Goal: Transaction & Acquisition: Purchase product/service

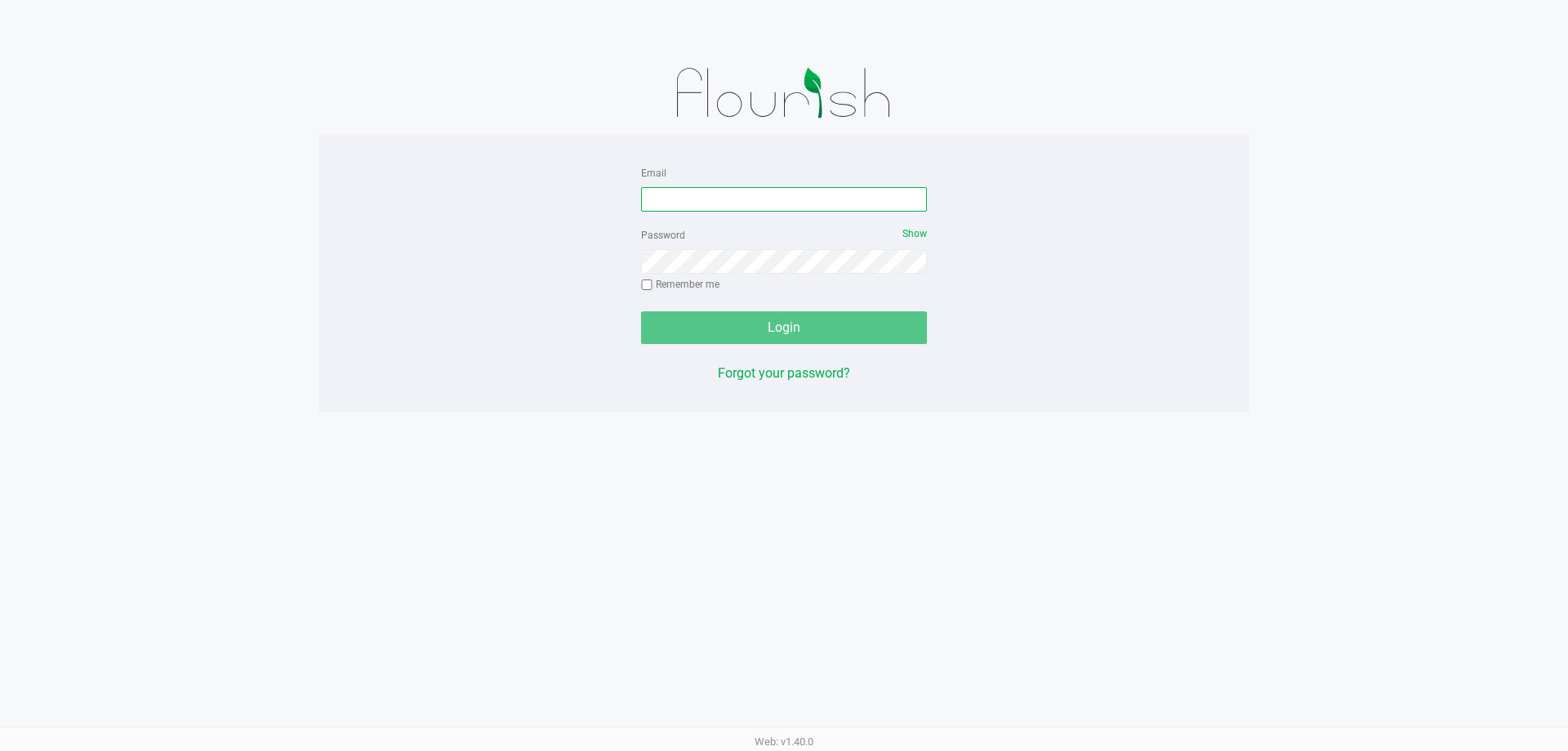
click at [695, 197] on input "Email" at bounding box center [784, 199] width 286 height 25
type input "[EMAIL_ADDRESS][DOMAIN_NAME]"
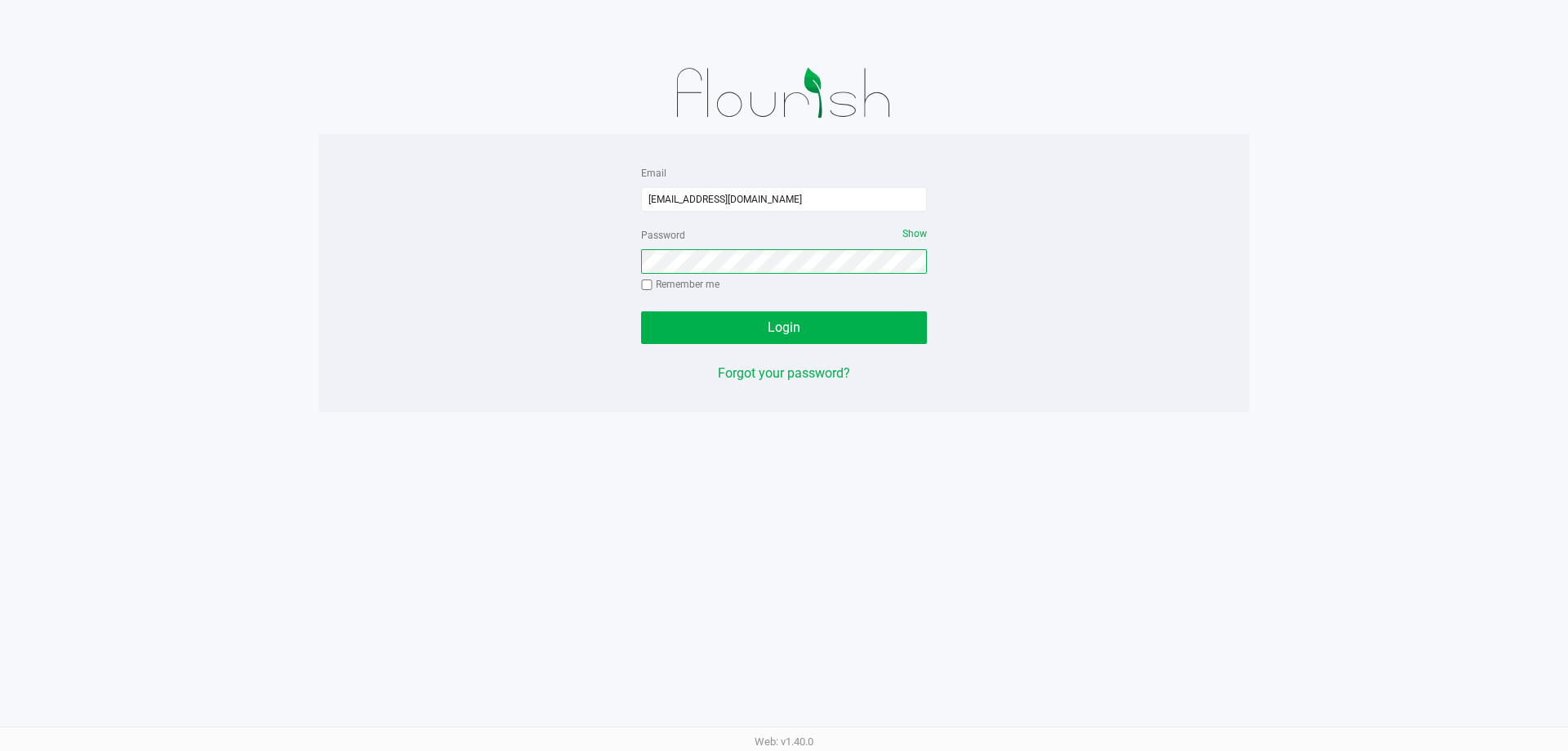
click at [641, 311] on button "Login" at bounding box center [784, 328] width 286 height 33
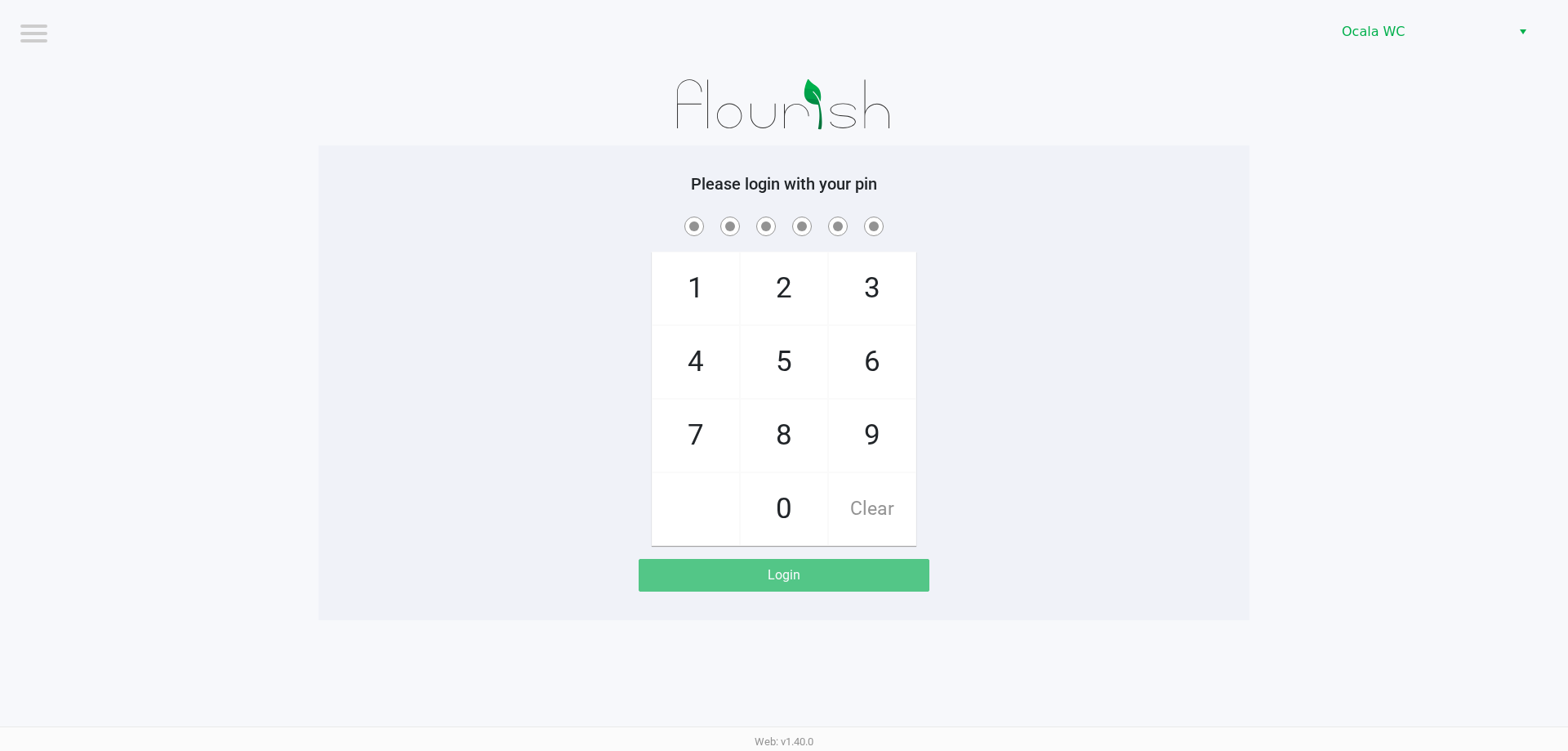
click at [1159, 234] on span at bounding box center [784, 226] width 907 height 26
checkbox input "true"
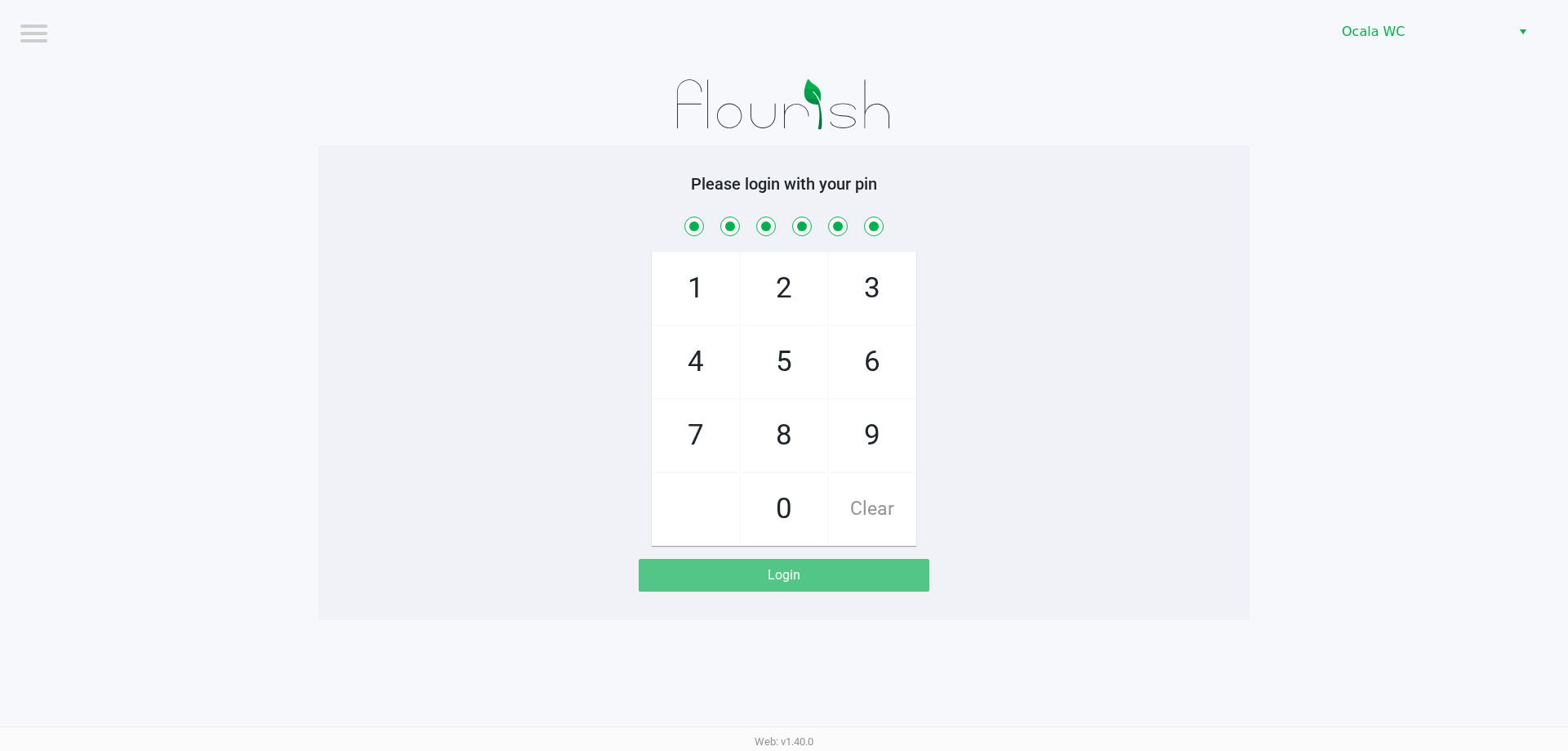
checkbox input "true"
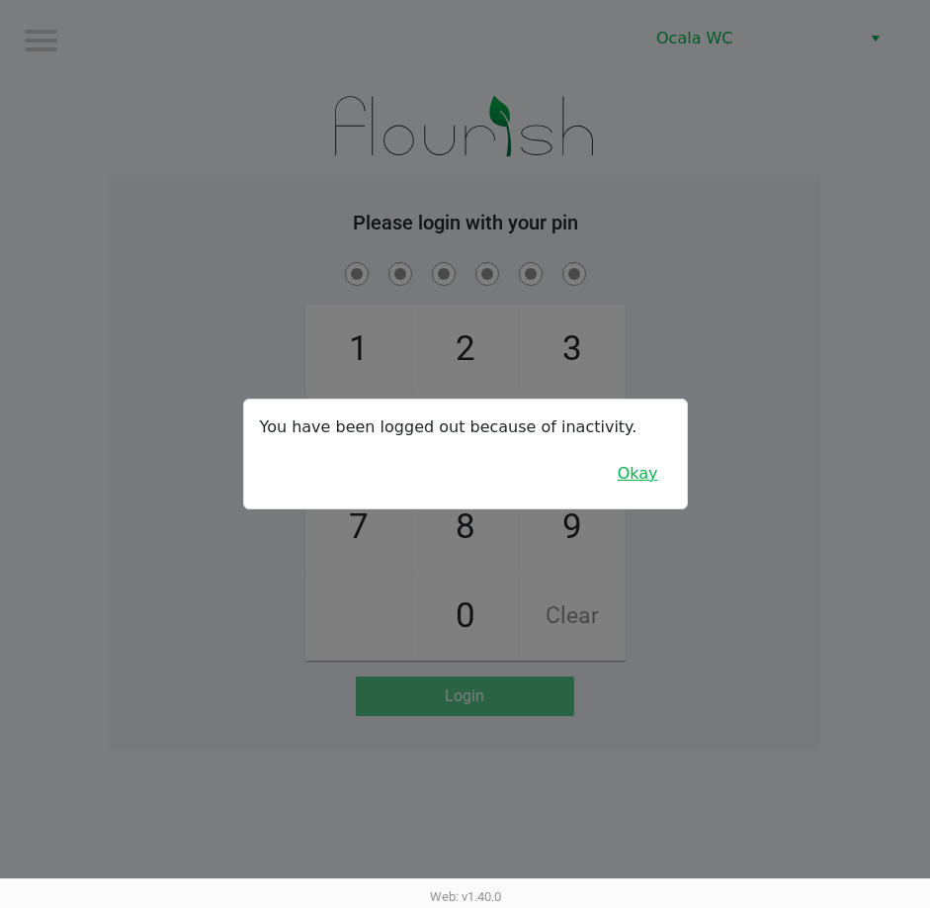
click at [635, 459] on div "You have been logged out because of inactivity. Okay" at bounding box center [465, 453] width 443 height 109
click at [642, 472] on button "Okay" at bounding box center [638, 474] width 66 height 38
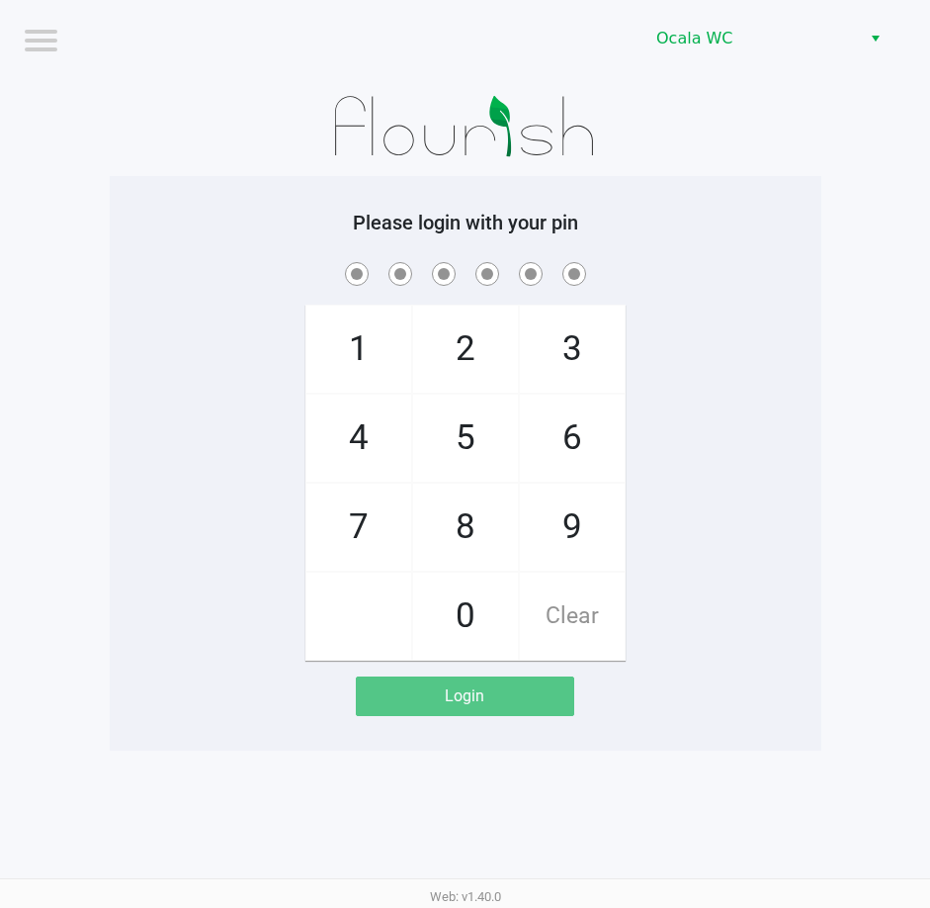
click at [691, 308] on div "1 4 7 2 5 8 0 3 6 9 Clear" at bounding box center [466, 459] width 712 height 402
checkbox input "true"
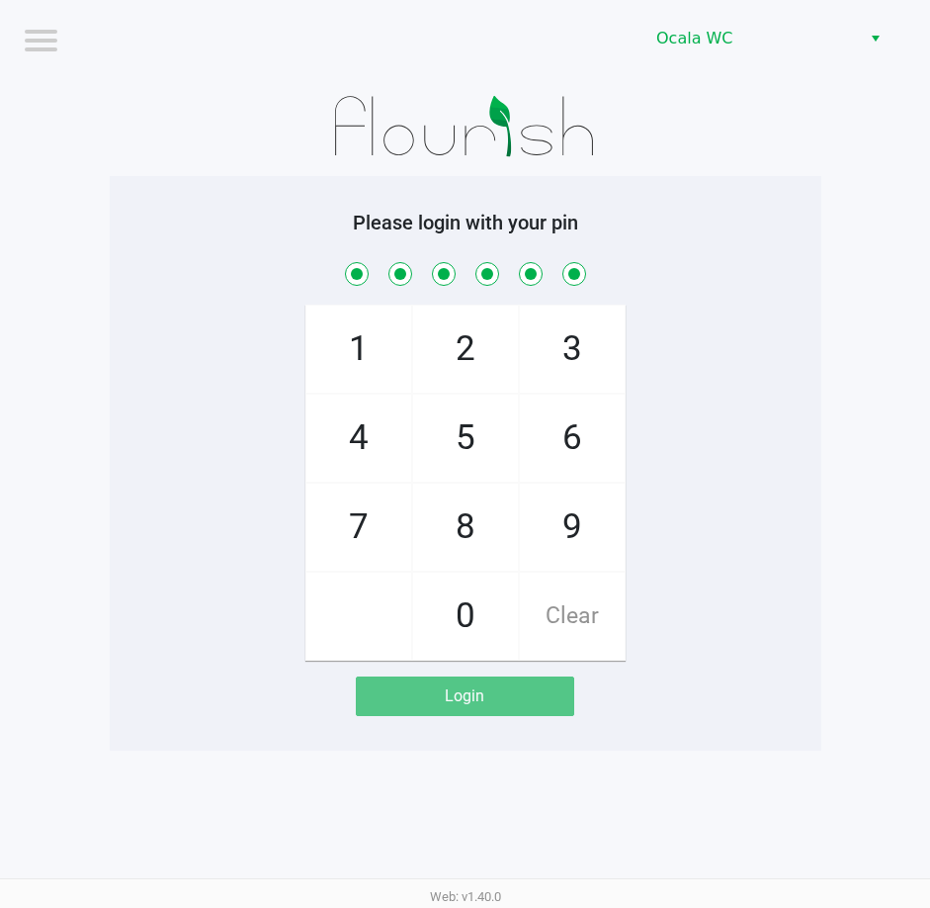
checkbox input "true"
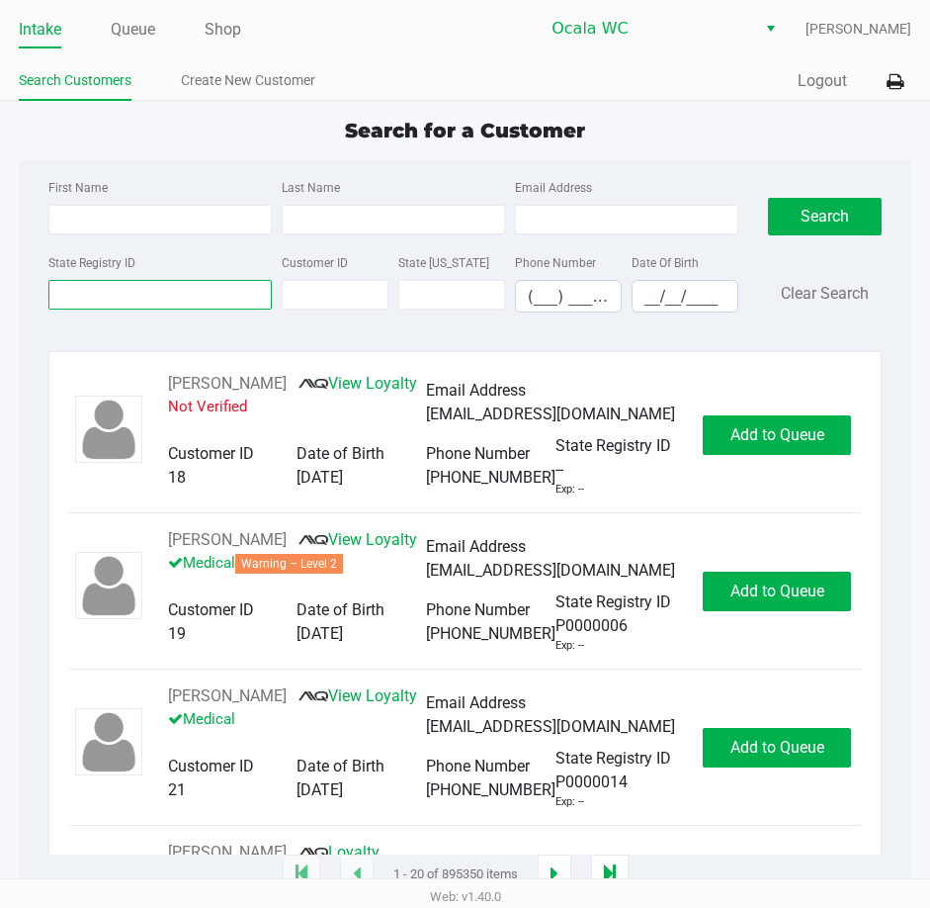
click at [78, 299] on input "State Registry ID" at bounding box center [159, 295] width 223 height 30
type input "p5tm1909"
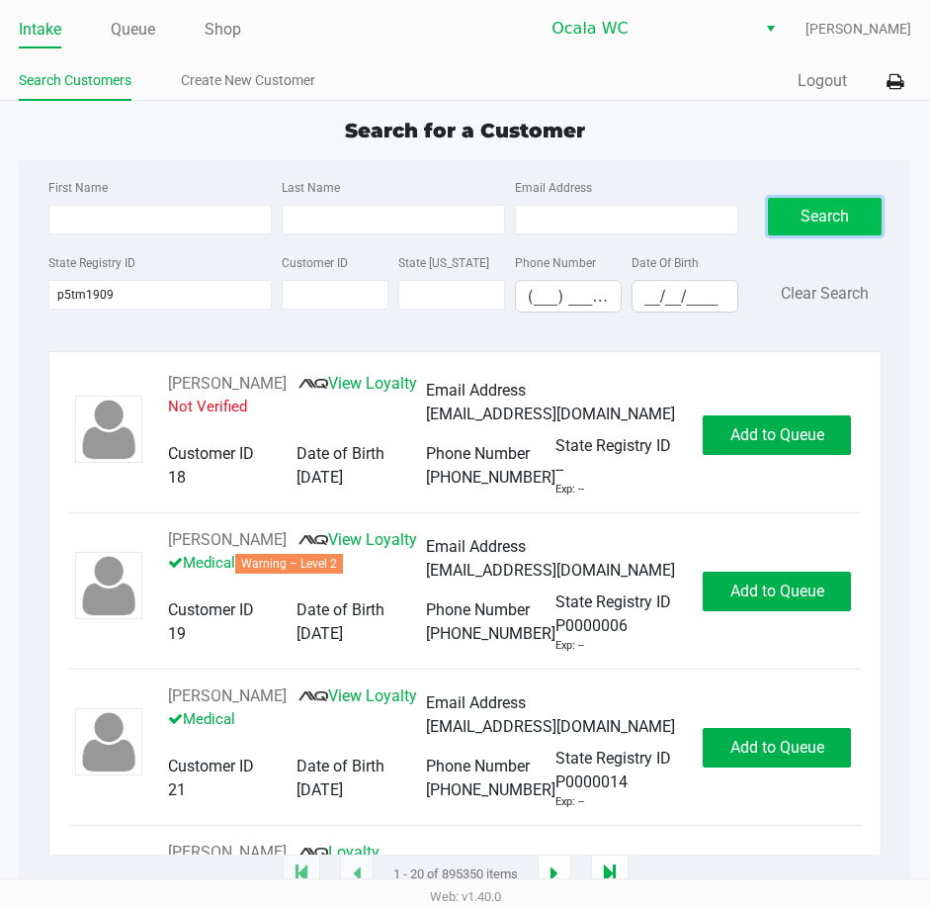
click at [810, 220] on button "Search" at bounding box center [825, 217] width 115 height 38
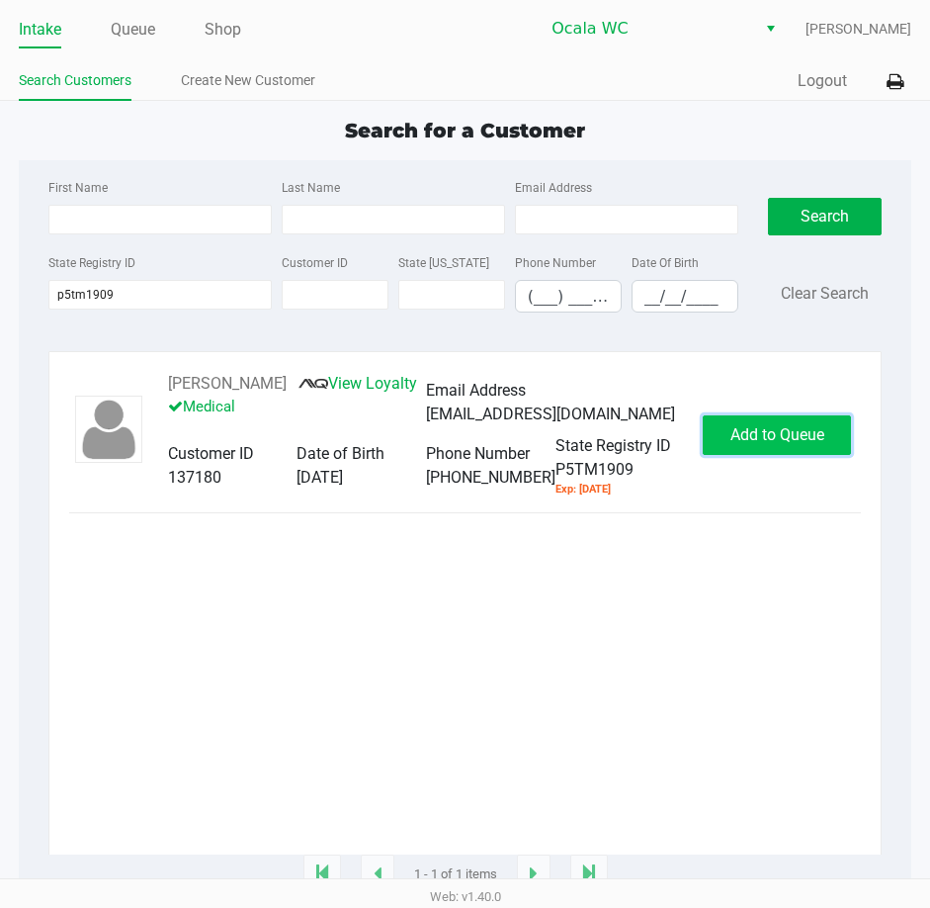
click at [778, 443] on span "Add to Queue" at bounding box center [778, 434] width 94 height 19
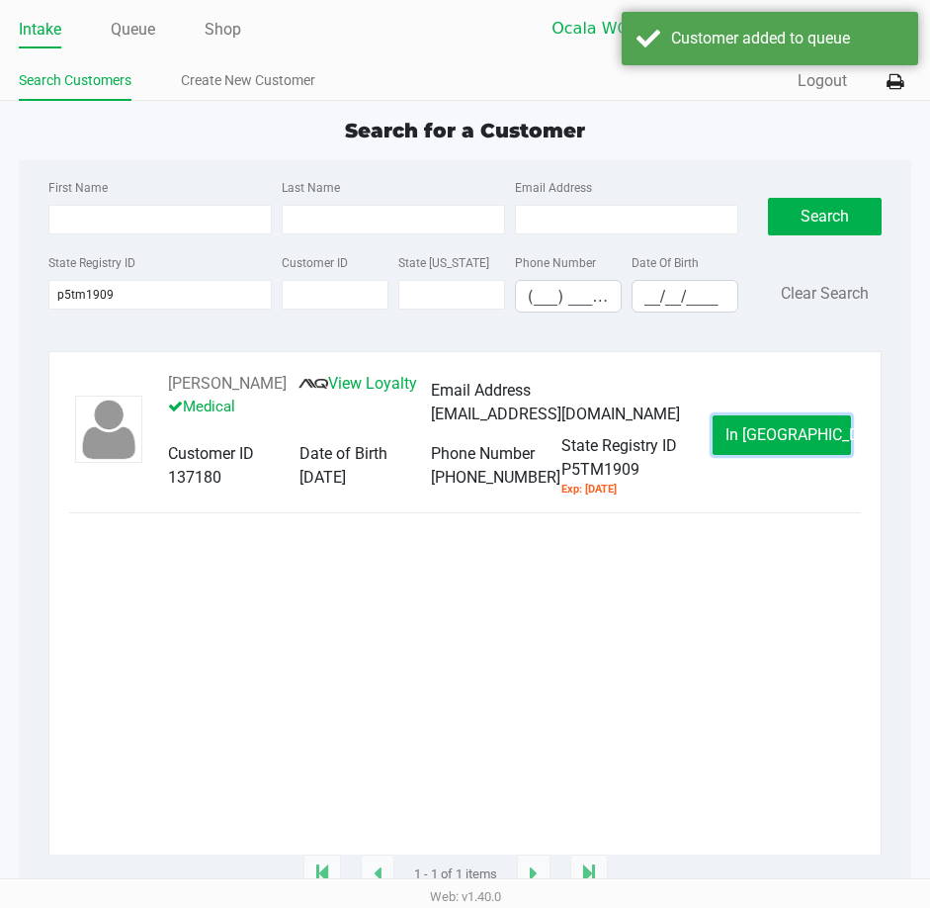
click at [766, 432] on span "In [GEOGRAPHIC_DATA]" at bounding box center [809, 434] width 166 height 19
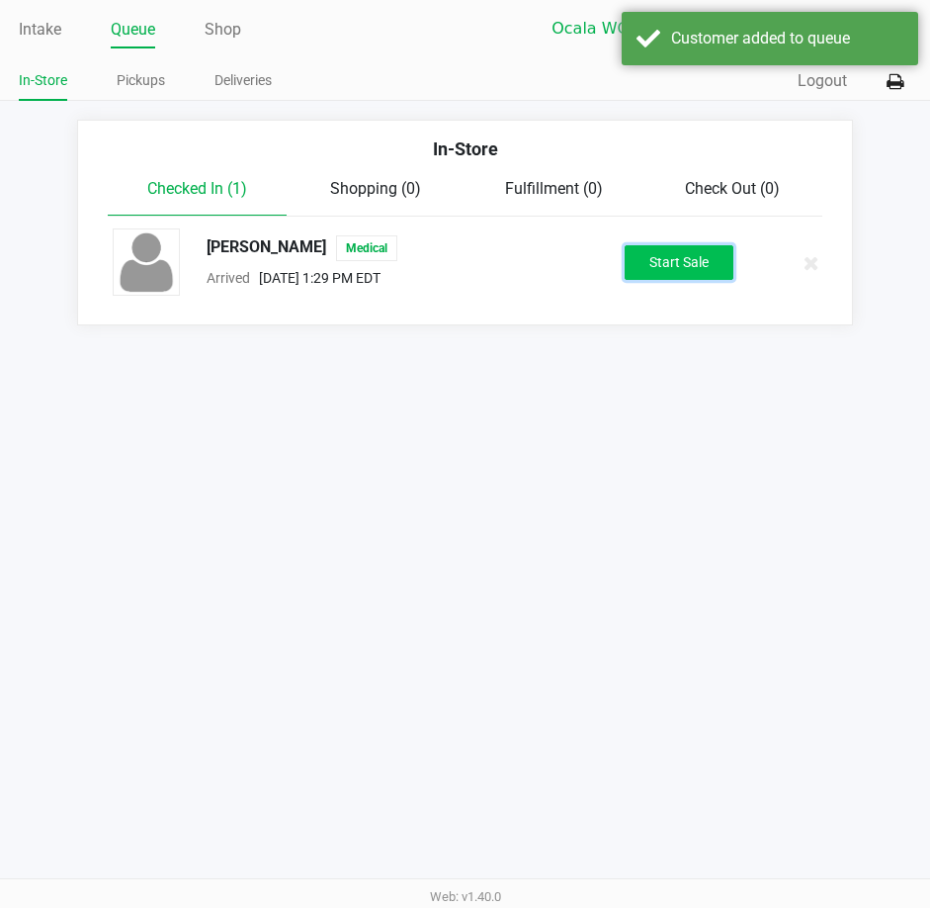
click at [667, 269] on button "Start Sale" at bounding box center [679, 262] width 109 height 35
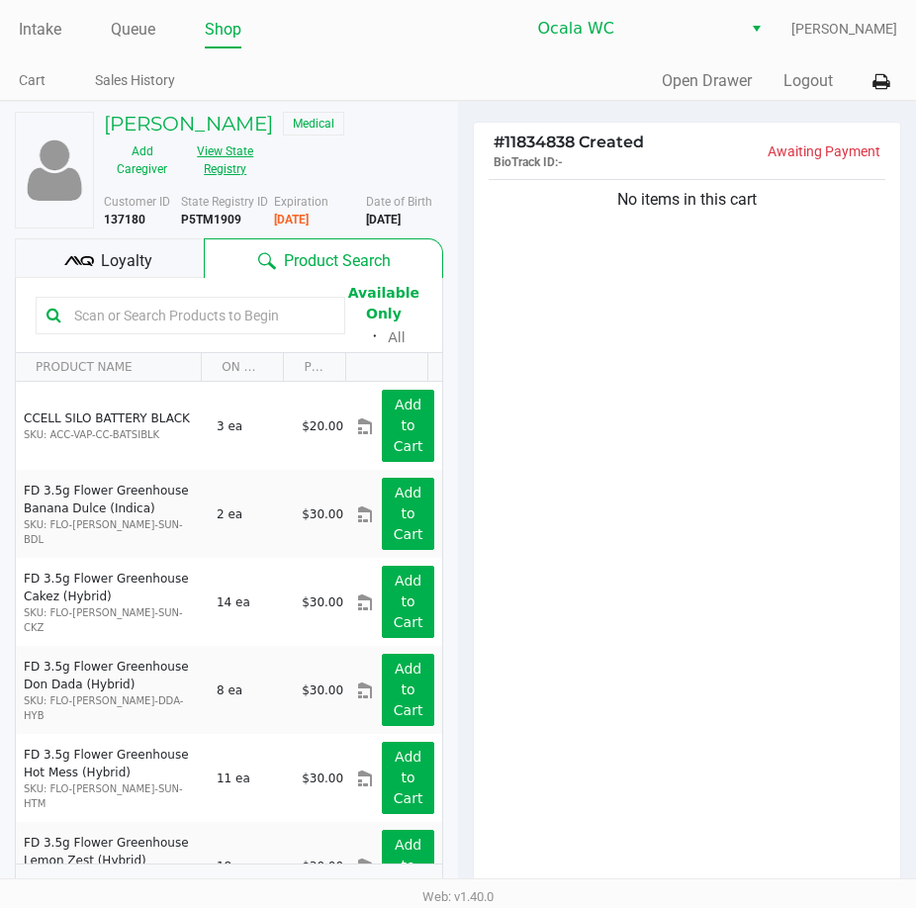
click at [226, 167] on button "View State Registry" at bounding box center [219, 159] width 79 height 49
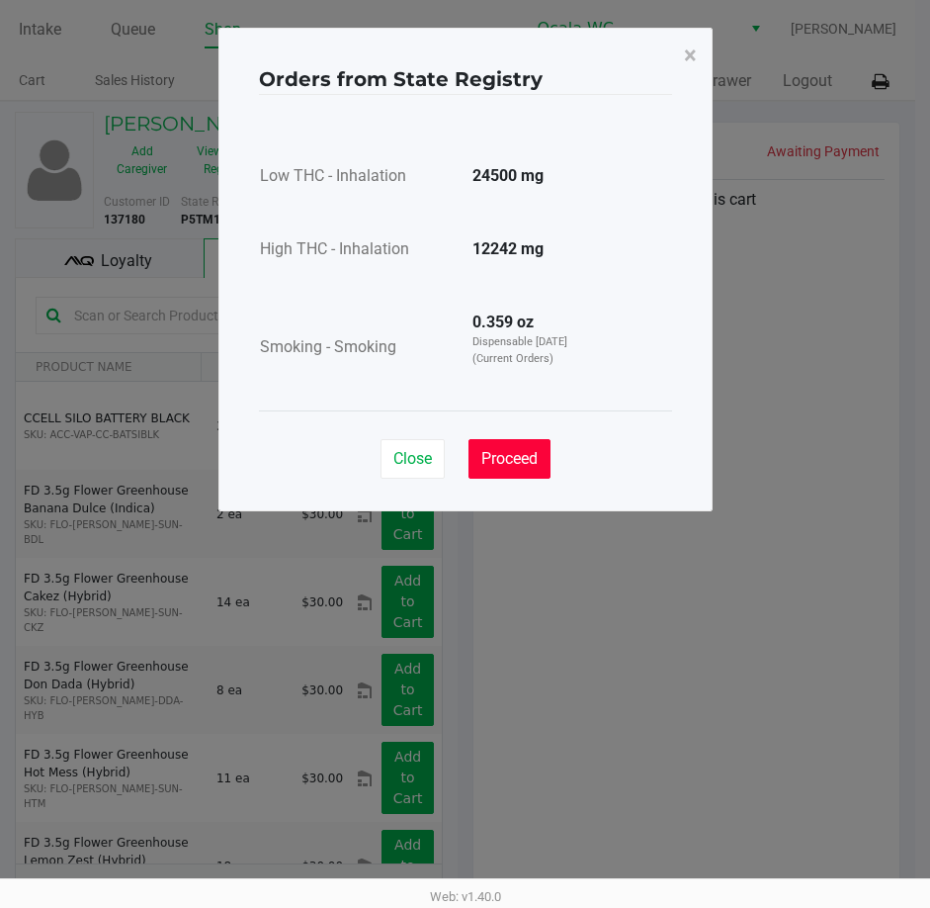
click at [515, 462] on span "Proceed" at bounding box center [510, 458] width 56 height 19
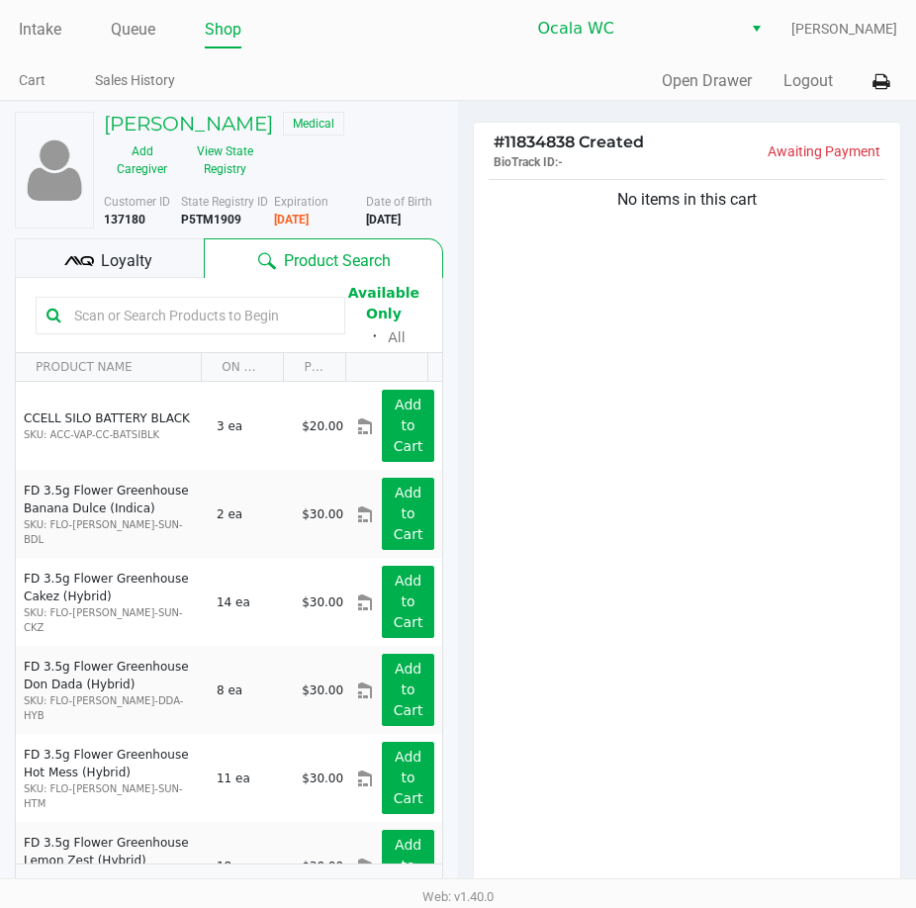
click at [124, 308] on input "text" at bounding box center [200, 316] width 268 height 30
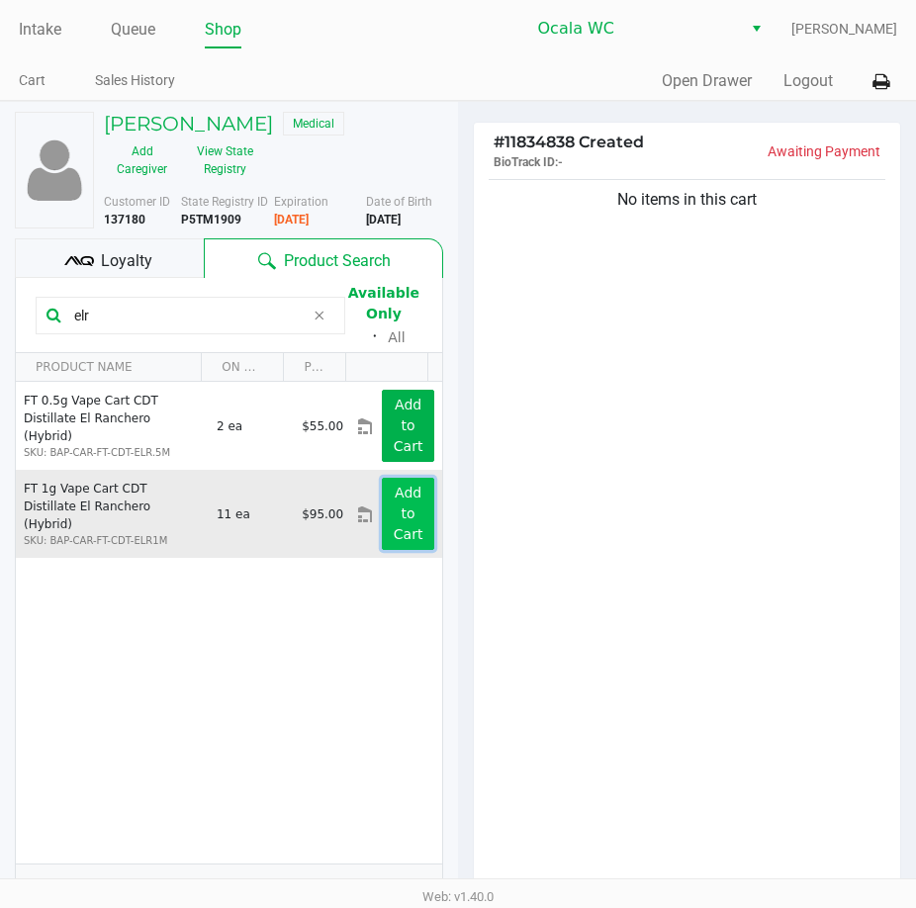
click at [399, 526] on button "Add to Cart" at bounding box center [408, 514] width 52 height 72
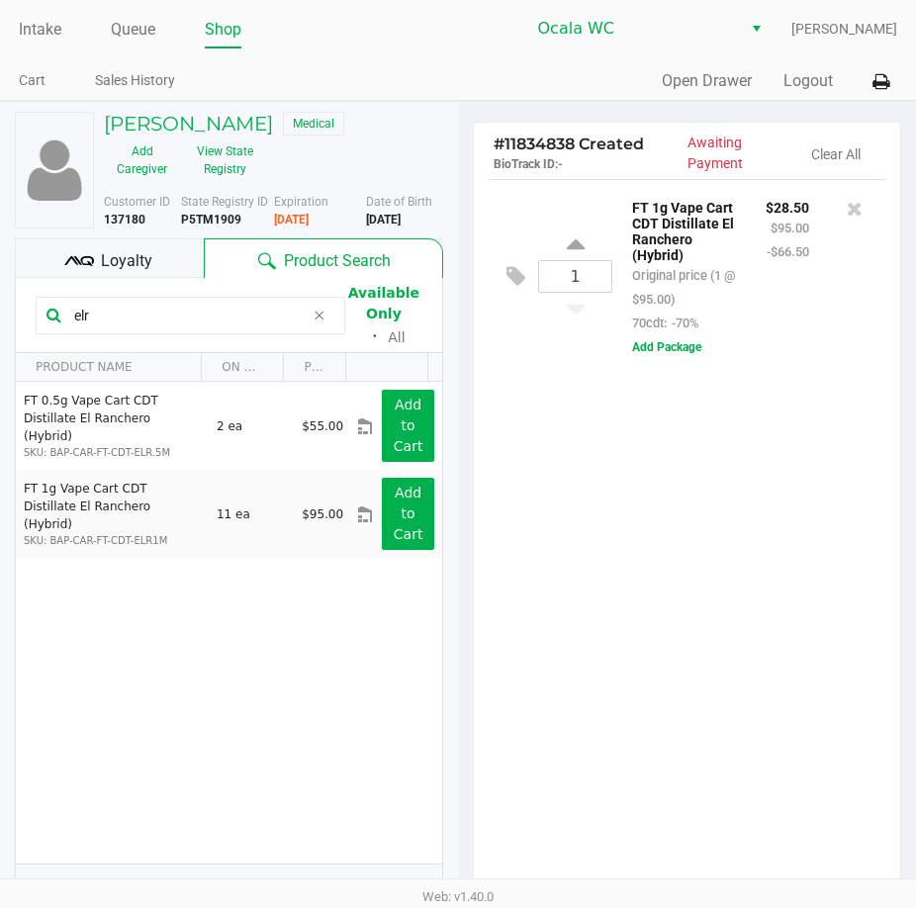
click at [113, 311] on input "elr" at bounding box center [185, 316] width 238 height 30
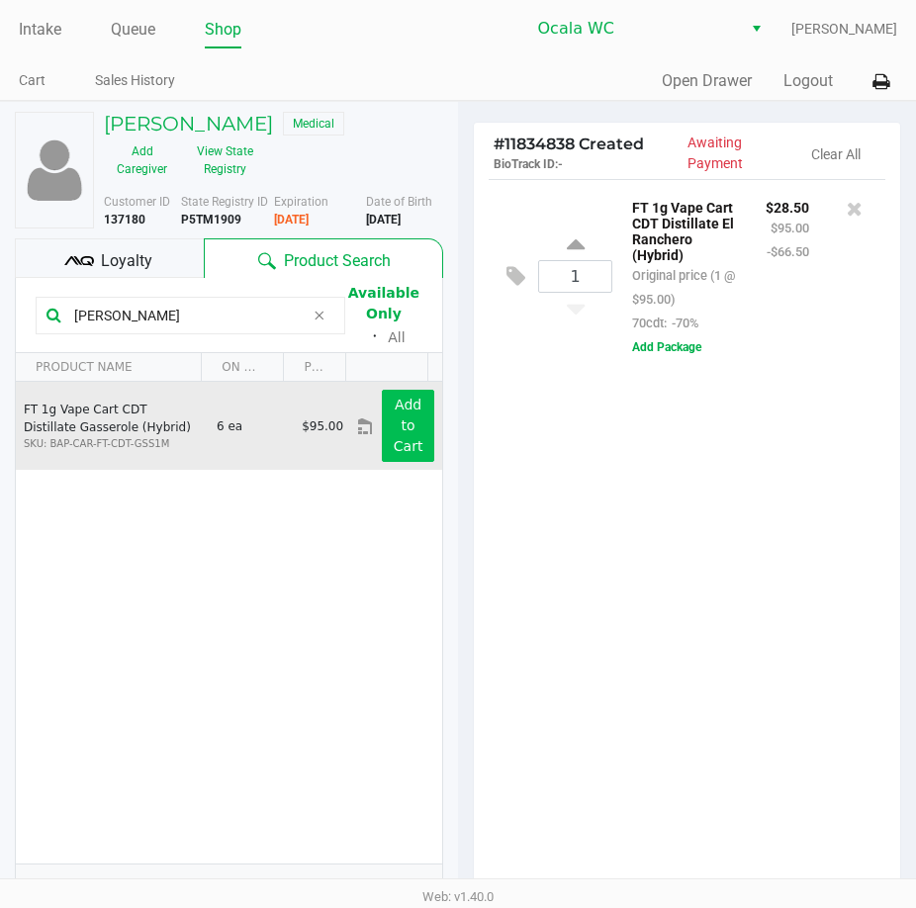
type input "[PERSON_NAME]"
click at [382, 422] on button "Add to Cart" at bounding box center [408, 426] width 52 height 72
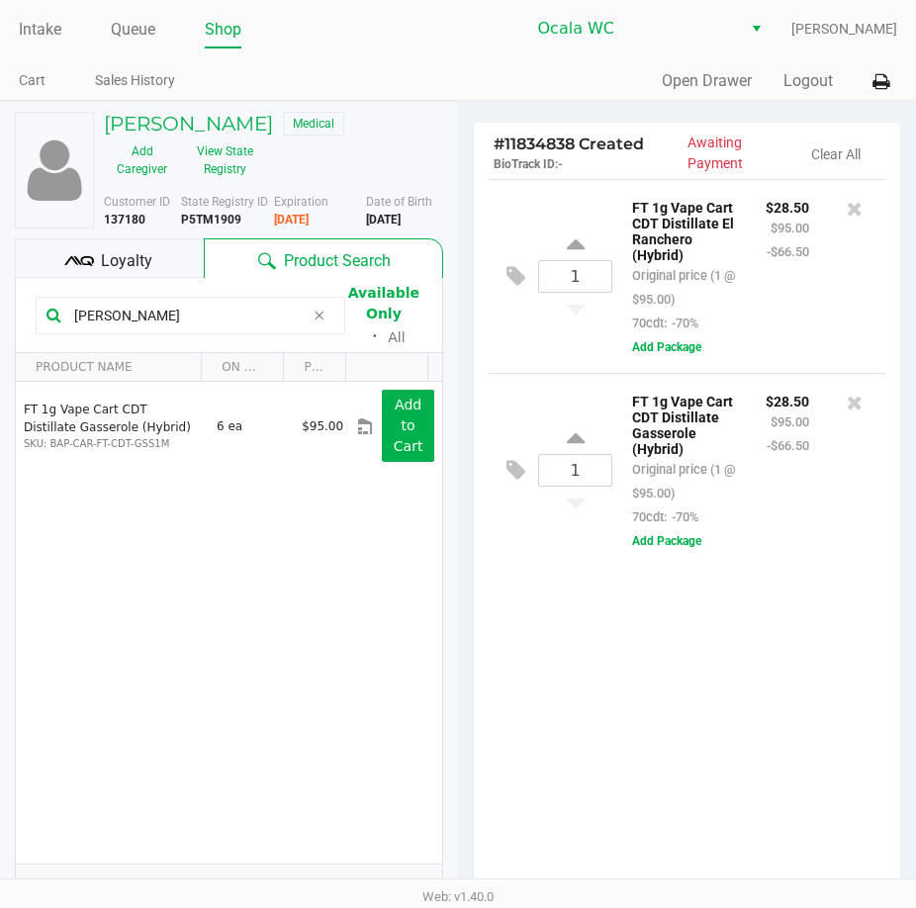
click at [589, 633] on div "1 FT 1g Vape Cart CDT Distillate El Ranchero (Hybrid) Original price (1 @ $95.0…" at bounding box center [687, 537] width 426 height 717
click at [774, 615] on div "1 FT 1g Vape Cart CDT Distillate El Ranchero (Hybrid) Original price (1 @ $95.0…" at bounding box center [687, 537] width 426 height 717
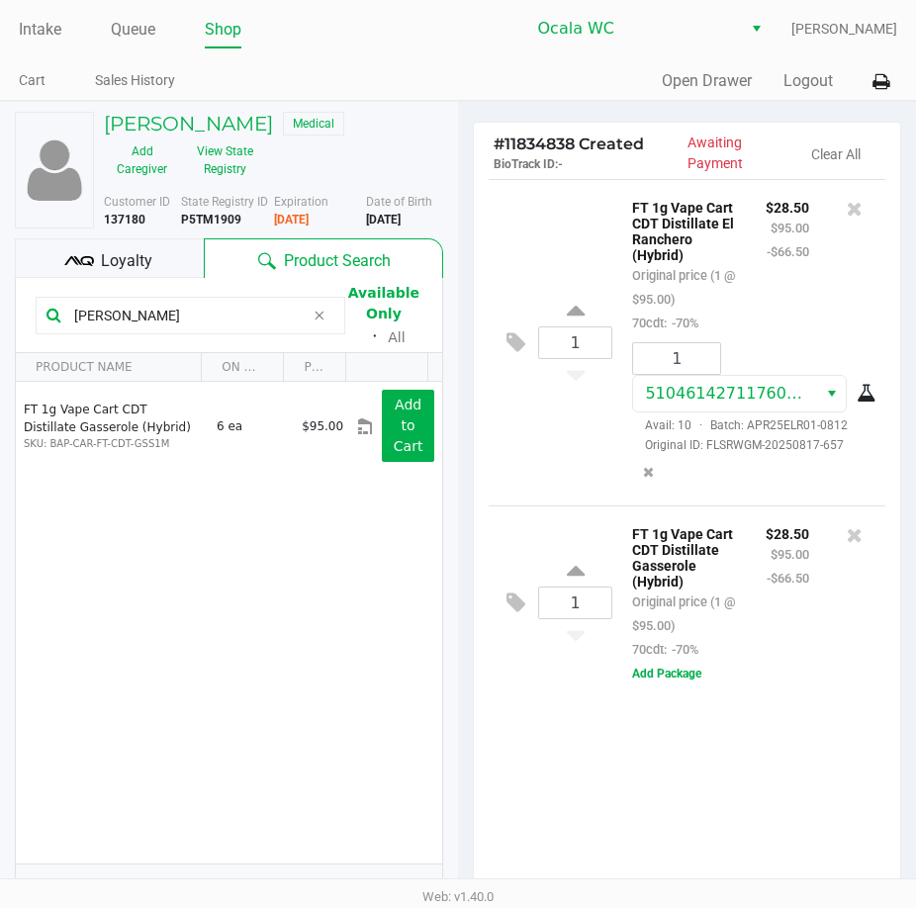
click at [795, 314] on div "$28.50 $95.00 -$66.50" at bounding box center [787, 264] width 73 height 139
click at [577, 455] on div "1 FT 1g Vape Cart CDT Distillate El Ranchero (Hybrid) Original price (1 @ $95.0…" at bounding box center [686, 342] width 397 height 326
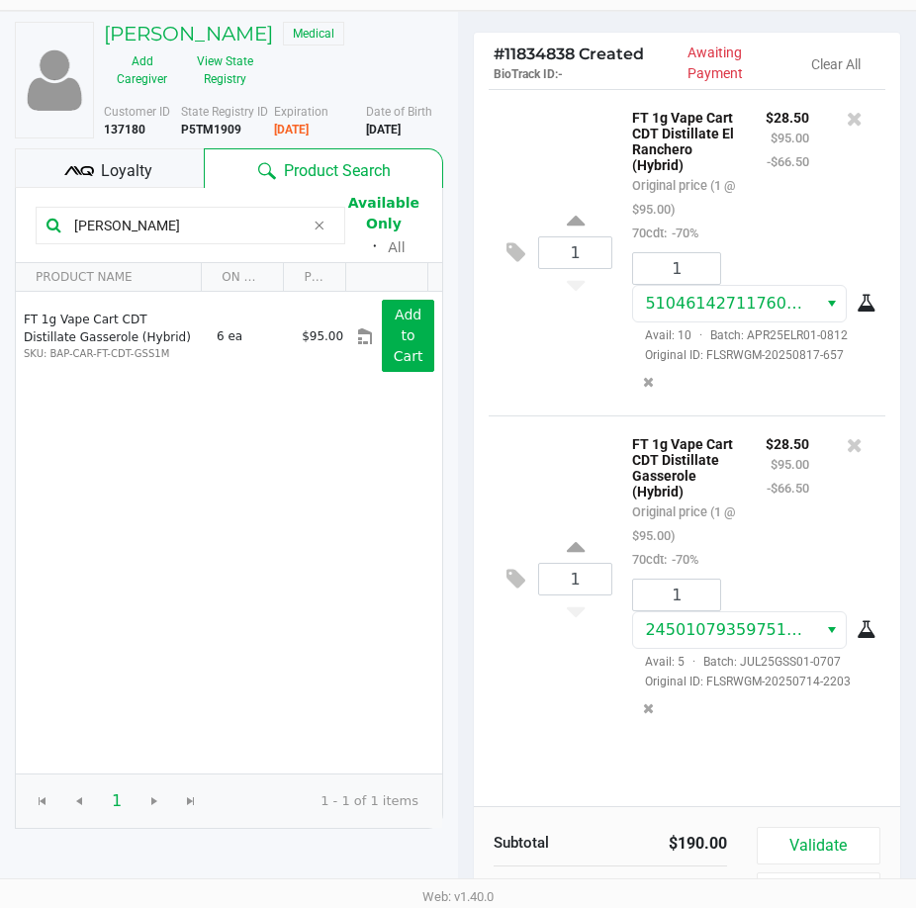
scroll to position [207, 0]
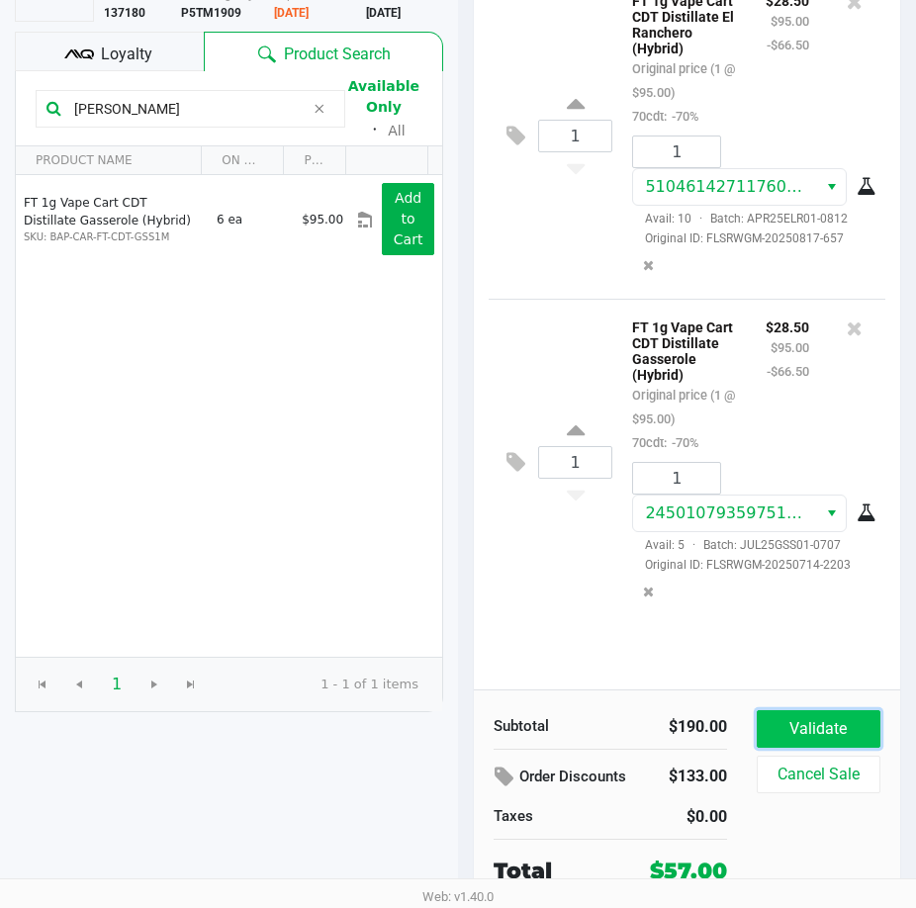
click at [833, 743] on button "Validate" at bounding box center [818, 729] width 124 height 38
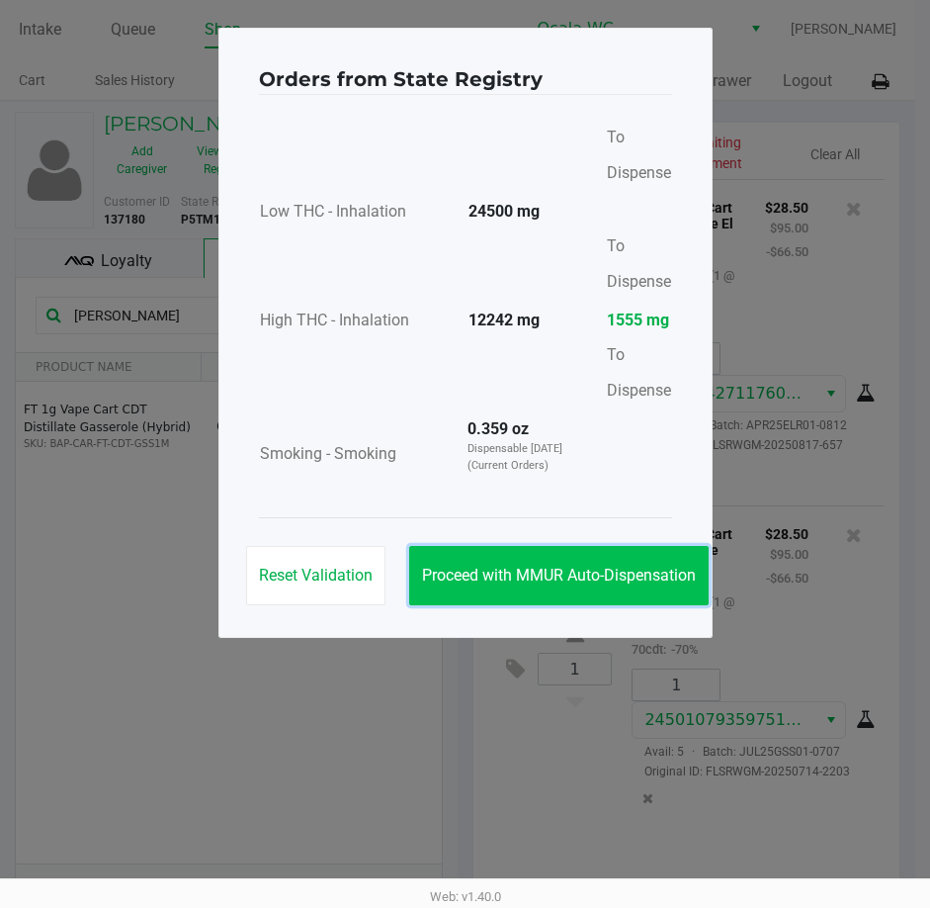
click at [604, 591] on button "Proceed with MMUR Auto-Dispensation" at bounding box center [559, 575] width 300 height 59
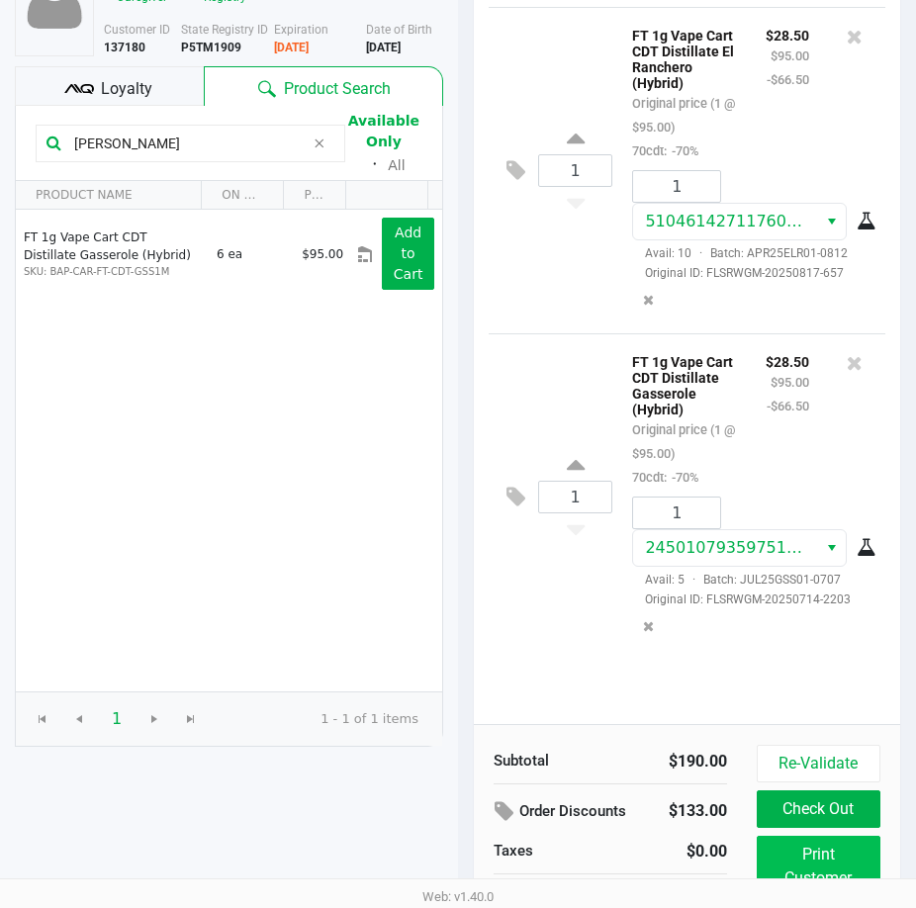
scroll to position [251, 0]
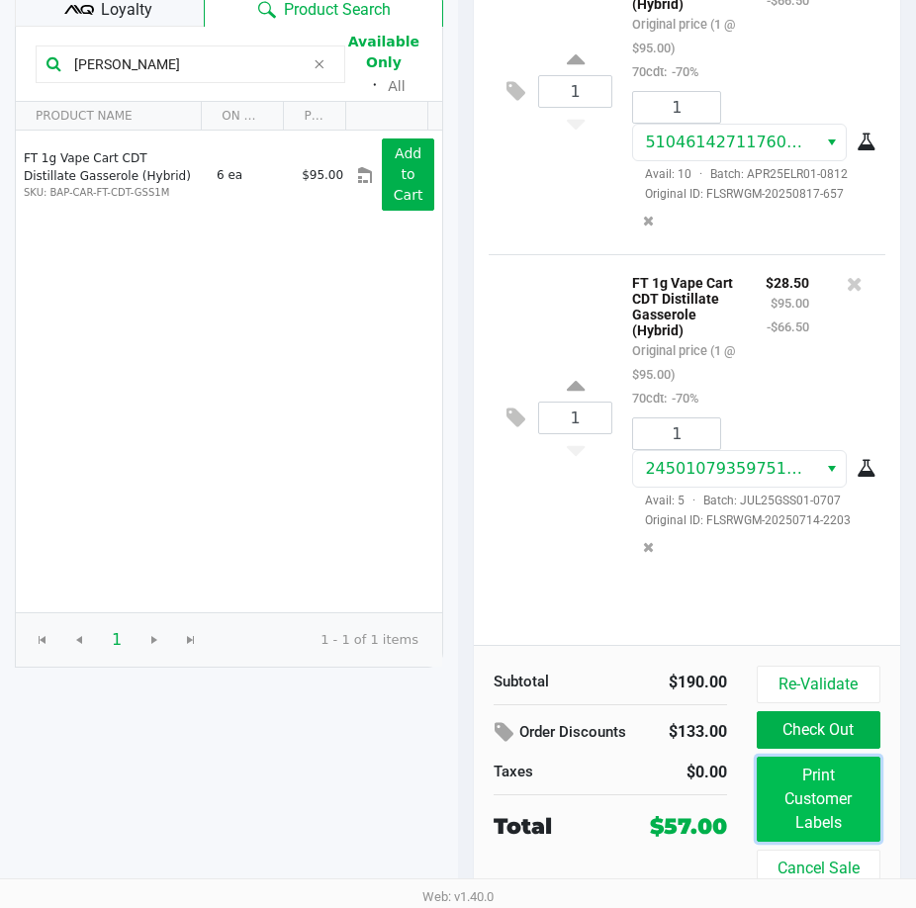
click at [793, 777] on button "Print Customer Labels" at bounding box center [818, 798] width 124 height 85
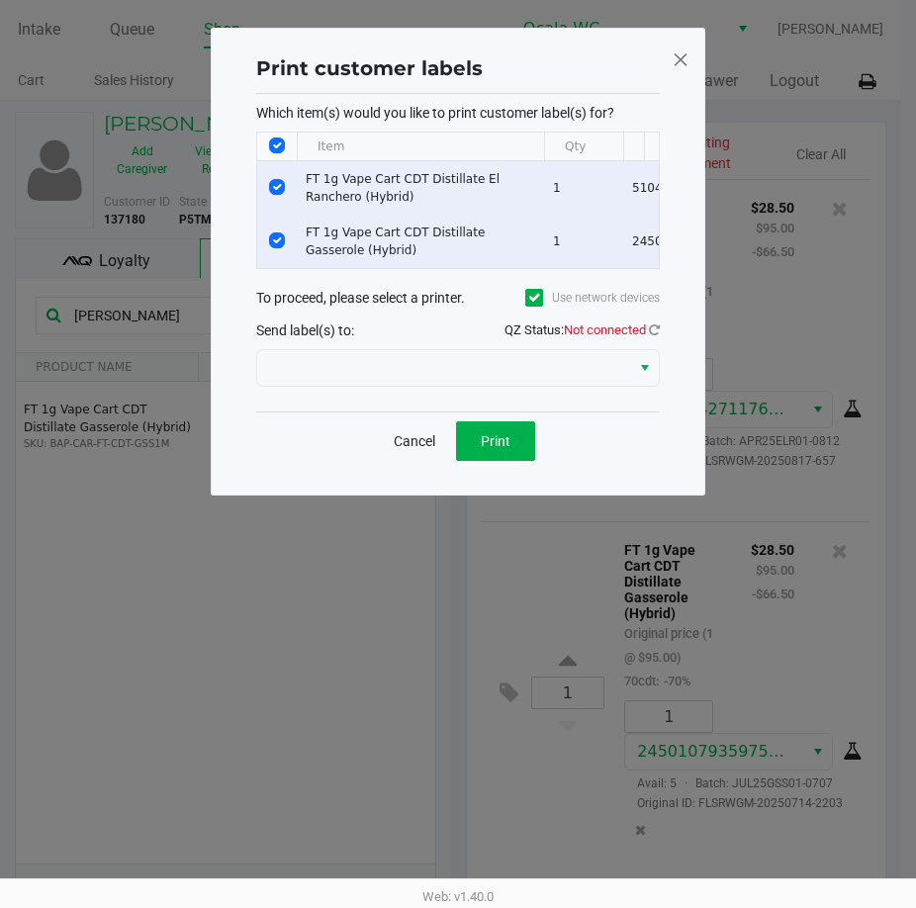
scroll to position [0, 0]
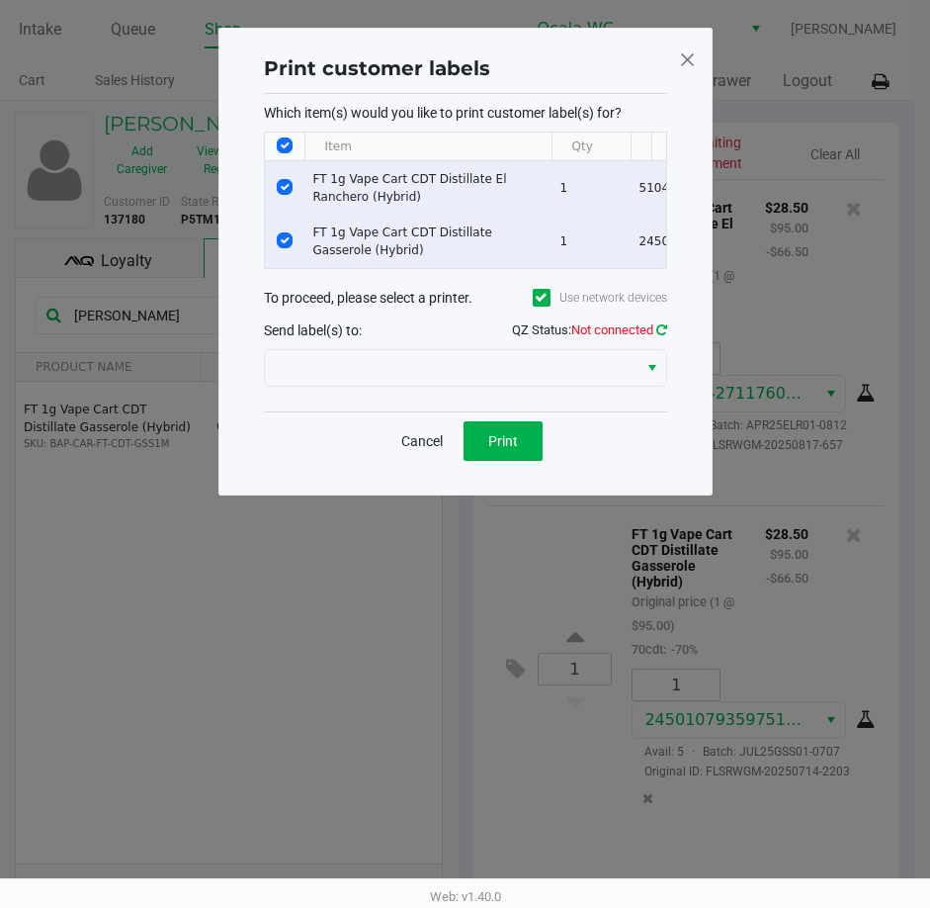
click at [661, 336] on icon at bounding box center [662, 329] width 11 height 13
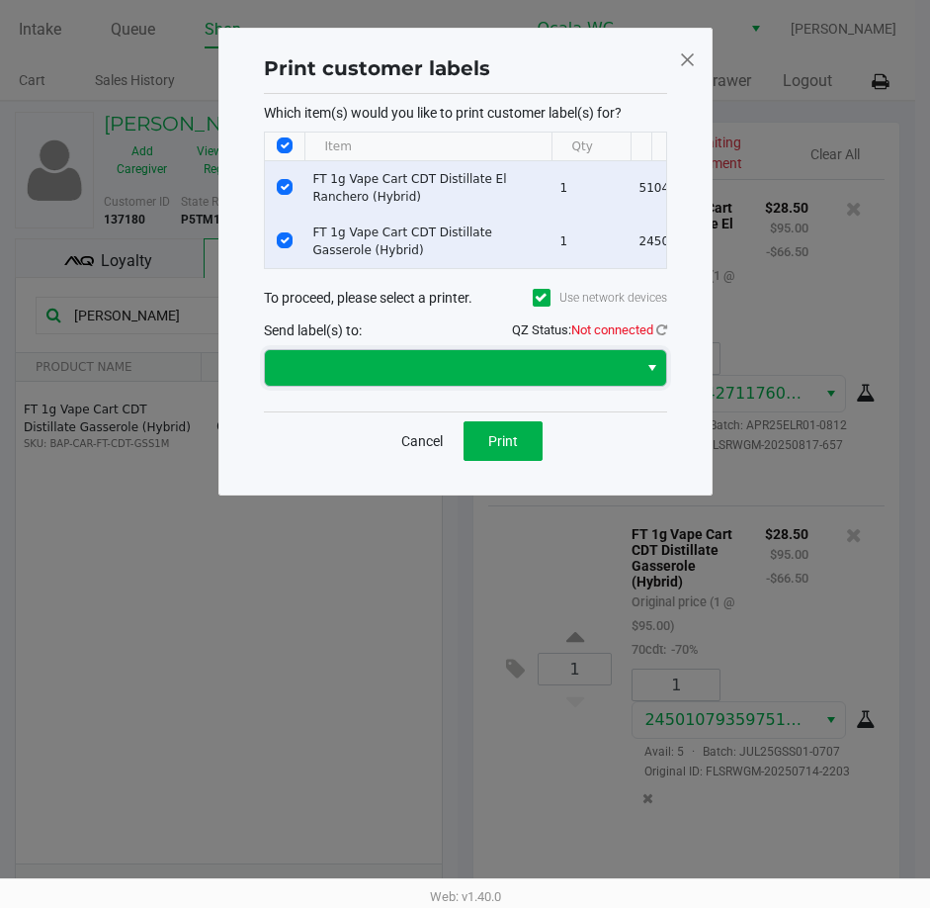
click at [560, 380] on span at bounding box center [451, 368] width 349 height 24
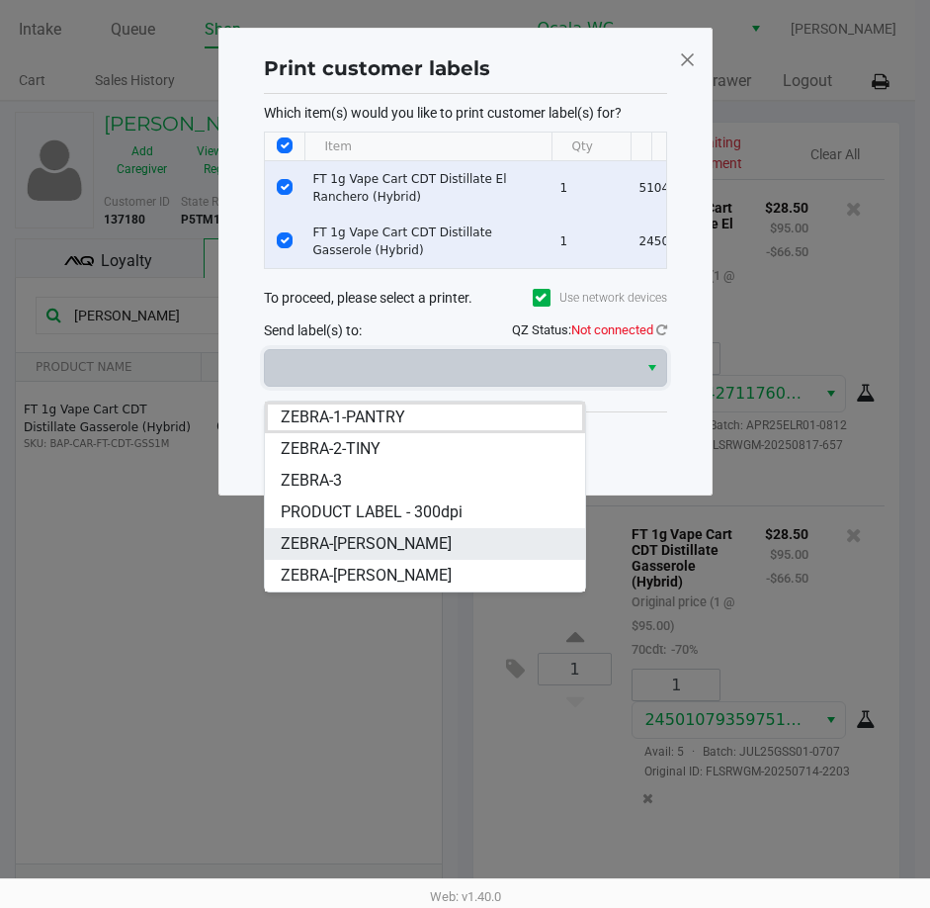
click at [317, 540] on span "ZEBRA-[PERSON_NAME]" at bounding box center [366, 544] width 171 height 24
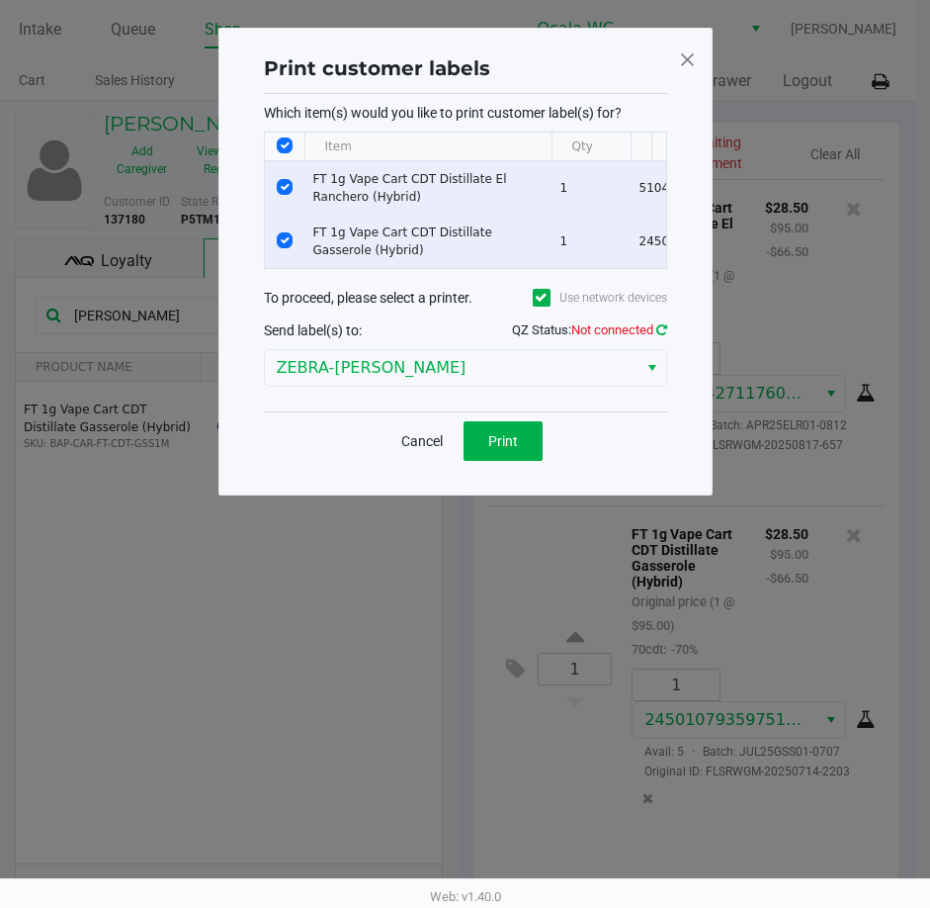
click at [658, 336] on icon at bounding box center [662, 329] width 11 height 13
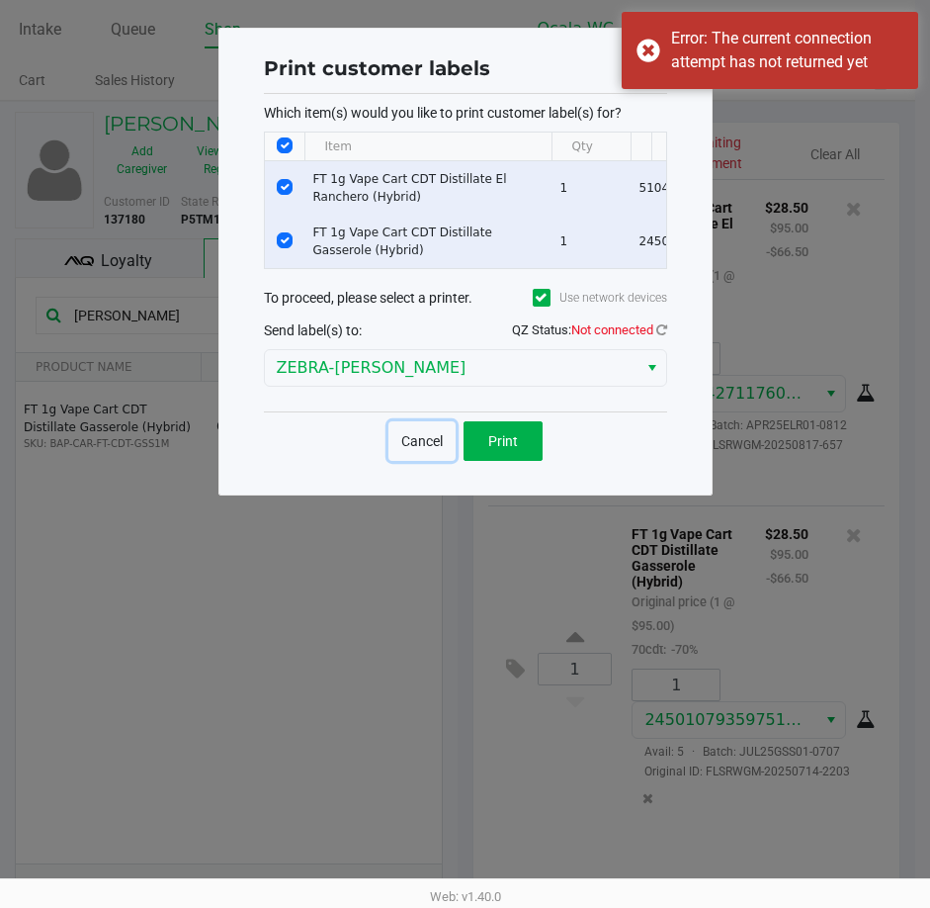
click at [419, 455] on button "Cancel" at bounding box center [422, 441] width 67 height 40
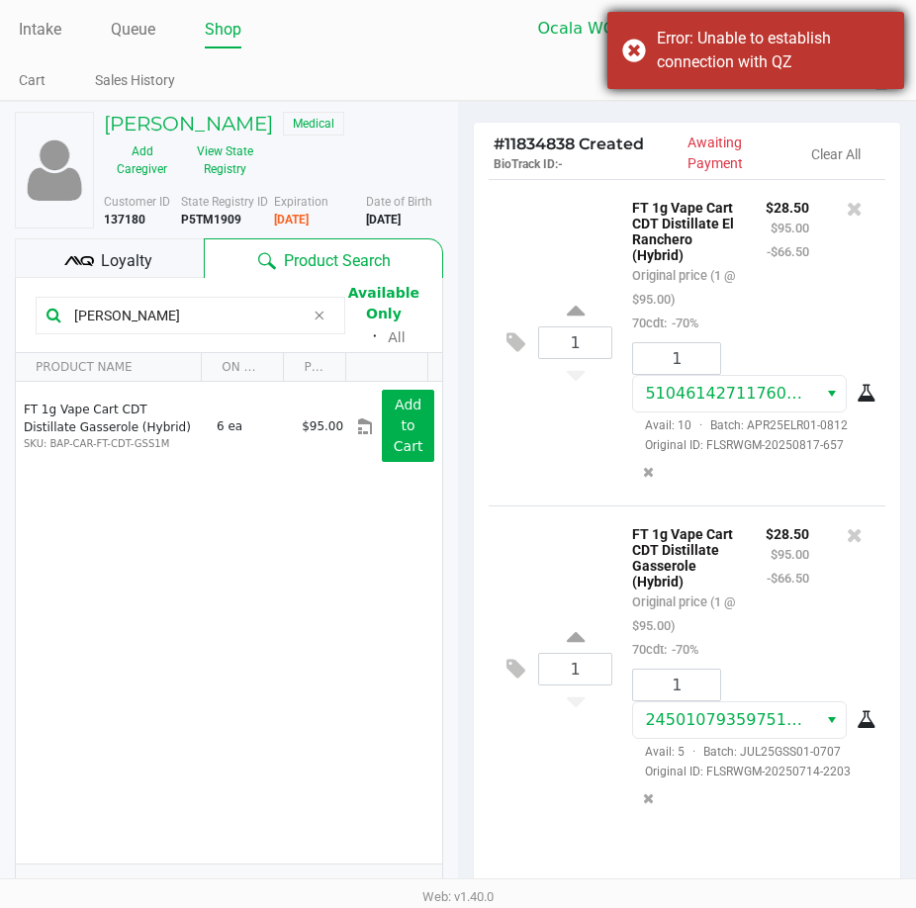
click at [631, 52] on div "Error: Unable to establish connection with QZ" at bounding box center [755, 50] width 297 height 77
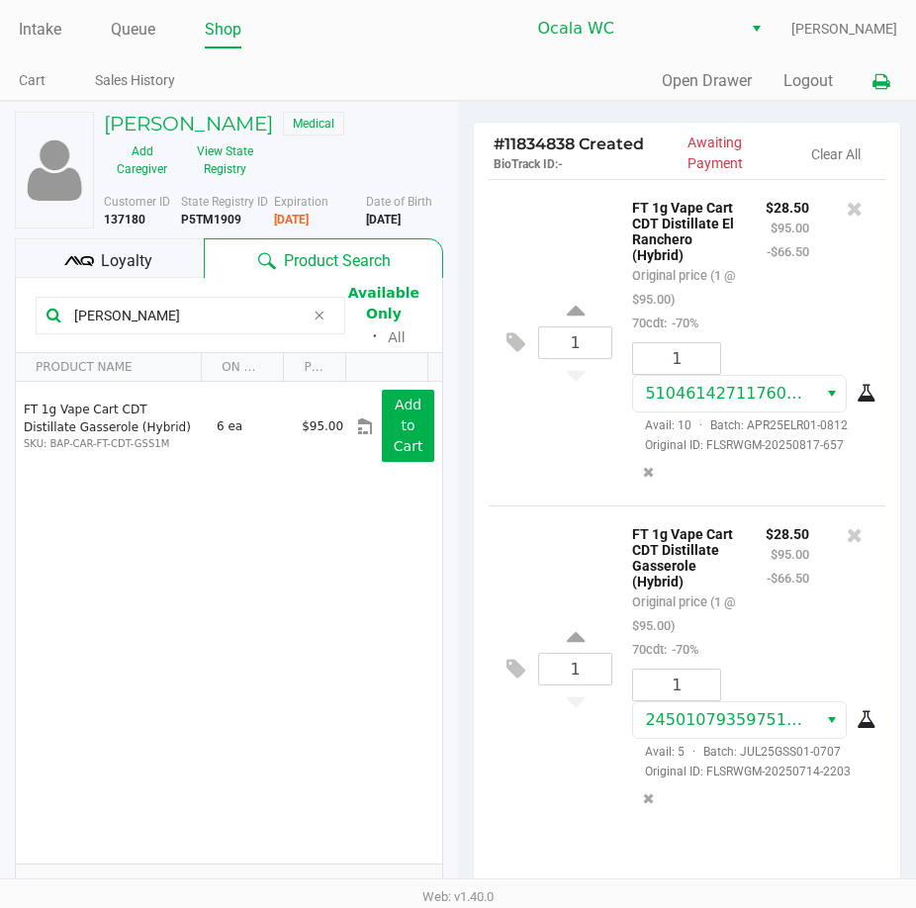
click at [881, 84] on icon at bounding box center [880, 82] width 17 height 14
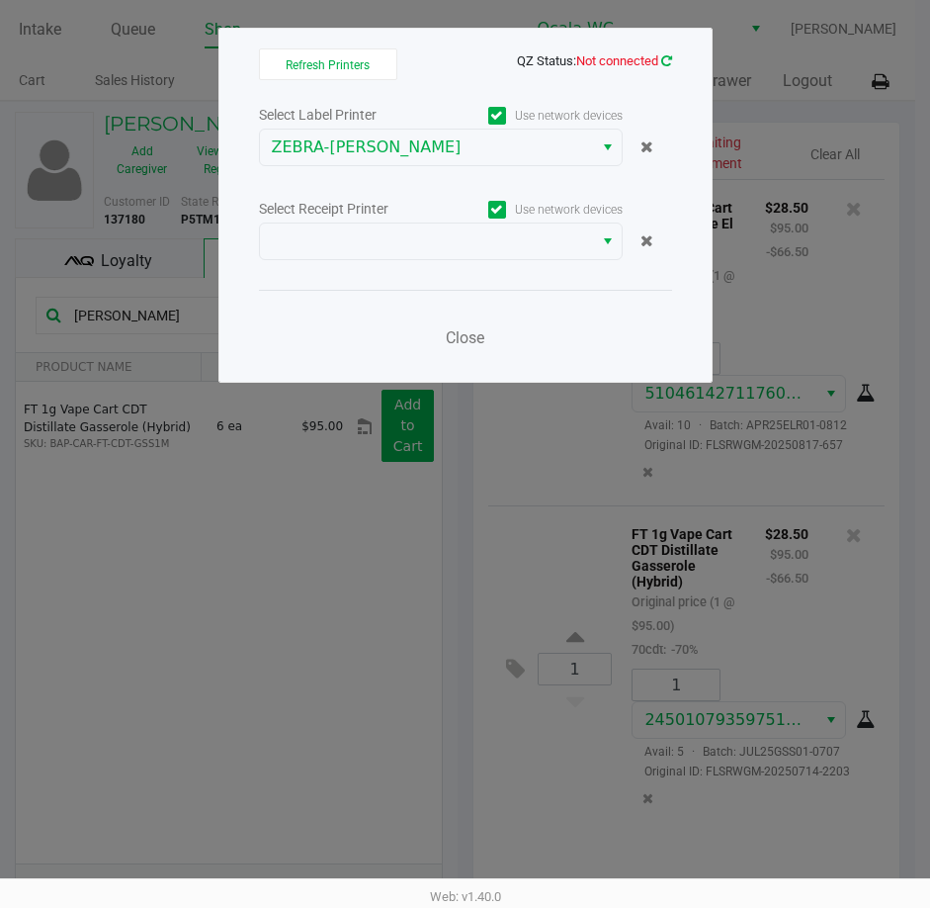
click at [670, 56] on icon at bounding box center [667, 60] width 11 height 13
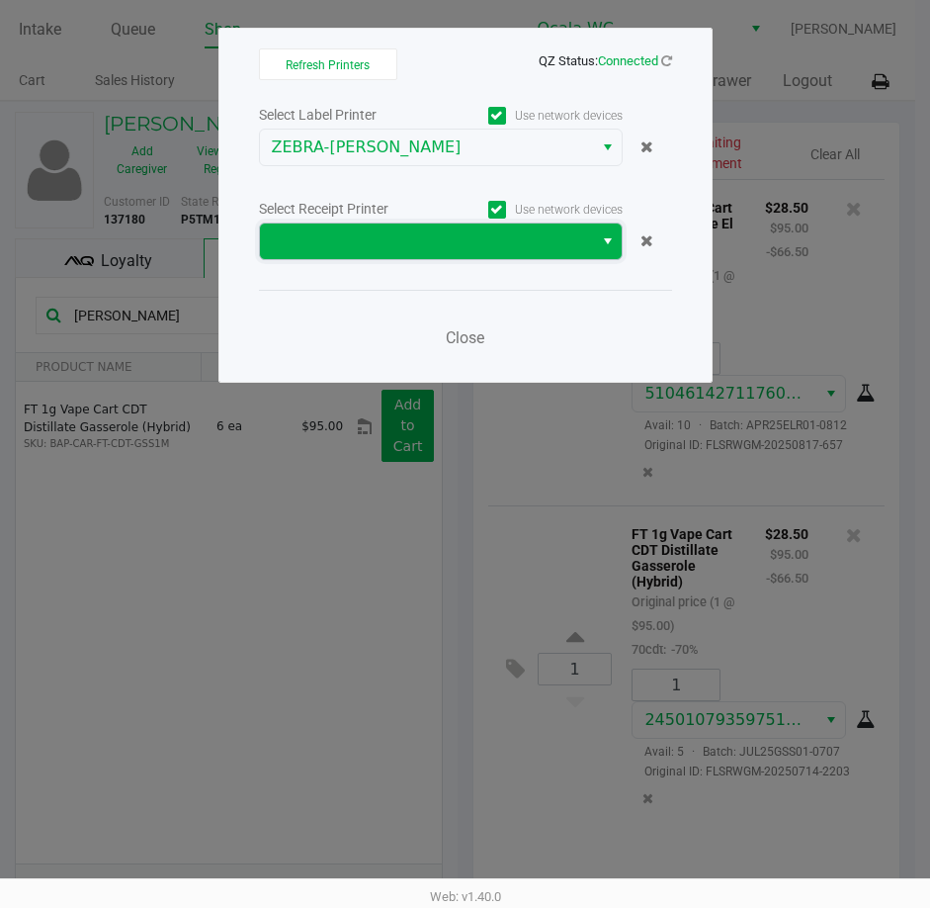
click at [572, 239] on span at bounding box center [426, 241] width 309 height 24
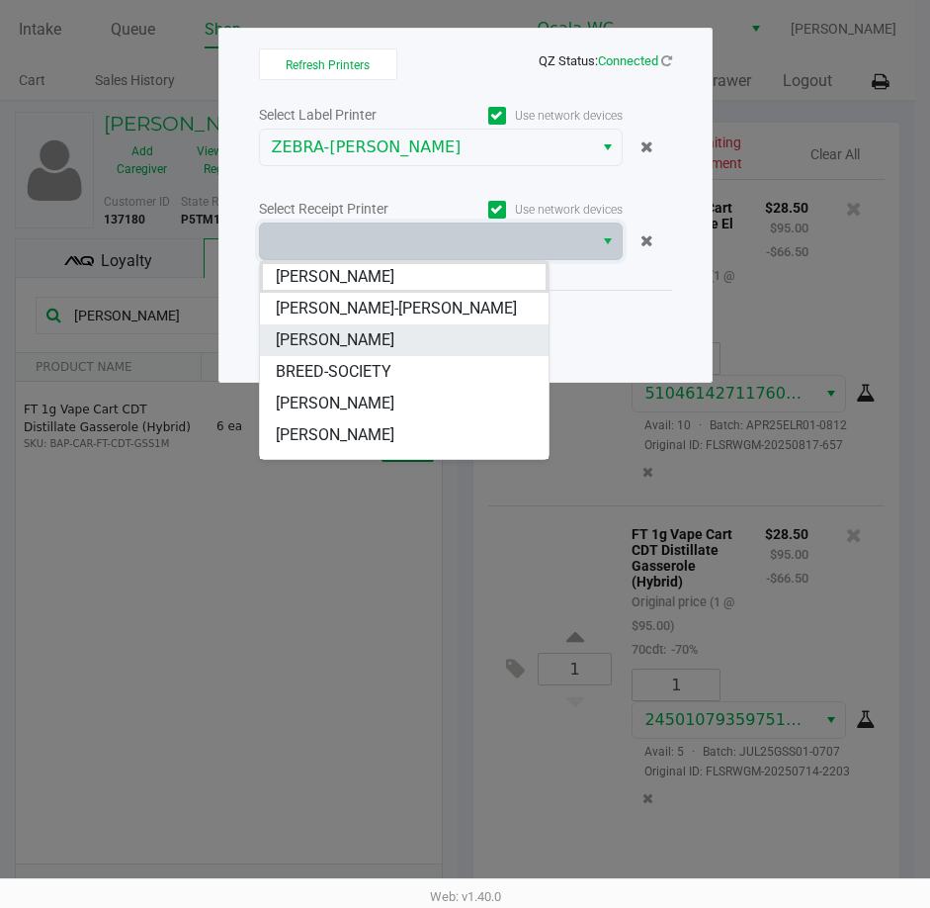
click at [324, 338] on span "[PERSON_NAME]" at bounding box center [335, 340] width 119 height 24
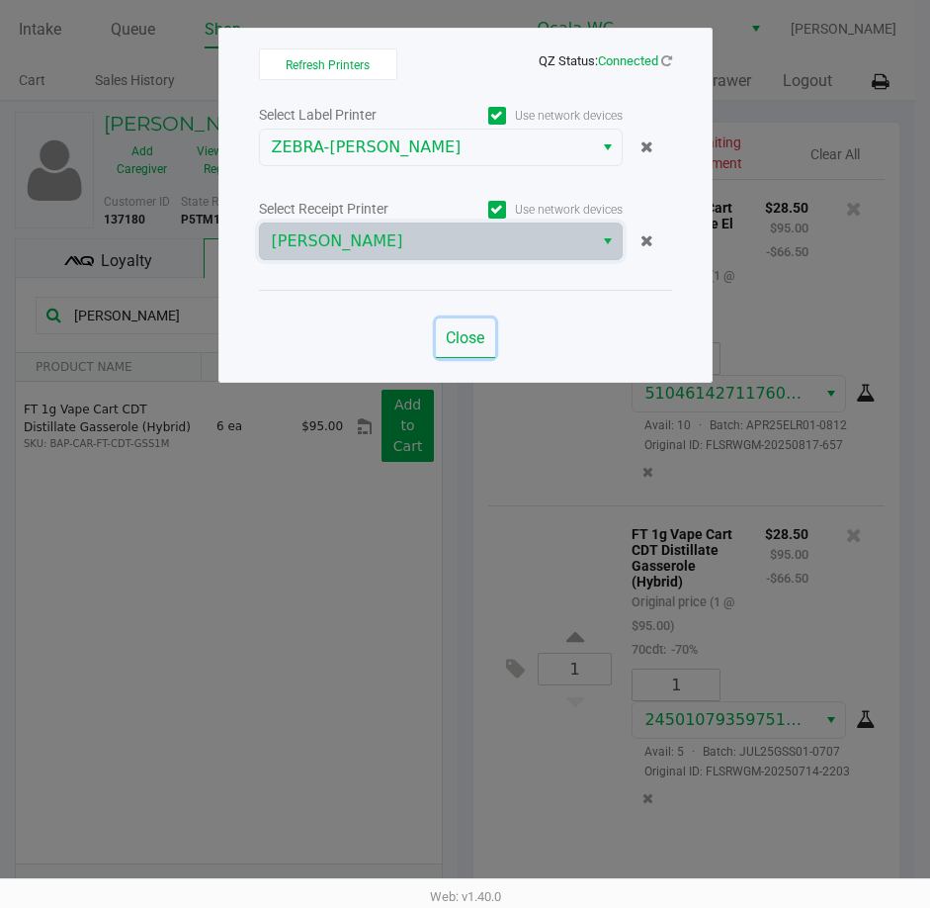
click at [449, 340] on span "Close" at bounding box center [465, 337] width 39 height 19
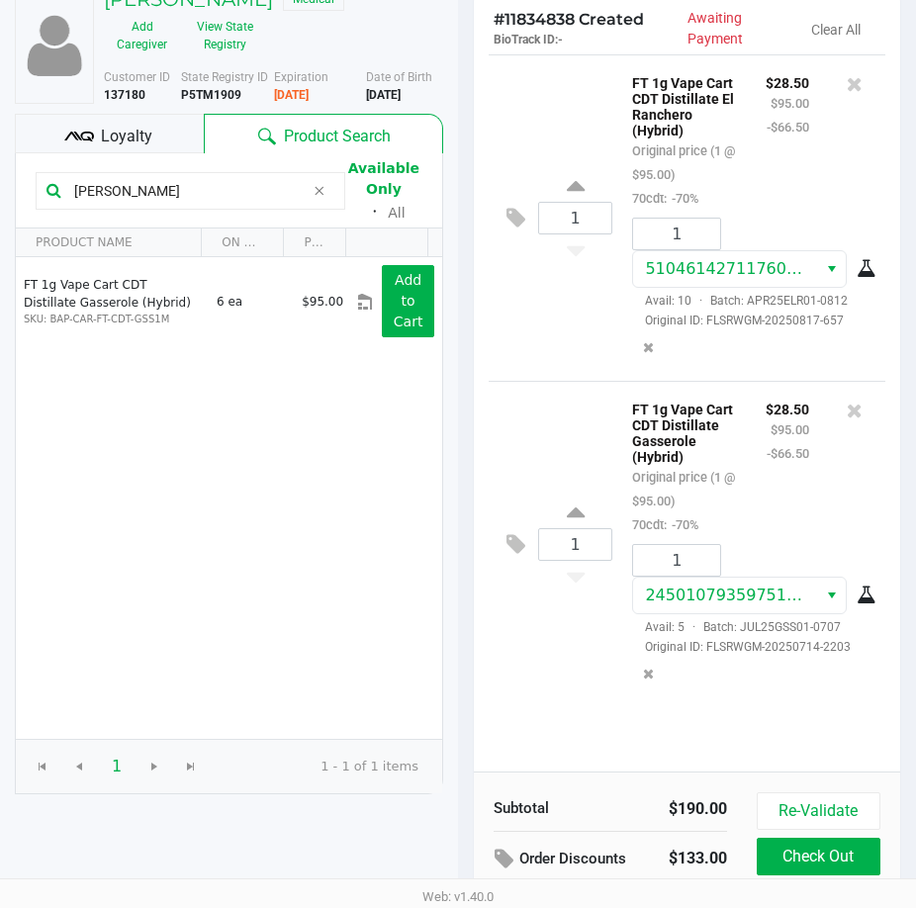
scroll to position [251, 0]
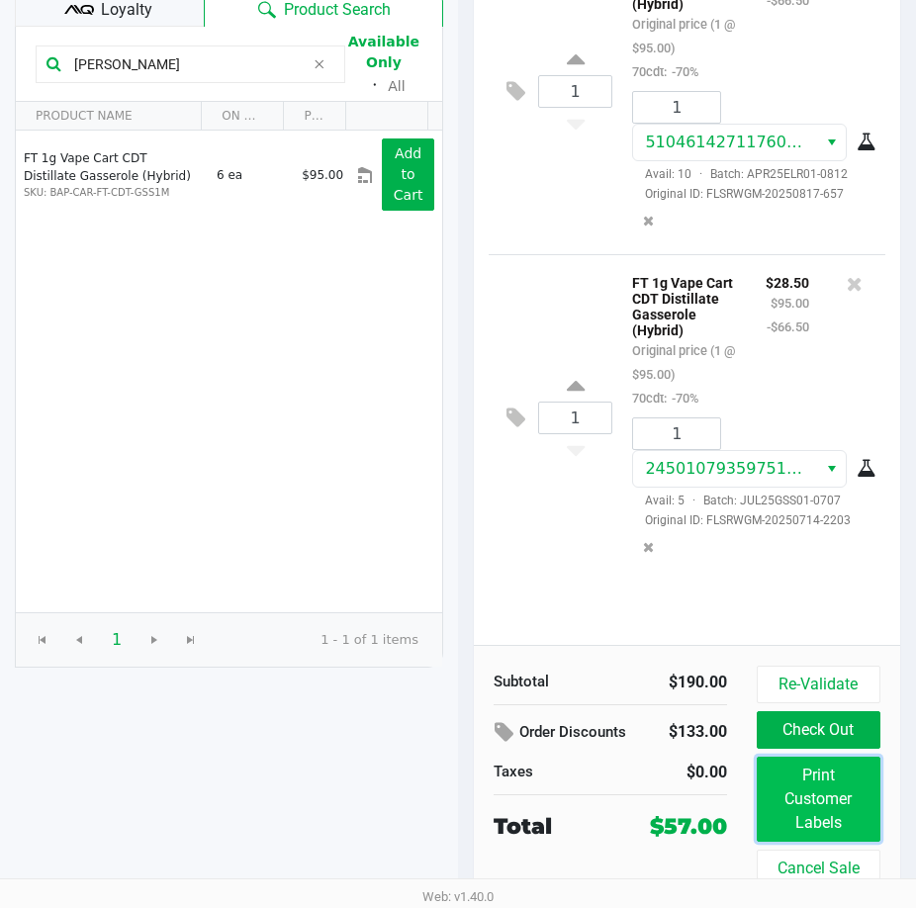
click at [804, 791] on button "Print Customer Labels" at bounding box center [818, 798] width 124 height 85
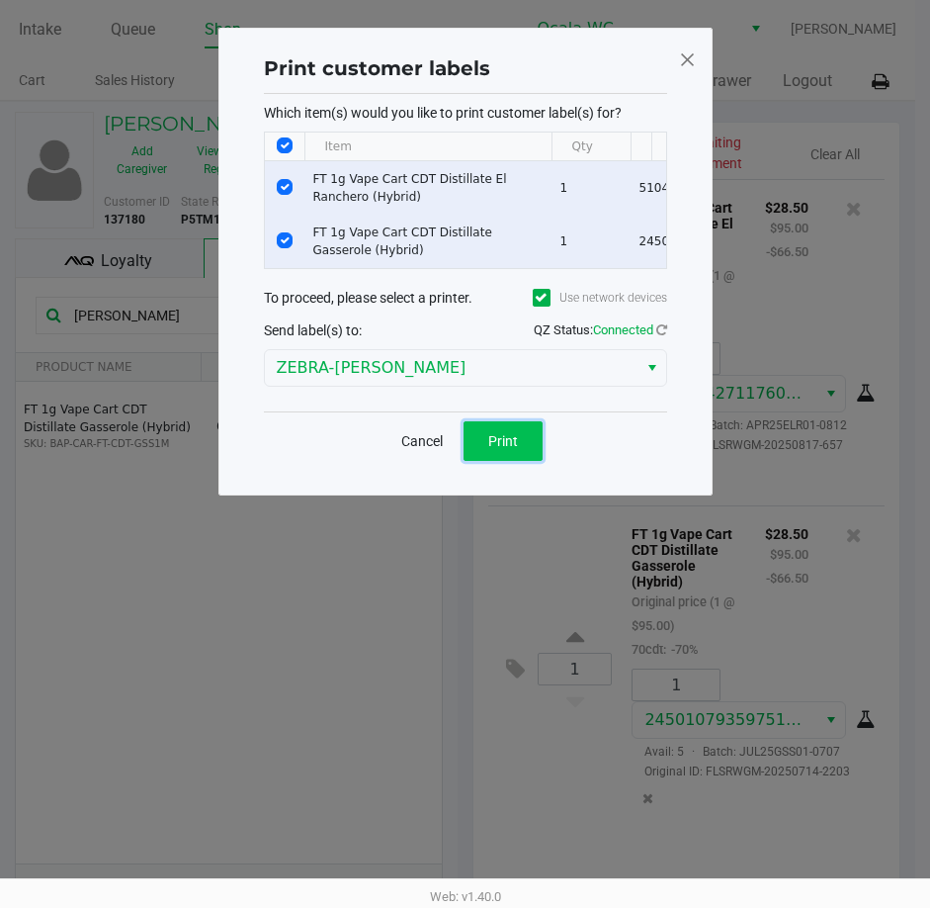
click at [508, 449] on span "Print" at bounding box center [503, 441] width 30 height 16
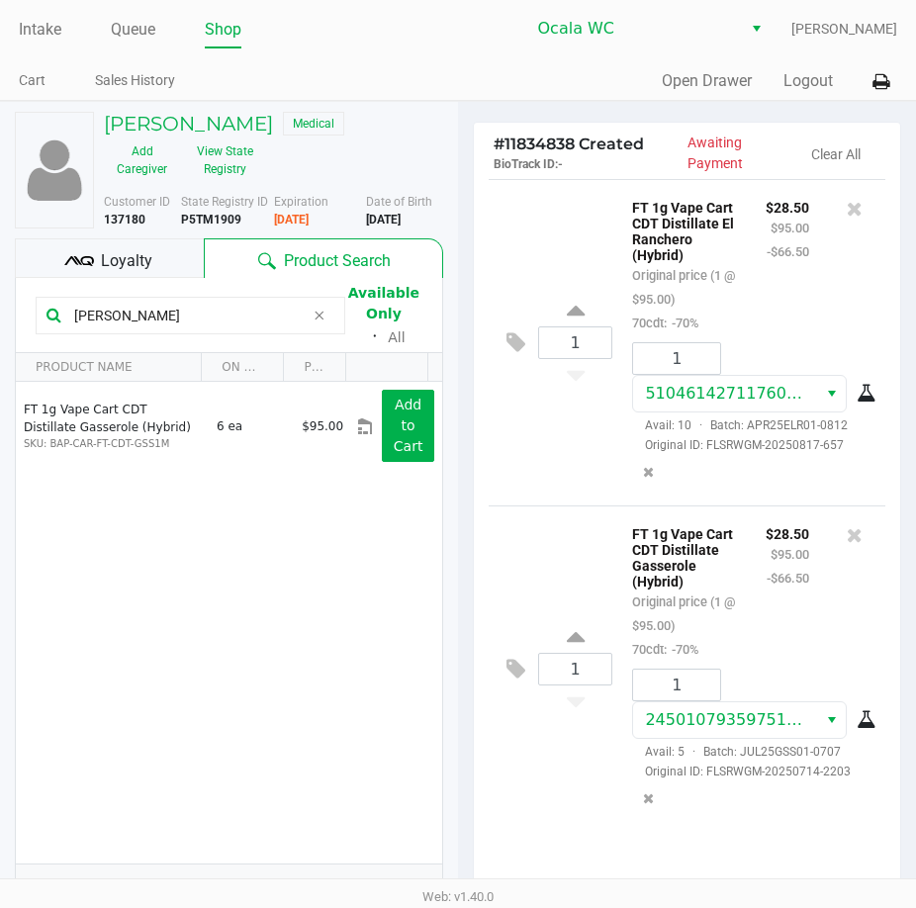
scroll to position [251, 0]
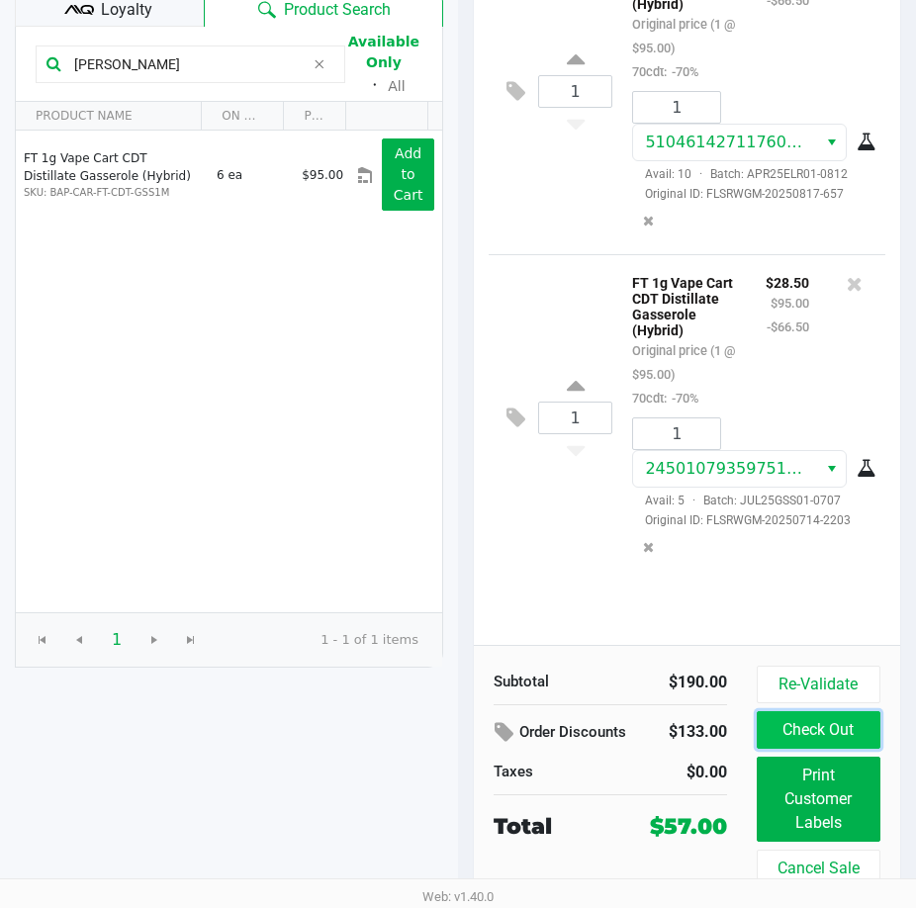
click at [851, 747] on button "Check Out" at bounding box center [818, 730] width 124 height 38
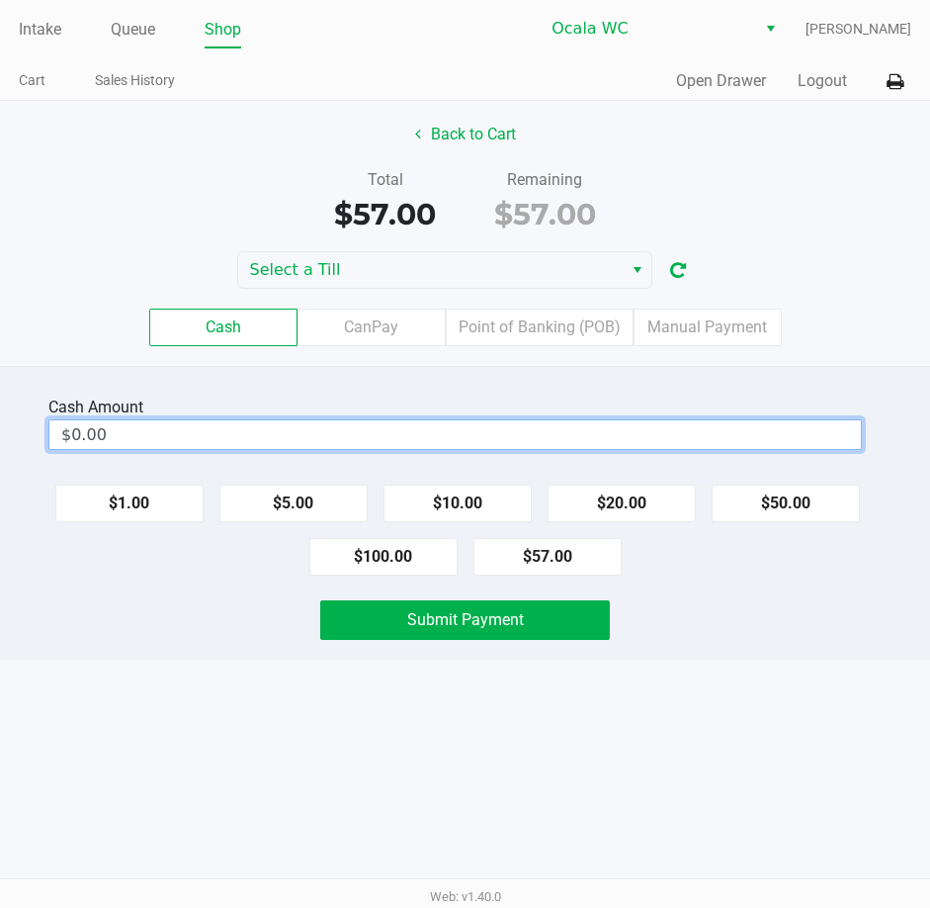
click at [439, 425] on input "$0.00" at bounding box center [455, 434] width 812 height 29
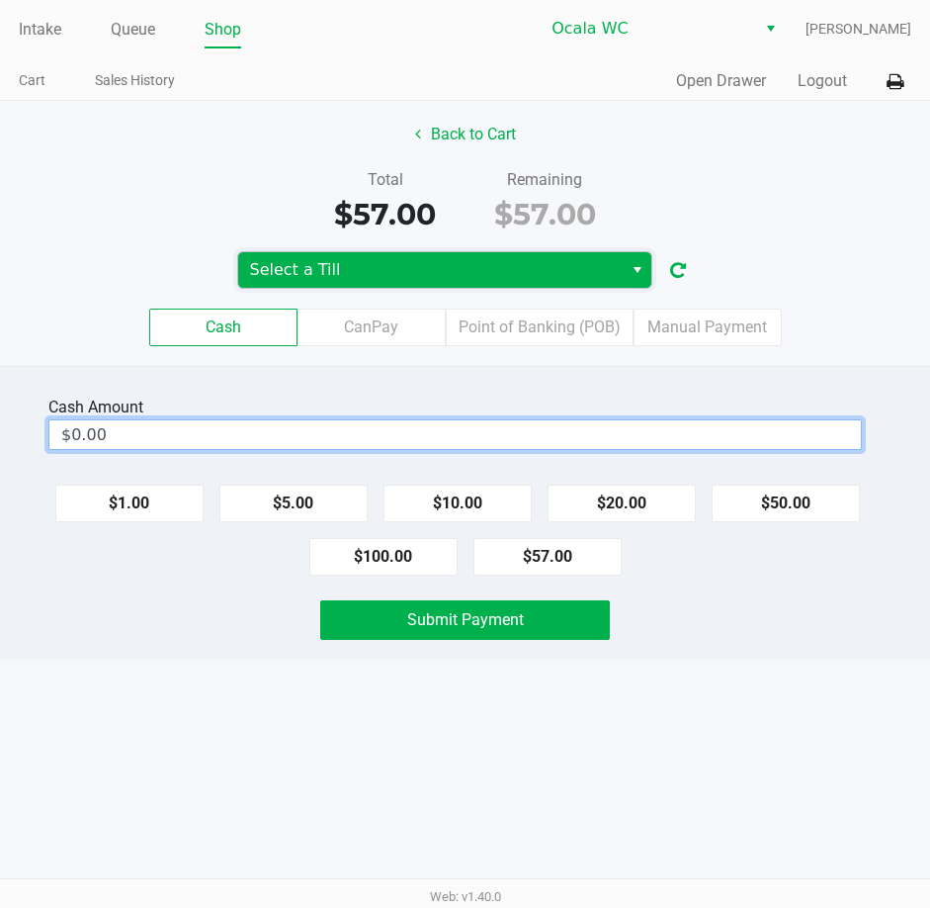
click at [348, 277] on span "Select a Till" at bounding box center [430, 270] width 361 height 24
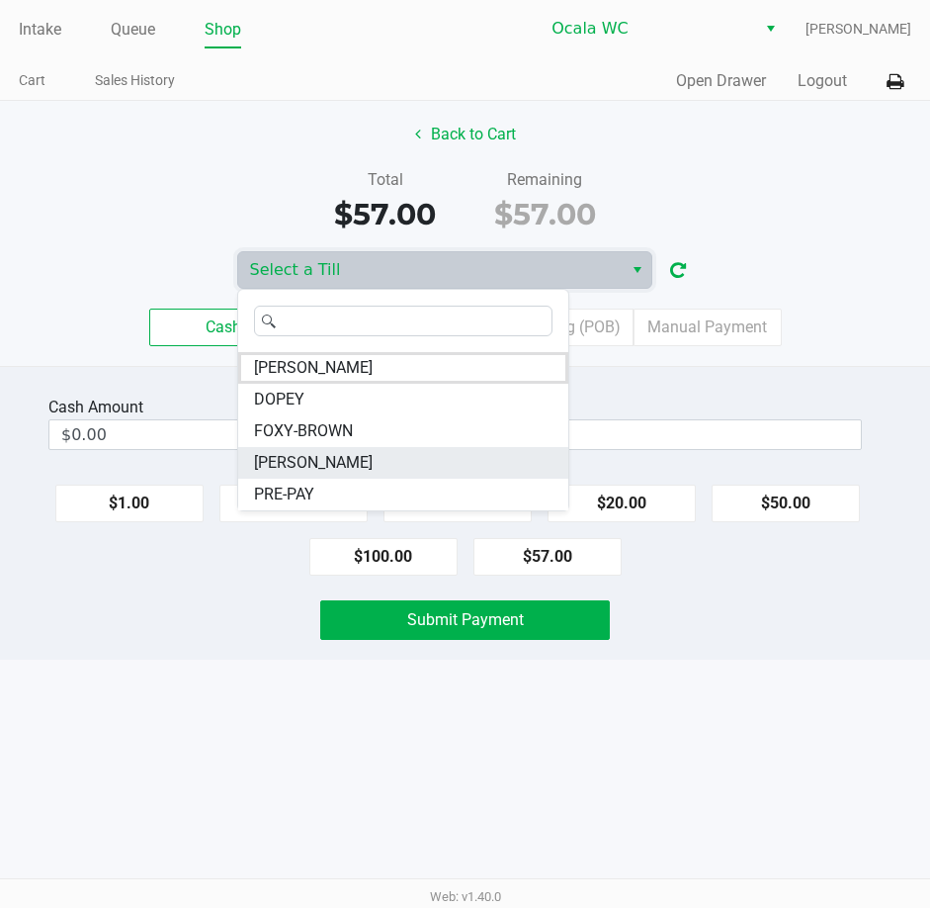
click at [298, 462] on span "[PERSON_NAME]" at bounding box center [313, 463] width 119 height 24
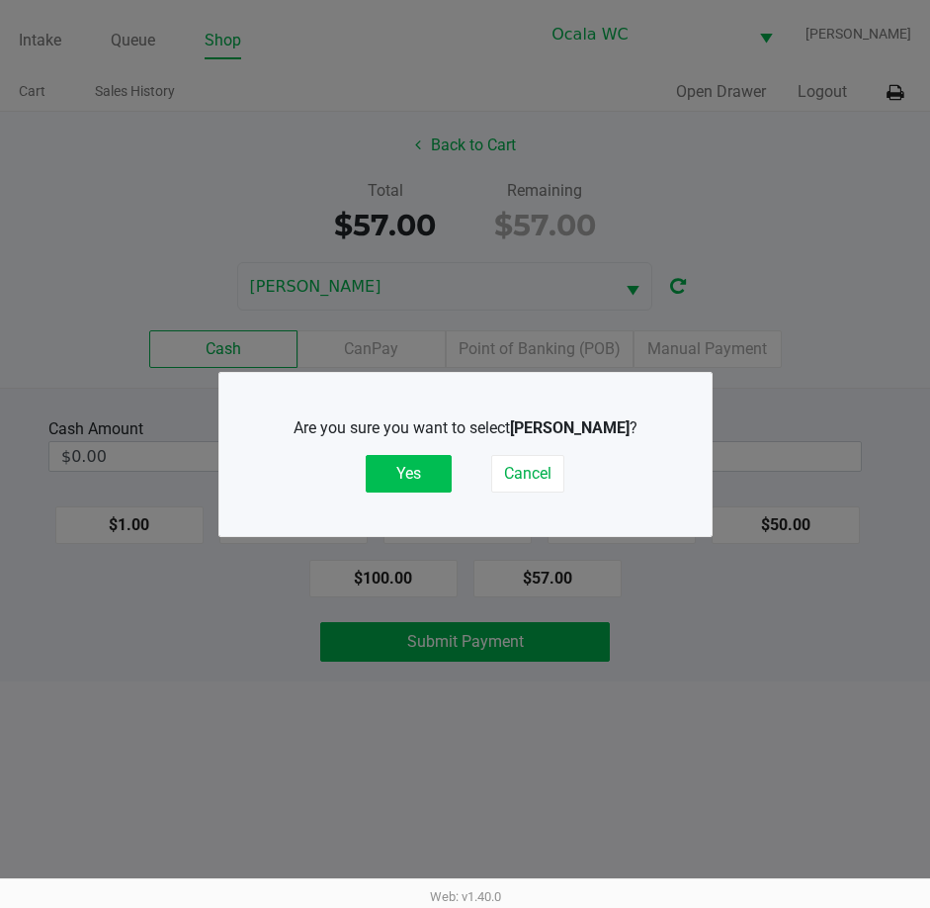
click at [389, 470] on button "Yes" at bounding box center [409, 474] width 86 height 38
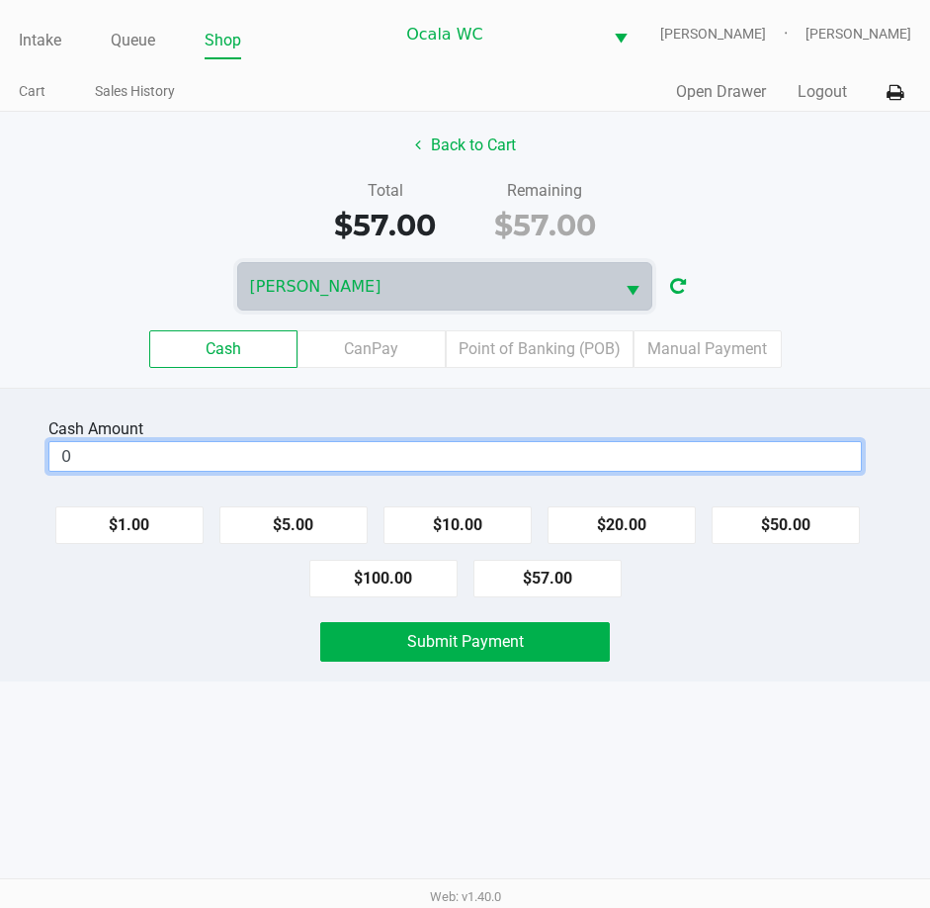
click at [147, 467] on input "0" at bounding box center [455, 456] width 812 height 29
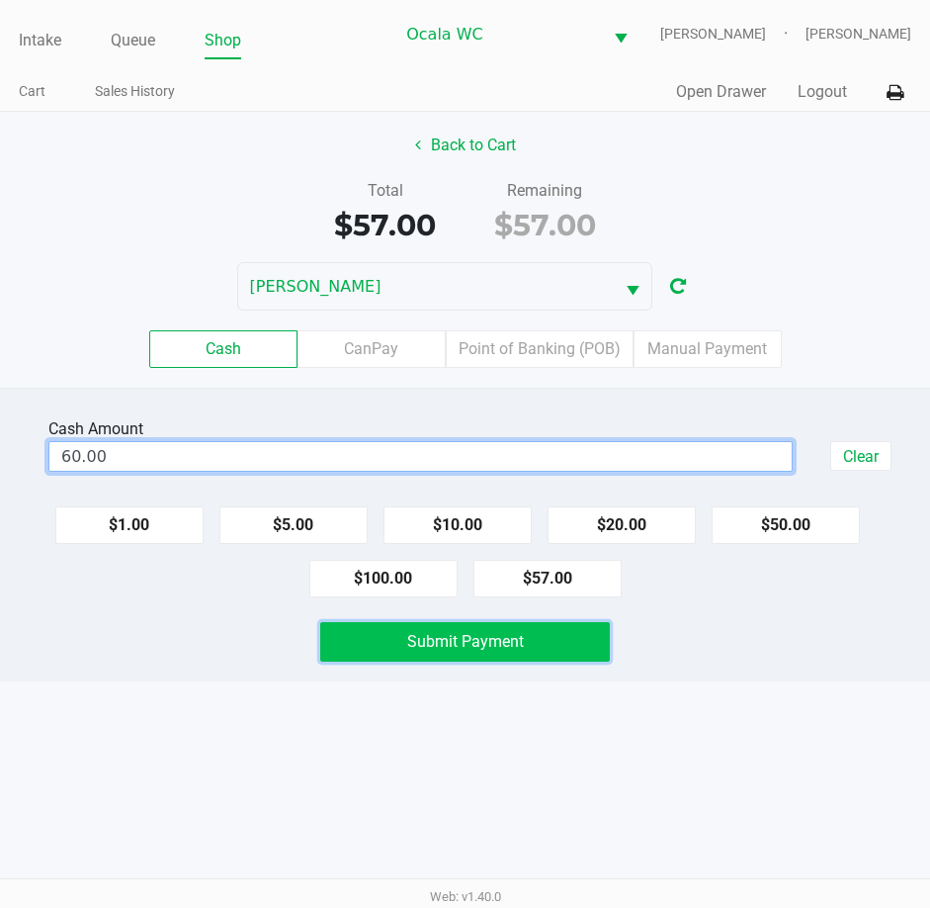
type input "$60.00"
click at [462, 650] on span "Submit Payment" at bounding box center [465, 641] width 117 height 19
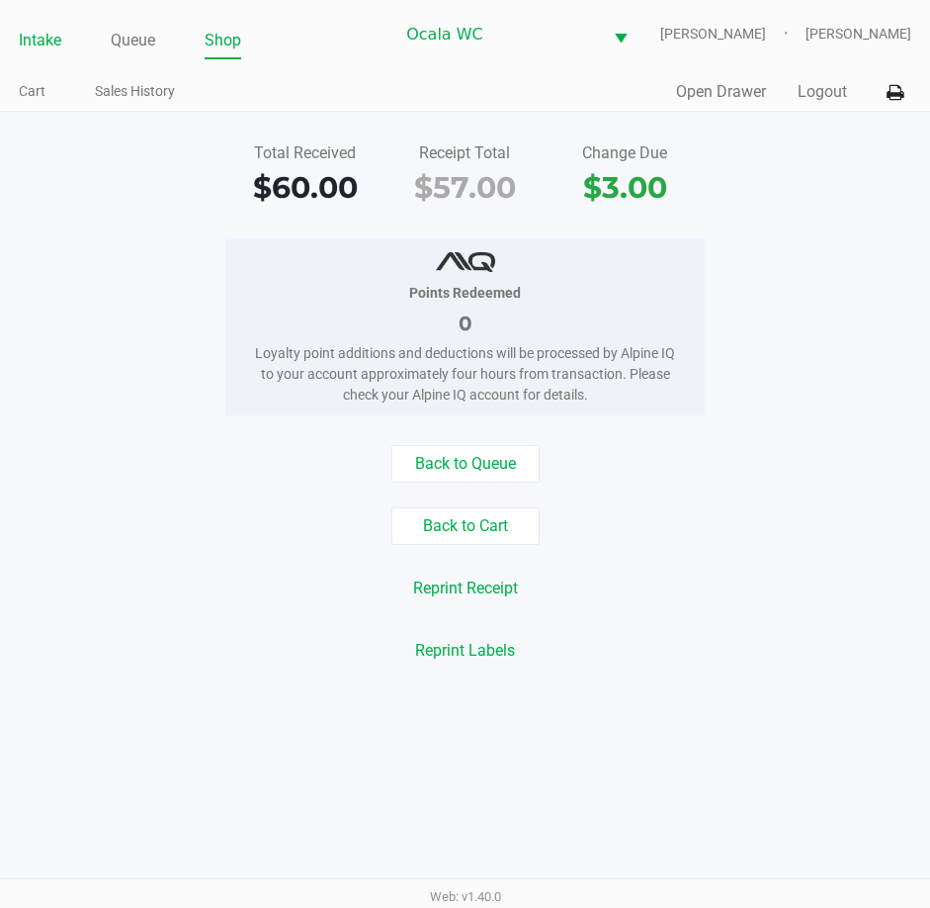
click at [33, 32] on link "Intake" at bounding box center [40, 41] width 43 height 28
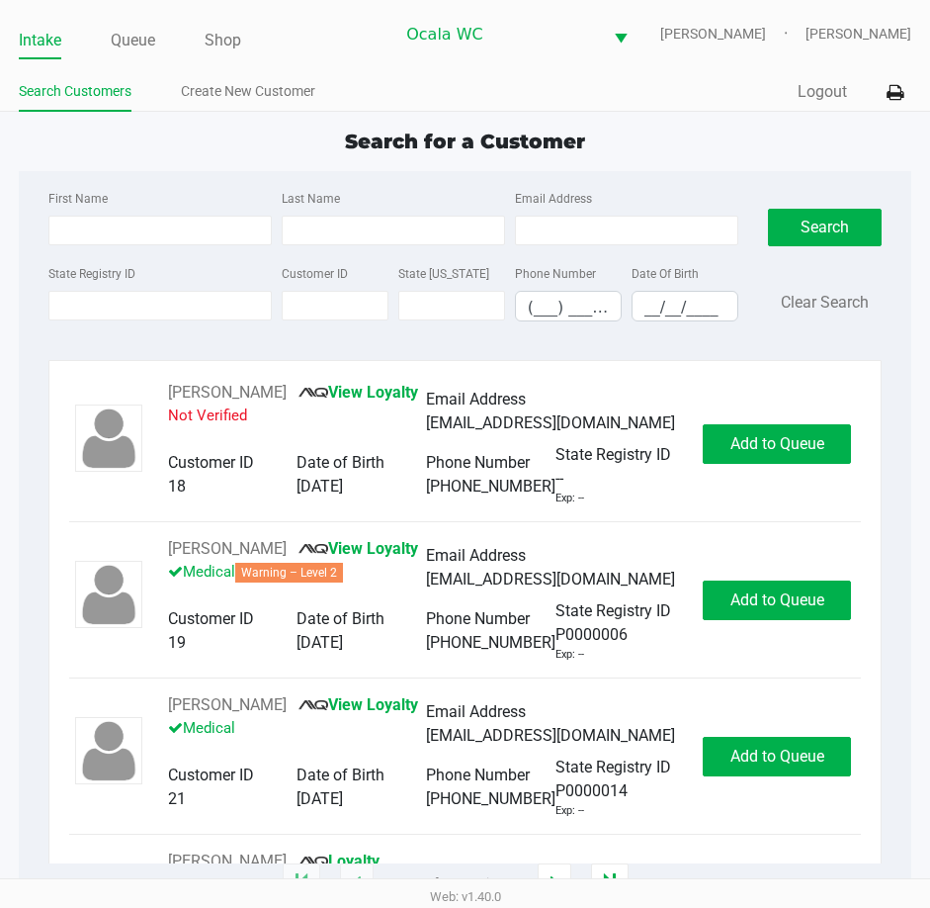
click at [32, 39] on link "Intake" at bounding box center [40, 41] width 43 height 28
click at [349, 49] on ul "Intake Queue Shop" at bounding box center [206, 42] width 375 height 34
click at [105, 305] on input "State Registry ID" at bounding box center [159, 306] width 223 height 30
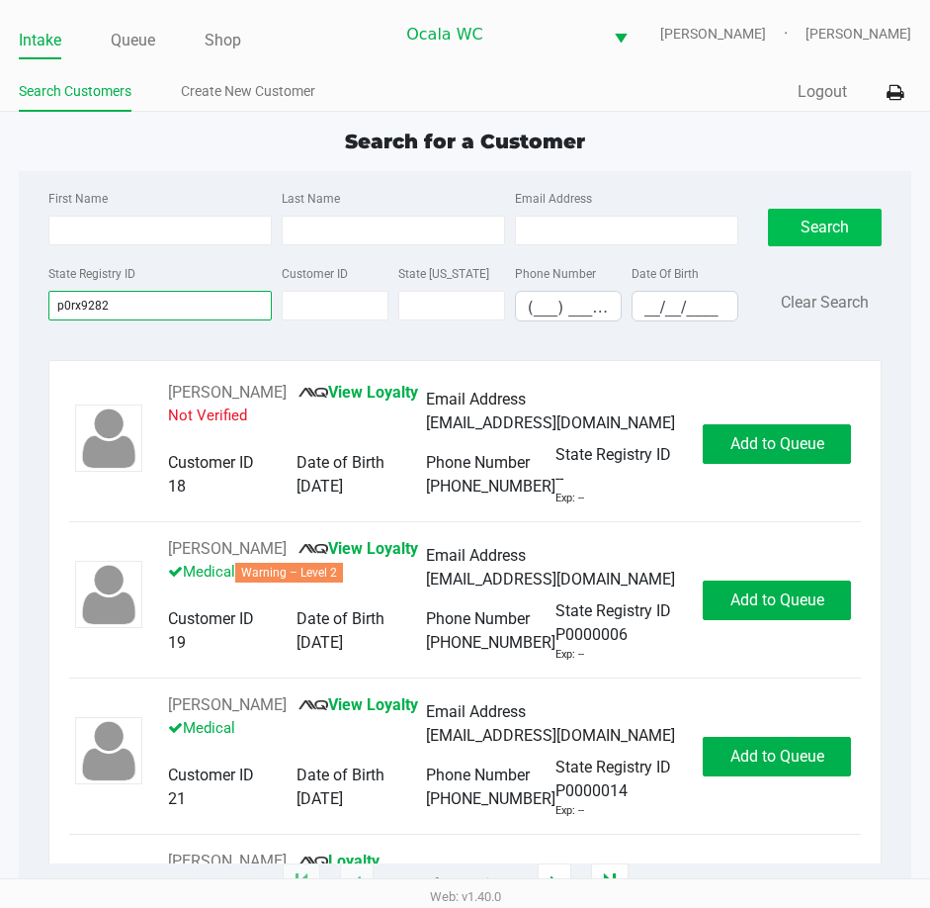
type input "p0rx9282"
click at [828, 225] on button "Search" at bounding box center [825, 228] width 115 height 38
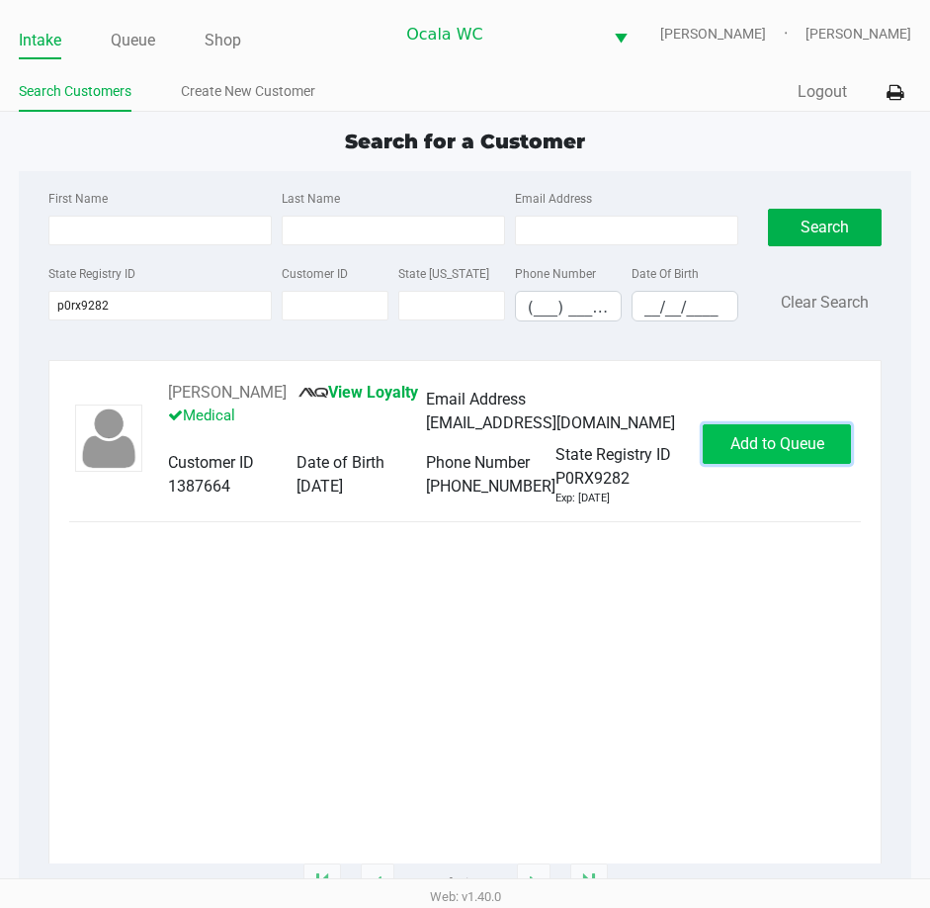
click at [749, 446] on span "Add to Queue" at bounding box center [778, 443] width 94 height 19
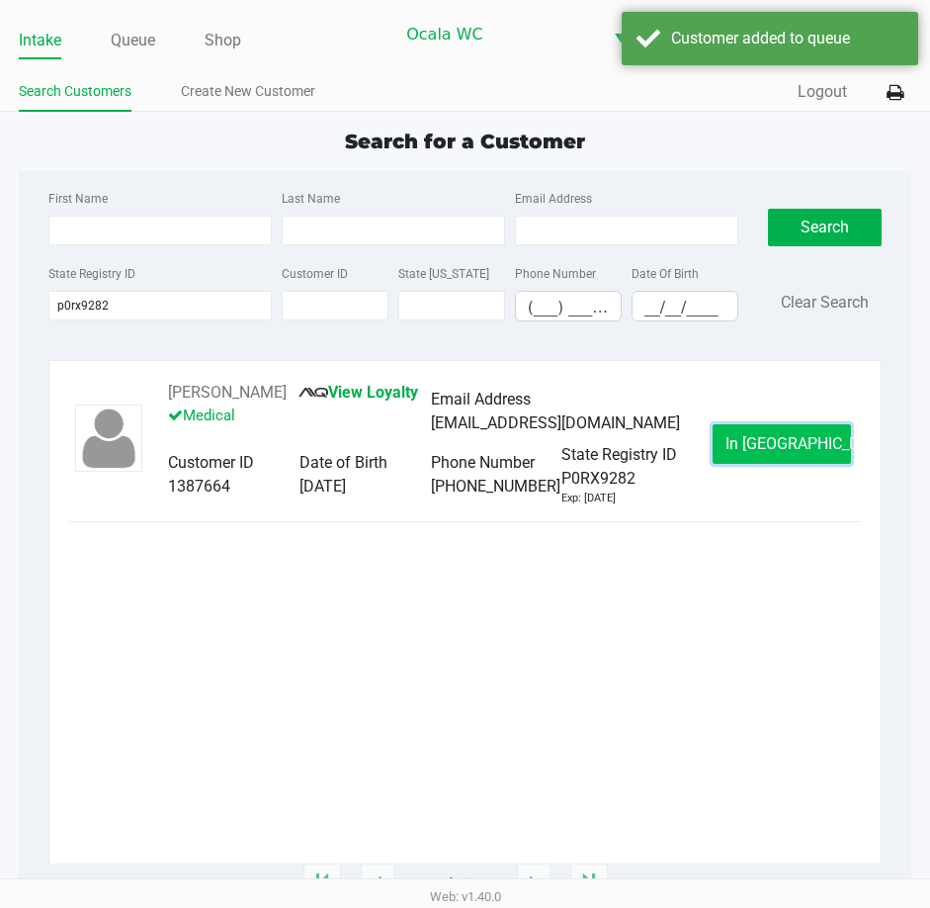
click at [751, 439] on span "In [GEOGRAPHIC_DATA]" at bounding box center [809, 443] width 166 height 19
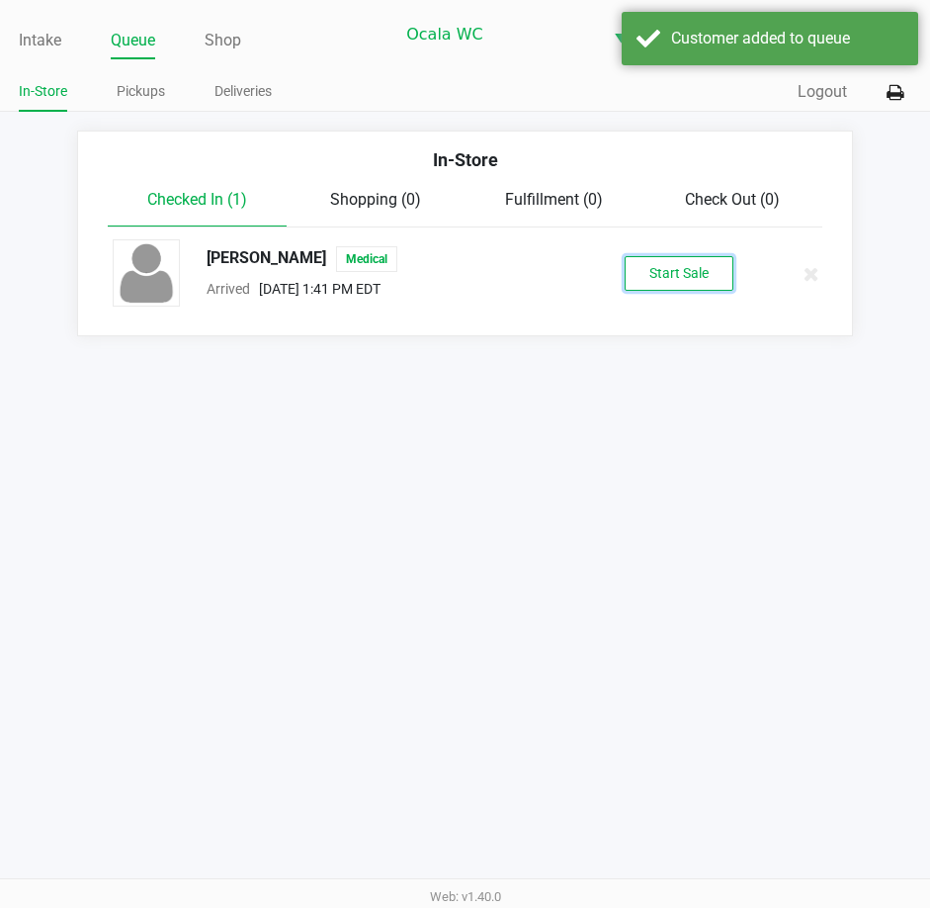
click at [672, 262] on button "Start Sale" at bounding box center [679, 273] width 109 height 35
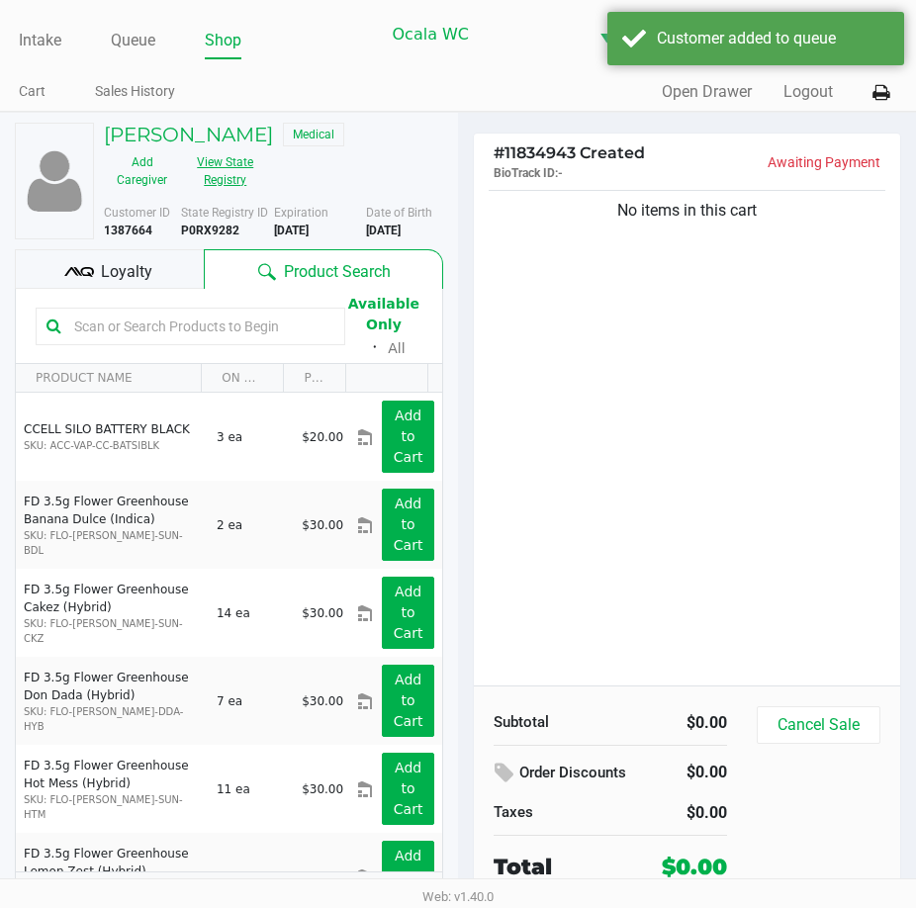
click at [224, 180] on button "View State Registry" at bounding box center [219, 170] width 79 height 49
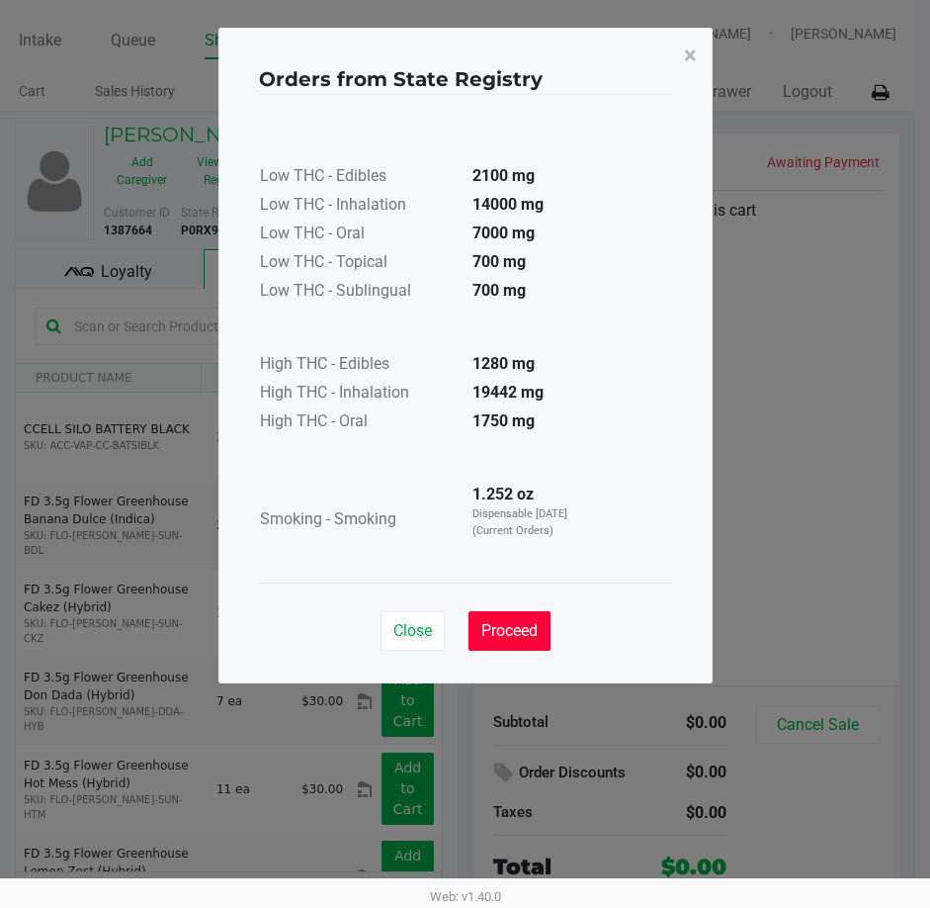
click at [517, 627] on span "Proceed" at bounding box center [510, 630] width 56 height 19
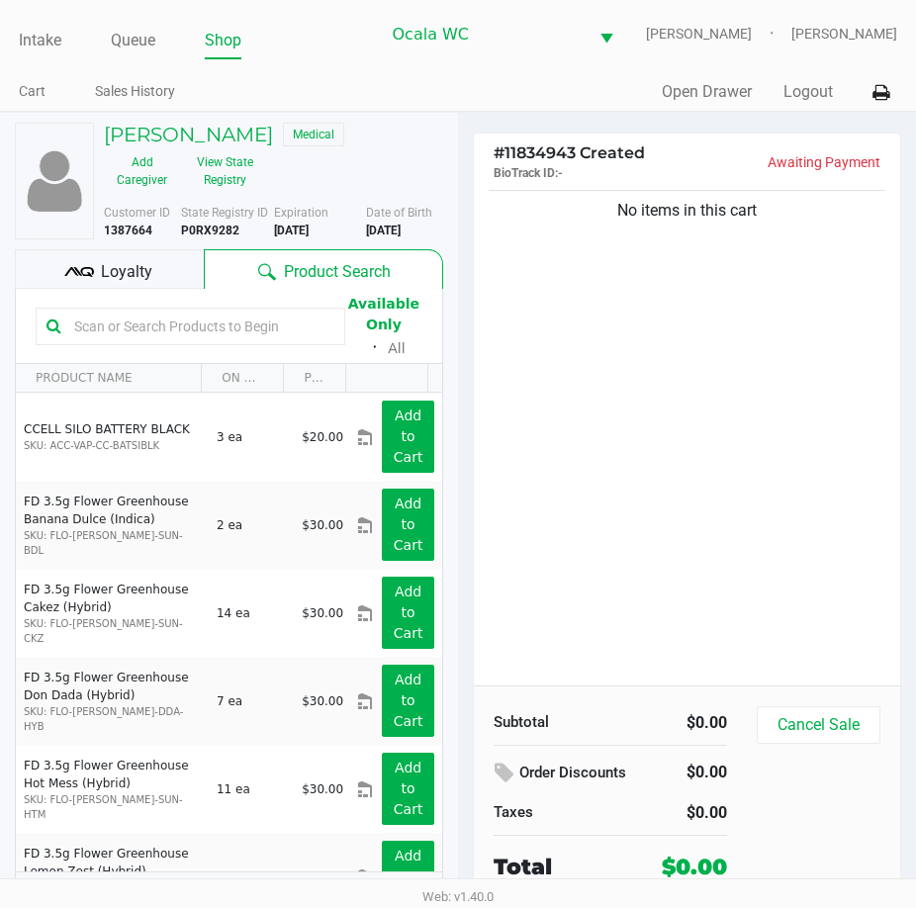
click at [117, 326] on input "text" at bounding box center [200, 326] width 268 height 30
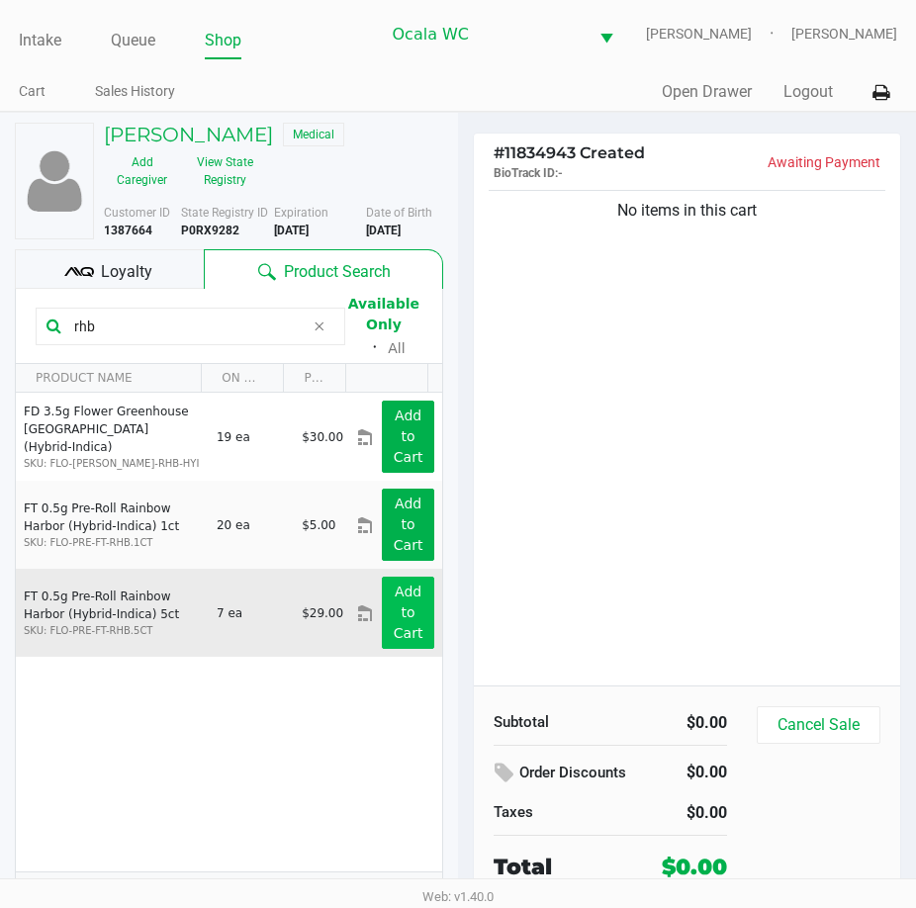
type input "rhb"
click at [394, 612] on app-button-loader "Add to Cart" at bounding box center [409, 611] width 30 height 57
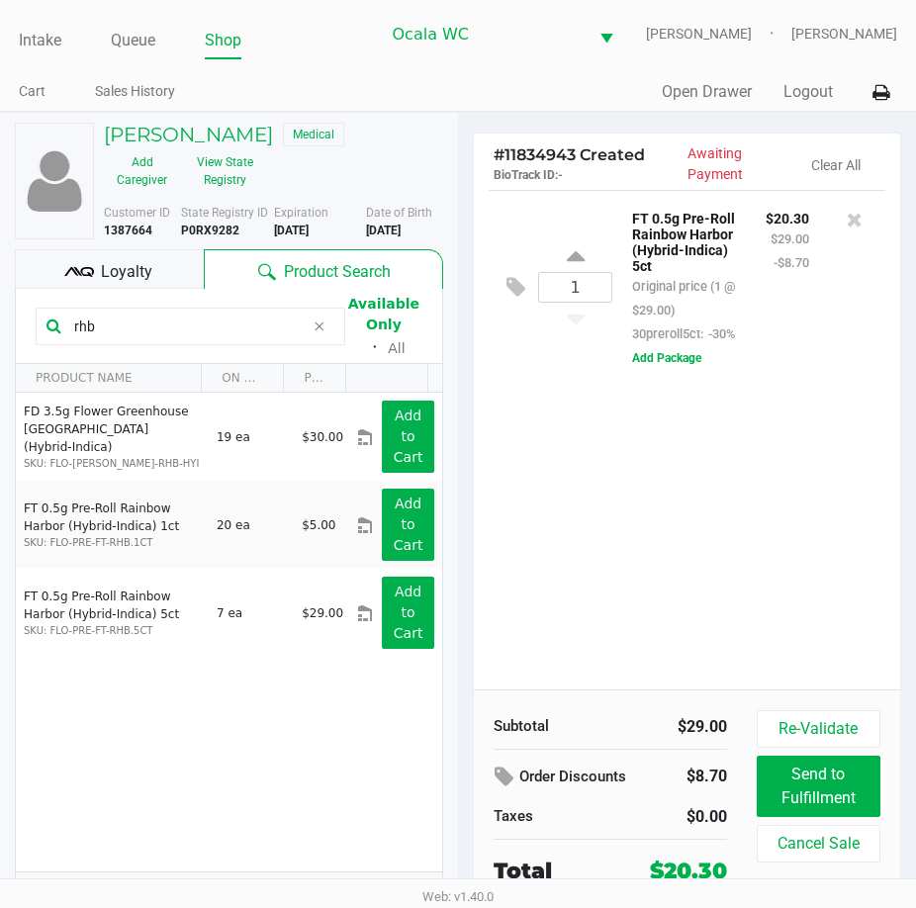
click at [712, 508] on div "1 FT 0.5g Pre-Roll Rainbow Harbor (Hybrid-Indica) 5ct Original price (1 @ $29.0…" at bounding box center [687, 439] width 426 height 499
click at [774, 542] on div "1 FT 0.5g Pre-Roll Rainbow Harbor (Hybrid-Indica) 5ct Original price (1 @ $29.0…" at bounding box center [687, 439] width 426 height 499
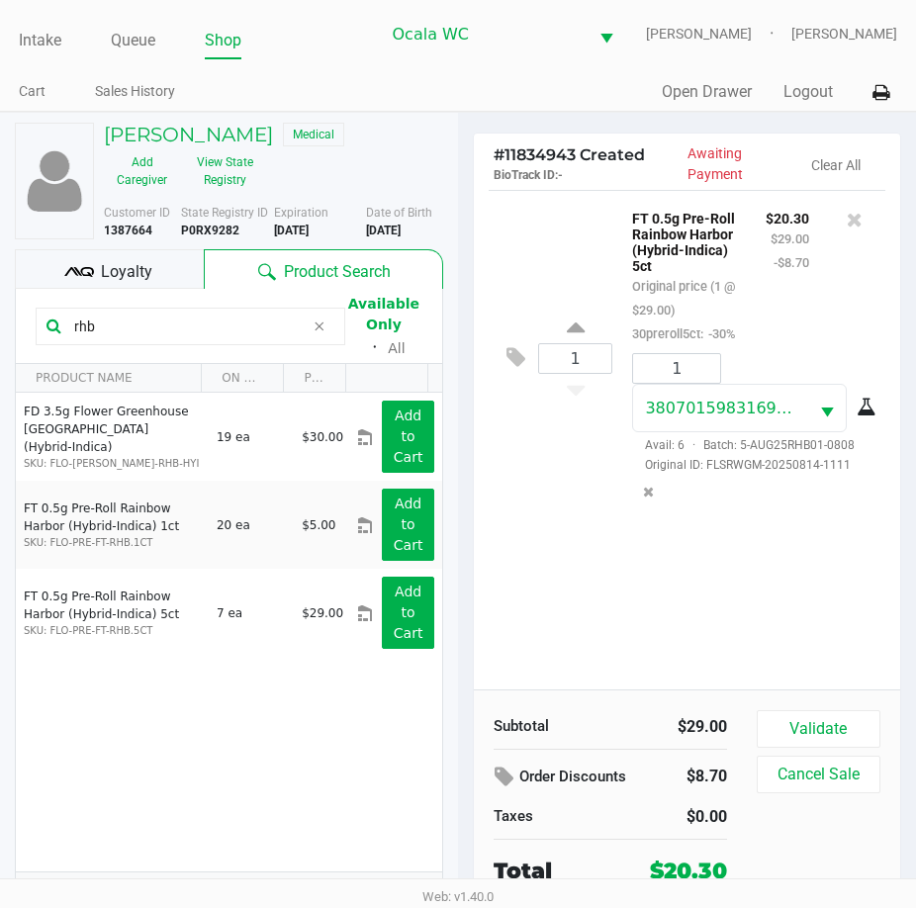
click at [750, 597] on div "1 FT 0.5g Pre-Roll Rainbow Harbor (Hybrid-Indica) 5ct Original price (1 @ $29.0…" at bounding box center [687, 439] width 426 height 499
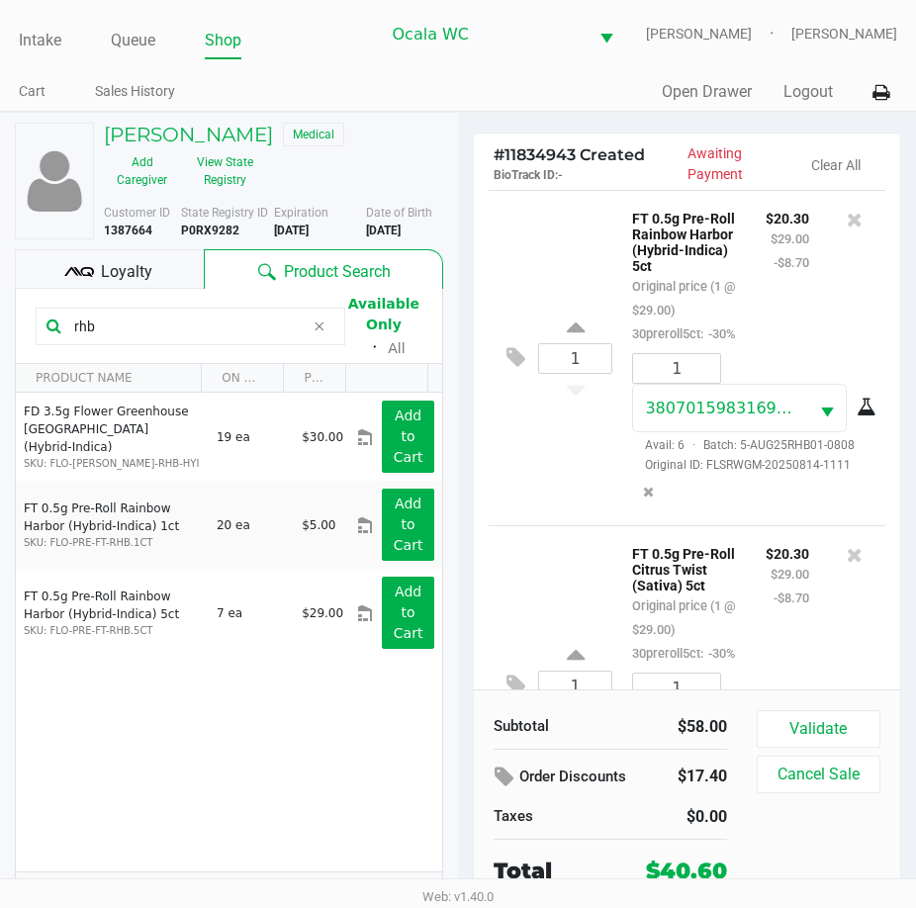
scroll to position [261, 0]
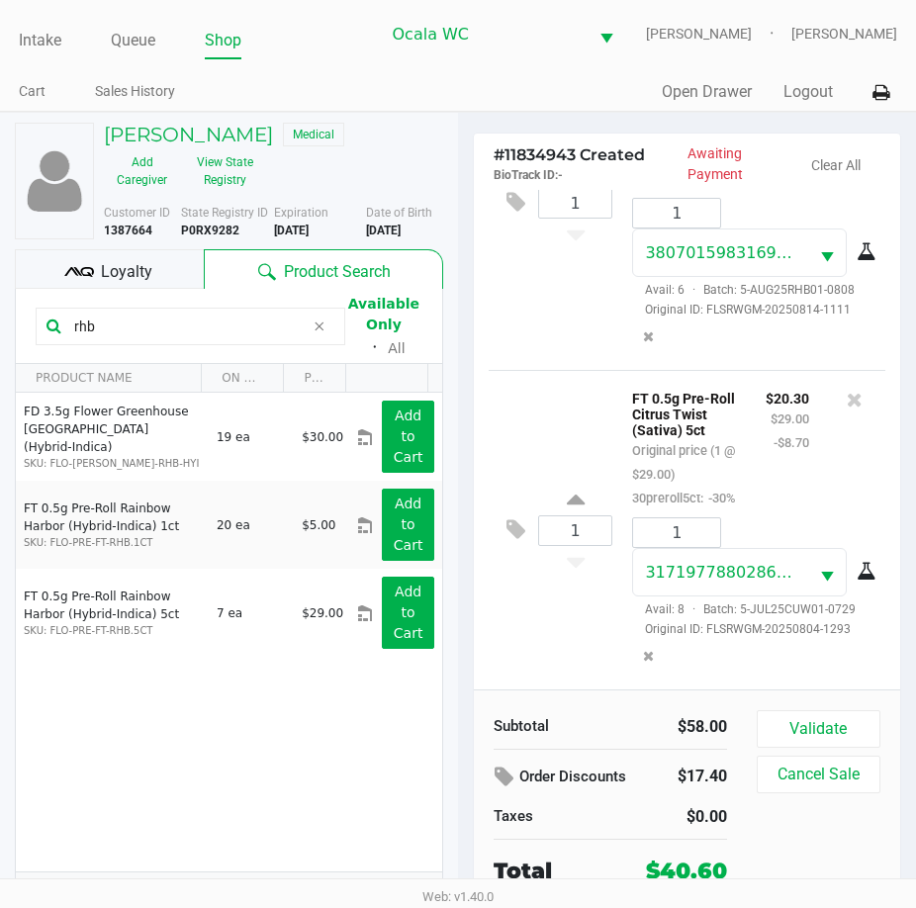
click at [116, 266] on span "Loyalty" at bounding box center [126, 272] width 51 height 24
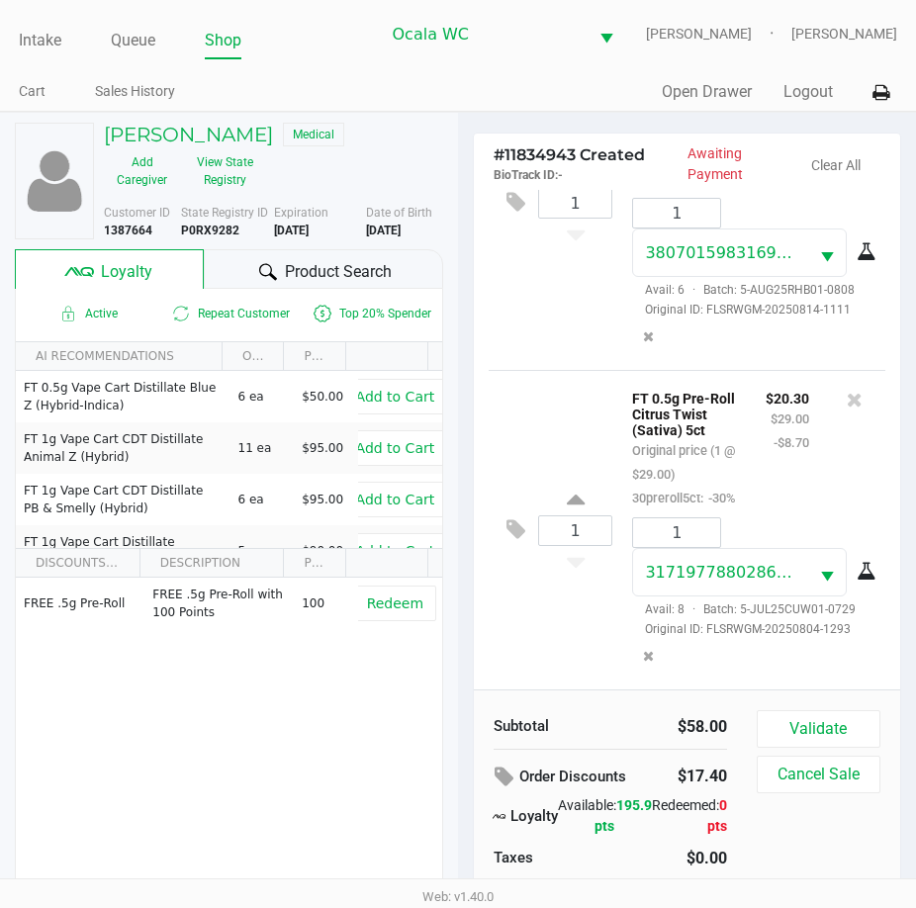
scroll to position [42, 0]
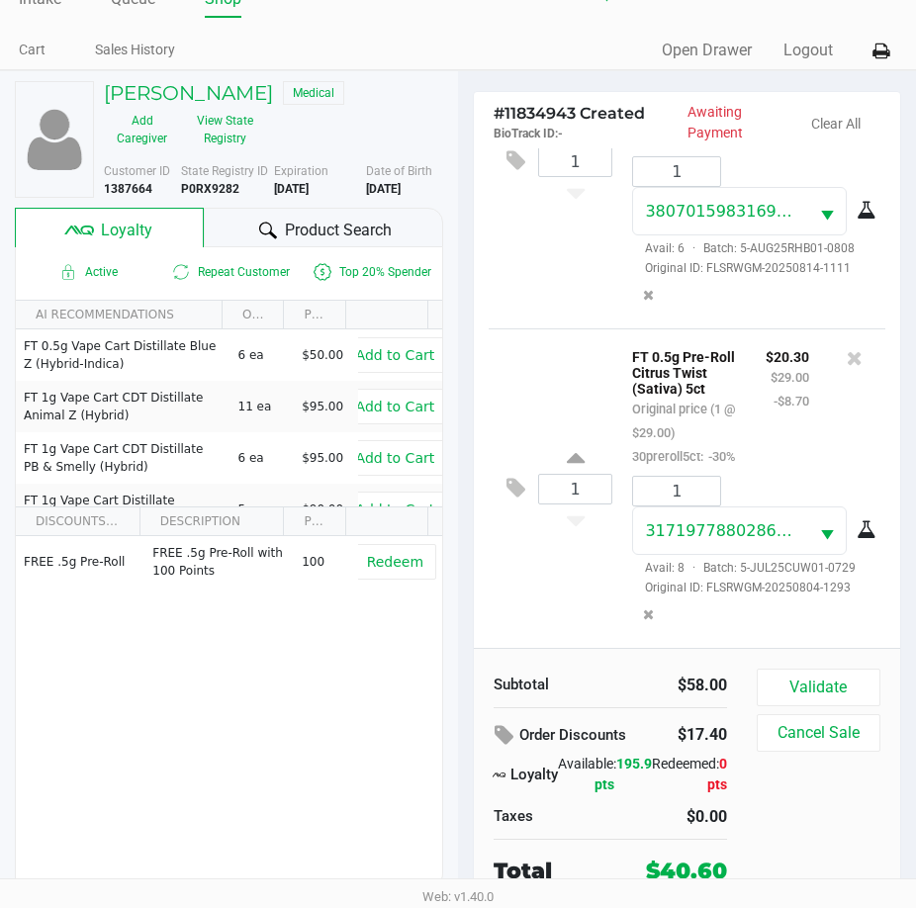
click at [777, 665] on div "Subtotal $58.00 Order Discounts $17.40 Loyalty Available: 195.9 pts Redeemed: 0…" at bounding box center [687, 777] width 426 height 259
click at [793, 686] on button "Validate" at bounding box center [818, 687] width 124 height 38
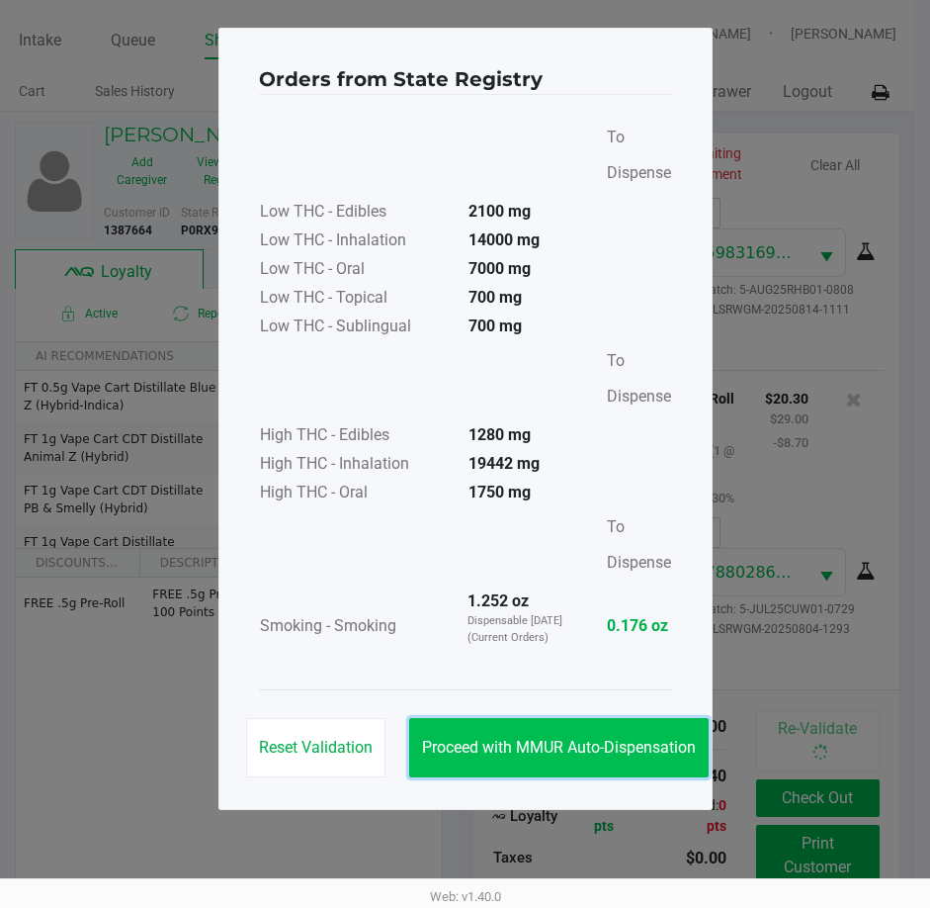
click at [645, 725] on button "Proceed with MMUR Auto-Dispensation" at bounding box center [559, 747] width 300 height 59
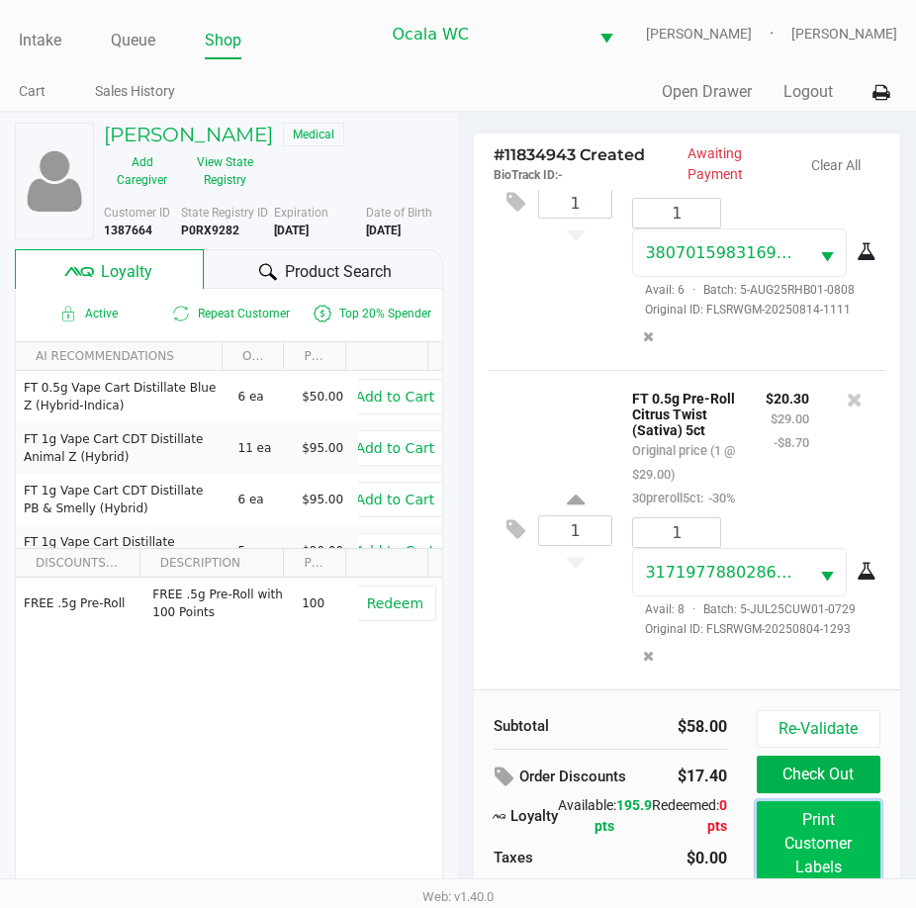
click at [815, 843] on button "Print Customer Labels" at bounding box center [818, 843] width 124 height 85
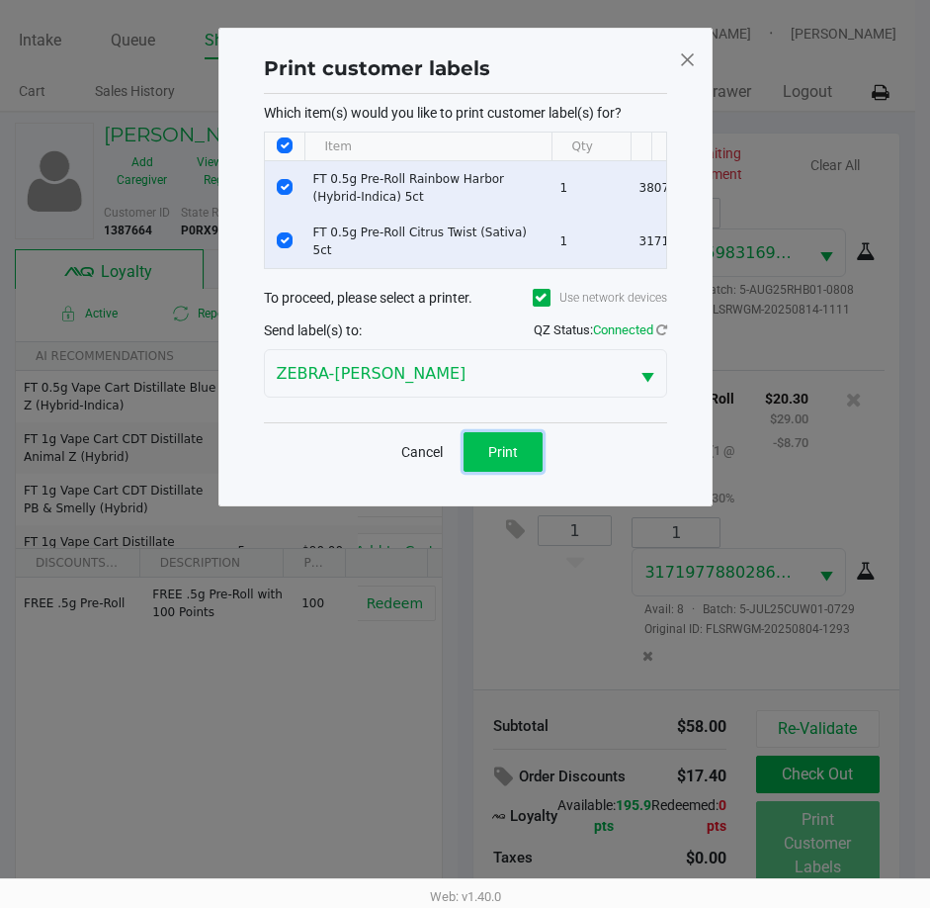
click at [481, 460] on button "Print" at bounding box center [503, 452] width 79 height 40
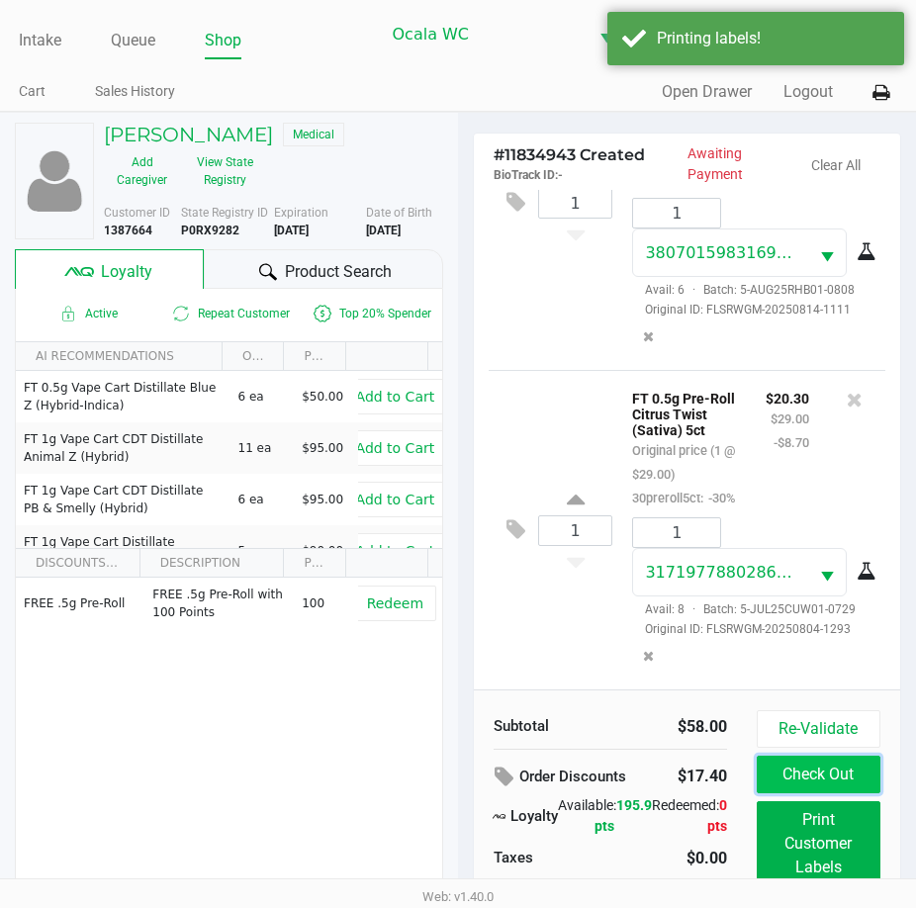
click at [814, 770] on button "Check Out" at bounding box center [818, 774] width 124 height 38
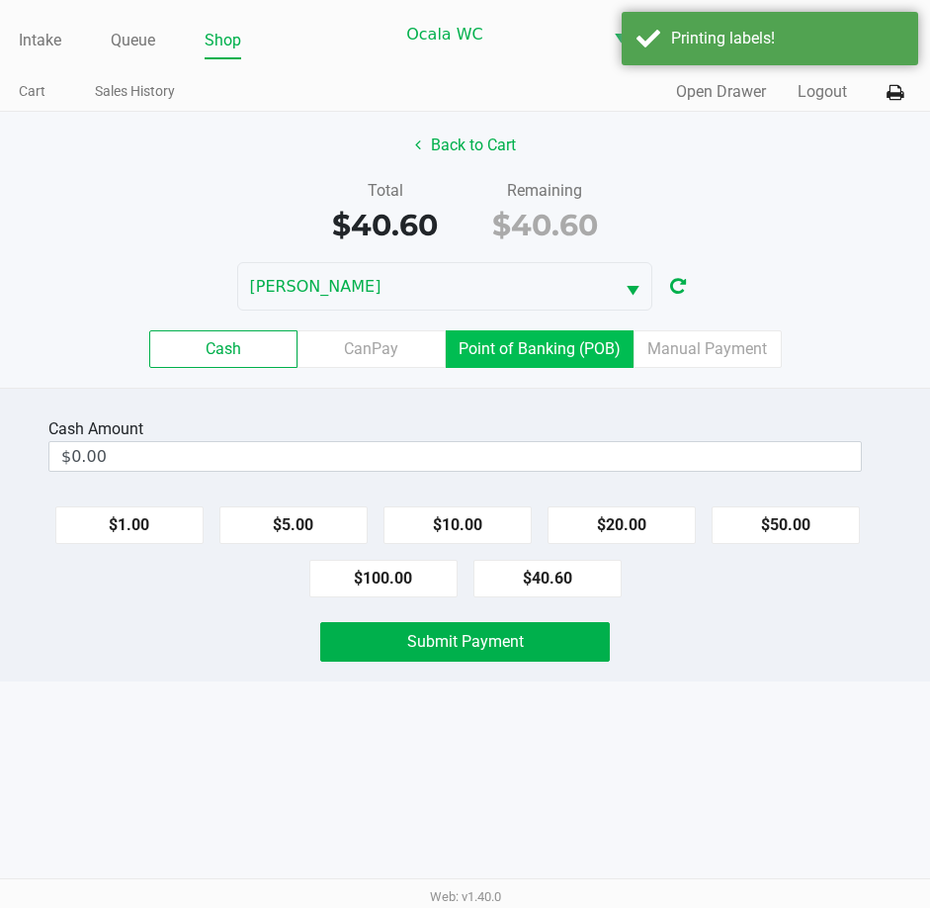
drag, startPoint x: 528, startPoint y: 351, endPoint x: 695, endPoint y: 470, distance: 204.9
click at [528, 352] on label "Point of Banking (POB)" at bounding box center [540, 349] width 188 height 38
click at [0, 0] on 7 "Point of Banking (POB)" at bounding box center [0, 0] width 0 height 0
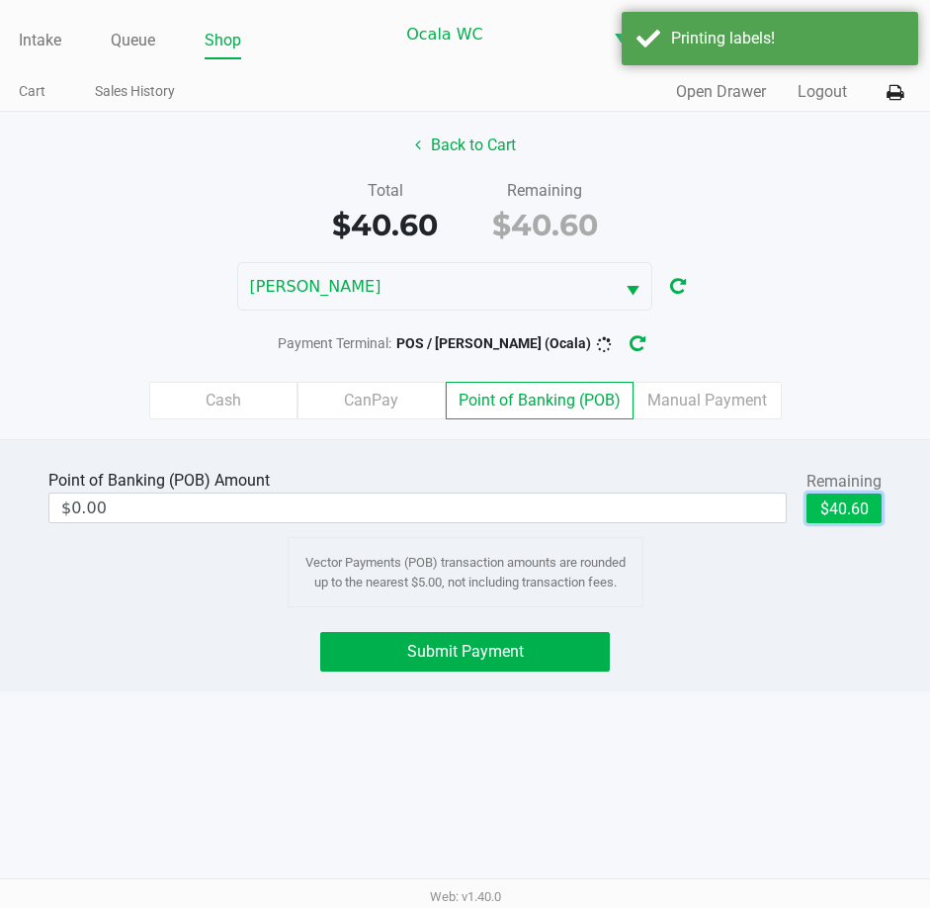
click at [851, 501] on button "$40.60" at bounding box center [844, 508] width 75 height 30
type input "$40.60"
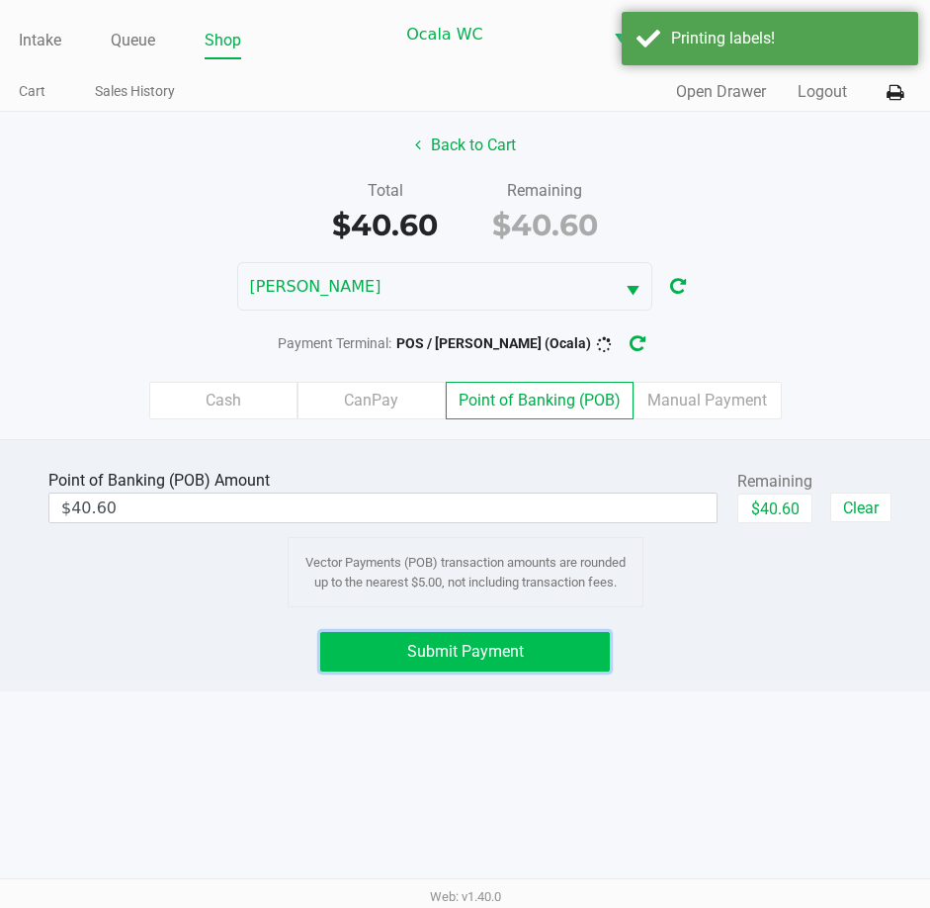
click at [529, 650] on button "Submit Payment" at bounding box center [465, 652] width 291 height 40
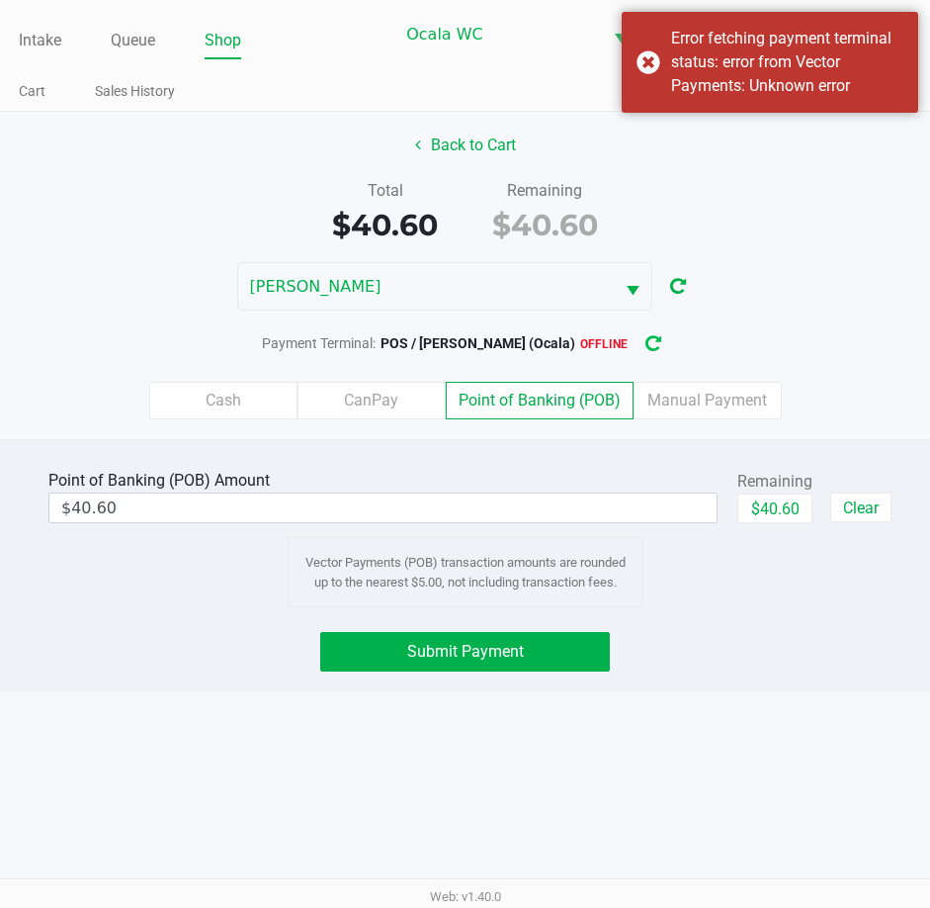
click at [652, 337] on icon "button" at bounding box center [654, 344] width 16 height 14
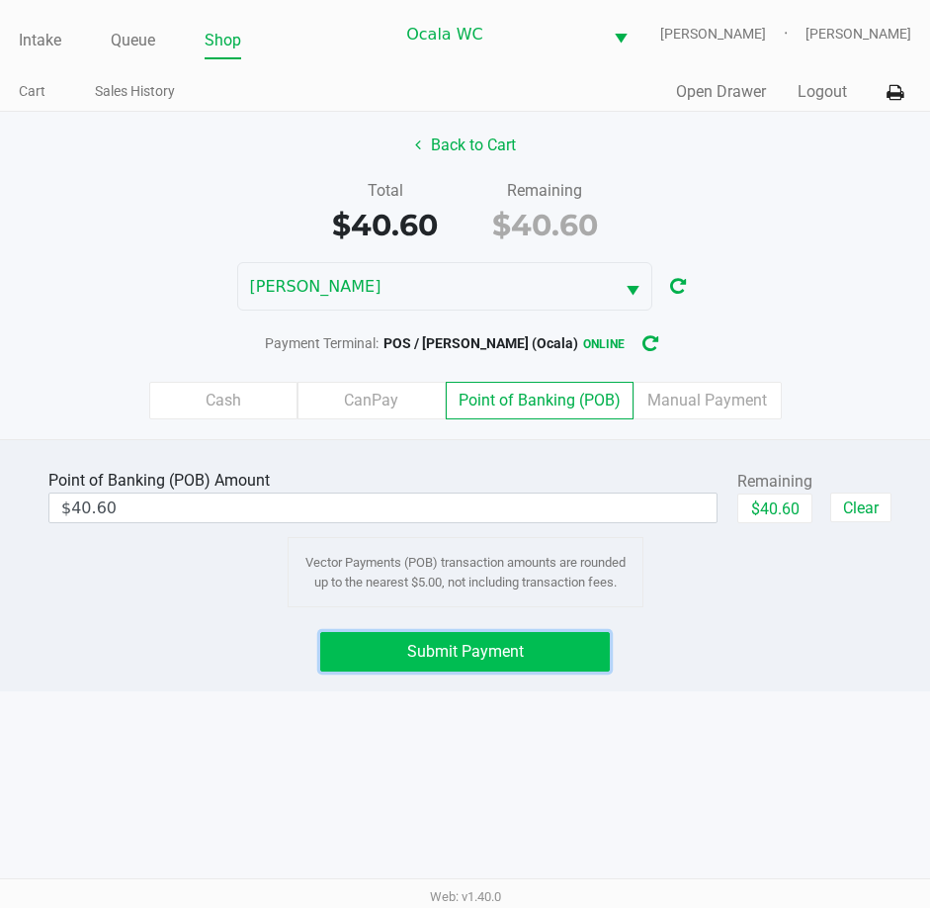
click at [462, 661] on button "Submit Payment" at bounding box center [465, 652] width 291 height 40
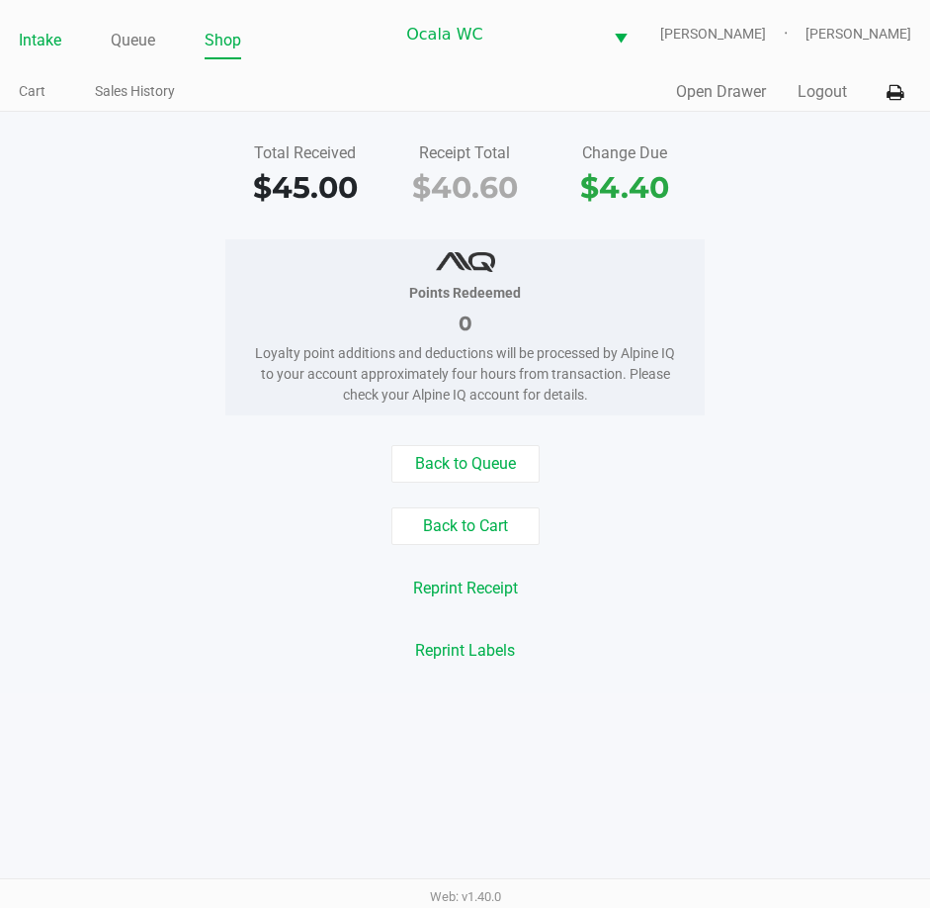
click at [29, 38] on link "Intake" at bounding box center [40, 41] width 43 height 28
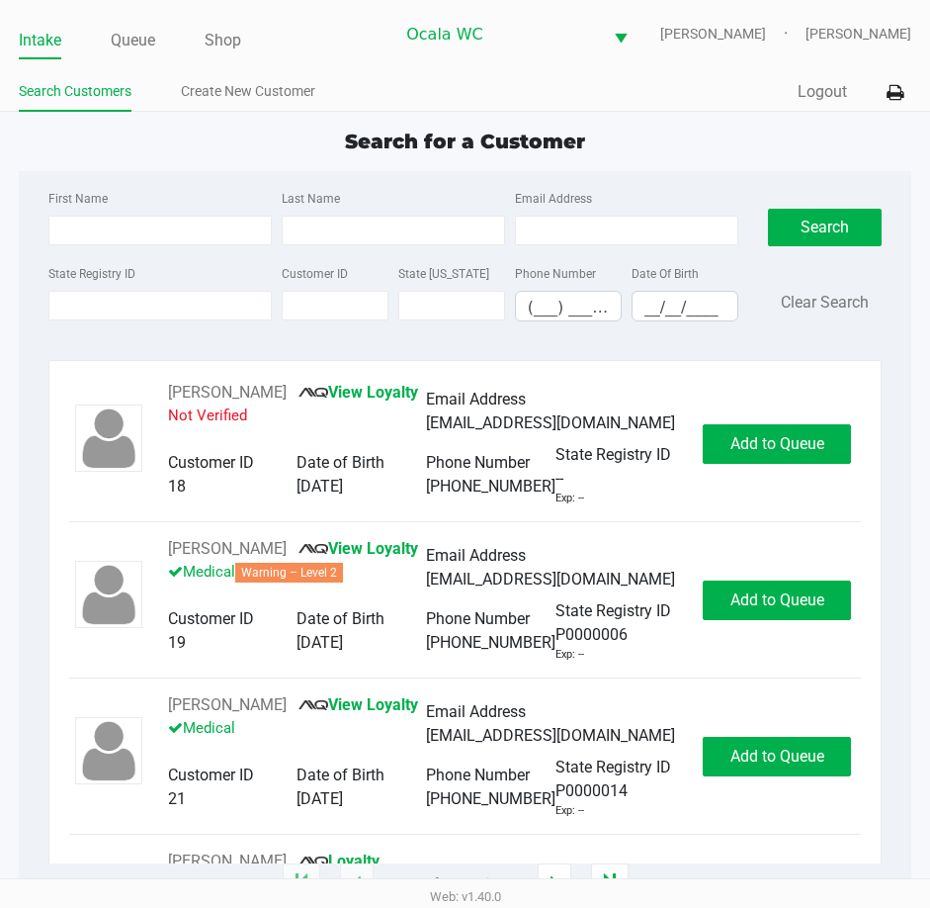
click at [382, 72] on div "Intake Queue Shop Ocala WC [PERSON_NAME] [PERSON_NAME] Search Customers Create …" at bounding box center [465, 56] width 930 height 112
click at [104, 297] on input "State Registry ID" at bounding box center [159, 306] width 223 height 30
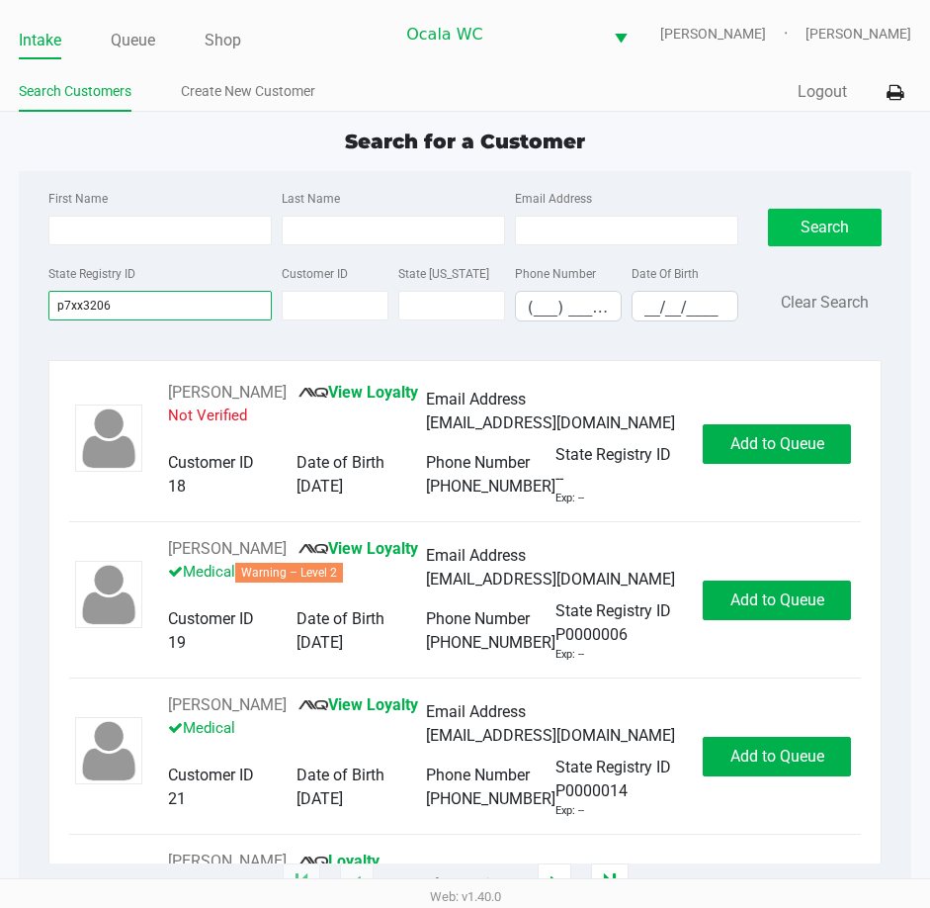
type input "p7xx3206"
click at [817, 226] on button "Search" at bounding box center [825, 228] width 115 height 38
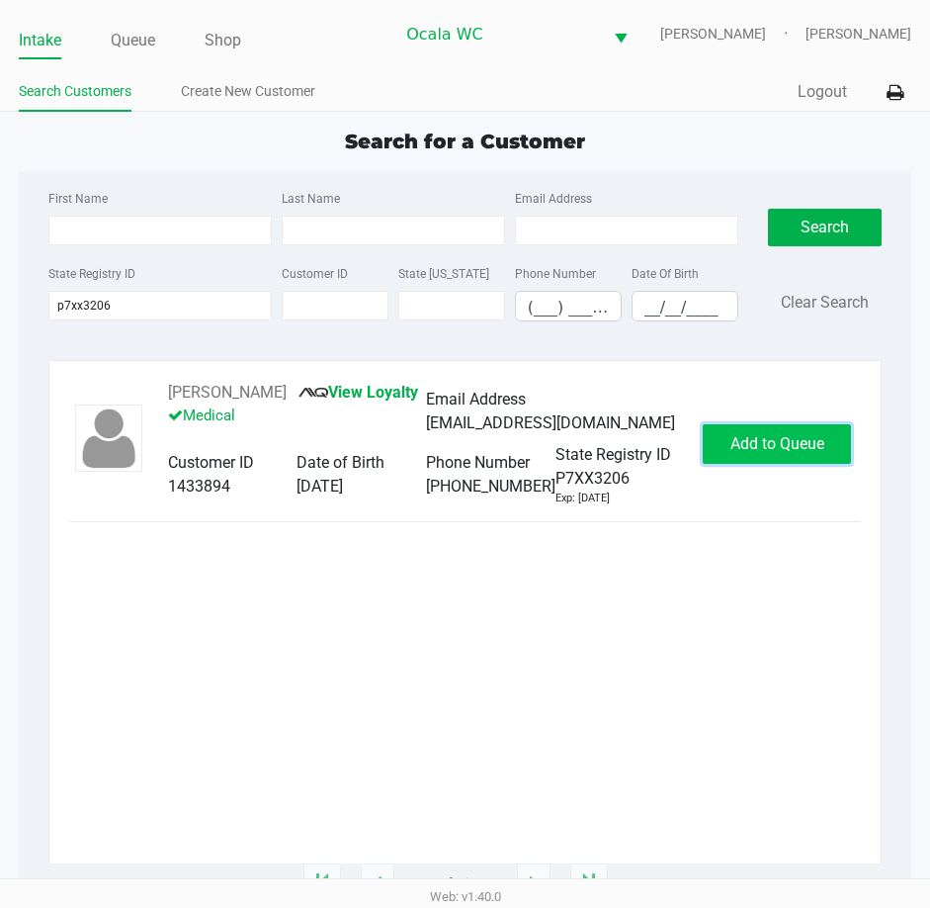
click at [768, 453] on span "Add to Queue" at bounding box center [778, 443] width 94 height 19
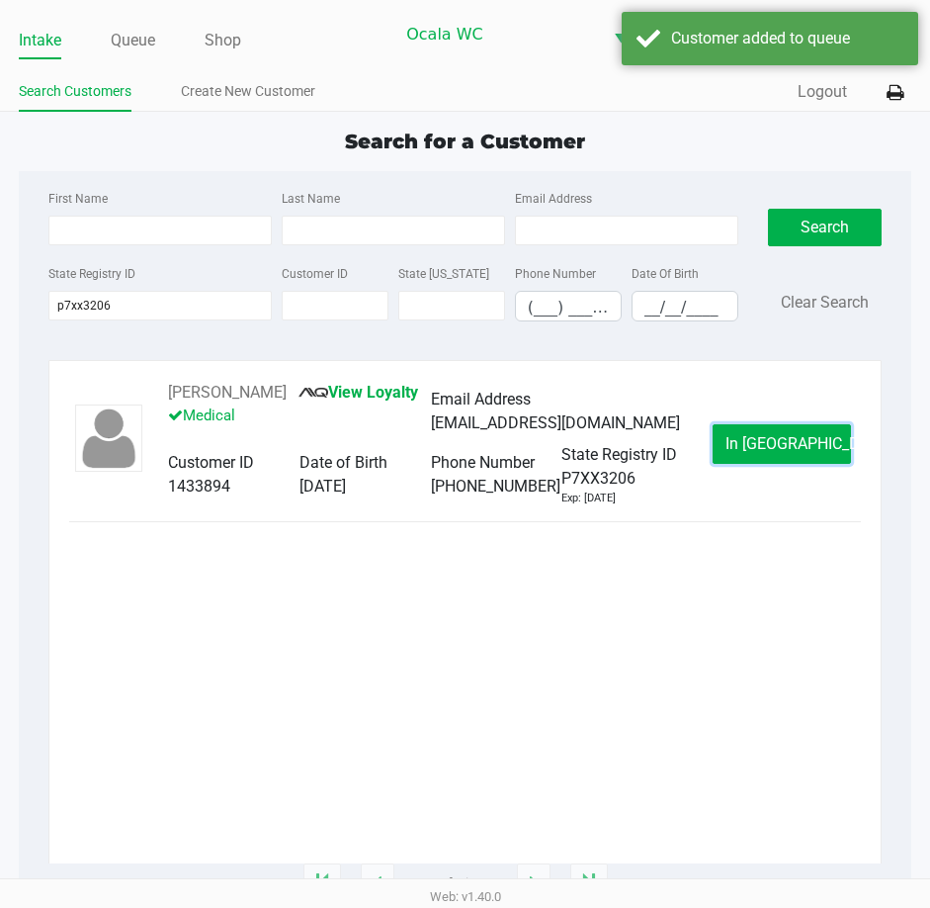
click at [768, 453] on button "In [GEOGRAPHIC_DATA]" at bounding box center [782, 444] width 138 height 40
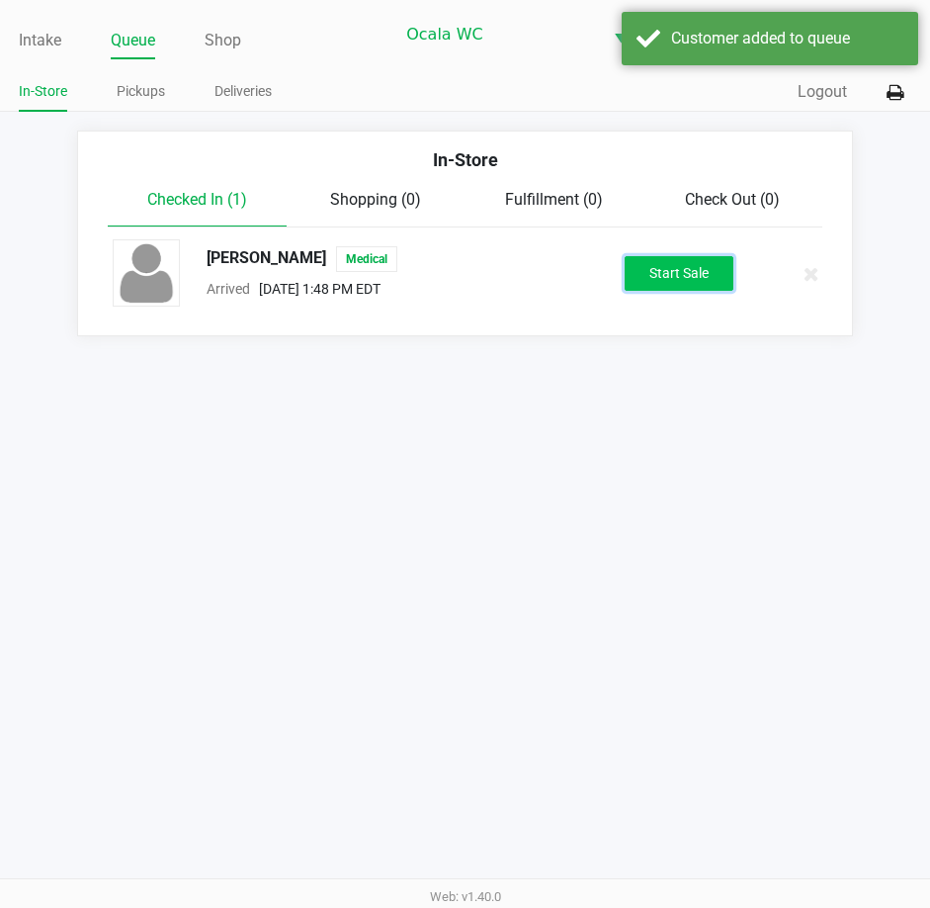
click at [700, 281] on button "Start Sale" at bounding box center [679, 273] width 109 height 35
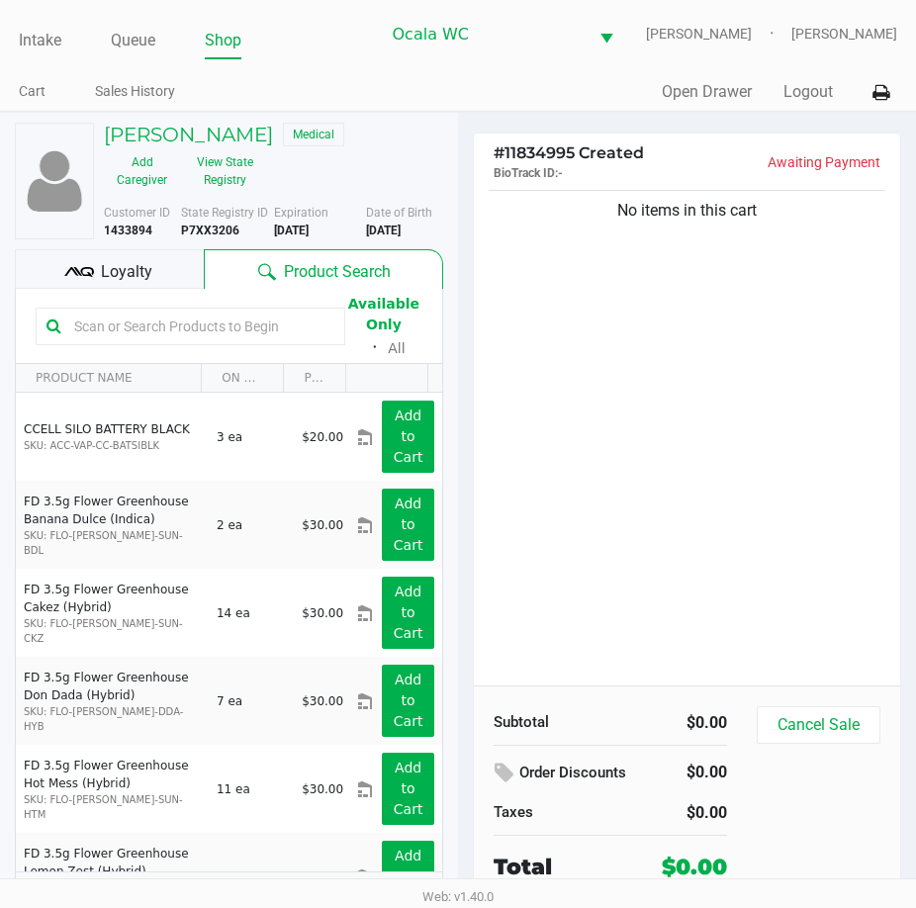
click at [141, 326] on input "text" at bounding box center [200, 326] width 268 height 30
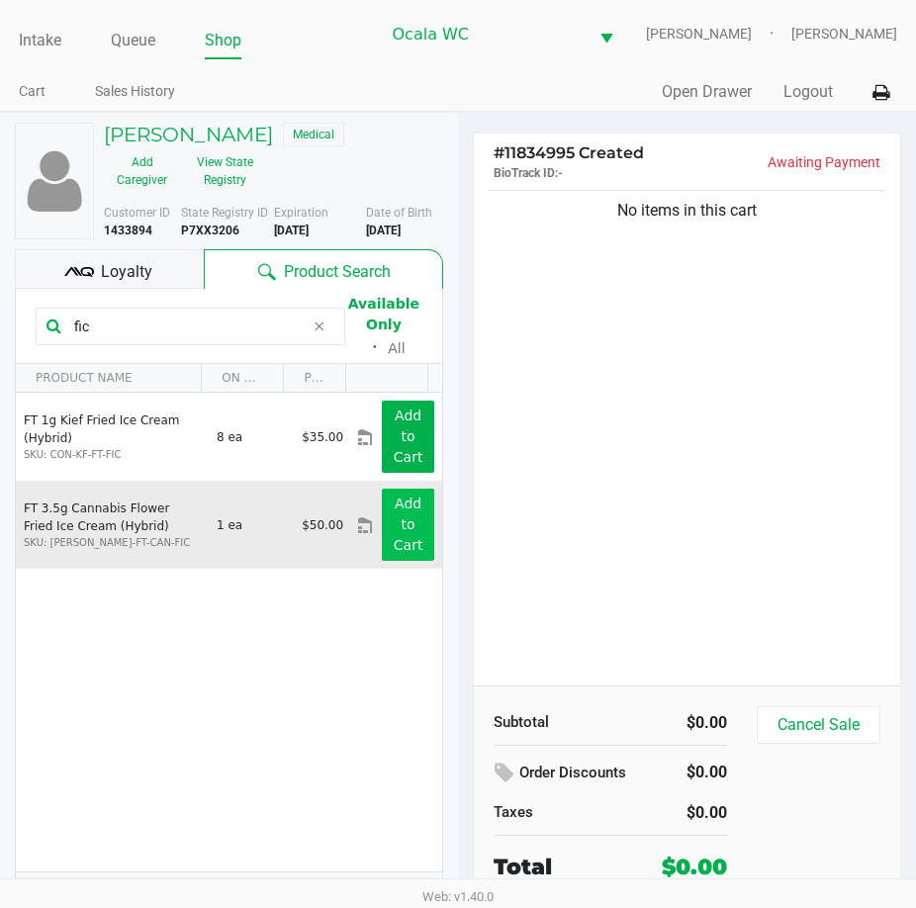
type input "fic"
click at [382, 534] on button "Add to Cart" at bounding box center [408, 524] width 52 height 72
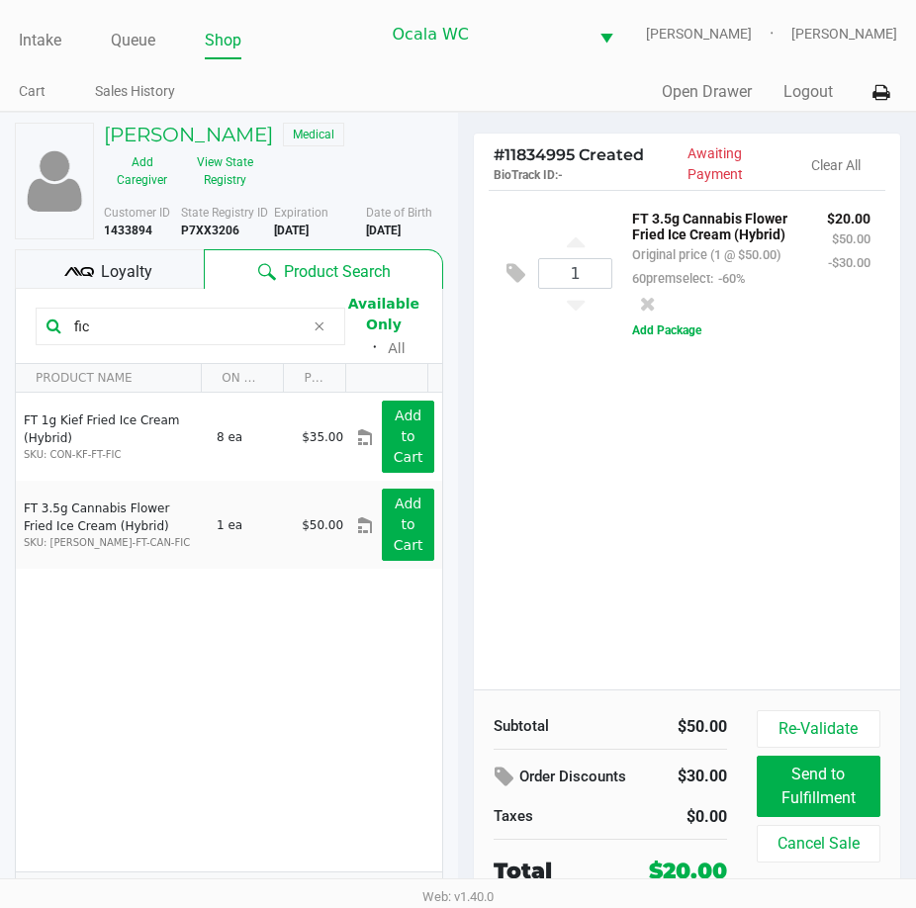
click at [647, 459] on div "1 FT 3.5g Cannabis Flower Fried Ice Cream (Hybrid) Original price (1 @ $50.00) …" at bounding box center [687, 439] width 426 height 499
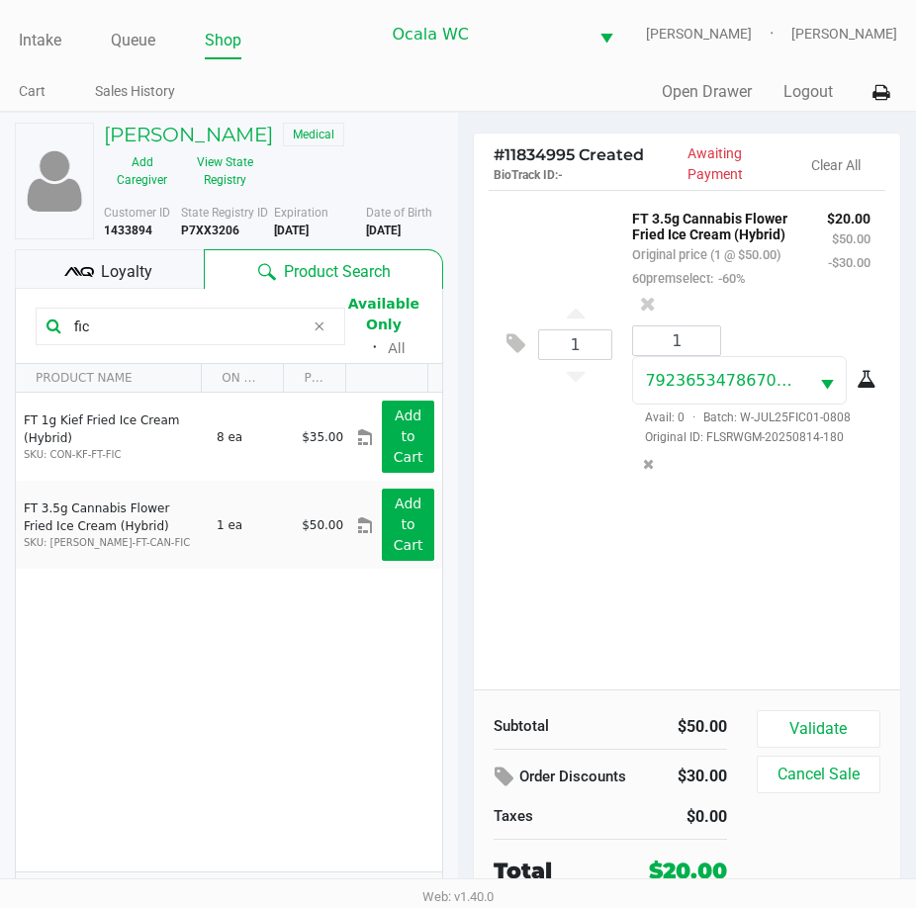
click at [98, 317] on input "fic" at bounding box center [185, 326] width 238 height 30
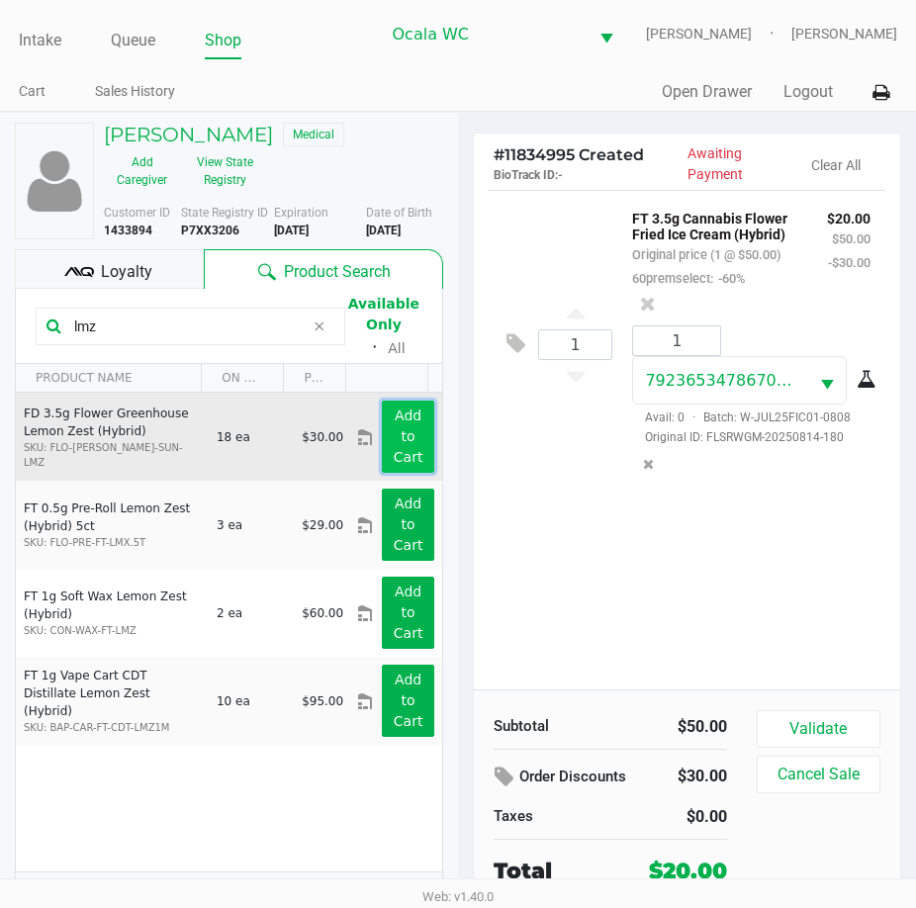
click at [385, 440] on button "Add to Cart" at bounding box center [408, 436] width 52 height 72
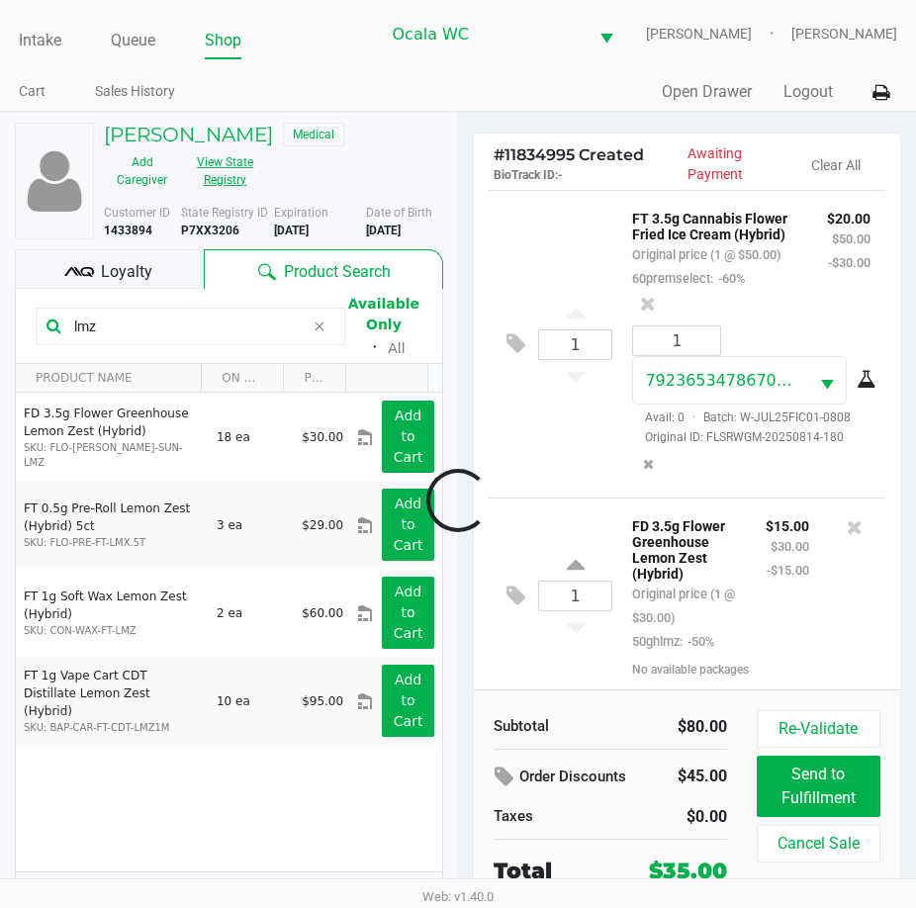
scroll to position [95, 0]
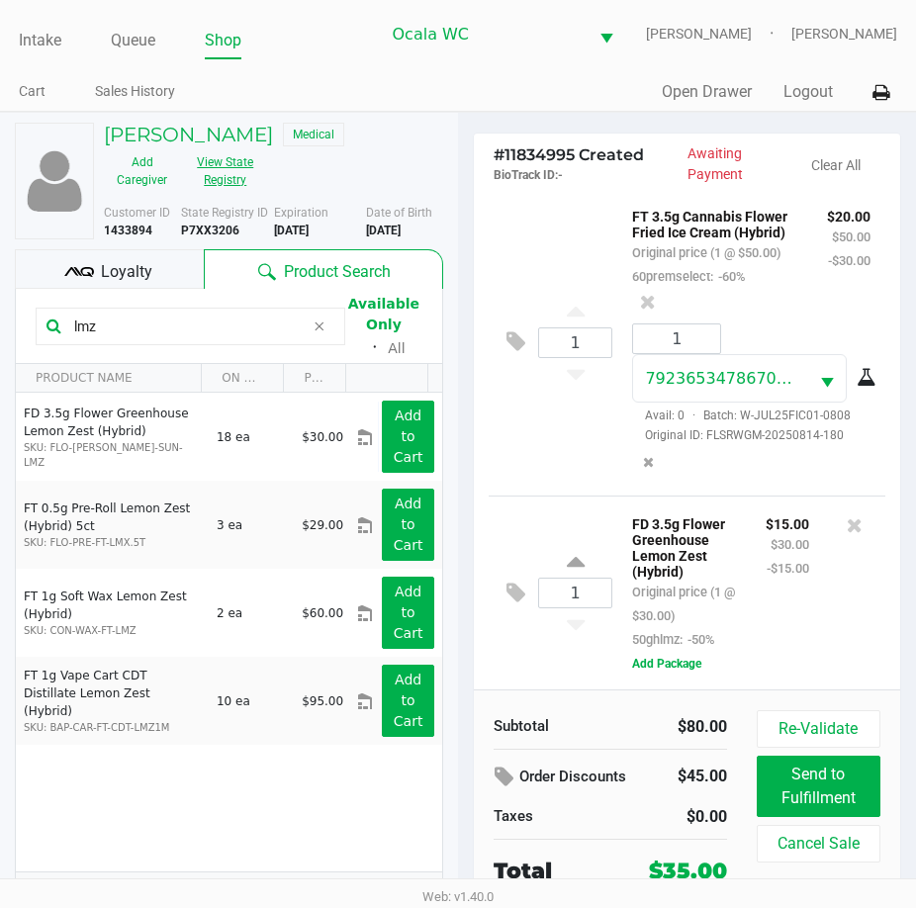
click at [220, 175] on button "View State Registry" at bounding box center [219, 170] width 79 height 49
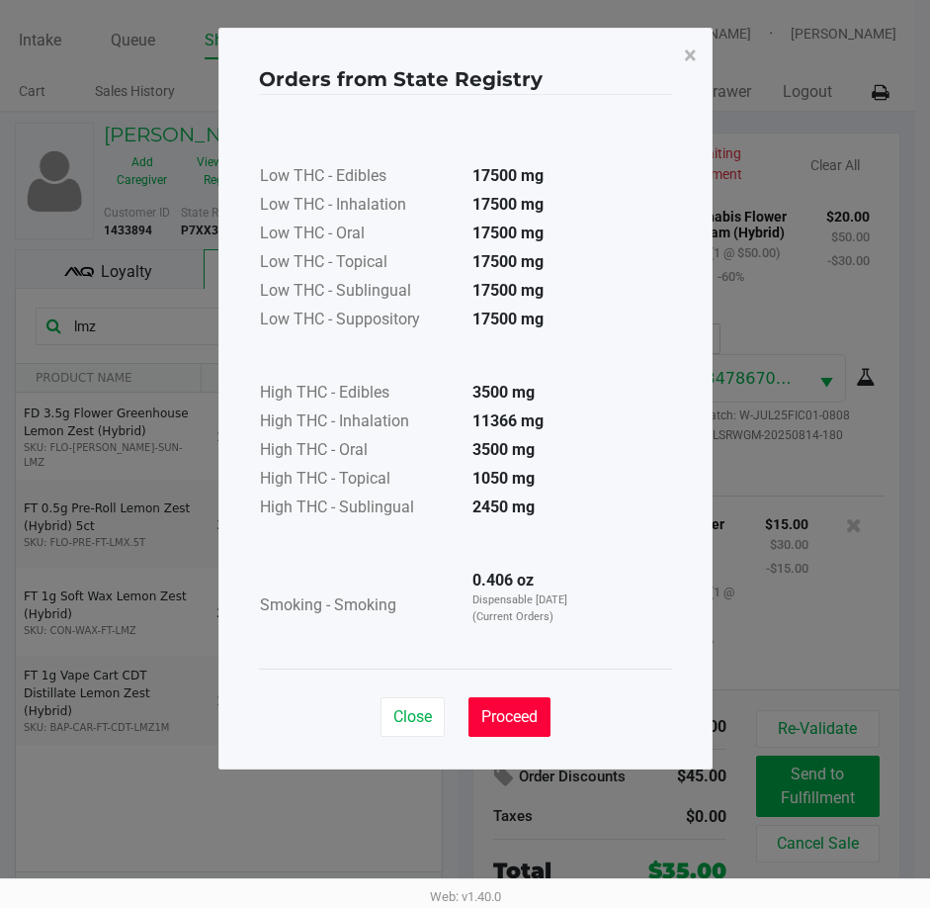
click at [514, 712] on span "Proceed" at bounding box center [510, 716] width 56 height 19
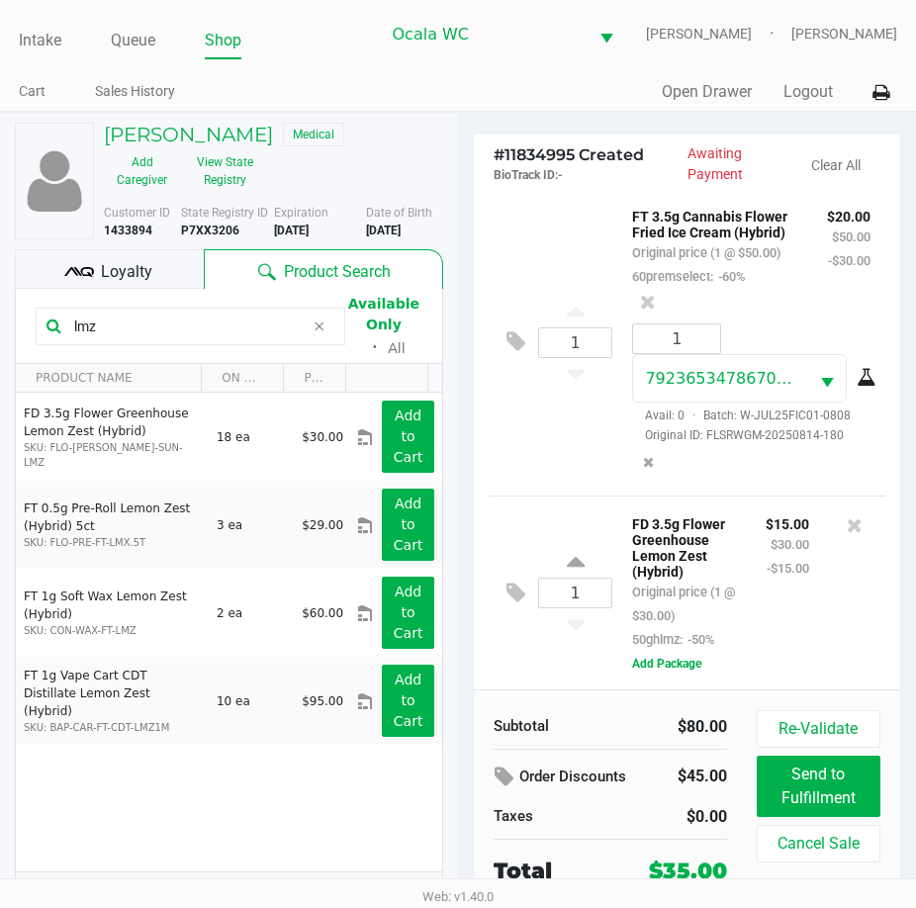
click at [368, 102] on ul "Cart Sales History" at bounding box center [238, 94] width 439 height 34
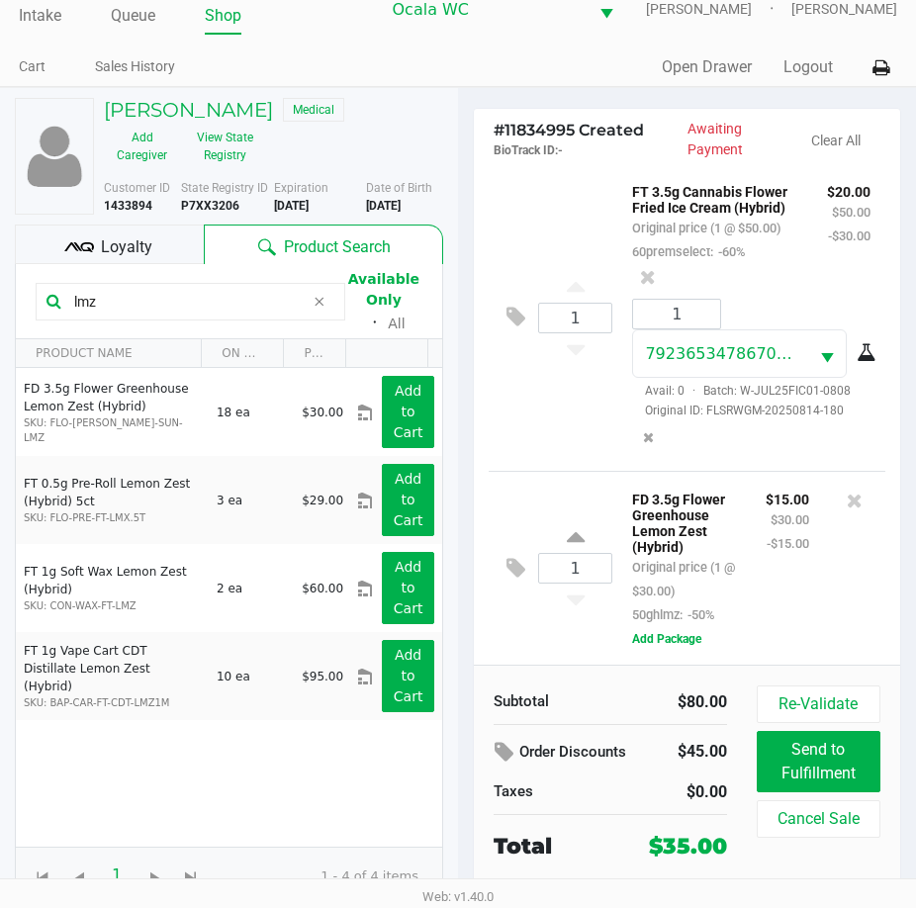
scroll to position [32, 0]
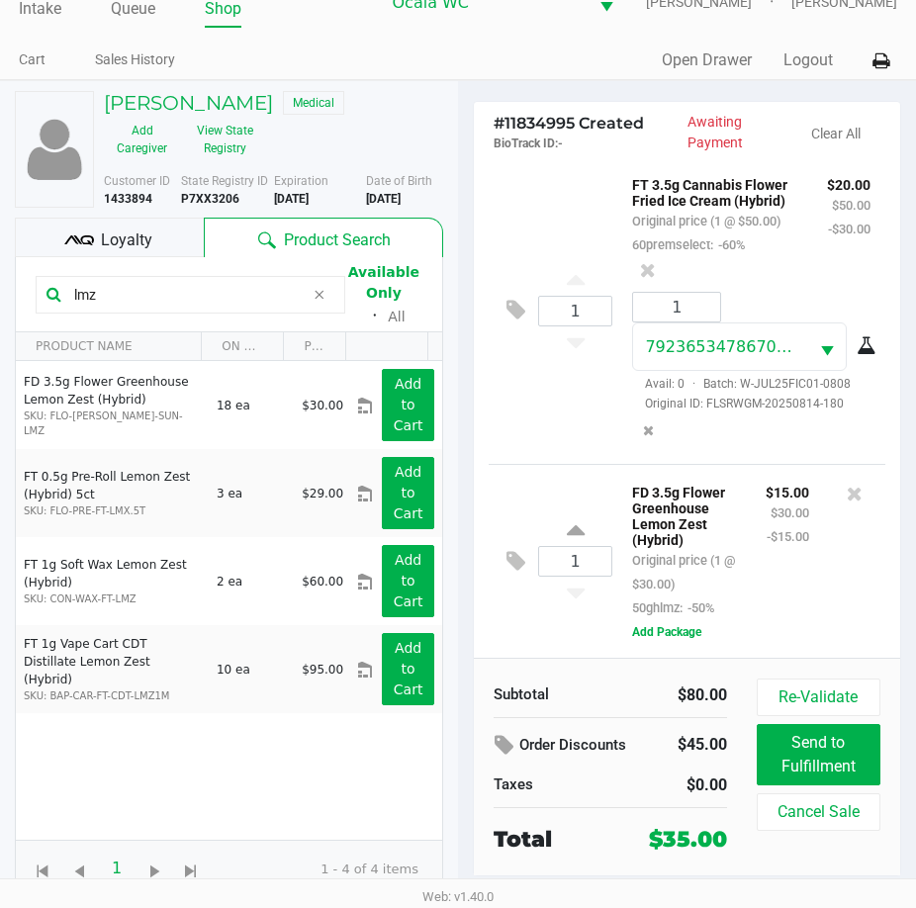
click at [556, 408] on div "1 FT 3.5g Cannabis Flower Fried Ice Cream (Hybrid) Original price (1 @ $50.00) …" at bounding box center [686, 310] width 397 height 308
click at [549, 344] on div "1 FT 3.5g Cannabis Flower Fried Ice Cream (Hybrid) Original price (1 @ $50.00) …" at bounding box center [686, 310] width 397 height 308
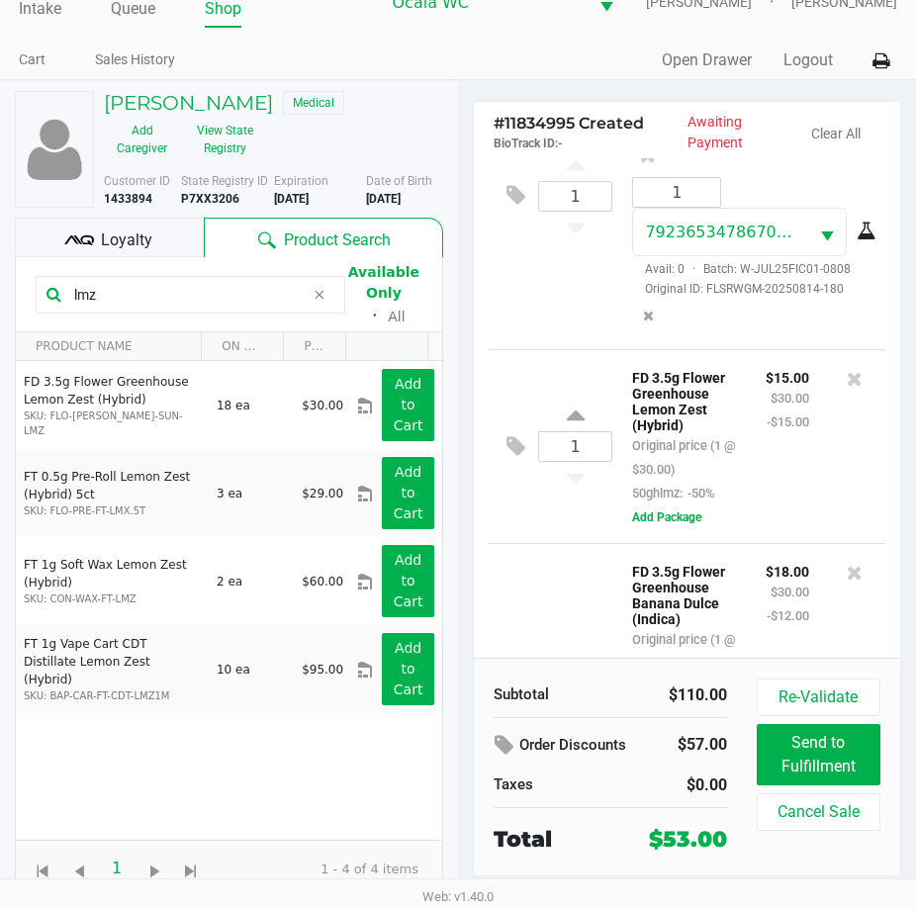
scroll to position [247, 0]
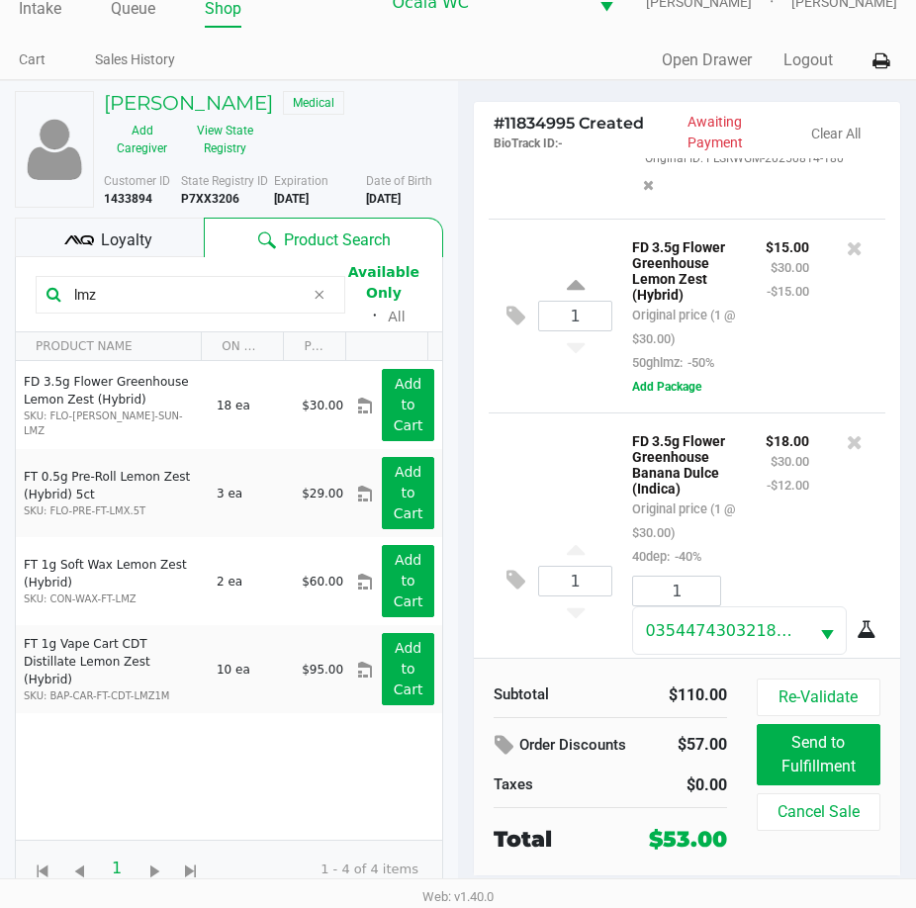
click at [132, 300] on input "lmz" at bounding box center [185, 295] width 238 height 30
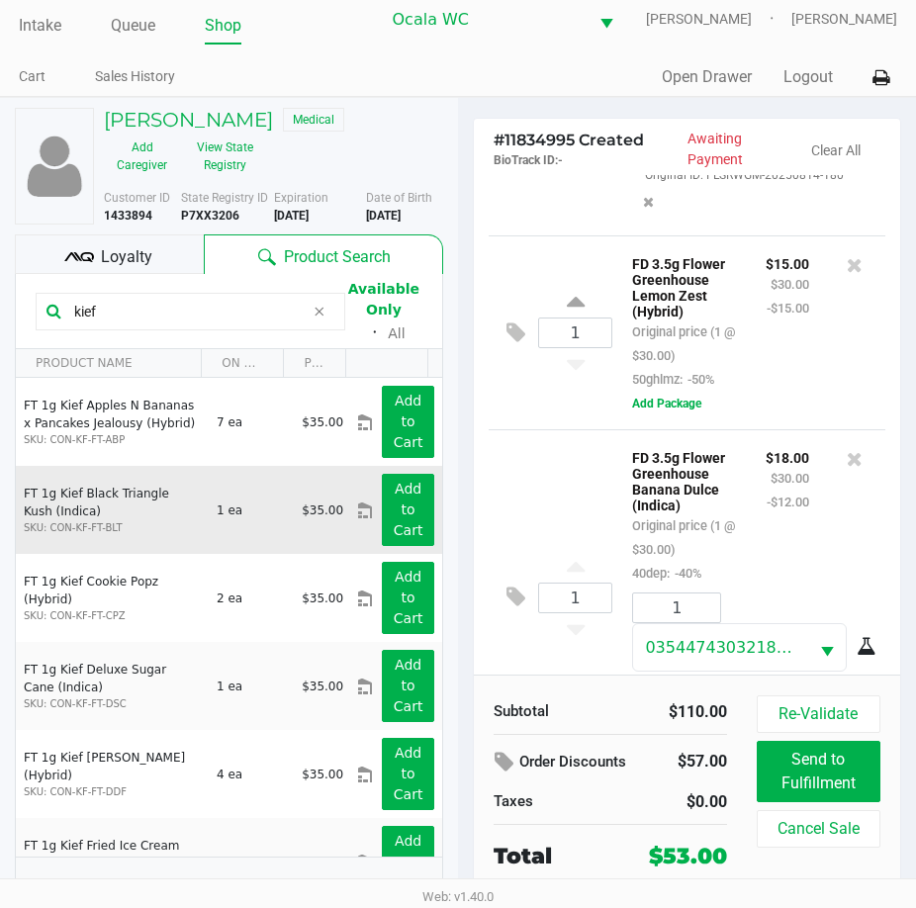
scroll to position [0, 0]
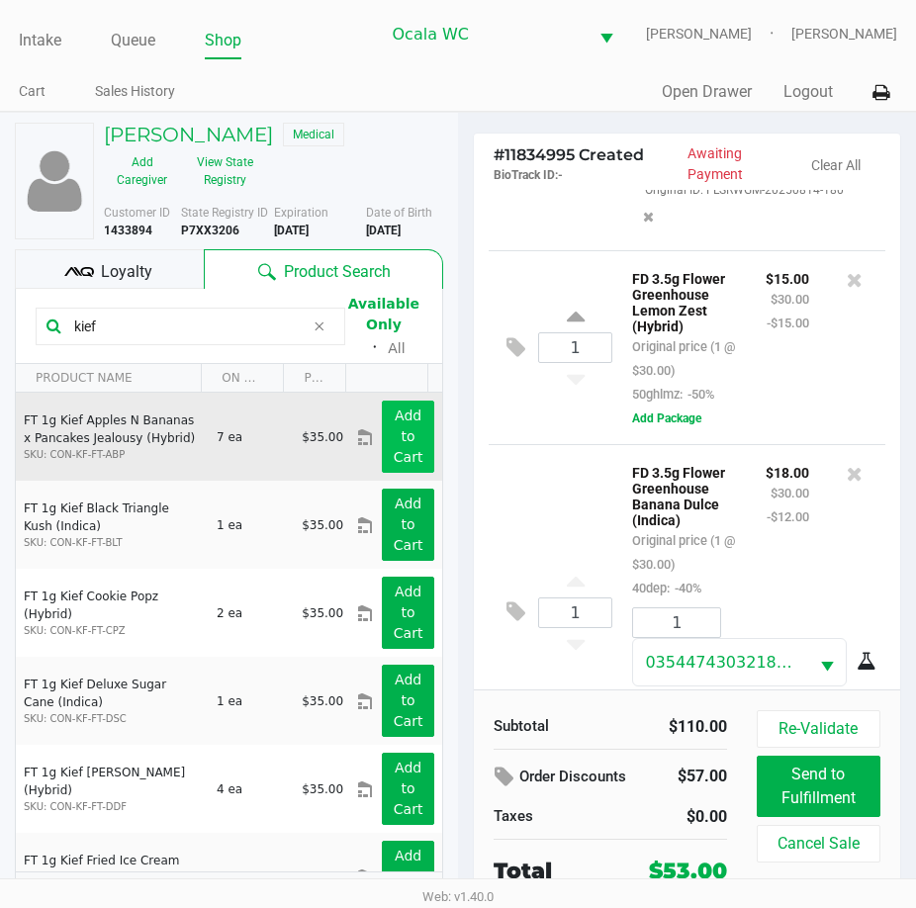
type input "kief"
click at [384, 446] on button "Add to Cart" at bounding box center [408, 436] width 52 height 72
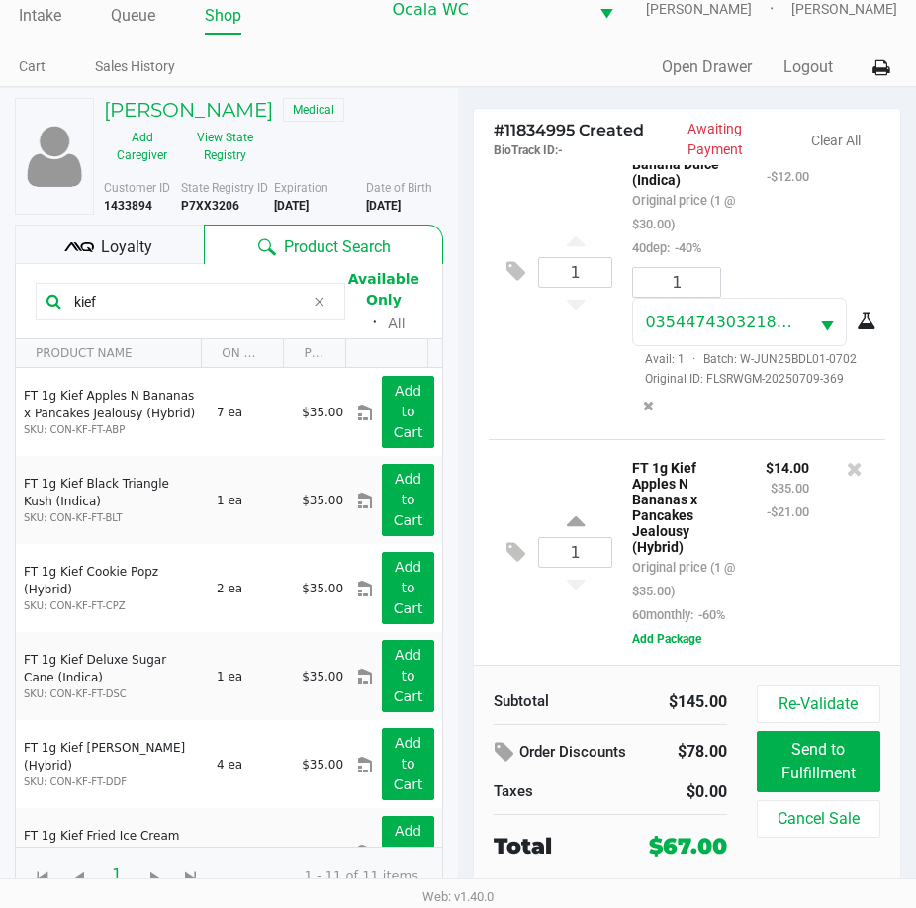
scroll to position [32, 0]
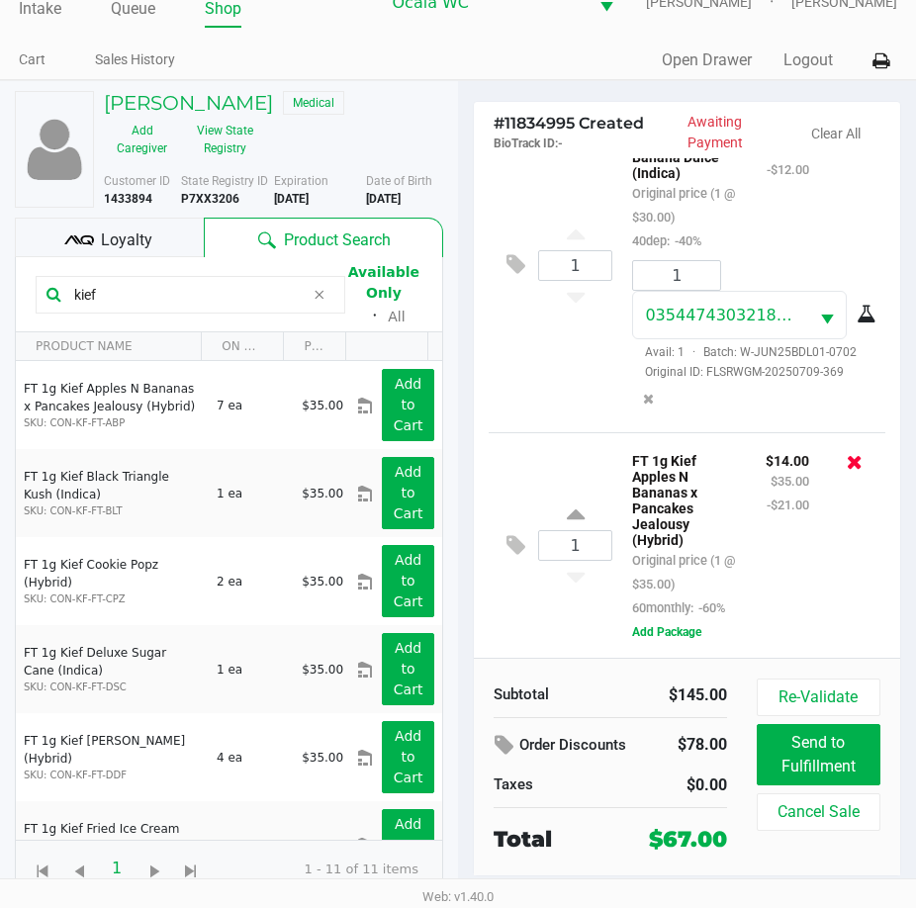
click at [846, 452] on icon at bounding box center [854, 462] width 16 height 20
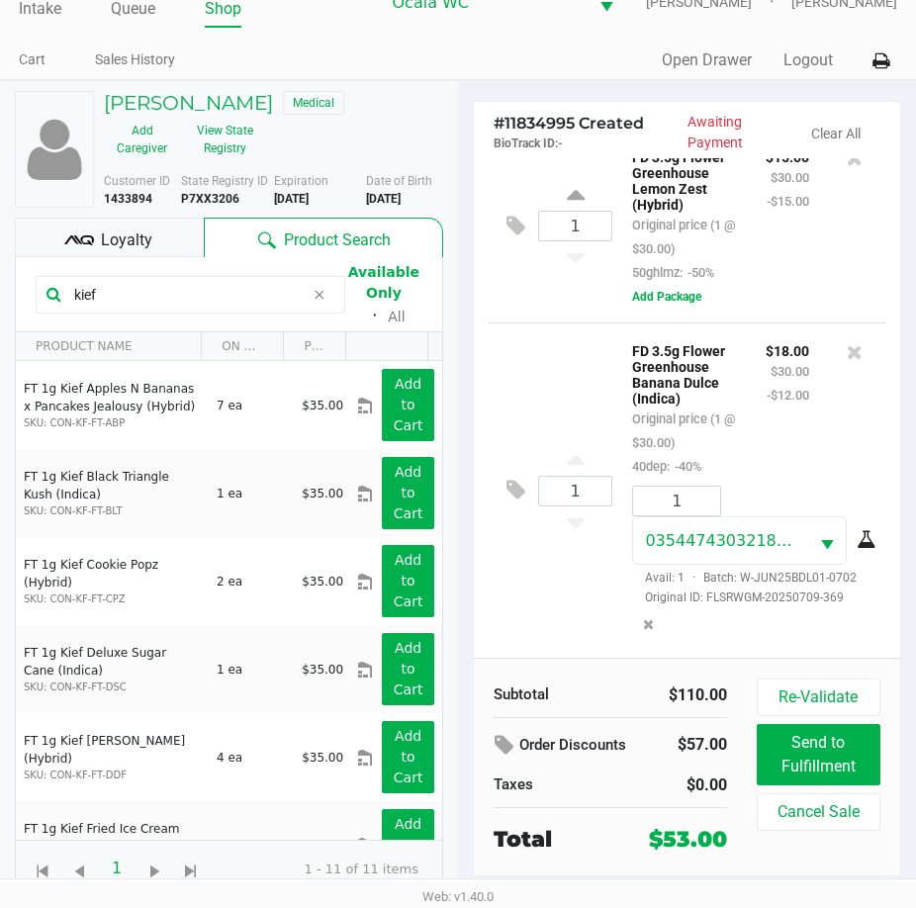
scroll to position [178, 0]
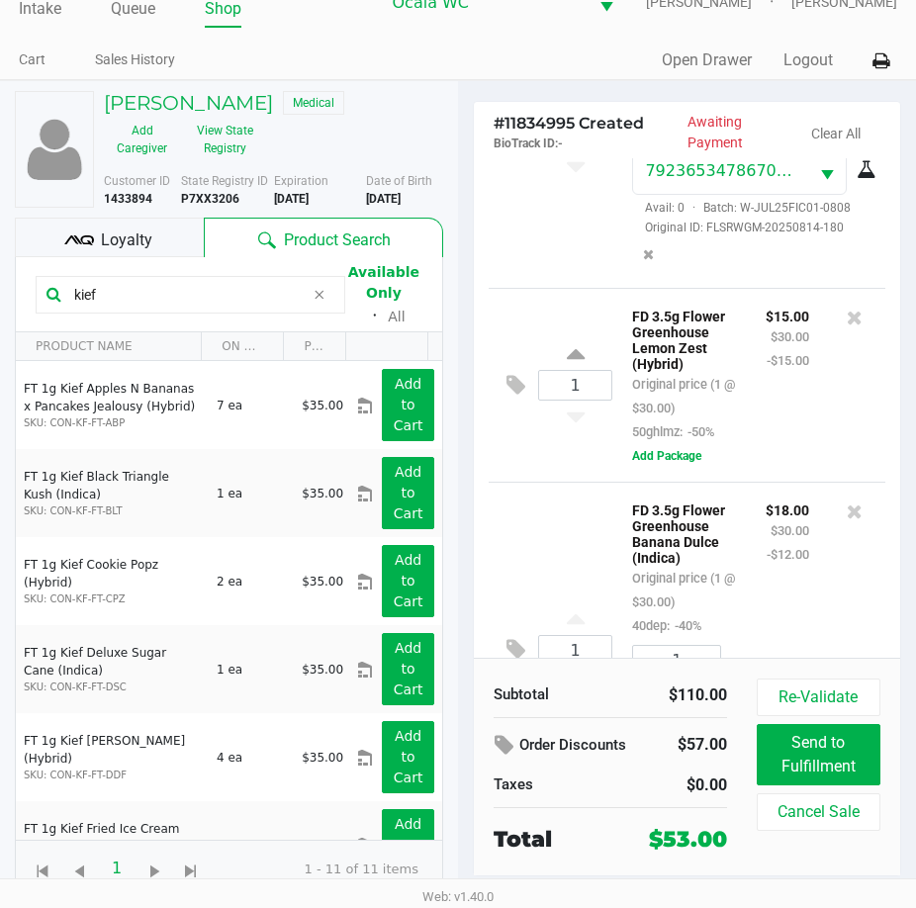
click at [558, 288] on div "1 FT 3.5g Cannabis Flower Fried Ice Cream (Hybrid) Original price (1 @ $50.00) …" at bounding box center [686, 134] width 397 height 308
click at [535, 288] on div "1 FT 3.5g Cannabis Flower Fried Ice Cream (Hybrid) Original price (1 @ $50.00) …" at bounding box center [686, 134] width 397 height 308
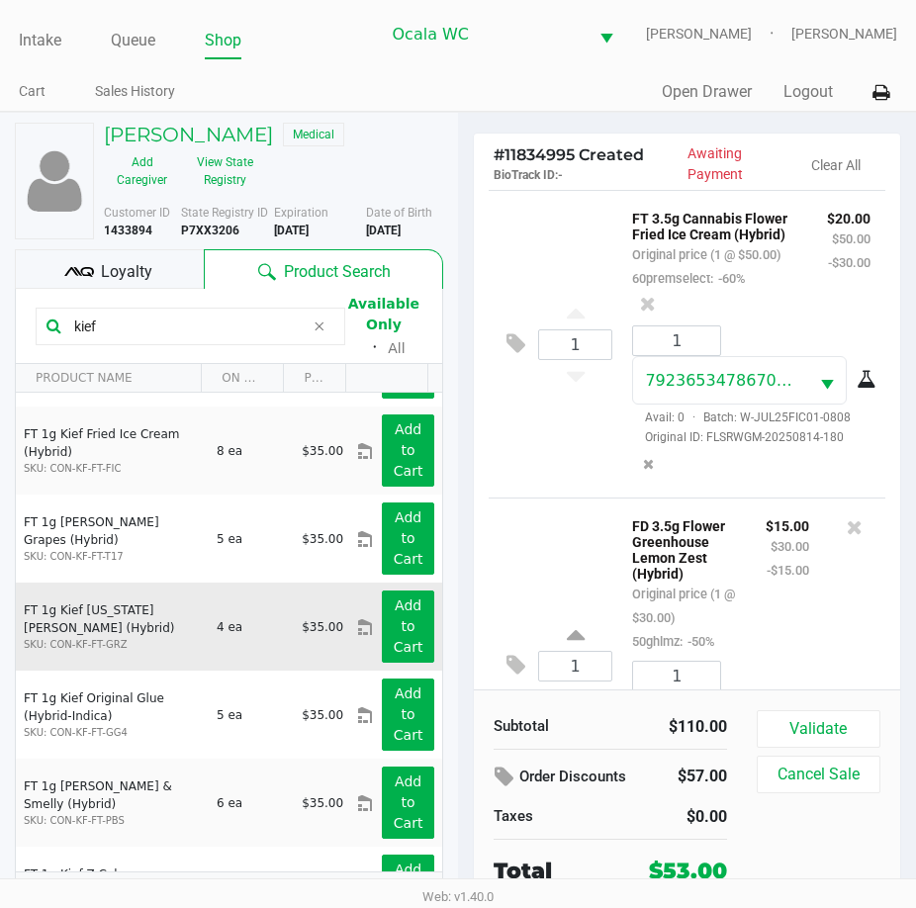
scroll to position [488, 0]
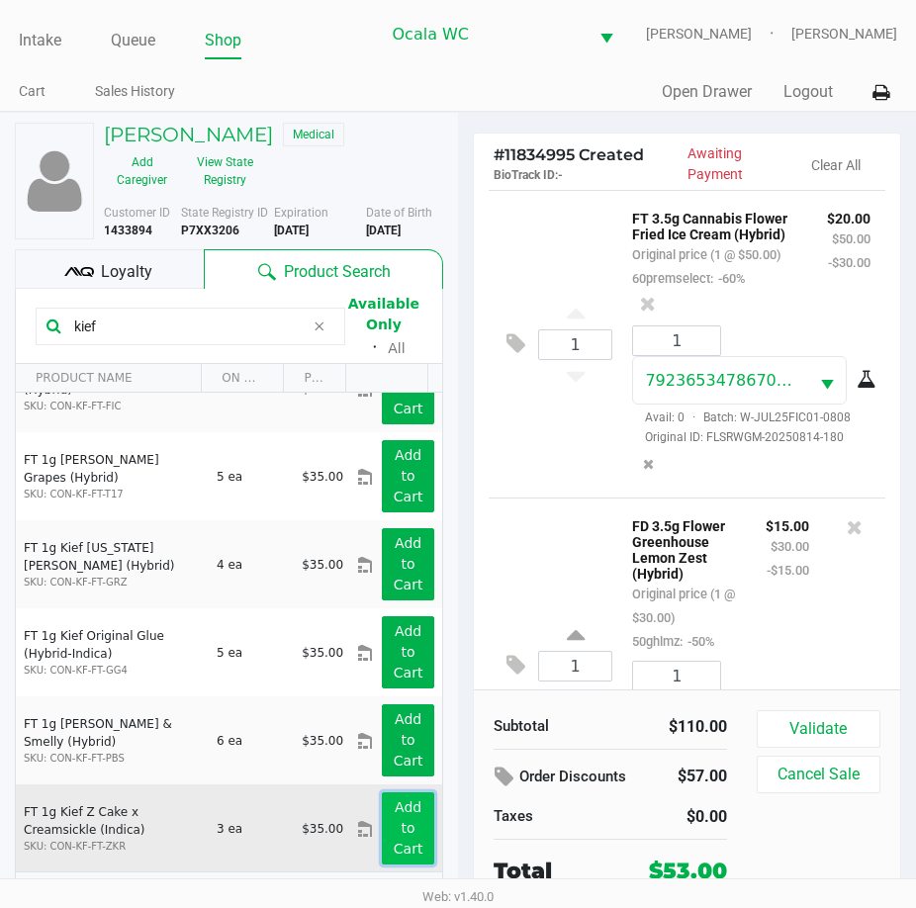
click at [396, 826] on app-button-loader "Add to Cart" at bounding box center [409, 827] width 30 height 57
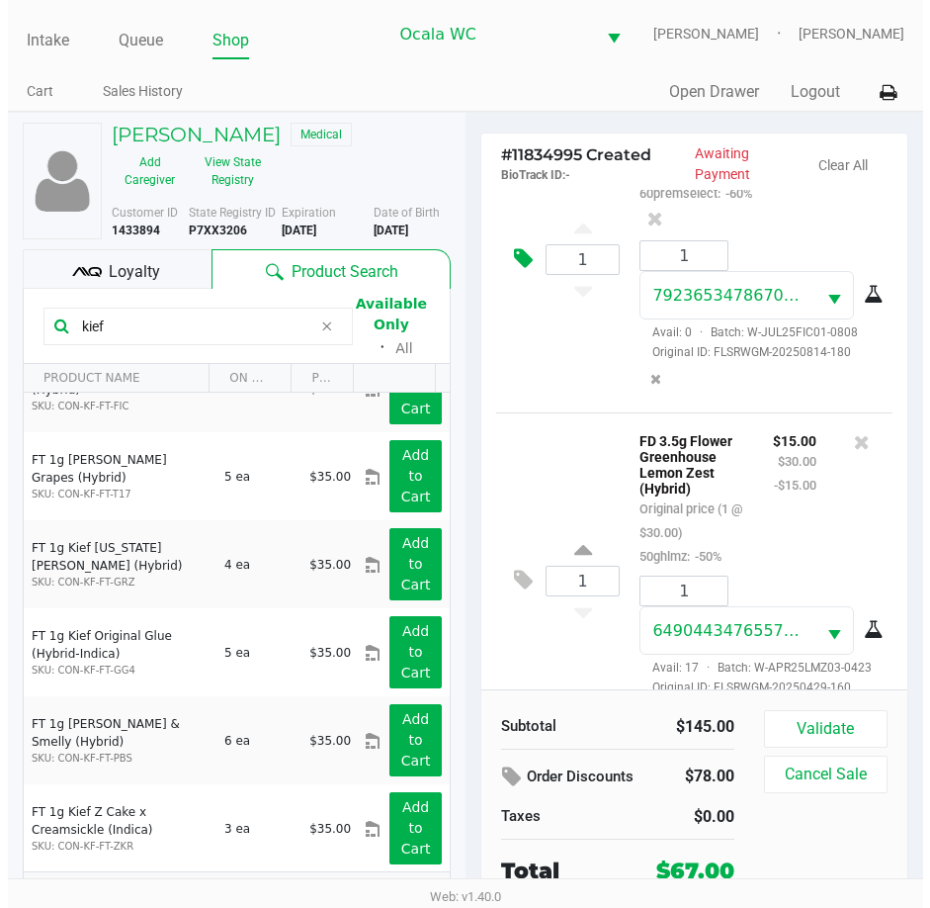
scroll to position [0, 0]
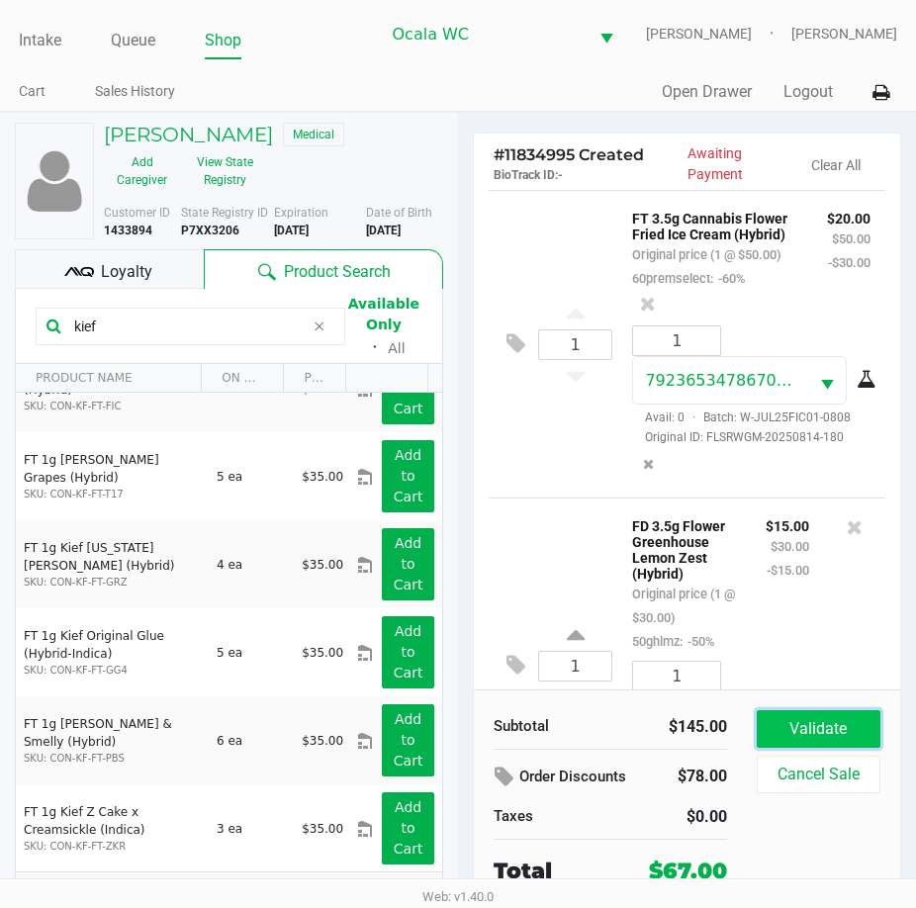
click at [840, 733] on button "Validate" at bounding box center [818, 729] width 124 height 38
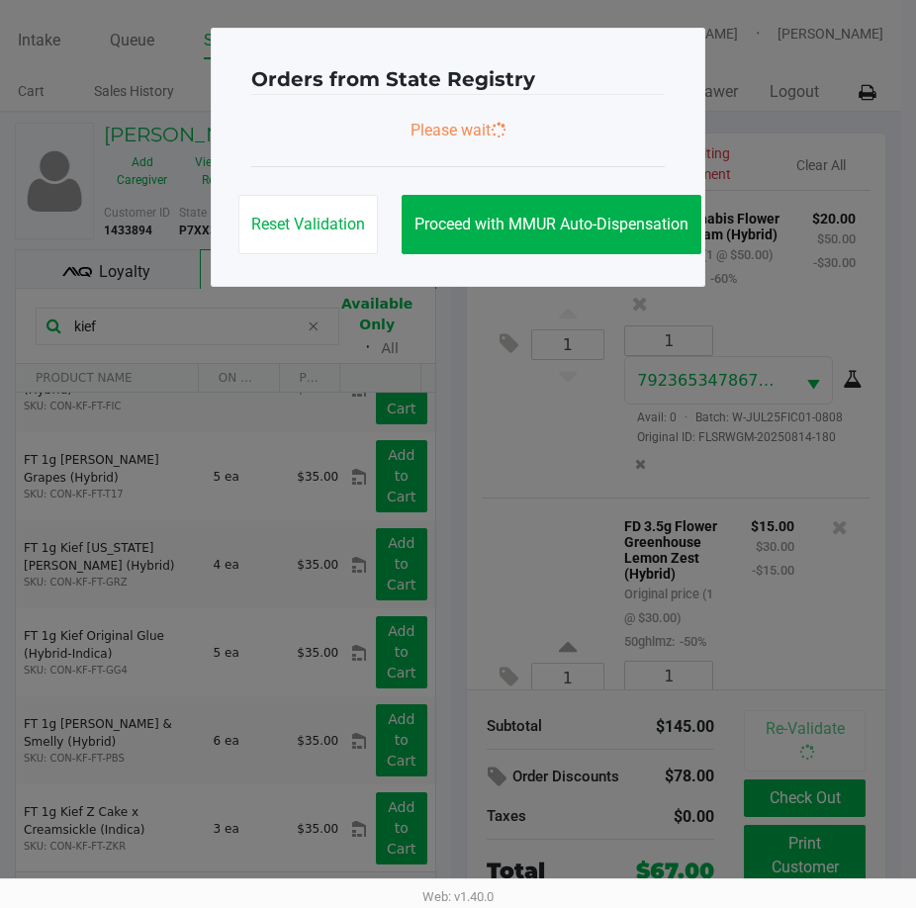
scroll to position [1026, 0]
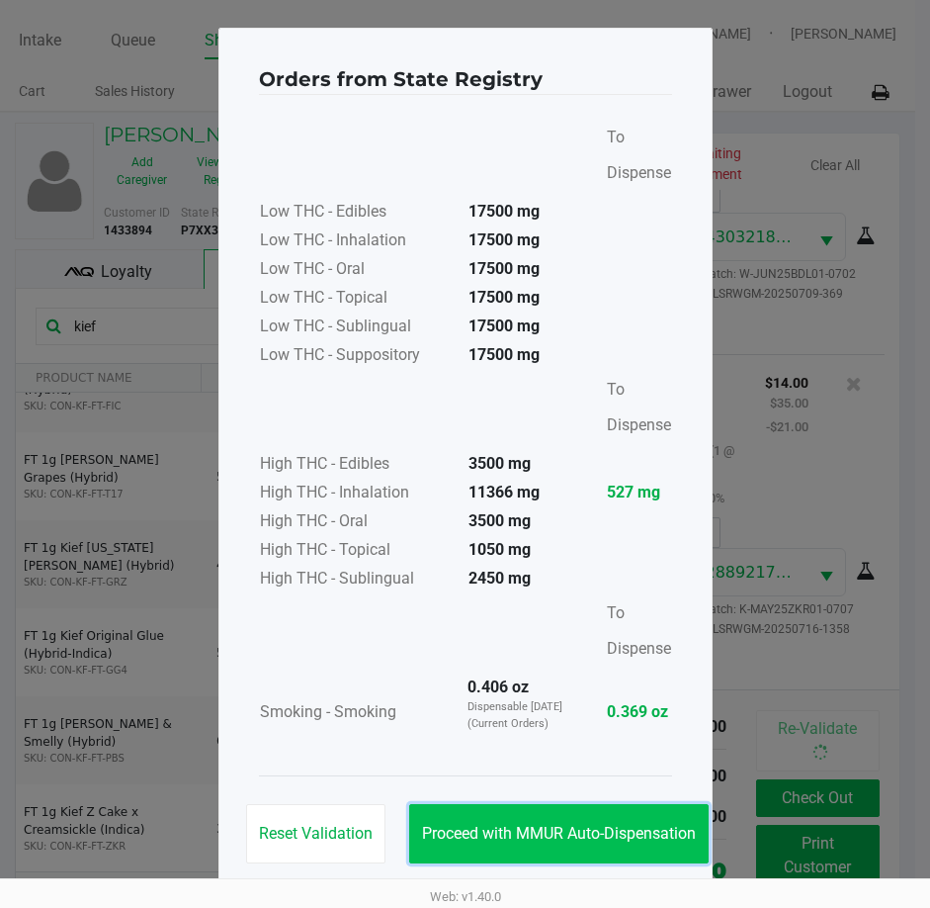
click at [546, 826] on span "Proceed with MMUR Auto-Dispensation" at bounding box center [559, 833] width 274 height 19
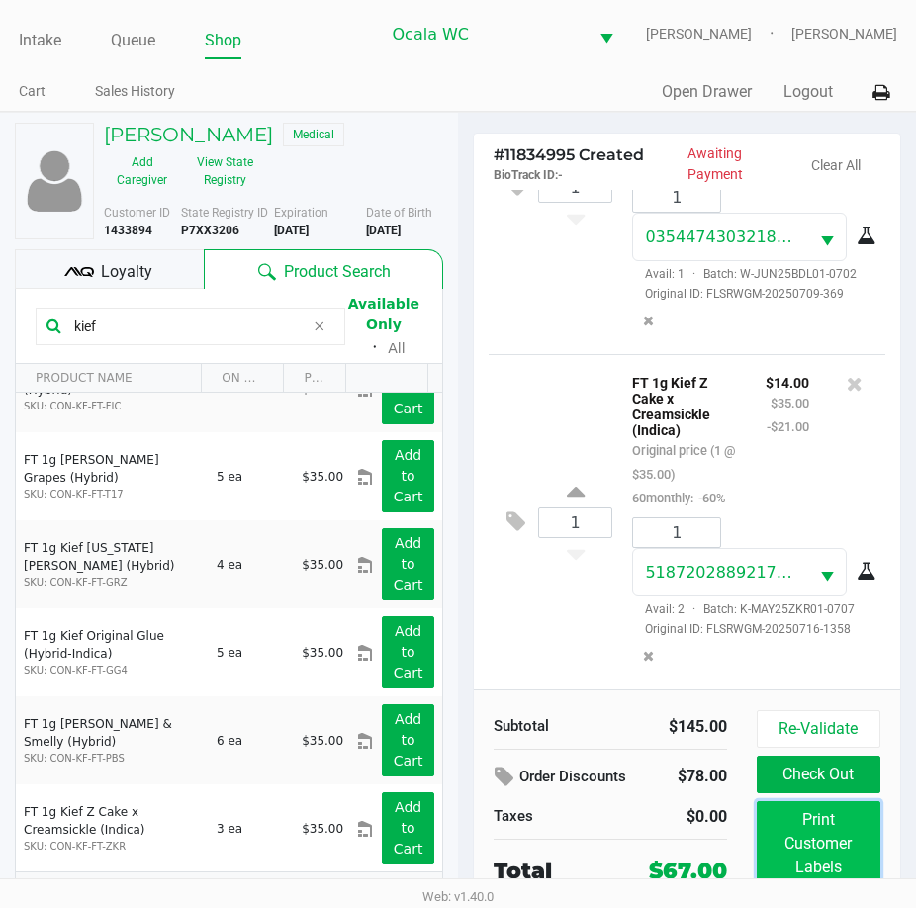
click at [827, 847] on button "Print Customer Labels" at bounding box center [818, 843] width 124 height 85
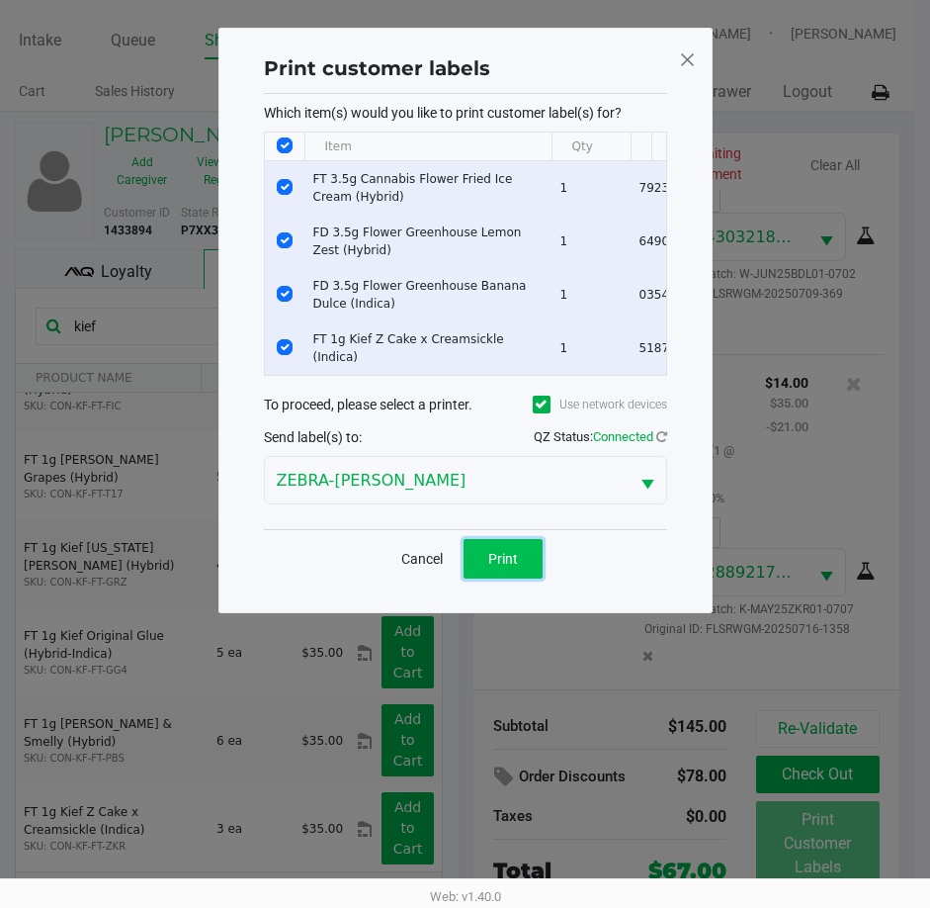
click at [513, 565] on span "Print" at bounding box center [503, 559] width 30 height 16
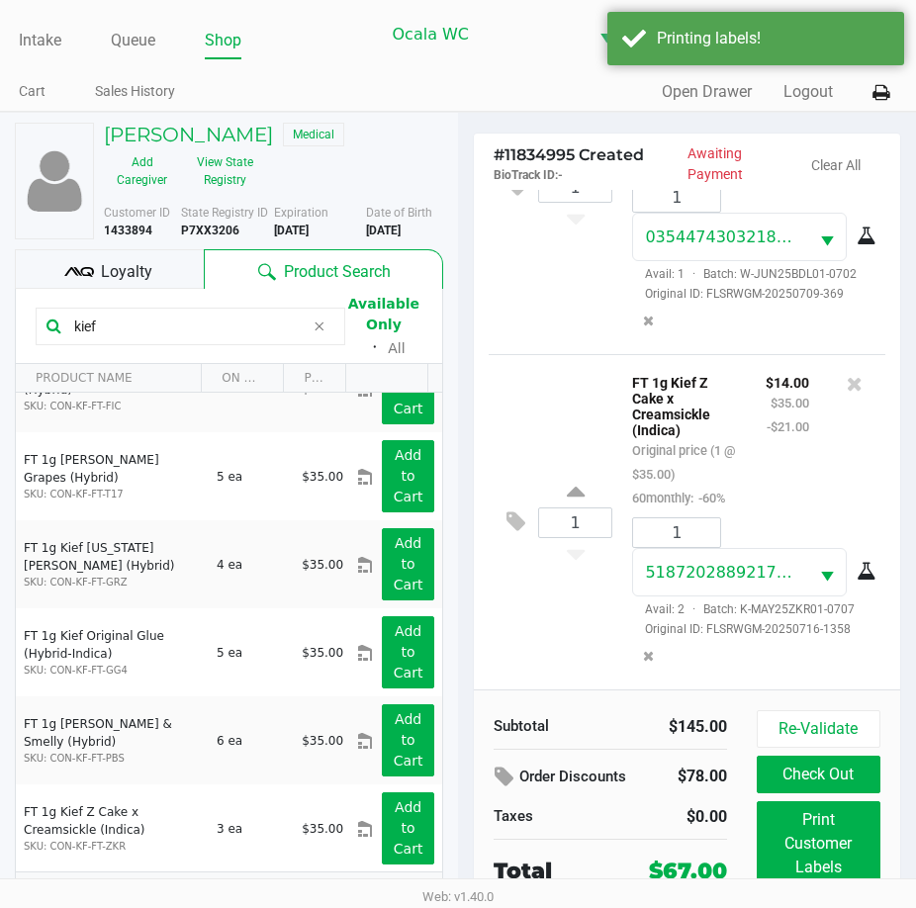
click at [111, 263] on span "Loyalty" at bounding box center [126, 272] width 51 height 24
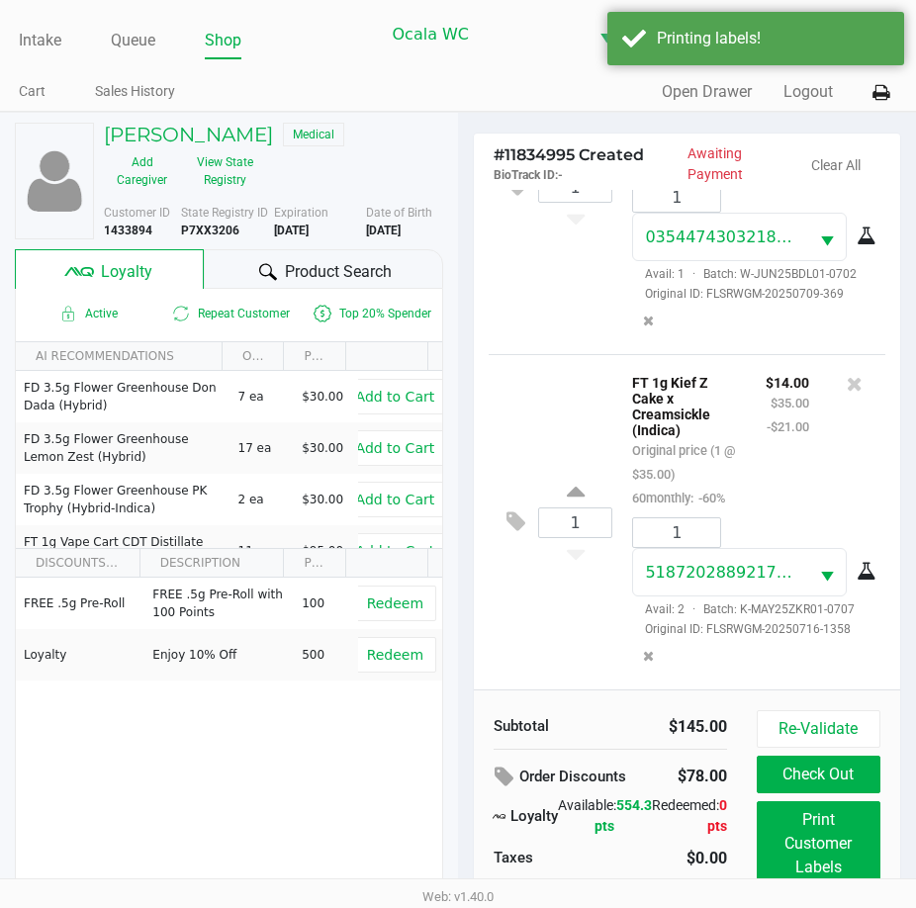
scroll to position [44, 0]
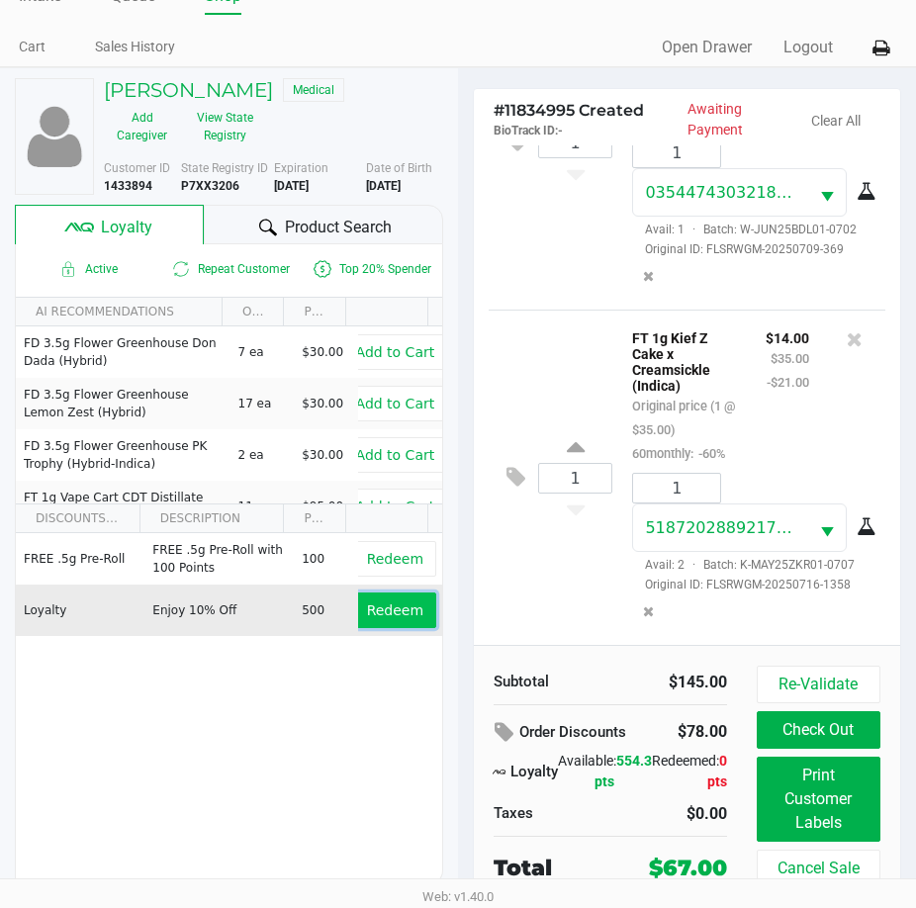
click at [387, 613] on span "Redeem" at bounding box center [395, 610] width 56 height 16
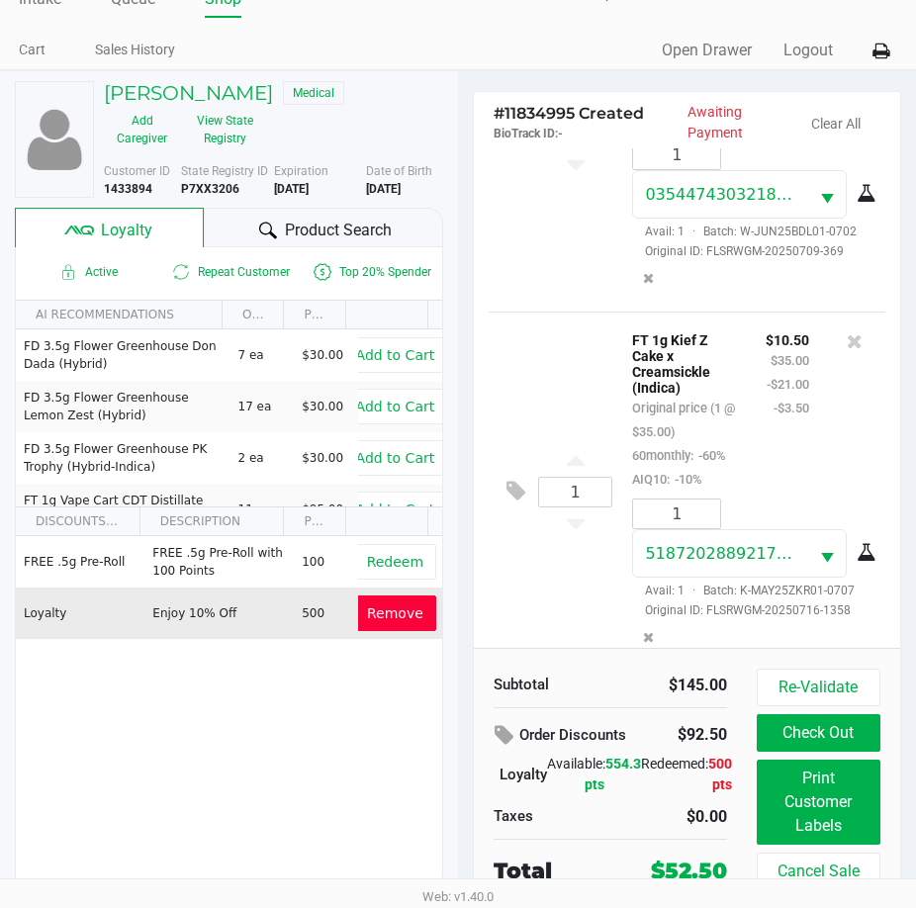
scroll to position [1121, 0]
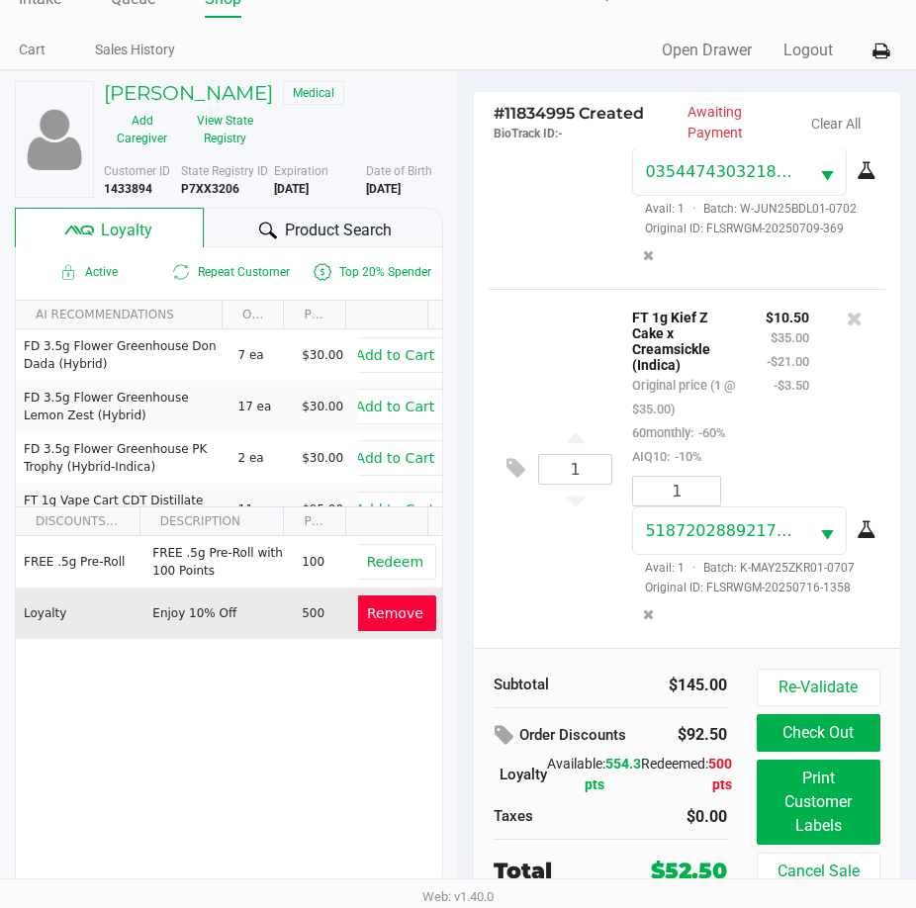
click at [518, 354] on div "1 FT 1g Kief Z Cake x Creamsickle (Indica) Original price (1 @ $35.00) 60monthl…" at bounding box center [686, 468] width 397 height 359
click at [531, 289] on div "1 FT 1g Kief Z Cake x Creamsickle (Indica) Original price (1 @ $35.00) 60monthl…" at bounding box center [686, 468] width 397 height 359
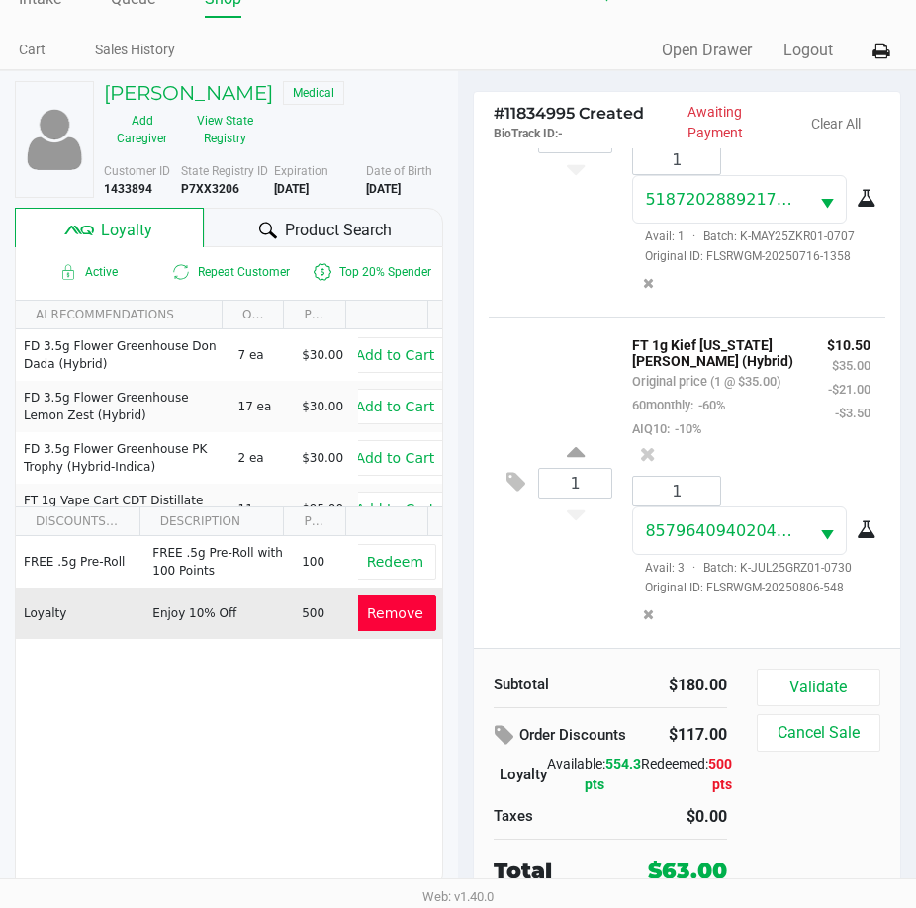
scroll to position [1491, 0]
click at [811, 696] on button "Validate" at bounding box center [818, 687] width 124 height 38
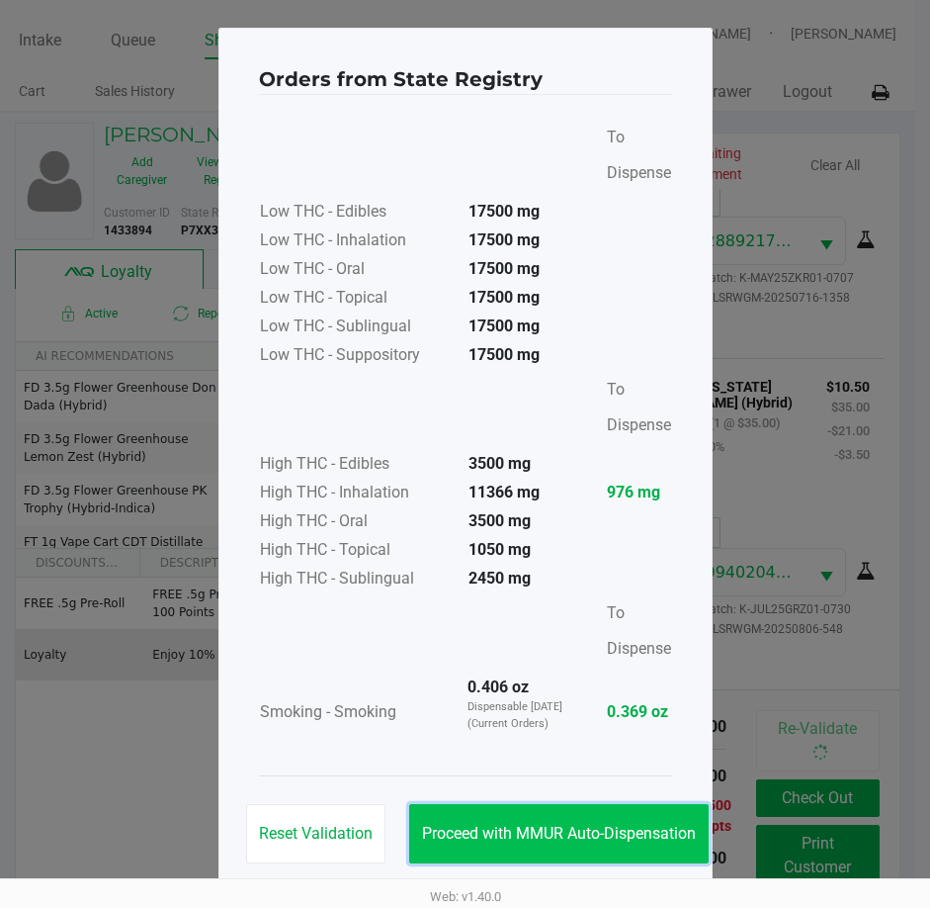
drag, startPoint x: 501, startPoint y: 831, endPoint x: 538, endPoint y: 818, distance: 38.8
click at [506, 826] on span "Proceed with MMUR Auto-Dispensation" at bounding box center [559, 833] width 274 height 19
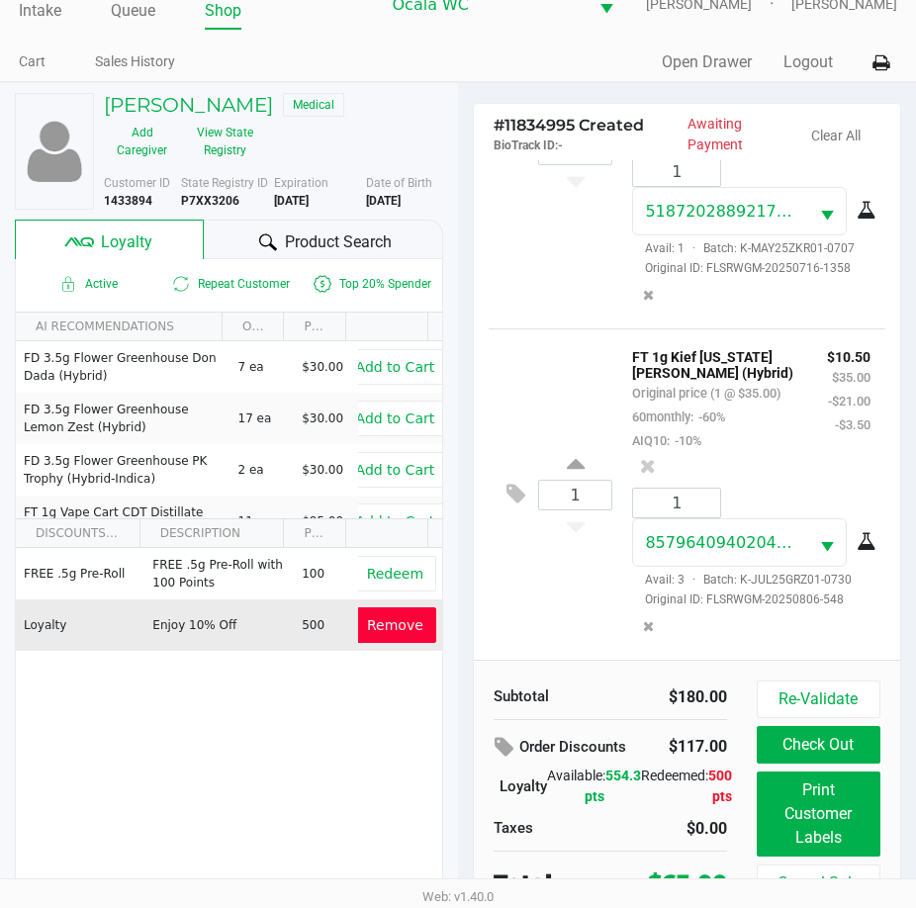
scroll to position [44, 0]
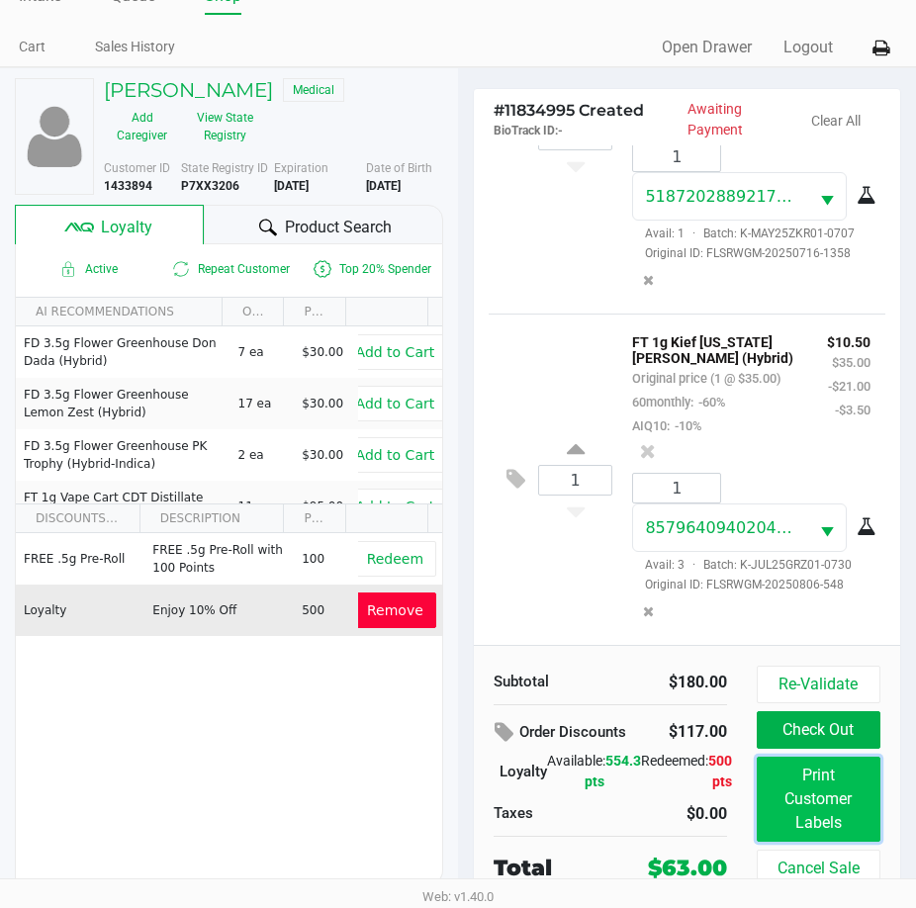
click at [812, 812] on button "Print Customer Labels" at bounding box center [818, 798] width 124 height 85
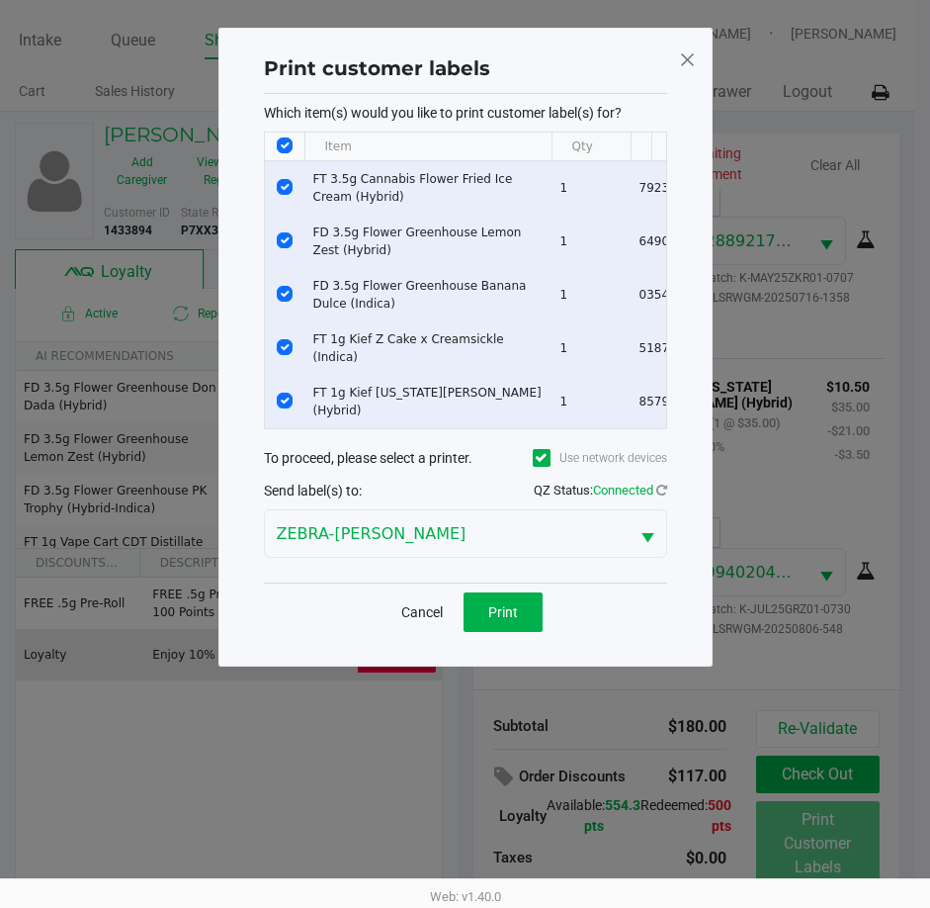
click at [281, 140] on input "Select All Rows" at bounding box center [285, 145] width 16 height 16
checkbox input "false"
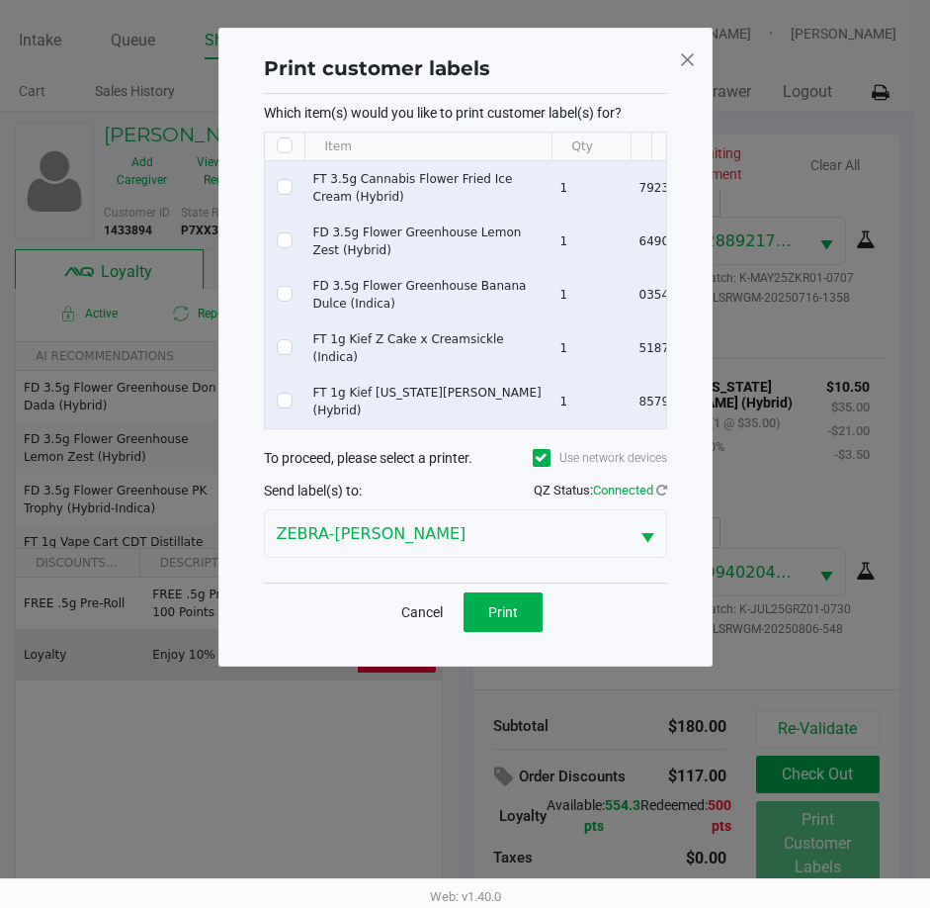
checkbox input "false"
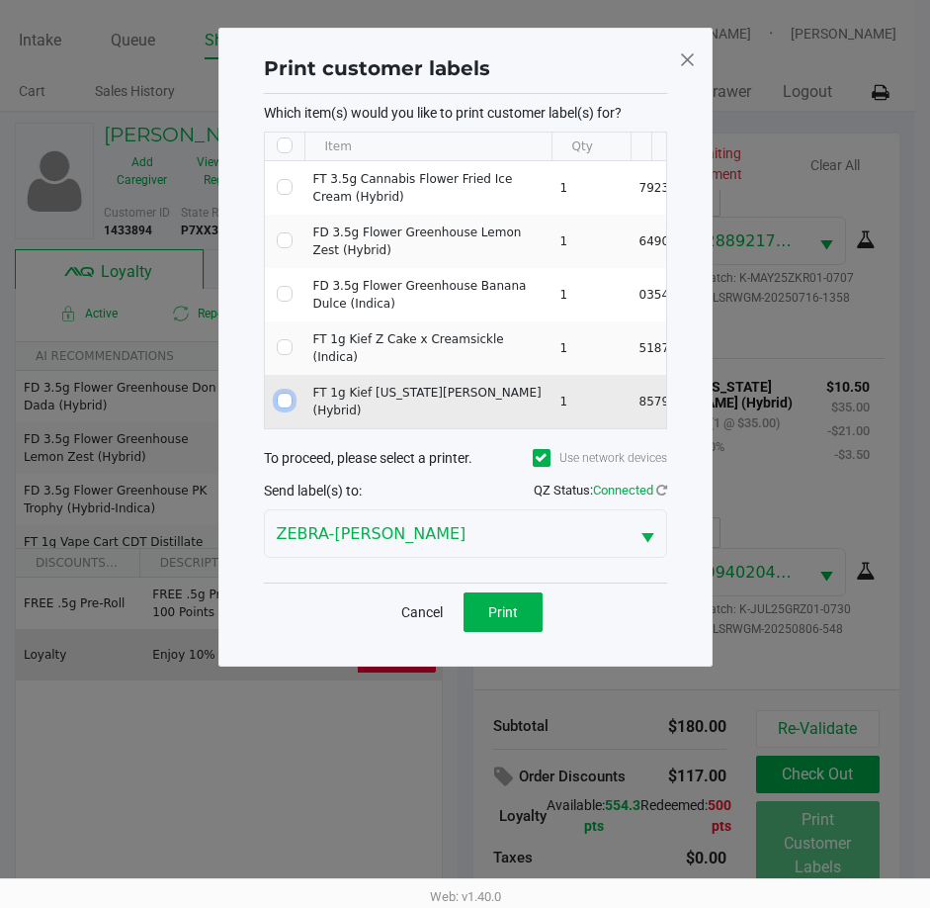
click at [289, 393] on input "Select Row" at bounding box center [285, 401] width 16 height 16
checkbox input "true"
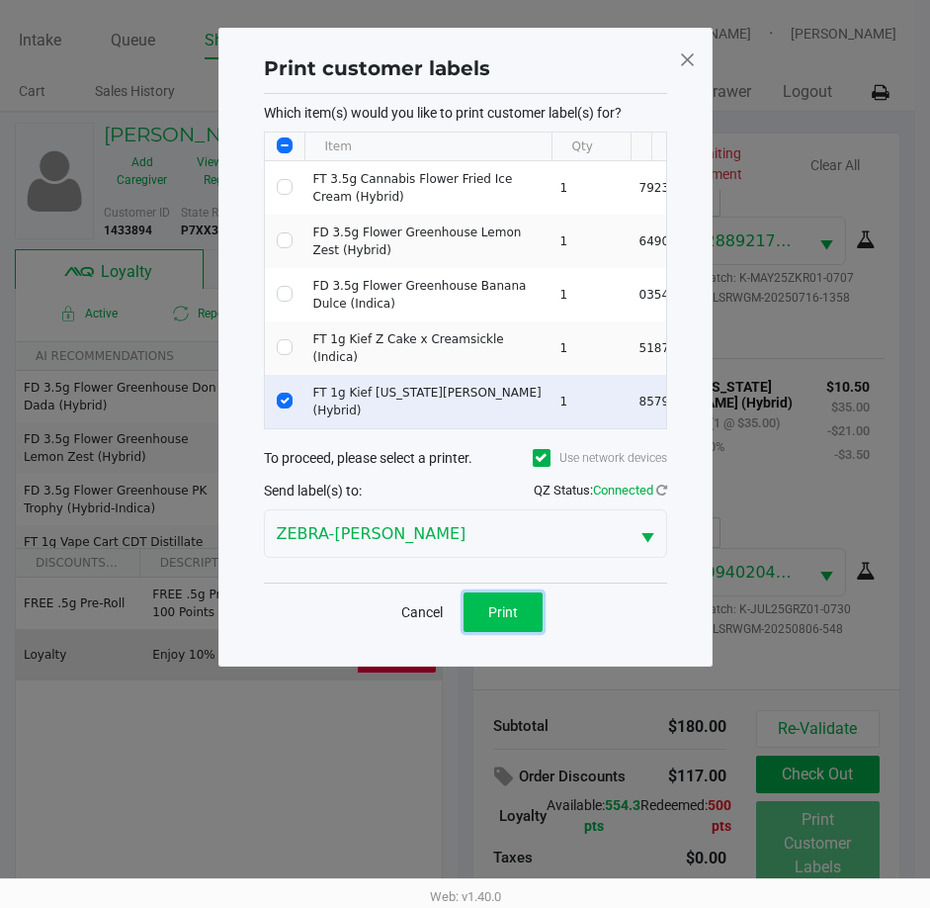
click at [510, 620] on span "Print" at bounding box center [503, 612] width 30 height 16
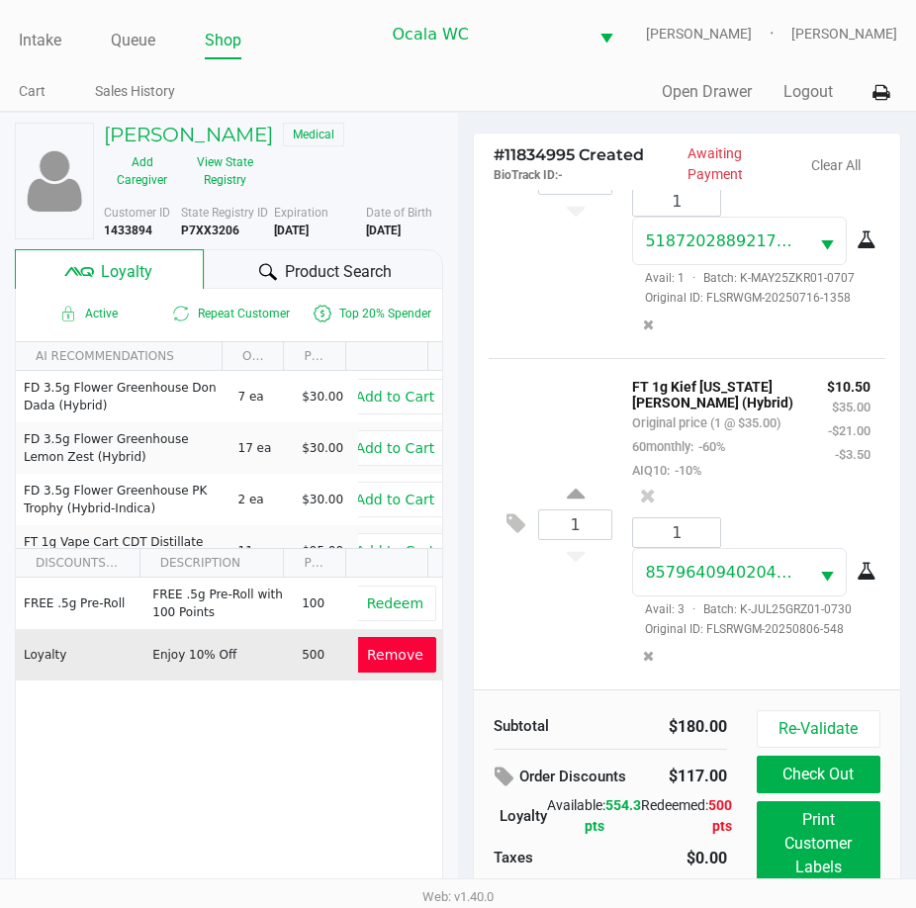
scroll to position [44, 0]
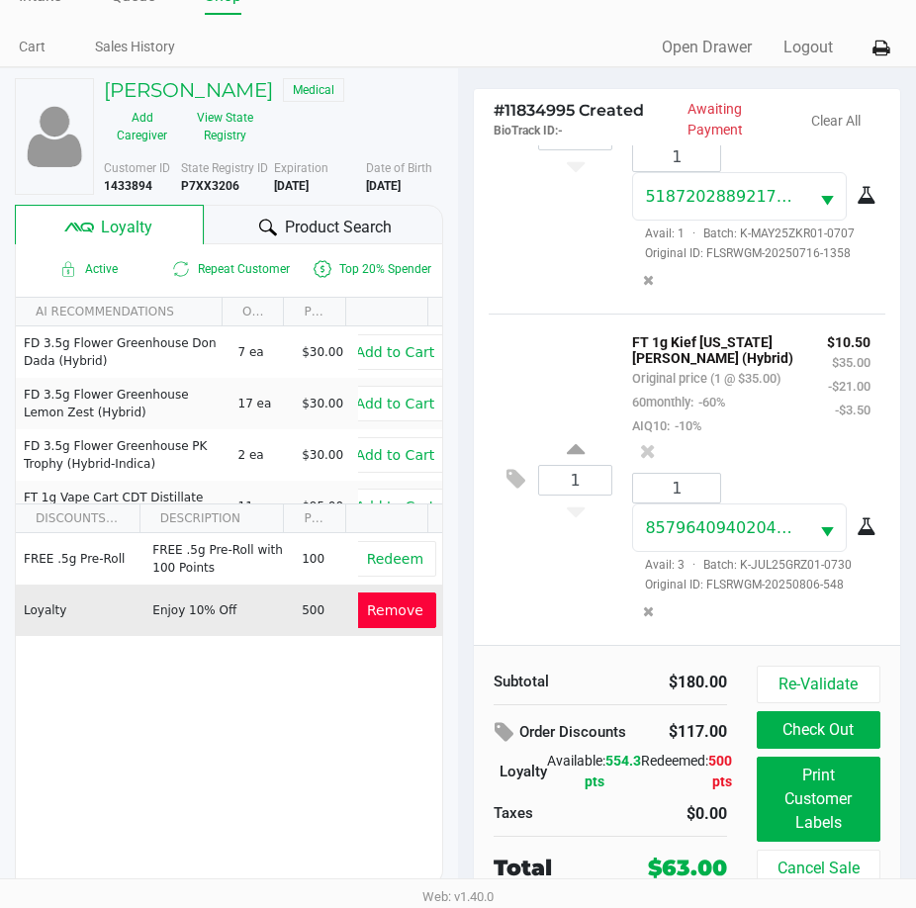
click at [842, 731] on button "Check Out" at bounding box center [818, 730] width 124 height 38
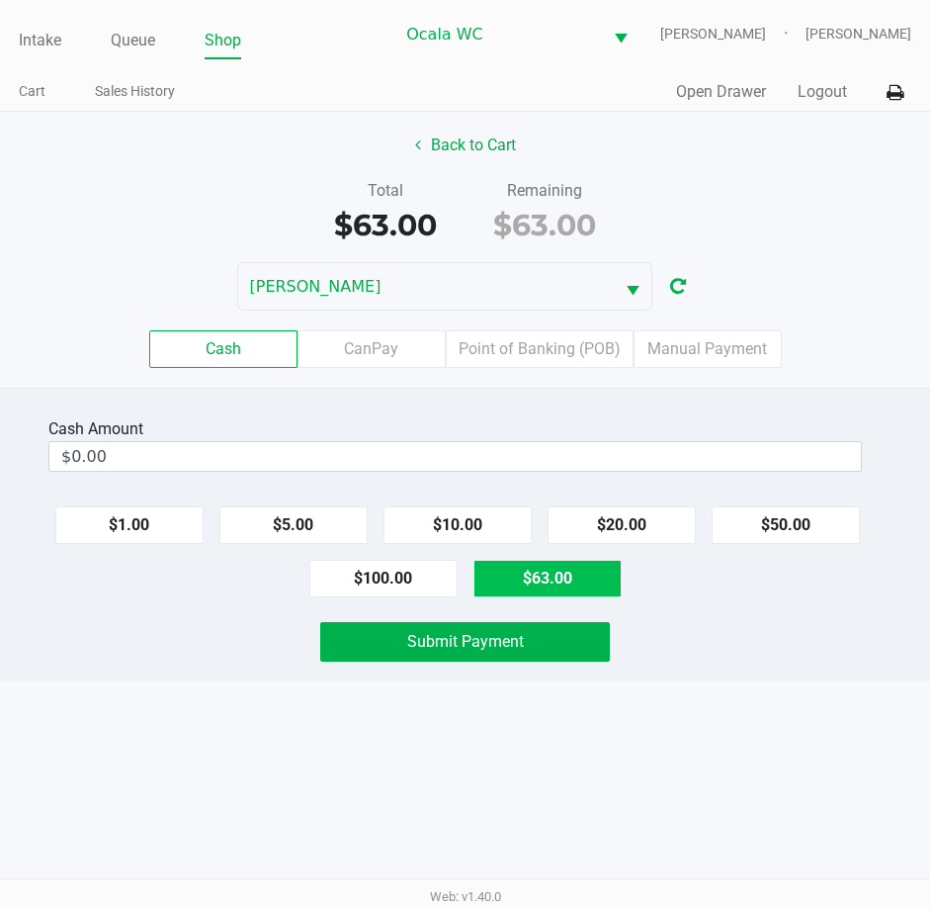
click at [555, 590] on button "$63.00" at bounding box center [548, 579] width 148 height 38
type input "$63.00"
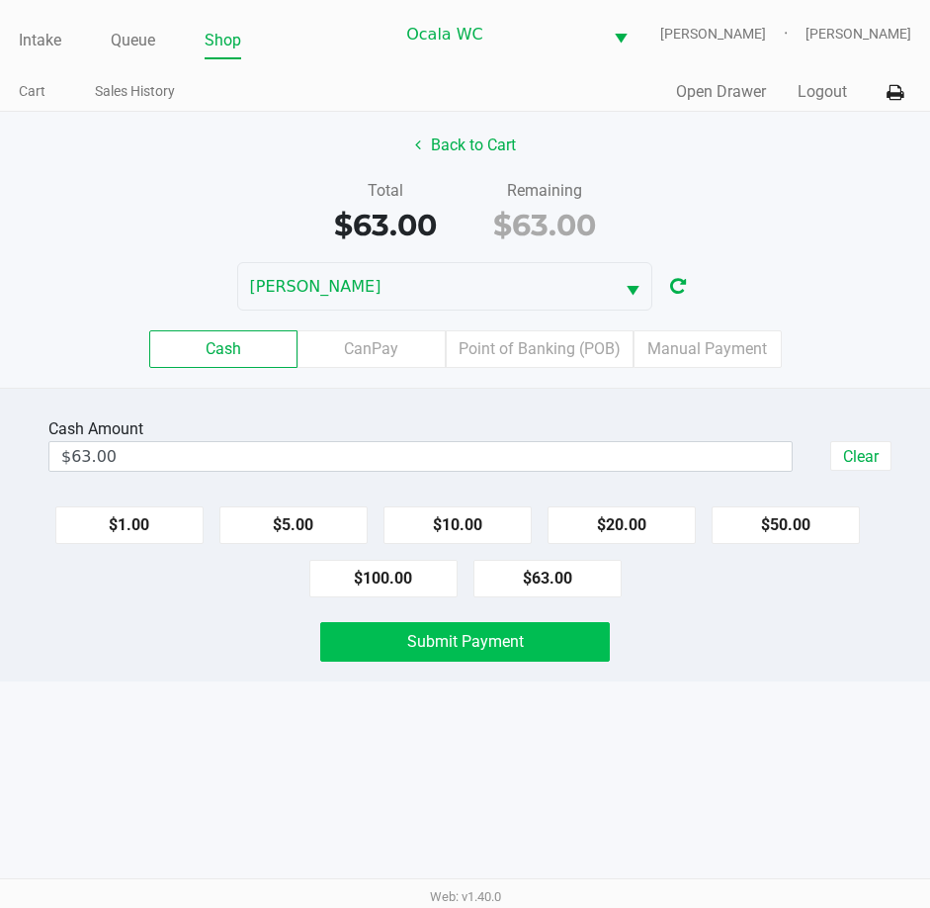
click at [510, 654] on button "Submit Payment" at bounding box center [465, 642] width 291 height 40
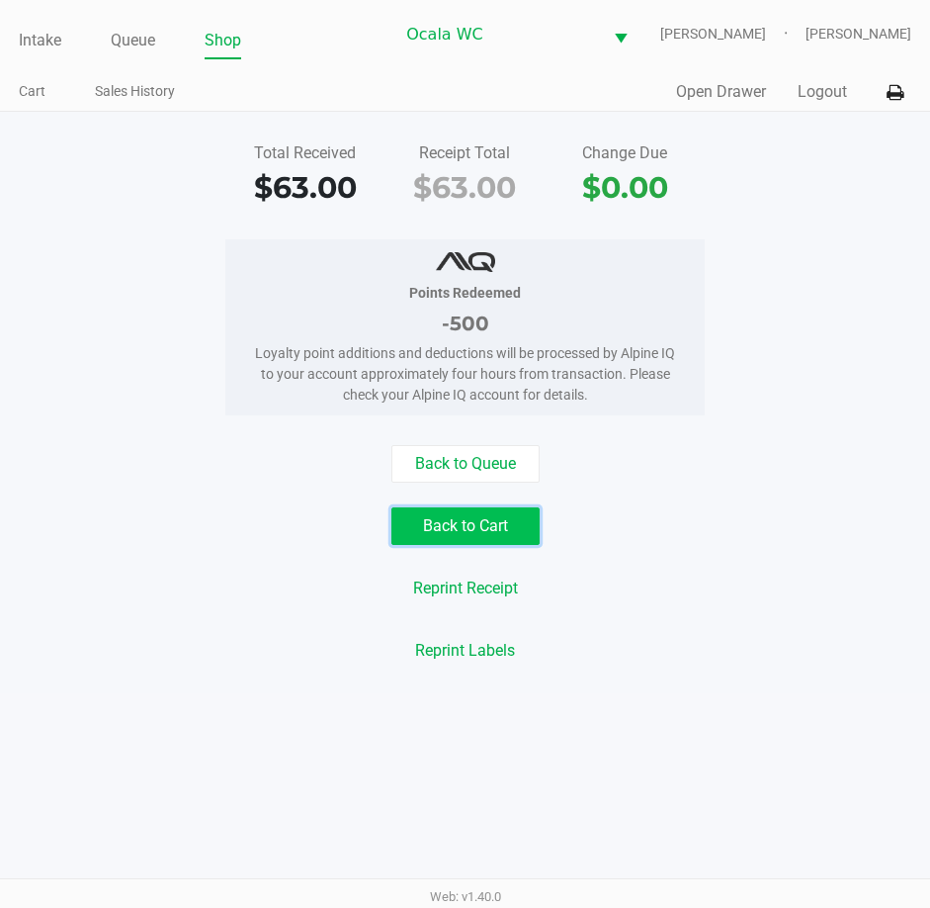
click at [481, 532] on button "Back to Cart" at bounding box center [466, 526] width 148 height 38
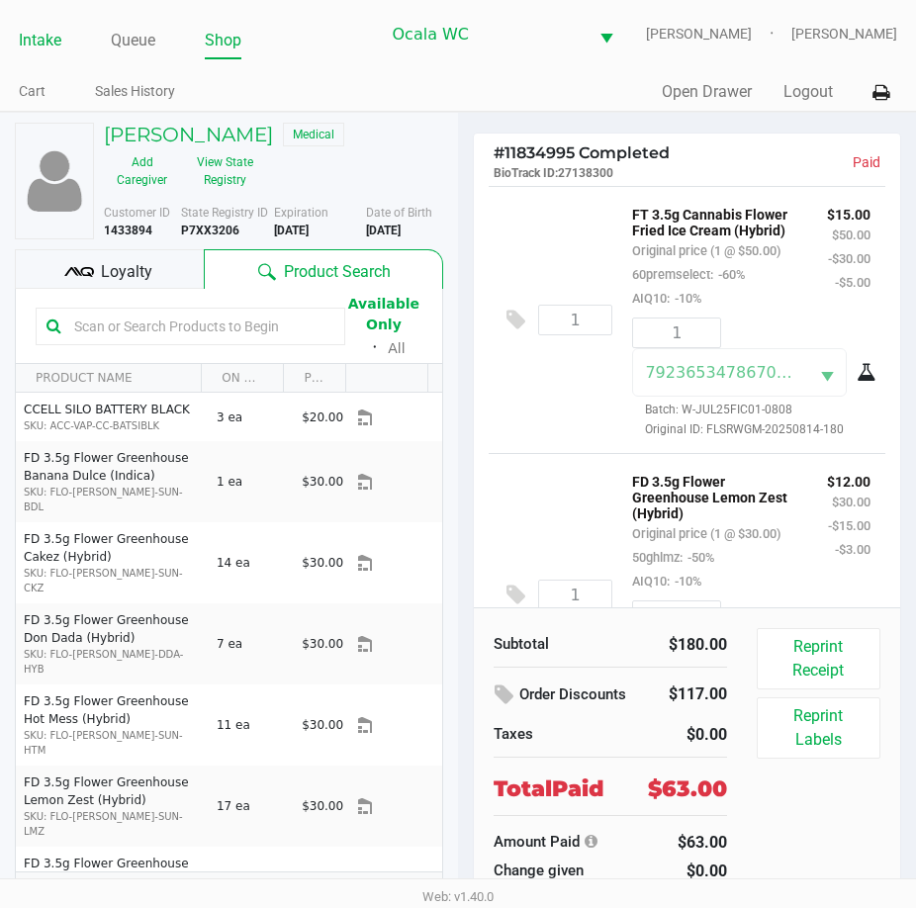
click at [40, 38] on link "Intake" at bounding box center [40, 41] width 43 height 28
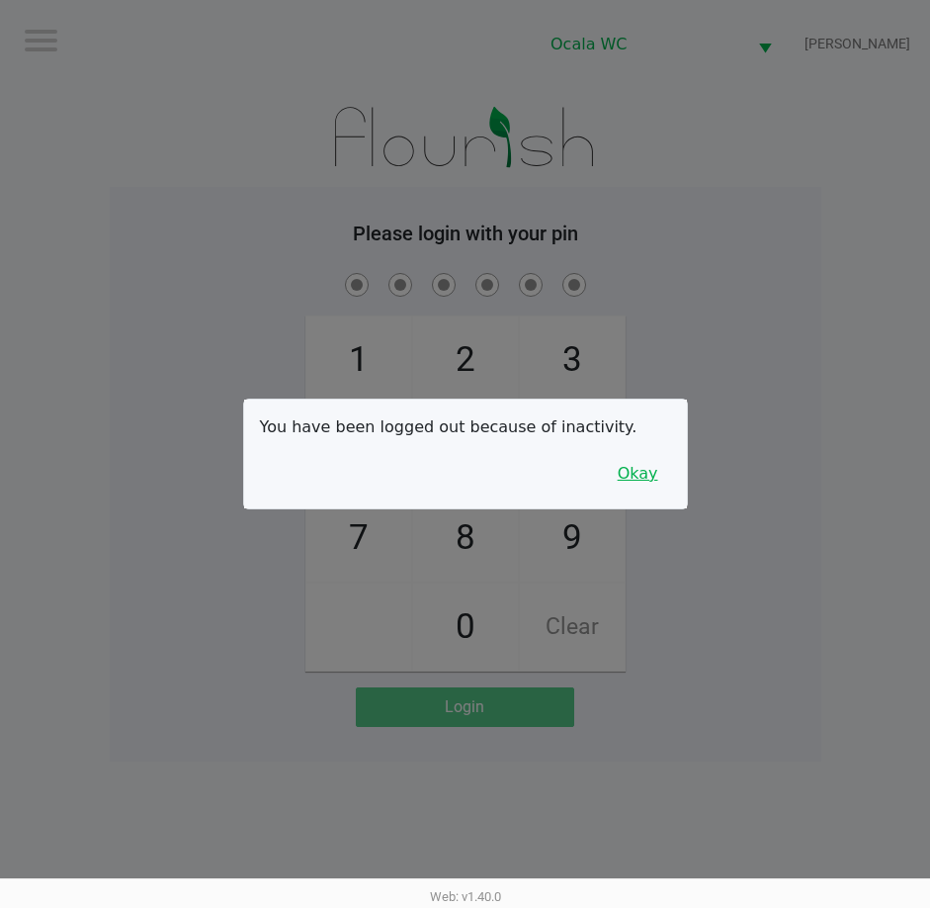
drag, startPoint x: 656, startPoint y: 472, endPoint x: 709, endPoint y: 445, distance: 59.7
click at [656, 472] on button "Okay" at bounding box center [638, 474] width 66 height 38
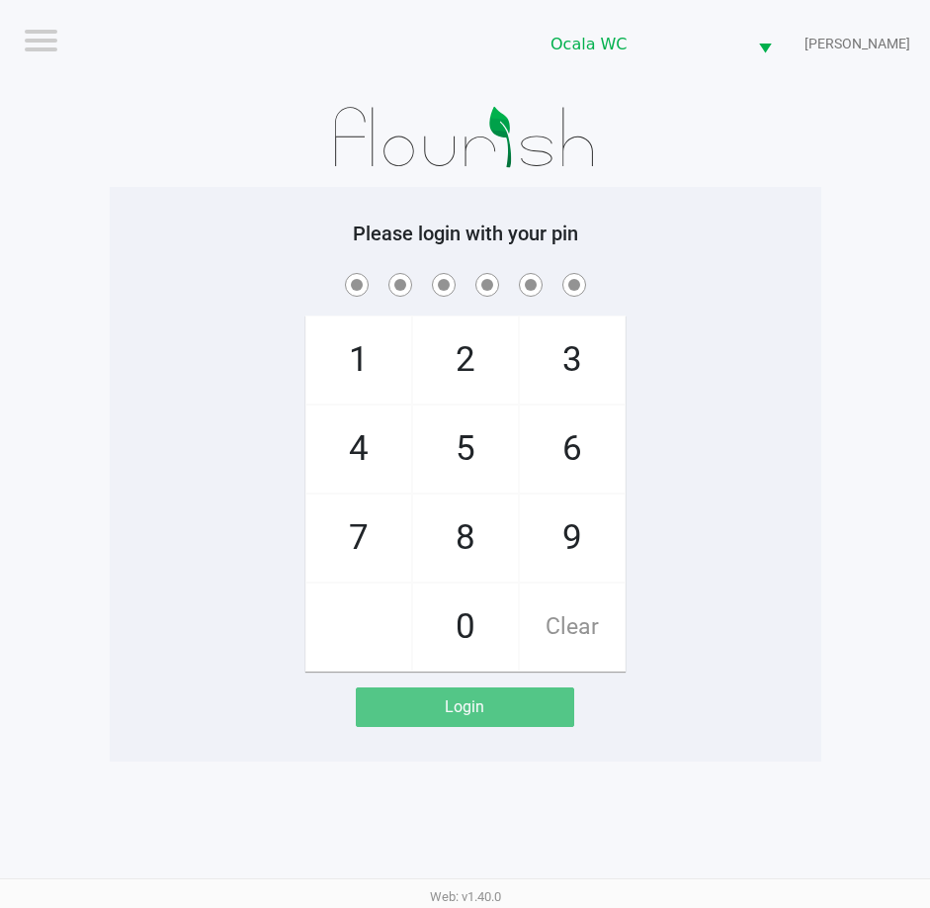
click at [747, 382] on div "1 4 7 2 5 8 0 3 6 9 Clear" at bounding box center [466, 470] width 712 height 402
checkbox input "true"
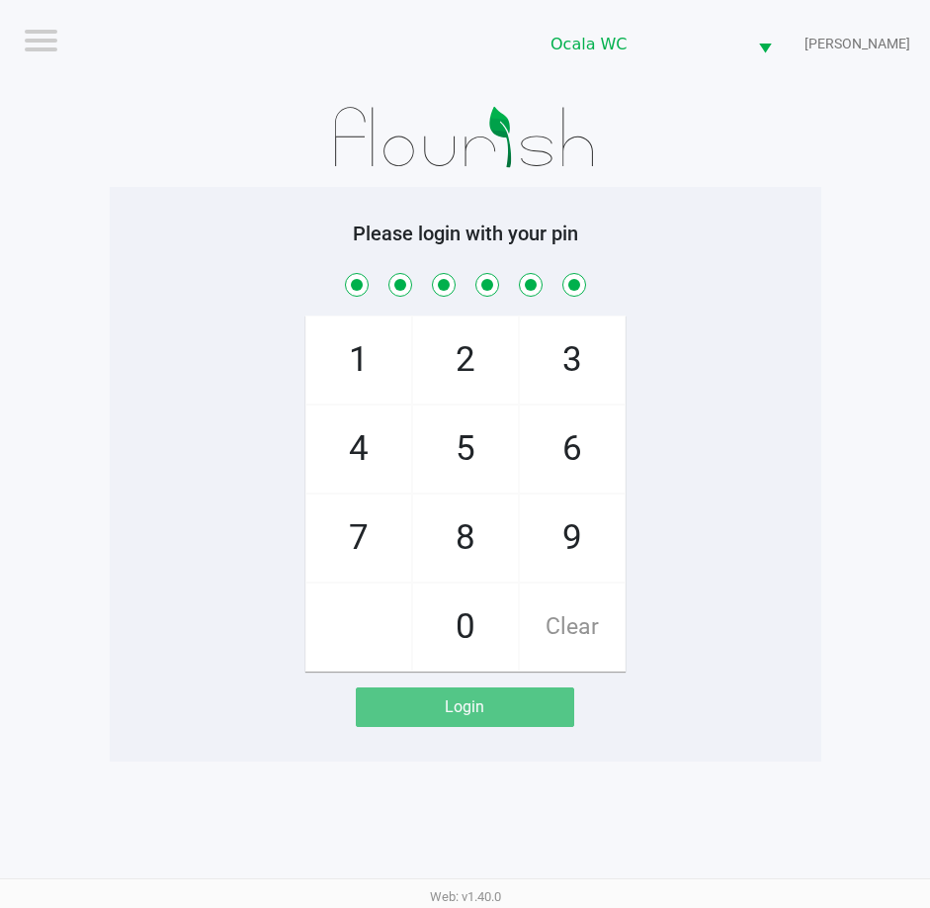
checkbox input "true"
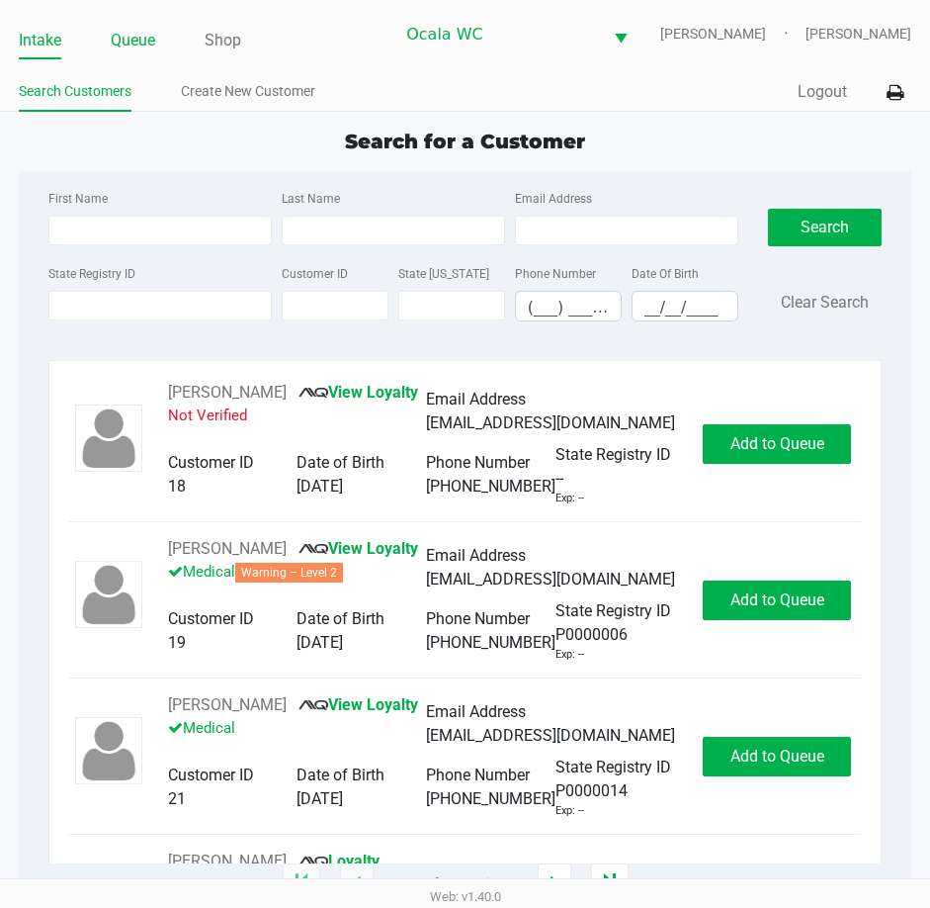
click at [128, 27] on link "Queue" at bounding box center [133, 41] width 44 height 28
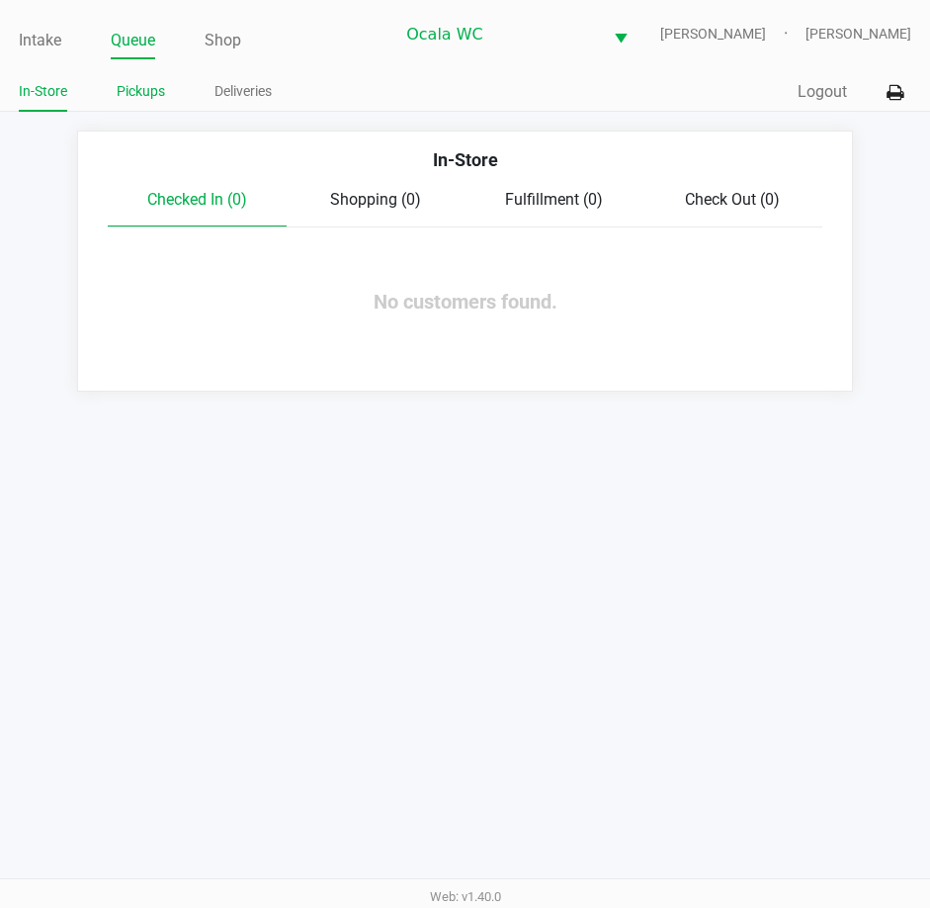
click at [125, 86] on link "Pickups" at bounding box center [141, 91] width 48 height 25
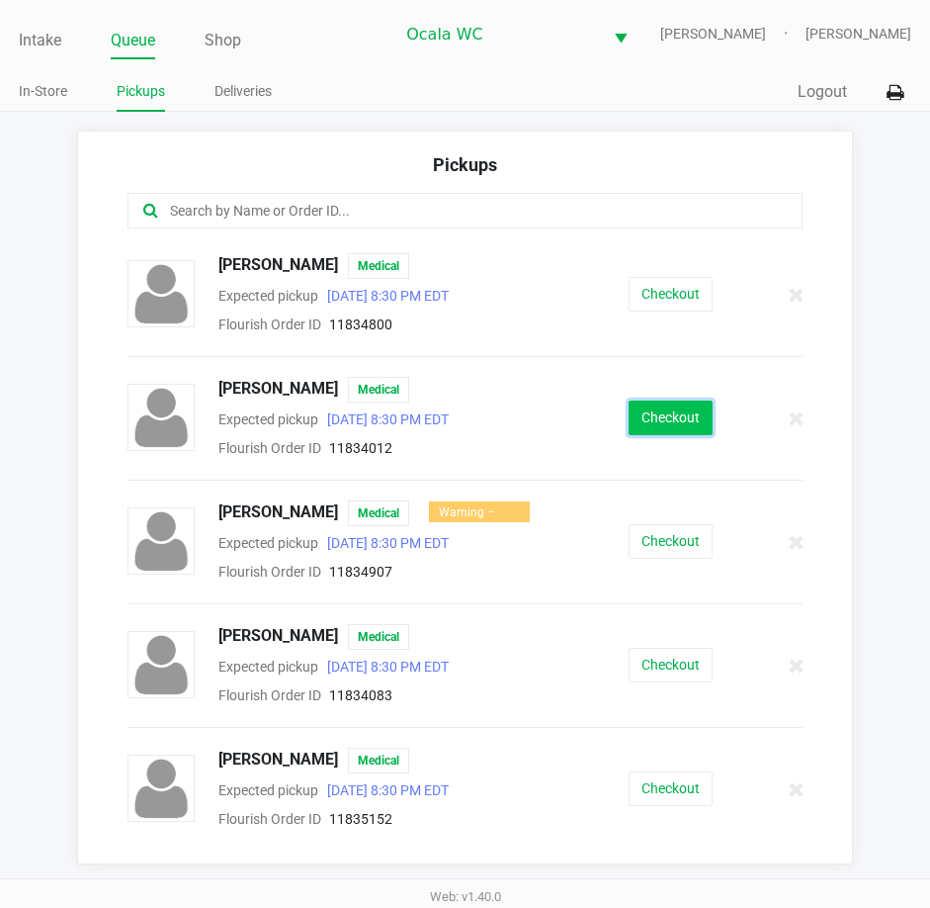
click at [629, 421] on button "Checkout" at bounding box center [671, 417] width 84 height 35
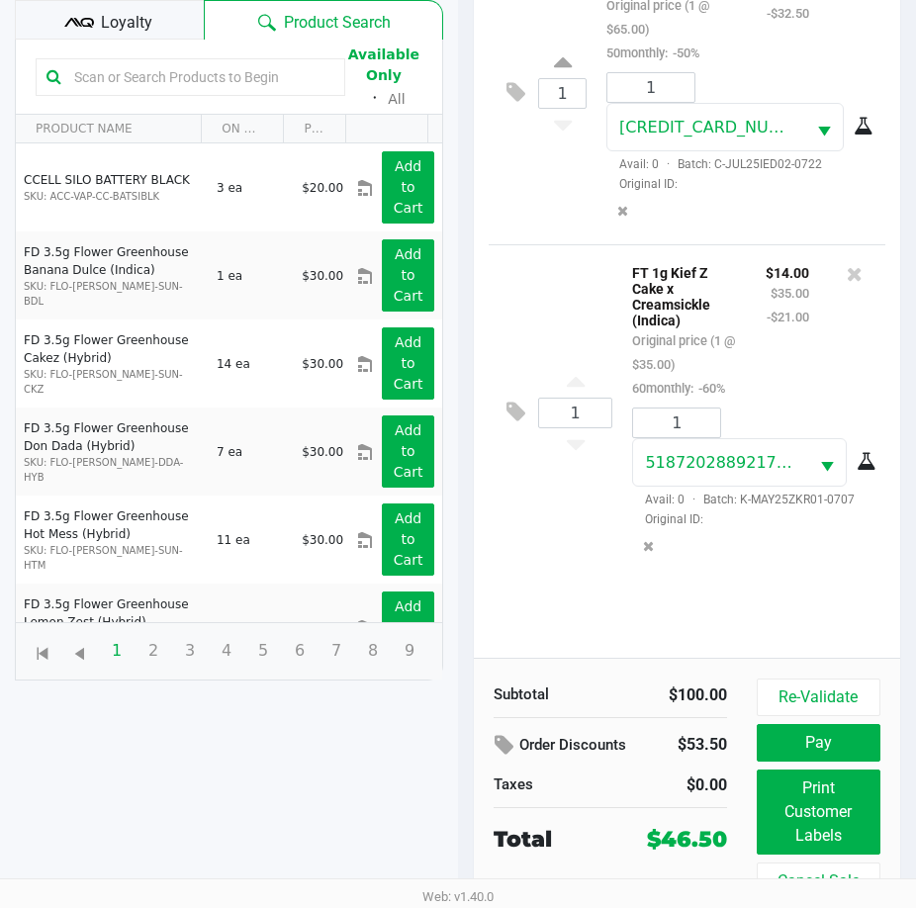
scroll to position [262, 0]
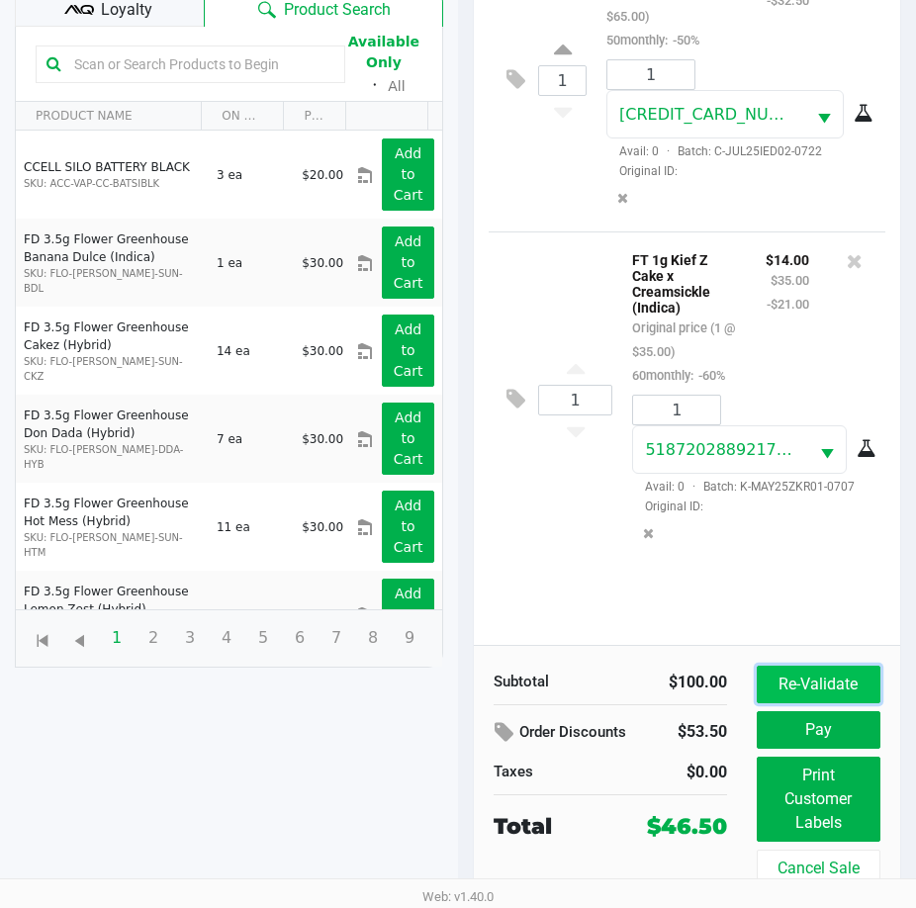
click at [844, 680] on button "Re-Validate" at bounding box center [818, 684] width 124 height 38
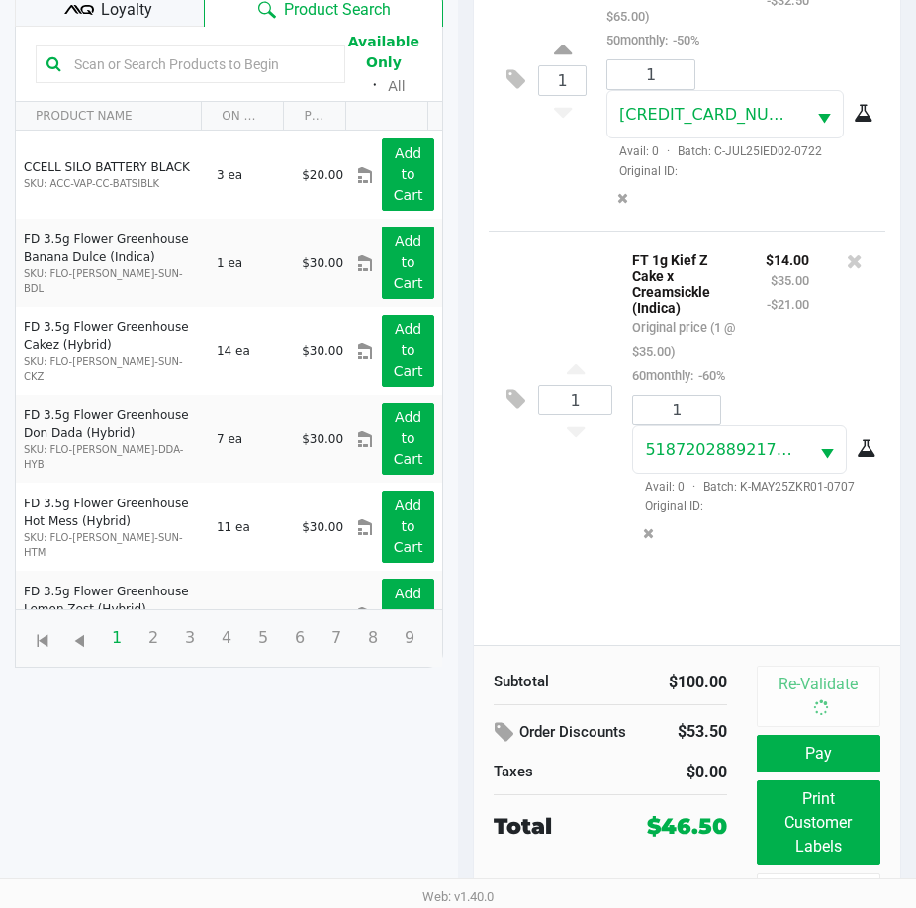
scroll to position [0, 0]
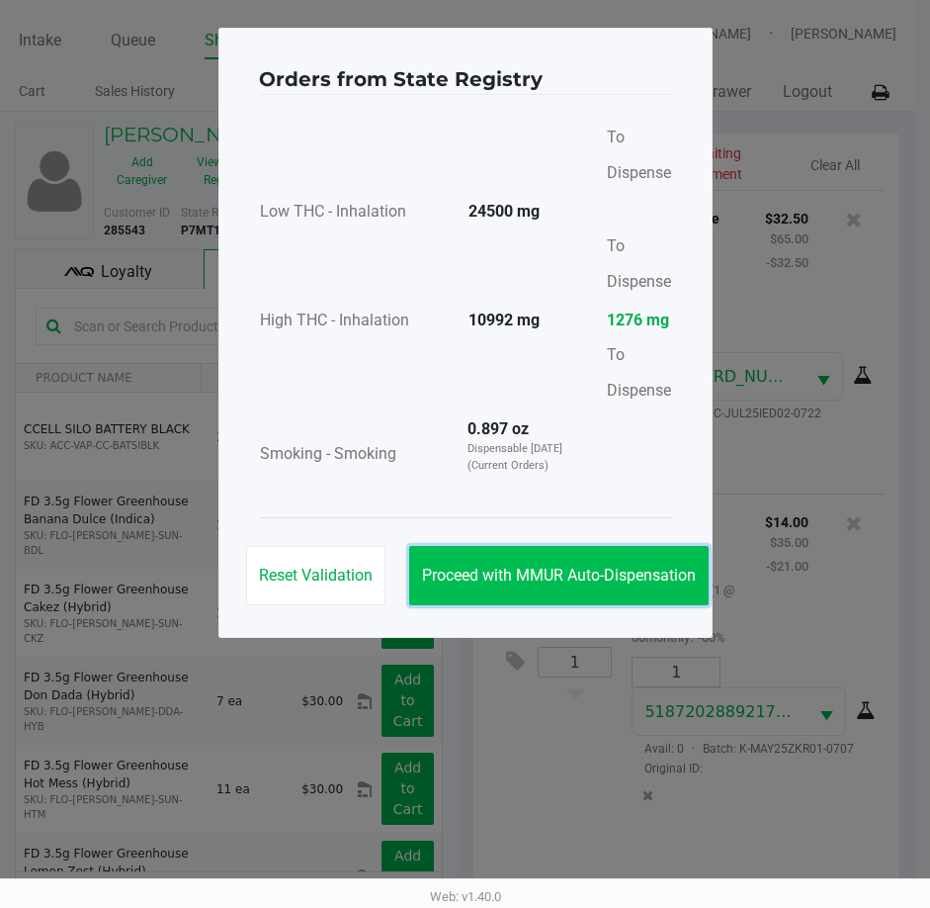
click at [522, 576] on span "Proceed with MMUR Auto-Dispensation" at bounding box center [559, 575] width 274 height 19
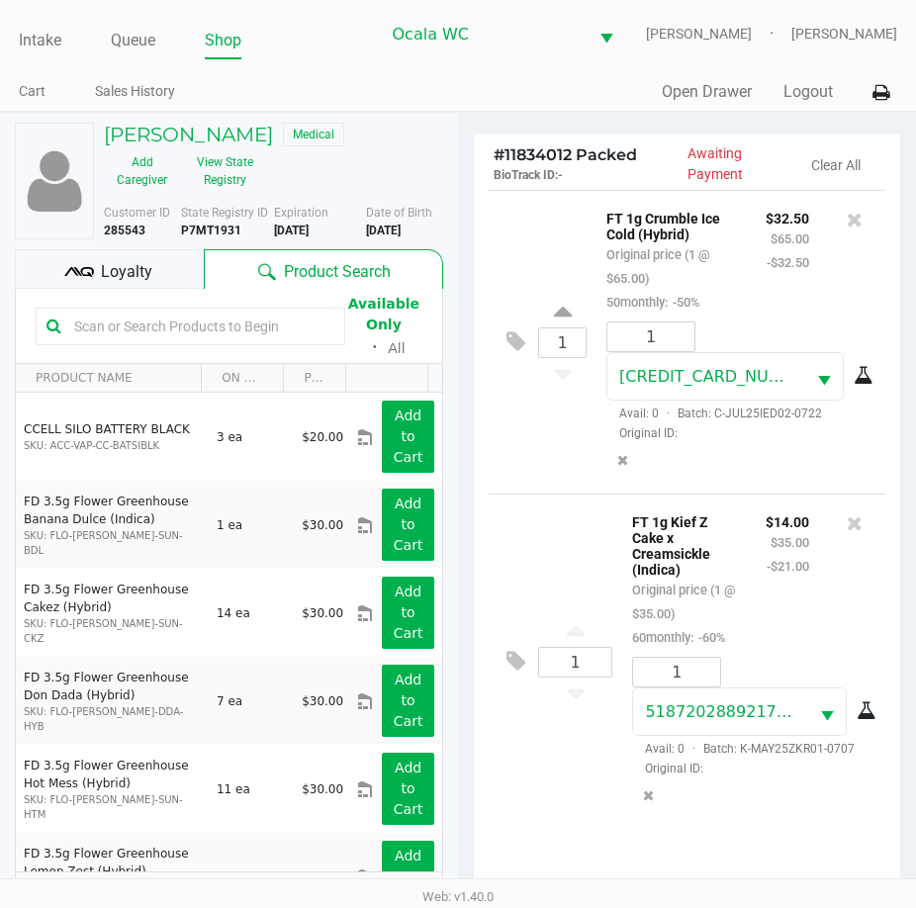
click at [79, 273] on icon at bounding box center [77, 270] width 8 height 9
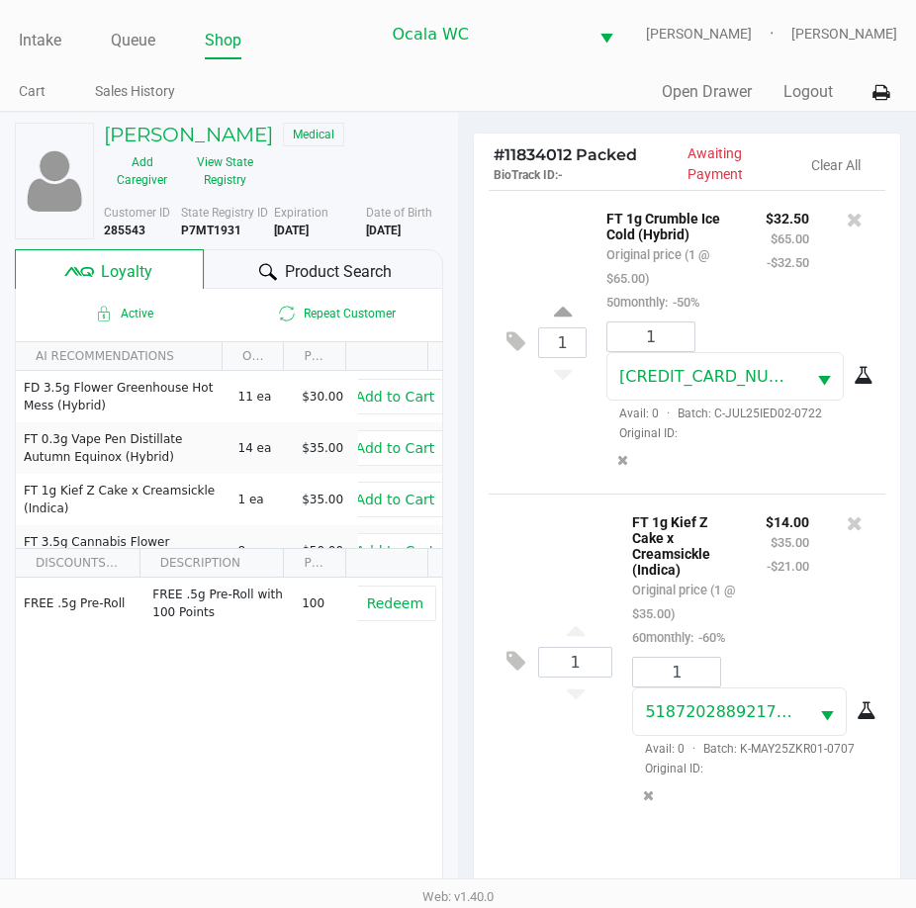
scroll to position [262, 0]
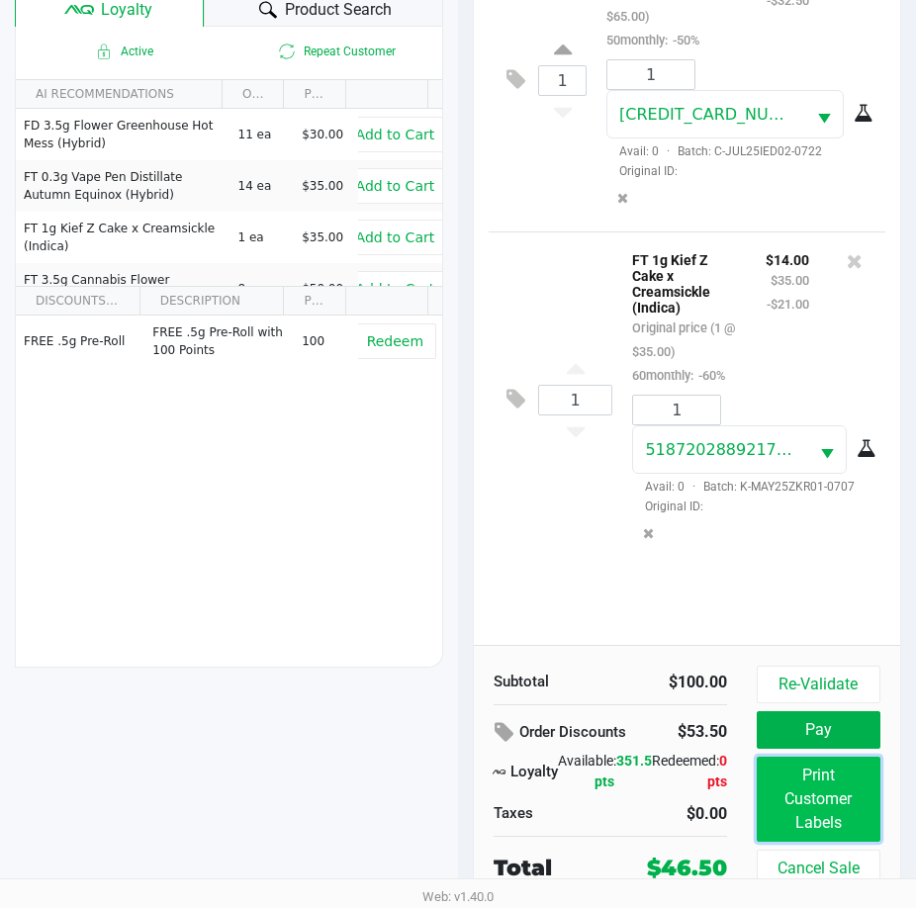
click at [813, 758] on button "Print Customer Labels" at bounding box center [818, 798] width 124 height 85
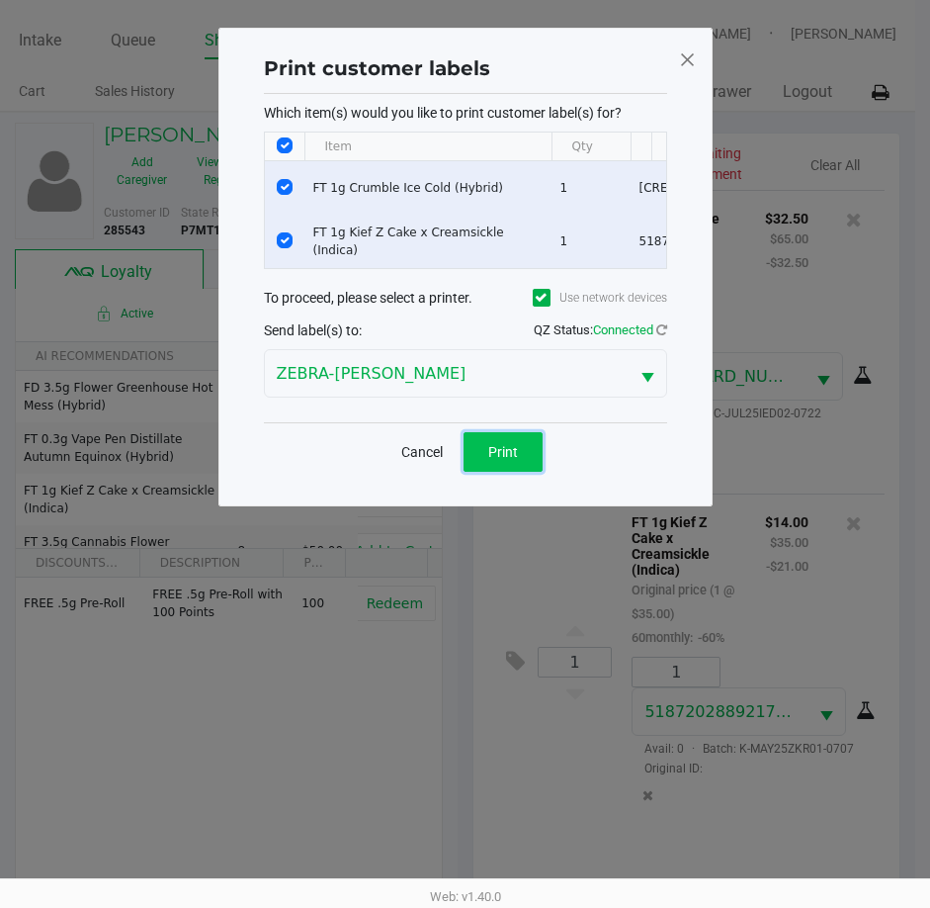
click at [486, 472] on button "Print" at bounding box center [503, 452] width 79 height 40
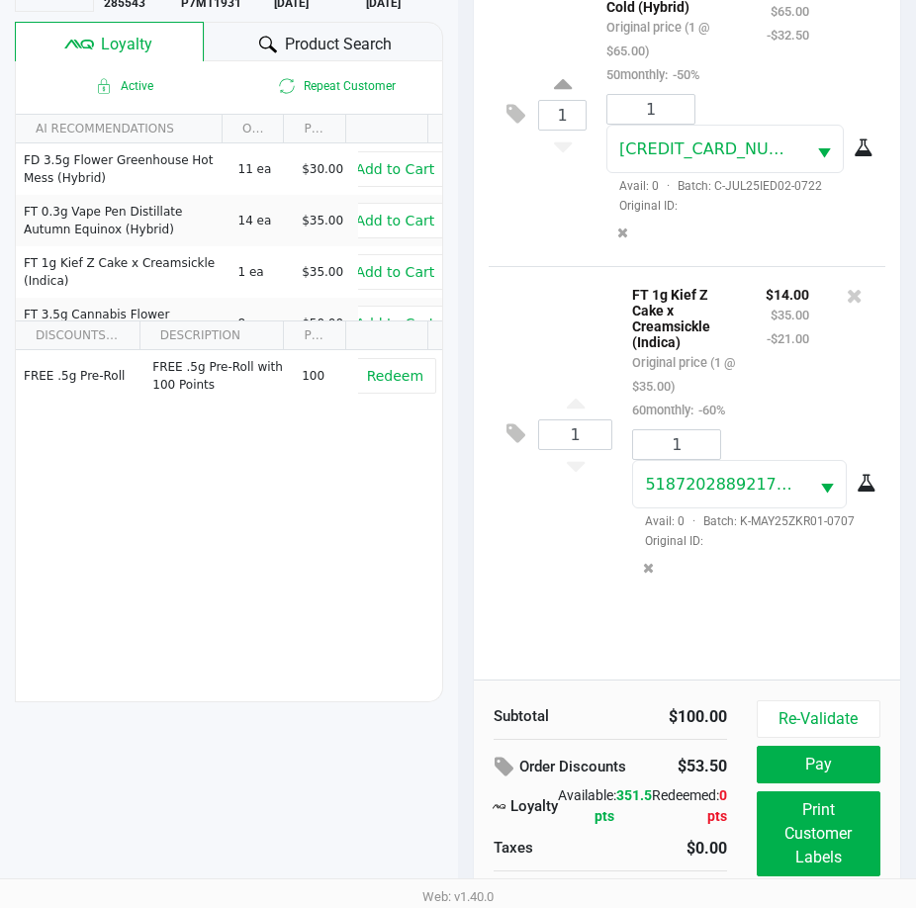
scroll to position [262, 0]
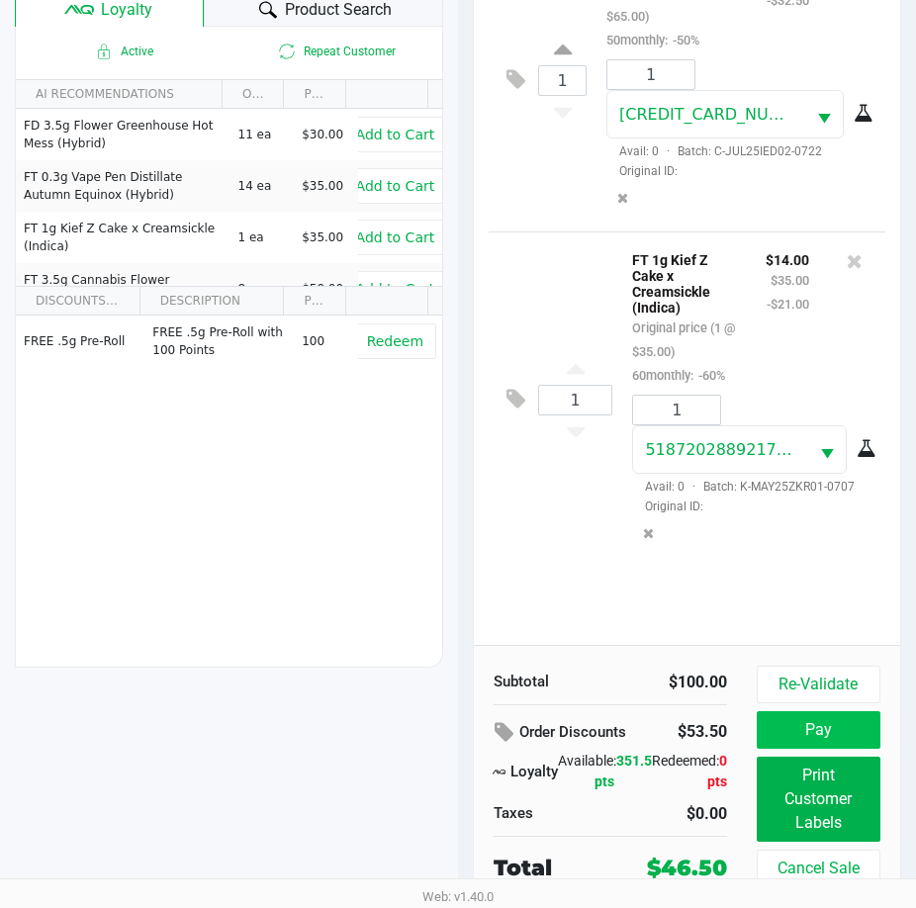
click at [842, 743] on button "Pay" at bounding box center [818, 730] width 124 height 38
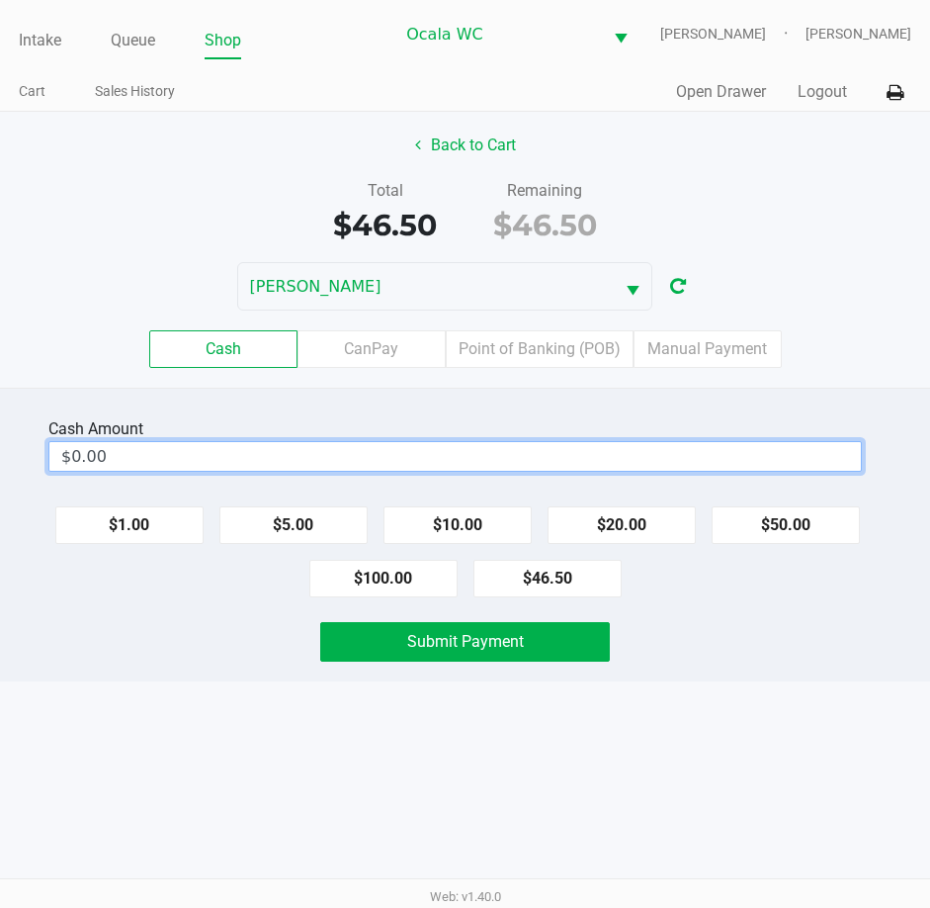
click at [499, 455] on input "$0.00" at bounding box center [455, 456] width 812 height 29
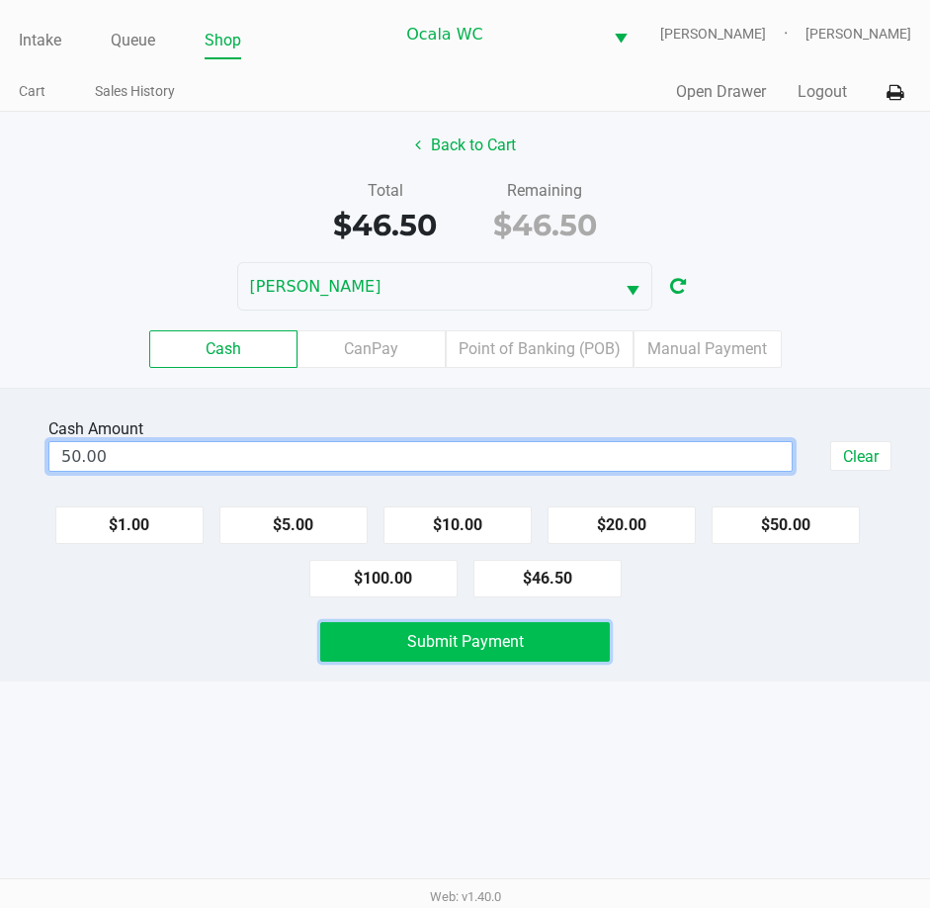
click at [547, 651] on button "Submit Payment" at bounding box center [465, 642] width 291 height 40
type input "$50.00"
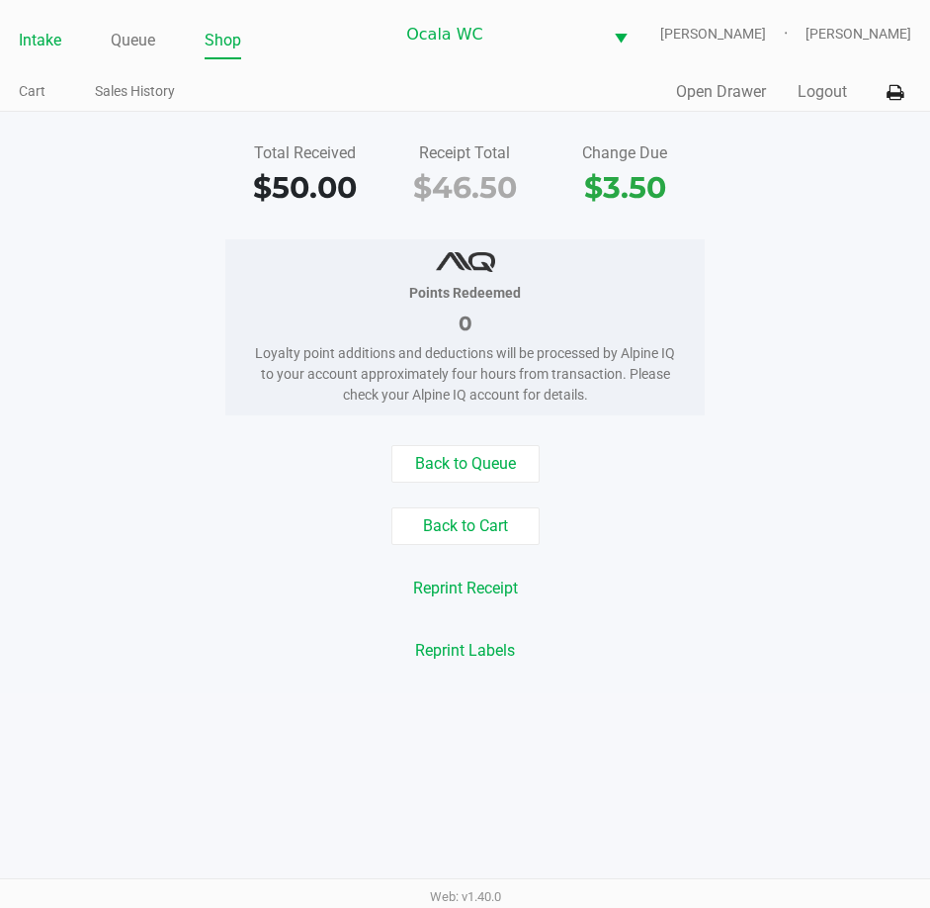
click at [44, 39] on link "Intake" at bounding box center [40, 41] width 43 height 28
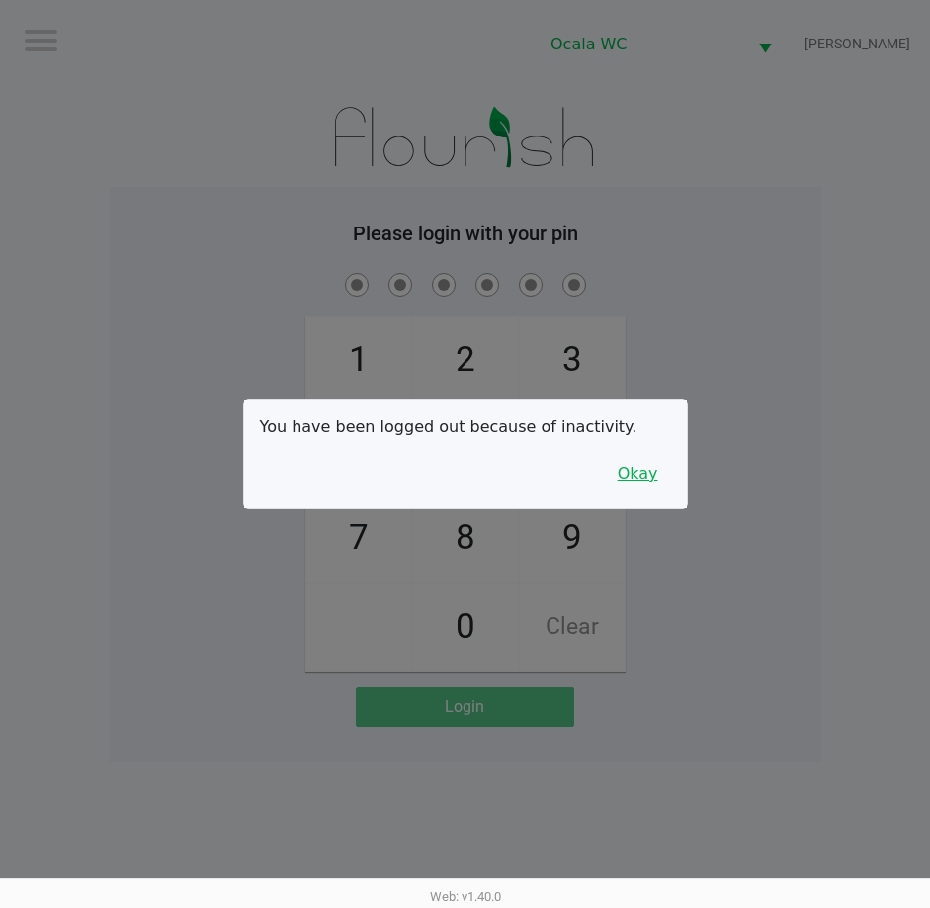
click at [650, 458] on button "Okay" at bounding box center [638, 474] width 66 height 38
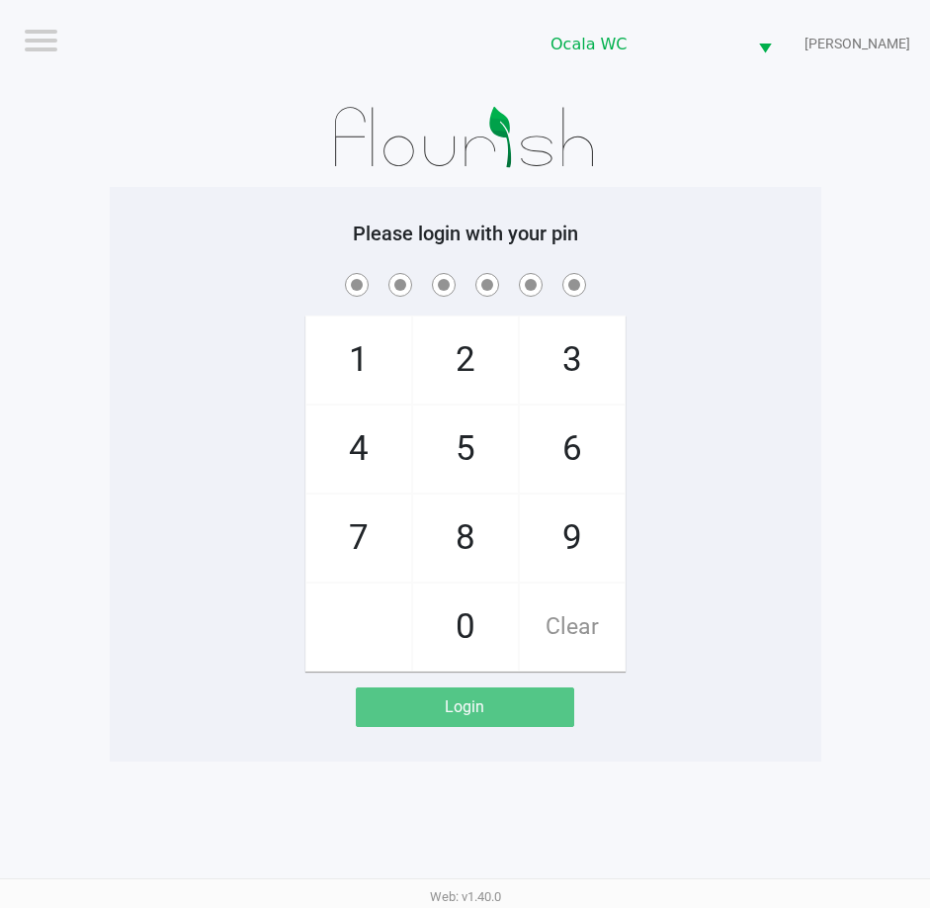
click at [712, 357] on div "1 4 7 2 5 8 0 3 6 9 Clear" at bounding box center [466, 470] width 712 height 402
checkbox input "true"
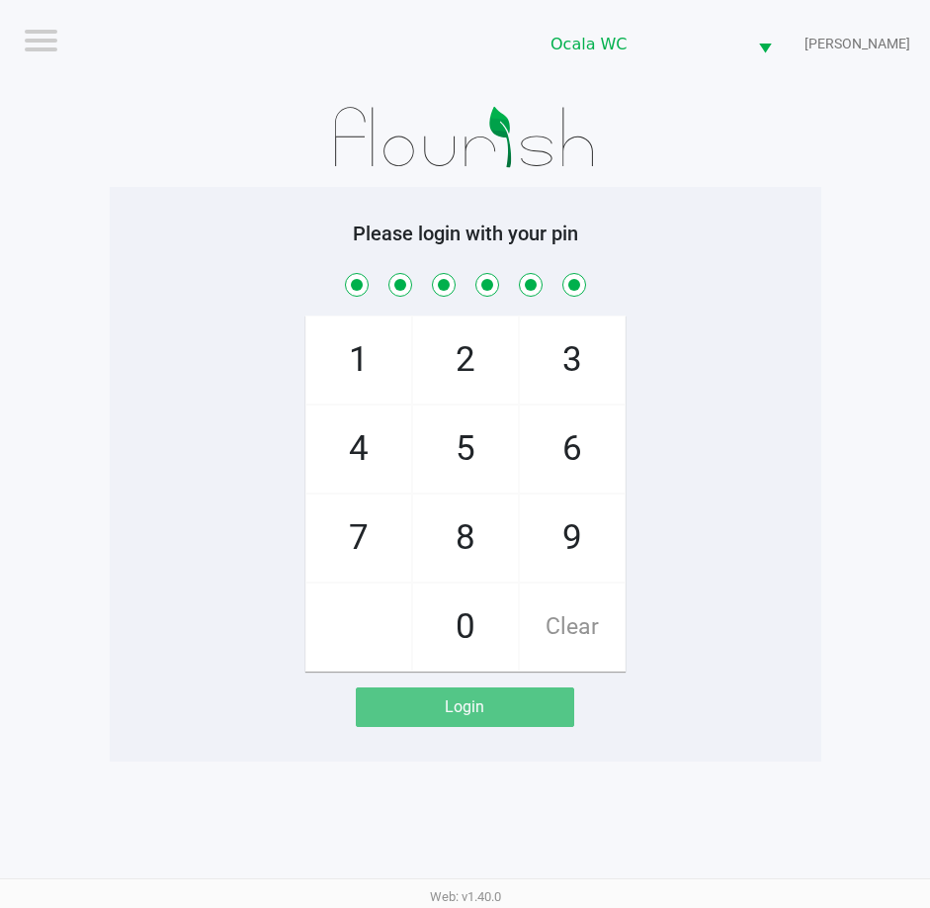
checkbox input "true"
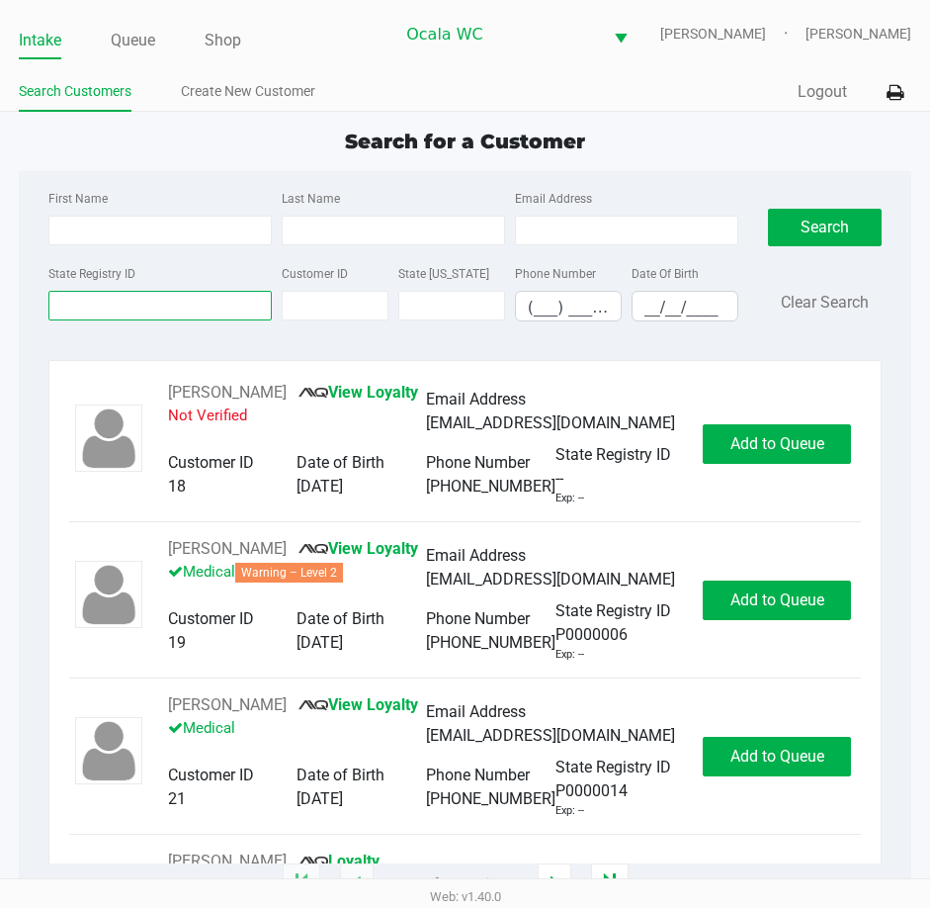
click at [117, 309] on input "State Registry ID" at bounding box center [159, 306] width 223 height 30
type input "p9mx3929"
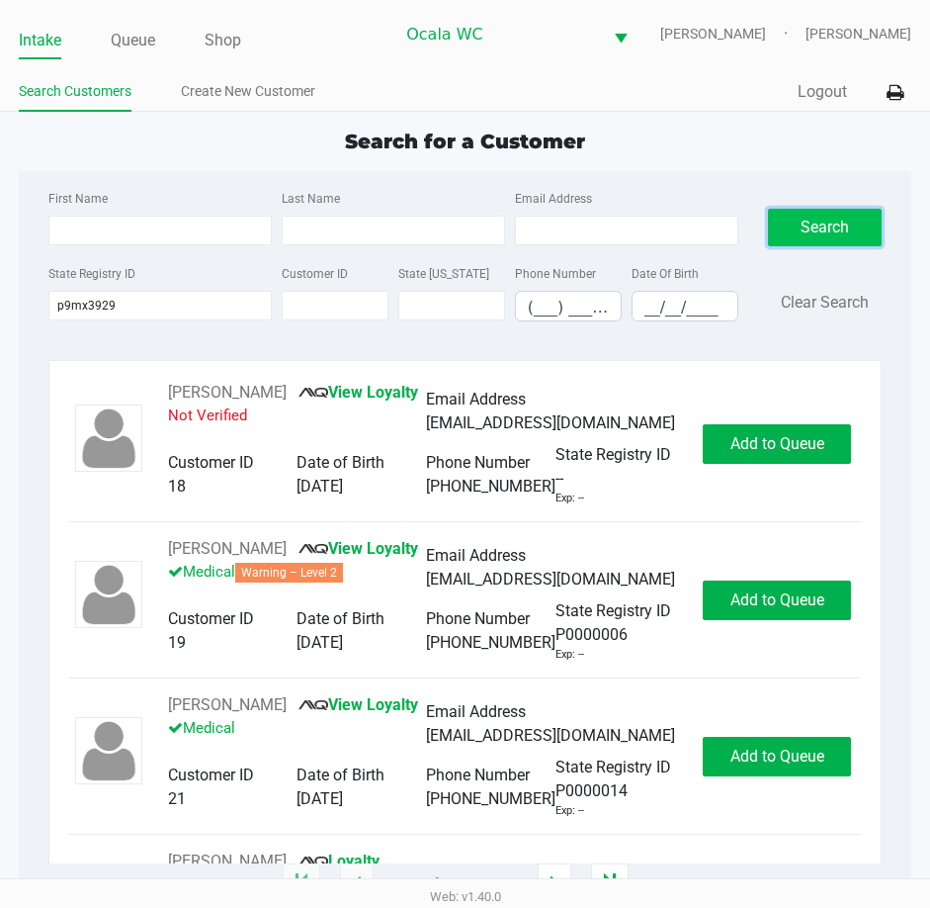
click at [822, 220] on button "Search" at bounding box center [825, 228] width 115 height 38
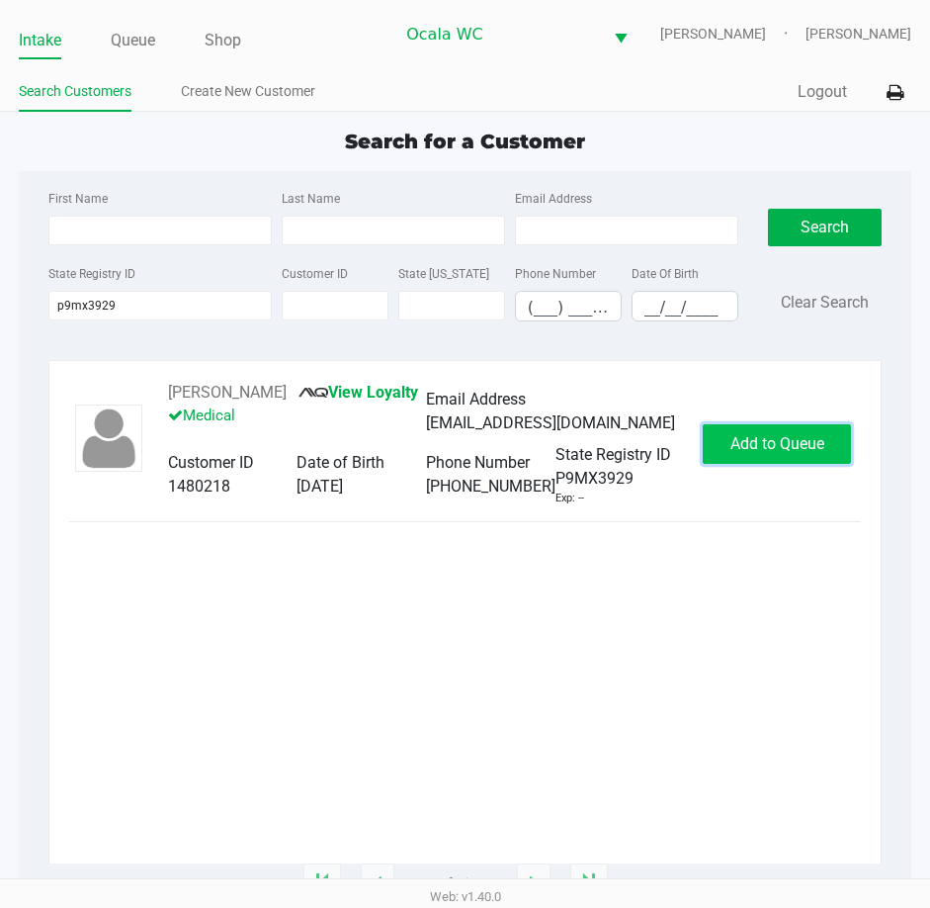
click at [775, 425] on button "Add to Queue" at bounding box center [777, 444] width 148 height 40
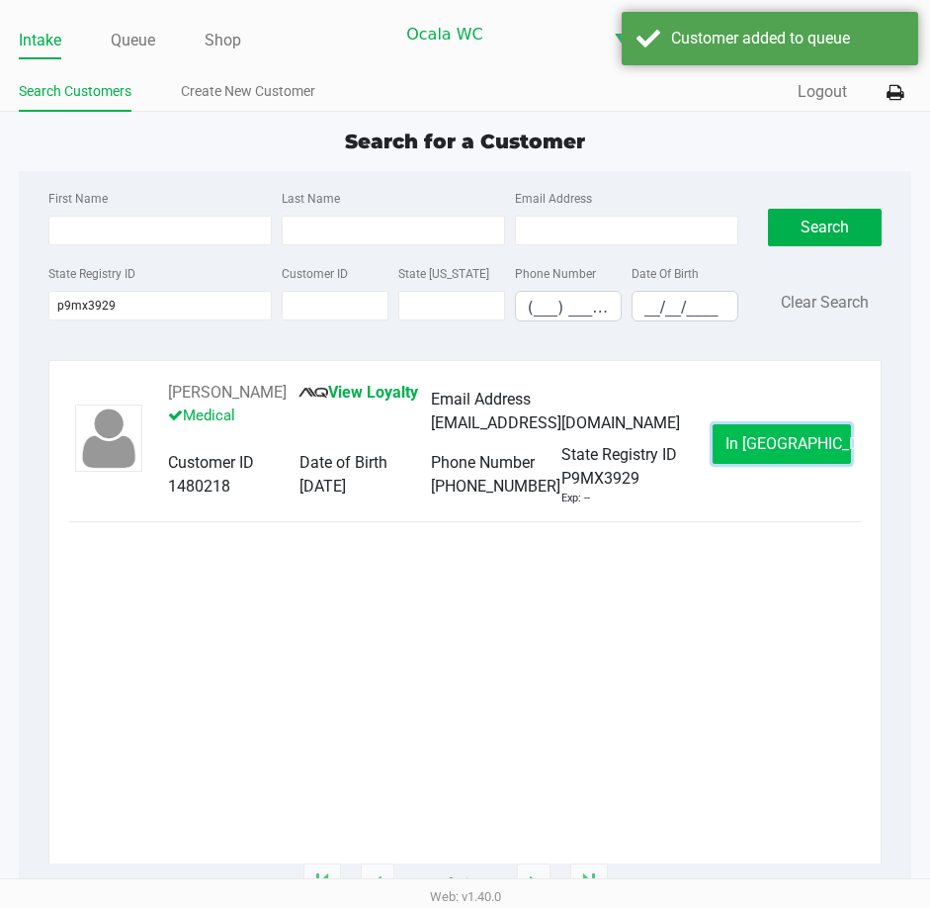
click at [777, 432] on button "In [GEOGRAPHIC_DATA]" at bounding box center [782, 444] width 138 height 40
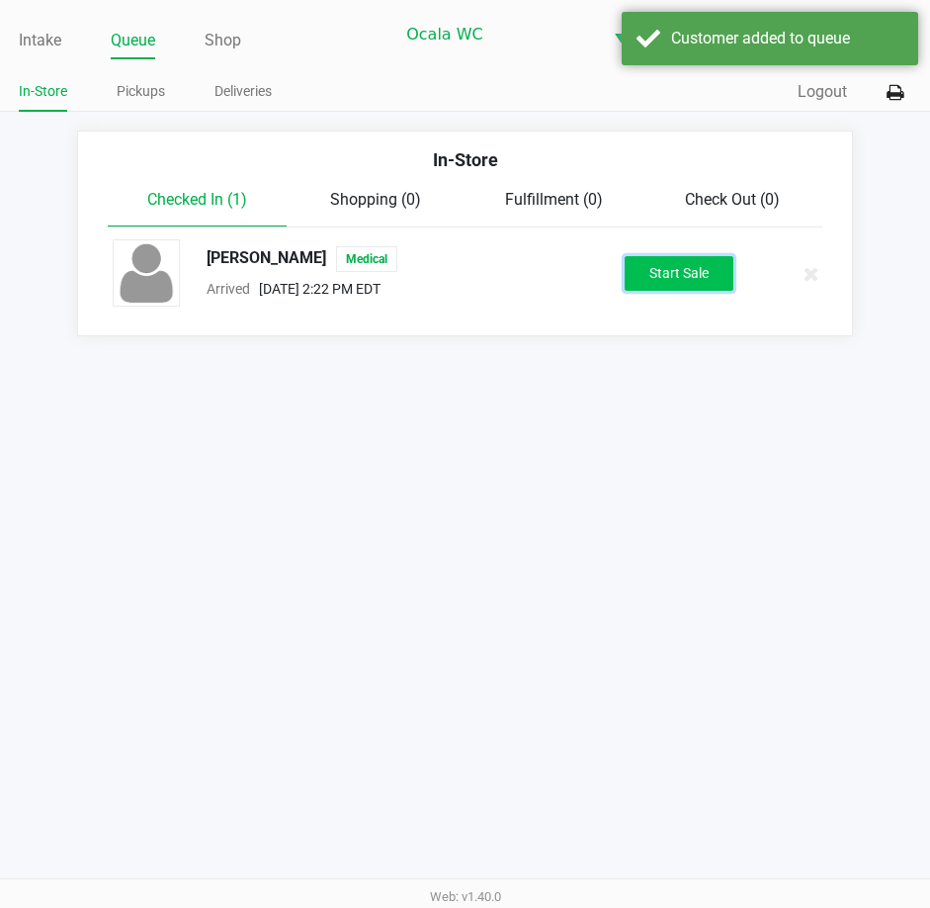
click at [658, 258] on button "Start Sale" at bounding box center [679, 273] width 109 height 35
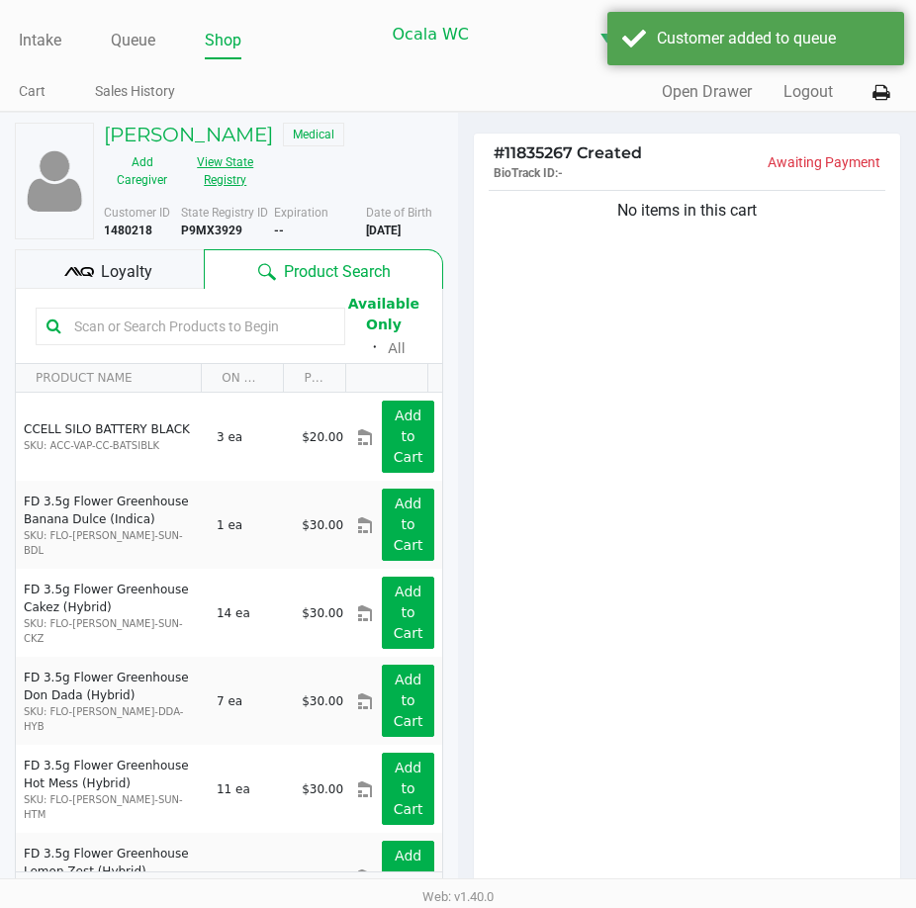
click at [203, 156] on button "View State Registry" at bounding box center [219, 170] width 79 height 49
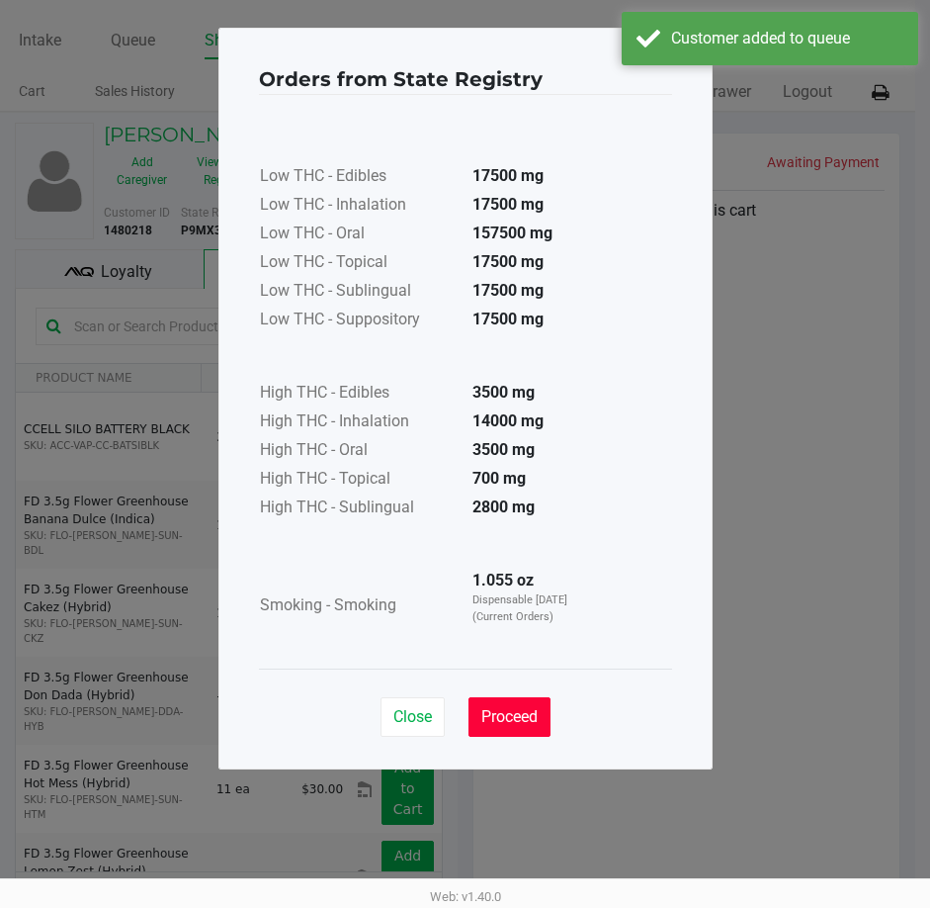
click at [516, 727] on button "Proceed" at bounding box center [510, 717] width 82 height 40
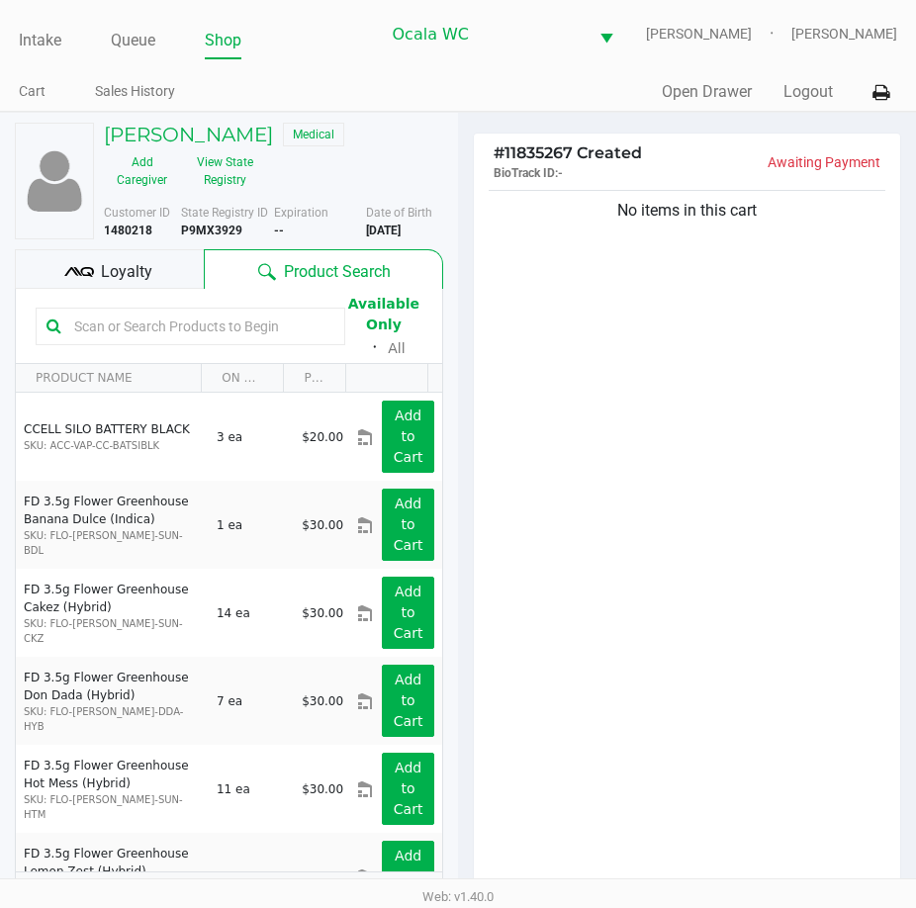
click at [139, 329] on input "text" at bounding box center [200, 326] width 268 height 30
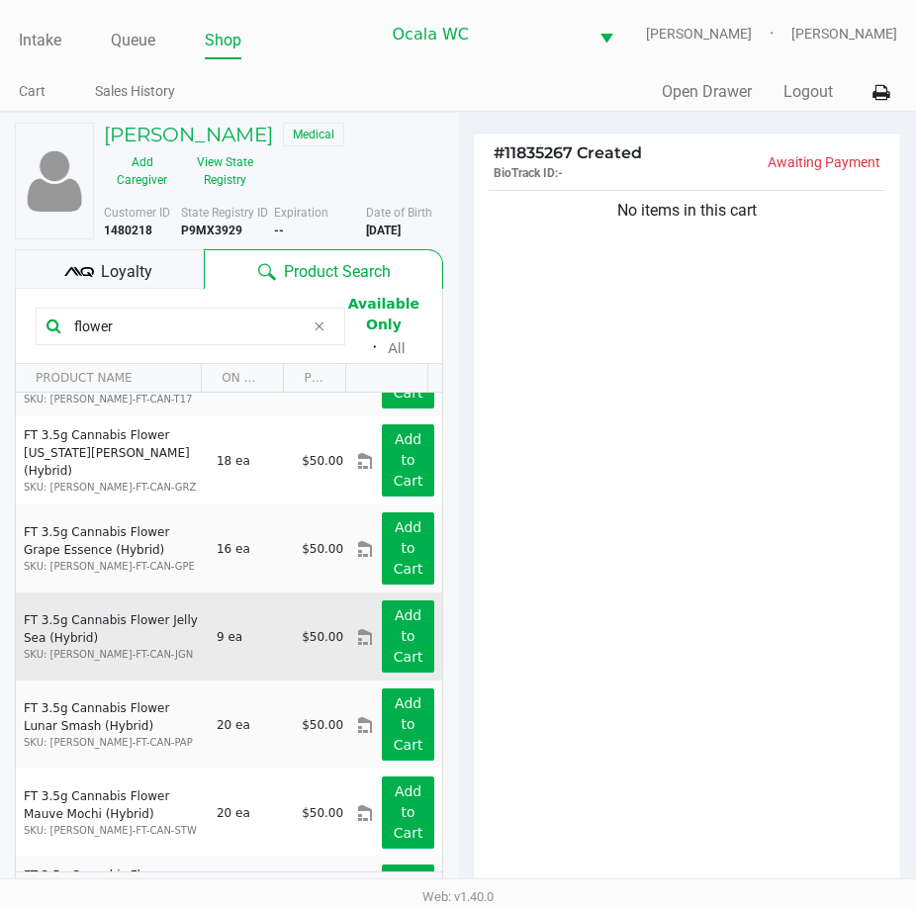
scroll to position [1285, 0]
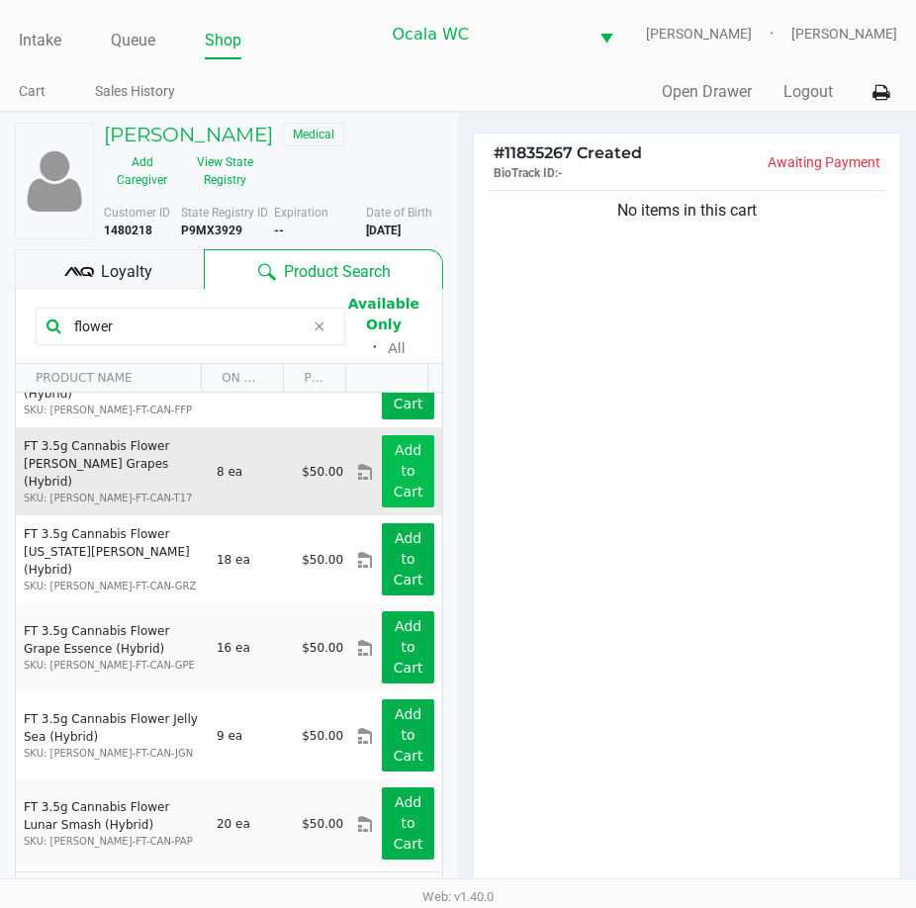
type input "flower"
click at [392, 481] on button "Add to Cart" at bounding box center [408, 471] width 52 height 72
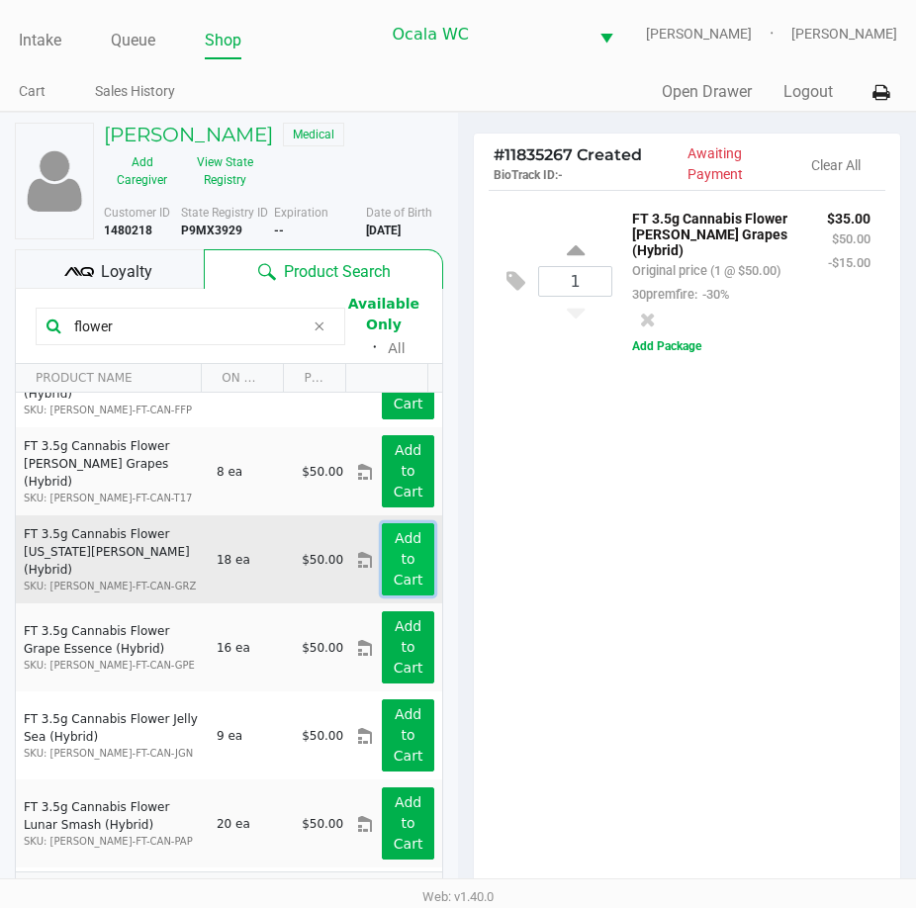
click at [394, 567] on app-button-loader "Add to Cart" at bounding box center [409, 558] width 30 height 57
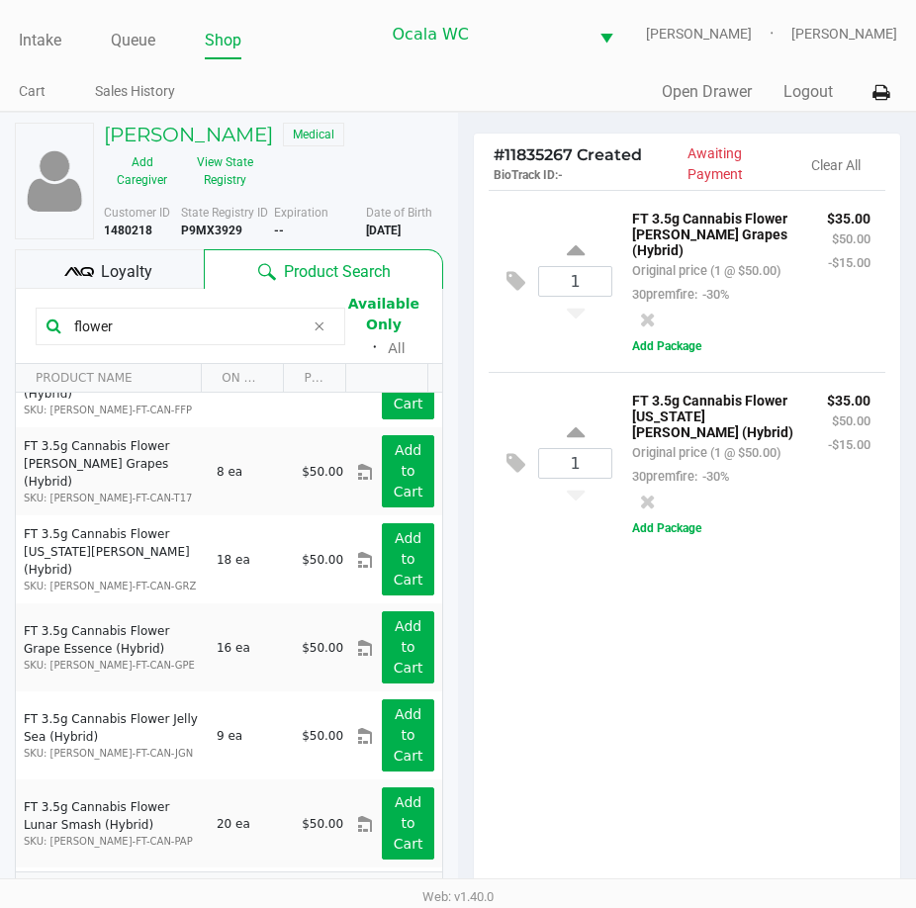
click at [700, 719] on div "1 FT 3.5g Cannabis Flower [PERSON_NAME] Grapes (Hybrid) Original price (1 @ $50…" at bounding box center [687, 548] width 426 height 717
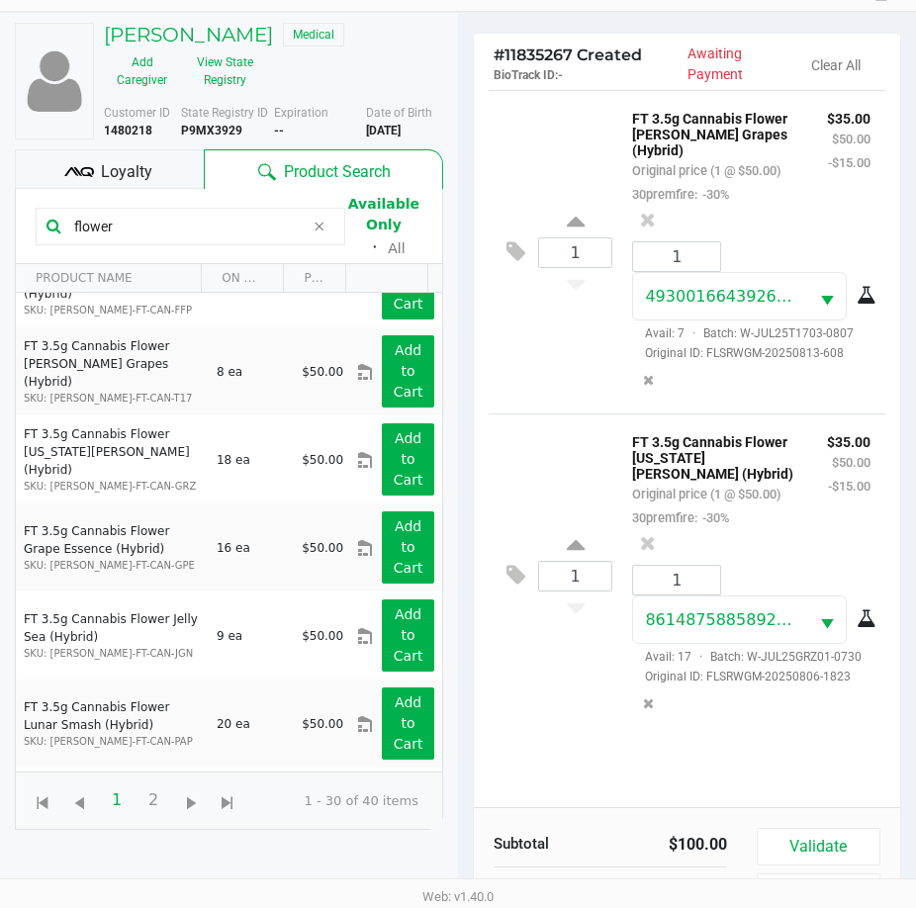
scroll to position [218, 0]
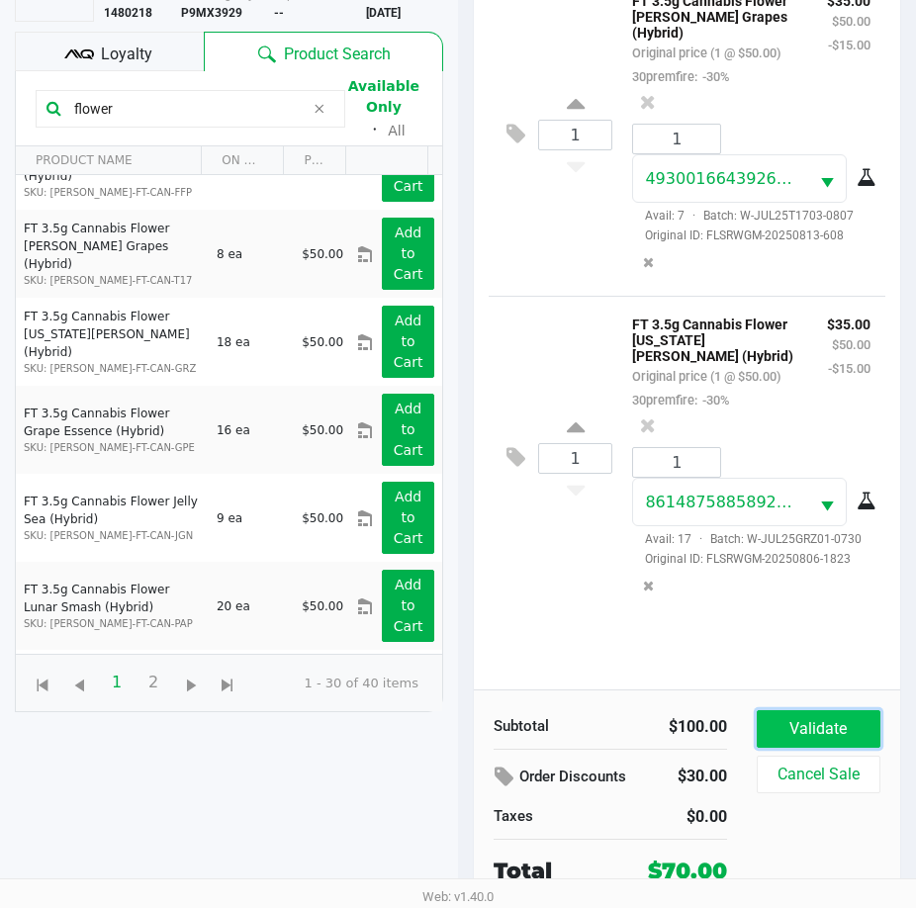
click at [812, 728] on button "Validate" at bounding box center [818, 729] width 124 height 38
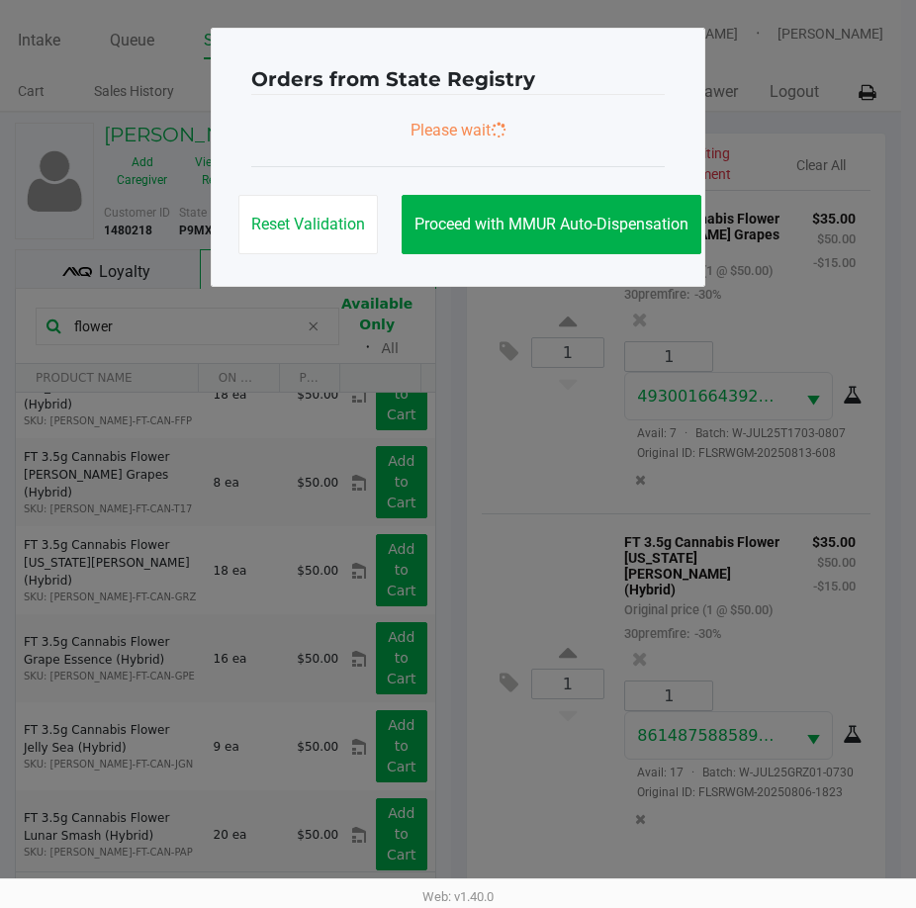
scroll to position [0, 0]
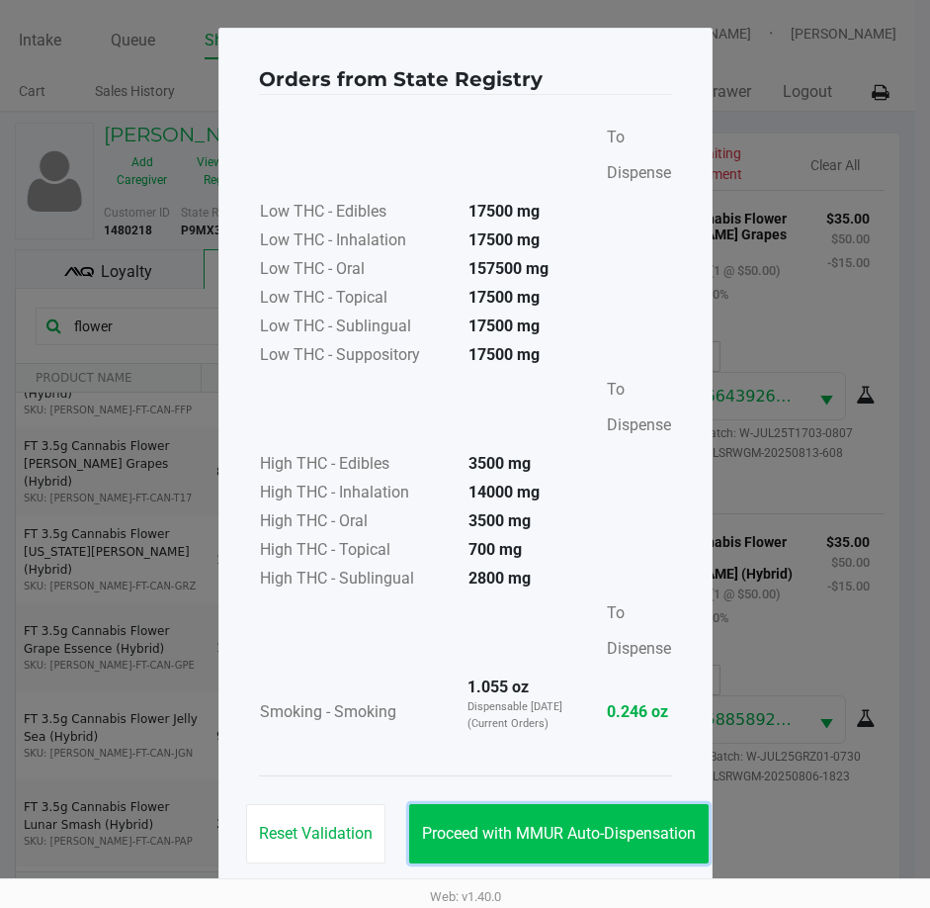
click at [564, 821] on button "Proceed with MMUR Auto-Dispensation" at bounding box center [559, 833] width 300 height 59
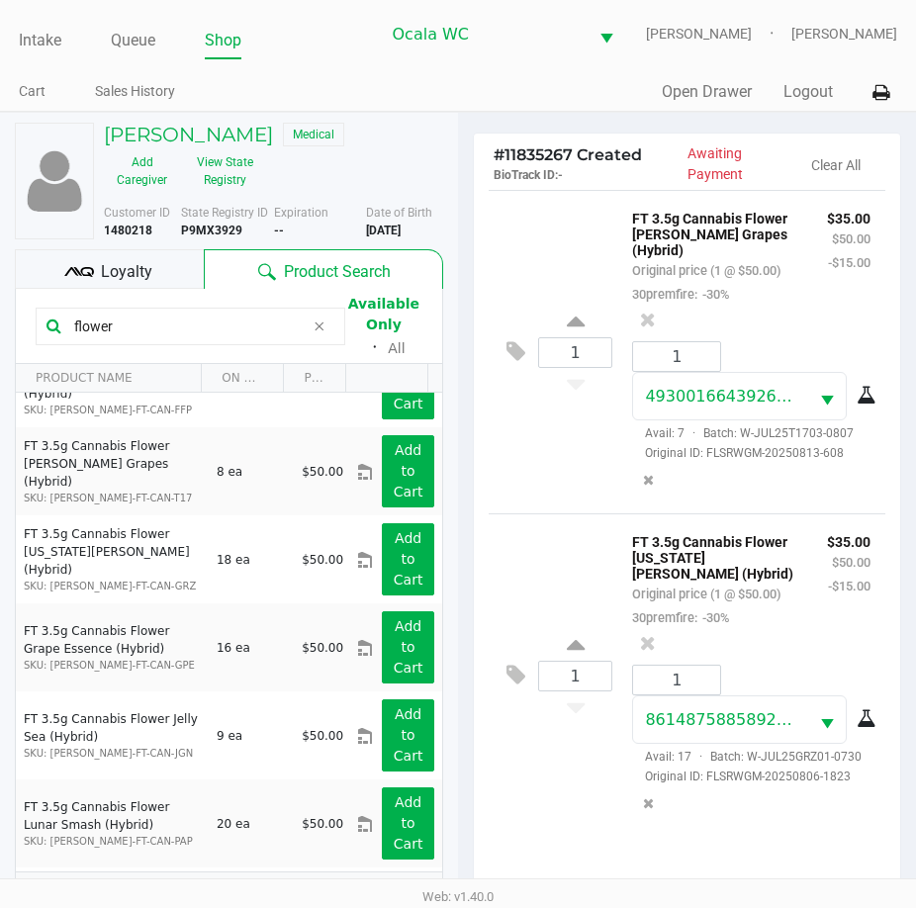
click at [126, 280] on span "Loyalty" at bounding box center [126, 272] width 51 height 24
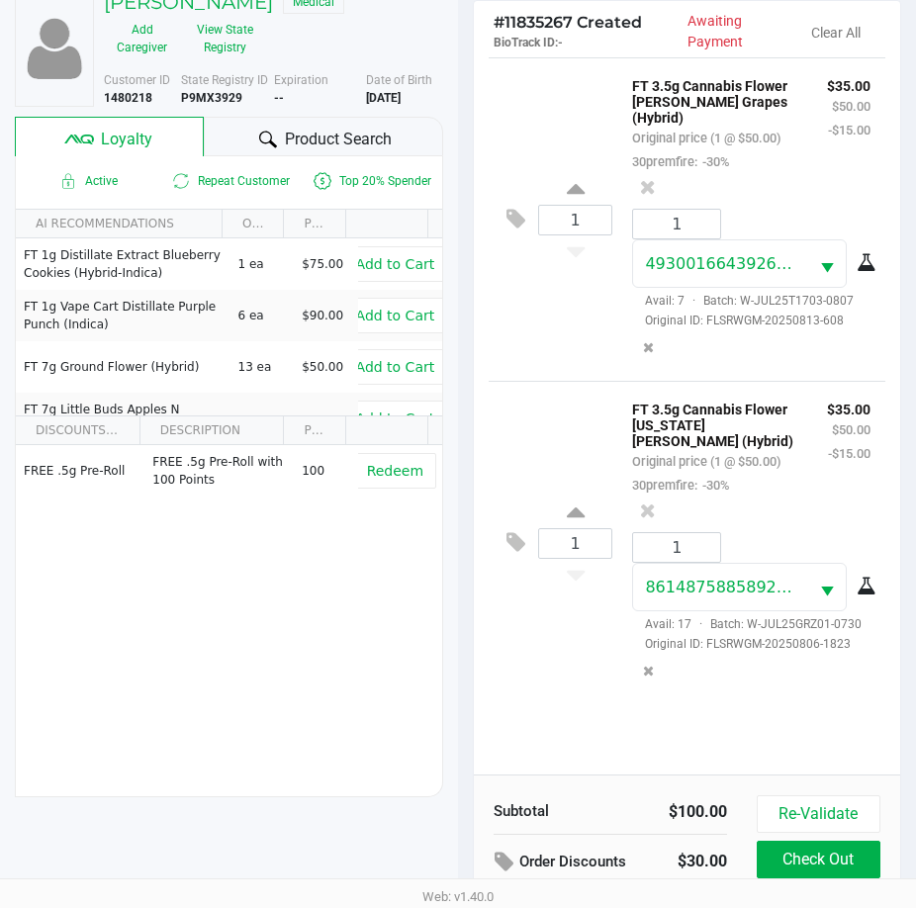
scroll to position [262, 0]
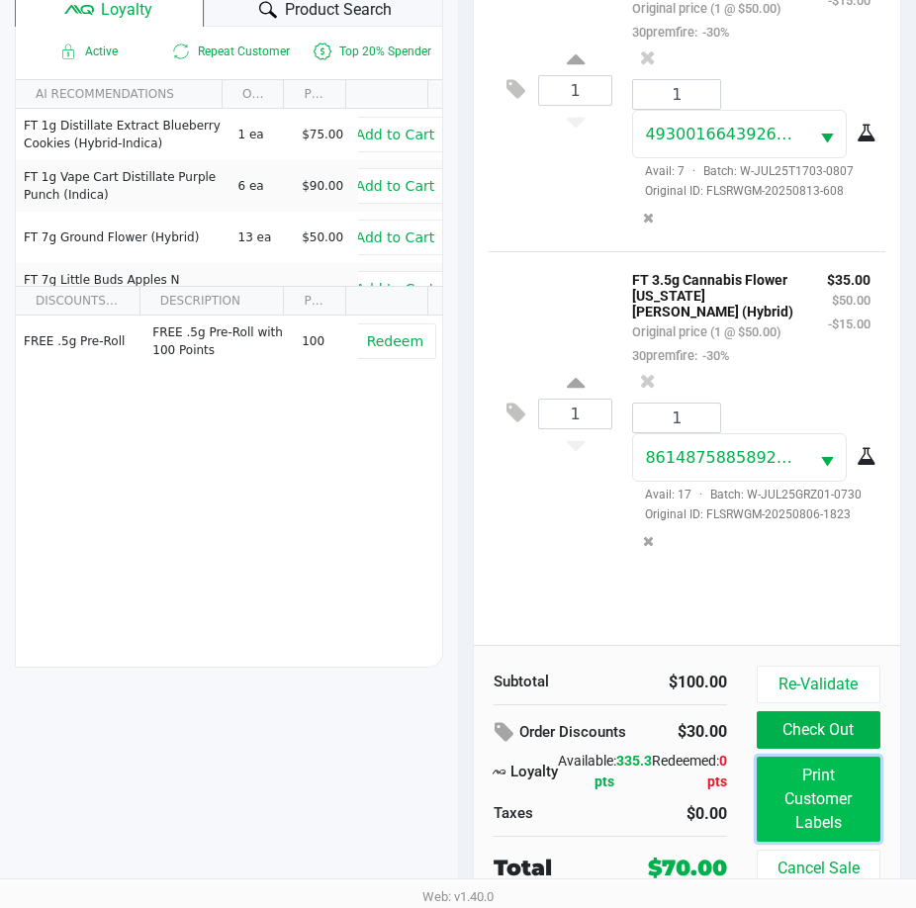
click at [815, 811] on button "Print Customer Labels" at bounding box center [818, 798] width 124 height 85
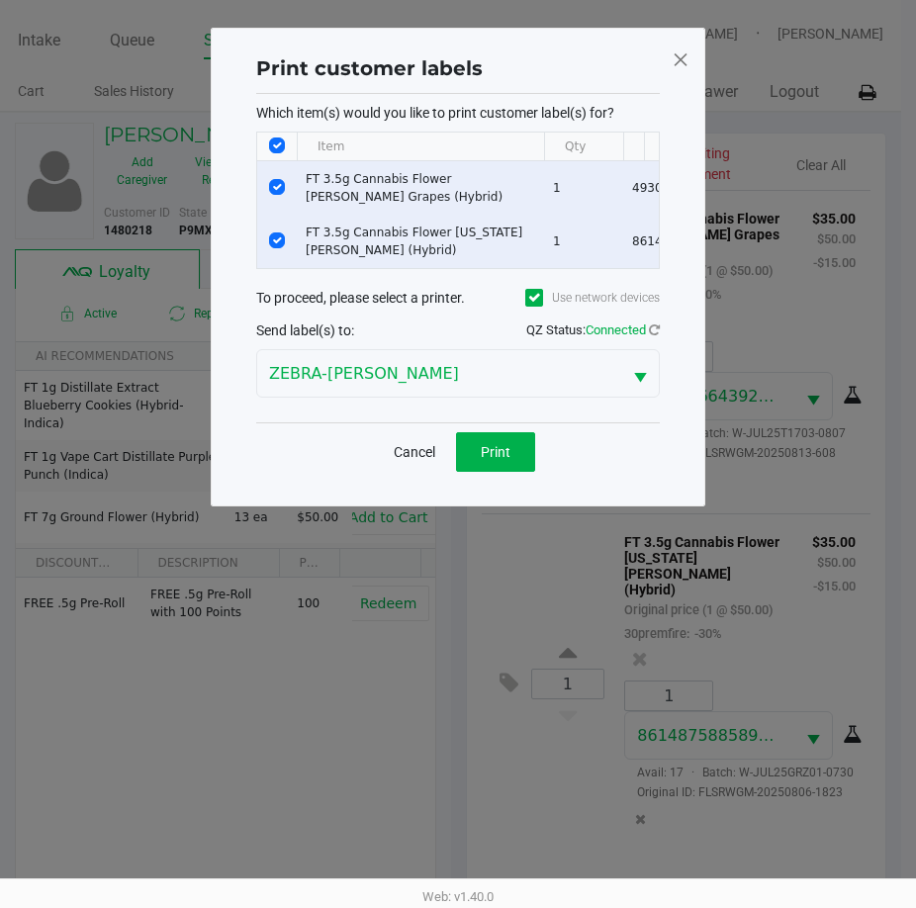
scroll to position [0, 0]
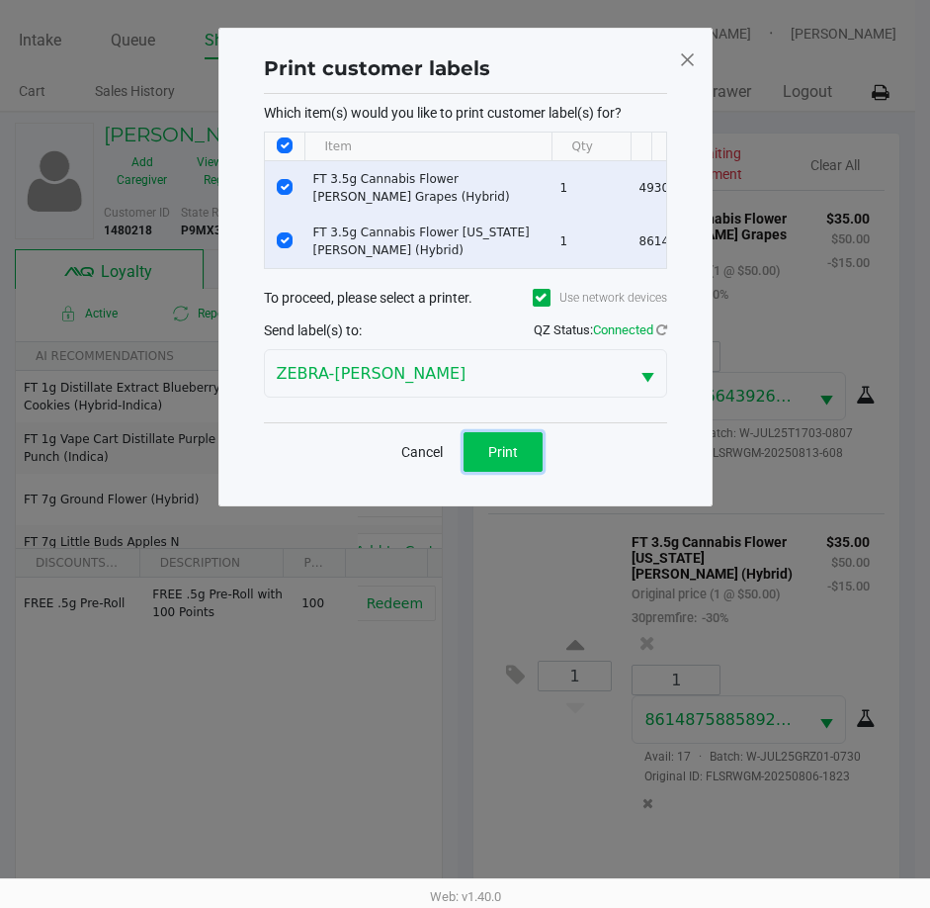
click at [472, 459] on button "Print" at bounding box center [503, 452] width 79 height 40
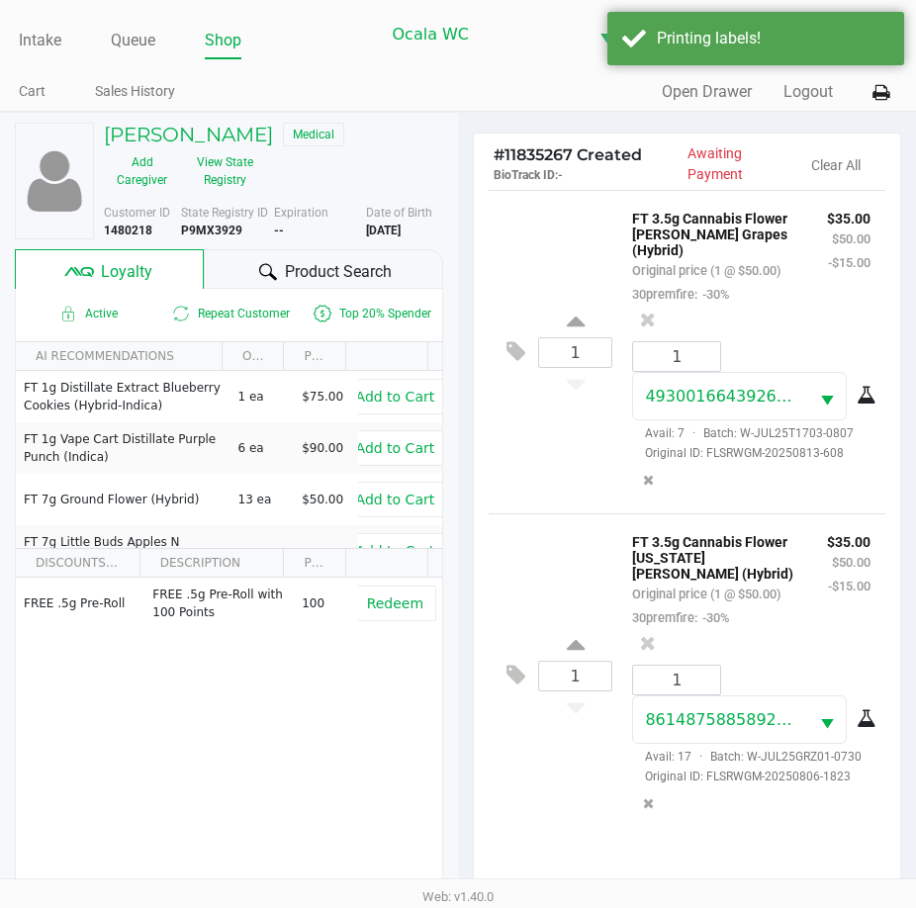
scroll to position [262, 0]
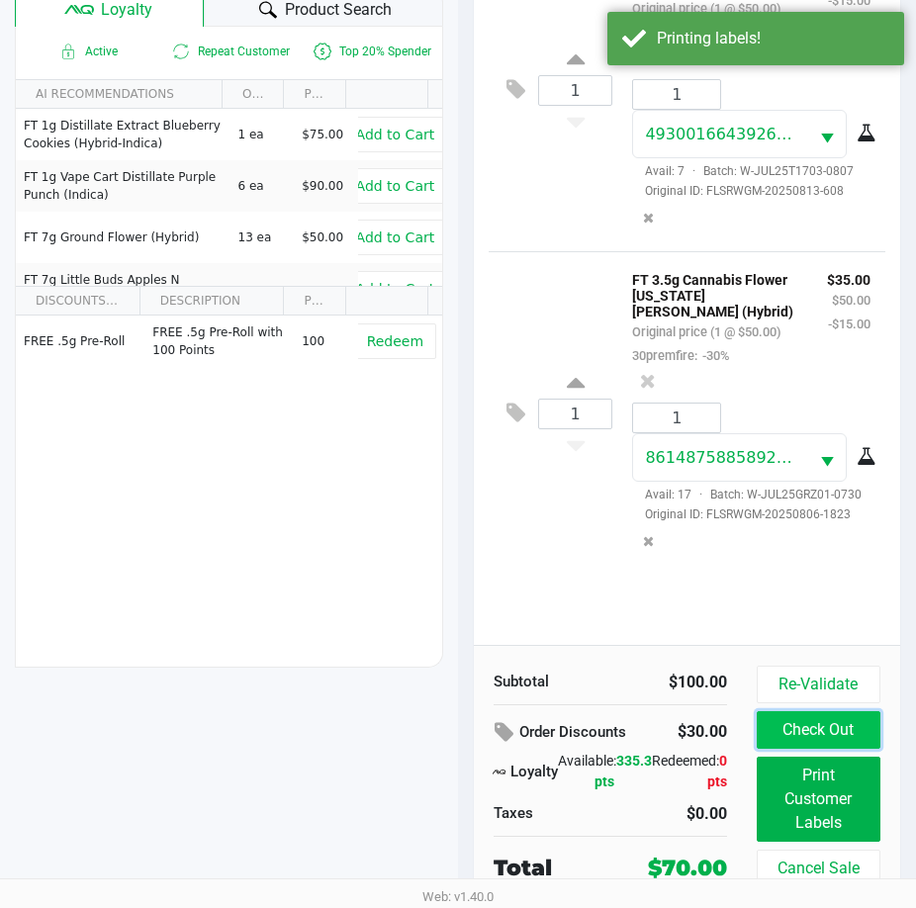
click at [799, 727] on button "Check Out" at bounding box center [818, 730] width 124 height 38
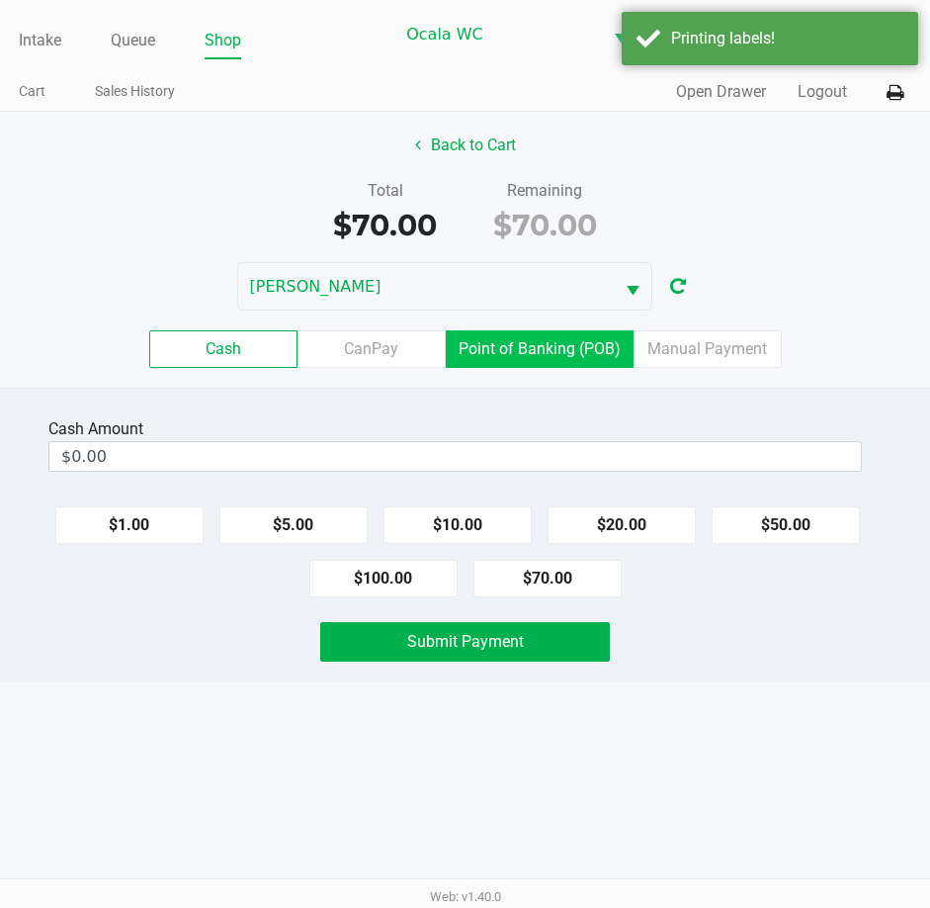
click at [494, 352] on label "Point of Banking (POB)" at bounding box center [540, 349] width 188 height 38
click at [0, 0] on 7 "Point of Banking (POB)" at bounding box center [0, 0] width 0 height 0
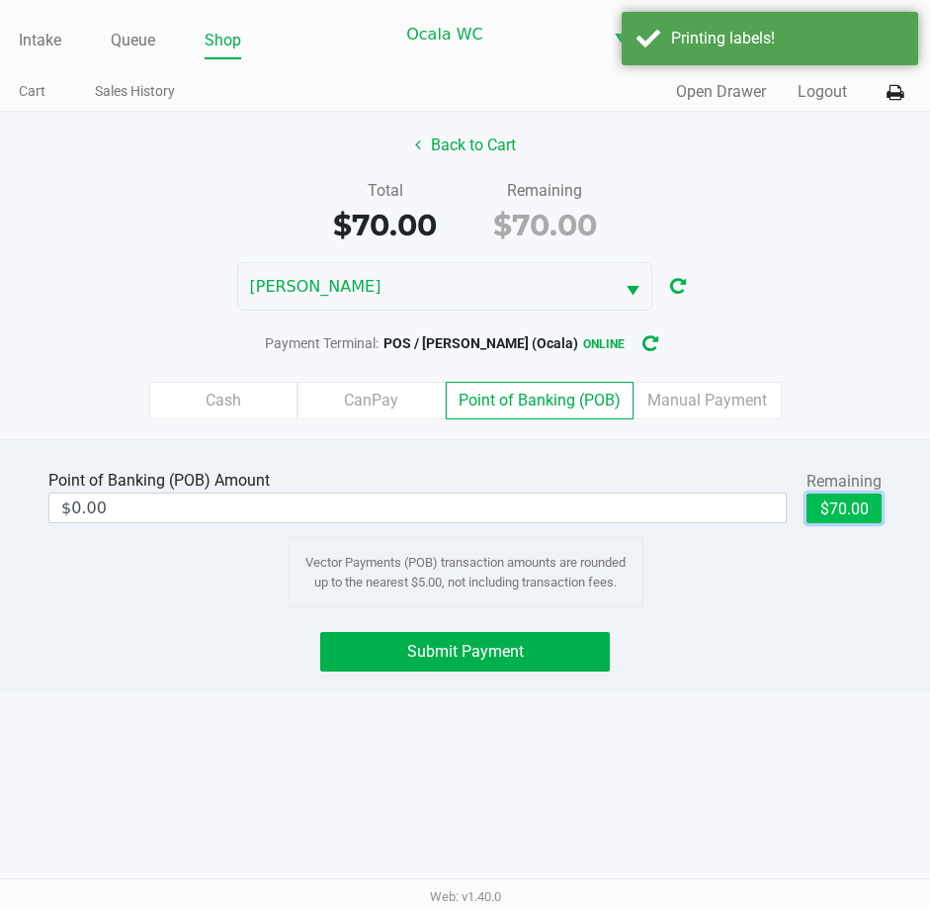
click at [861, 502] on button "$70.00" at bounding box center [844, 508] width 75 height 30
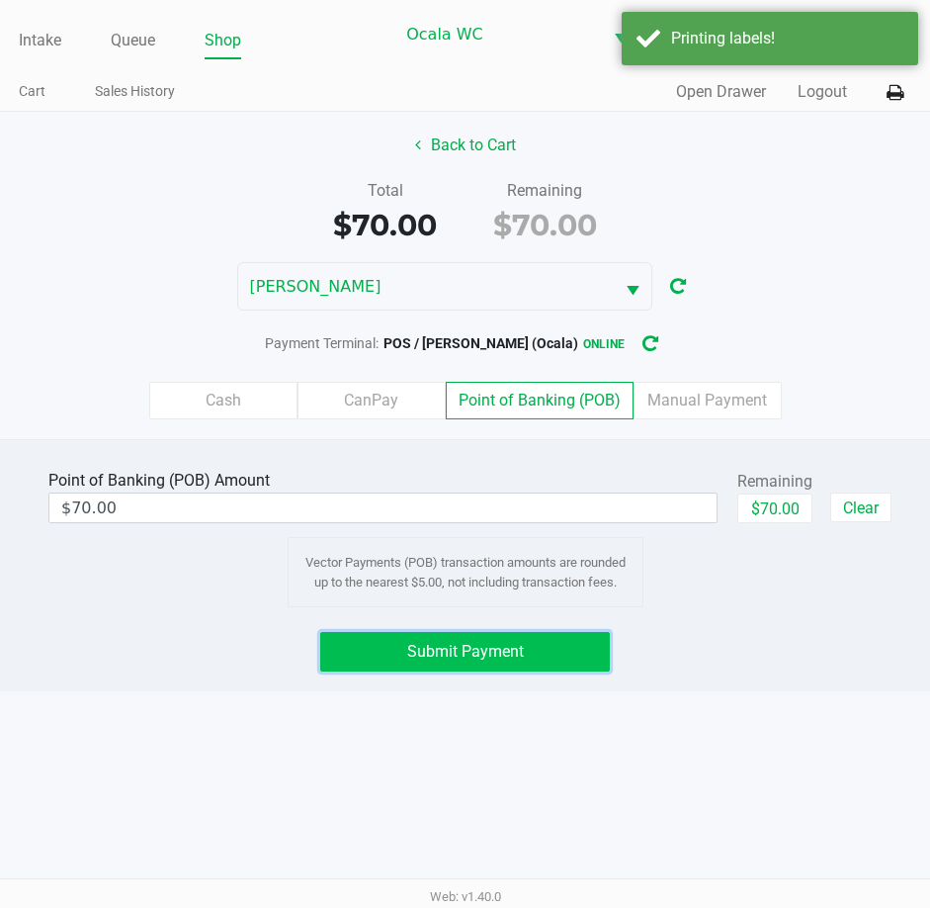
click at [437, 639] on button "Submit Payment" at bounding box center [465, 652] width 291 height 40
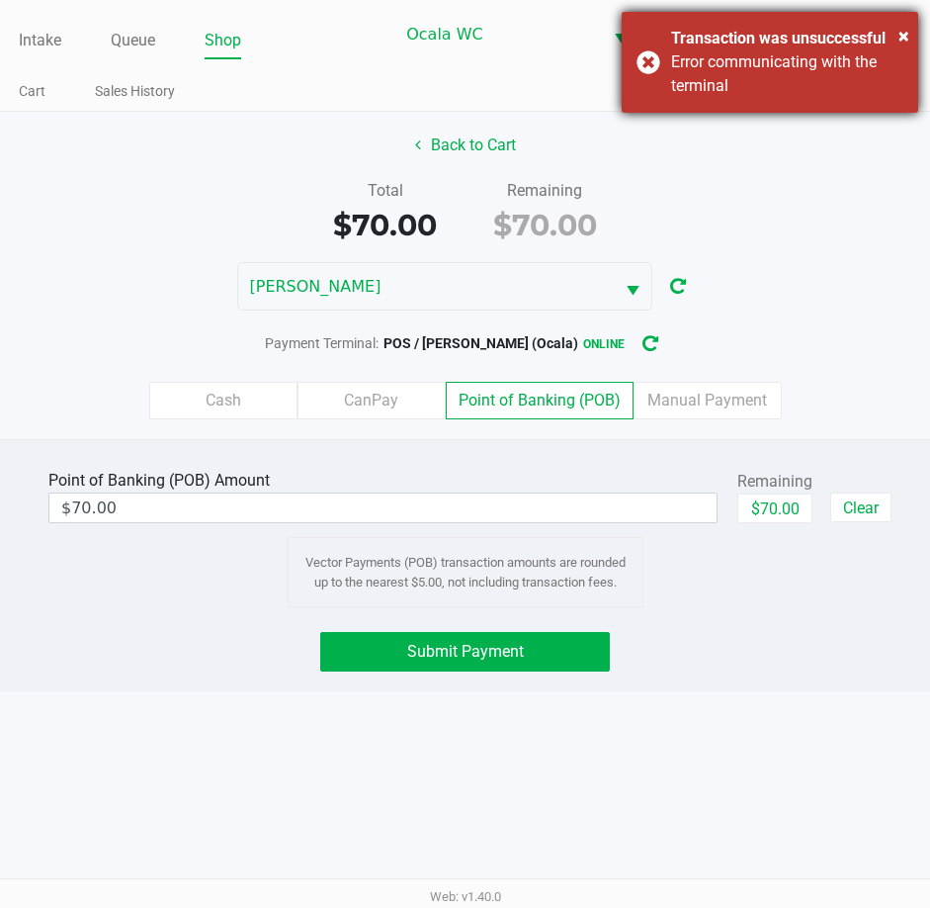
click at [651, 53] on div "× Transaction was unsuccessful Error communicating with the terminal" at bounding box center [770, 62] width 297 height 101
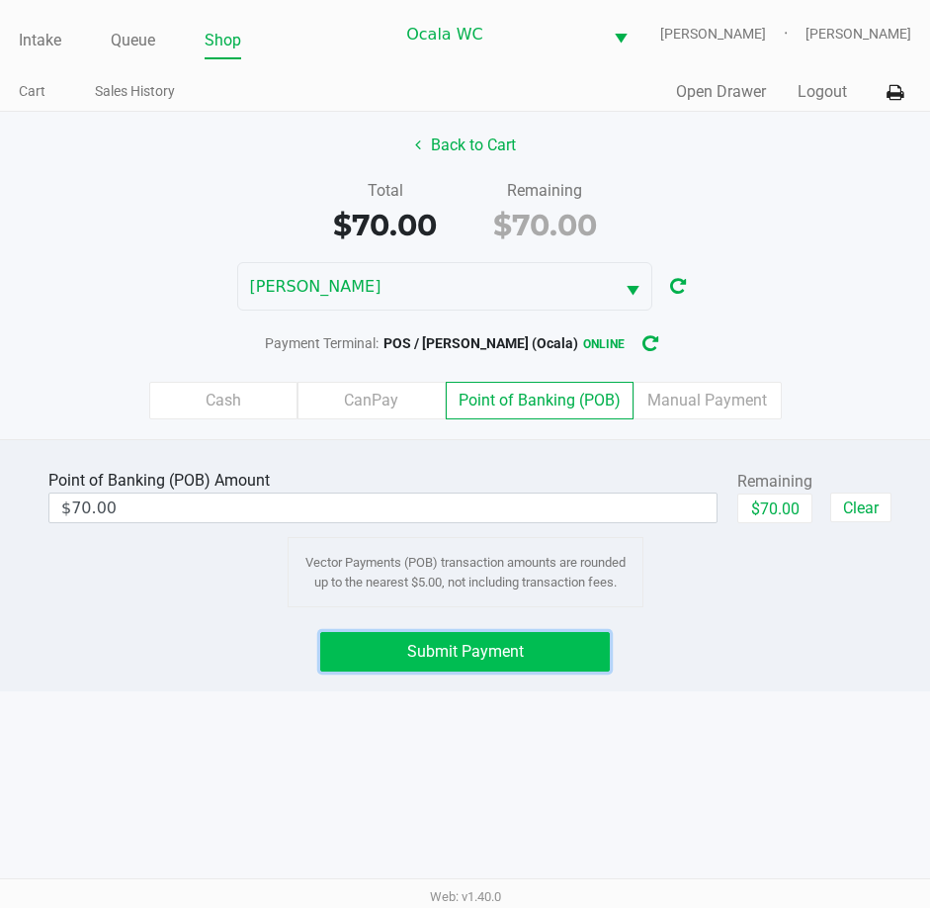
click at [463, 643] on span "Submit Payment" at bounding box center [465, 651] width 117 height 19
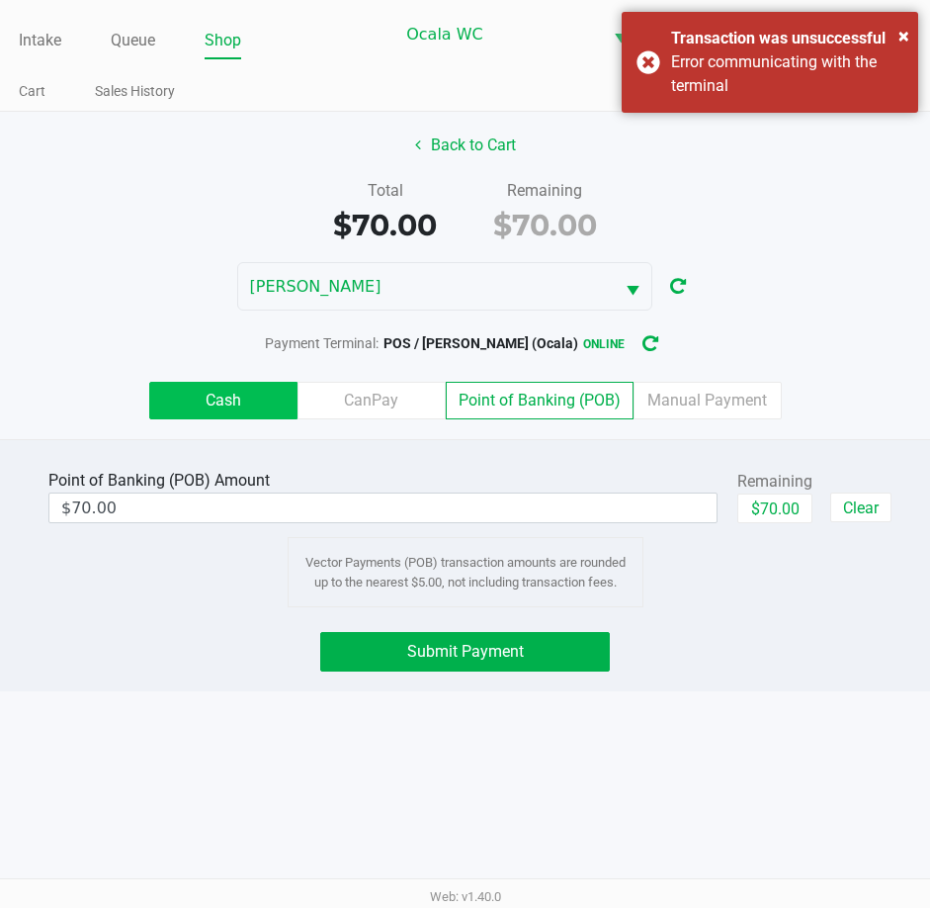
click at [219, 386] on label "Cash" at bounding box center [223, 401] width 148 height 38
click at [0, 0] on 0 "Cash" at bounding box center [0, 0] width 0 height 0
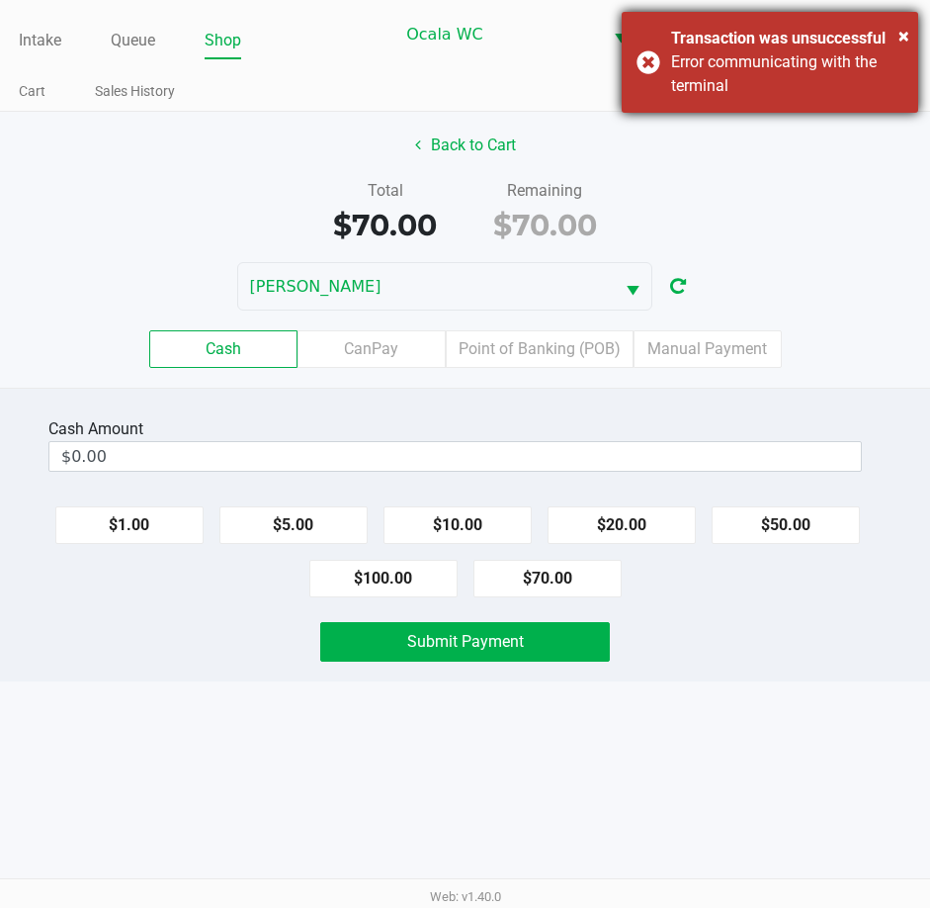
click at [642, 62] on div "× Transaction was unsuccessful Error communicating with the terminal" at bounding box center [770, 62] width 297 height 101
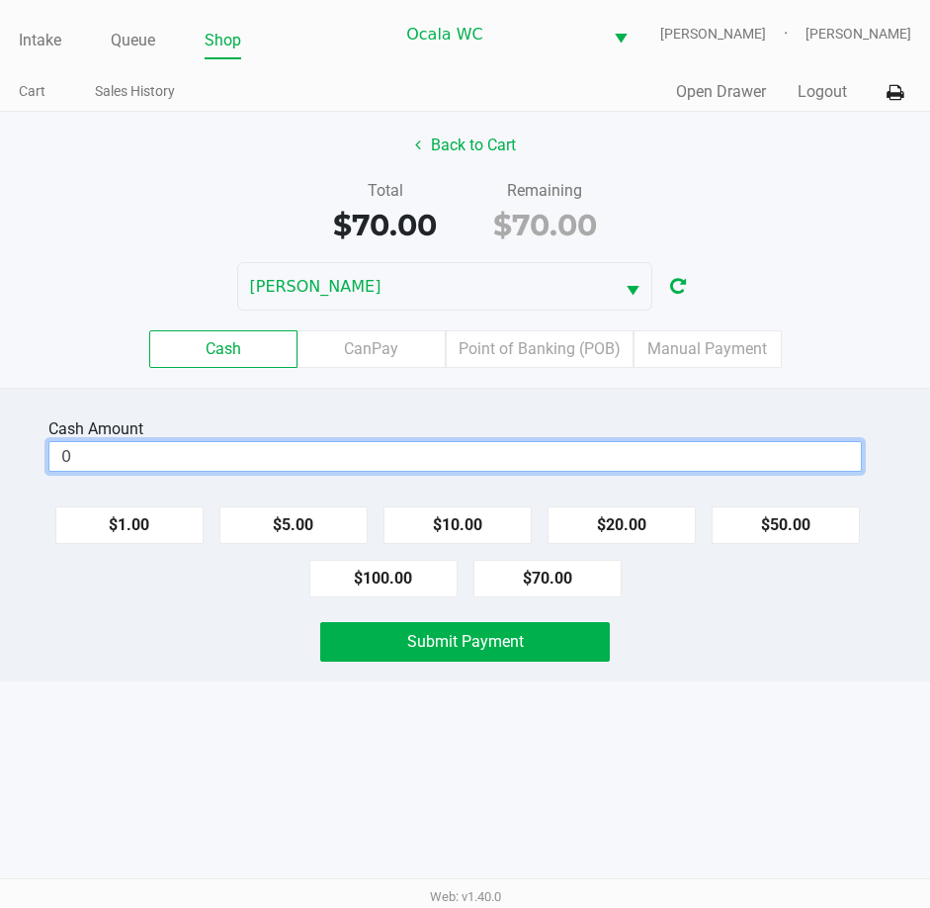
click at [136, 468] on input "0" at bounding box center [455, 456] width 812 height 29
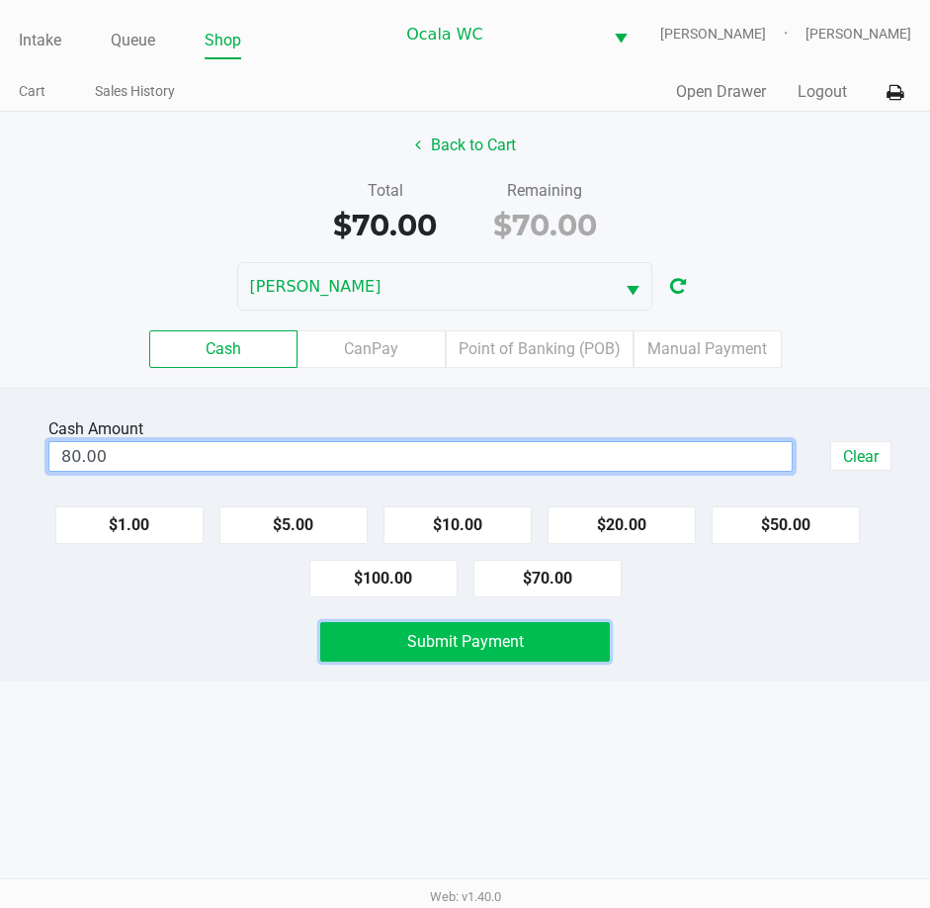
click at [573, 648] on button "Submit Payment" at bounding box center [465, 642] width 291 height 40
type input "$80.00"
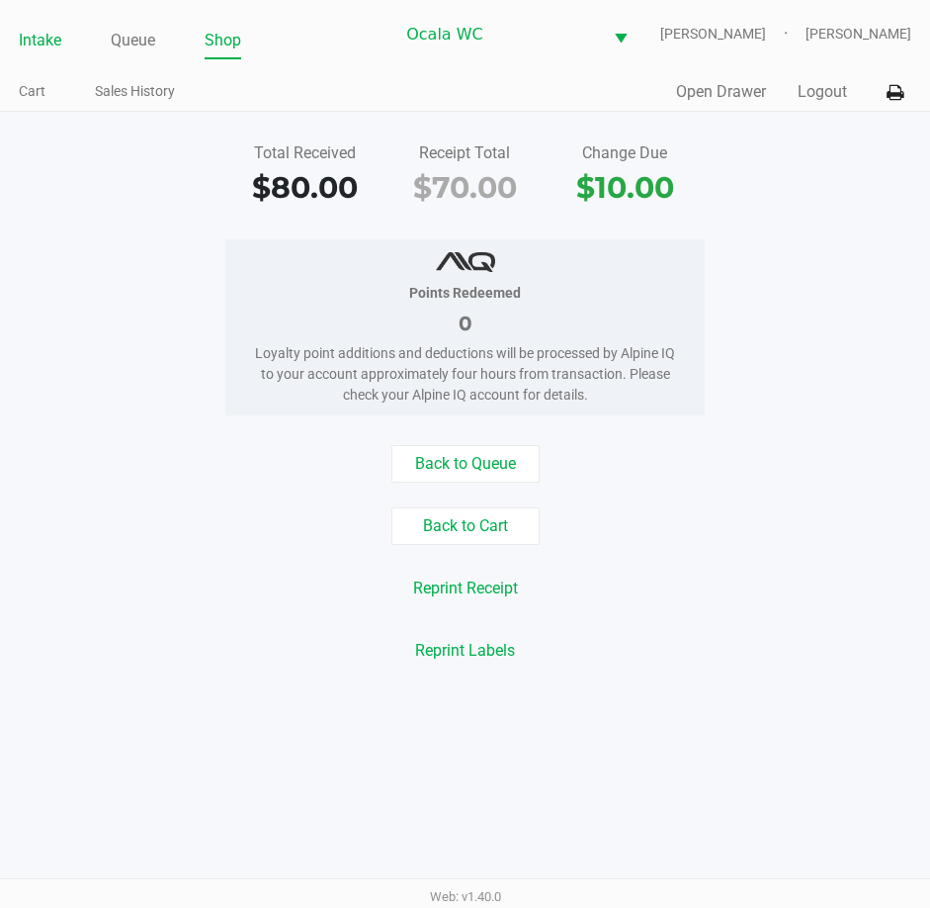
click at [38, 37] on link "Intake" at bounding box center [40, 41] width 43 height 28
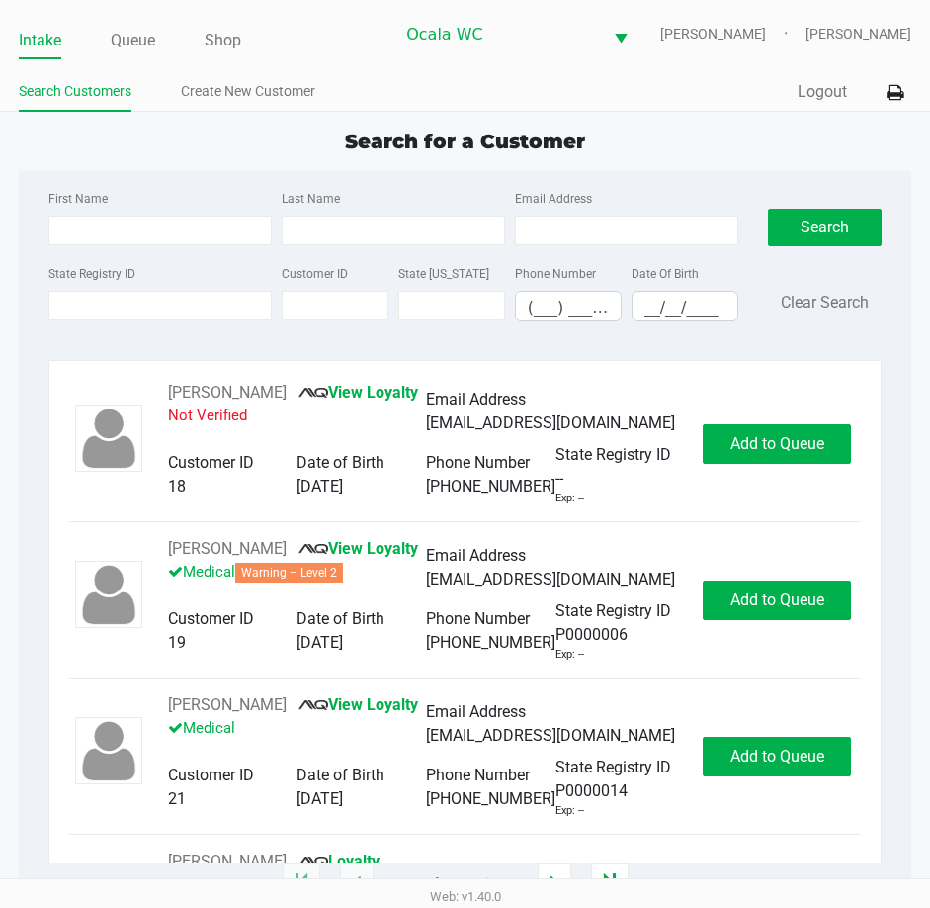
click at [338, 44] on ul "Intake Queue Shop" at bounding box center [206, 42] width 375 height 34
click at [110, 299] on input "State Registry ID" at bounding box center [159, 306] width 223 height 30
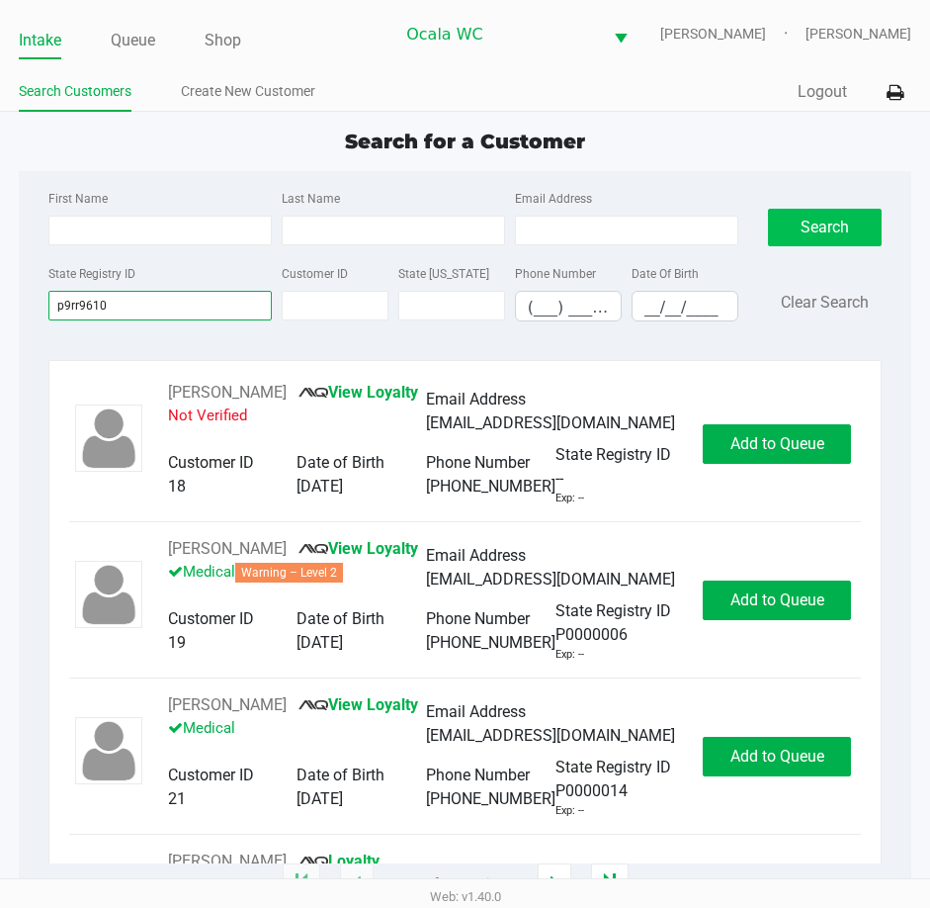
type input "p9rr9610"
click at [833, 223] on button "Search" at bounding box center [825, 228] width 115 height 38
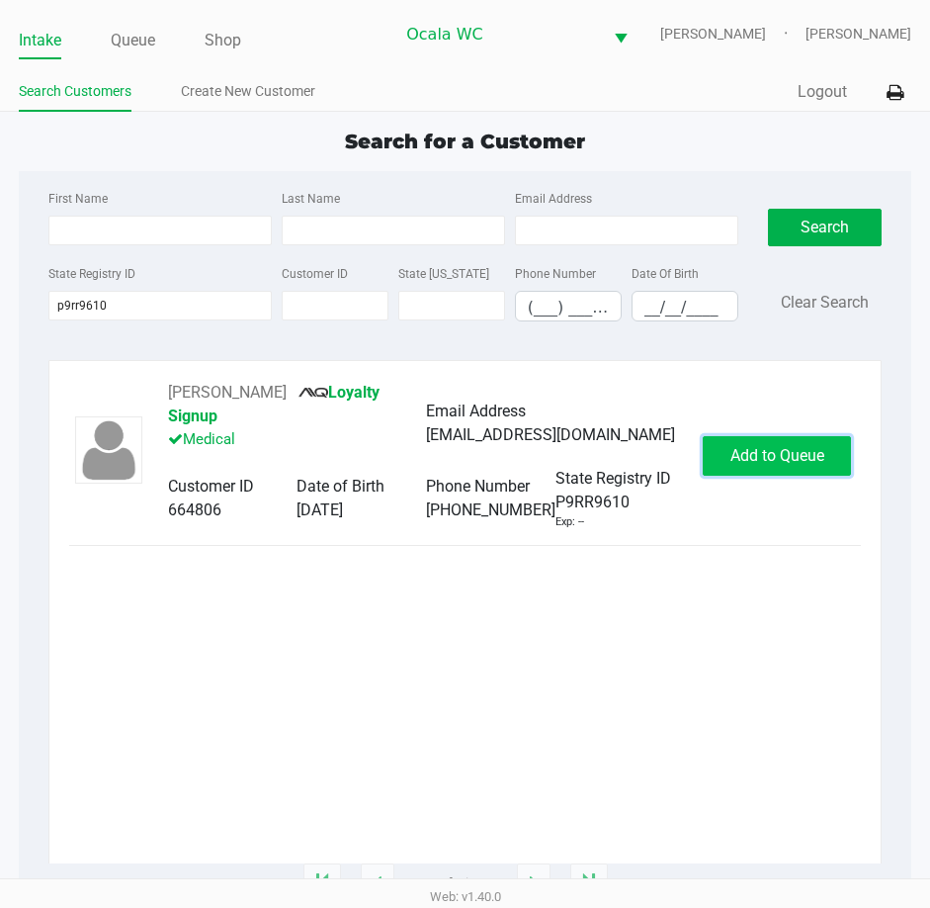
click at [748, 442] on button "Add to Queue" at bounding box center [777, 456] width 148 height 40
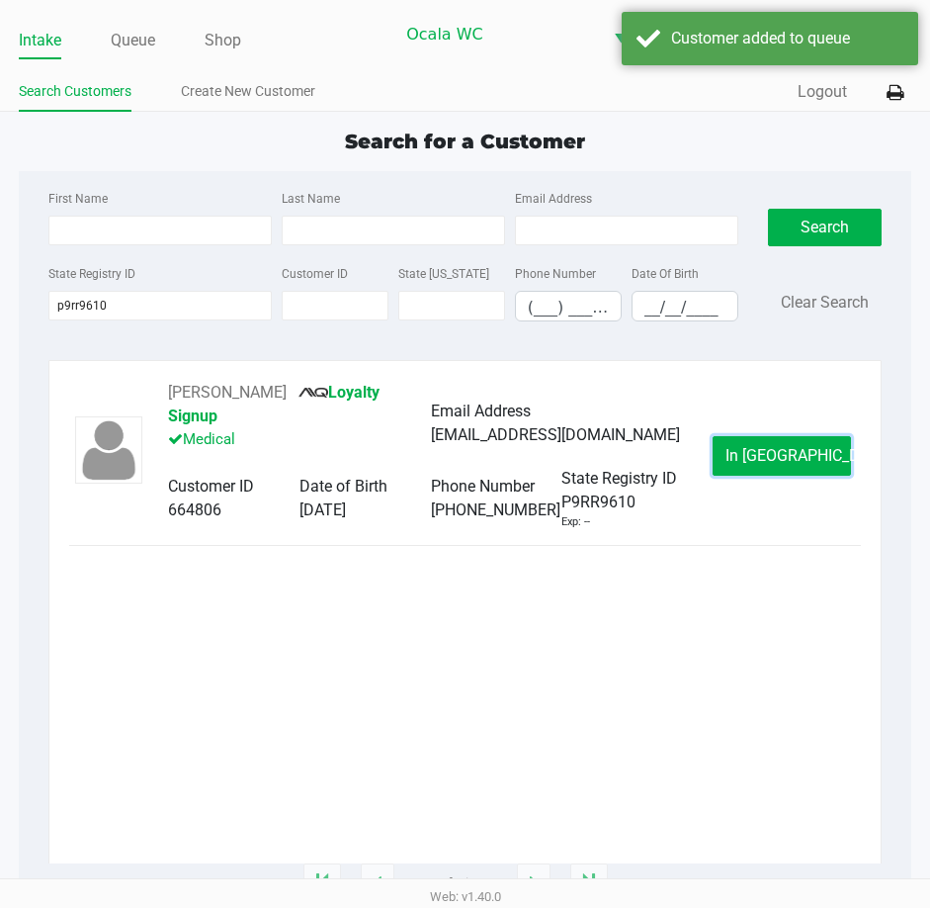
click at [763, 452] on span "In [GEOGRAPHIC_DATA]" at bounding box center [809, 455] width 166 height 19
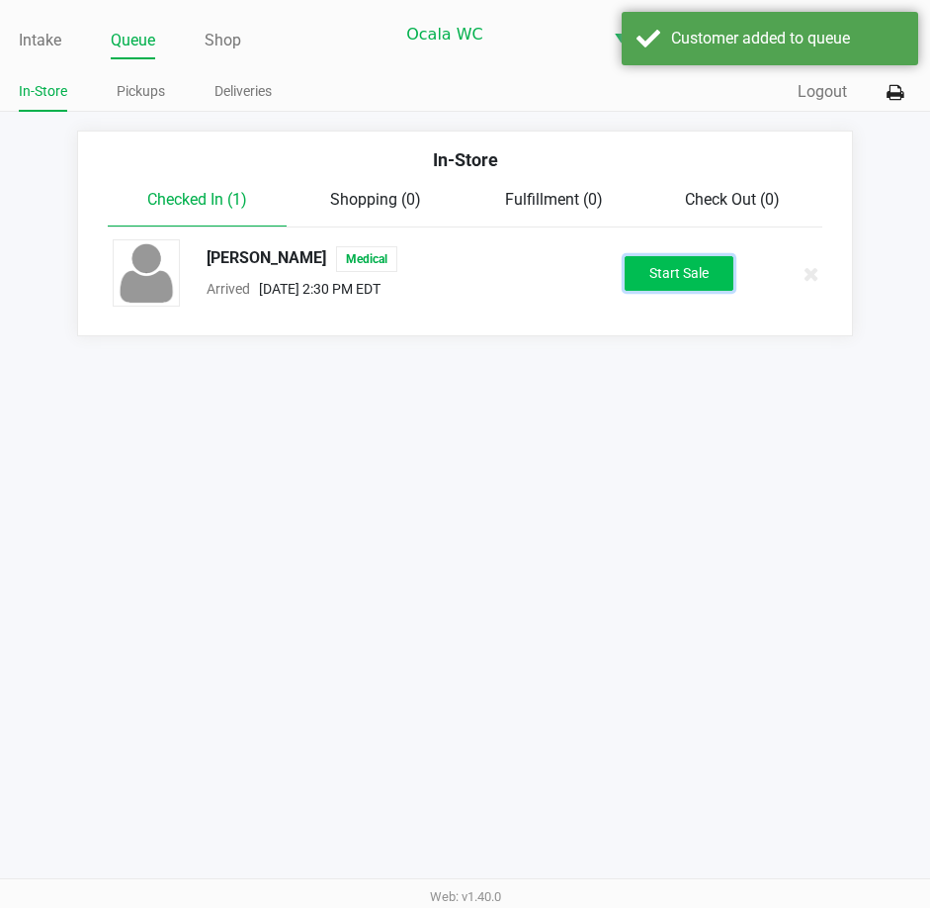
click at [684, 281] on button "Start Sale" at bounding box center [679, 273] width 109 height 35
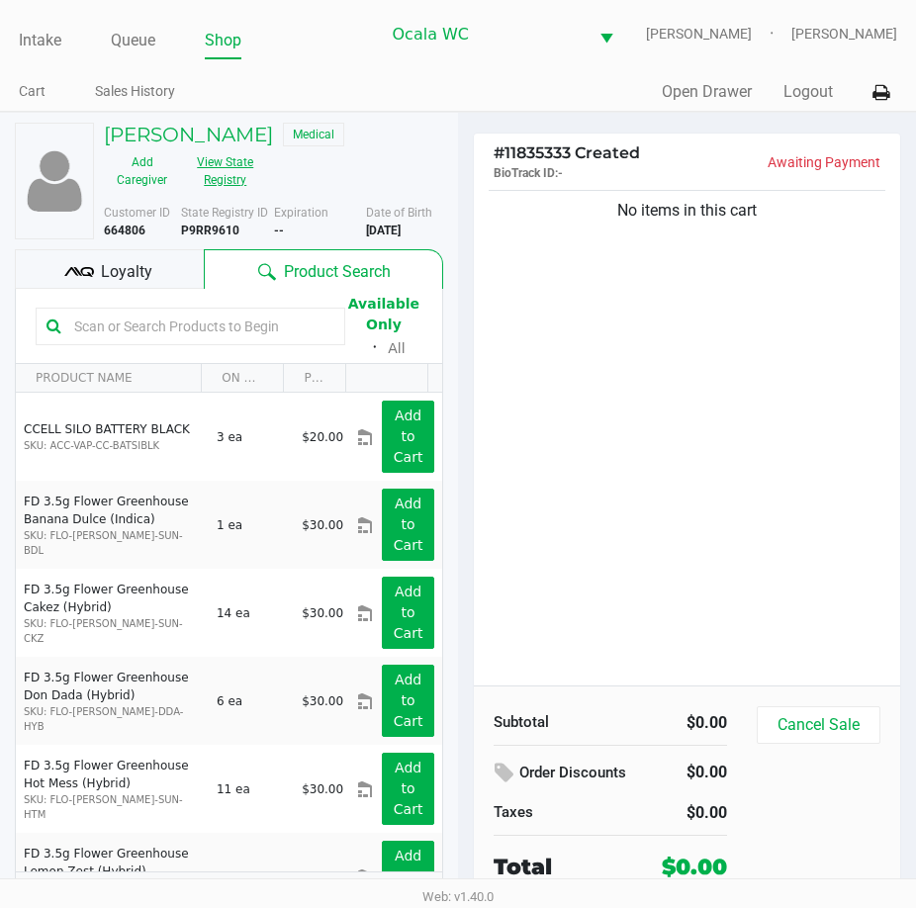
click at [229, 163] on button "View State Registry" at bounding box center [219, 170] width 79 height 49
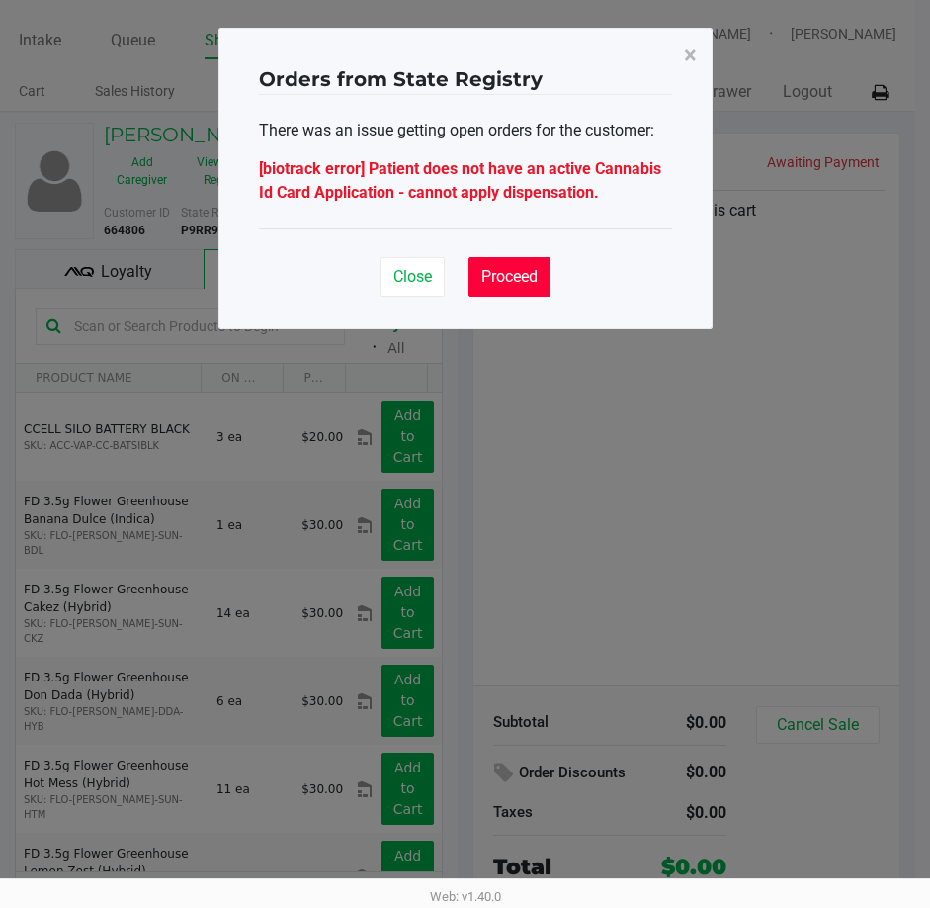
click at [507, 274] on span "Proceed" at bounding box center [510, 276] width 56 height 19
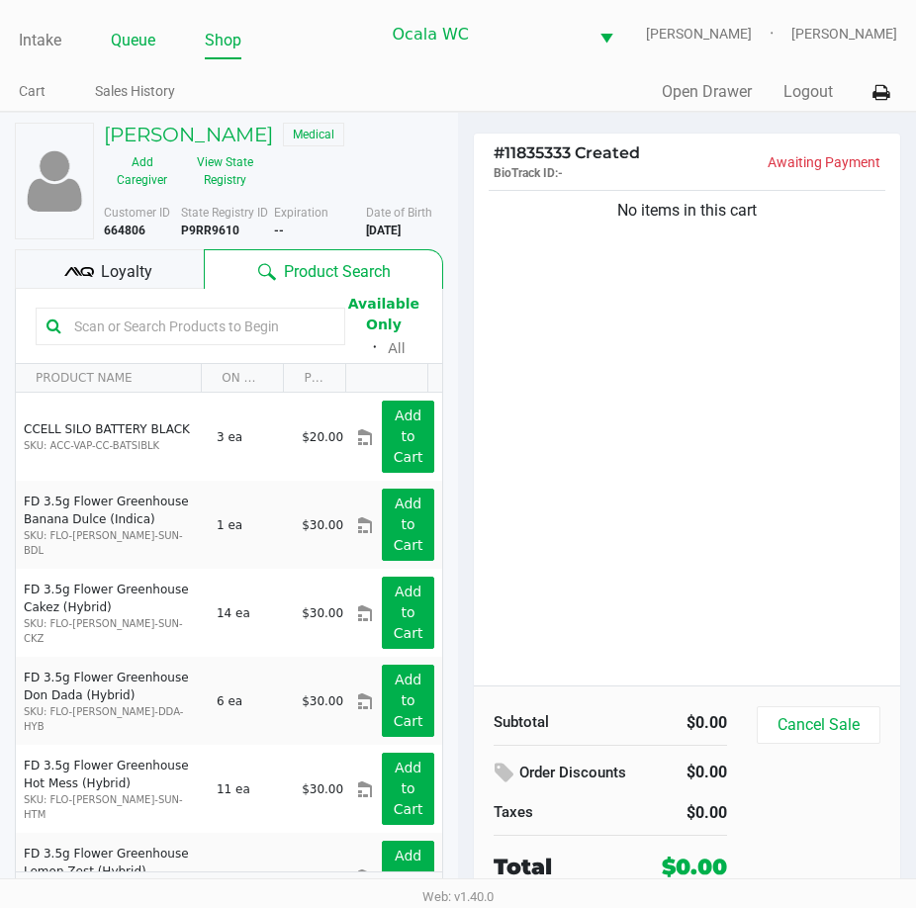
click at [123, 43] on link "Queue" at bounding box center [133, 41] width 44 height 28
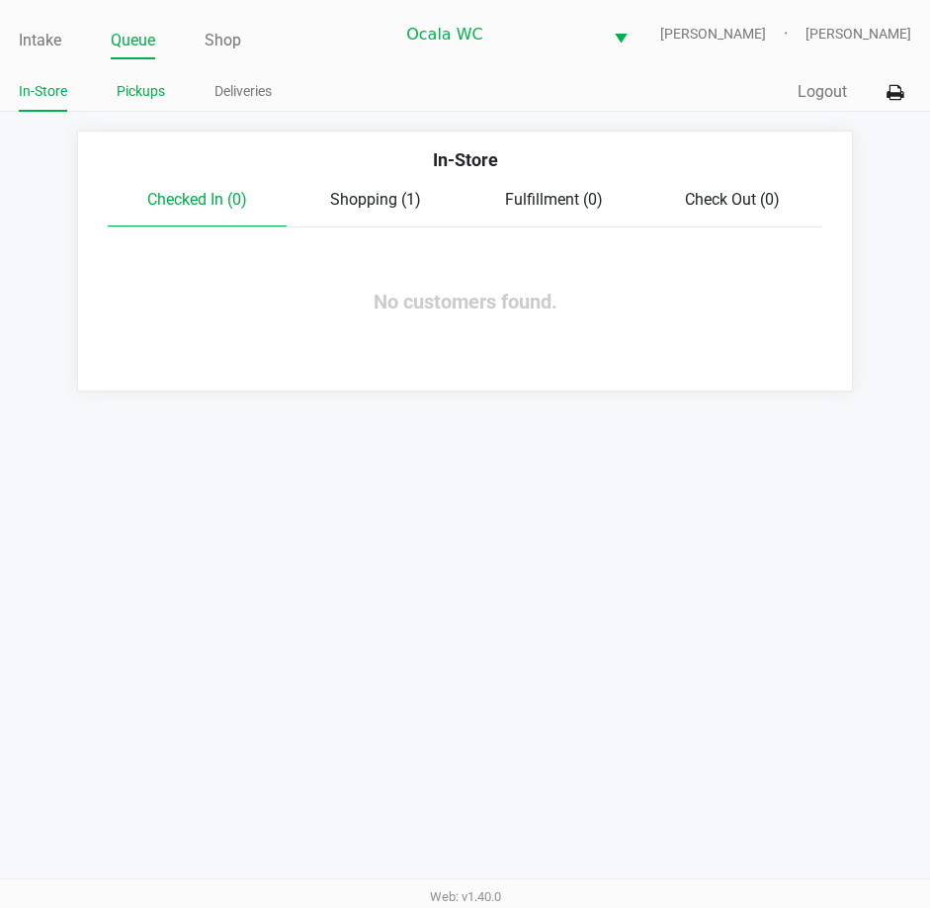
click at [128, 82] on link "Pickups" at bounding box center [141, 91] width 48 height 25
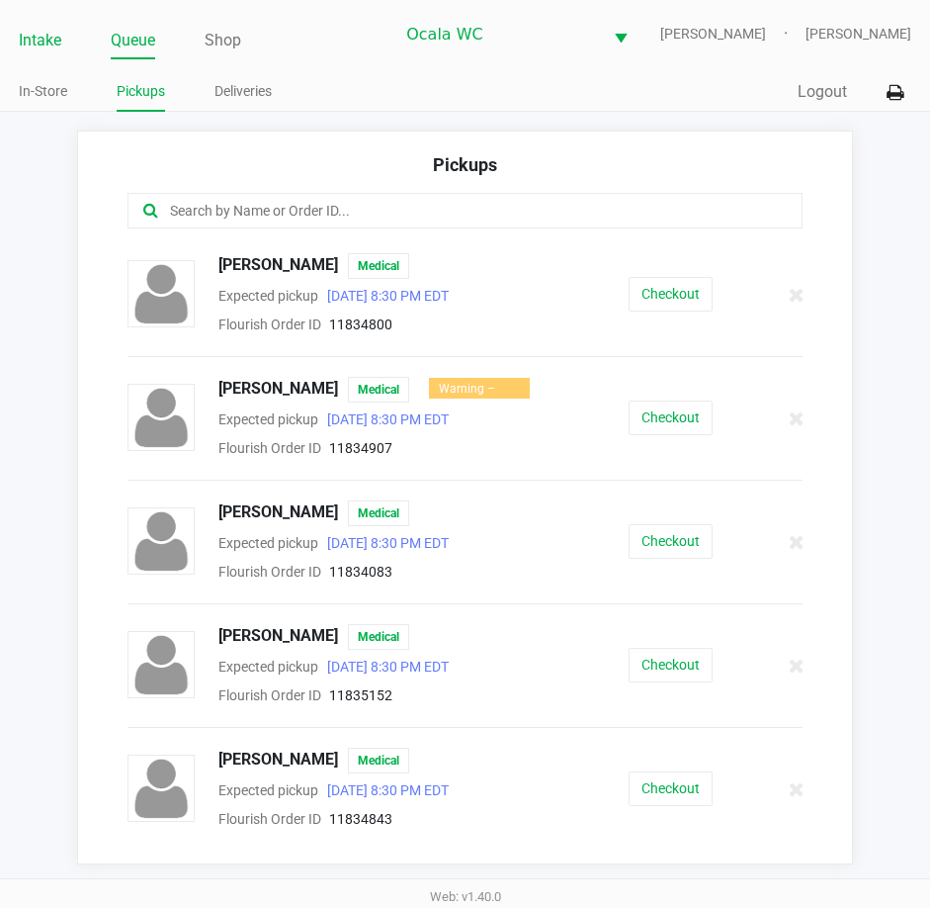
click at [45, 43] on link "Intake" at bounding box center [40, 41] width 43 height 28
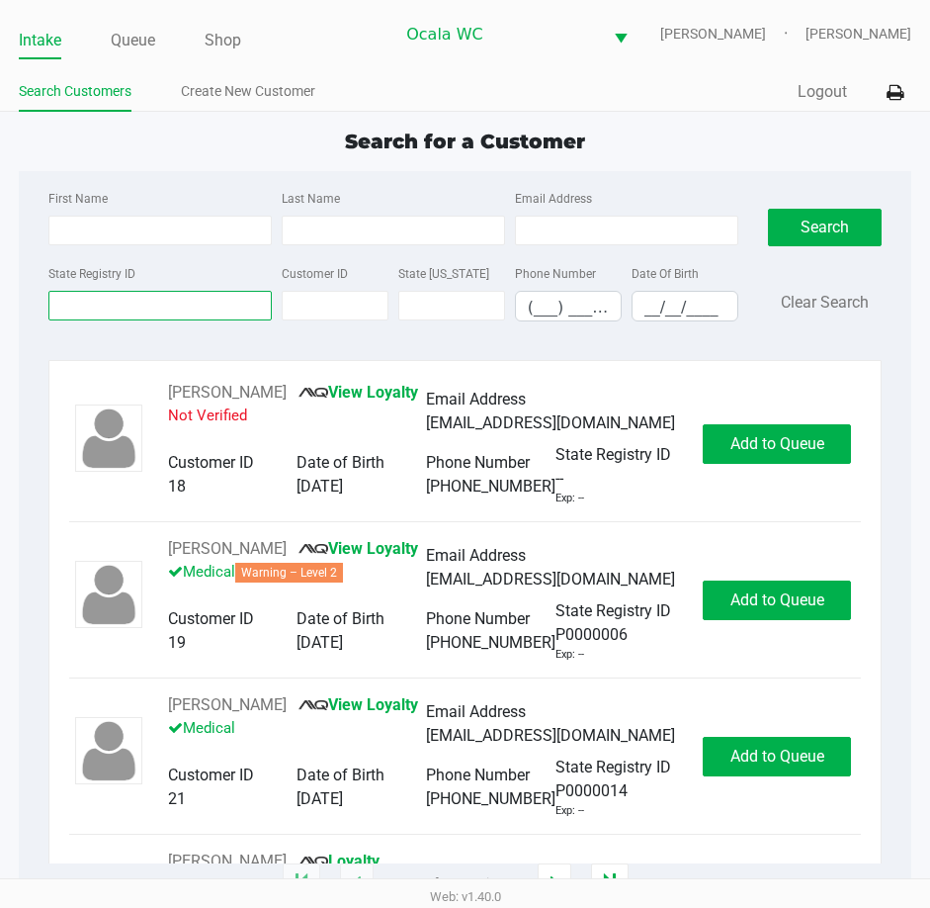
click at [78, 306] on input "State Registry ID" at bounding box center [159, 306] width 223 height 30
type input "p9rr6910"
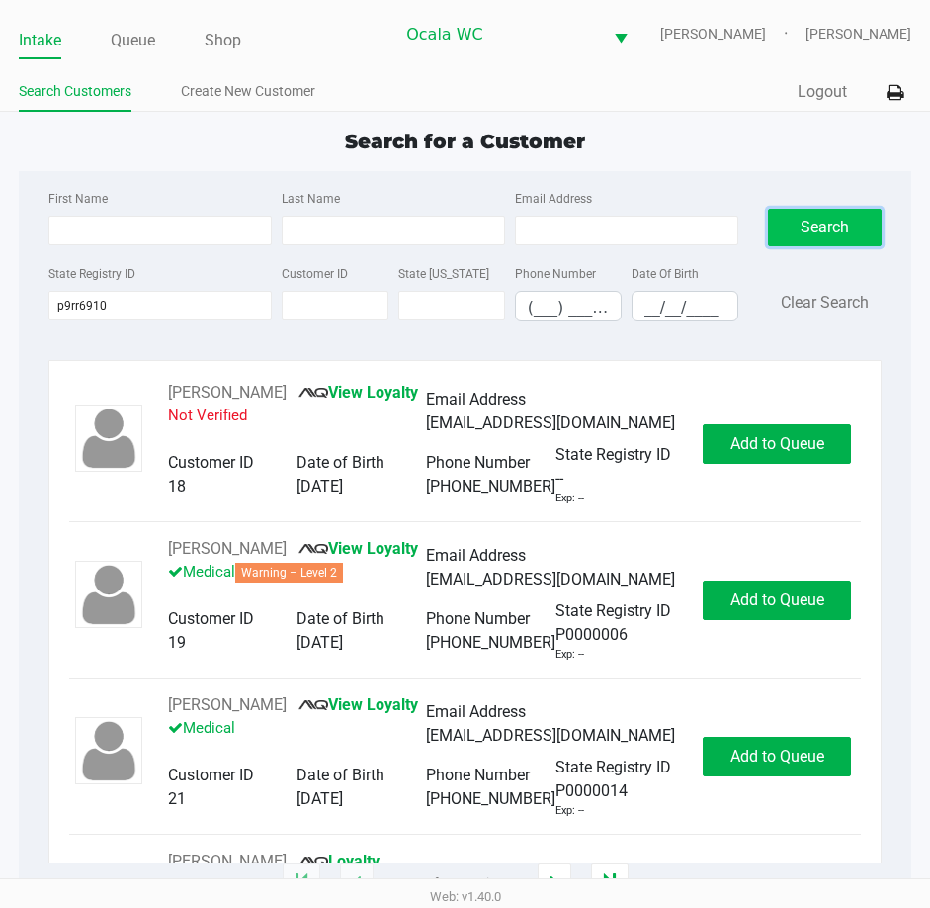
click at [824, 227] on button "Search" at bounding box center [825, 228] width 115 height 38
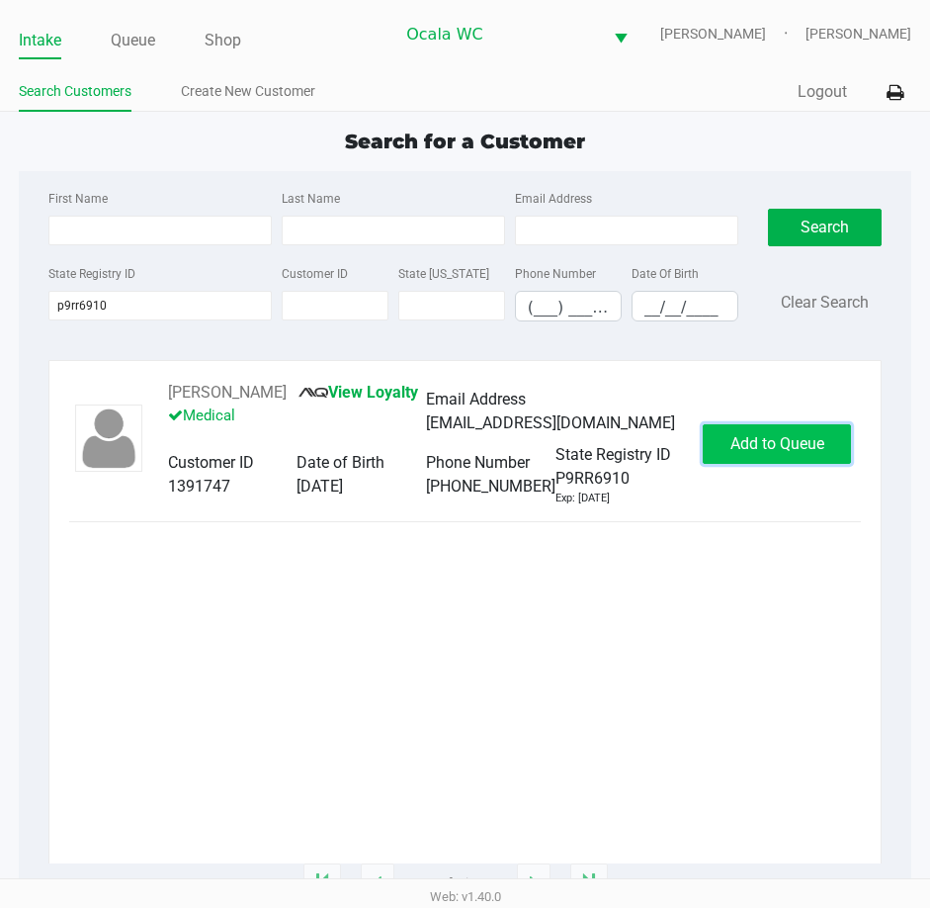
click at [758, 444] on span "Add to Queue" at bounding box center [778, 443] width 94 height 19
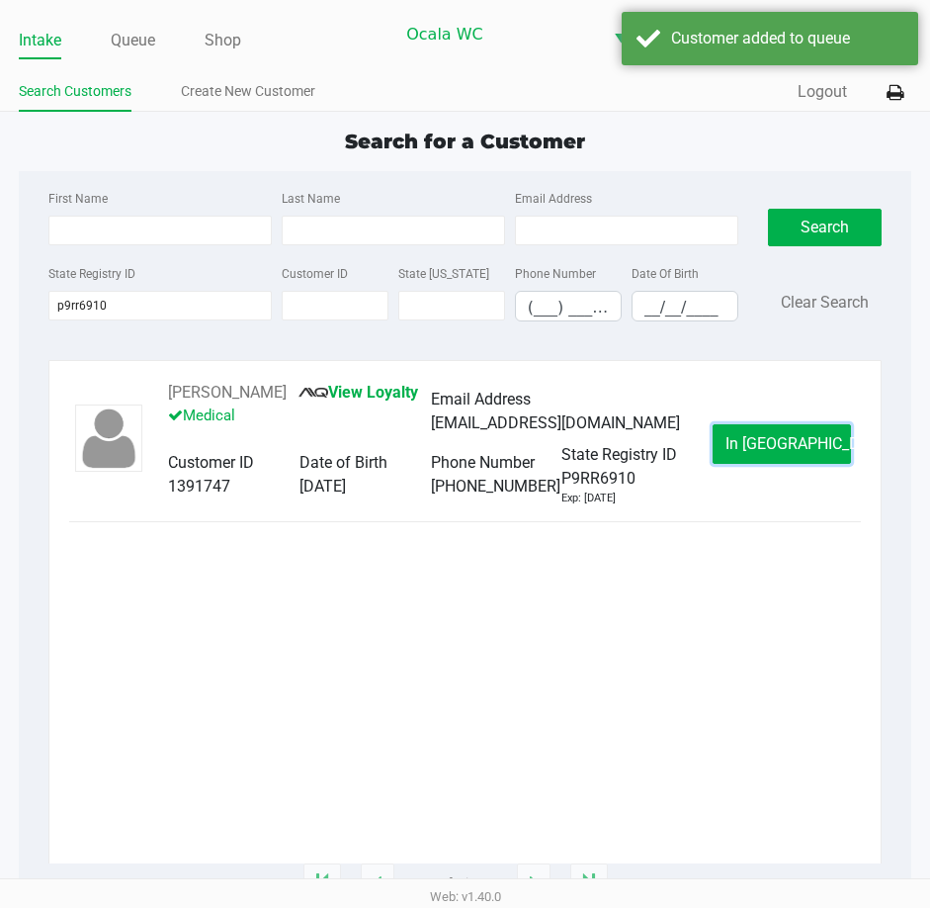
click at [758, 444] on span "In [GEOGRAPHIC_DATA]" at bounding box center [809, 443] width 166 height 19
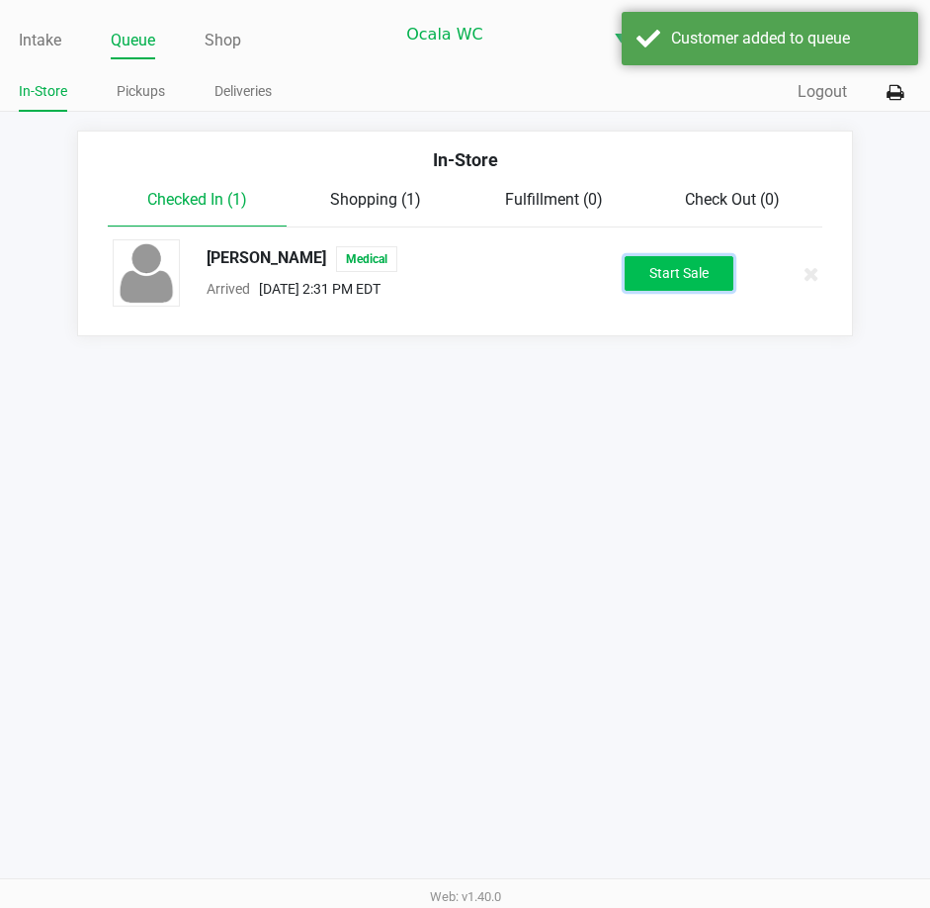
click at [652, 269] on button "Start Sale" at bounding box center [679, 273] width 109 height 35
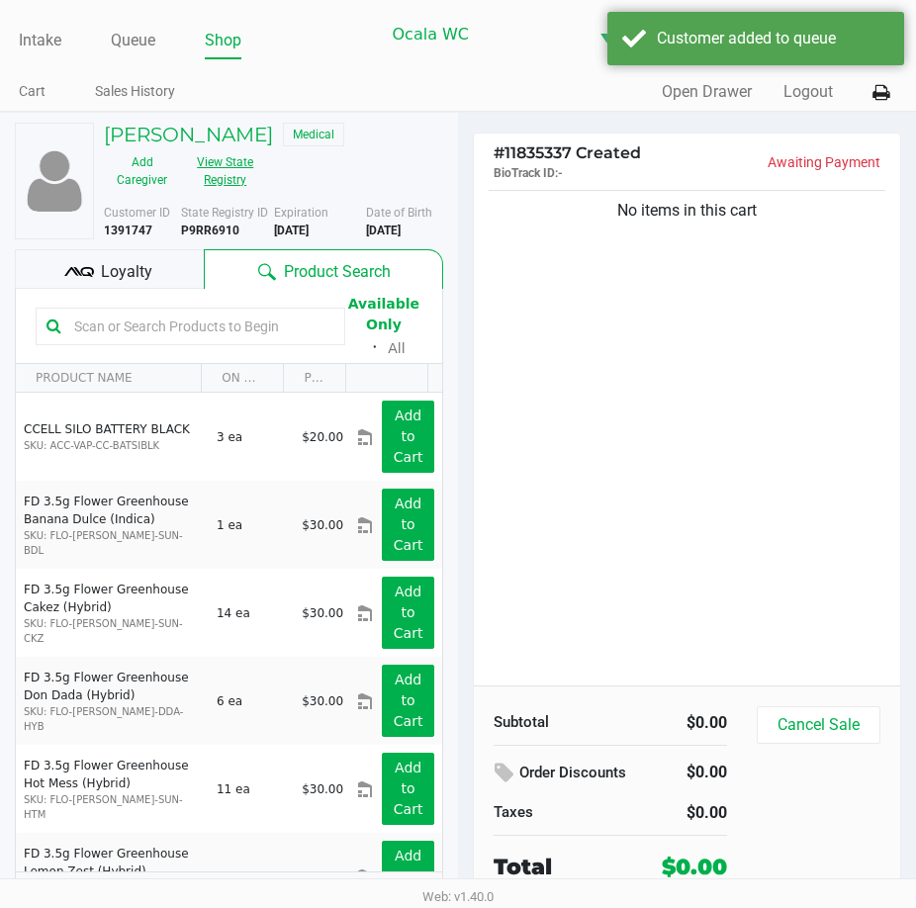
click at [234, 160] on button "View State Registry" at bounding box center [219, 170] width 79 height 49
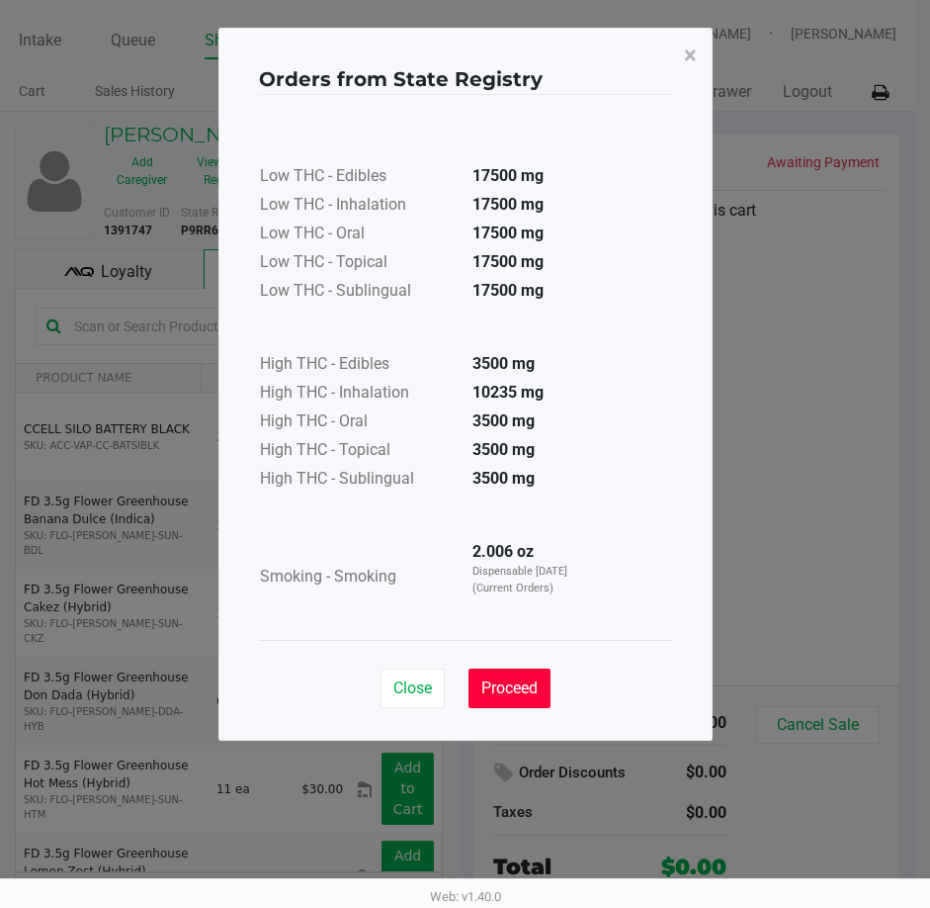
click at [503, 702] on button "Proceed" at bounding box center [510, 688] width 82 height 40
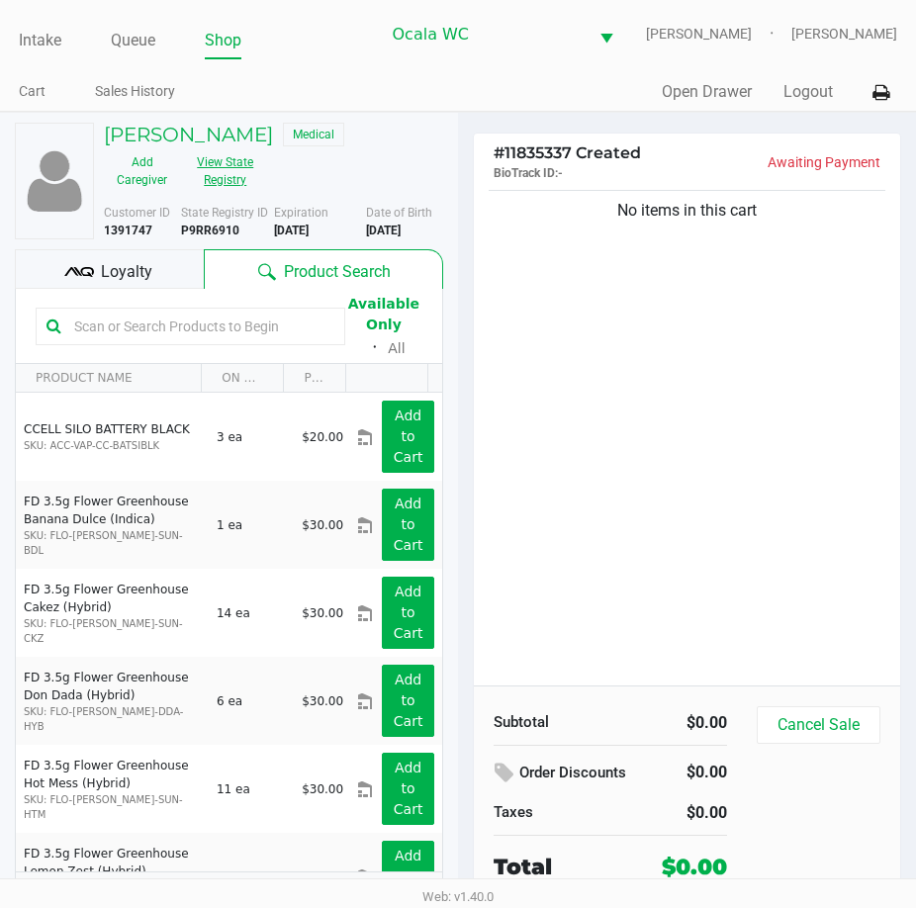
click at [209, 161] on button "View State Registry" at bounding box center [219, 170] width 79 height 49
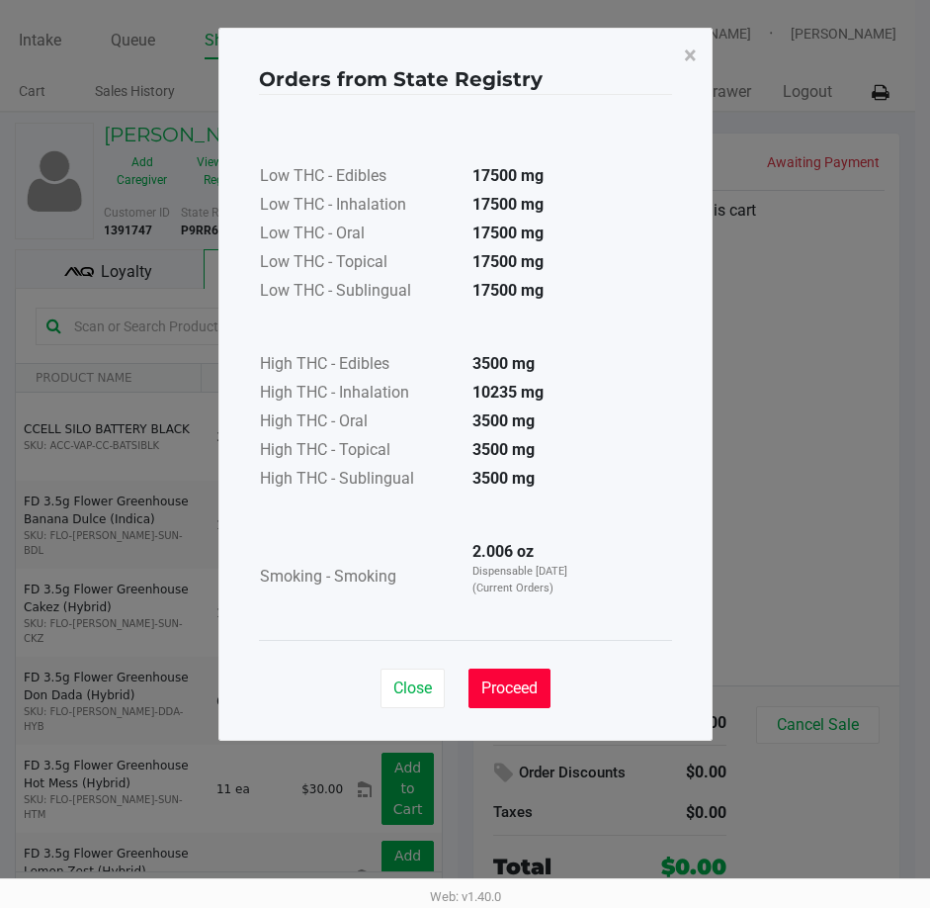
click at [512, 692] on span "Proceed" at bounding box center [510, 687] width 56 height 19
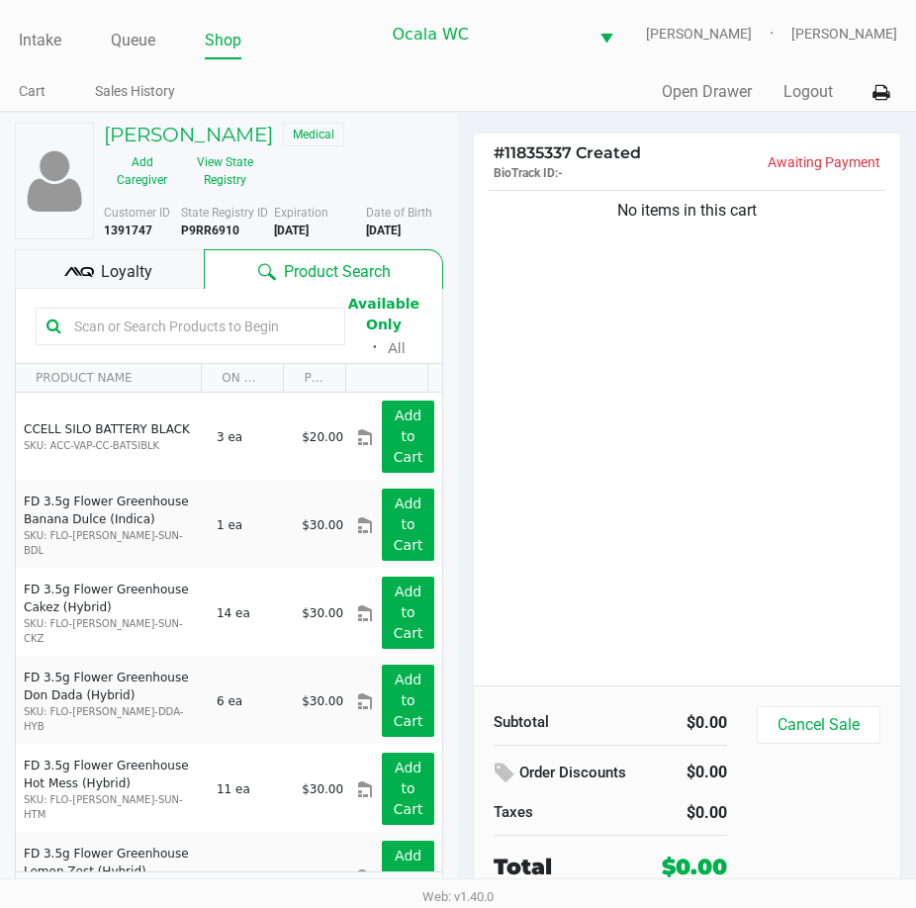
click at [633, 482] on div "No items in this cart" at bounding box center [687, 435] width 426 height 499
click at [652, 454] on div "No items in this cart" at bounding box center [687, 435] width 426 height 499
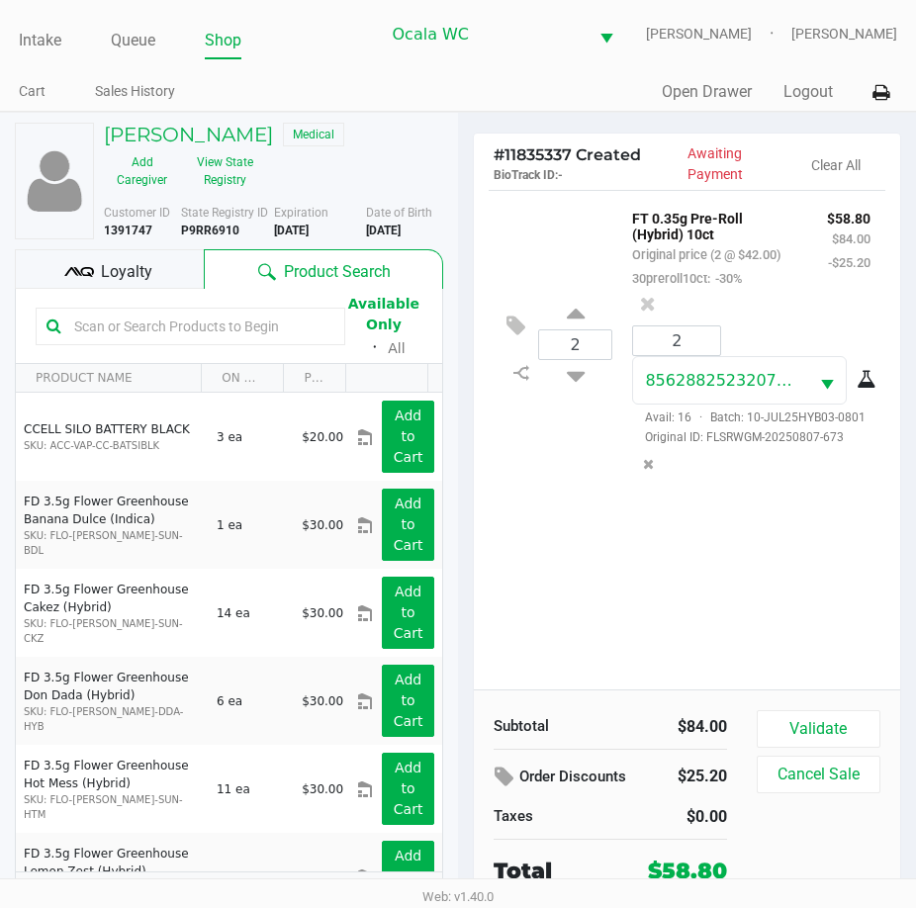
click at [556, 497] on div "2 FT 0.35g Pre-Roll (Hybrid) 10ct Original price (2 @ $42.00) 30preroll10ct: -3…" at bounding box center [686, 344] width 397 height 308
click at [718, 584] on div "2 FT 0.35g Pre-Roll (Hybrid) 10ct Original price (2 @ $42.00) 30preroll10ct: -3…" at bounding box center [687, 439] width 426 height 499
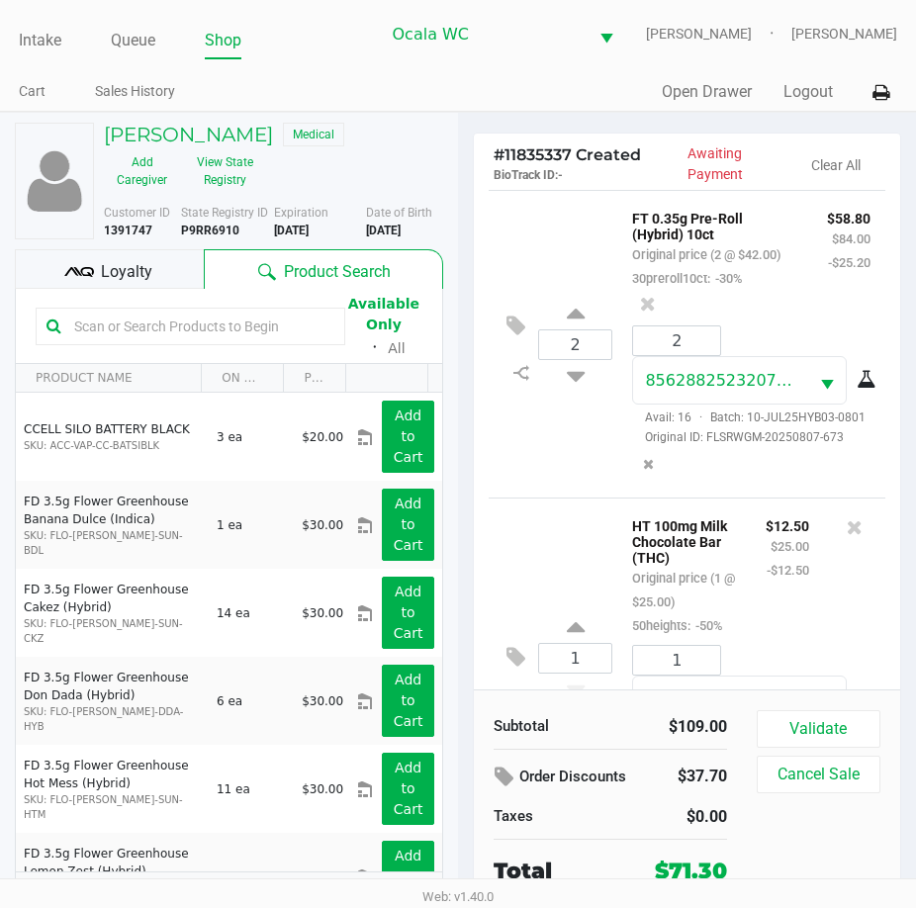
scroll to position [227, 0]
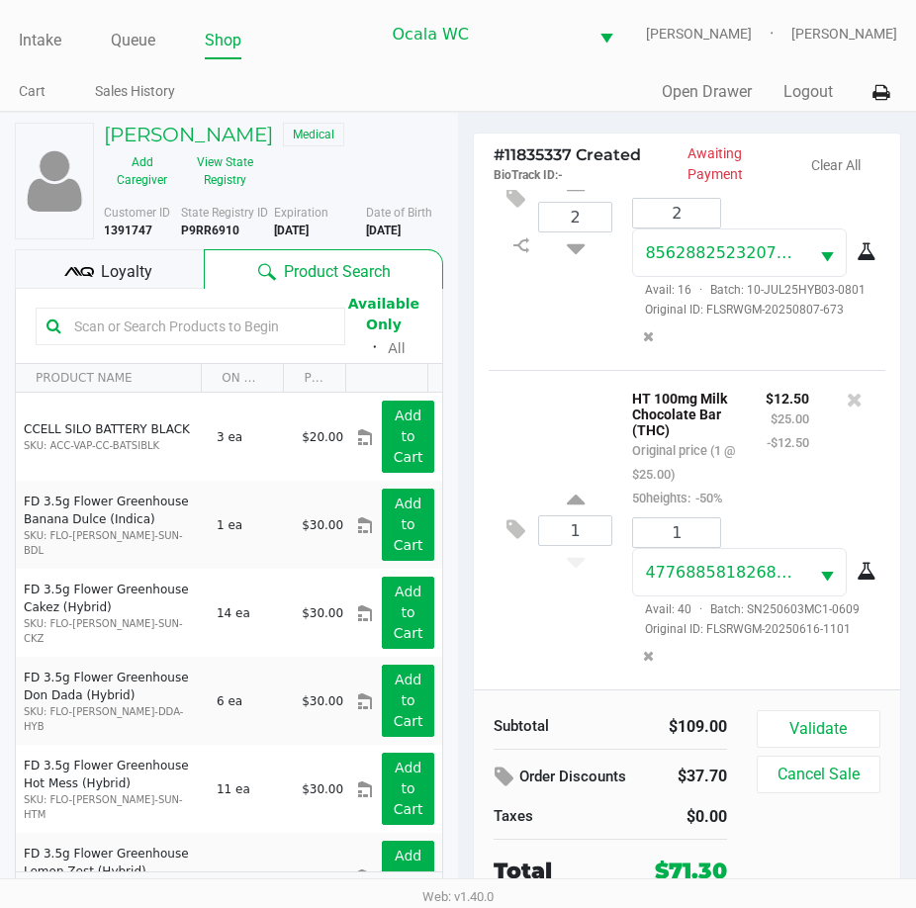
click at [578, 370] on div "1 HT 100mg Milk Chocolate Bar (THC) Original price (1 @ $25.00) 50heights: -50%…" at bounding box center [686, 529] width 397 height 319
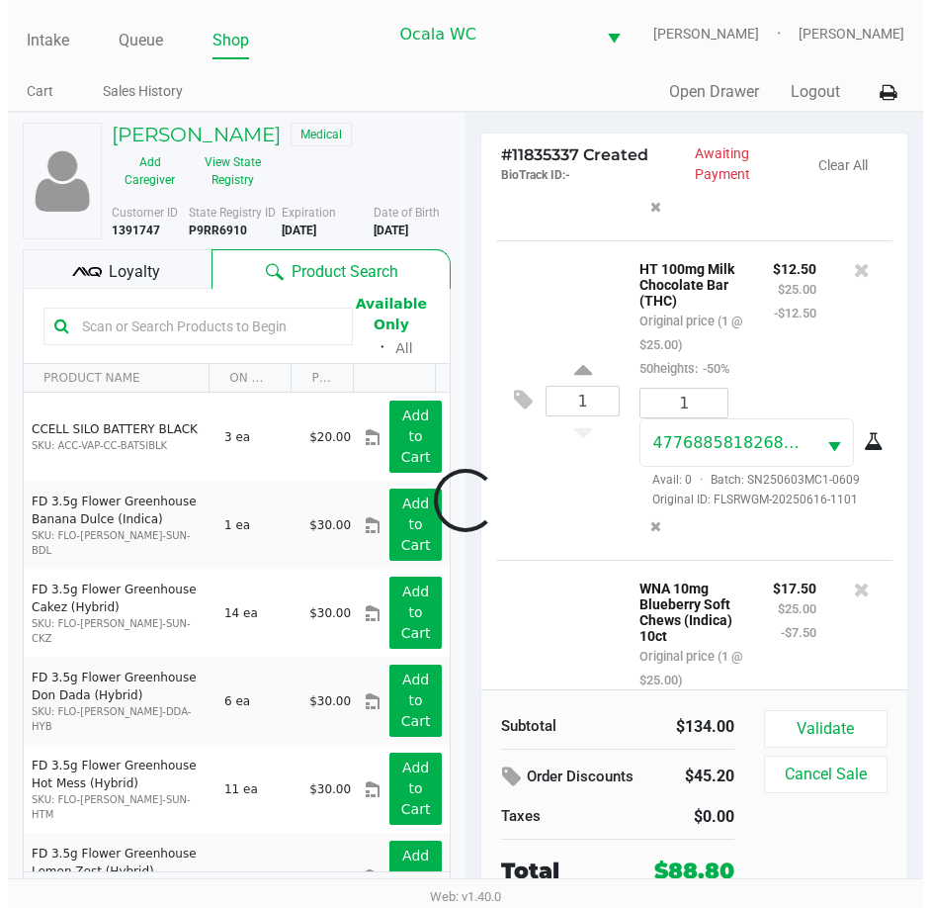
scroll to position [567, 0]
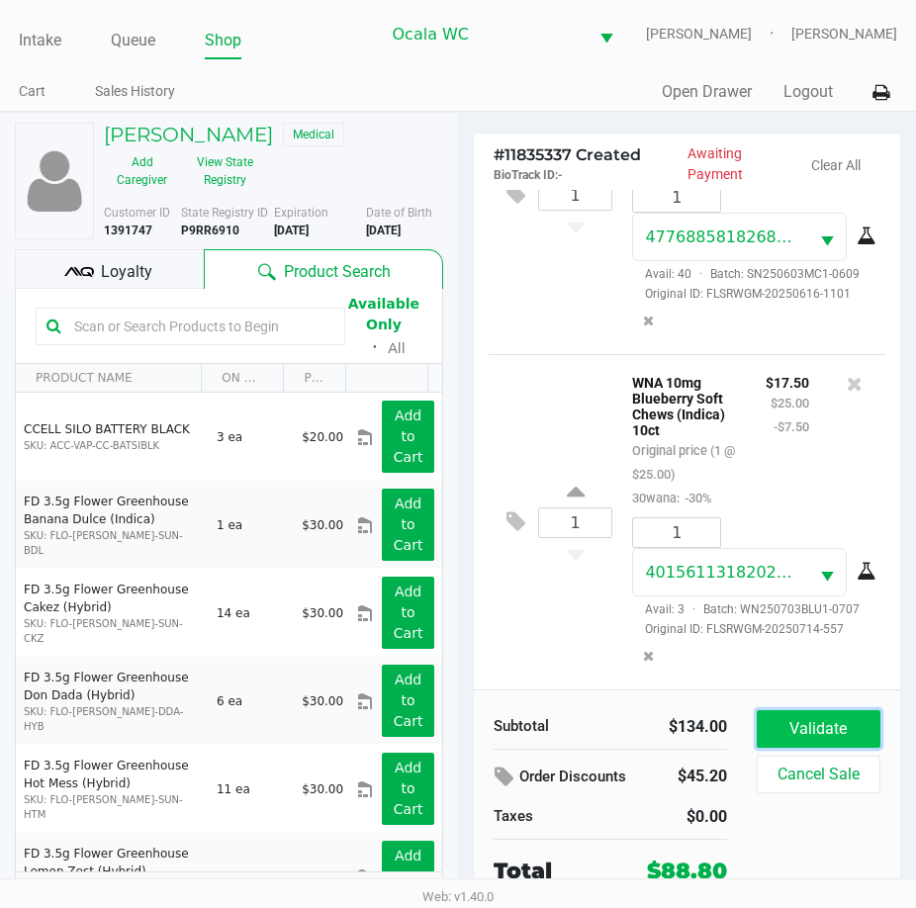
click at [825, 725] on button "Validate" at bounding box center [818, 729] width 124 height 38
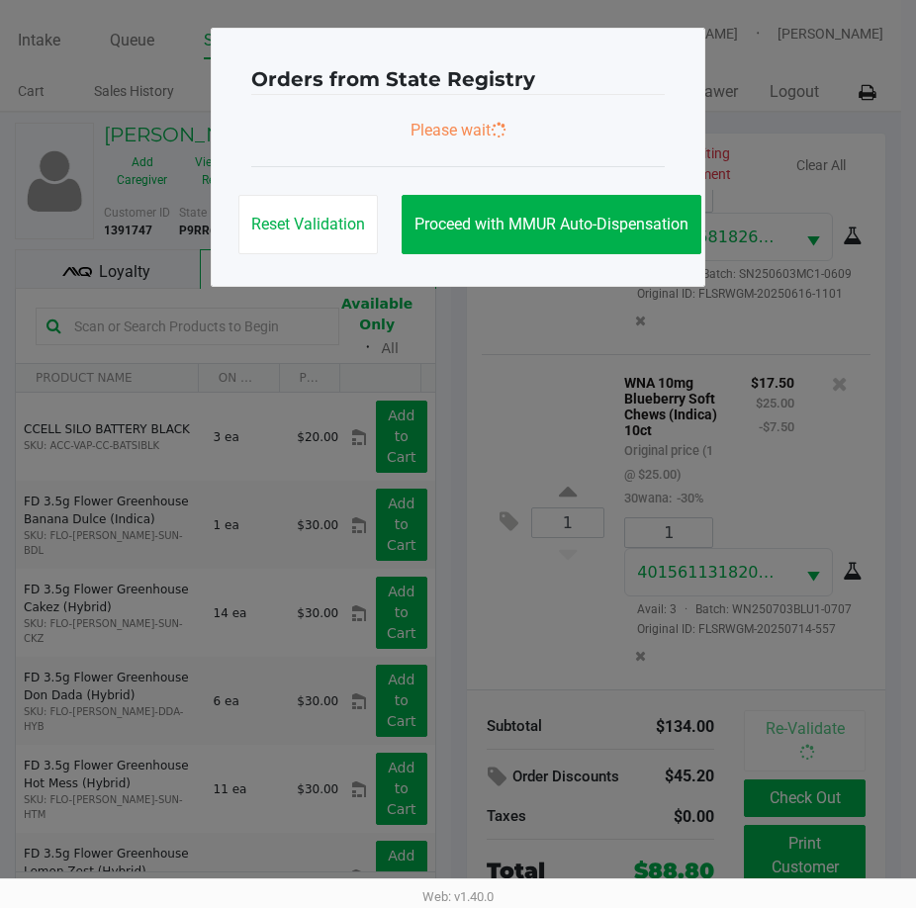
scroll to position [620, 0]
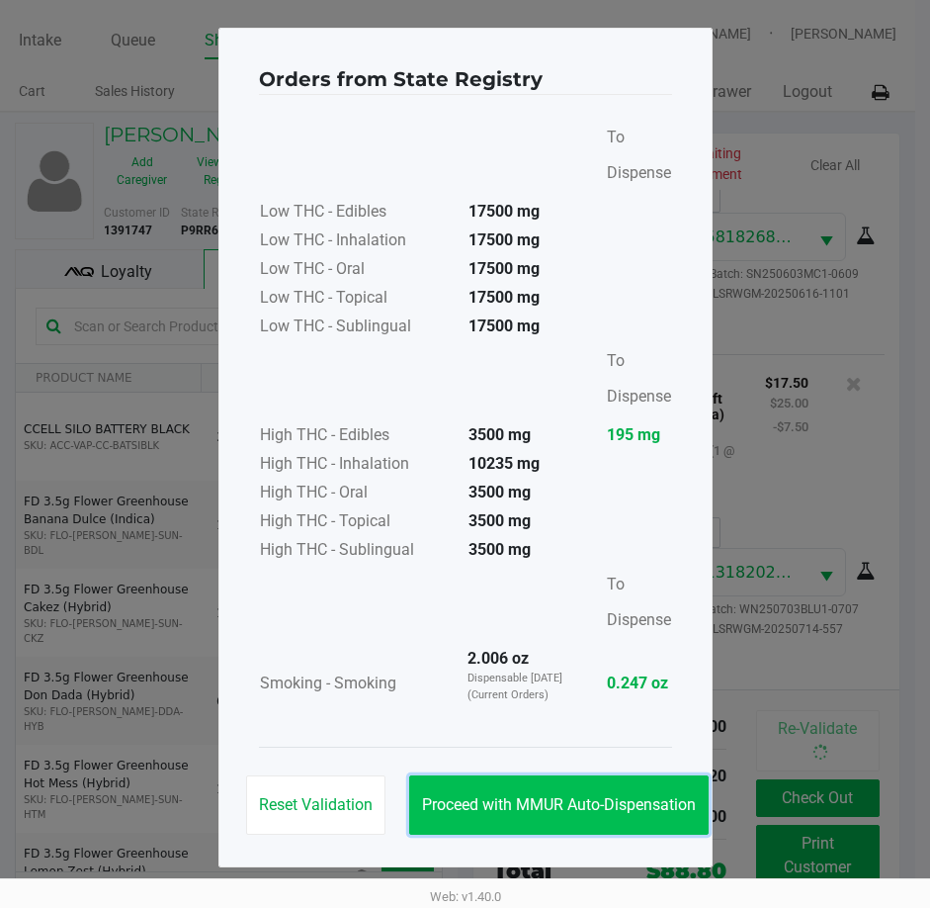
click at [517, 777] on button "Proceed with MMUR Auto-Dispensation" at bounding box center [559, 804] width 300 height 59
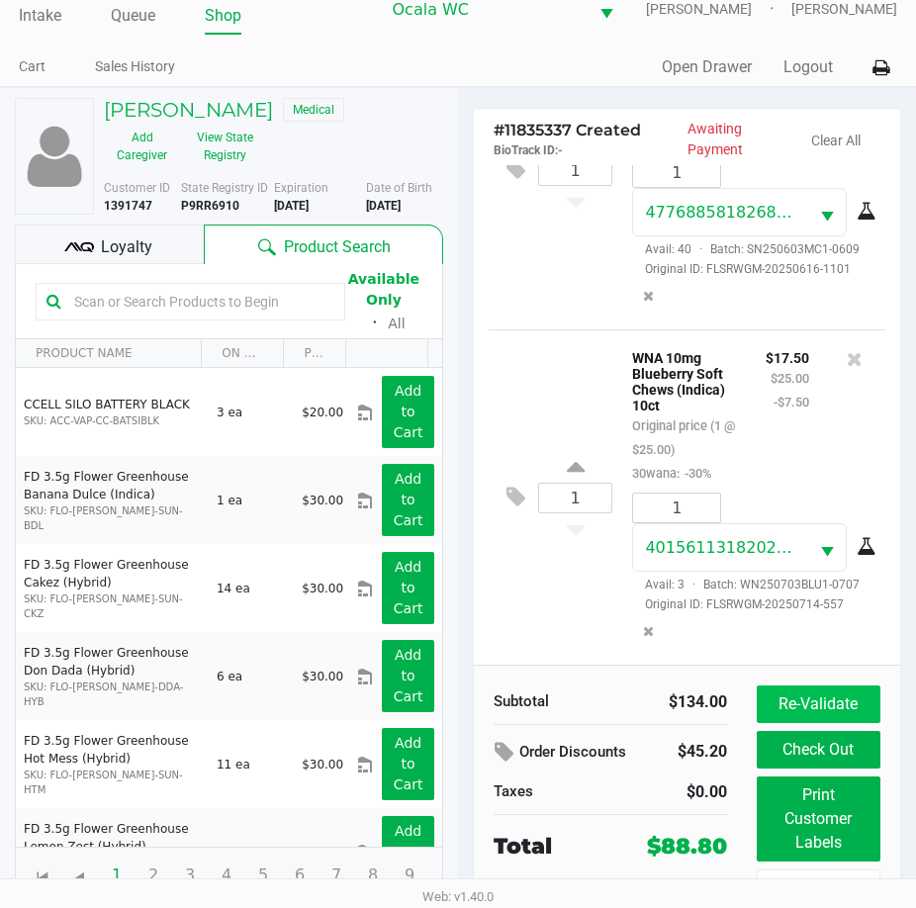
scroll to position [44, 0]
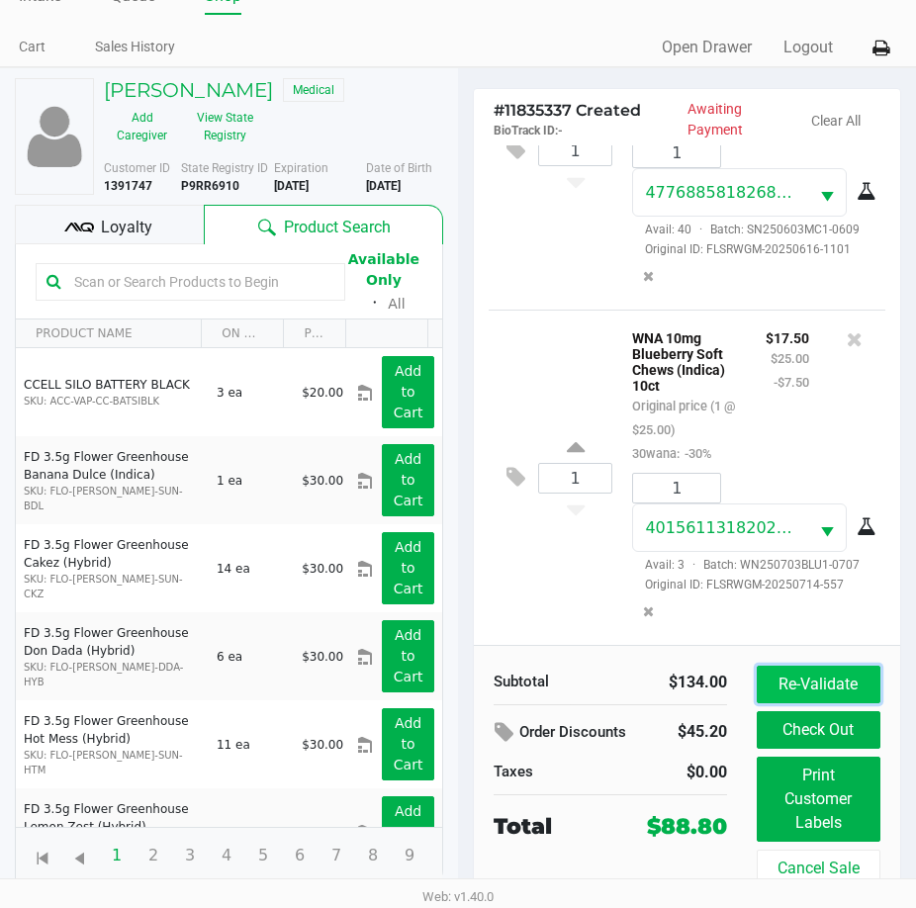
click at [803, 678] on button "Re-Validate" at bounding box center [818, 684] width 124 height 38
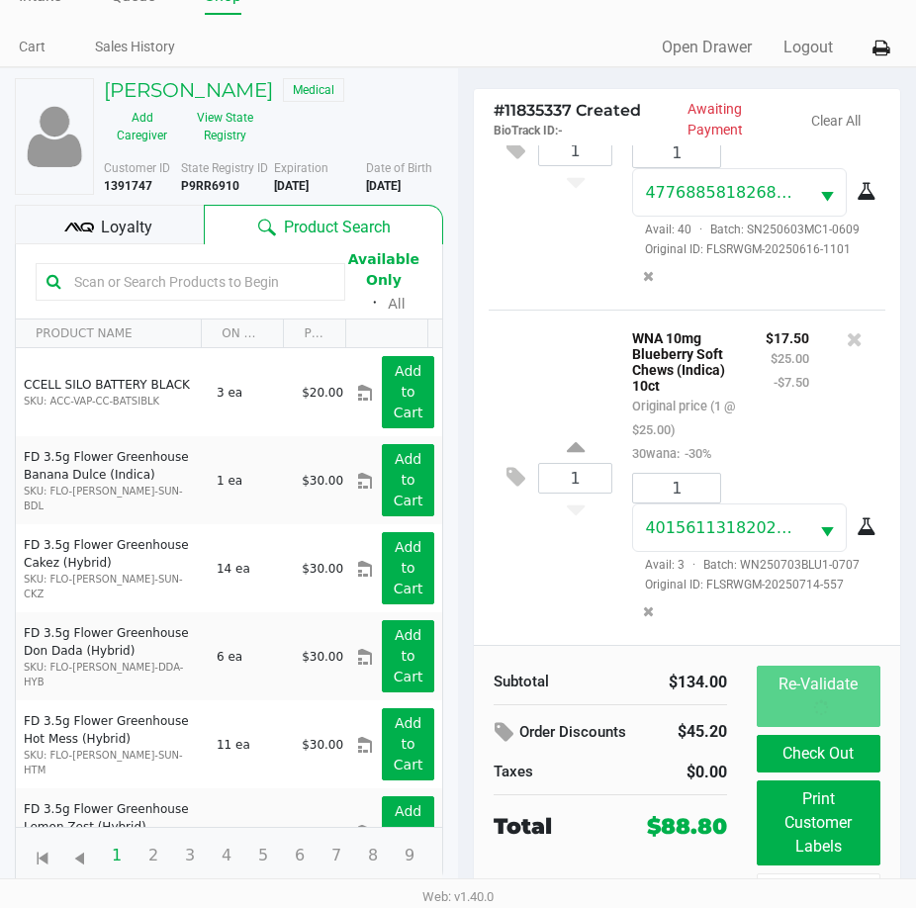
scroll to position [0, 0]
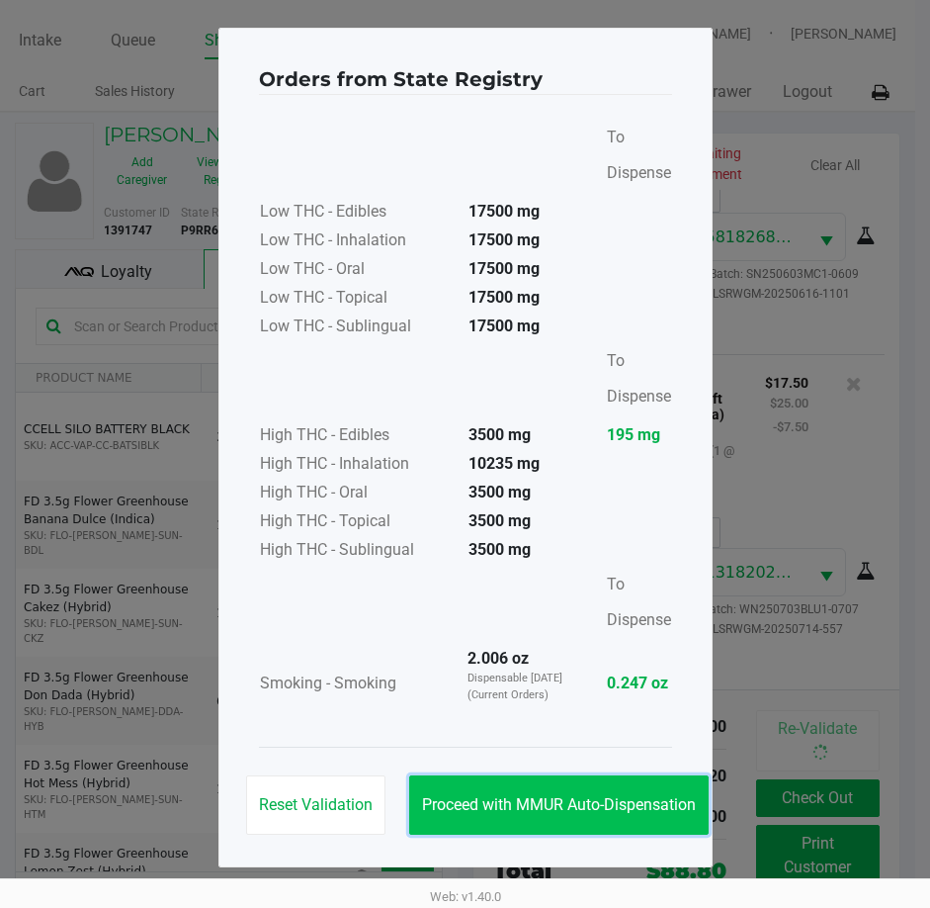
click at [486, 801] on span "Proceed with MMUR Auto-Dispensation" at bounding box center [559, 804] width 274 height 19
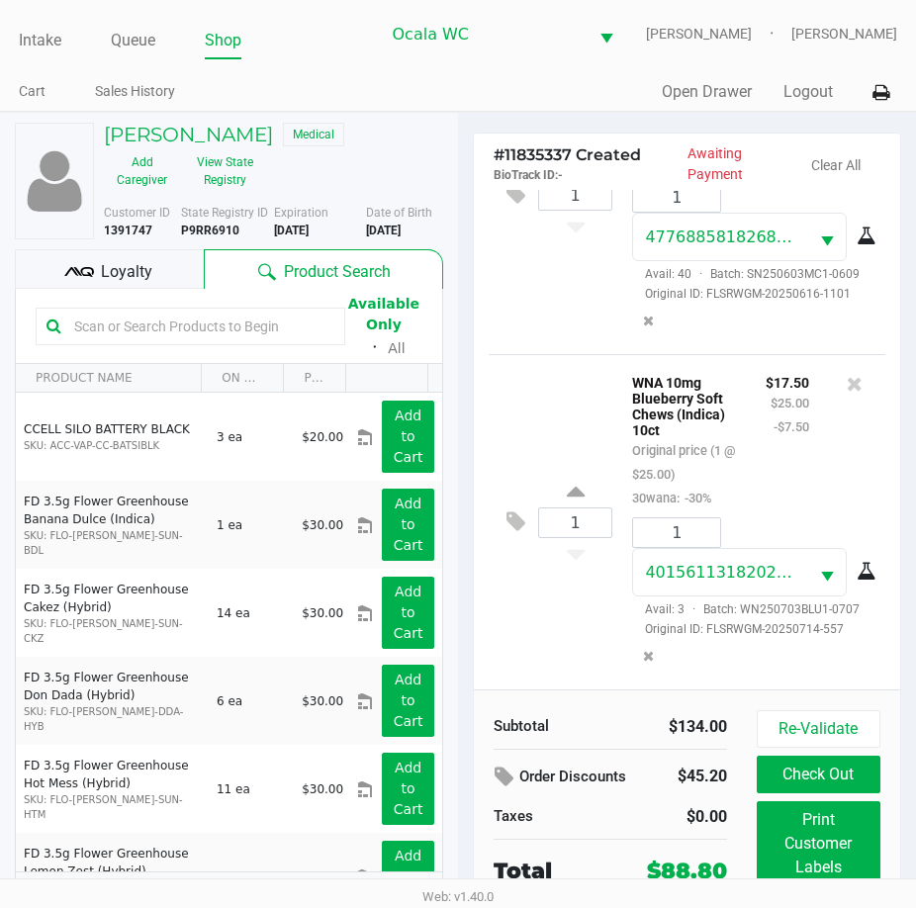
scroll to position [620, 0]
click at [799, 834] on button "Print Customer Labels" at bounding box center [818, 843] width 124 height 85
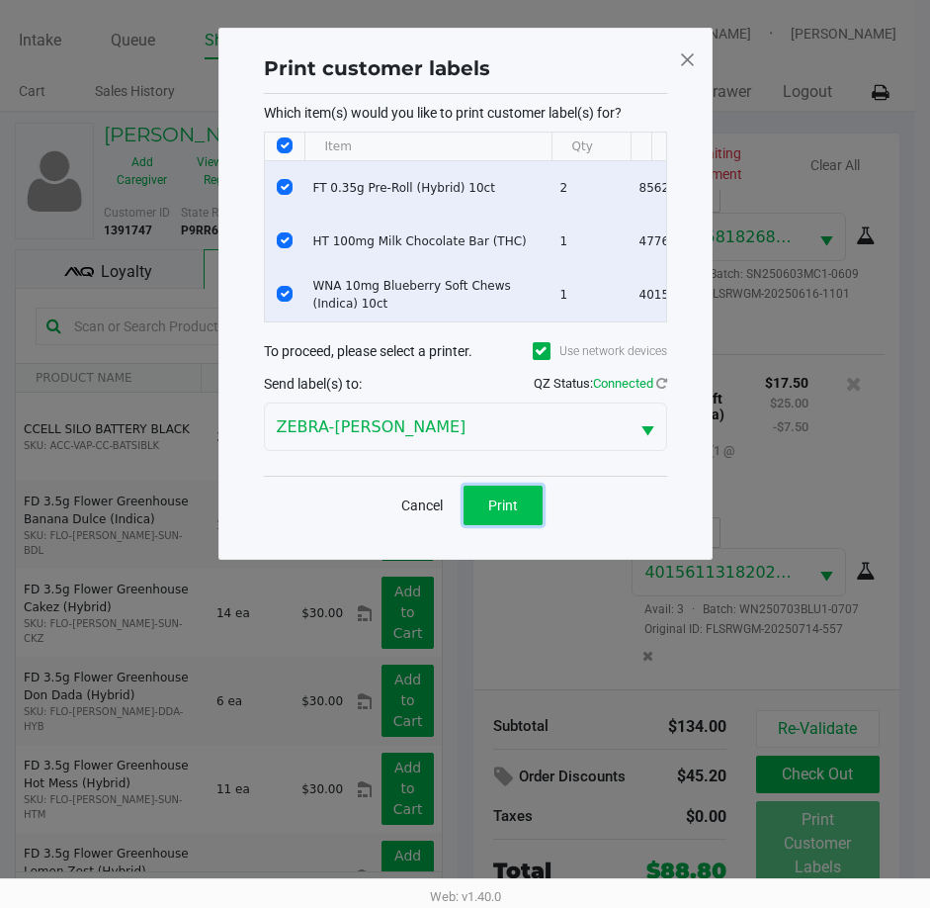
click at [491, 513] on span "Print" at bounding box center [503, 505] width 30 height 16
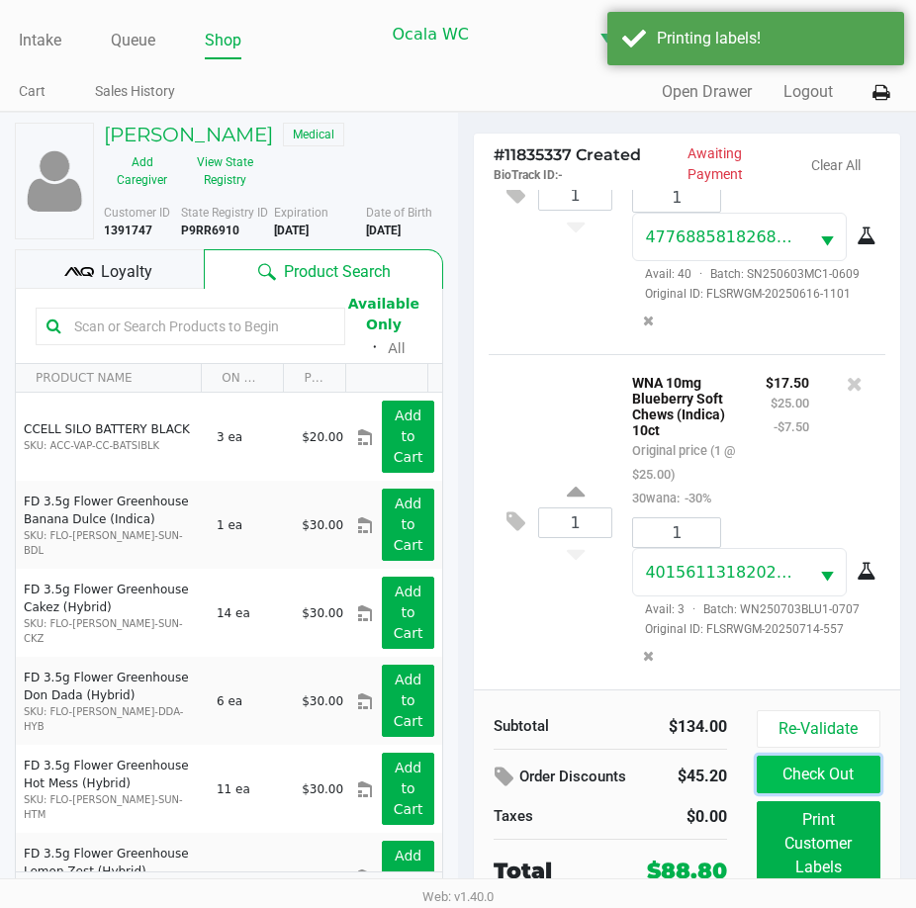
click at [831, 772] on button "Check Out" at bounding box center [818, 774] width 124 height 38
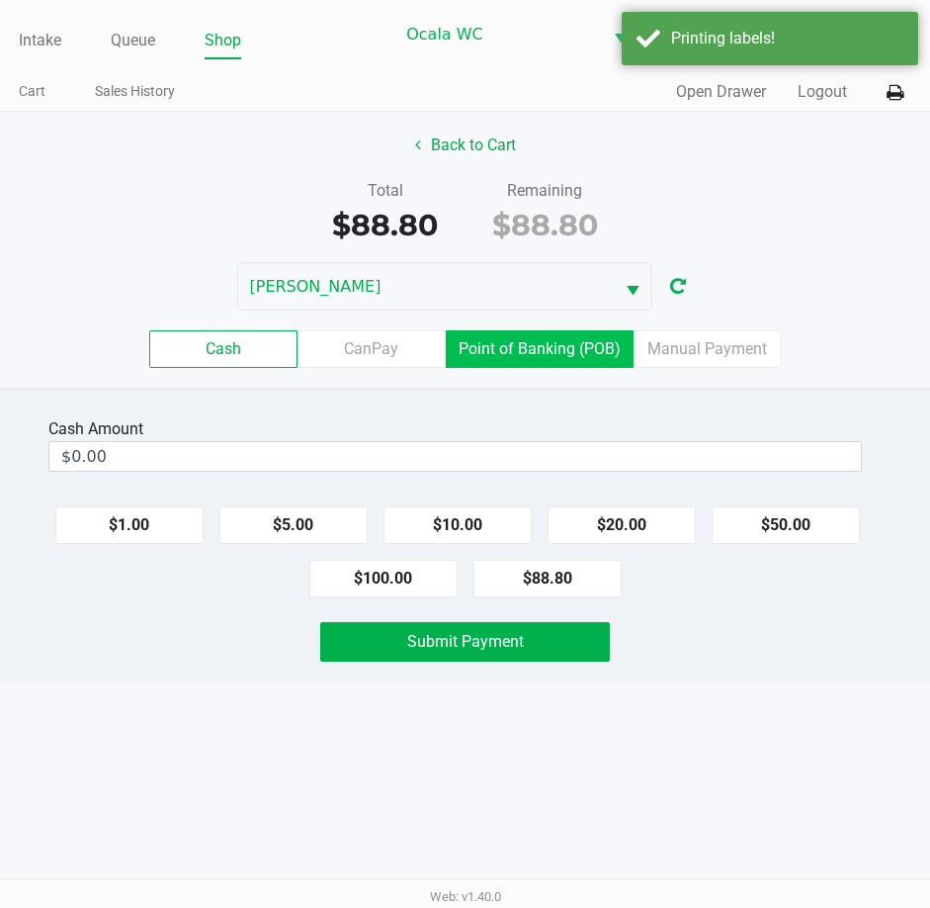
click at [532, 344] on label "Point of Banking (POB)" at bounding box center [540, 349] width 188 height 38
click at [0, 0] on 7 "Point of Banking (POB)" at bounding box center [0, 0] width 0 height 0
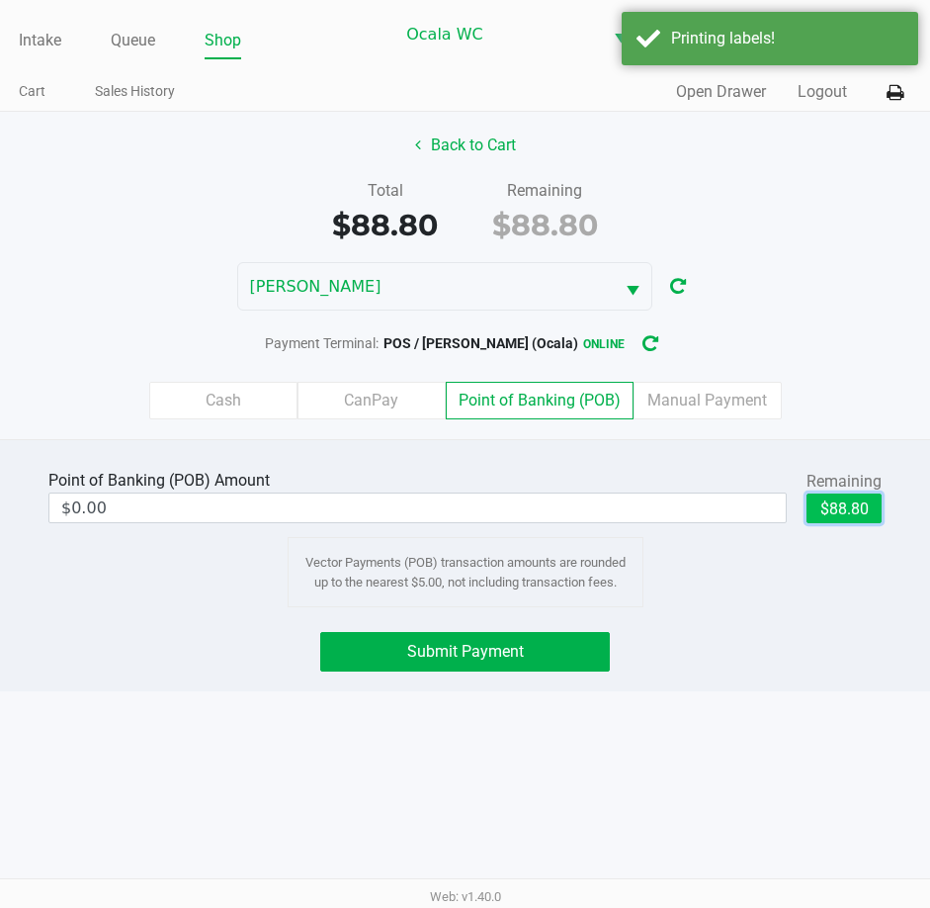
click at [854, 514] on button "$88.80" at bounding box center [844, 508] width 75 height 30
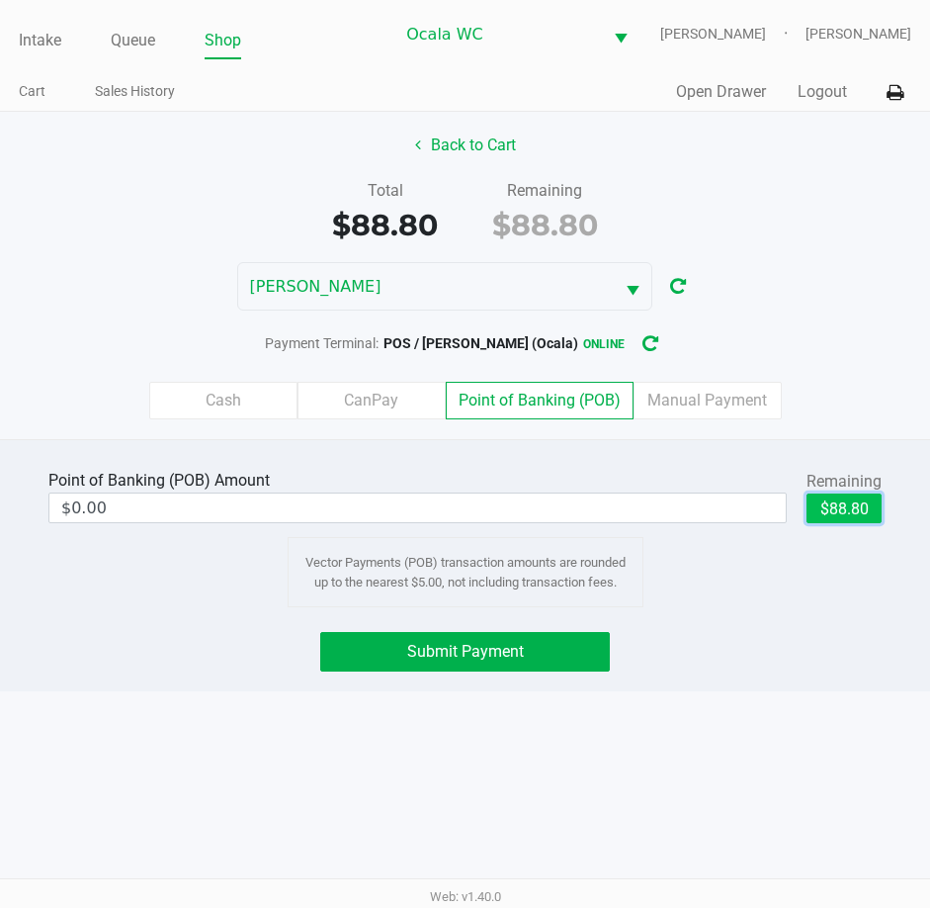
click at [839, 502] on button "$88.80" at bounding box center [844, 508] width 75 height 30
type input "$88.80"
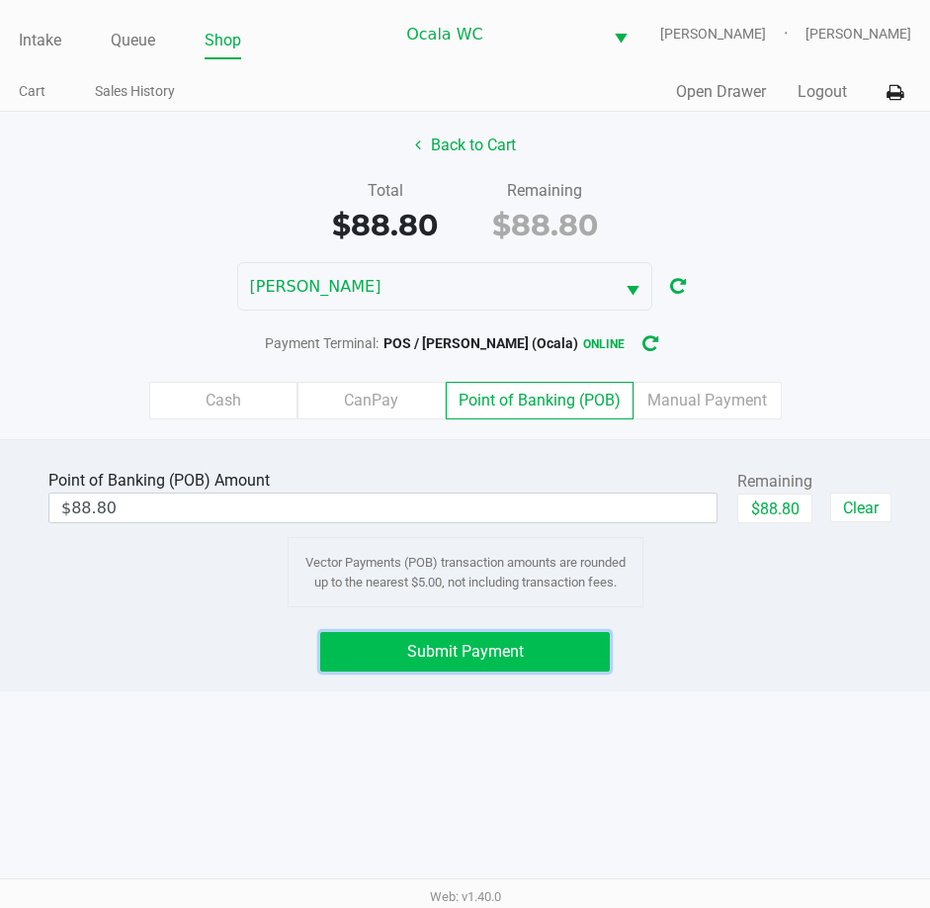
click at [425, 653] on span "Submit Payment" at bounding box center [465, 651] width 117 height 19
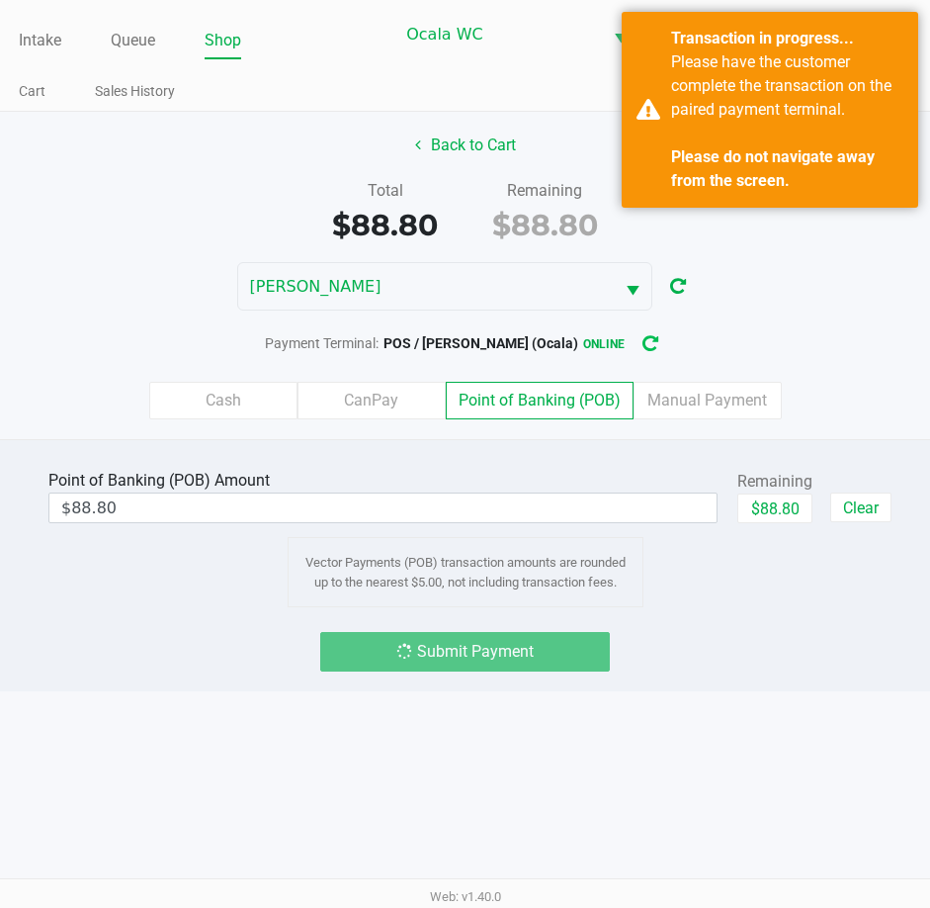
click at [646, 345] on icon "button" at bounding box center [651, 344] width 16 height 14
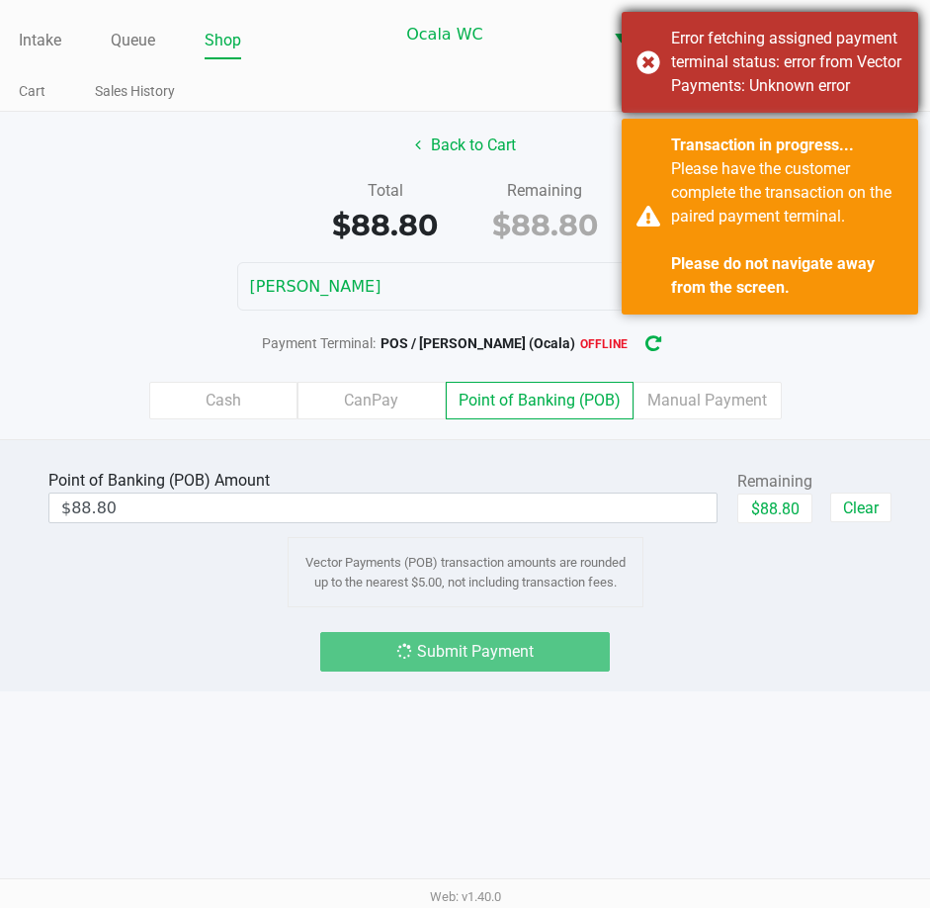
click at [659, 51] on div "Error fetching assigned payment terminal status: error from Vector Payments: Un…" at bounding box center [770, 62] width 297 height 101
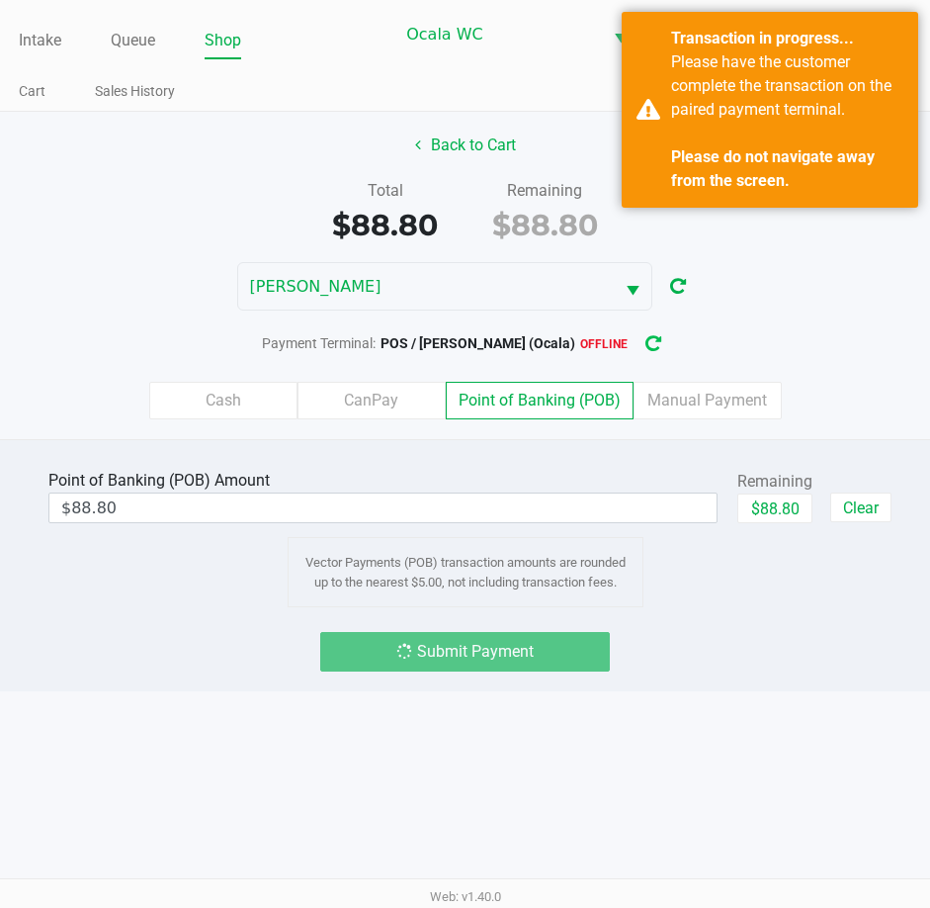
click at [646, 343] on icon "button" at bounding box center [654, 344] width 16 height 14
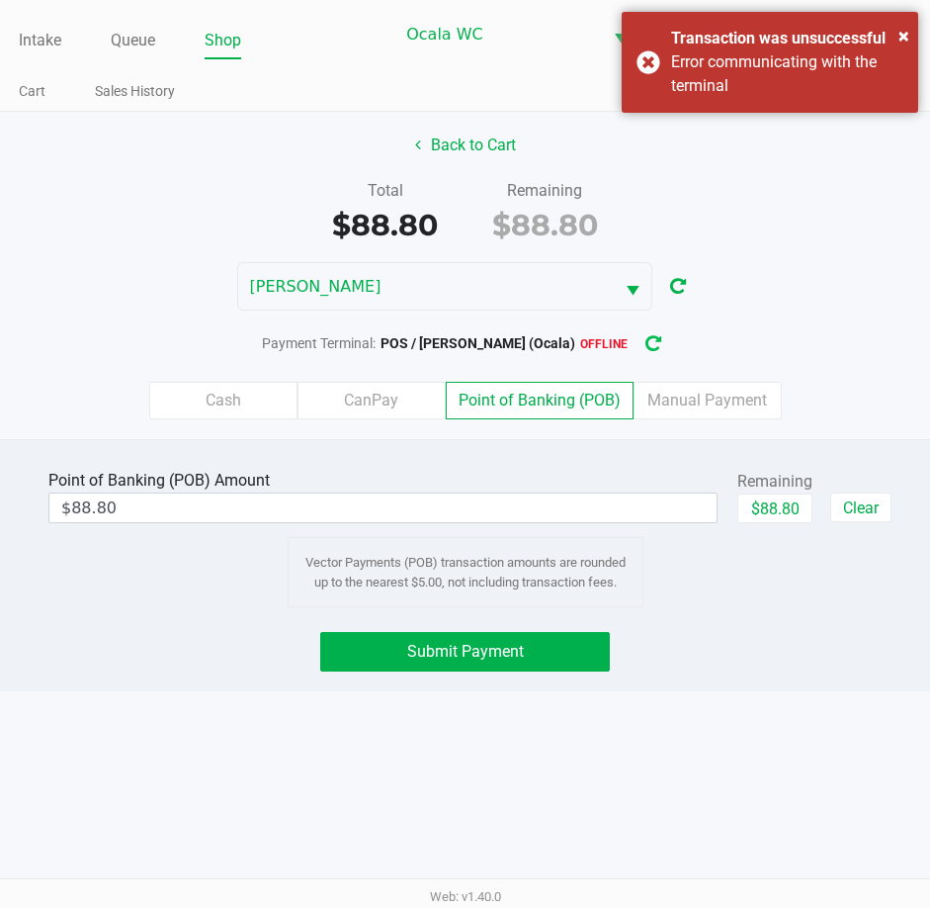
drag, startPoint x: 656, startPoint y: 335, endPoint x: 667, endPoint y: 316, distance: 22.2
click at [655, 337] on icon "button" at bounding box center [654, 344] width 16 height 14
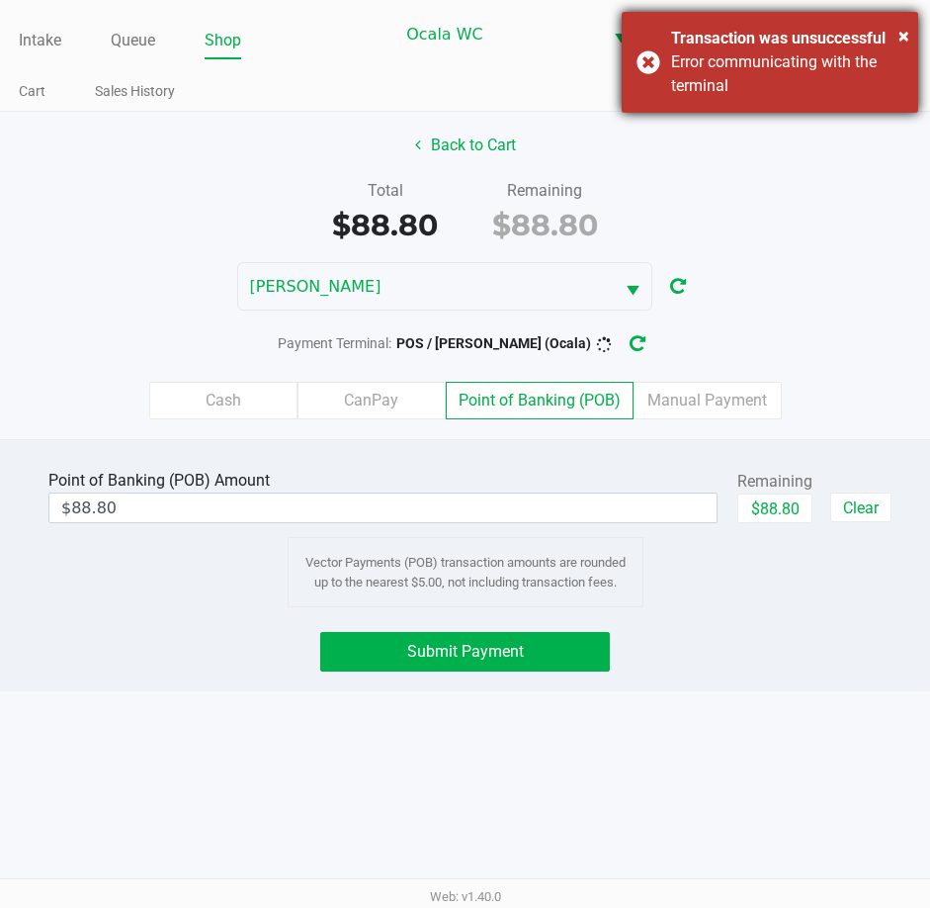
click at [640, 61] on div "× Transaction was unsuccessful Error communicating with the terminal" at bounding box center [770, 62] width 297 height 101
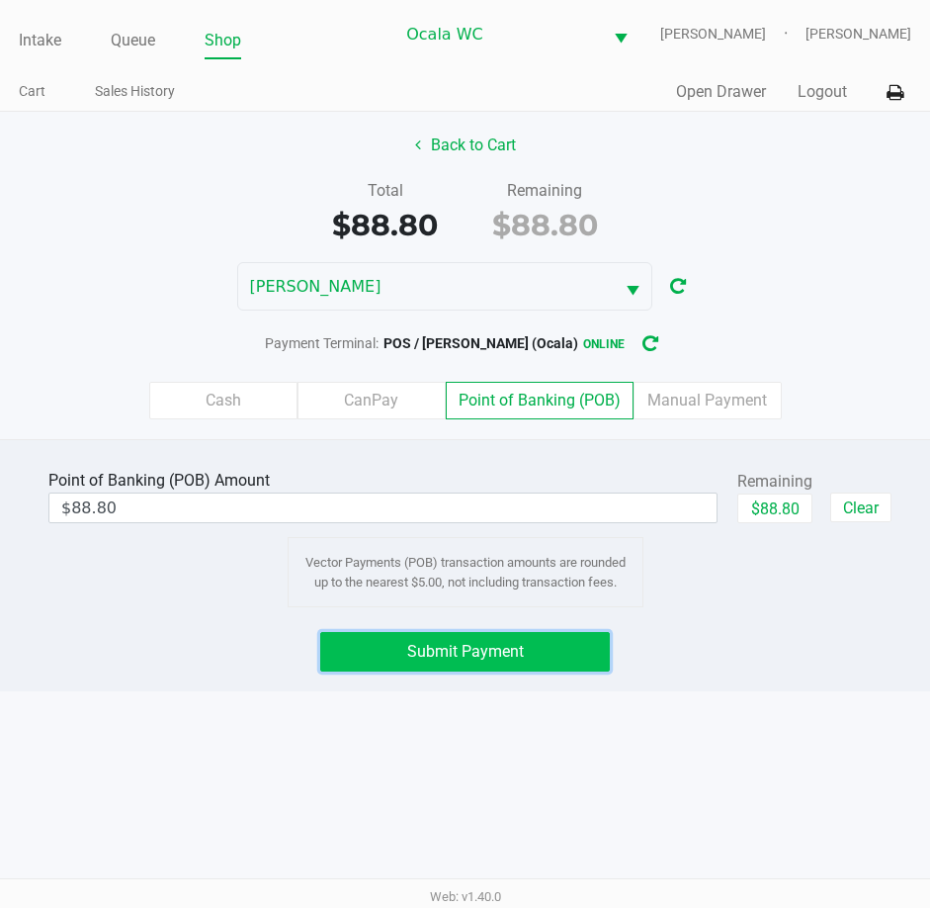
click at [484, 652] on span "Submit Payment" at bounding box center [465, 651] width 117 height 19
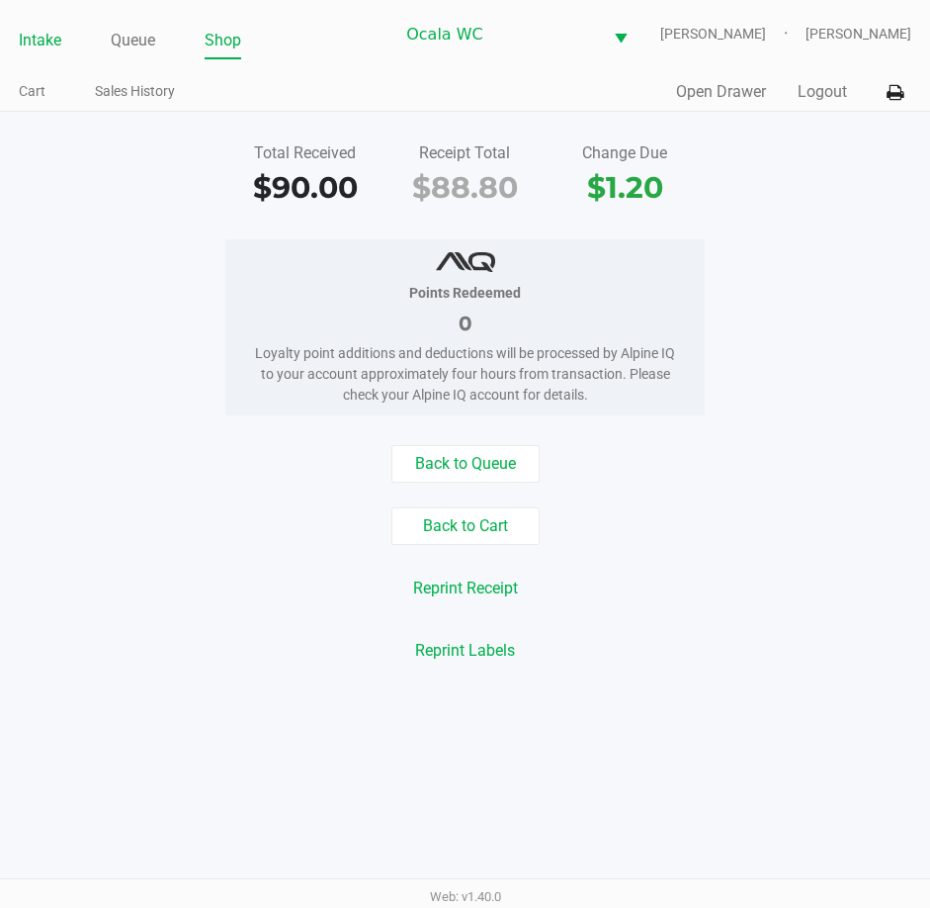
click at [33, 37] on link "Intake" at bounding box center [40, 41] width 43 height 28
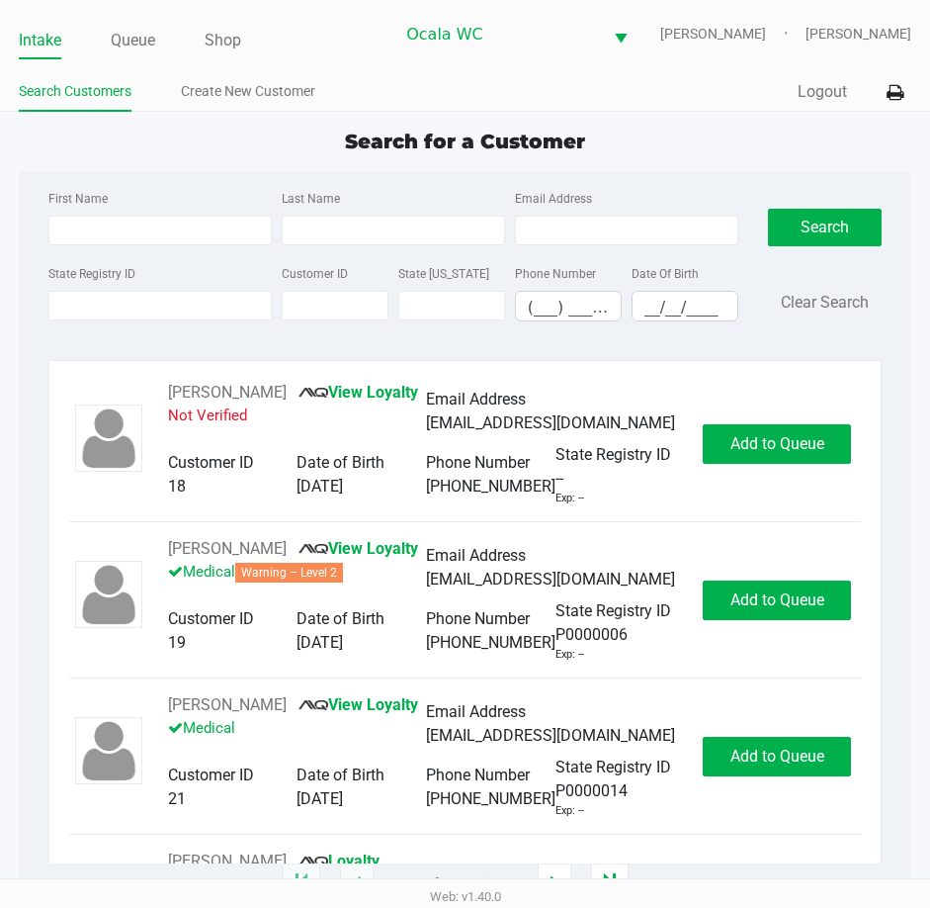
click at [40, 48] on link "Intake" at bounding box center [40, 41] width 43 height 28
click at [662, 150] on div "Search for a Customer" at bounding box center [465, 142] width 923 height 30
click at [116, 314] on input "State Registry ID" at bounding box center [159, 306] width 223 height 30
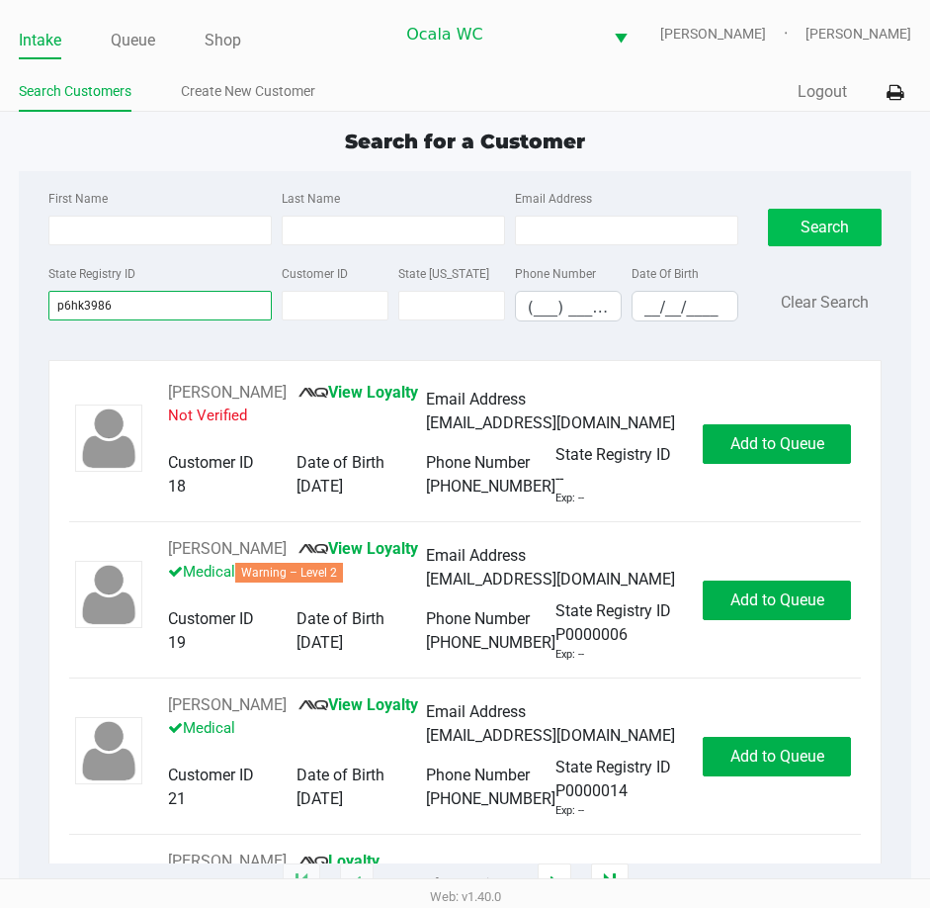
type input "p6hk3986"
click at [808, 221] on button "Search" at bounding box center [825, 228] width 115 height 38
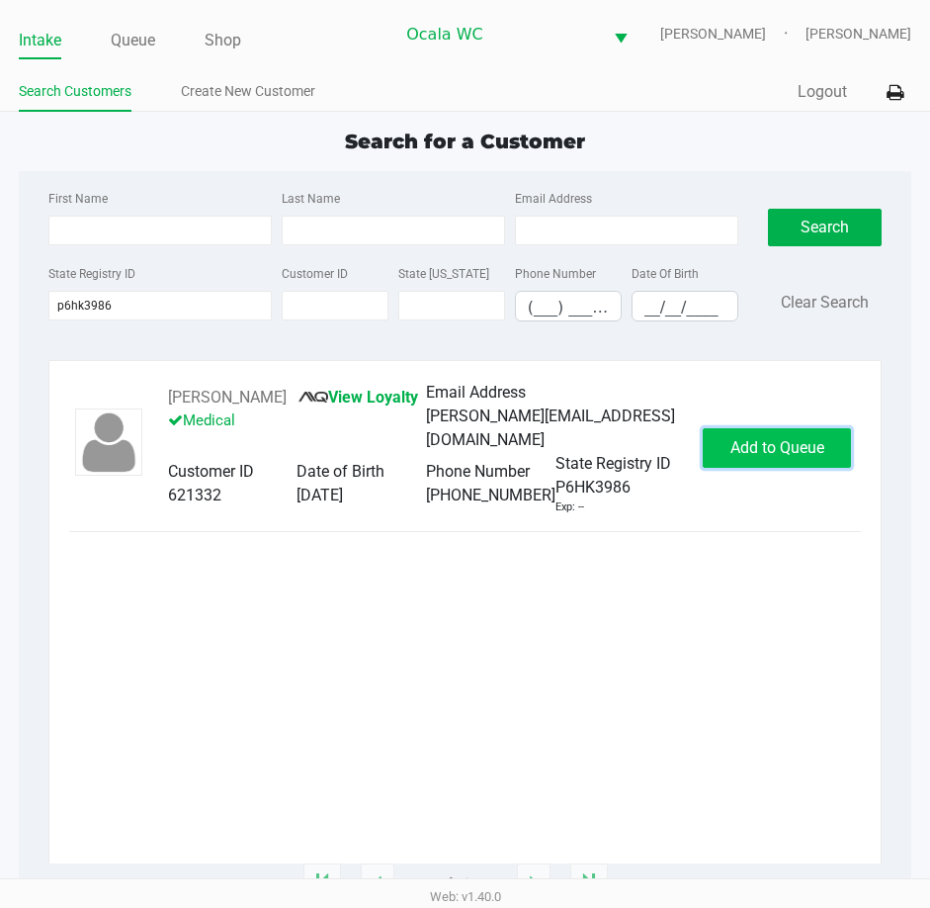
click at [759, 438] on span "Add to Queue" at bounding box center [778, 447] width 94 height 19
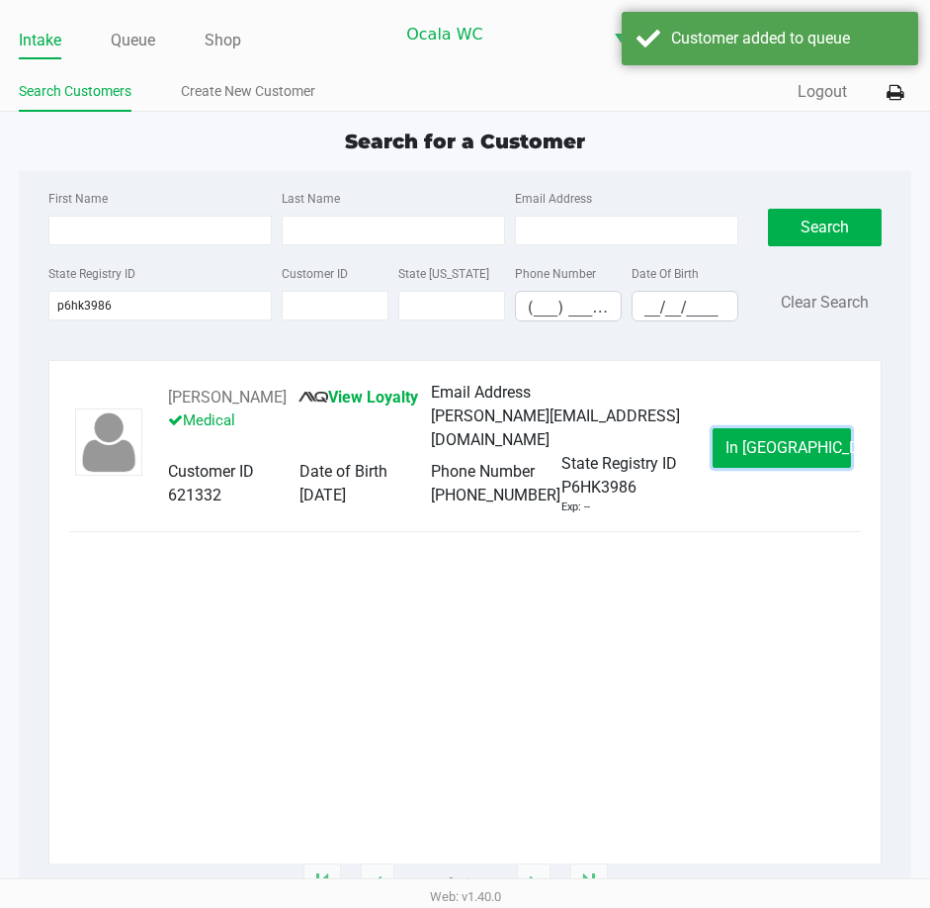
click at [759, 438] on span "In [GEOGRAPHIC_DATA]" at bounding box center [809, 447] width 166 height 19
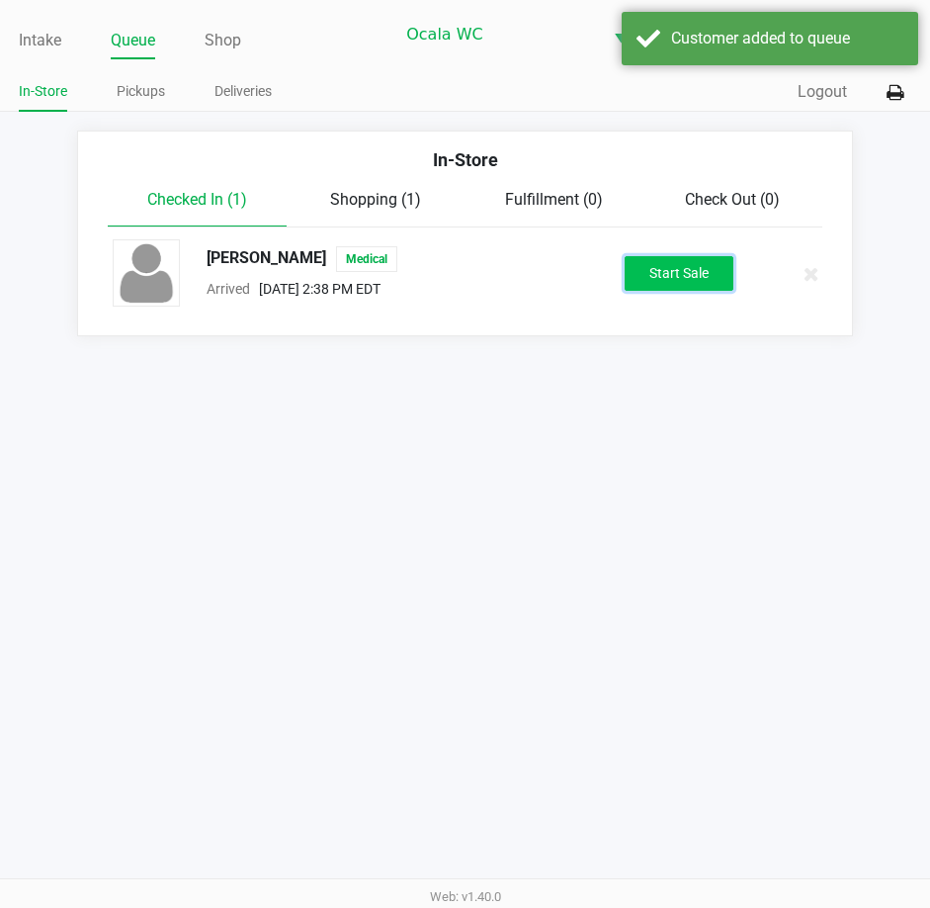
click at [669, 264] on button "Start Sale" at bounding box center [679, 273] width 109 height 35
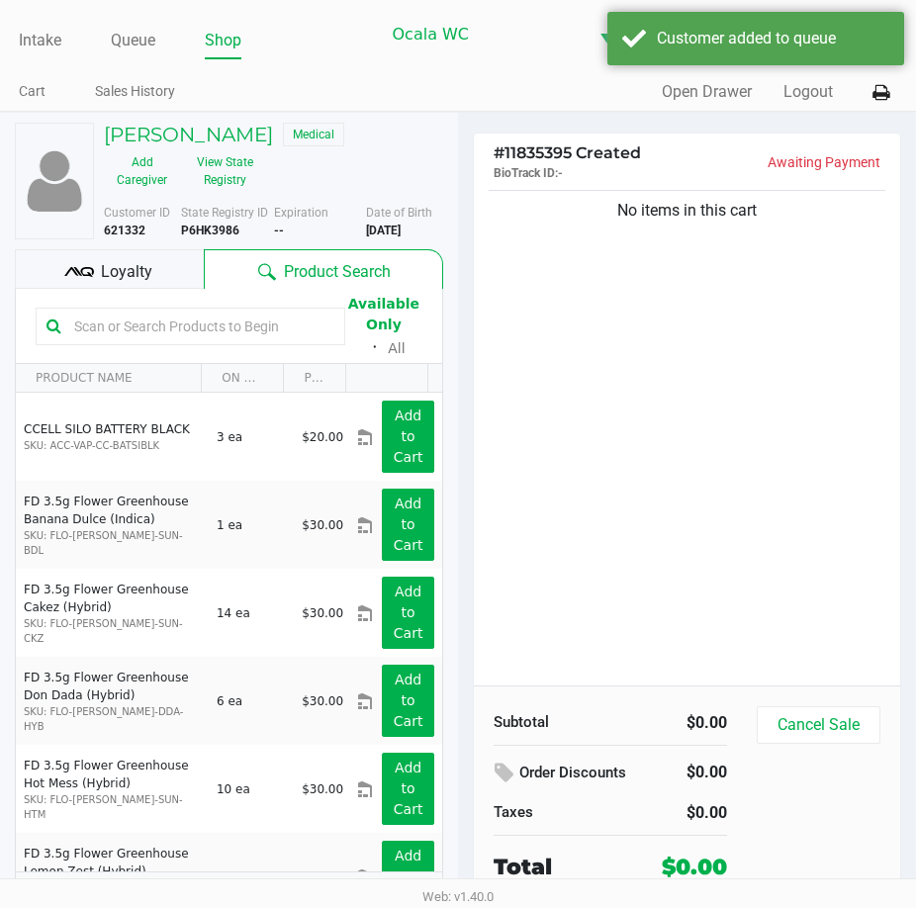
click at [130, 268] on span "Loyalty" at bounding box center [126, 272] width 51 height 24
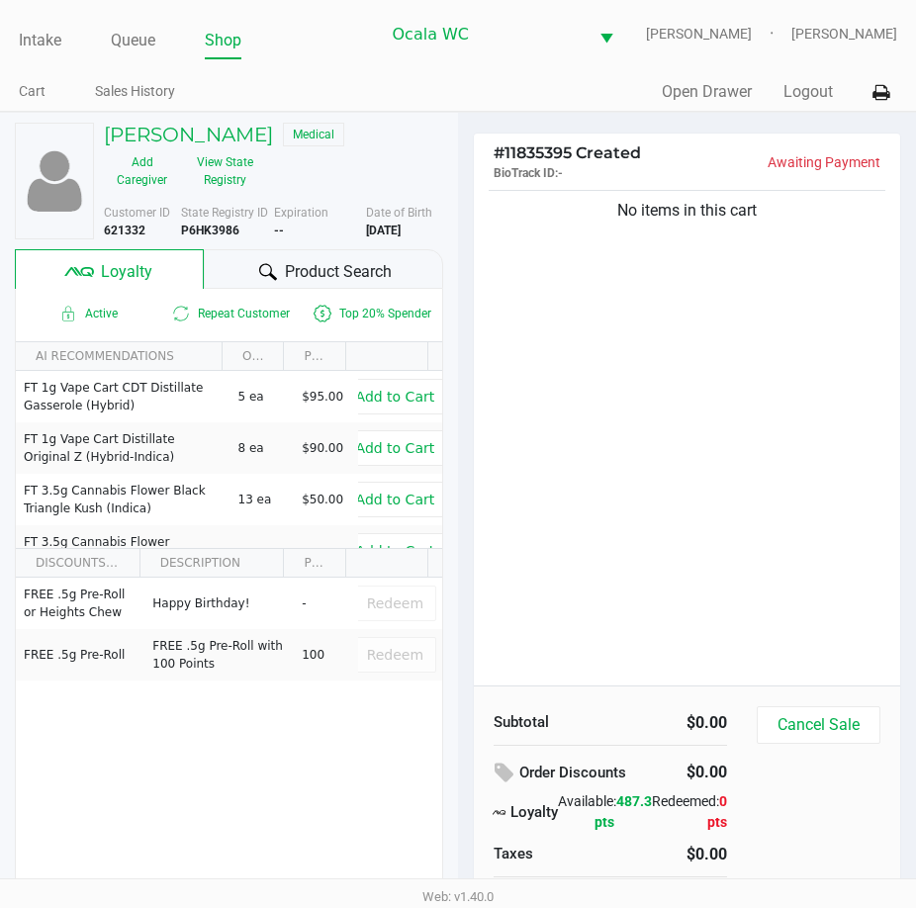
click at [349, 273] on span "Product Search" at bounding box center [338, 272] width 107 height 24
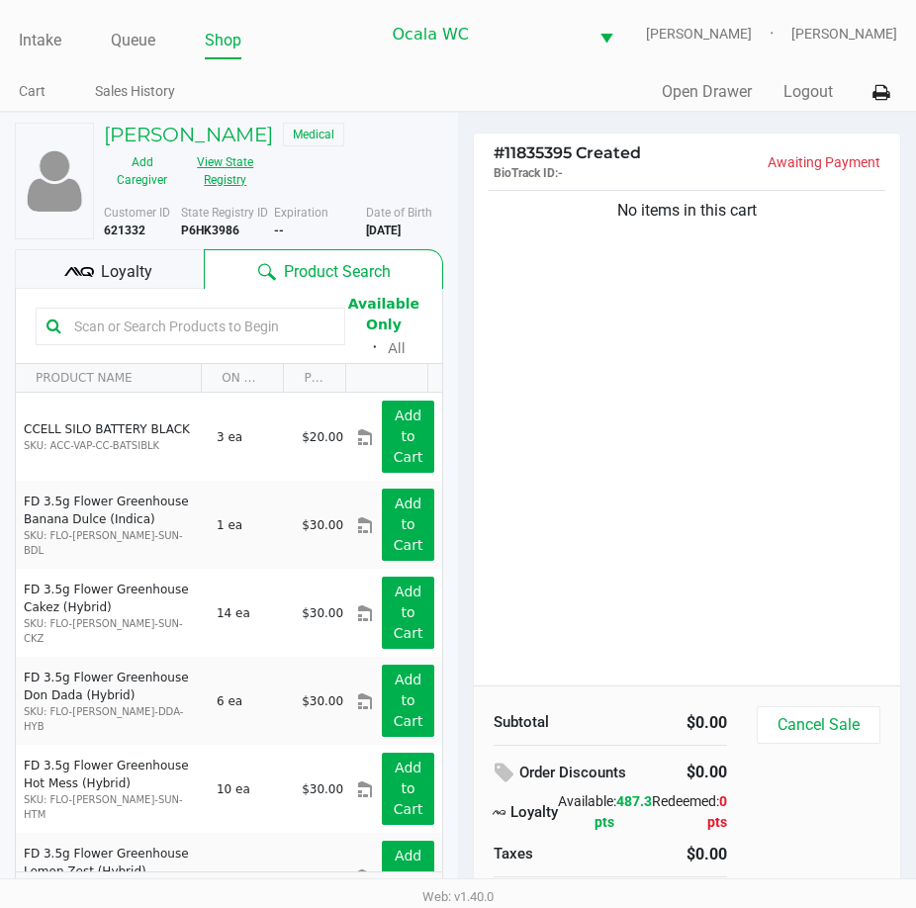
click at [222, 177] on button "View State Registry" at bounding box center [219, 170] width 79 height 49
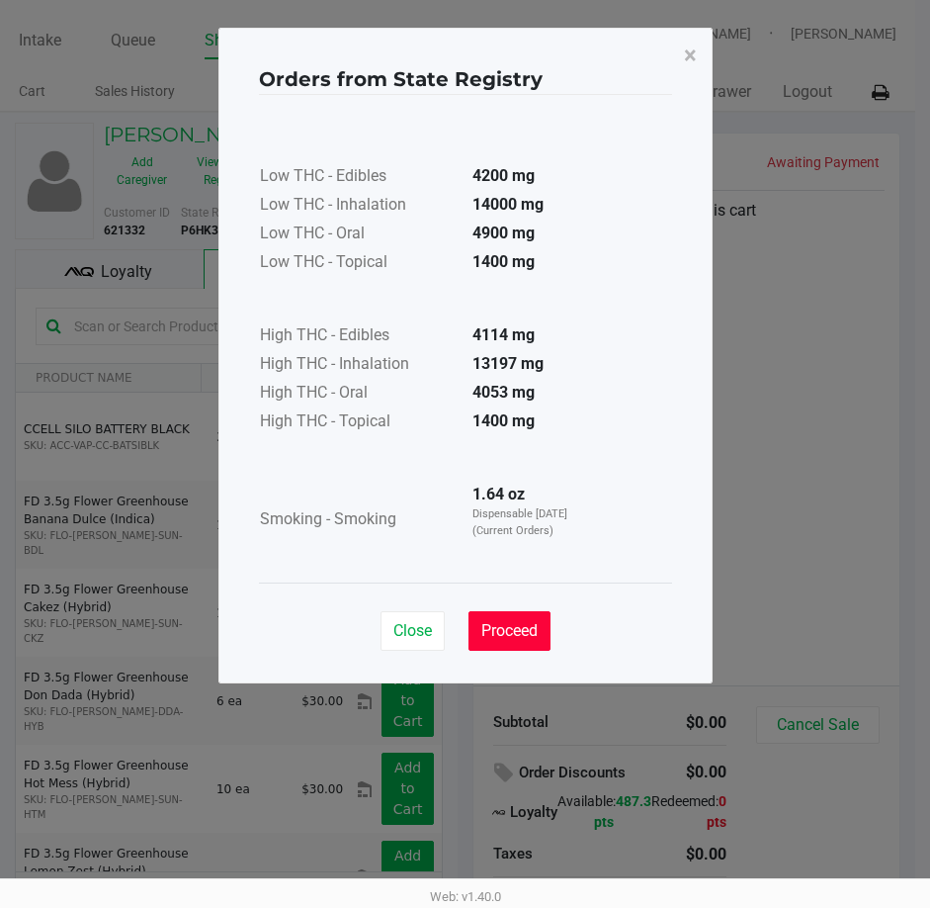
click at [526, 618] on button "Proceed" at bounding box center [510, 631] width 82 height 40
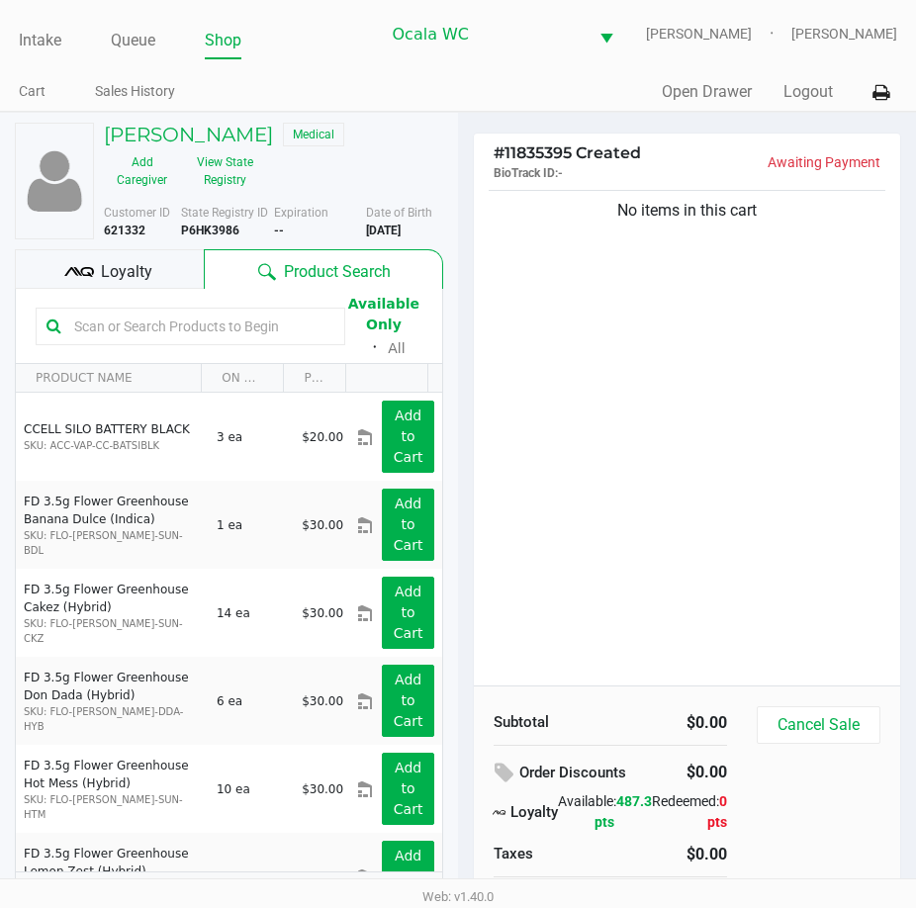
click at [139, 315] on input "text" at bounding box center [200, 326] width 268 height 30
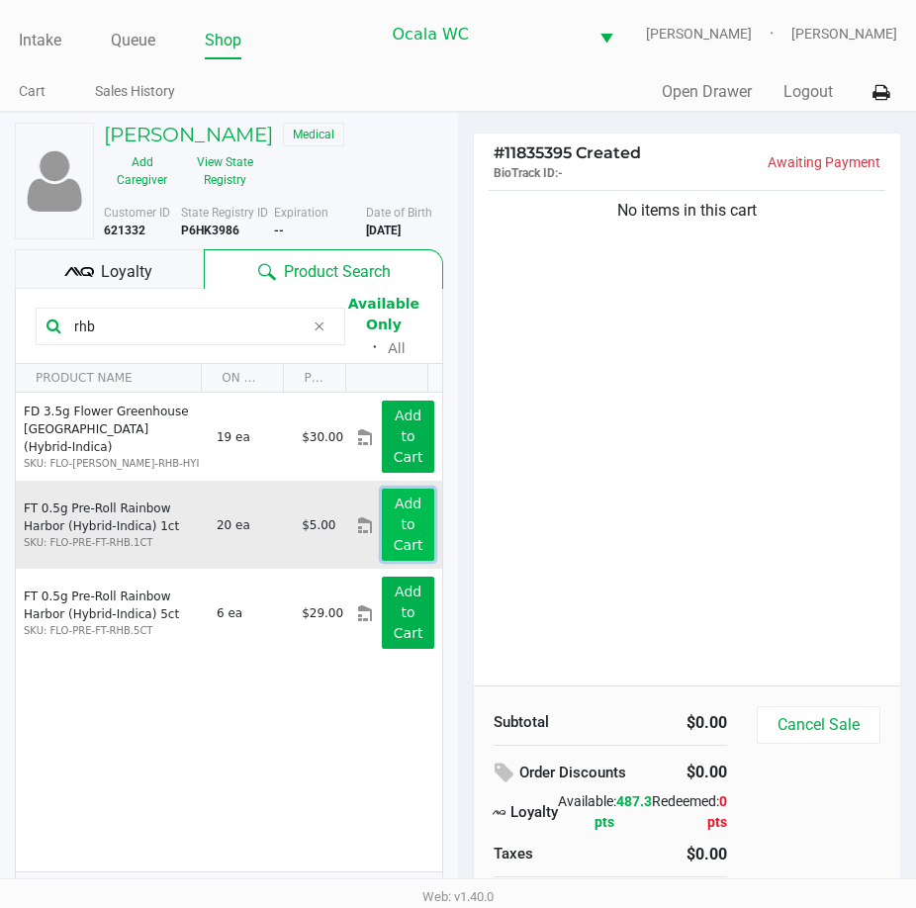
click at [394, 538] on app-button-loader "Add to Cart" at bounding box center [409, 523] width 30 height 57
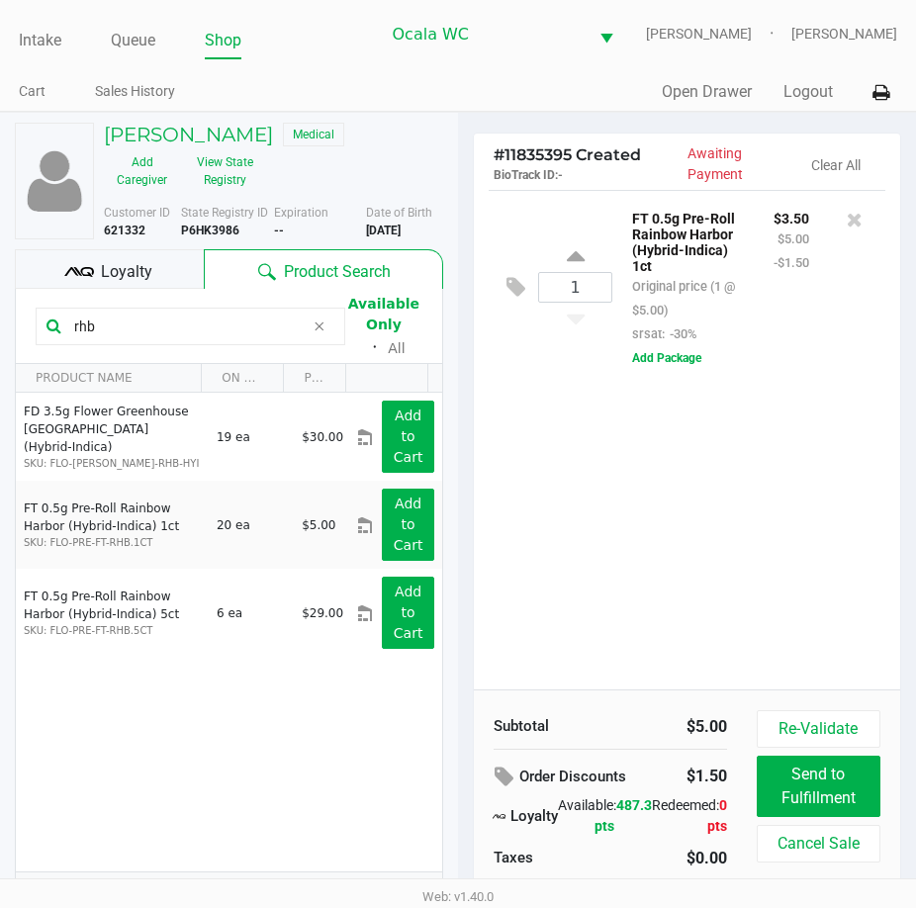
click at [706, 486] on div "1 FT 0.5g Pre-Roll Rainbow Harbor (Hybrid-Indica) 1ct Original price (1 @ $5.00…" at bounding box center [687, 439] width 426 height 499
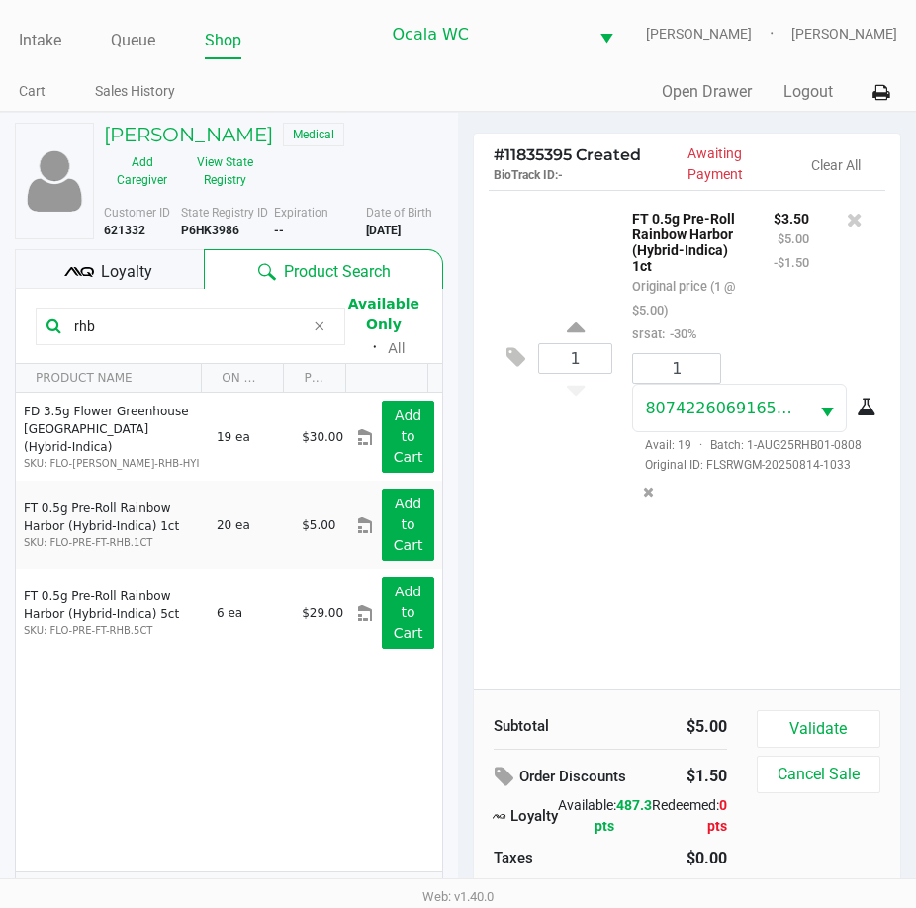
click at [119, 314] on input "rhb" at bounding box center [185, 326] width 238 height 30
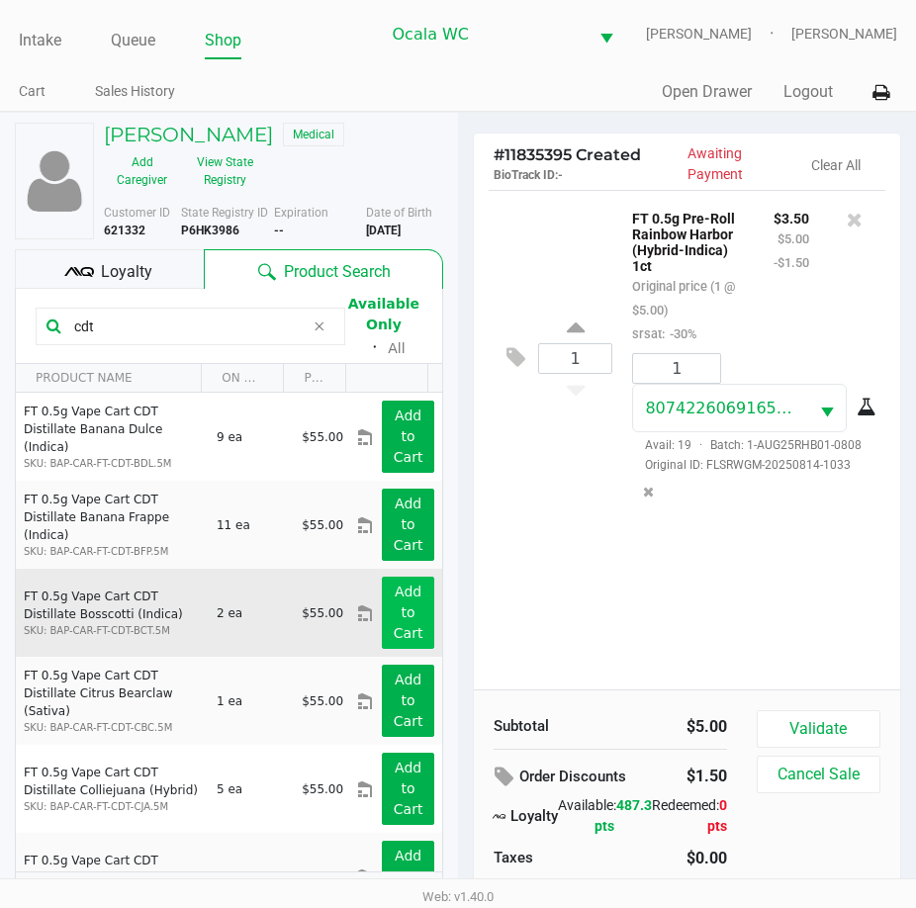
type input "cdt"
click at [401, 608] on button "Add to Cart" at bounding box center [408, 612] width 52 height 72
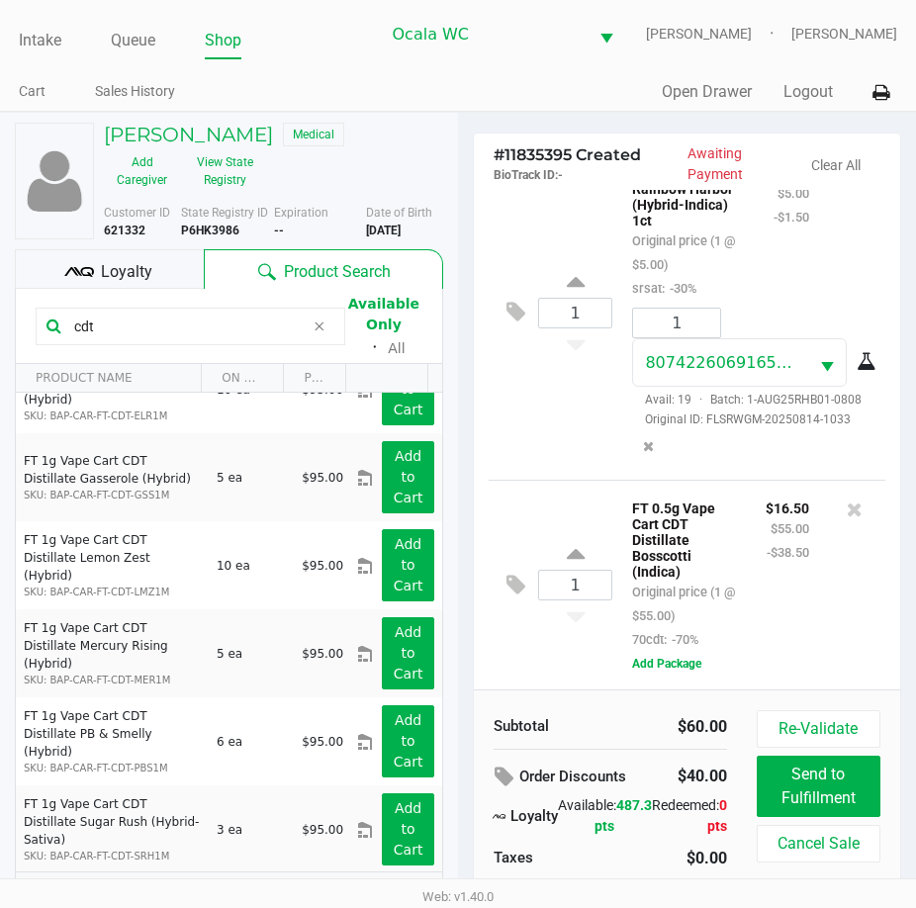
scroll to position [2161, 0]
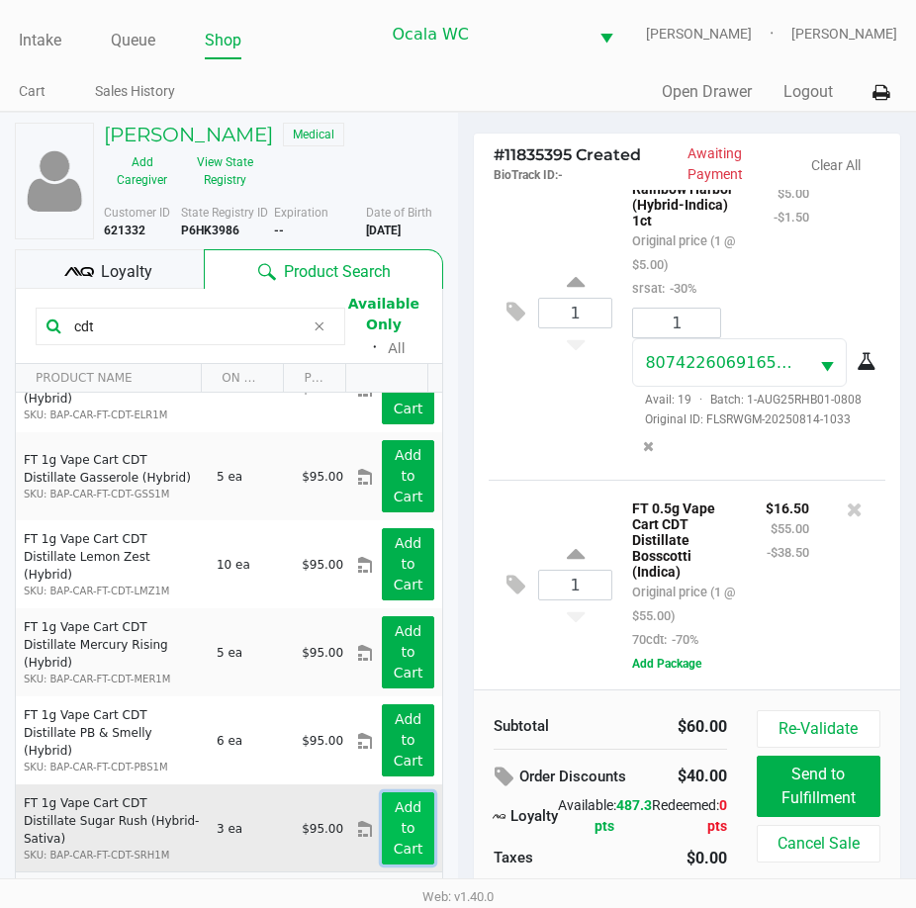
click at [394, 827] on app-button-loader "Add to Cart" at bounding box center [409, 827] width 30 height 57
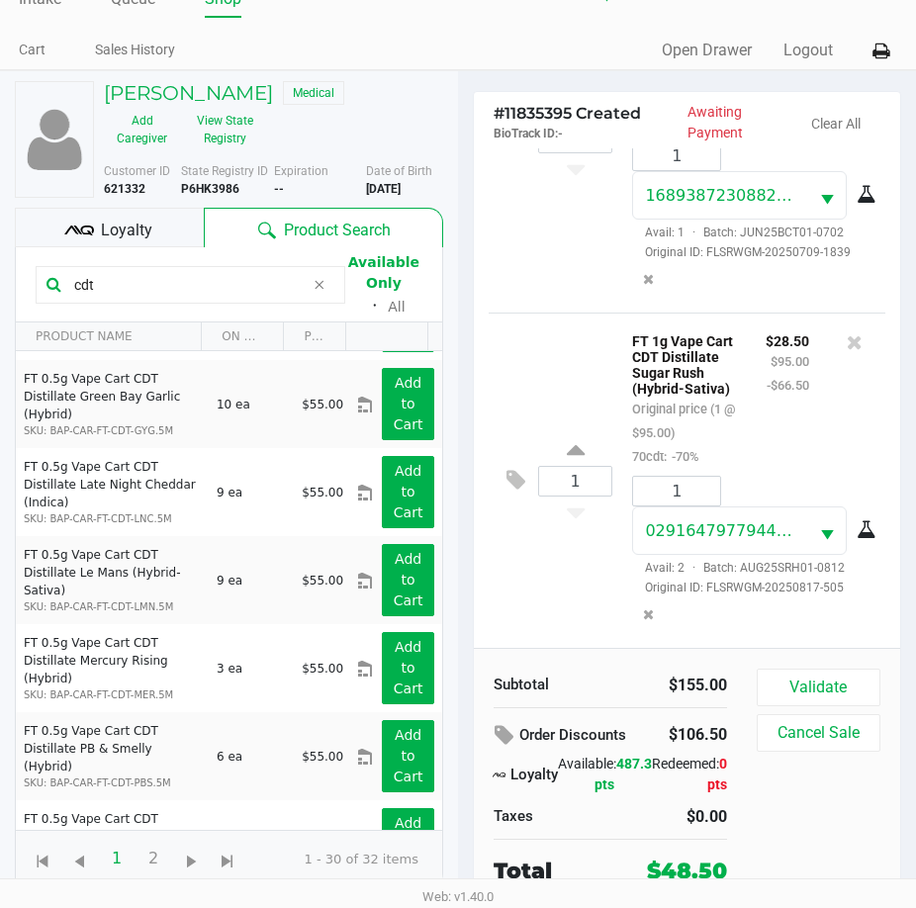
scroll to position [578, 0]
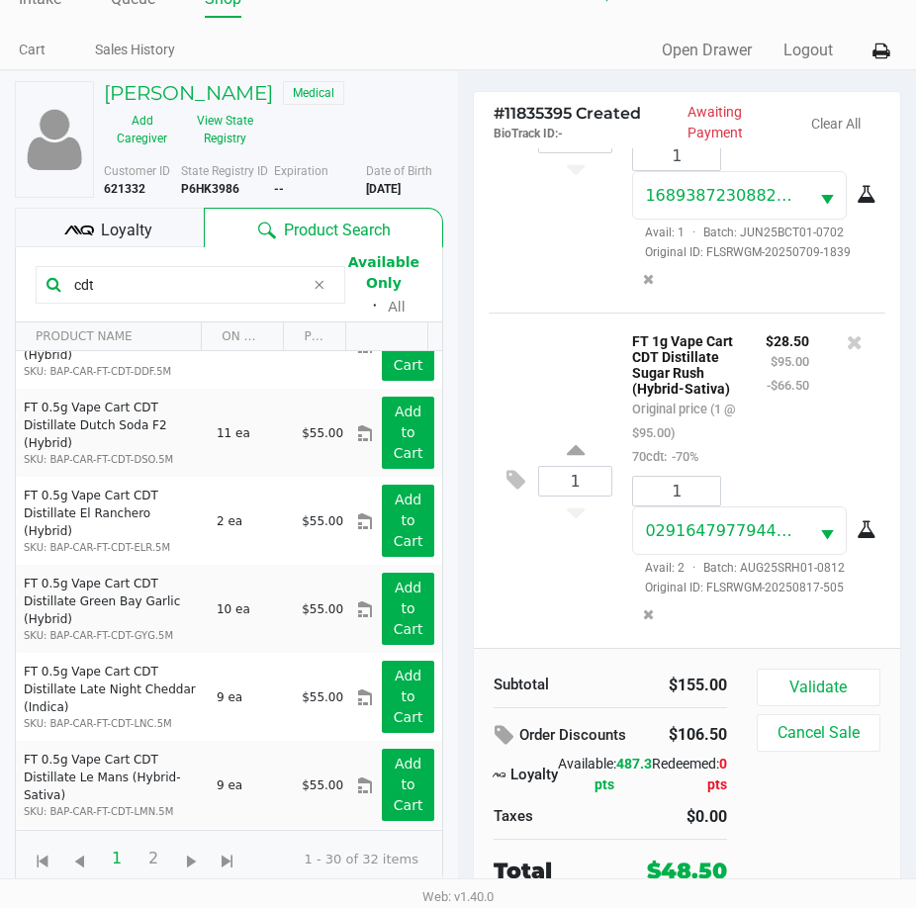
click at [125, 228] on span "Loyalty" at bounding box center [126, 231] width 51 height 24
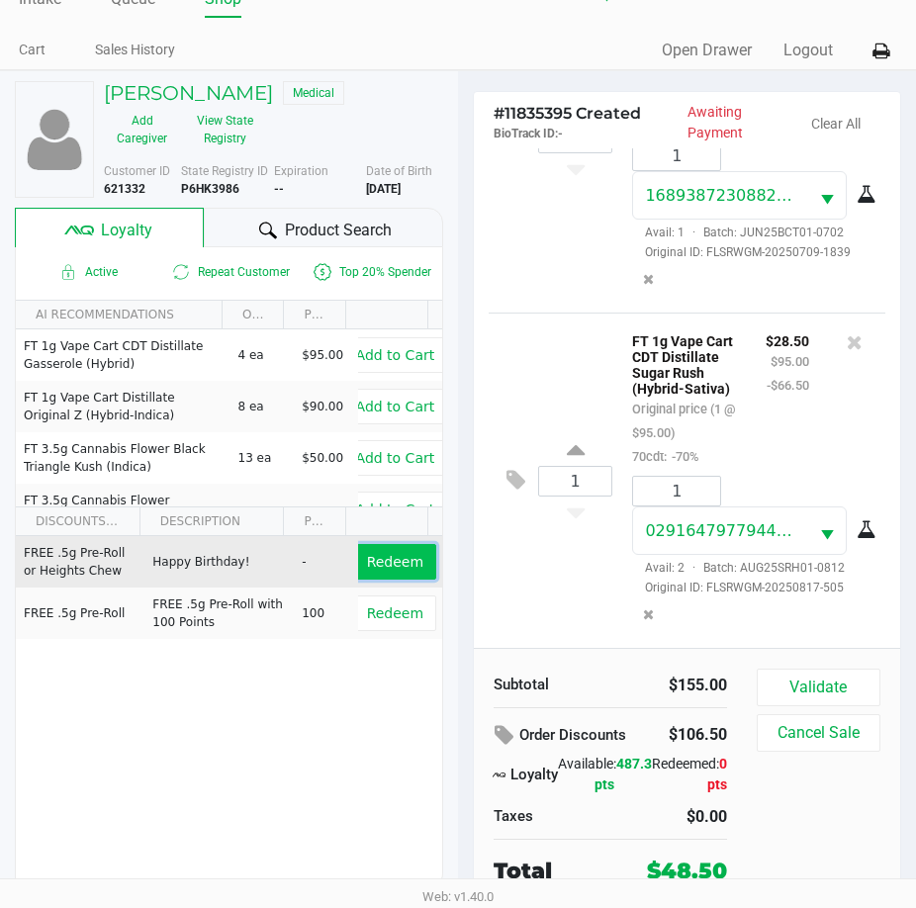
click at [383, 551] on button "Redeem" at bounding box center [395, 562] width 82 height 36
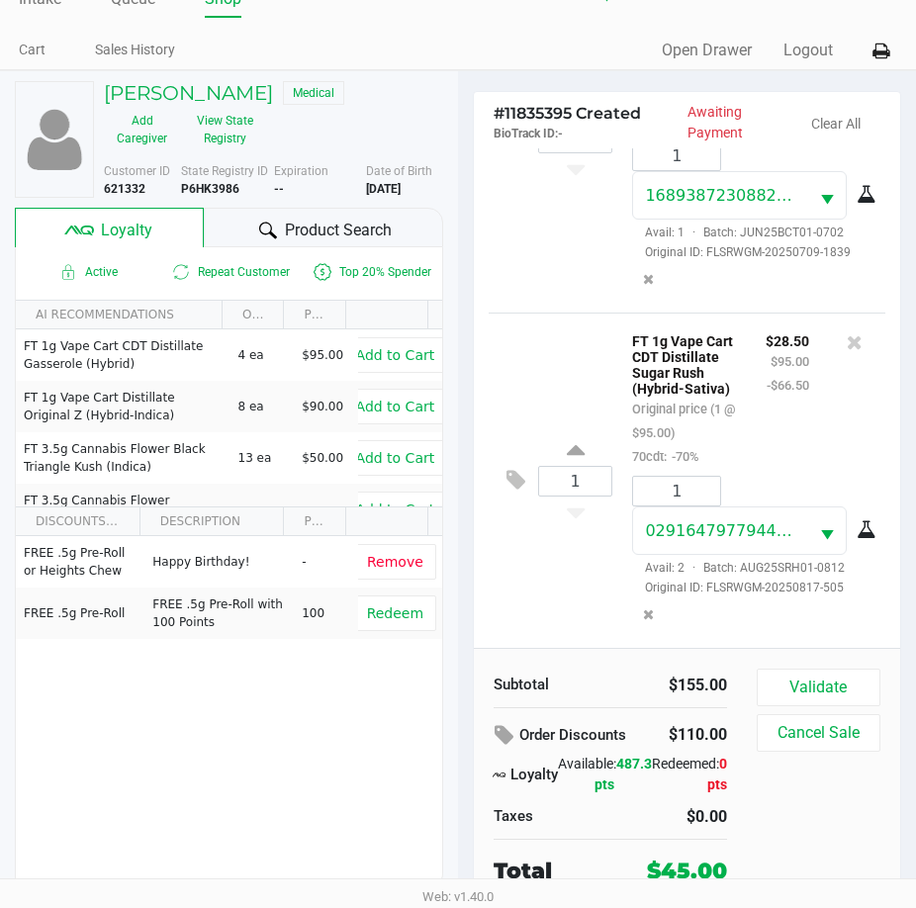
click at [538, 598] on div "1 FT 1g Vape Cart CDT Distillate Sugar Rush (Hybrid-Sativa) Original price (1 @…" at bounding box center [686, 479] width 397 height 335
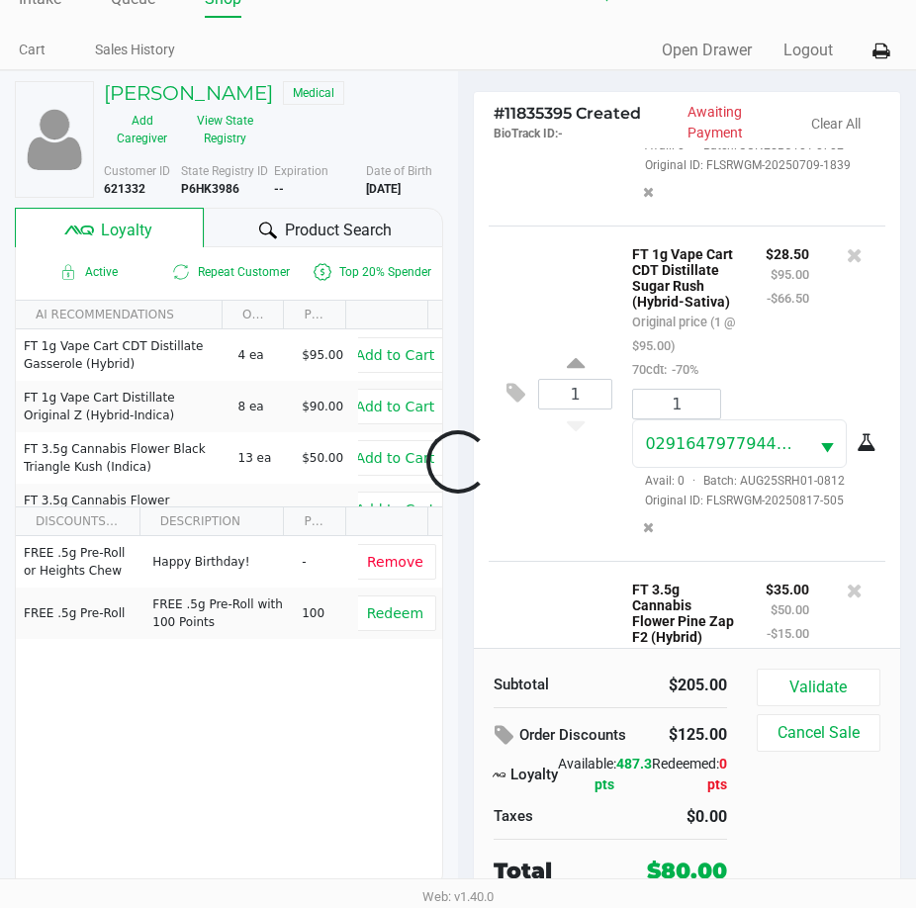
scroll to position [983, 0]
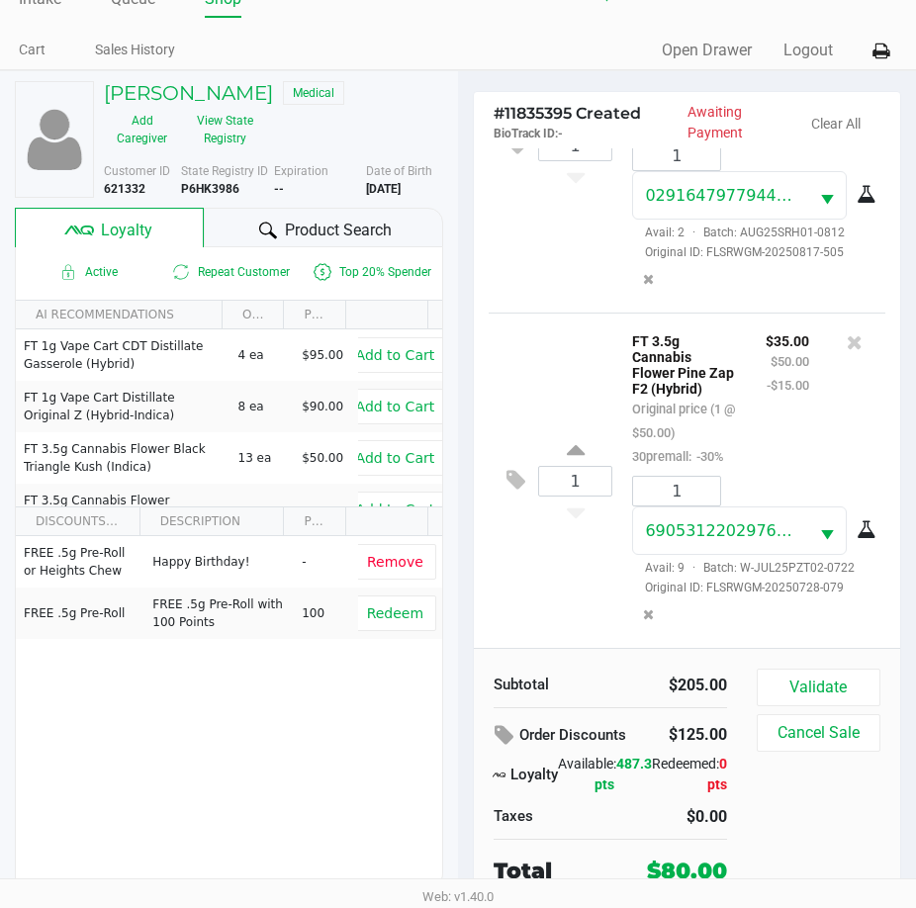
click at [846, 332] on icon at bounding box center [854, 342] width 16 height 20
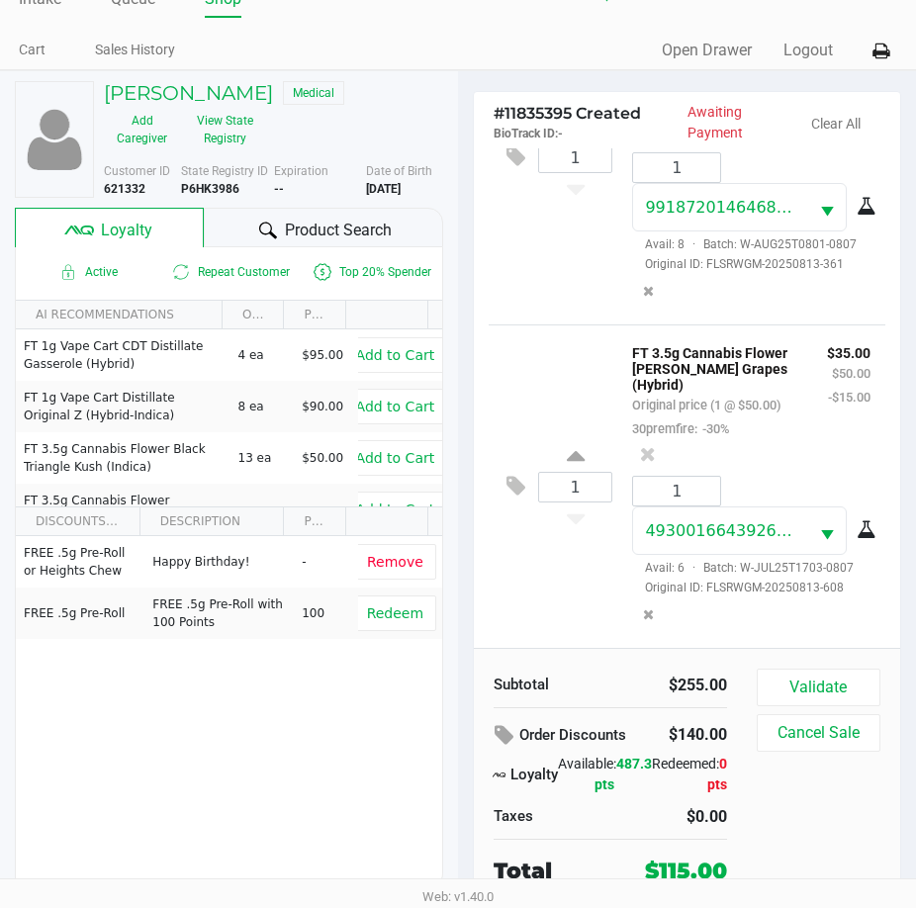
scroll to position [1392, 0]
click at [830, 675] on button "Validate" at bounding box center [818, 687] width 124 height 38
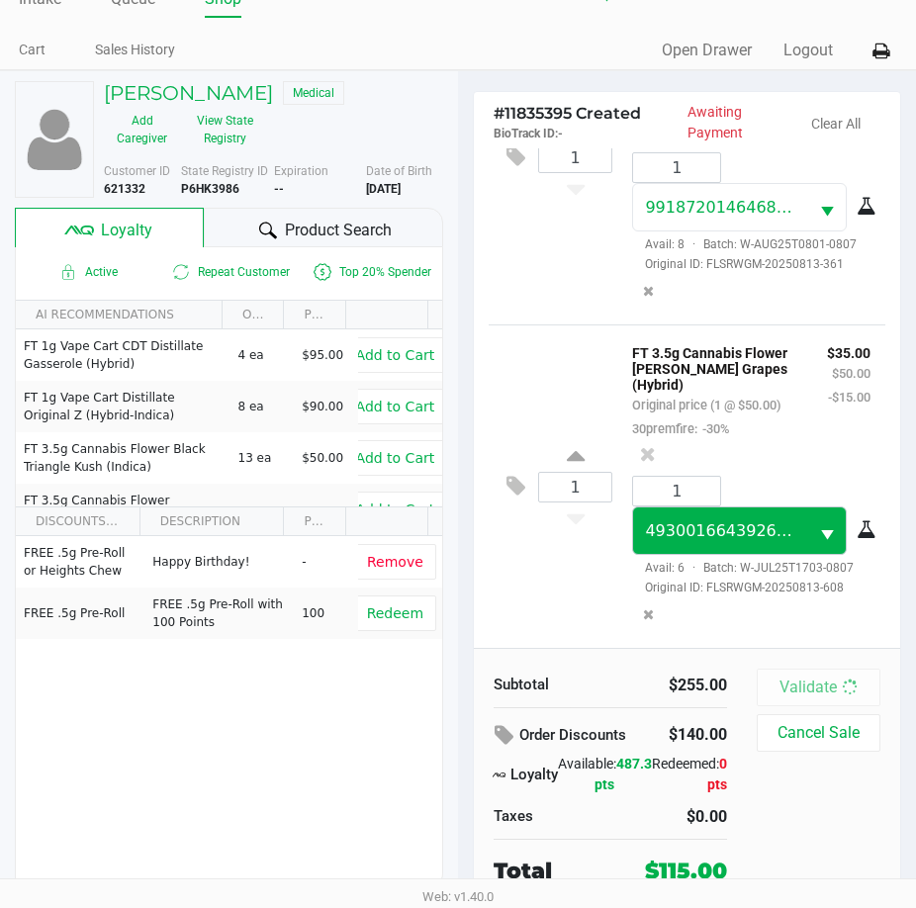
scroll to position [0, 0]
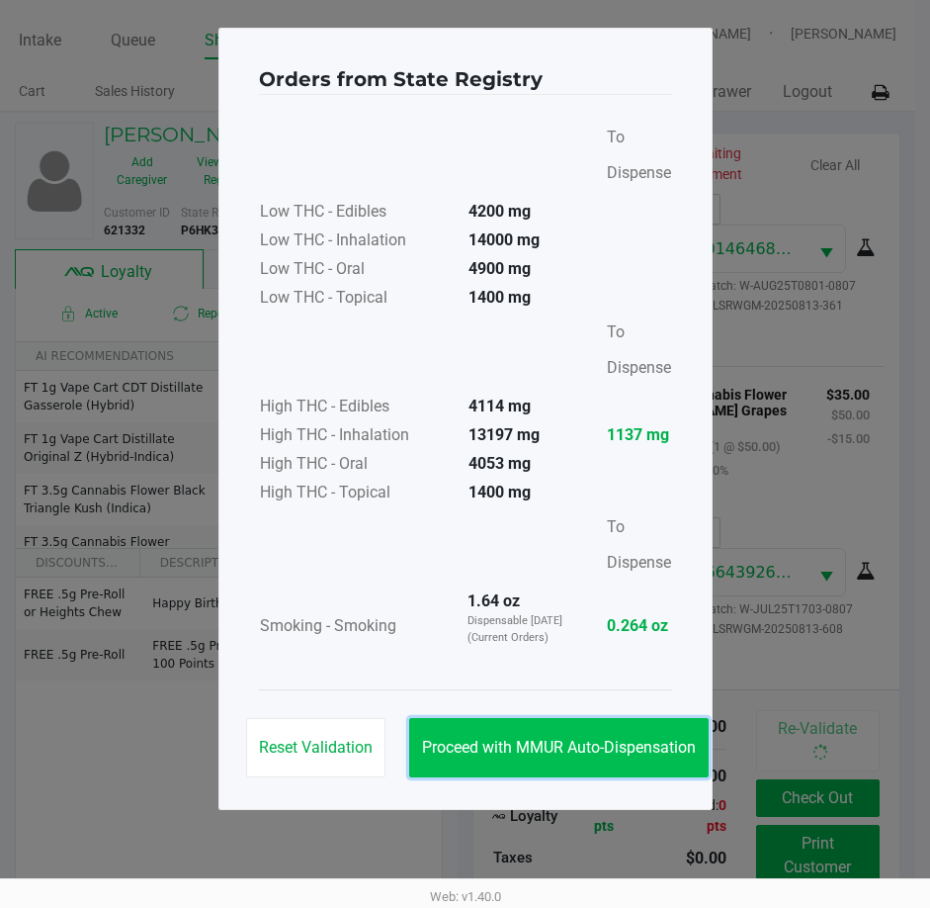
click at [524, 738] on span "Proceed with MMUR Auto-Dispensation" at bounding box center [559, 747] width 274 height 19
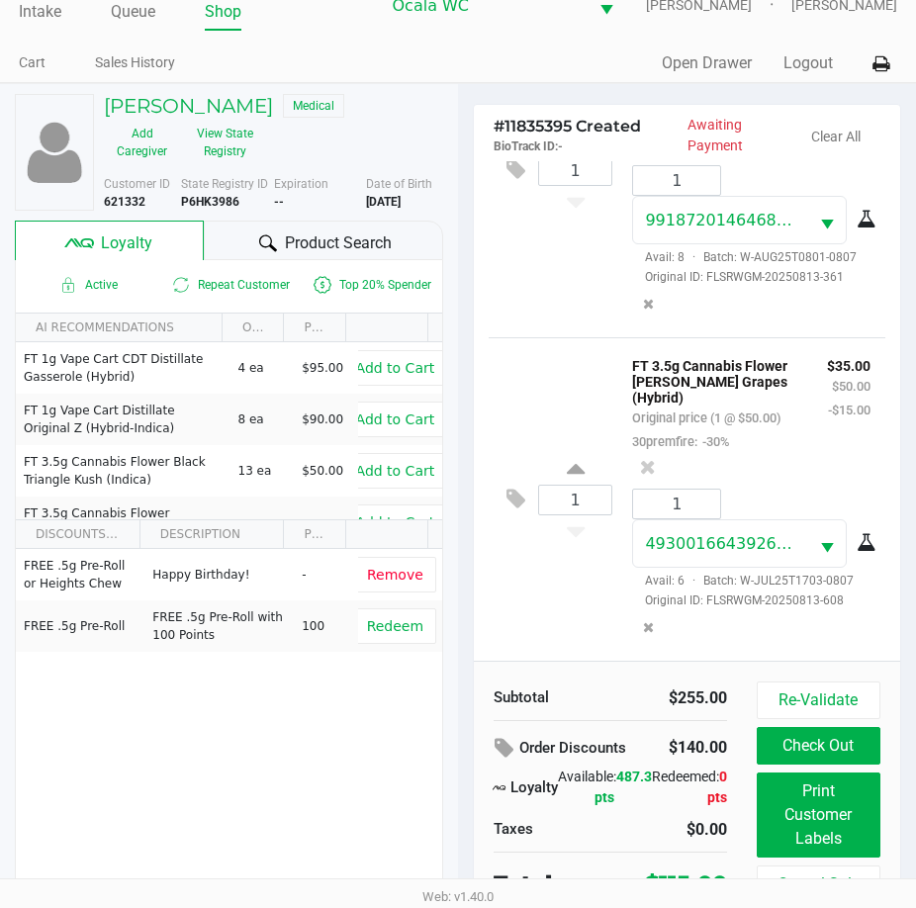
scroll to position [44, 0]
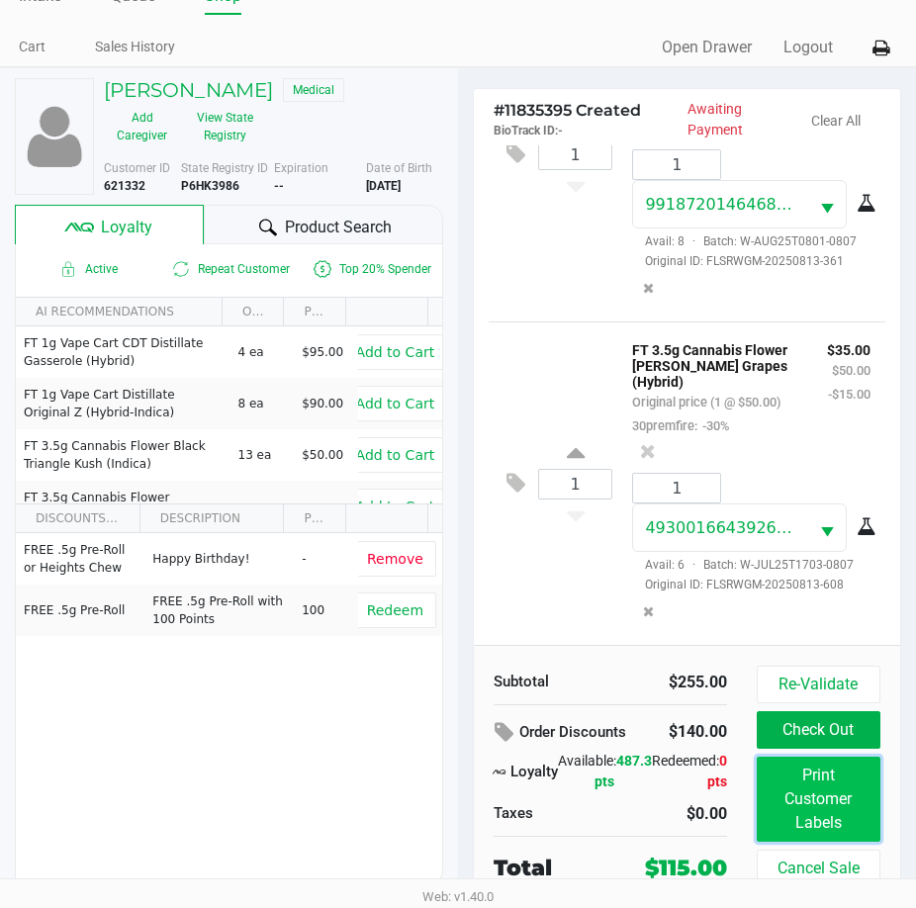
click at [847, 800] on button "Print Customer Labels" at bounding box center [818, 798] width 124 height 85
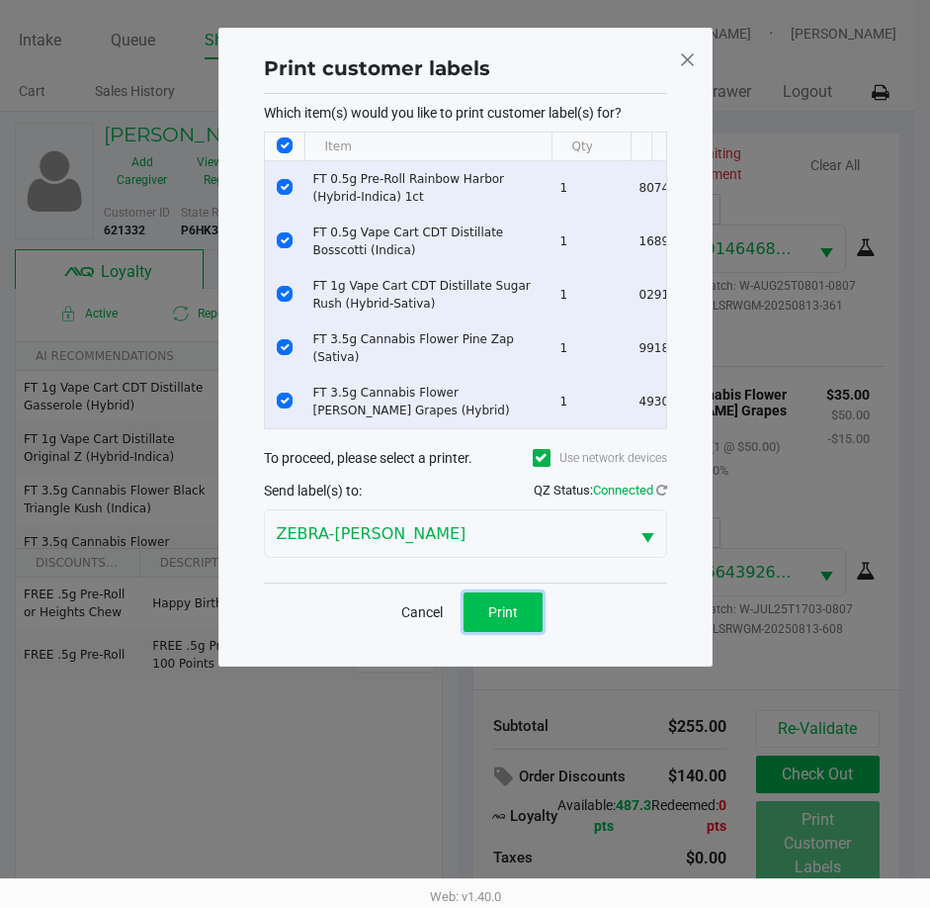
click at [495, 620] on span "Print" at bounding box center [503, 612] width 30 height 16
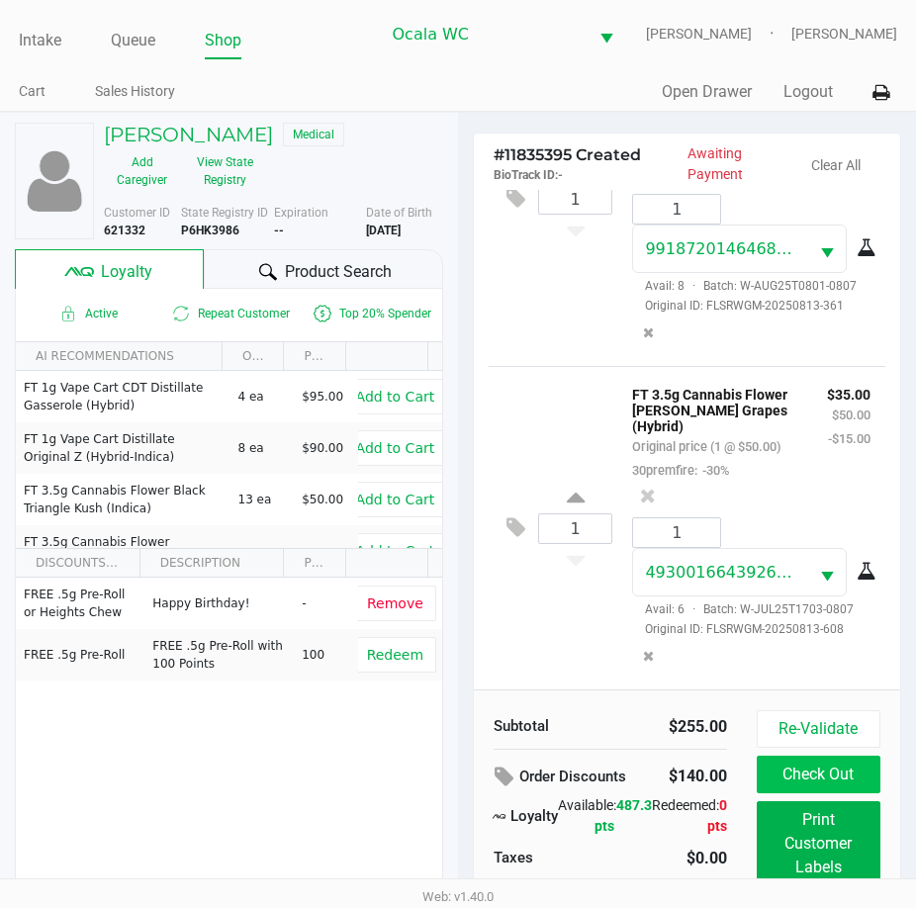
click at [843, 783] on button "Check Out" at bounding box center [818, 774] width 124 height 38
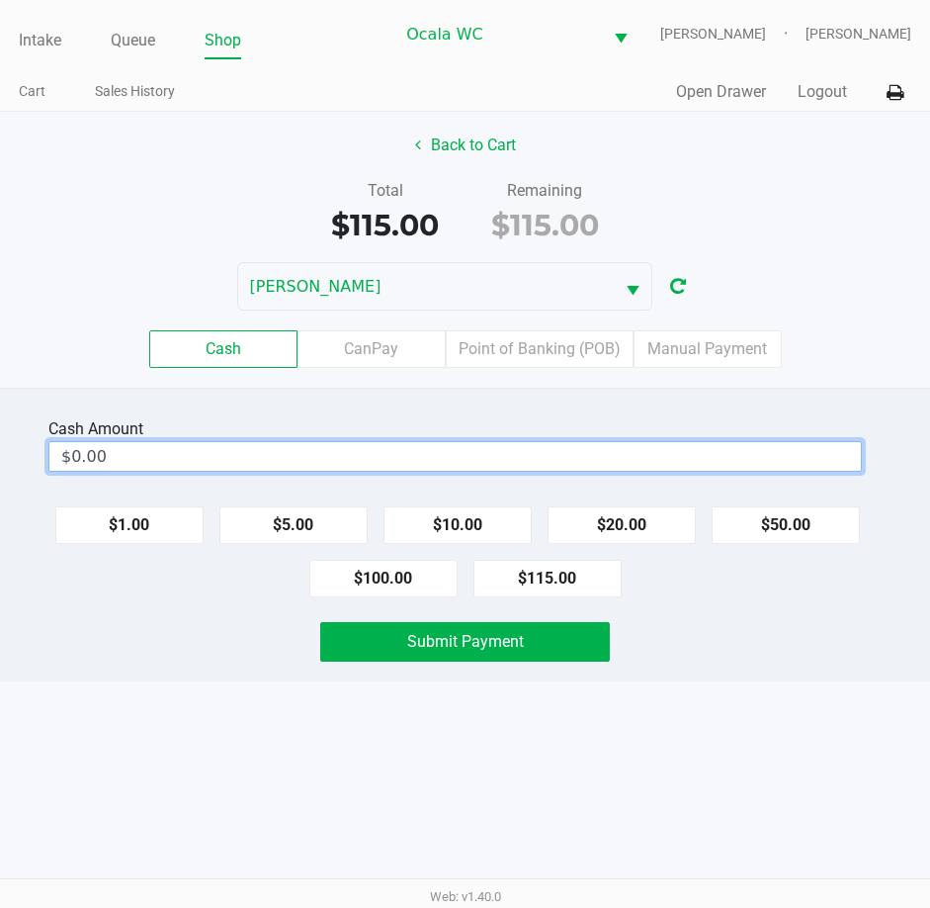
click at [574, 463] on input "$0.00" at bounding box center [455, 456] width 812 height 29
click at [535, 638] on button "Submit Payment" at bounding box center [465, 642] width 291 height 40
type input "$120.00"
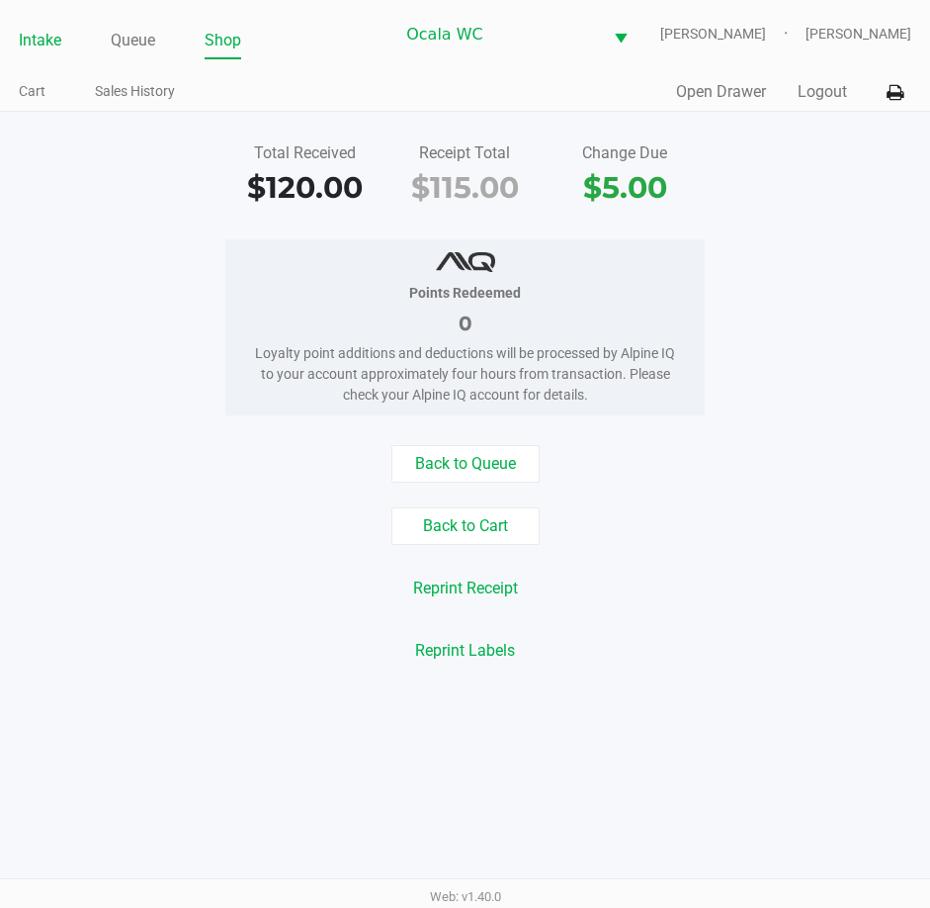
click at [41, 40] on link "Intake" at bounding box center [40, 41] width 43 height 28
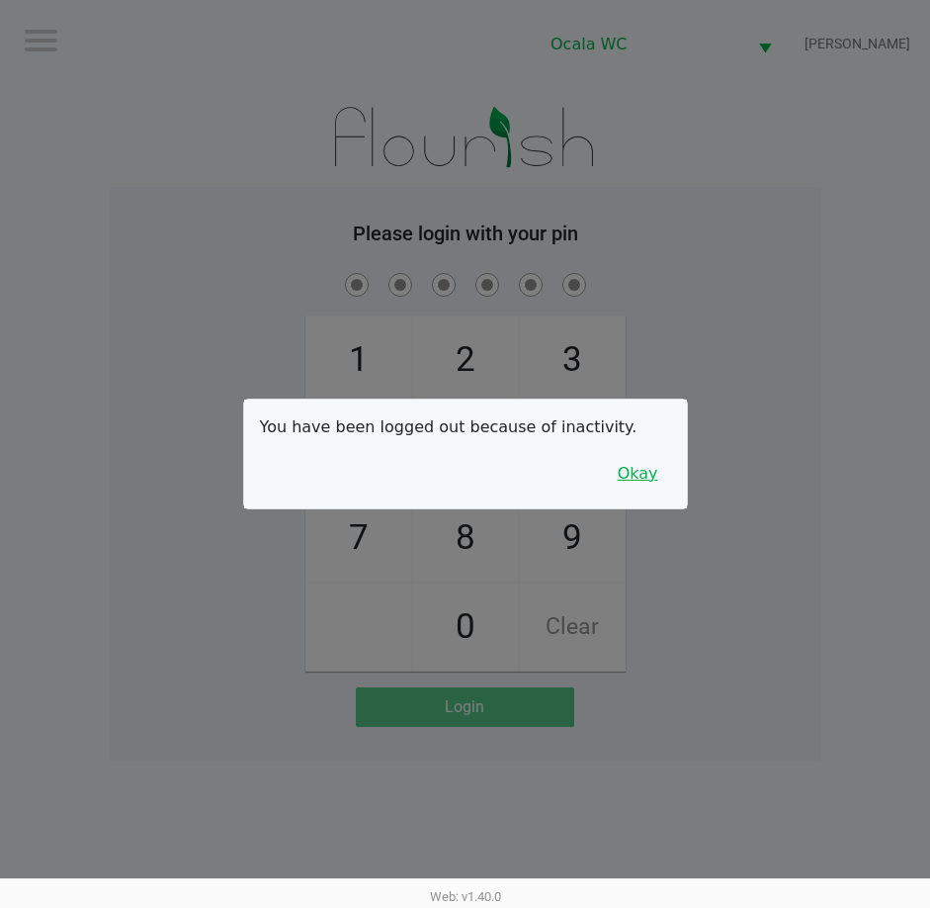
drag, startPoint x: 643, startPoint y: 470, endPoint x: 711, endPoint y: 397, distance: 100.0
click at [643, 470] on button "Okay" at bounding box center [638, 474] width 66 height 38
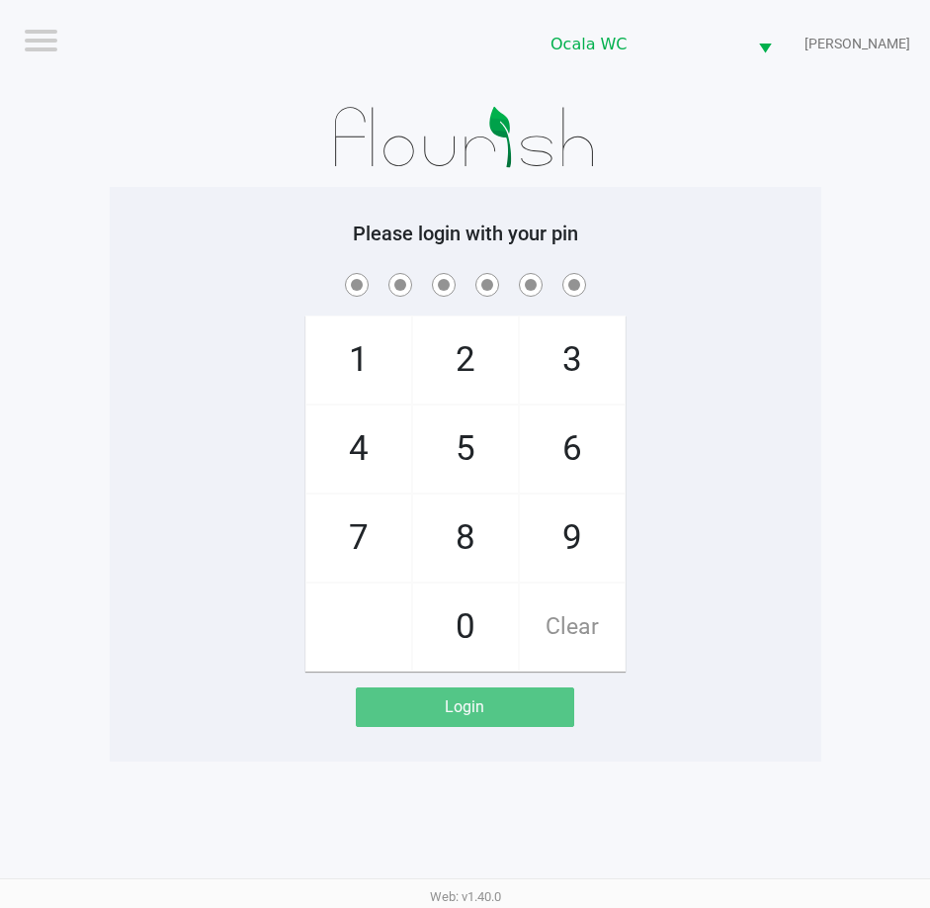
drag, startPoint x: 711, startPoint y: 356, endPoint x: 725, endPoint y: 341, distance: 20.3
click at [714, 353] on div "1 4 7 2 5 8 0 3 6 9 Clear" at bounding box center [466, 470] width 712 height 402
checkbox input "true"
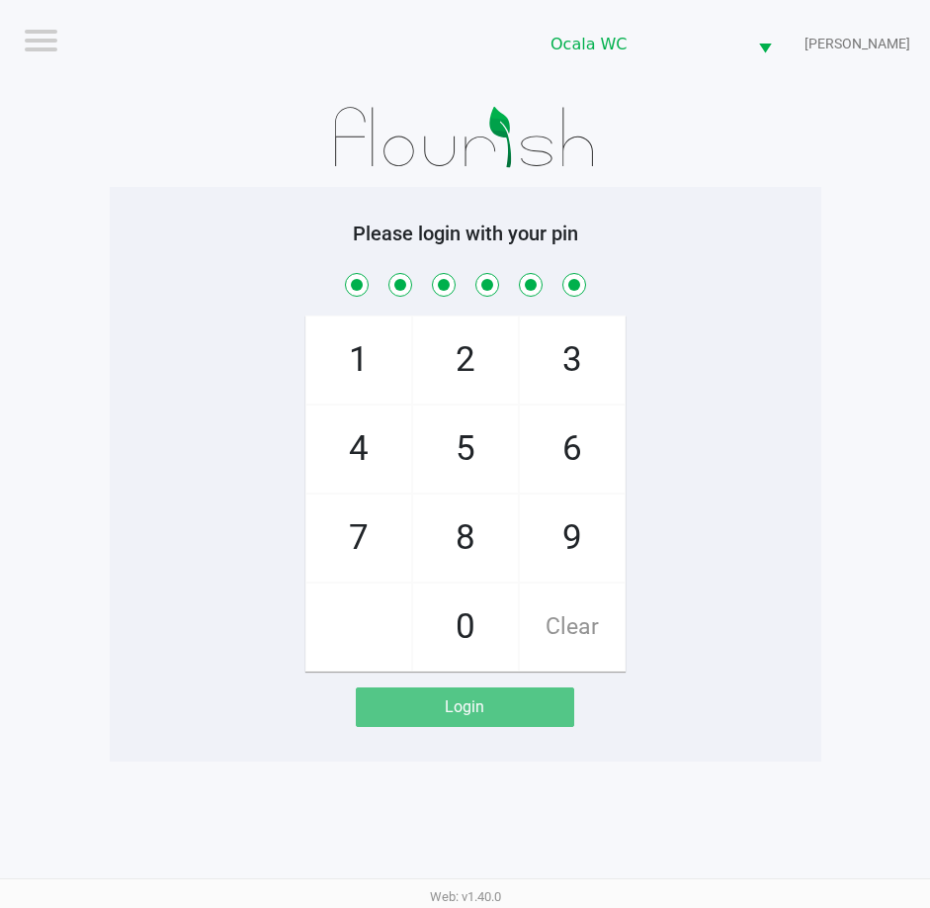
checkbox input "true"
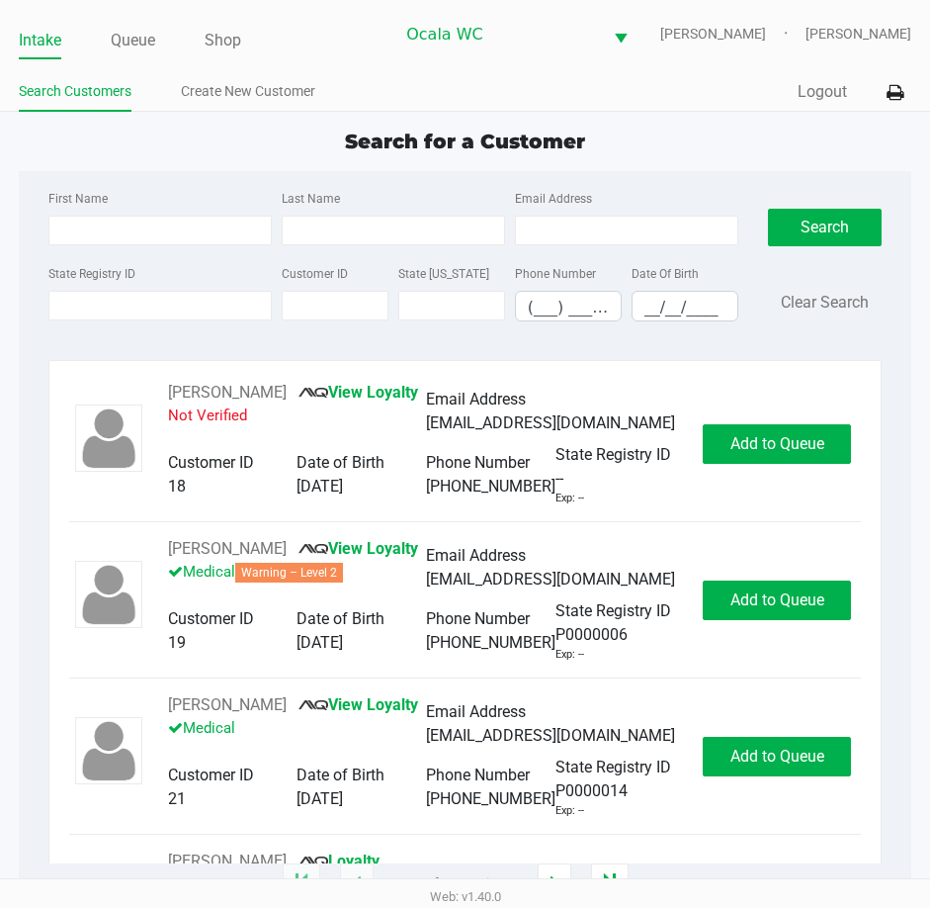
click at [393, 83] on ul "Search Customers Create New Customer" at bounding box center [242, 94] width 447 height 34
click at [376, 55] on ul "Intake Queue Shop" at bounding box center [206, 42] width 375 height 34
click at [70, 309] on input "State Registry ID" at bounding box center [159, 306] width 223 height 30
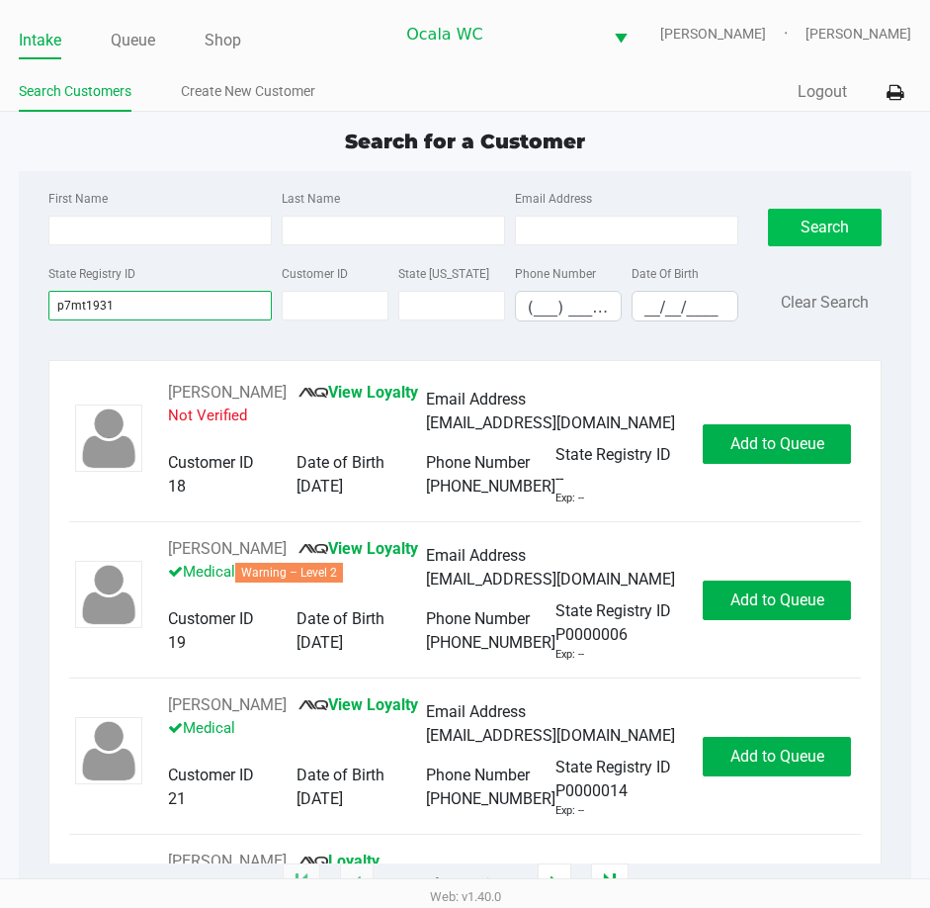
type input "p7mt1931"
click at [821, 222] on button "Search" at bounding box center [825, 228] width 115 height 38
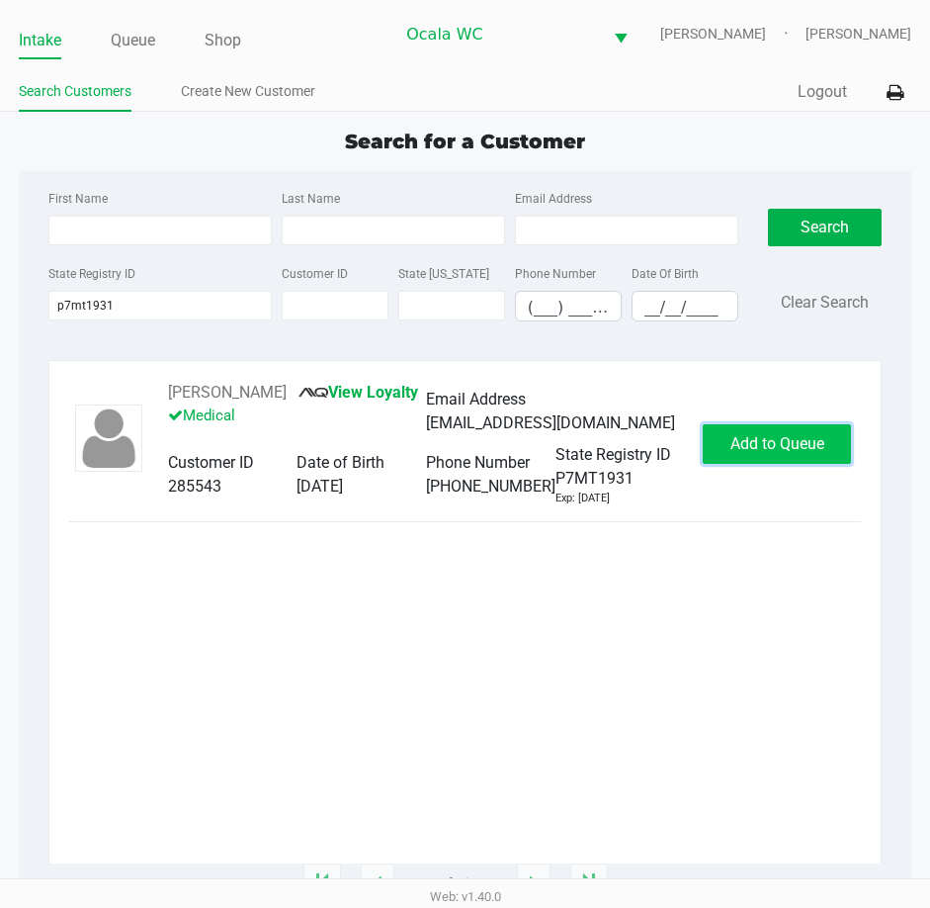
click at [777, 441] on span "Add to Queue" at bounding box center [778, 443] width 94 height 19
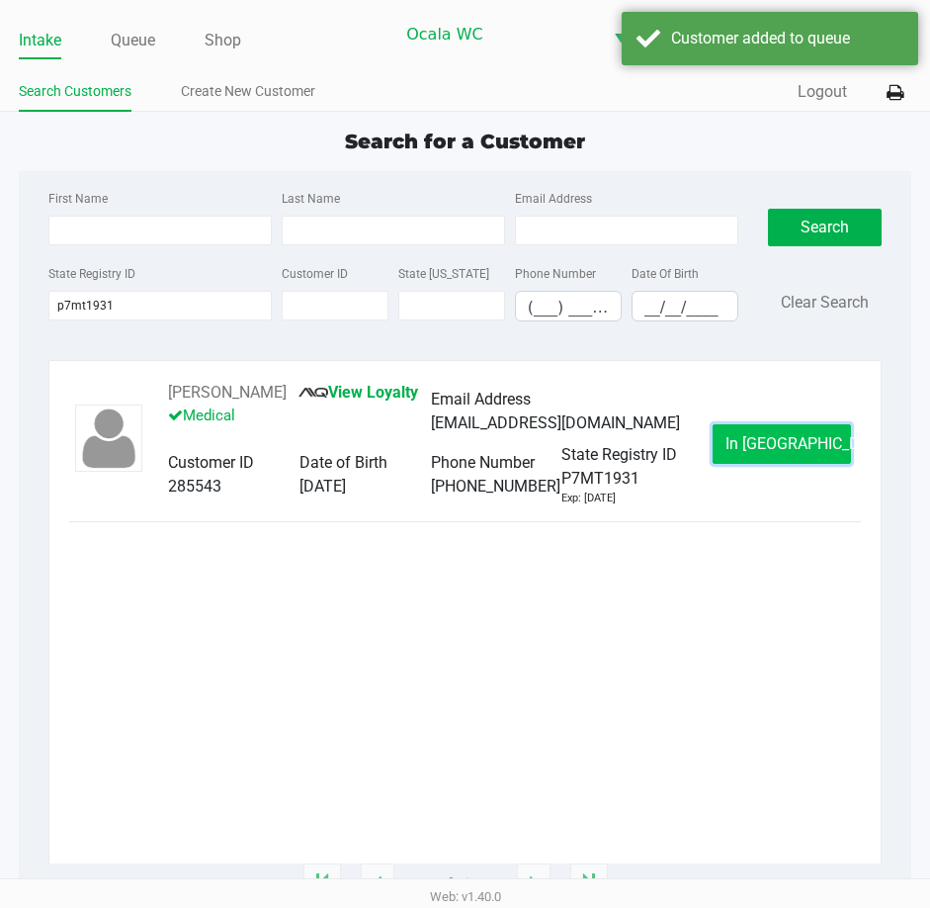
click at [769, 437] on span "In [GEOGRAPHIC_DATA]" at bounding box center [809, 443] width 166 height 19
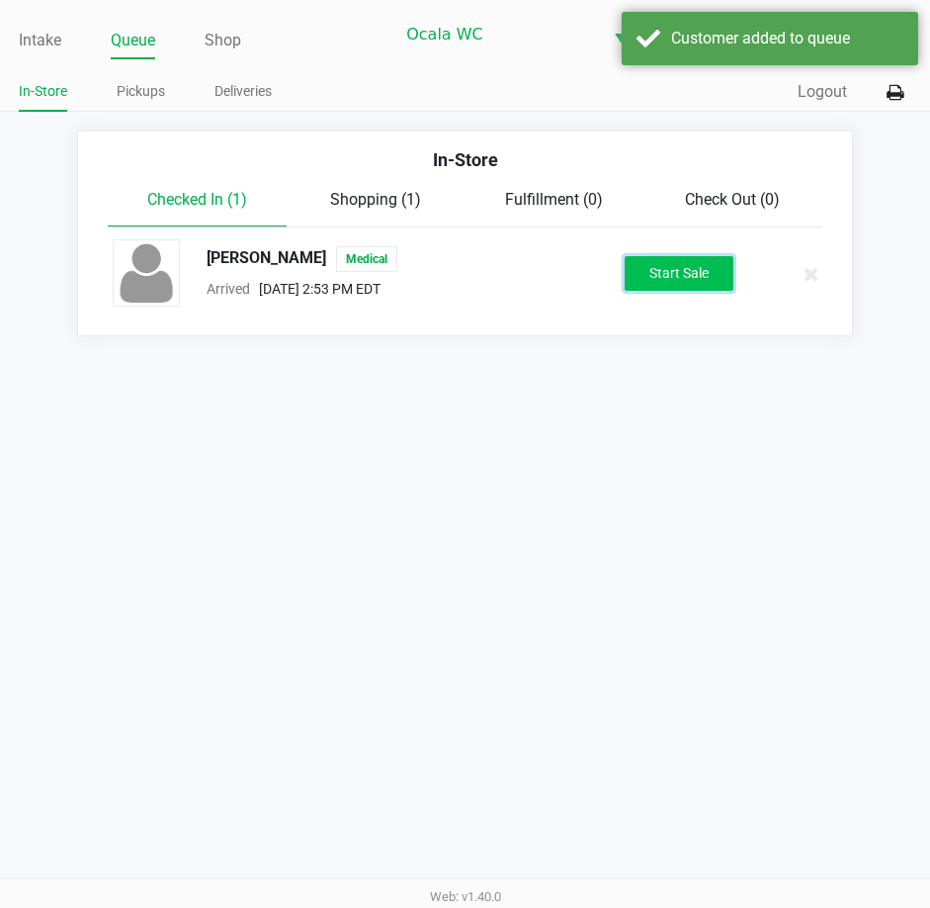
click at [685, 268] on button "Start Sale" at bounding box center [679, 273] width 109 height 35
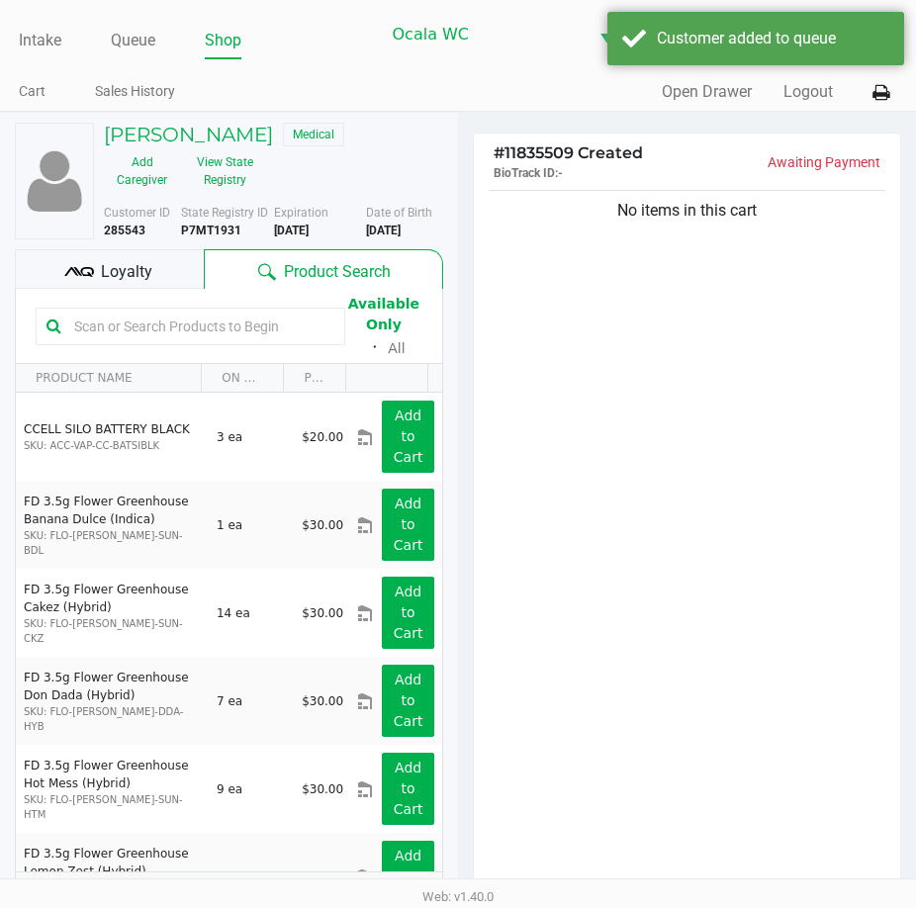
click at [602, 386] on div "No items in this cart" at bounding box center [687, 544] width 426 height 717
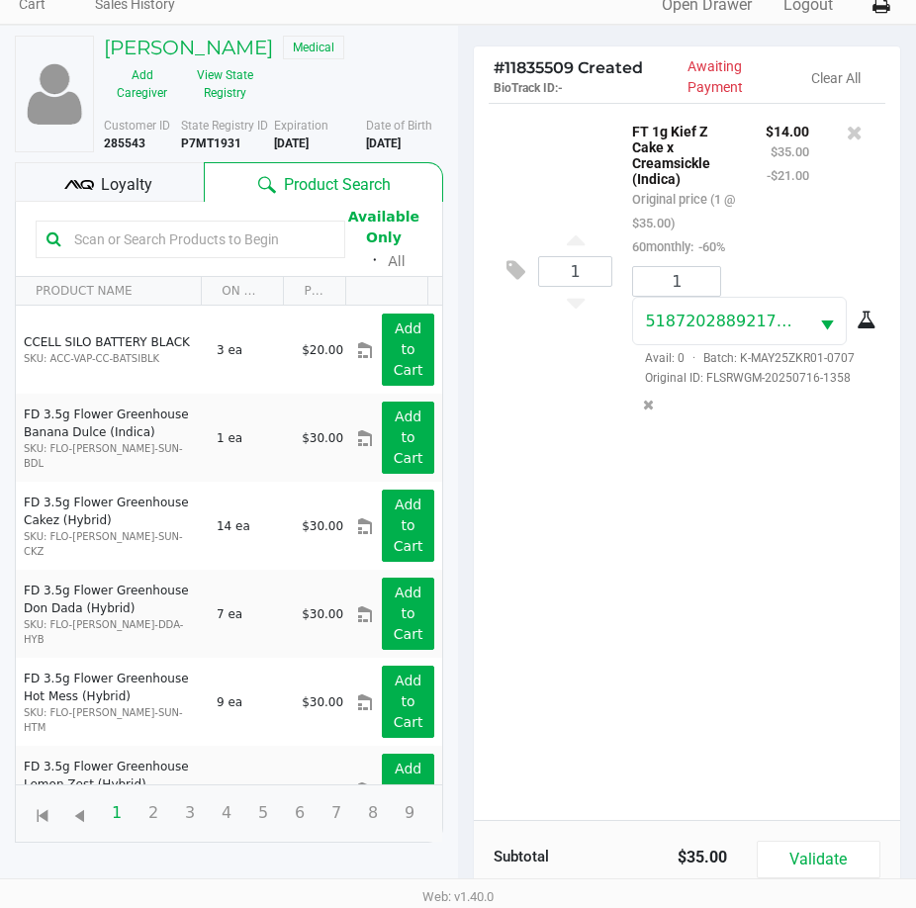
scroll to position [218, 0]
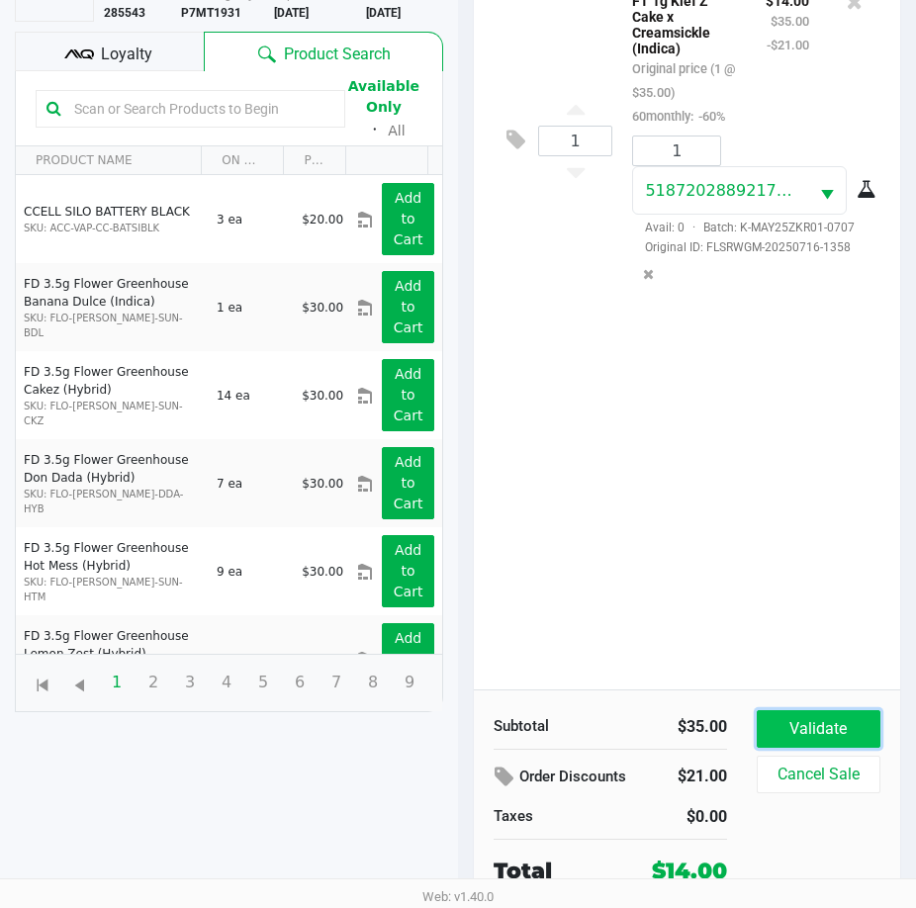
click at [836, 727] on button "Validate" at bounding box center [818, 729] width 124 height 38
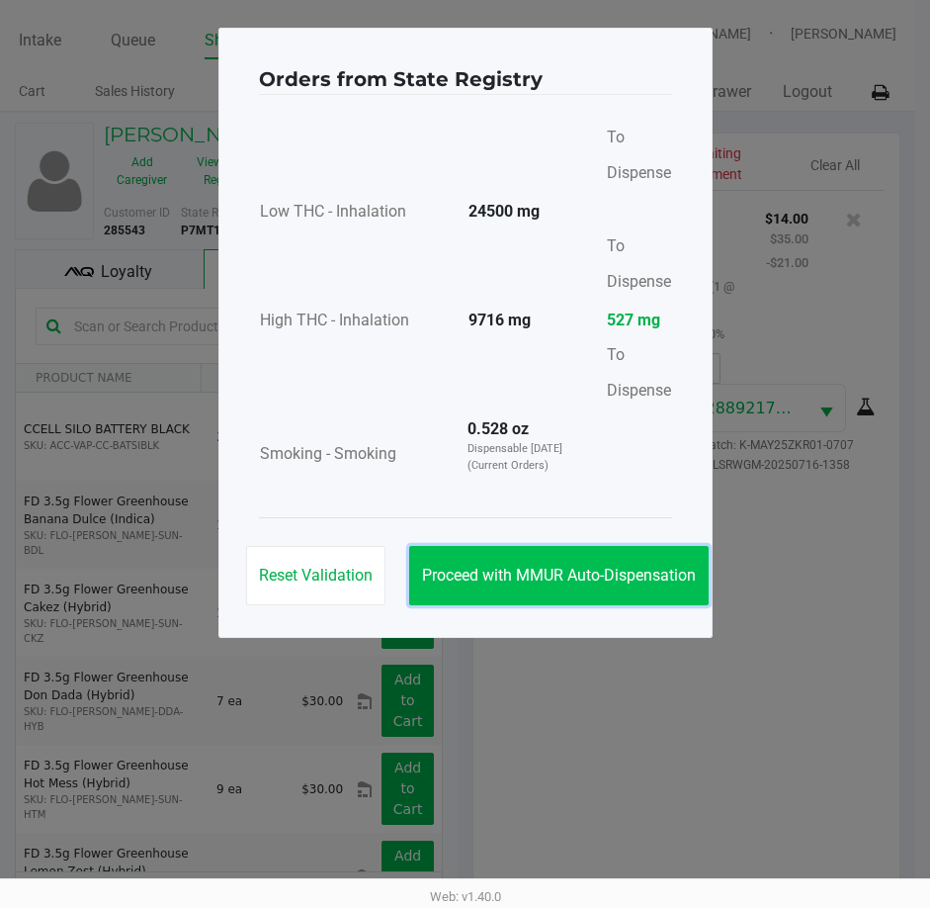
click at [524, 581] on span "Proceed with MMUR Auto-Dispensation" at bounding box center [559, 575] width 274 height 19
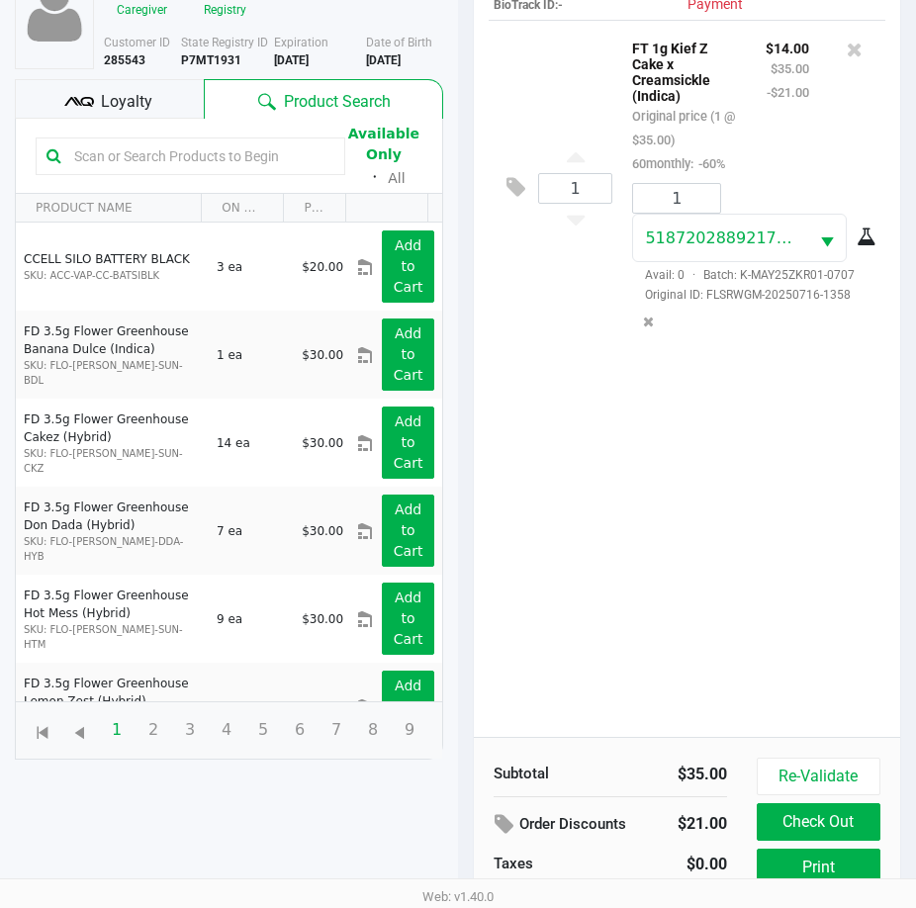
scroll to position [262, 0]
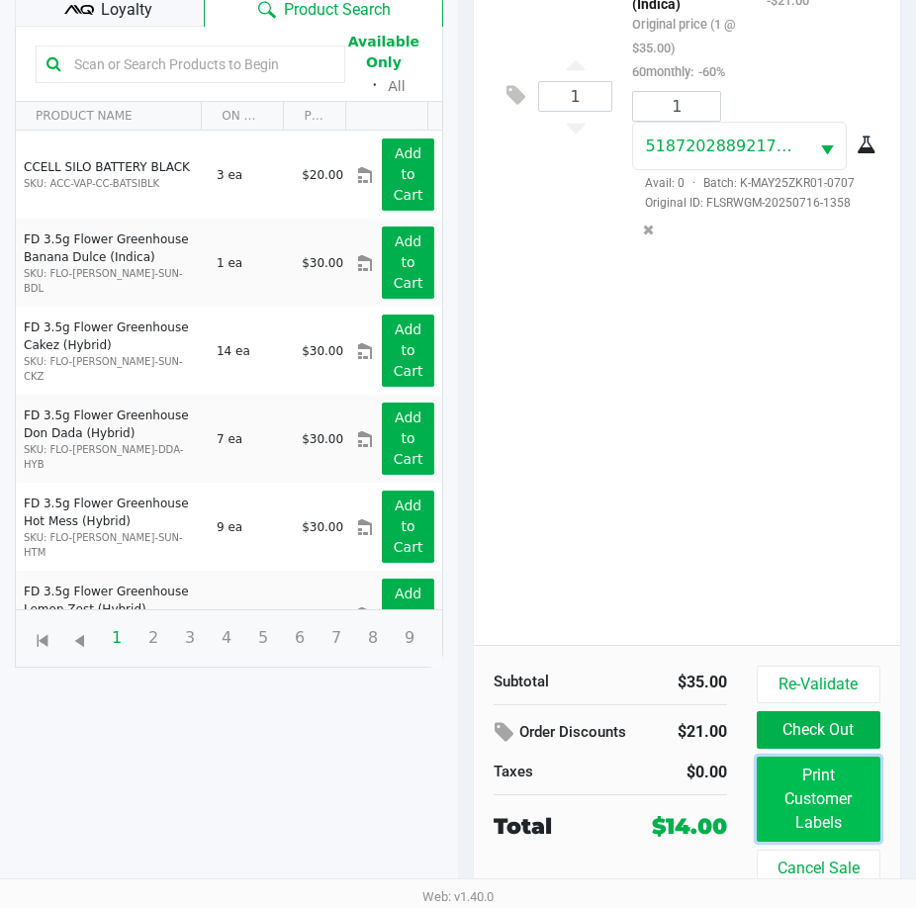
click at [840, 792] on button "Print Customer Labels" at bounding box center [818, 798] width 124 height 85
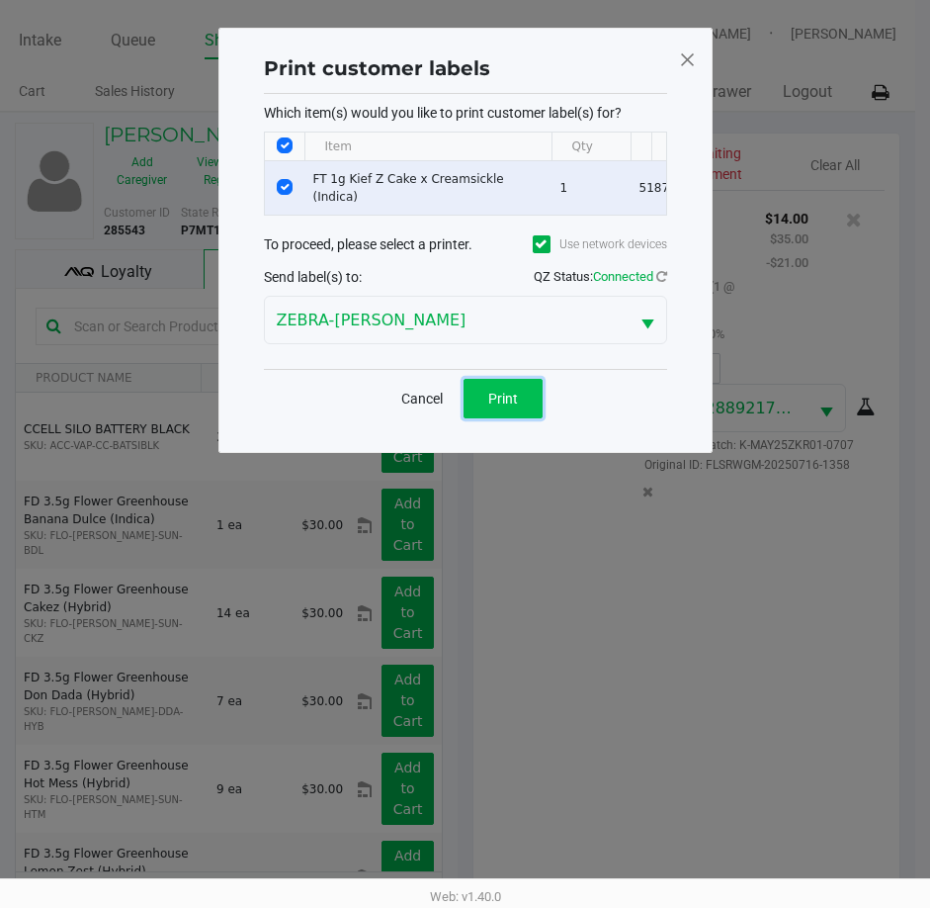
click at [502, 403] on span "Print" at bounding box center [503, 399] width 30 height 16
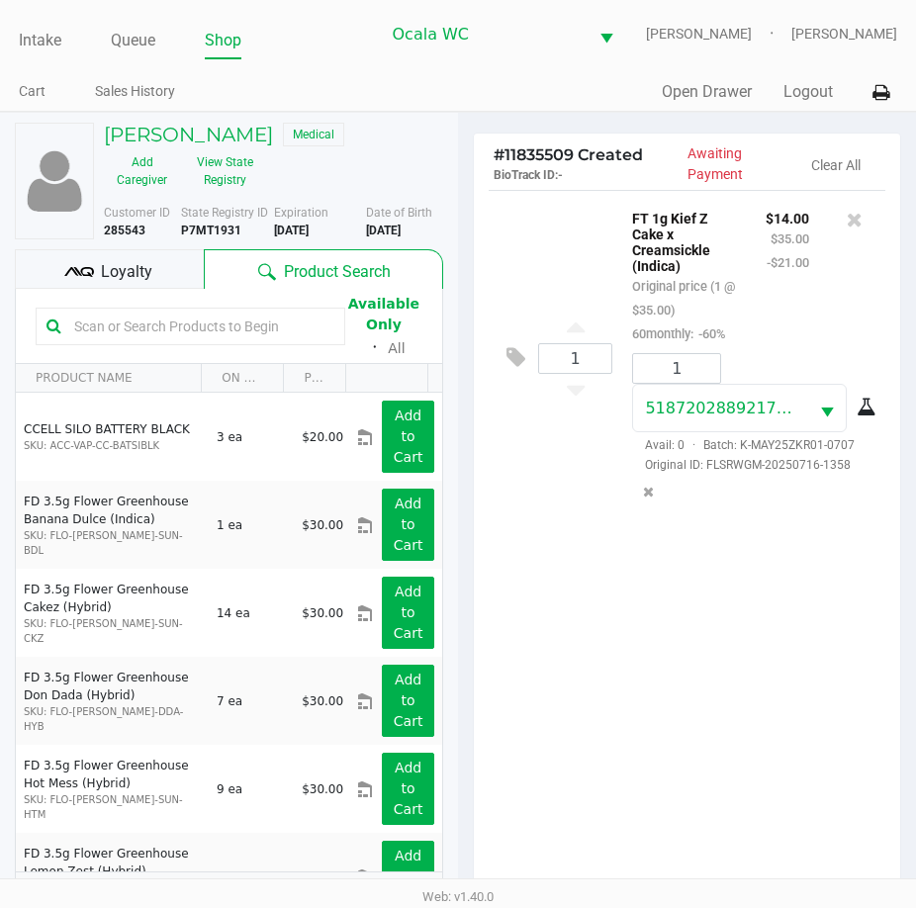
scroll to position [262, 0]
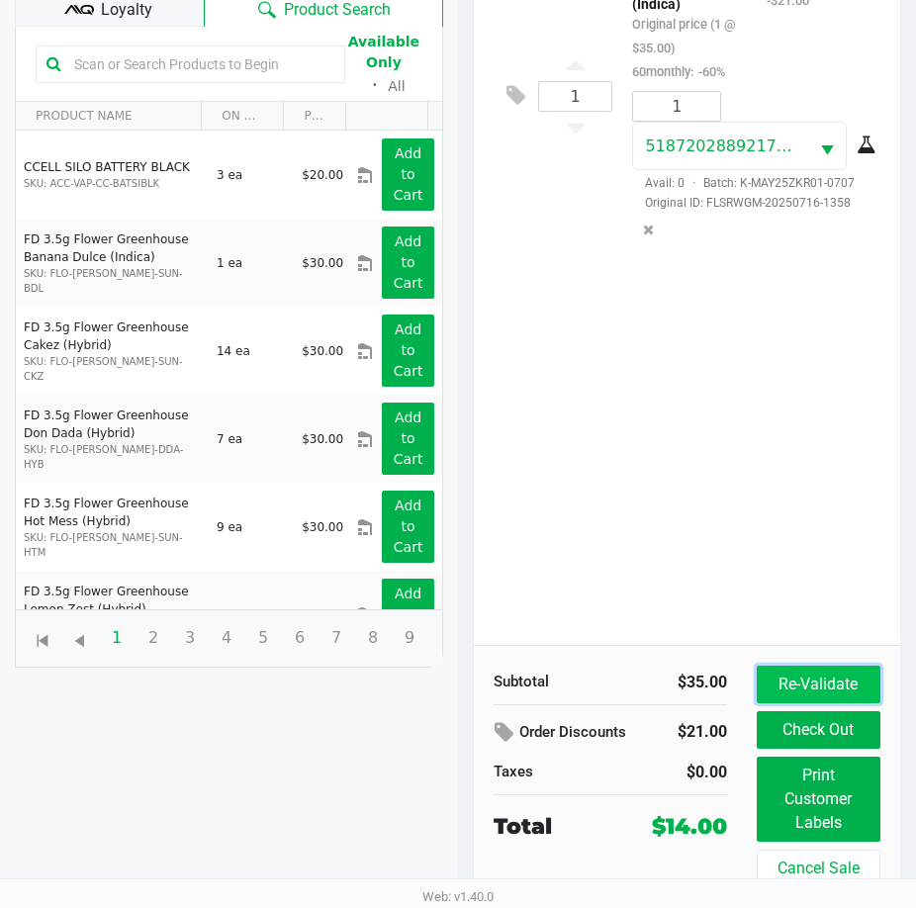
click at [811, 690] on button "Re-Validate" at bounding box center [818, 684] width 124 height 38
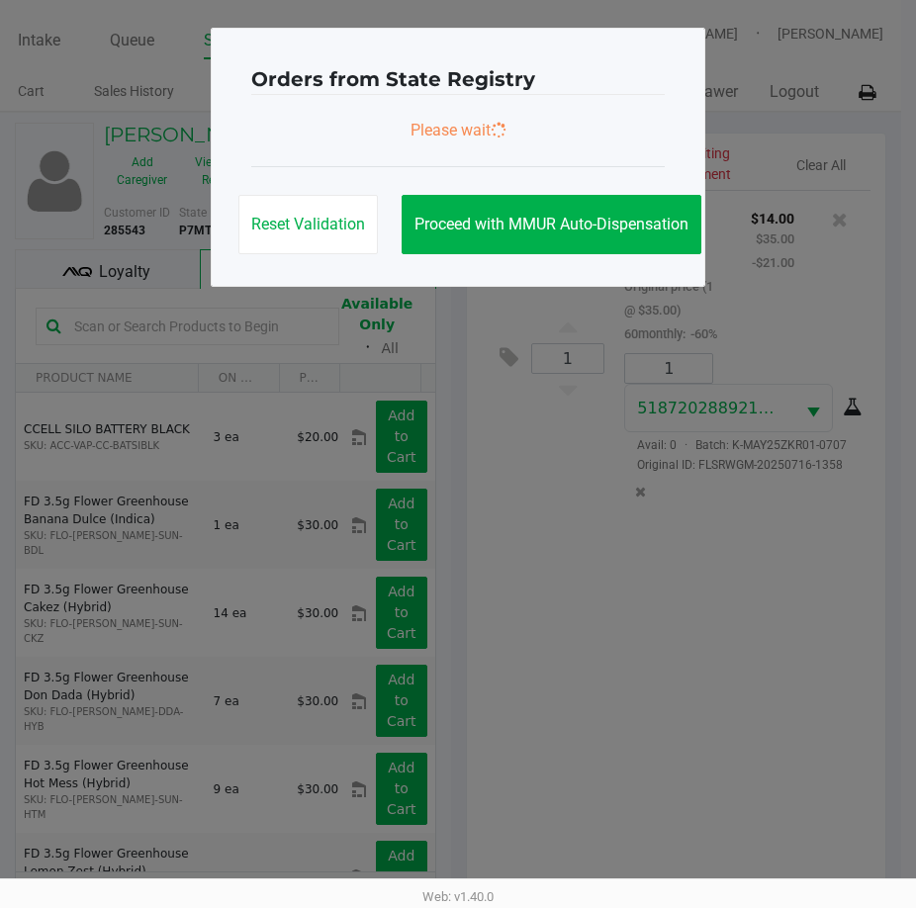
scroll to position [0, 0]
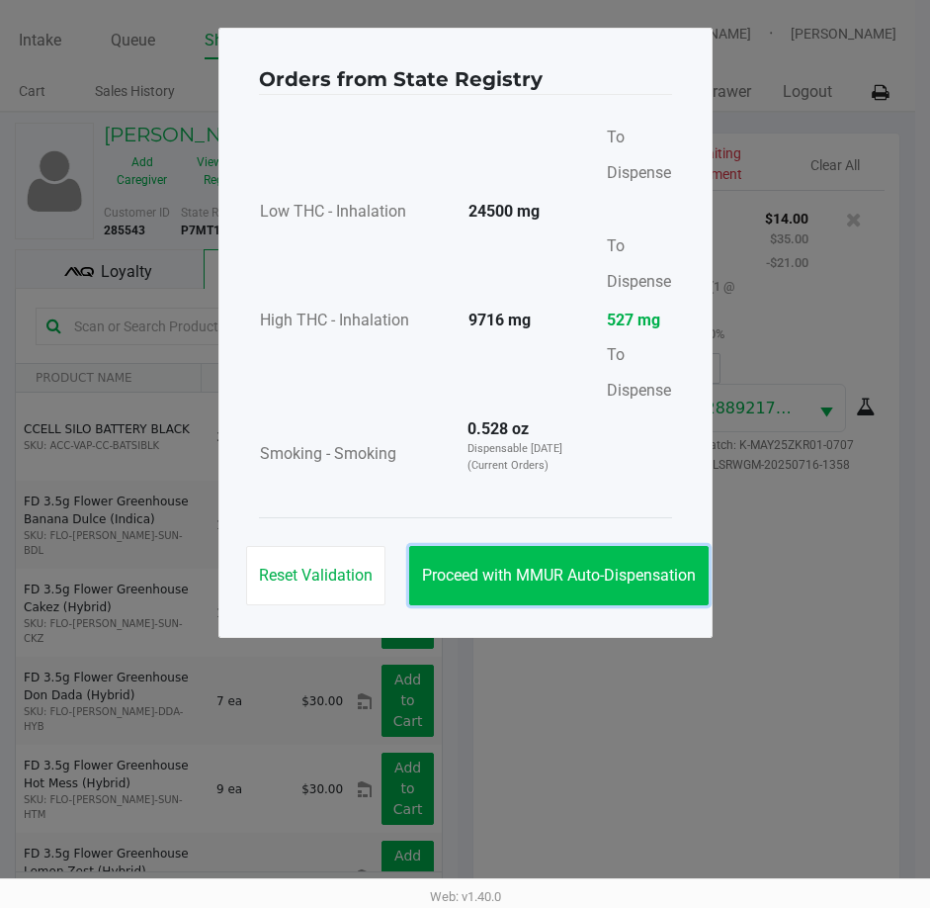
click at [562, 563] on button "Proceed with MMUR Auto-Dispensation" at bounding box center [559, 575] width 300 height 59
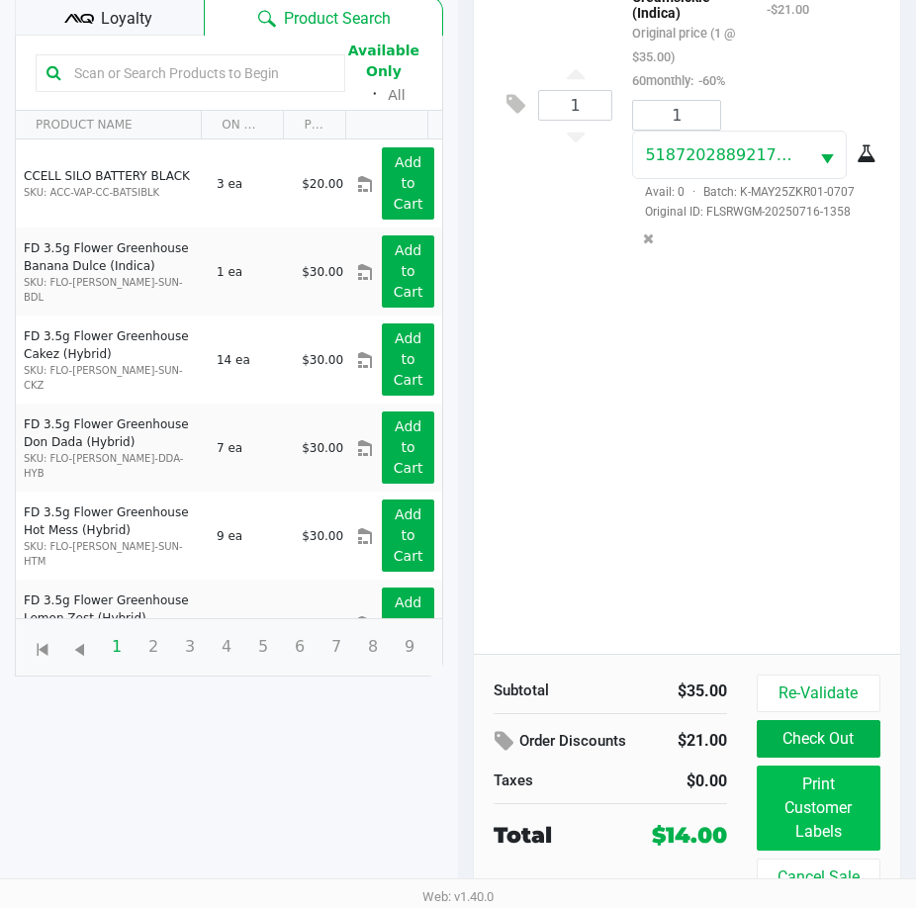
scroll to position [262, 0]
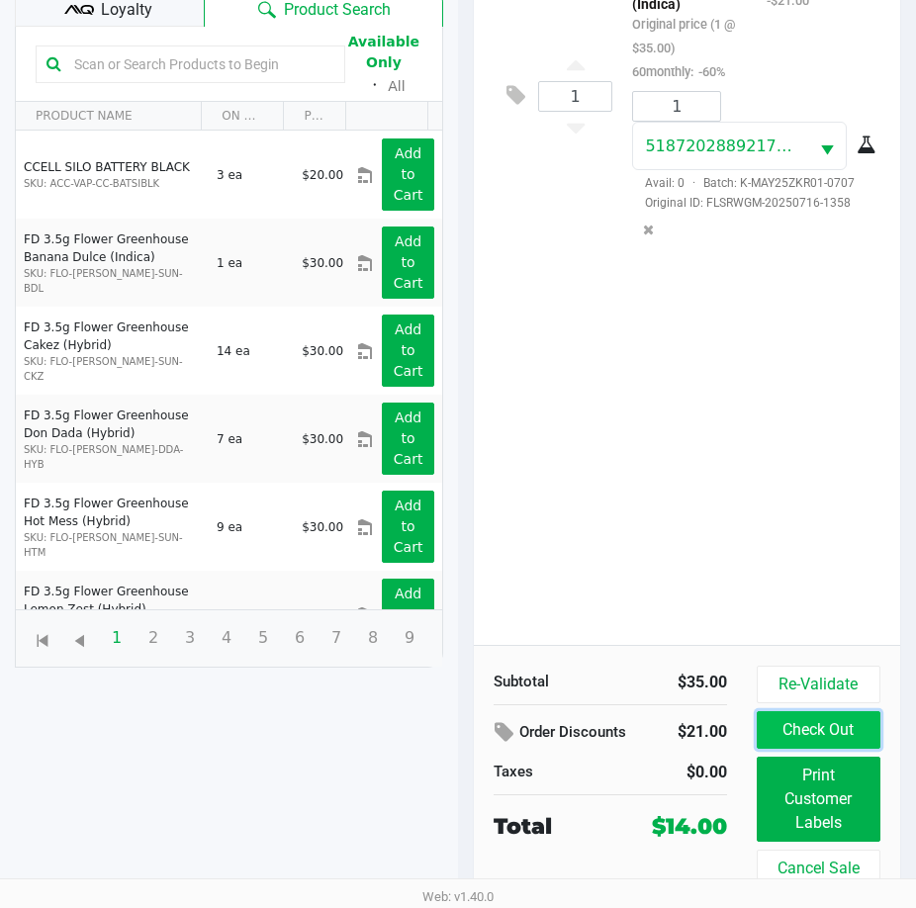
click at [826, 732] on button "Check Out" at bounding box center [818, 730] width 124 height 38
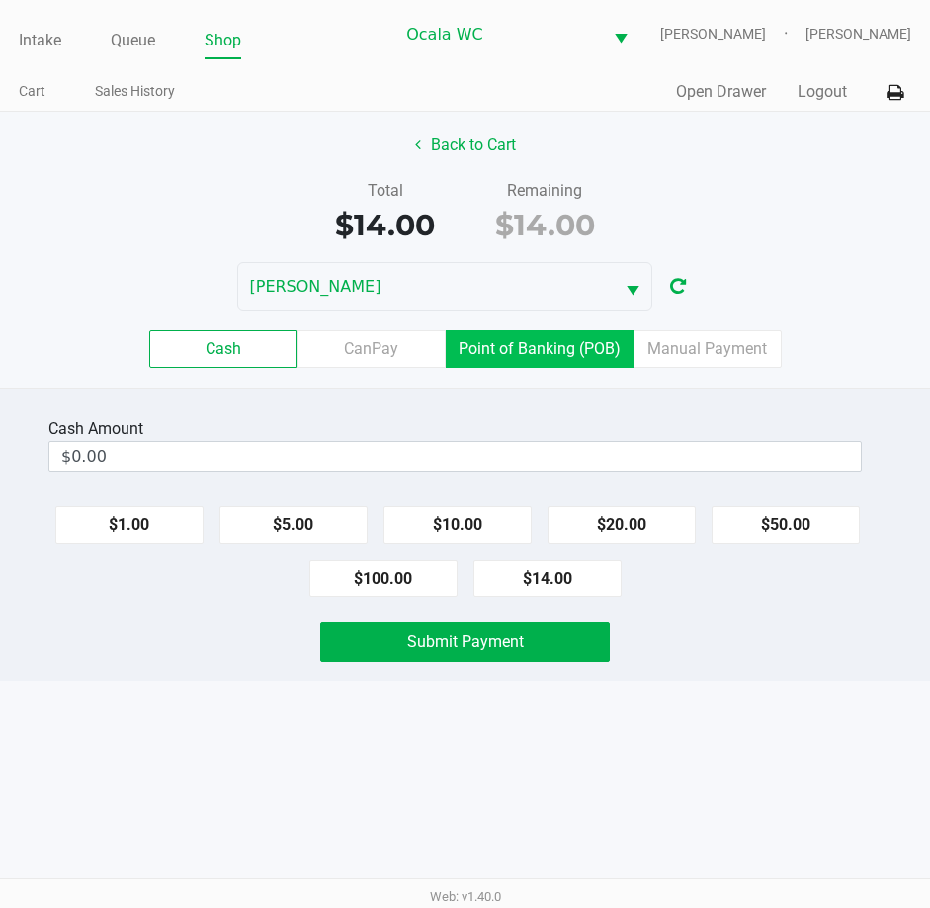
click at [539, 337] on label "Point of Banking (POB)" at bounding box center [540, 349] width 188 height 38
click at [0, 0] on 7 "Point of Banking (POB)" at bounding box center [0, 0] width 0 height 0
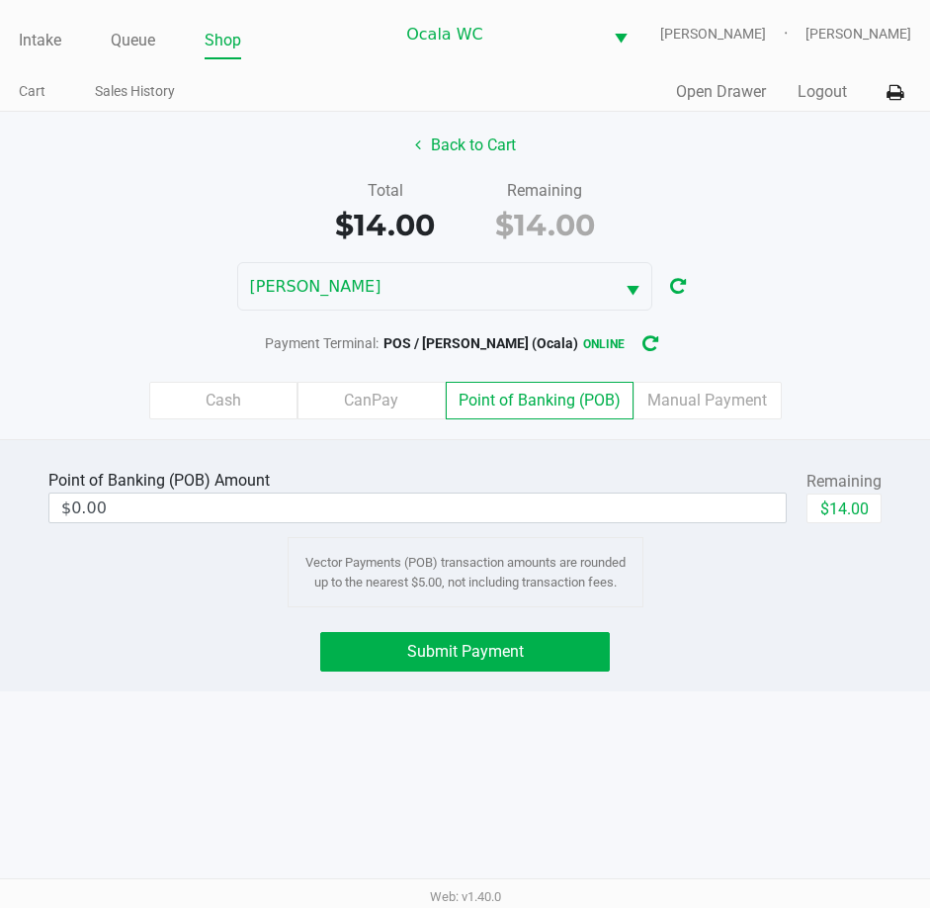
click at [837, 489] on div "Remaining" at bounding box center [844, 482] width 75 height 24
click at [834, 515] on button "$14.00" at bounding box center [844, 508] width 75 height 30
type input "$14.00"
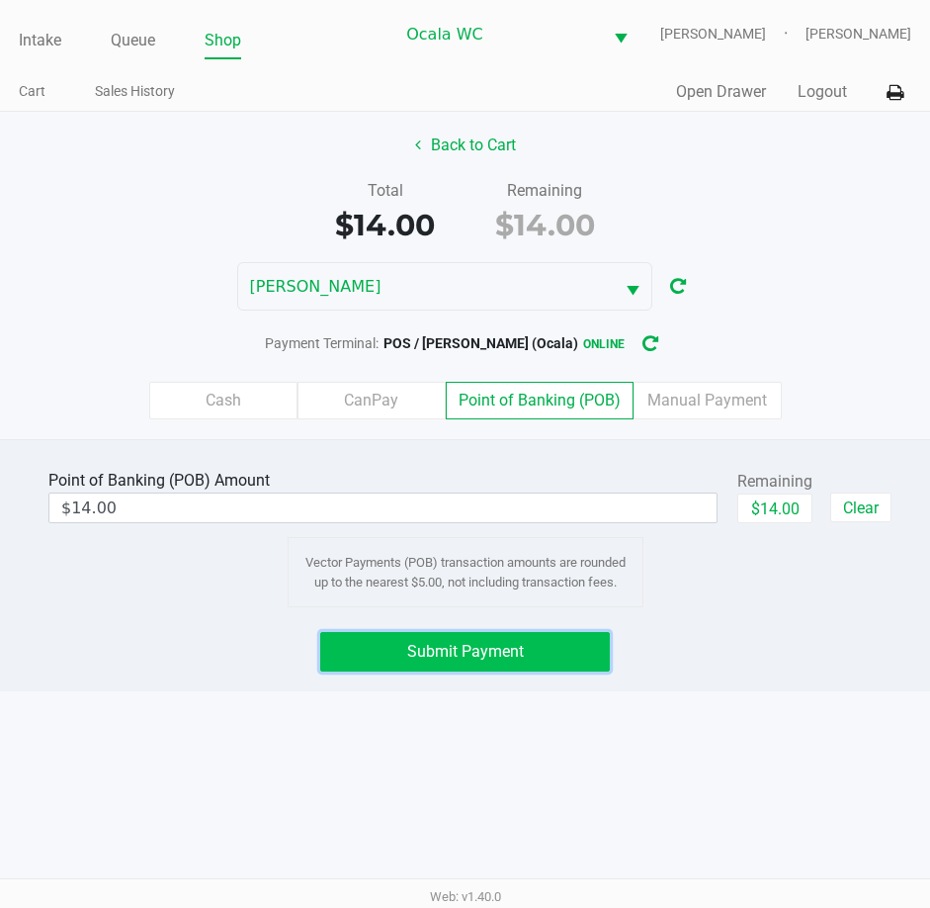
click at [437, 643] on span "Submit Payment" at bounding box center [465, 651] width 117 height 19
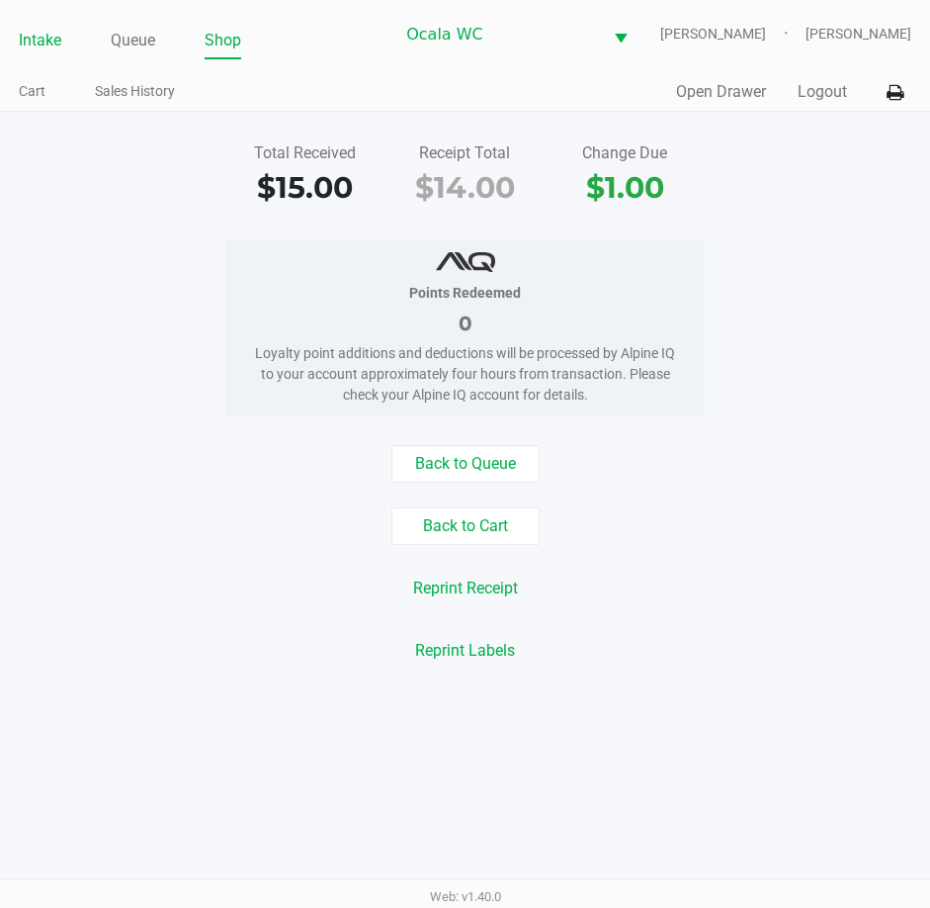
click at [44, 29] on link "Intake" at bounding box center [40, 41] width 43 height 28
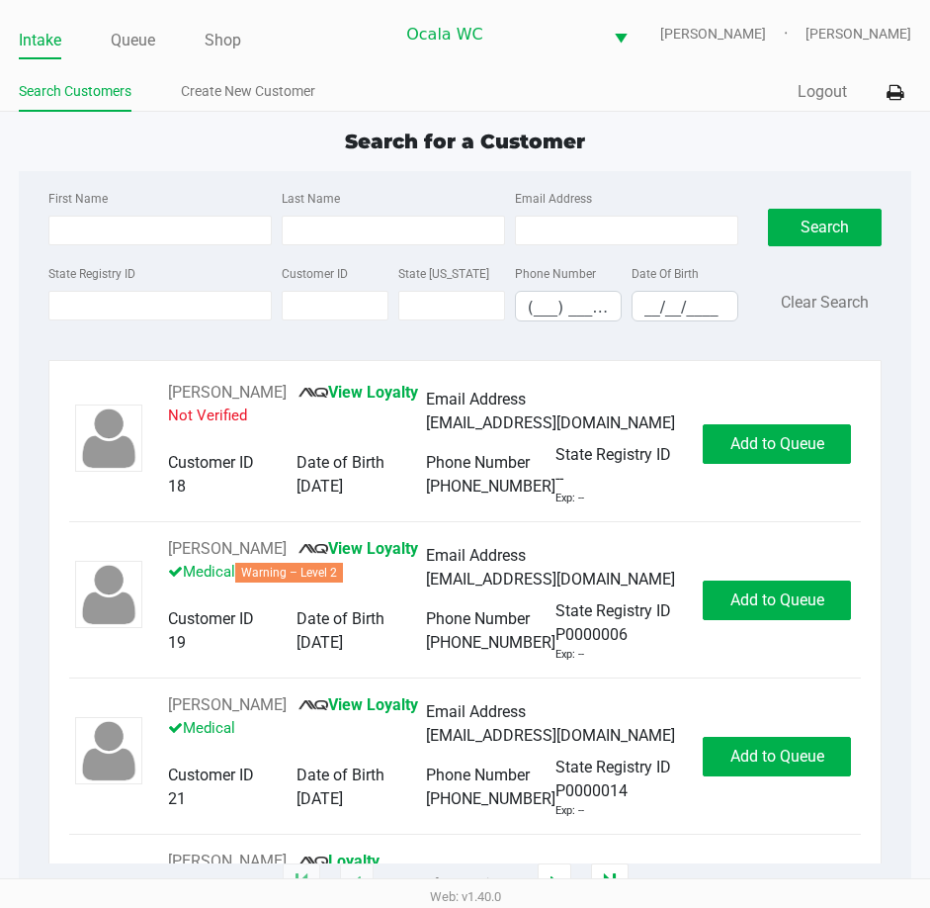
click at [44, 38] on link "Intake" at bounding box center [40, 41] width 43 height 28
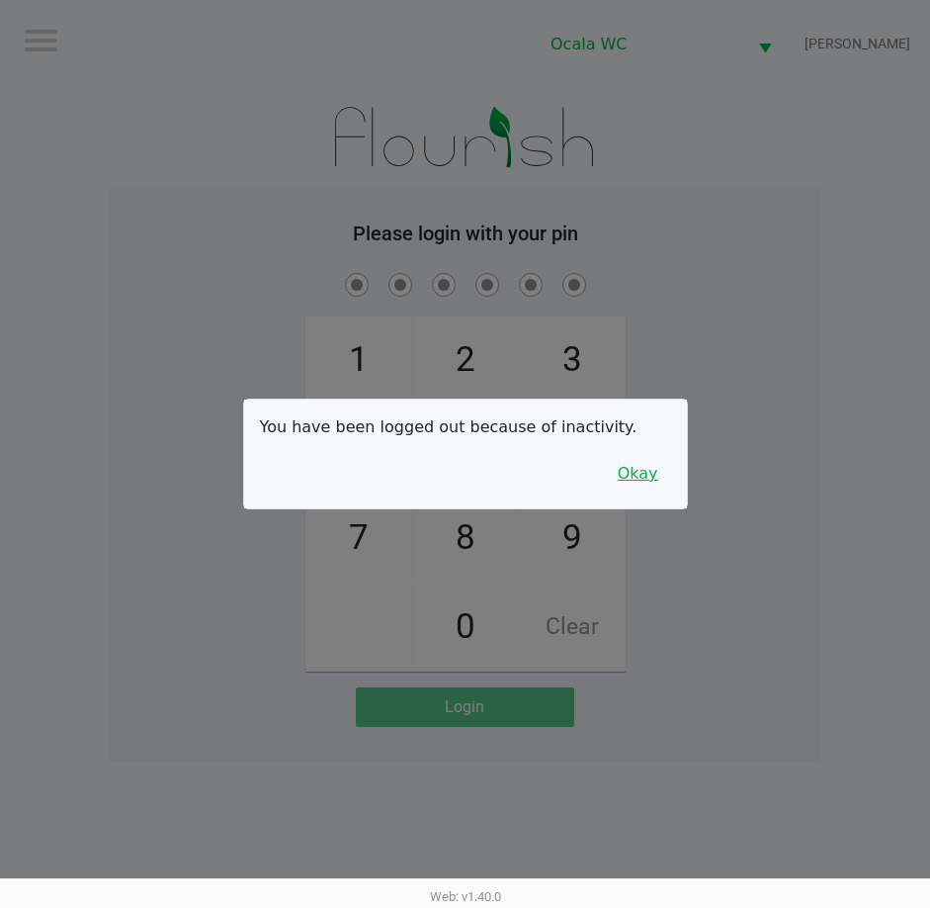
click at [662, 478] on button "Okay" at bounding box center [638, 474] width 66 height 38
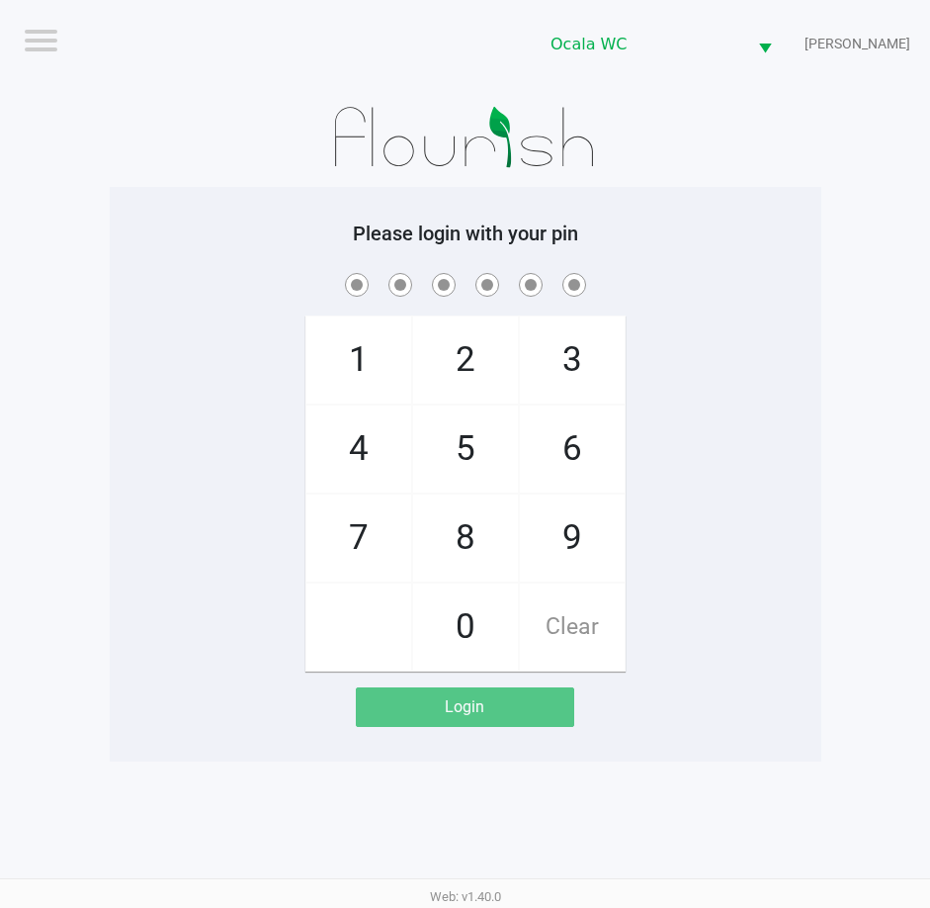
click at [713, 279] on span at bounding box center [466, 284] width 682 height 31
click at [718, 276] on span at bounding box center [466, 284] width 682 height 31
checkbox input "true"
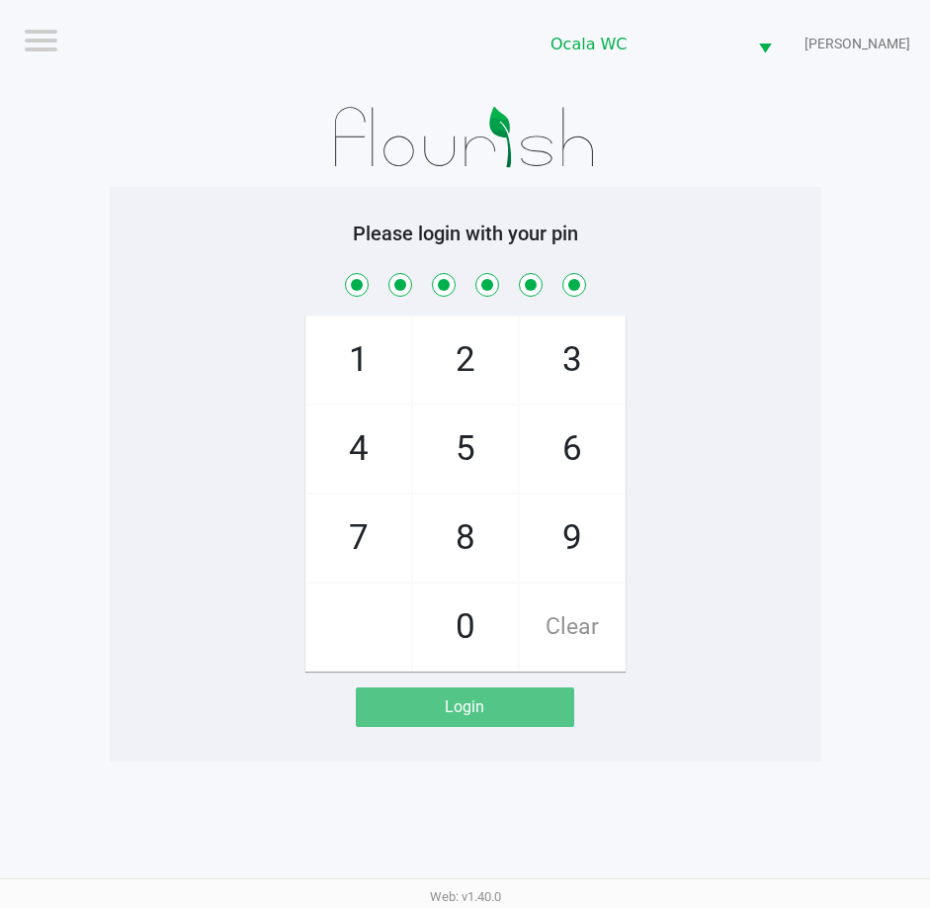
checkbox input "true"
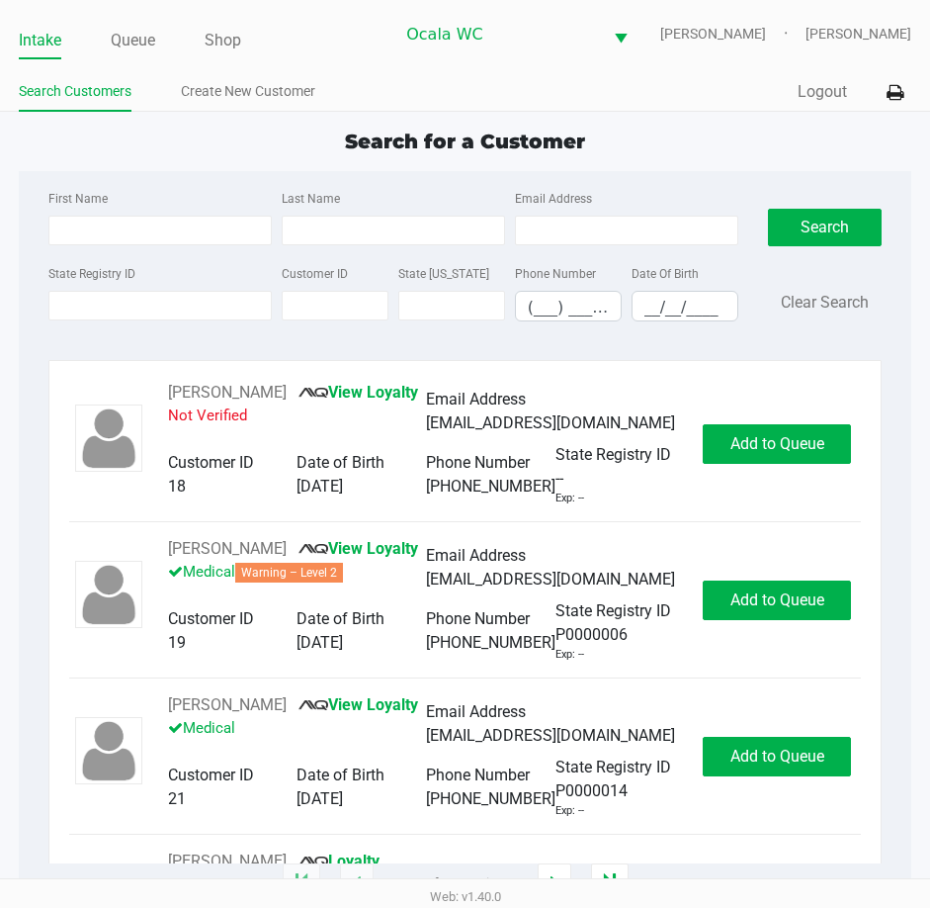
click at [383, 61] on div "Intake Queue Shop Ocala WC [PERSON_NAME] [PERSON_NAME] Search Customers Create …" at bounding box center [465, 56] width 930 height 112
click at [99, 298] on input "State Registry ID" at bounding box center [159, 306] width 223 height 30
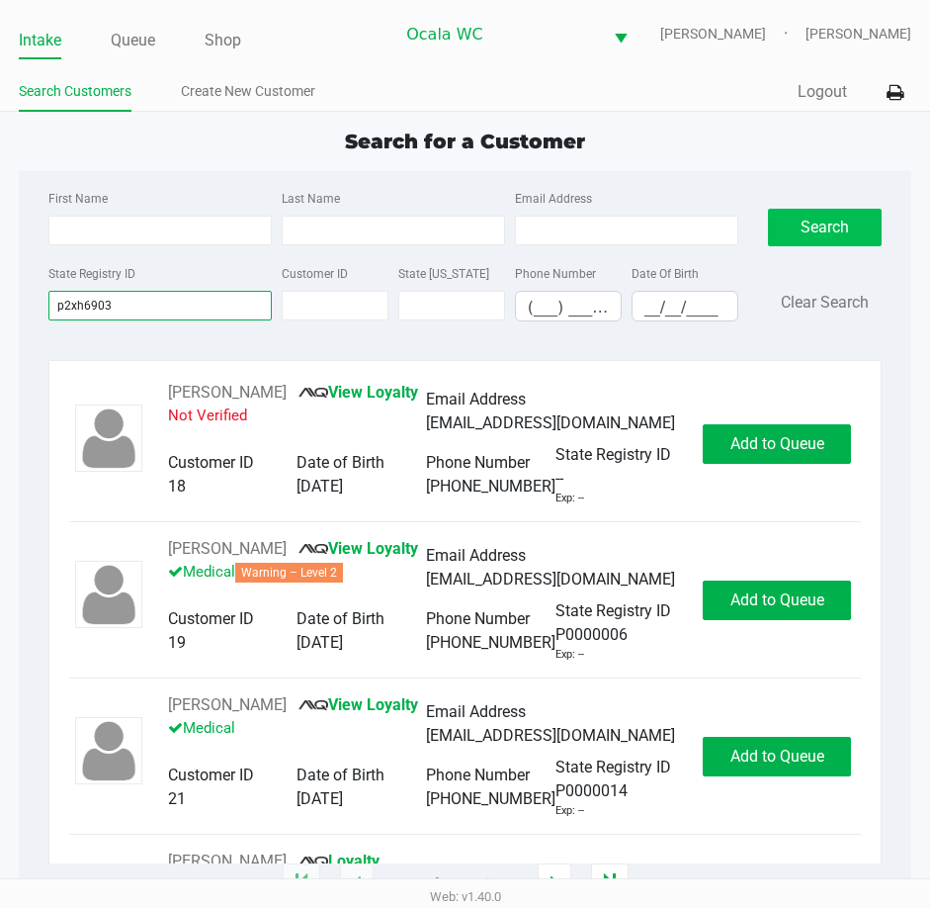
type input "p2xh6903"
click at [816, 230] on button "Search" at bounding box center [825, 228] width 115 height 38
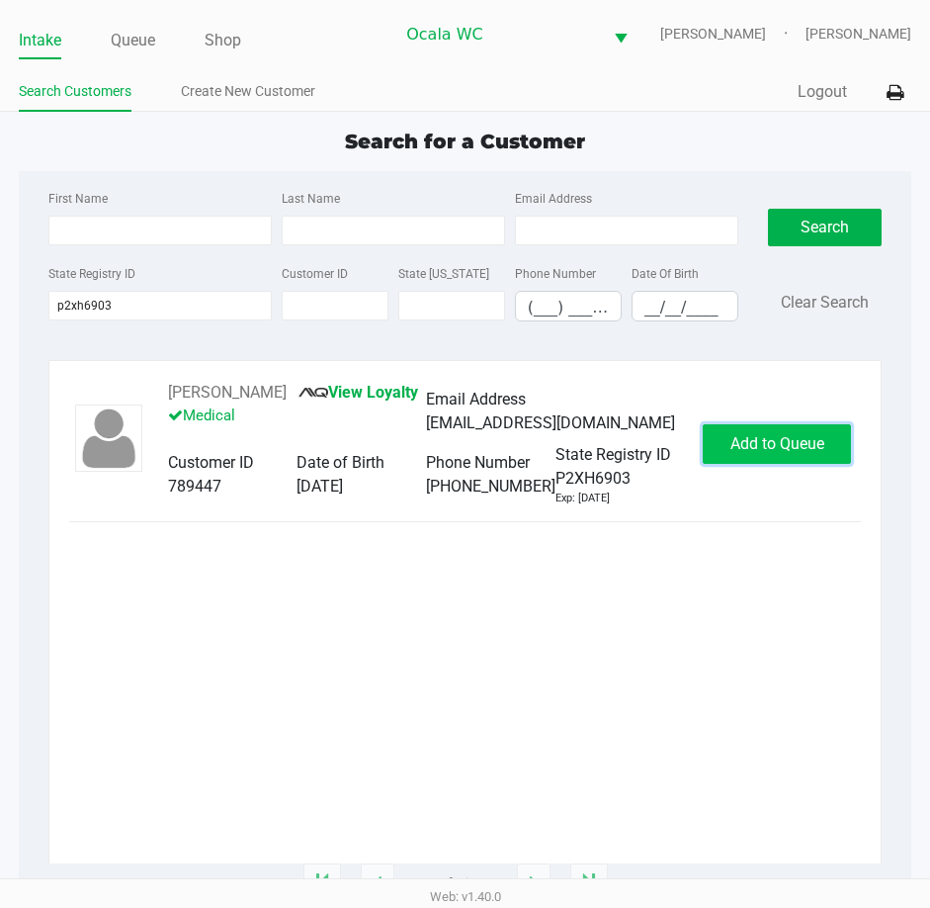
click at [747, 453] on span "Add to Queue" at bounding box center [778, 443] width 94 height 19
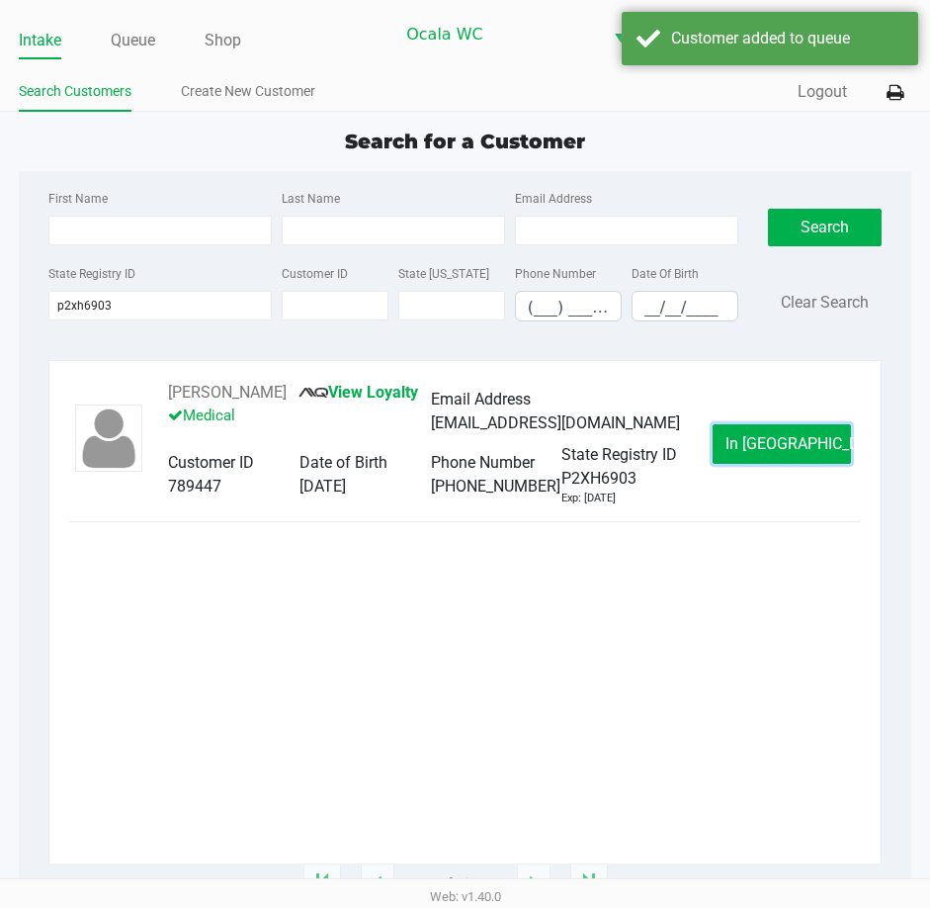
click at [747, 463] on button "In [GEOGRAPHIC_DATA]" at bounding box center [782, 444] width 138 height 40
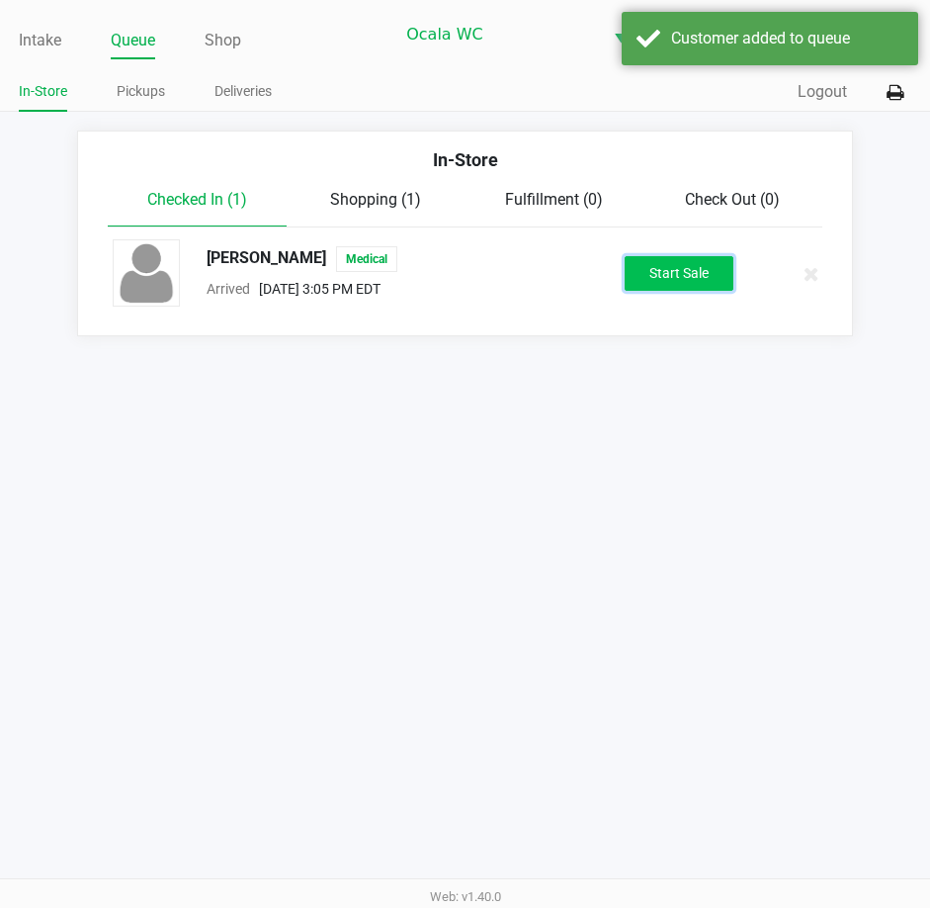
click at [706, 271] on button "Start Sale" at bounding box center [679, 273] width 109 height 35
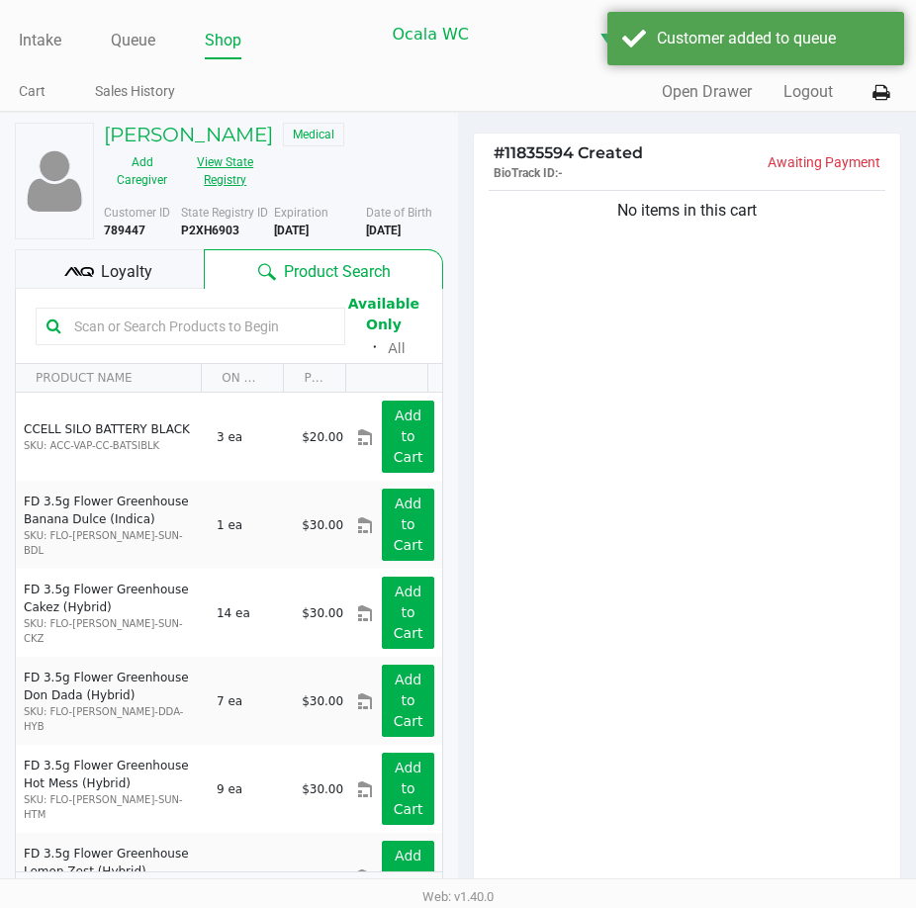
click at [215, 184] on button "View State Registry" at bounding box center [219, 170] width 79 height 49
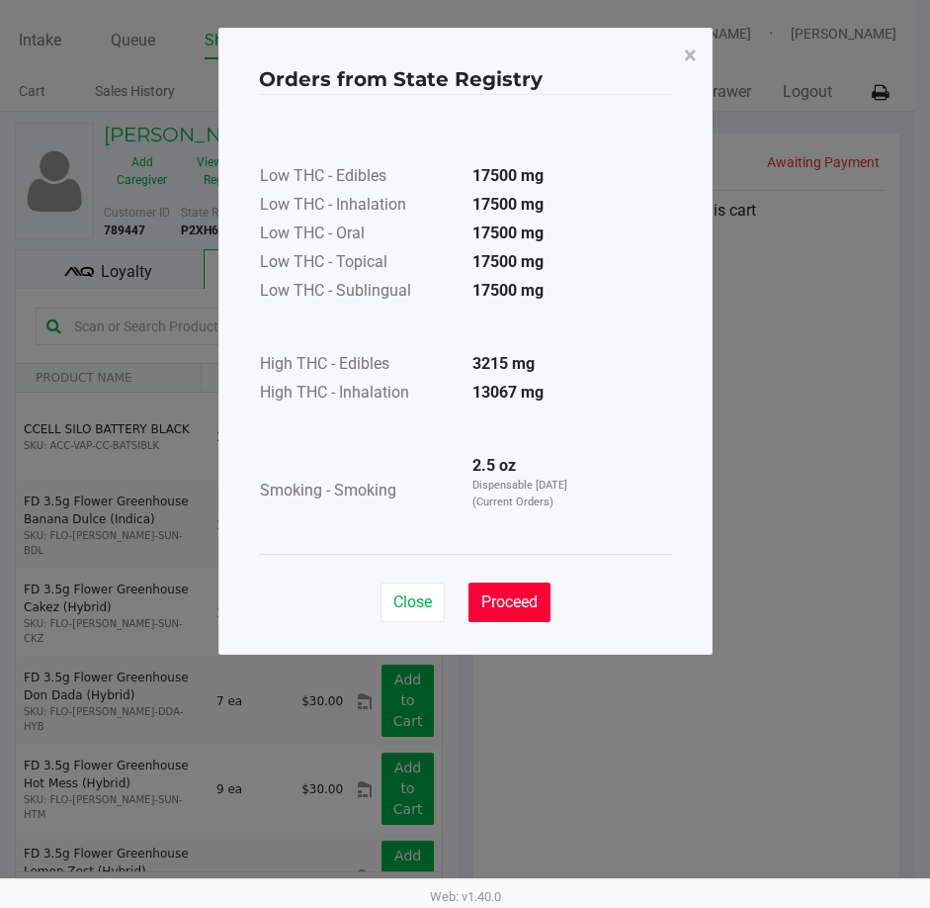
drag, startPoint x: 529, startPoint y: 606, endPoint x: 626, endPoint y: 604, distance: 96.9
click at [549, 606] on button "Proceed" at bounding box center [510, 602] width 82 height 40
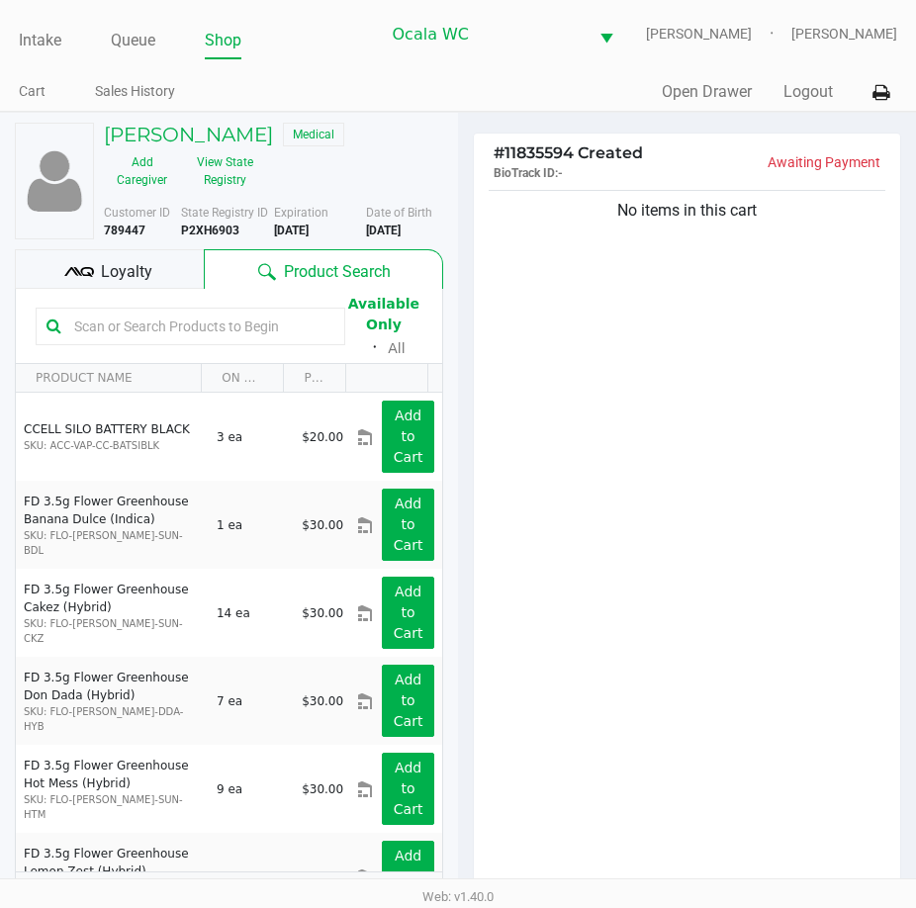
click at [741, 611] on div "No items in this cart" at bounding box center [687, 544] width 426 height 717
click at [715, 599] on div "No items in this cart" at bounding box center [687, 544] width 426 height 717
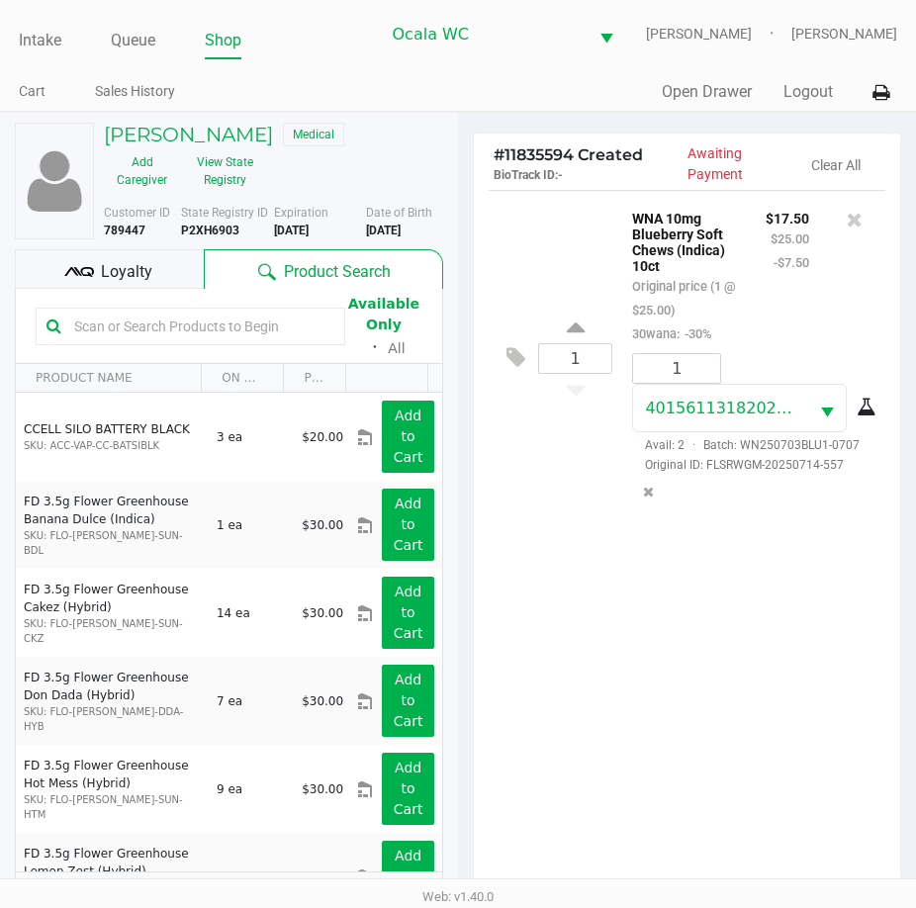
click at [671, 690] on div "1 WNA 10mg Blueberry Soft Chews (Indica) 10ct Original price (1 @ $25.00) 30wan…" at bounding box center [687, 548] width 426 height 717
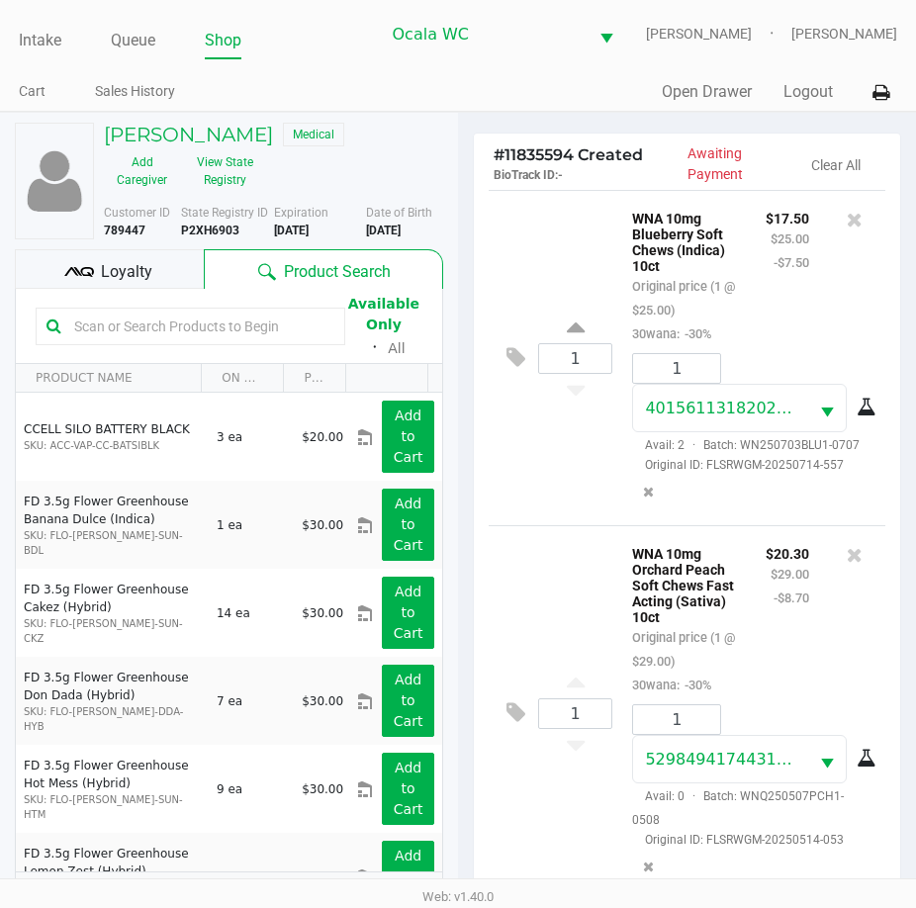
click at [806, 695] on div "$20.30 $29.00 -$8.70" at bounding box center [787, 618] width 73 height 155
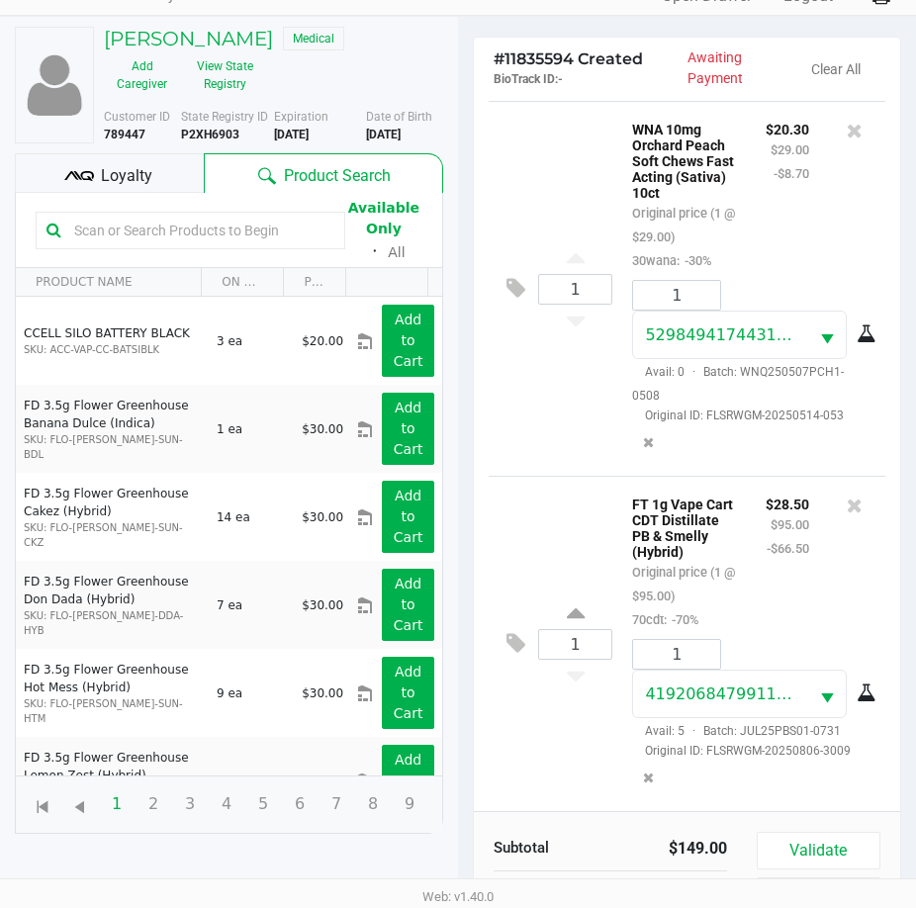
scroll to position [218, 0]
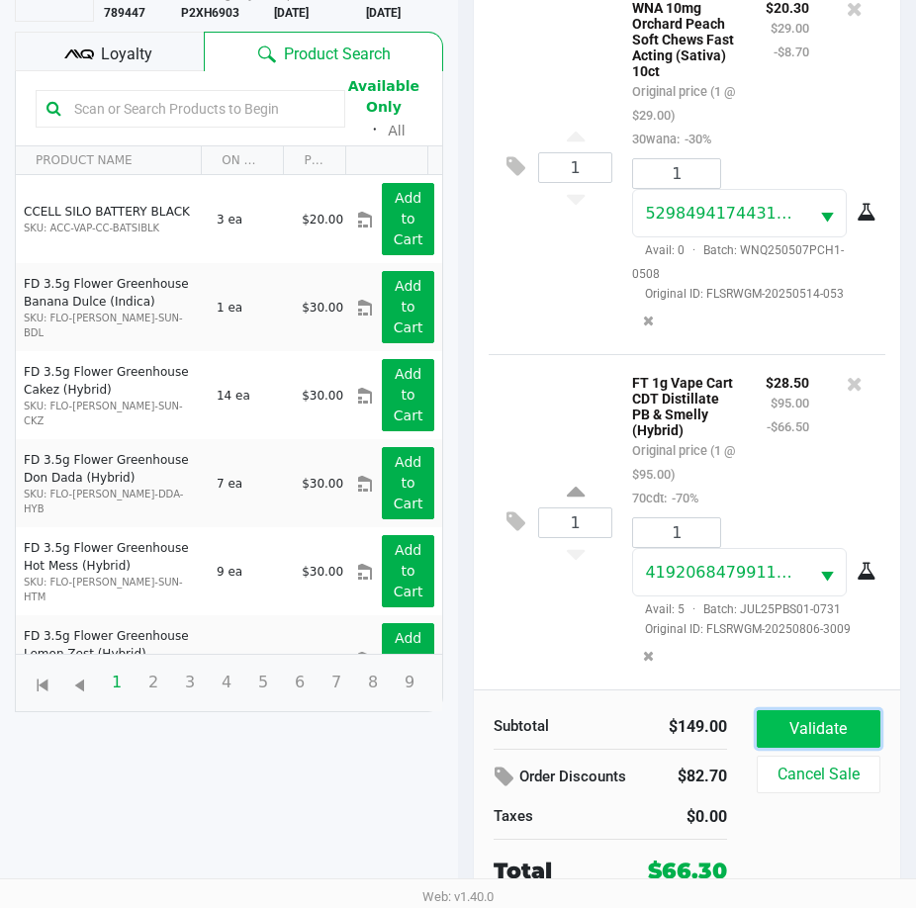
click at [803, 743] on button "Validate" at bounding box center [818, 729] width 124 height 38
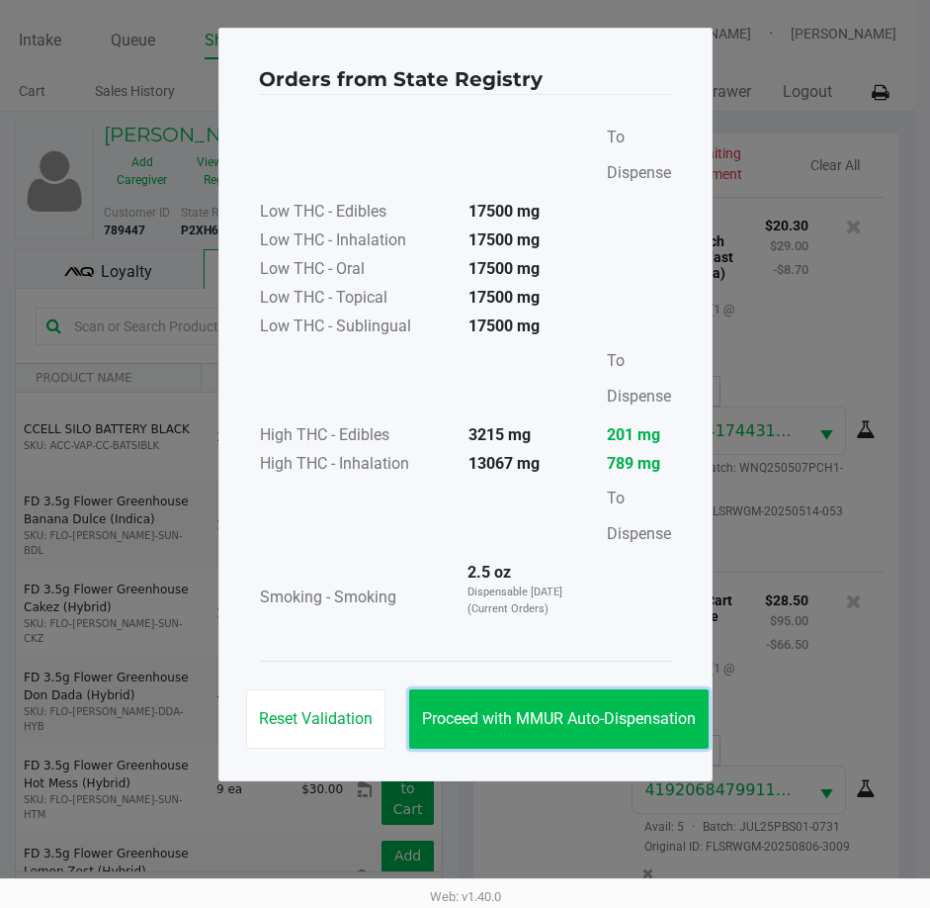
click at [606, 719] on span "Proceed with MMUR Auto-Dispensation" at bounding box center [559, 718] width 274 height 19
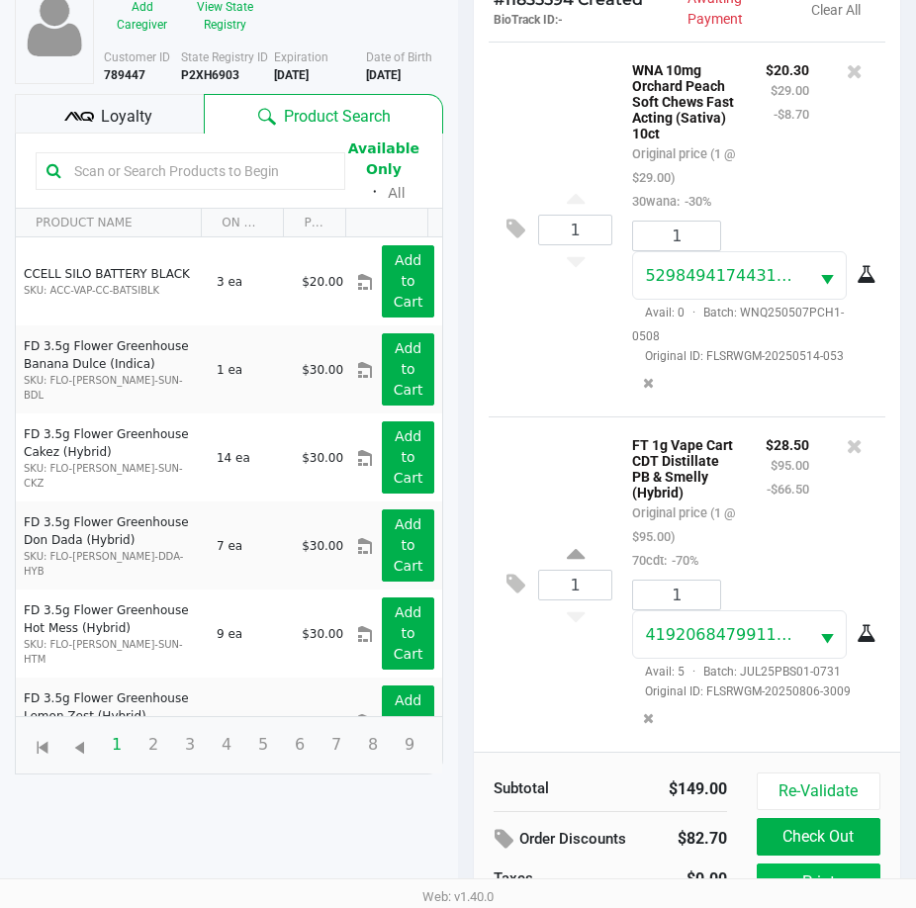
scroll to position [262, 0]
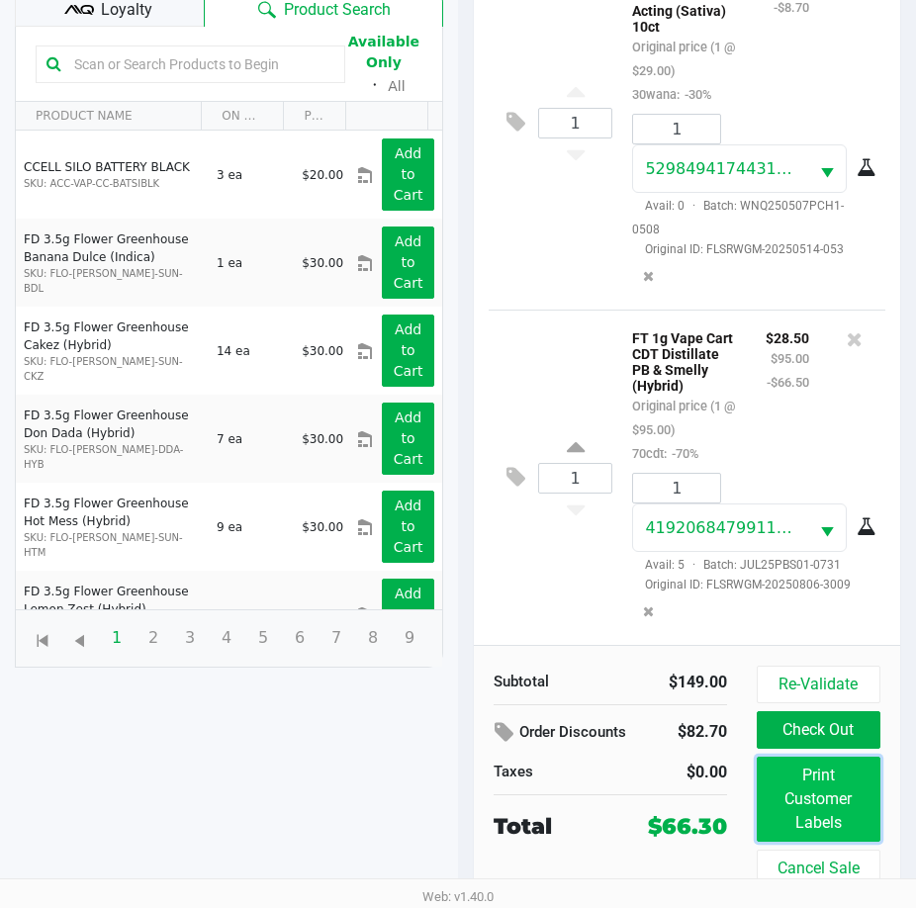
click at [798, 796] on button "Print Customer Labels" at bounding box center [818, 798] width 124 height 85
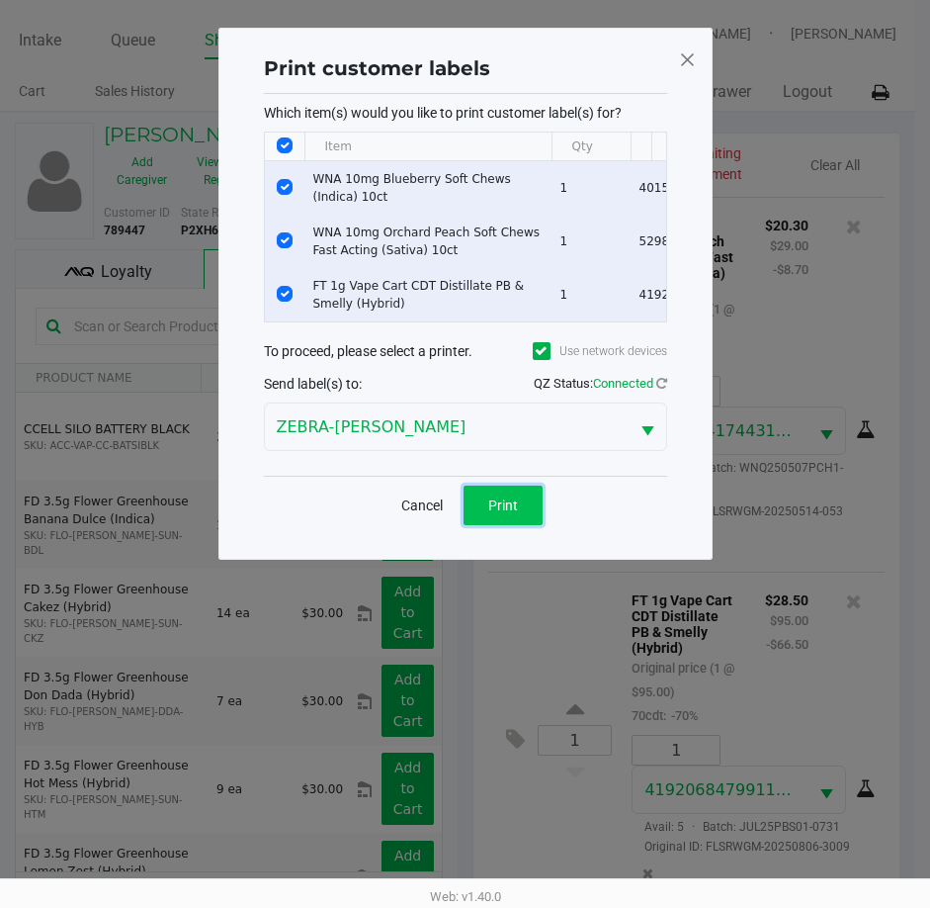
click at [498, 513] on span "Print" at bounding box center [503, 505] width 30 height 16
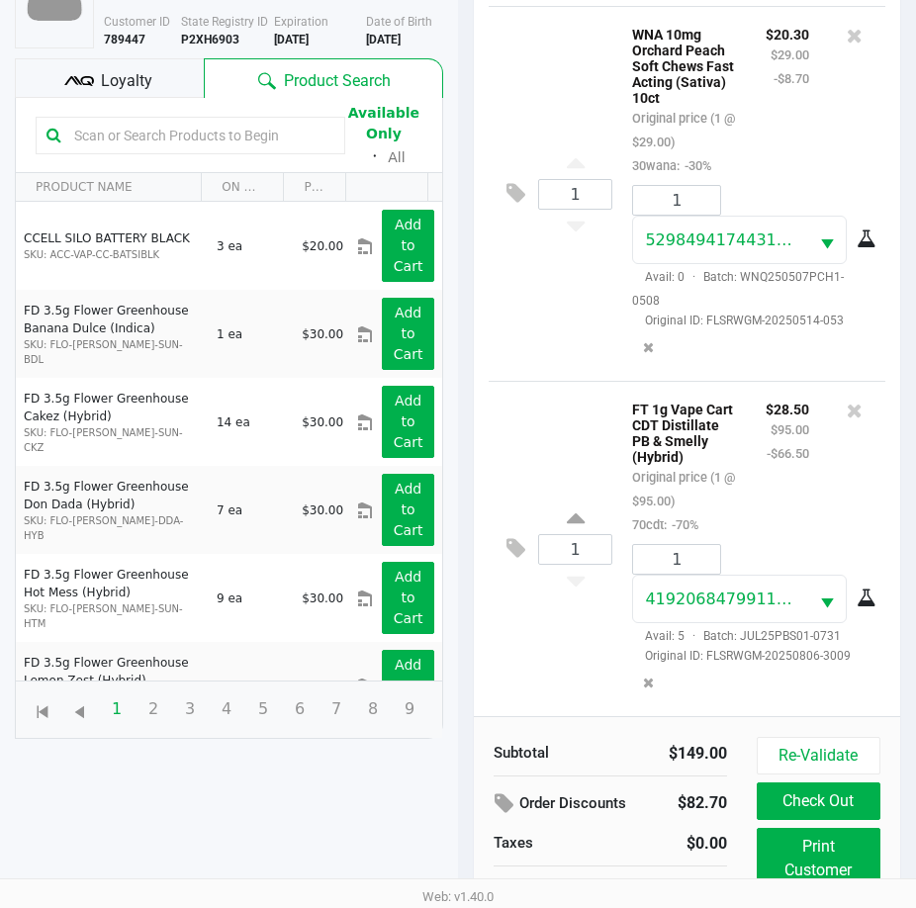
scroll to position [262, 0]
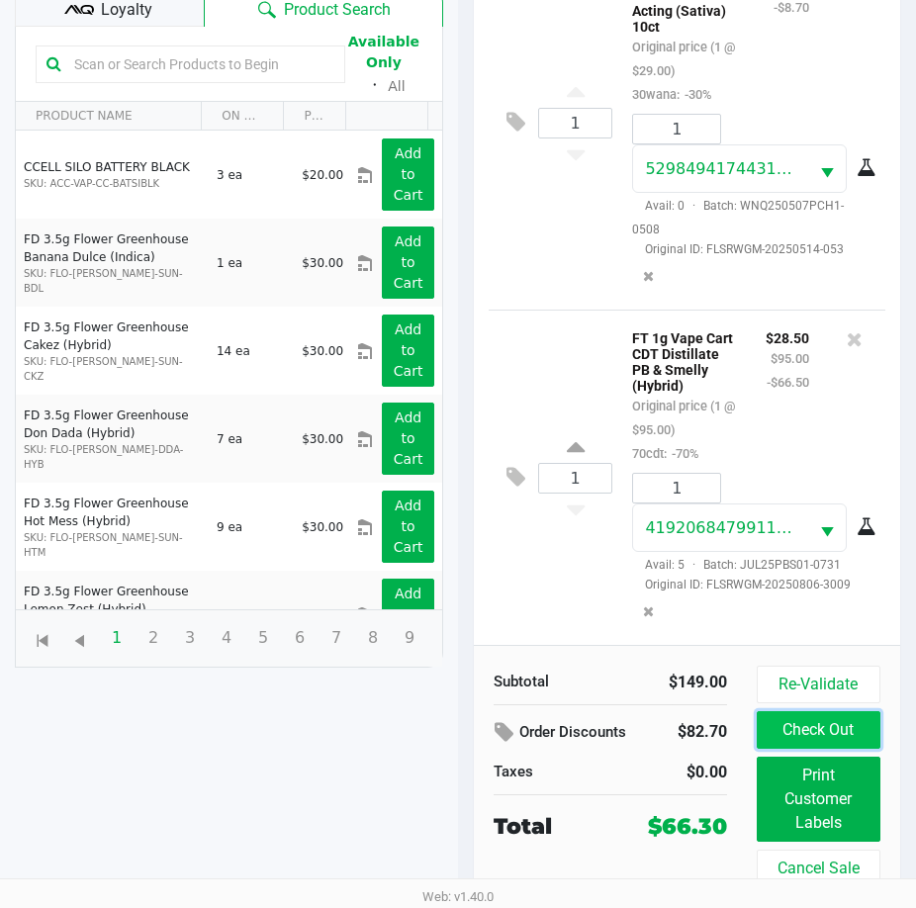
click at [847, 734] on button "Check Out" at bounding box center [818, 730] width 124 height 38
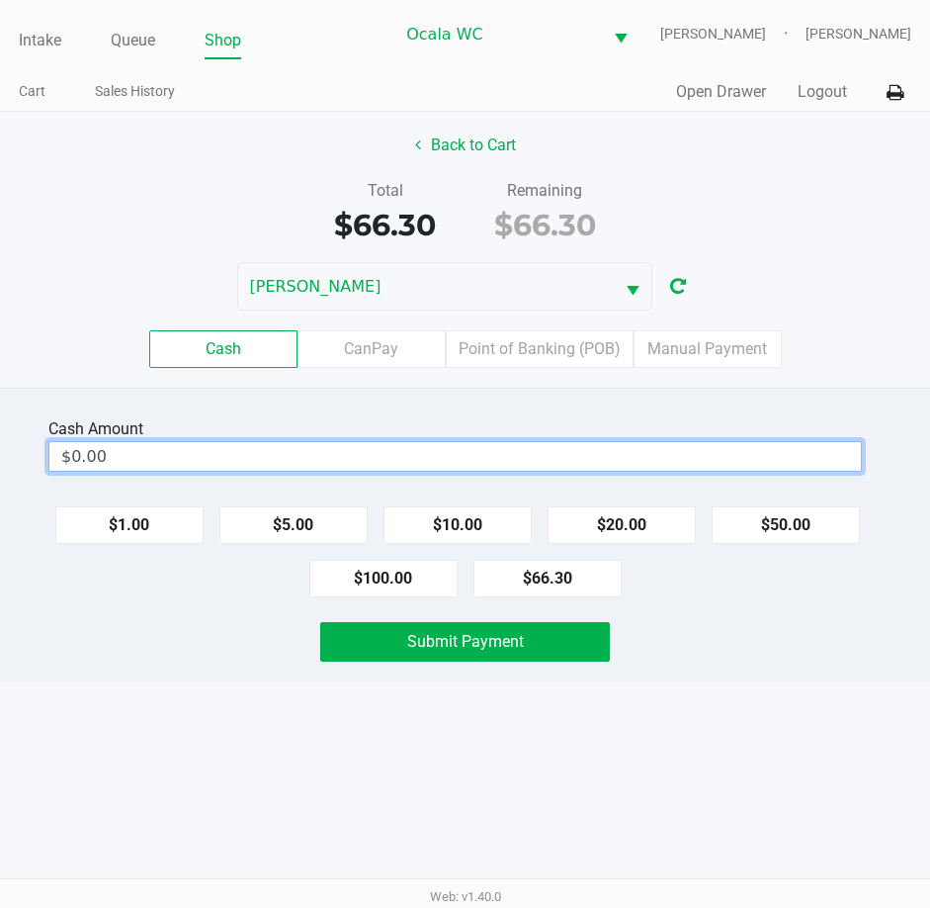
click at [676, 459] on input "$0.00" at bounding box center [455, 456] width 812 height 29
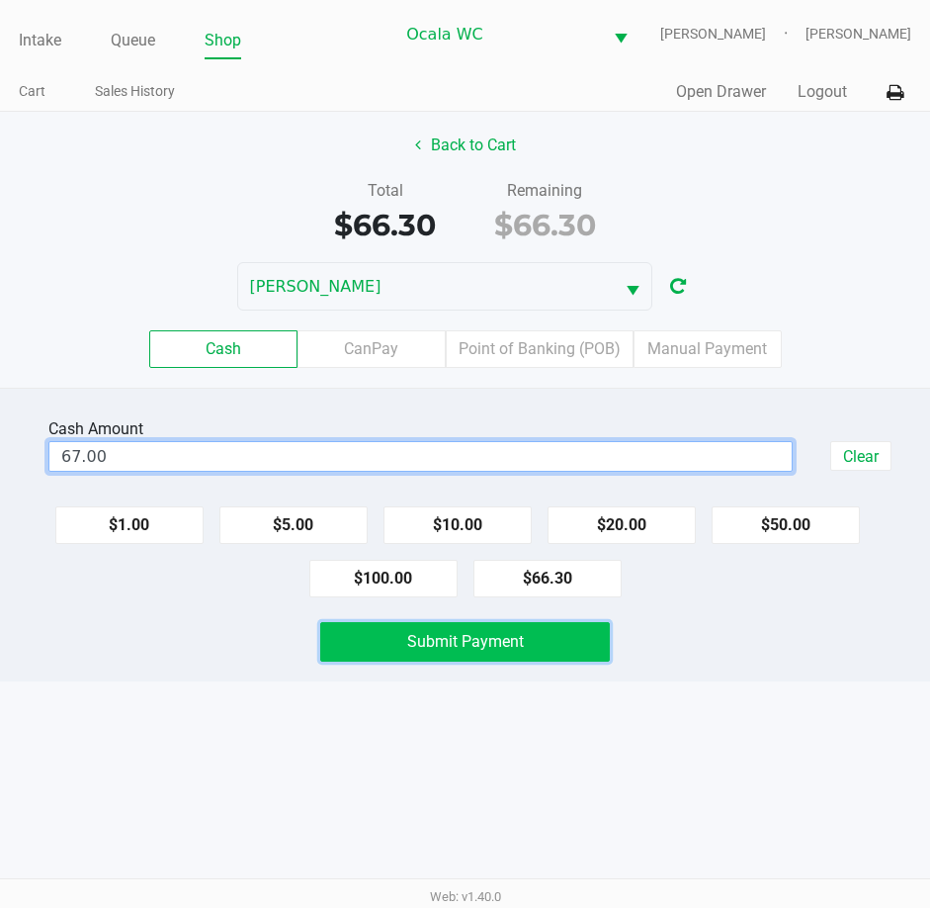
click at [554, 631] on button "Submit Payment" at bounding box center [465, 642] width 291 height 40
type input "$67.00"
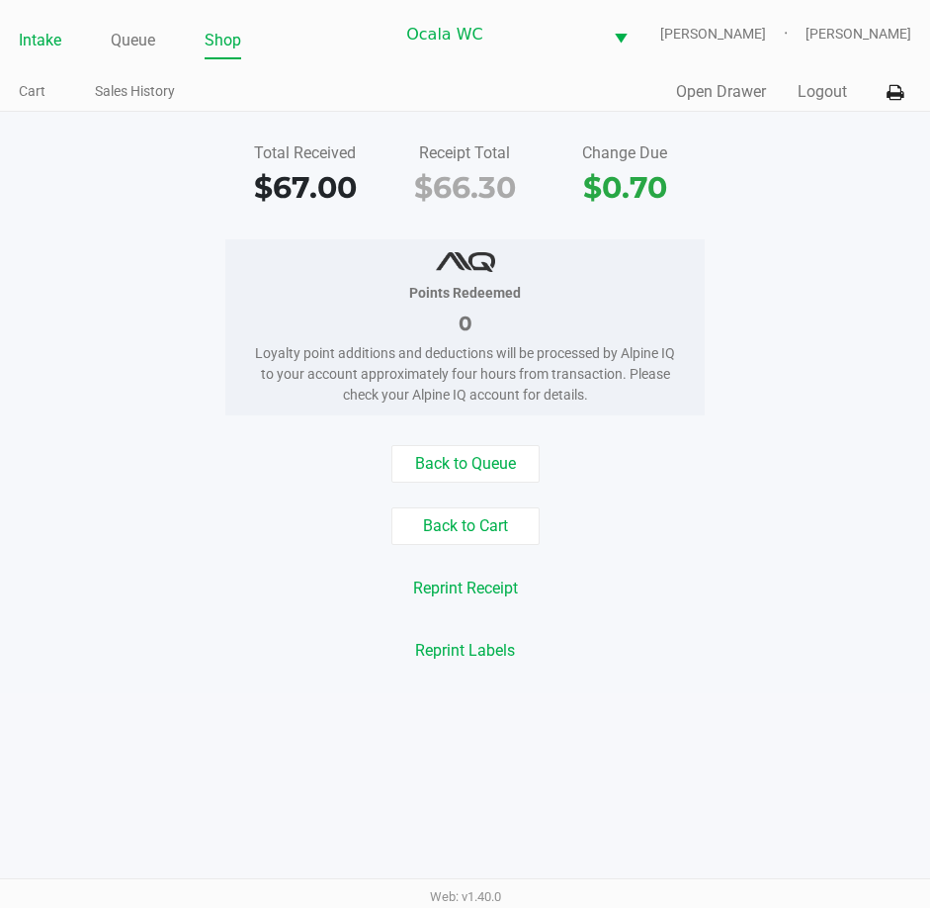
click at [48, 40] on link "Intake" at bounding box center [40, 41] width 43 height 28
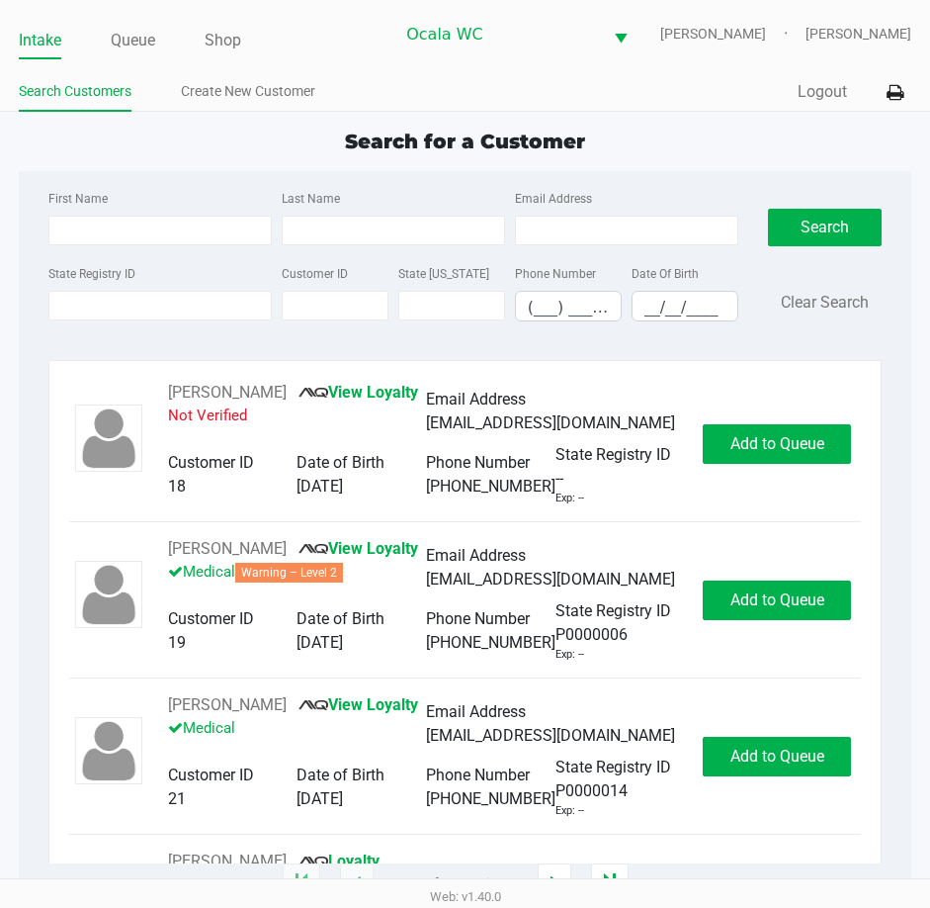
click at [37, 30] on link "Intake" at bounding box center [40, 41] width 43 height 28
click at [41, 50] on link "Intake" at bounding box center [40, 41] width 43 height 28
click at [332, 67] on div "Intake Queue Shop Ocala WC [PERSON_NAME] [PERSON_NAME] Search Customers Create …" at bounding box center [465, 56] width 930 height 112
type input "[PERSON_NAME]"
type input "VISE"
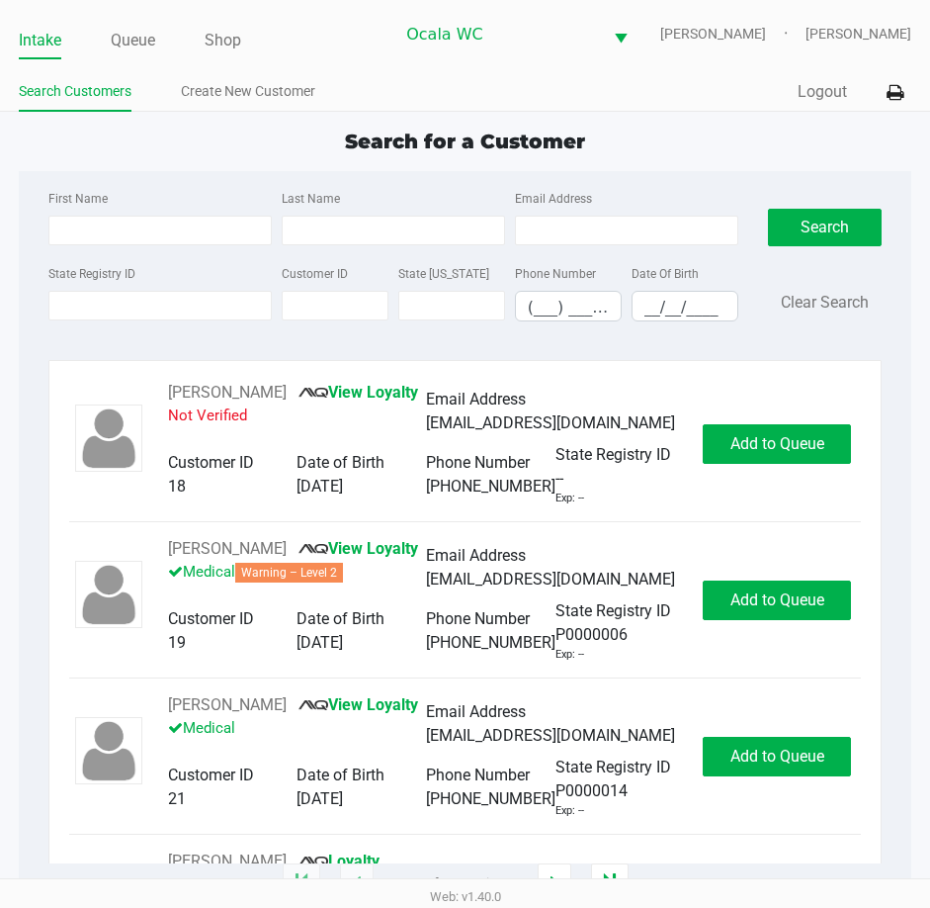
type input "[DATE]"
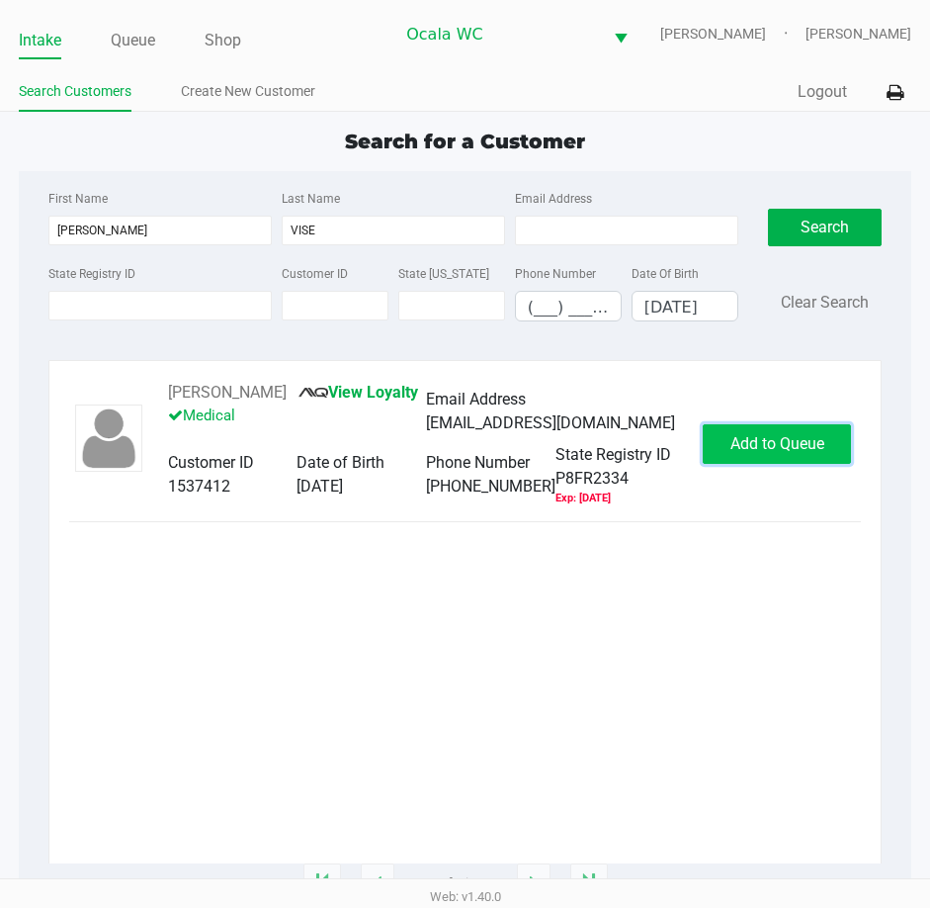
click at [778, 430] on button "Add to Queue" at bounding box center [777, 444] width 148 height 40
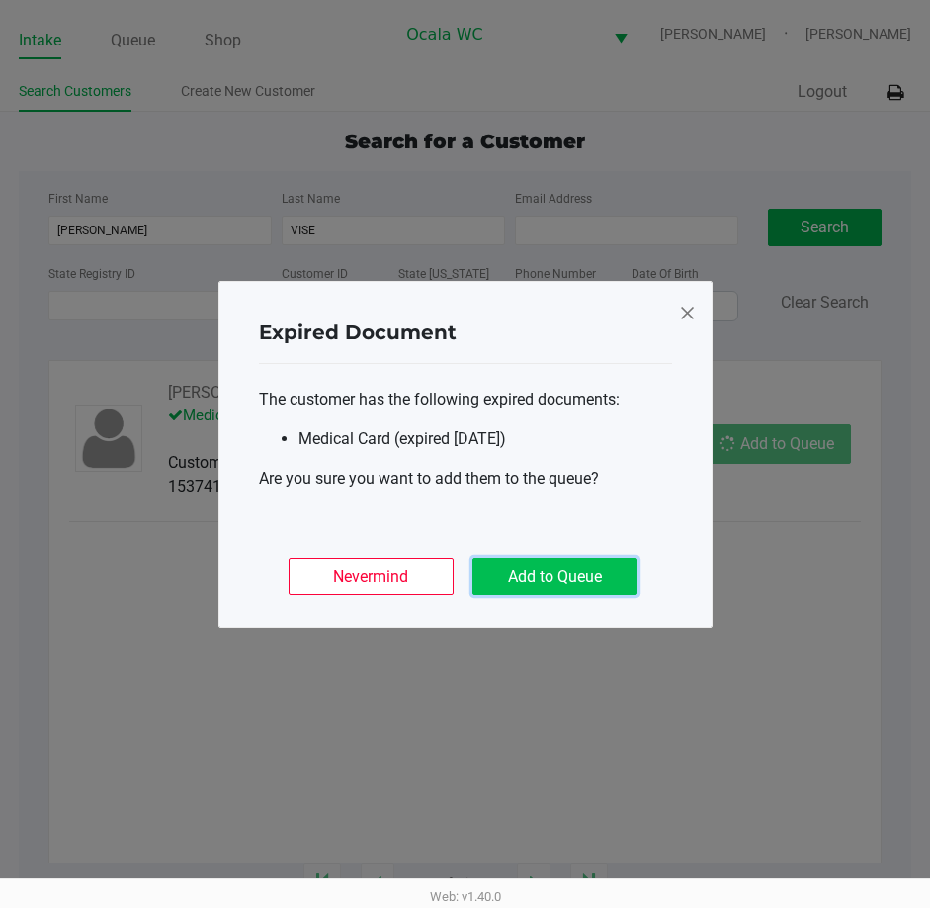
click at [537, 578] on button "Add to Queue" at bounding box center [555, 577] width 165 height 38
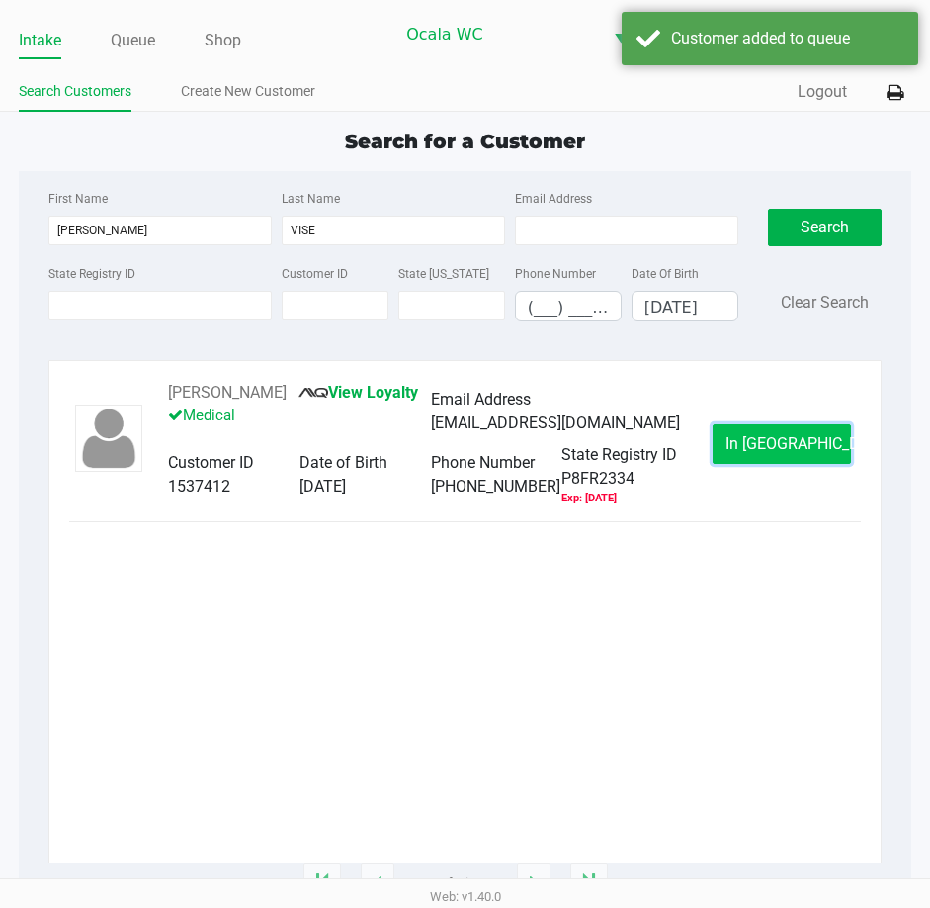
click at [750, 426] on button "In [GEOGRAPHIC_DATA]" at bounding box center [782, 444] width 138 height 40
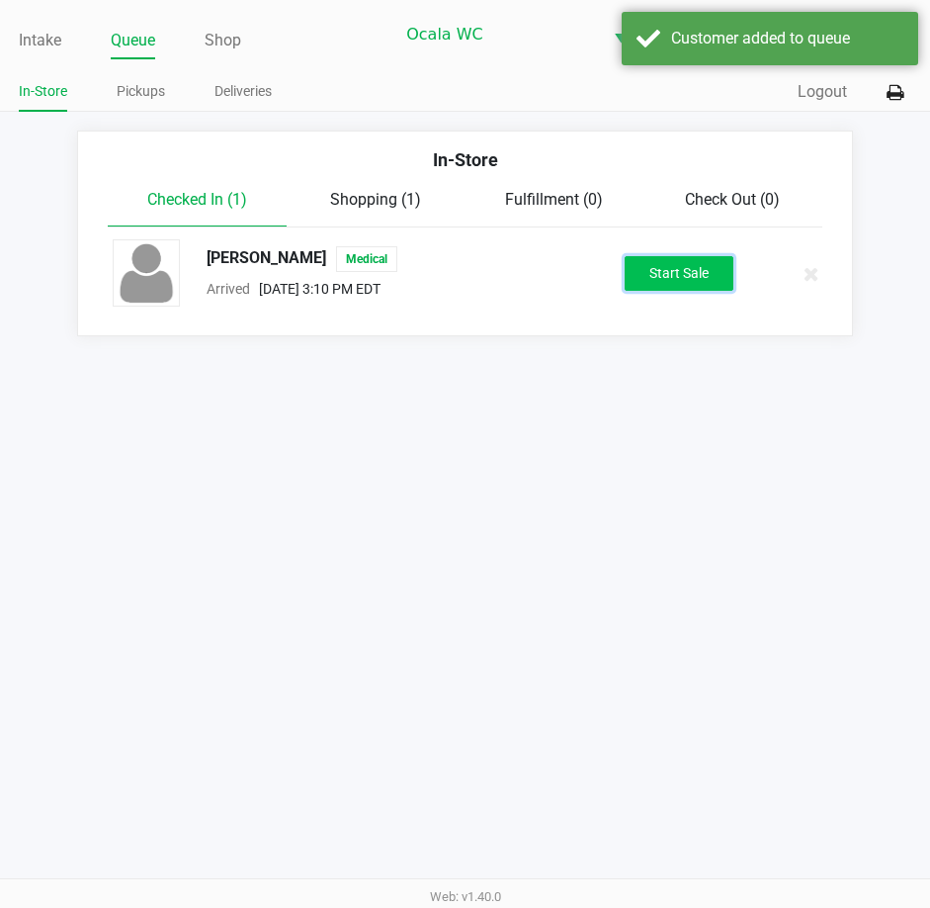
click at [650, 259] on button "Start Sale" at bounding box center [679, 273] width 109 height 35
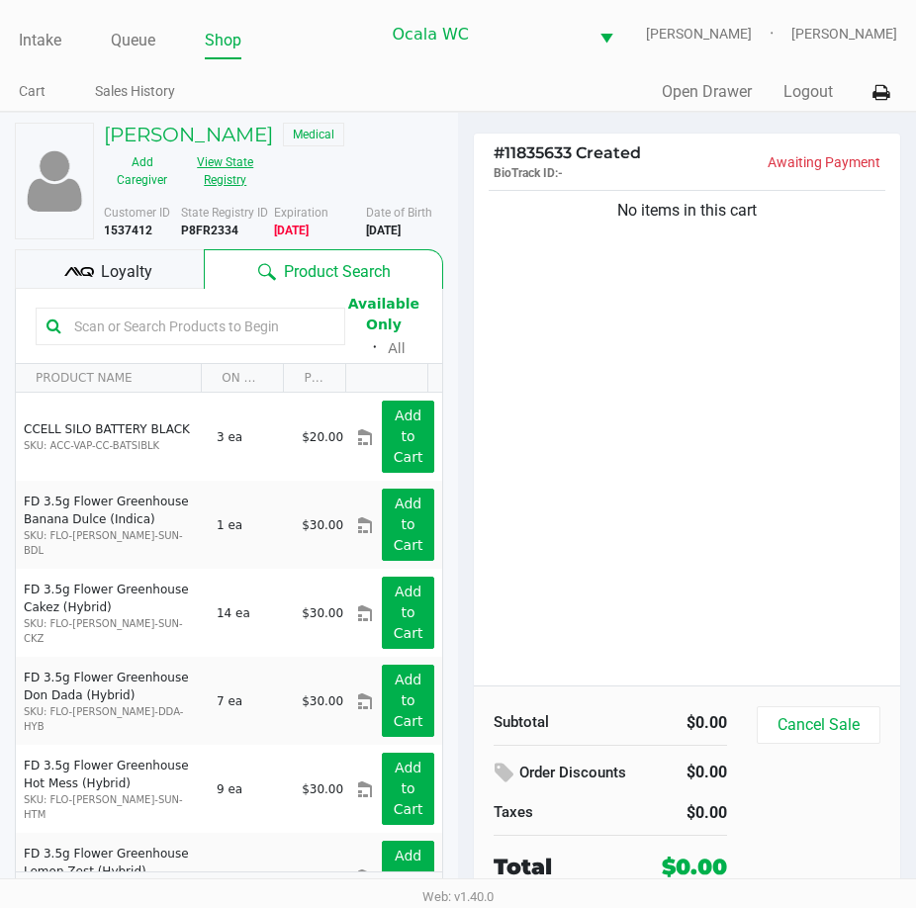
click at [224, 175] on button "View State Registry" at bounding box center [219, 170] width 79 height 49
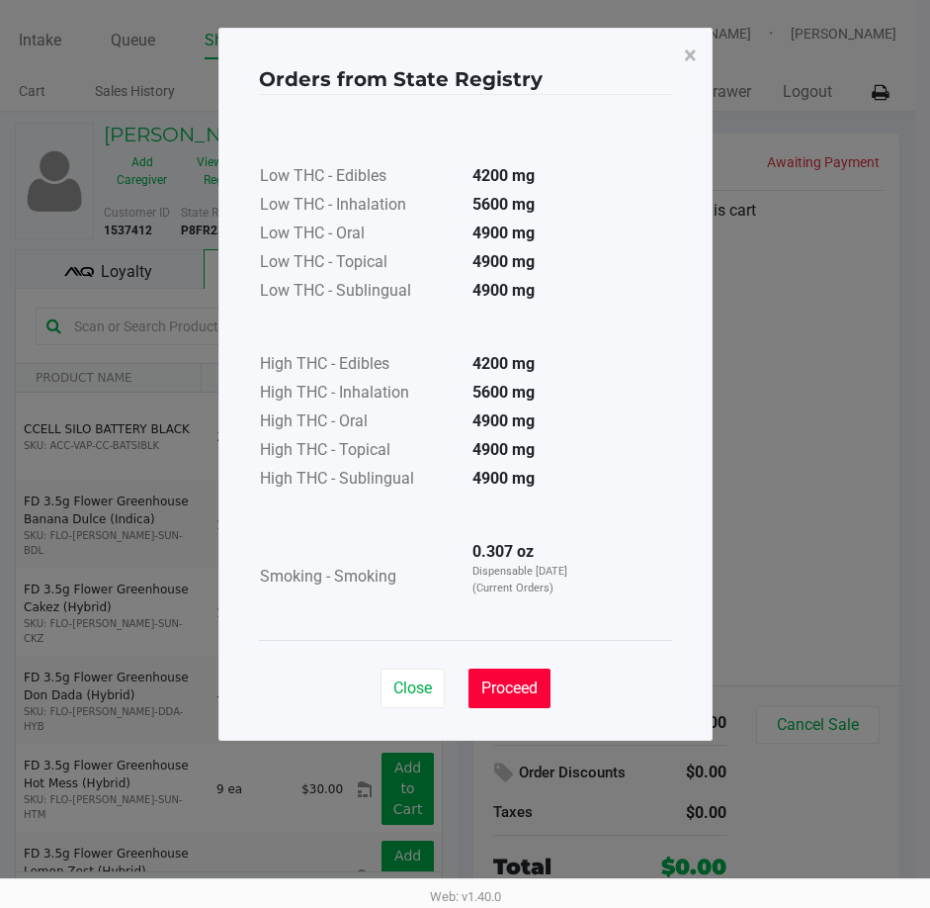
click at [513, 693] on span "Proceed" at bounding box center [510, 687] width 56 height 19
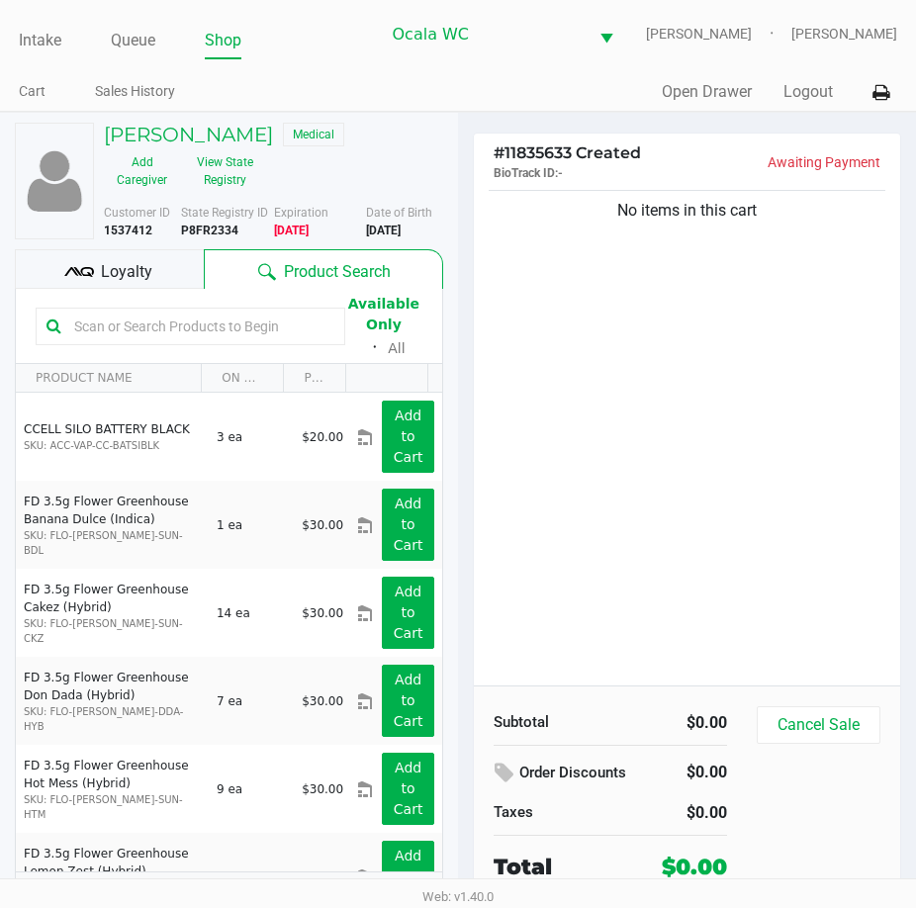
click at [131, 332] on input "text" at bounding box center [200, 326] width 268 height 30
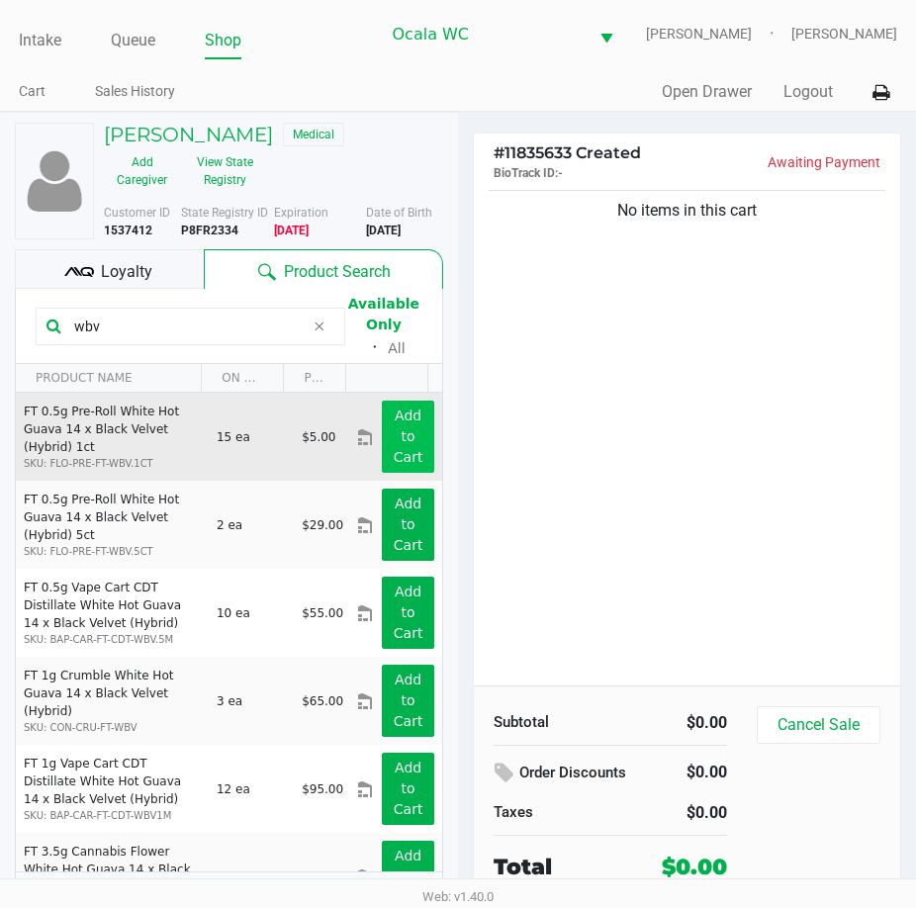
type input "wbv"
click at [406, 445] on button "Add to Cart" at bounding box center [408, 436] width 52 height 72
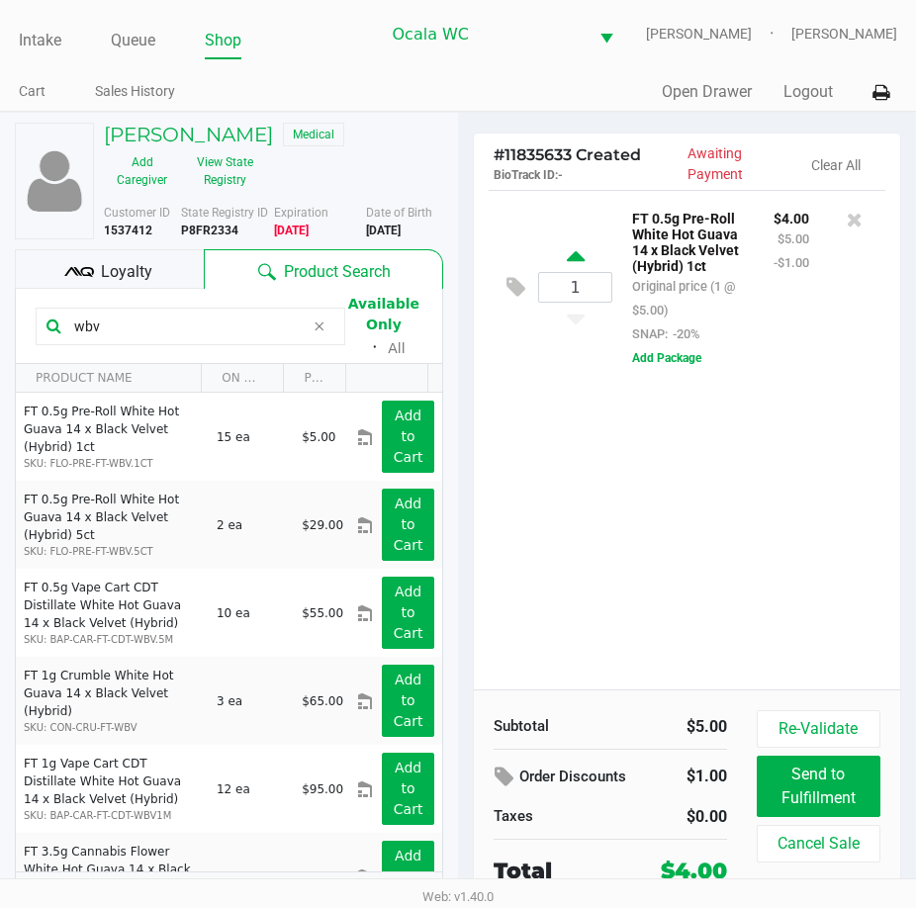
click at [569, 260] on icon at bounding box center [576, 259] width 18 height 25
type input "2"
click at [576, 316] on icon at bounding box center [576, 315] width 18 height 25
type input "1"
click at [745, 577] on div "1 FT 0.5g Pre-Roll White Hot Guava 14 x Black Velvet (Hybrid) 1ct Original pric…" at bounding box center [687, 439] width 426 height 499
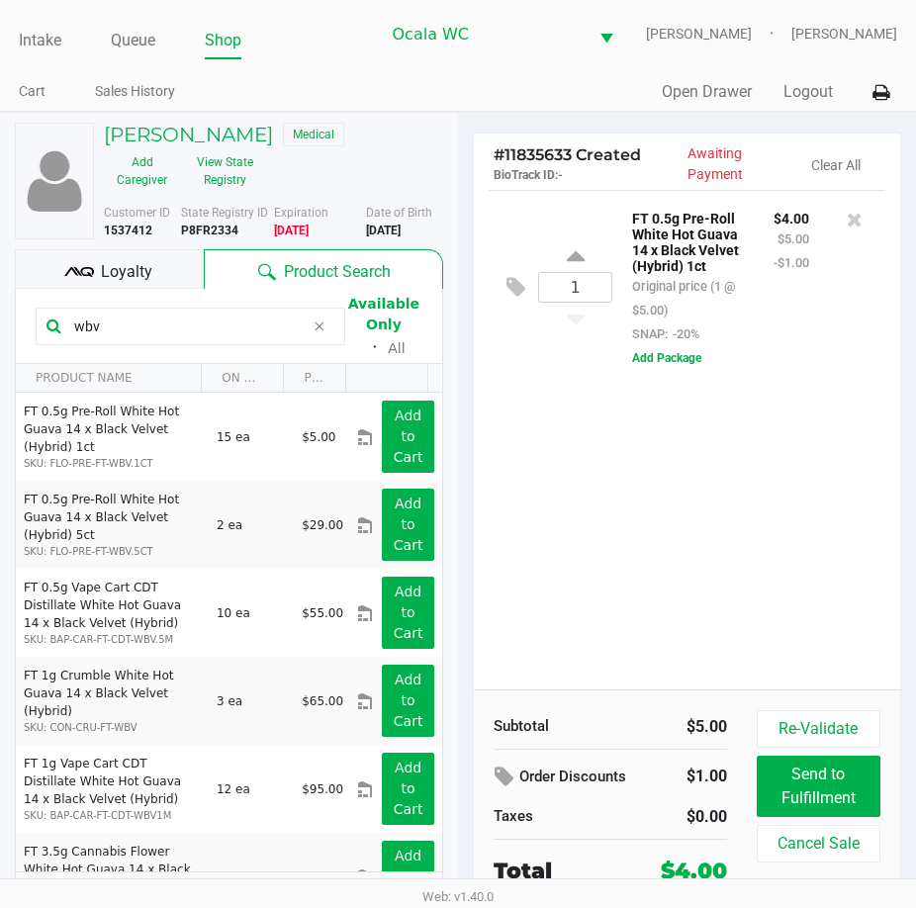
click at [761, 574] on div "1 FT 0.5g Pre-Roll White Hot Guava 14 x Black Velvet (Hybrid) 1ct Original pric…" at bounding box center [687, 439] width 426 height 499
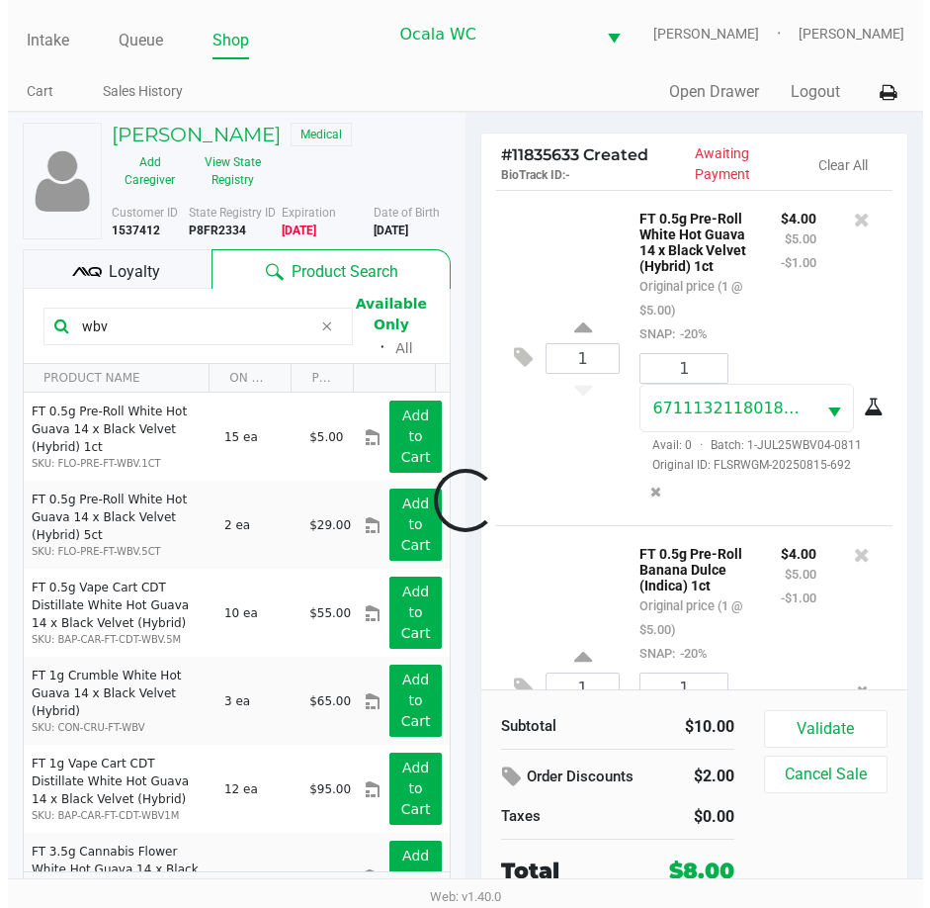
scroll to position [214, 0]
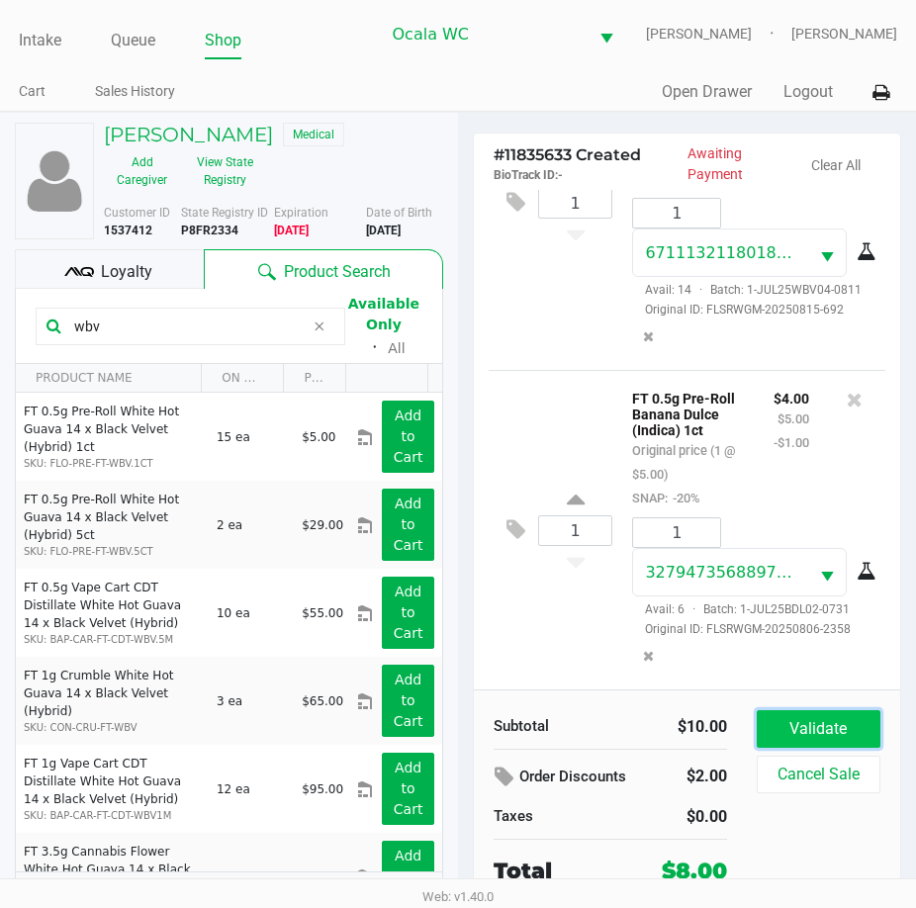
click at [824, 718] on button "Validate" at bounding box center [818, 729] width 124 height 38
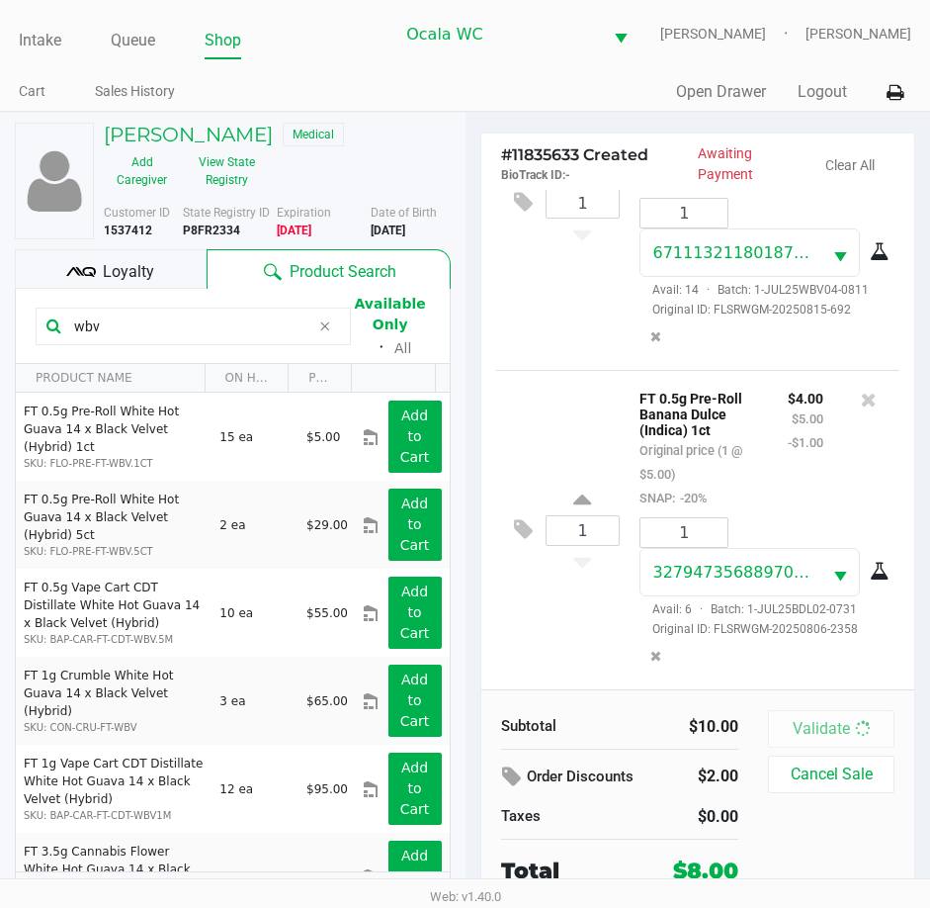
scroll to position [220, 0]
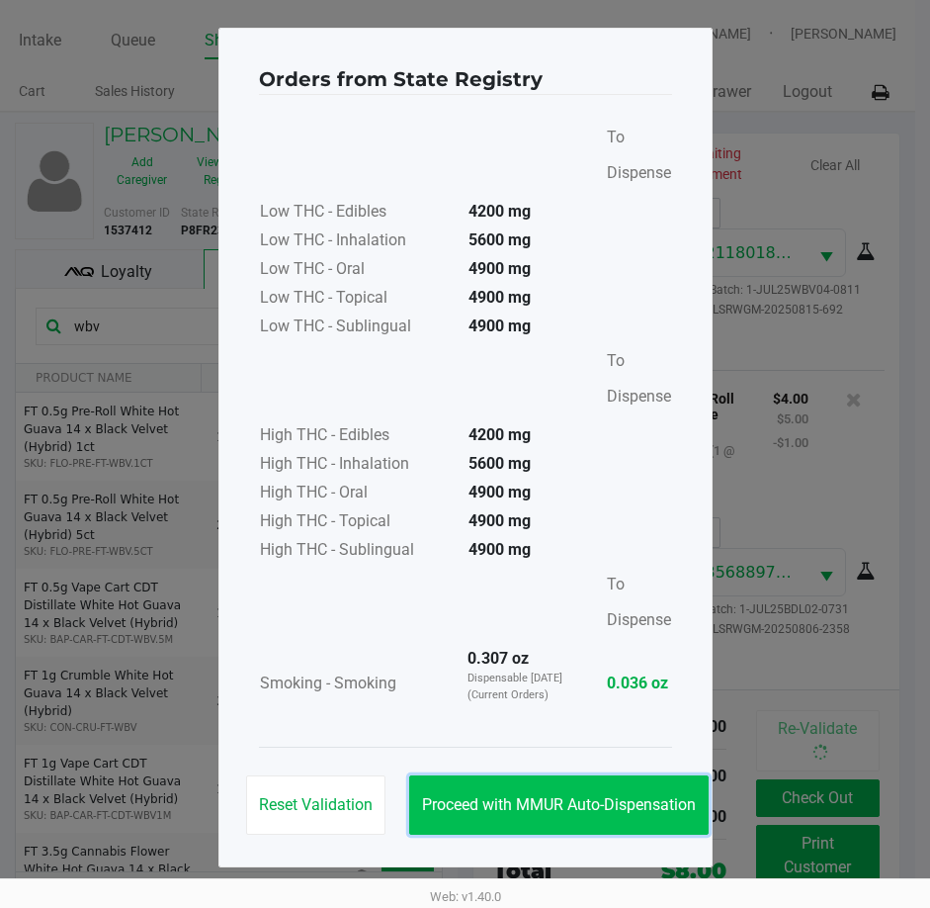
click at [488, 799] on span "Proceed with MMUR Auto-Dispensation" at bounding box center [559, 804] width 274 height 19
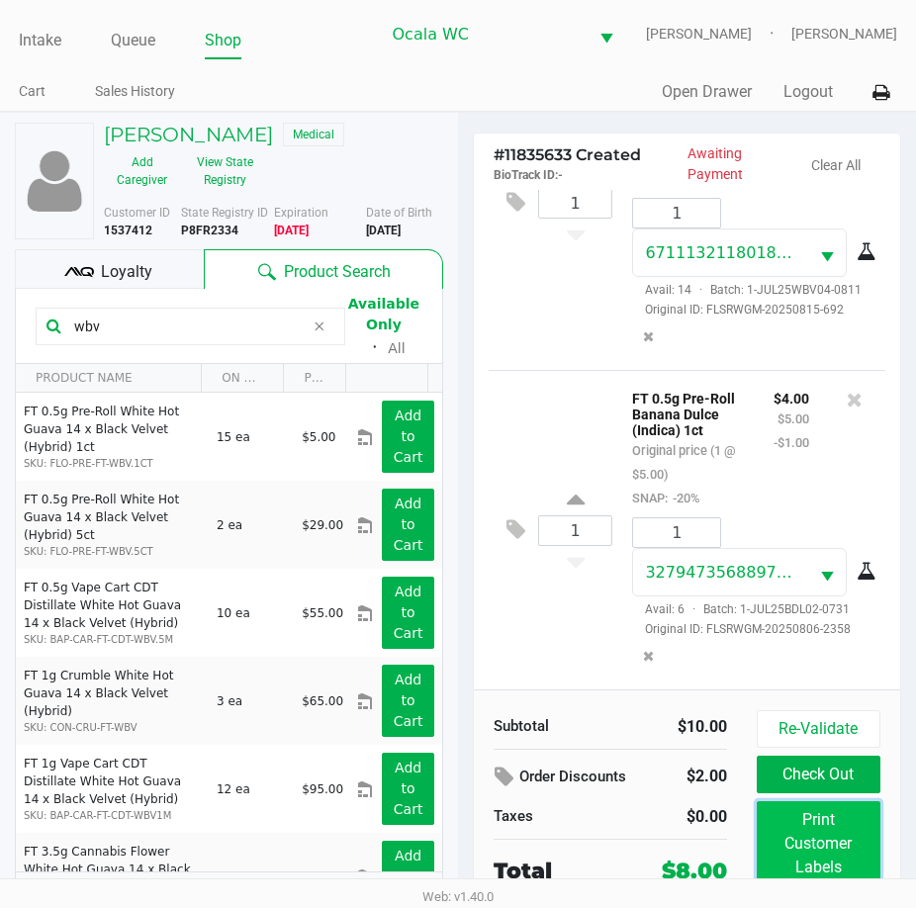
click at [832, 831] on button "Print Customer Labels" at bounding box center [818, 843] width 124 height 85
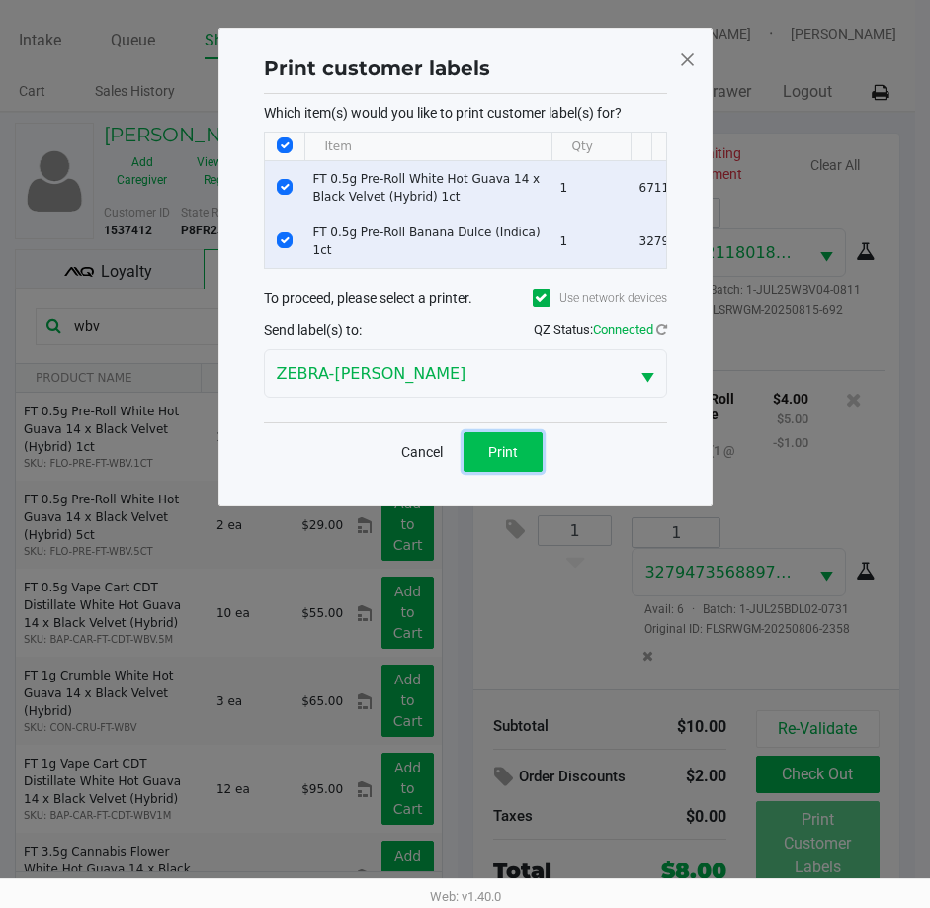
click at [496, 460] on span "Print" at bounding box center [503, 452] width 30 height 16
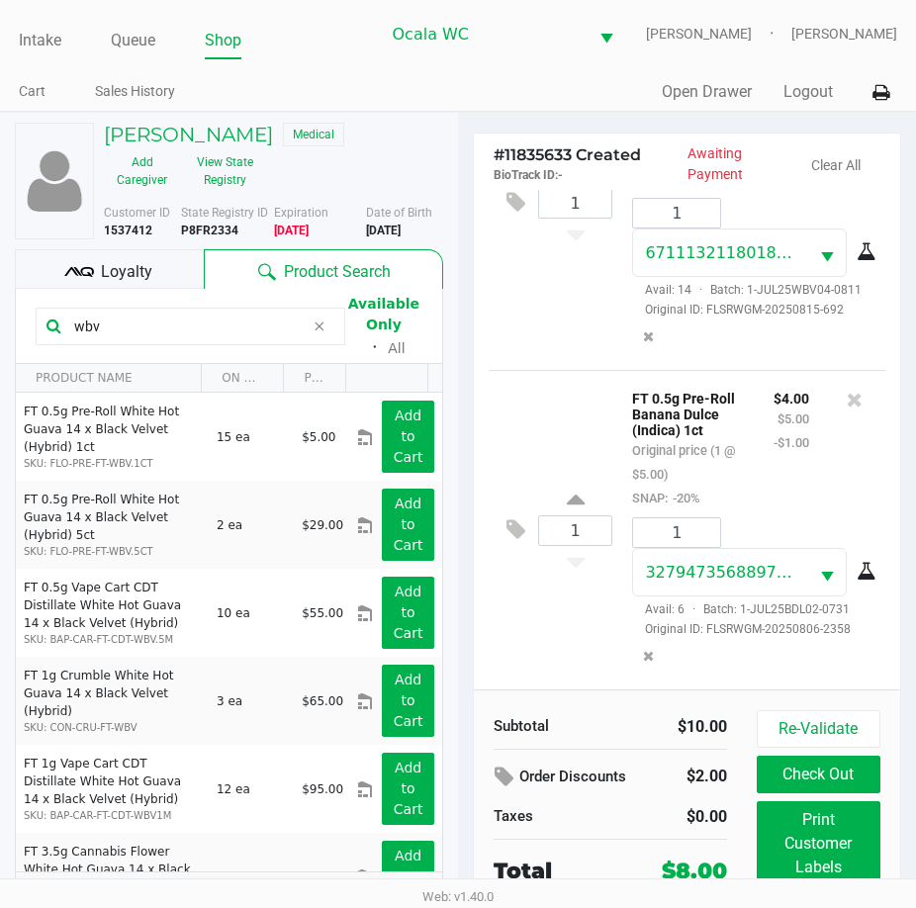
click at [835, 774] on button "Check Out" at bounding box center [818, 774] width 124 height 38
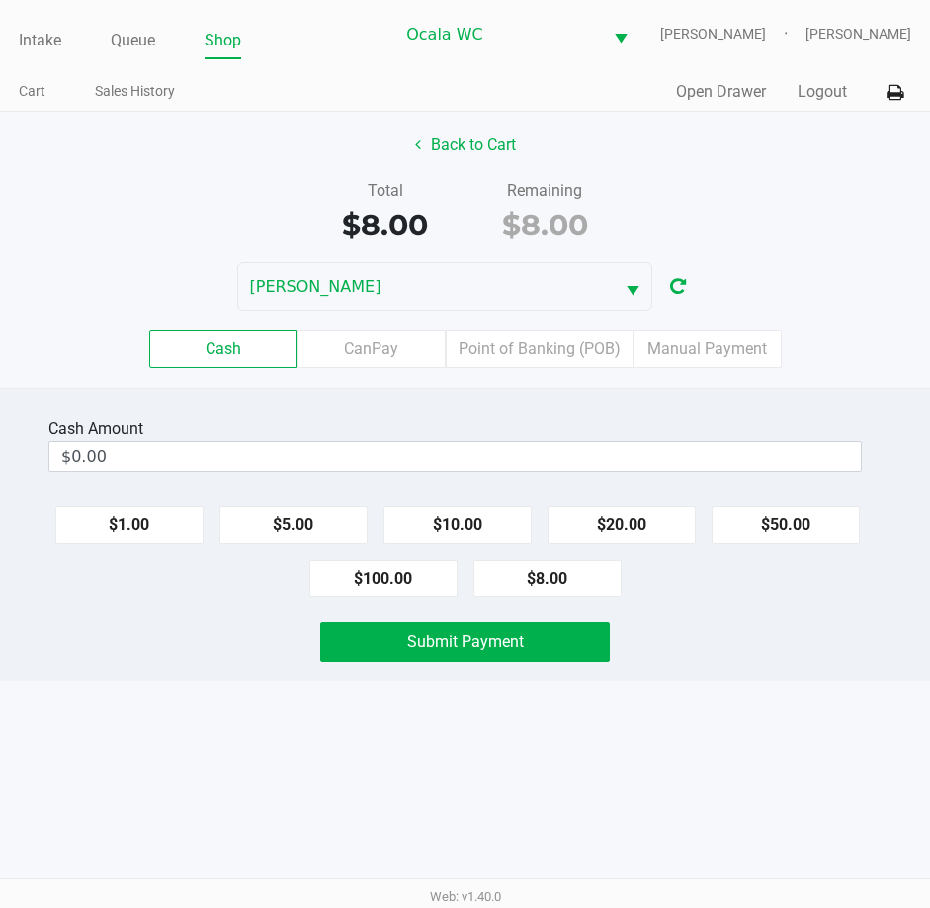
click at [521, 456] on input "$0.00" at bounding box center [455, 456] width 812 height 29
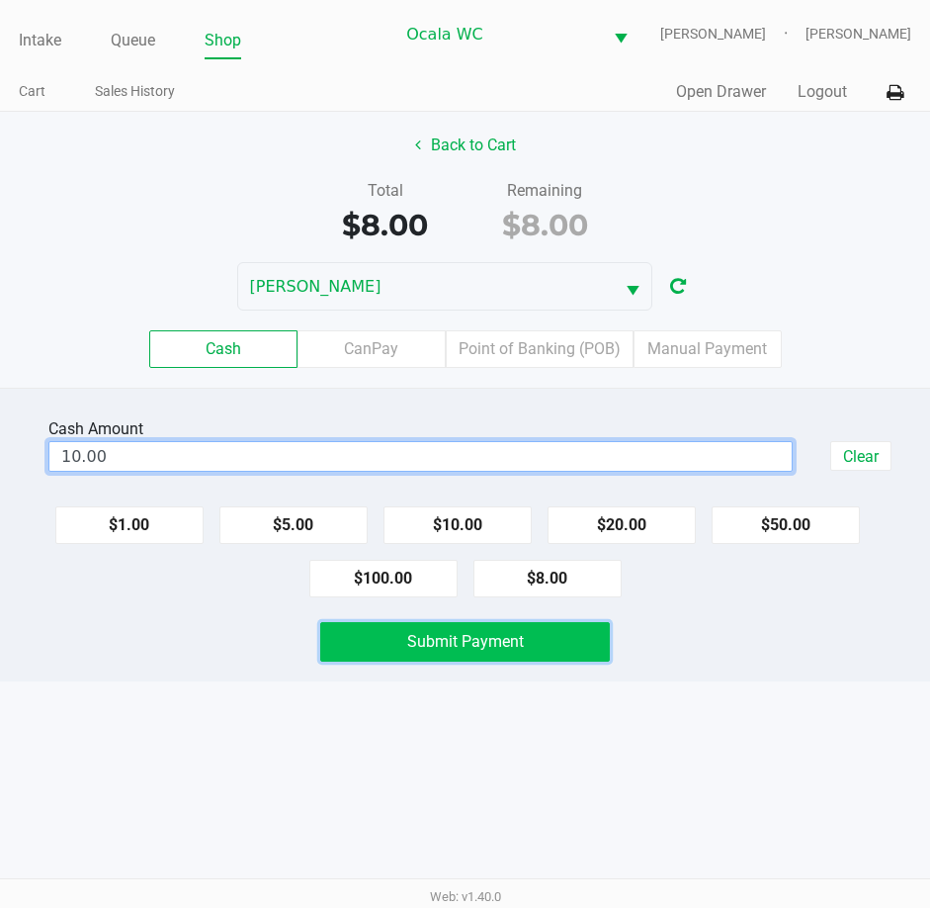
click at [552, 631] on button "Submit Payment" at bounding box center [465, 642] width 291 height 40
type input "$10.00"
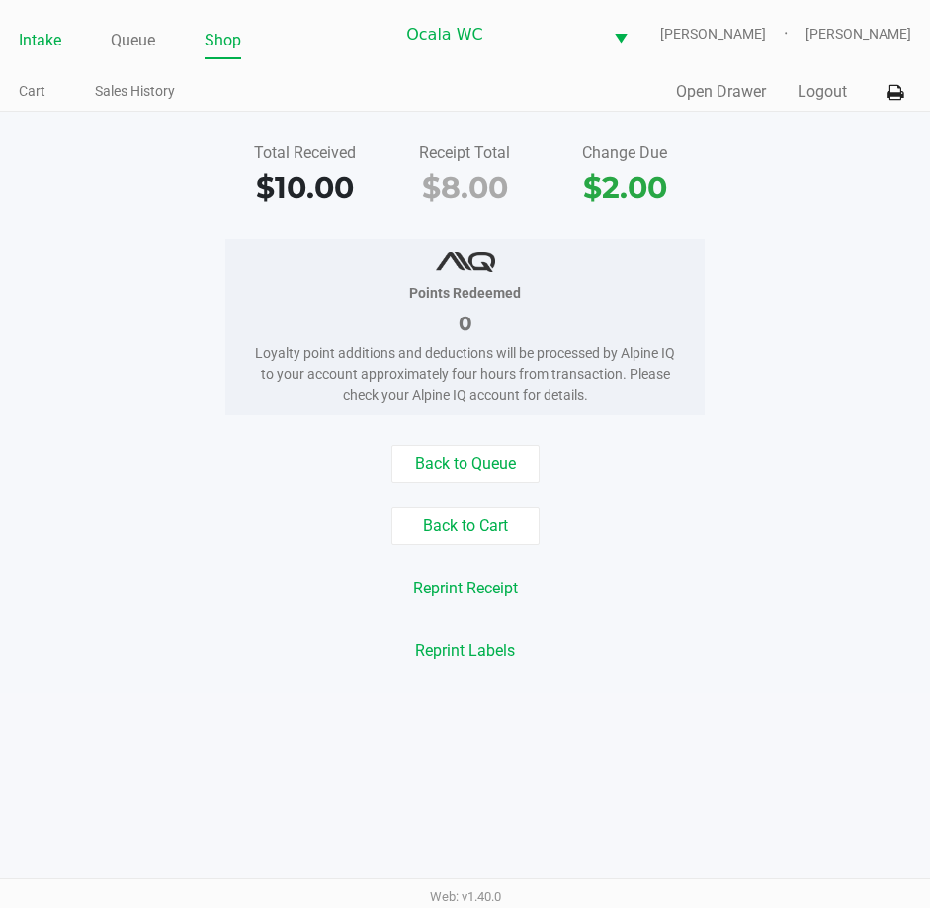
click at [44, 30] on link "Intake" at bounding box center [40, 41] width 43 height 28
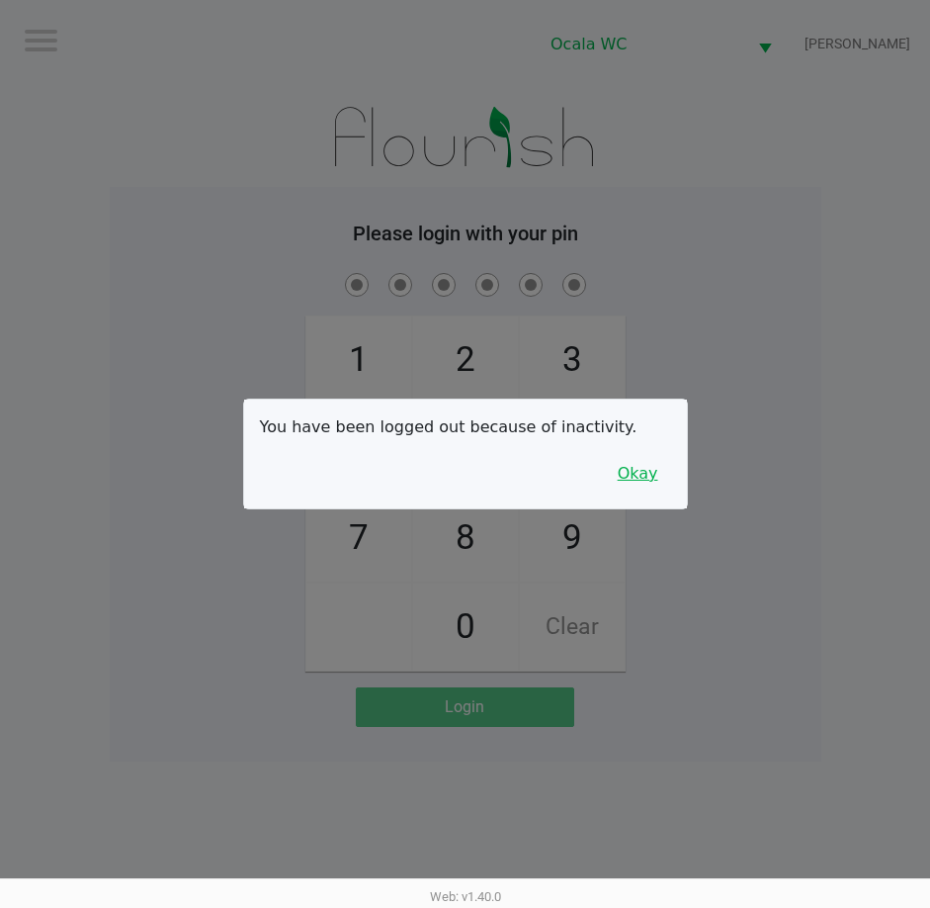
click at [642, 472] on button "Okay" at bounding box center [638, 474] width 66 height 38
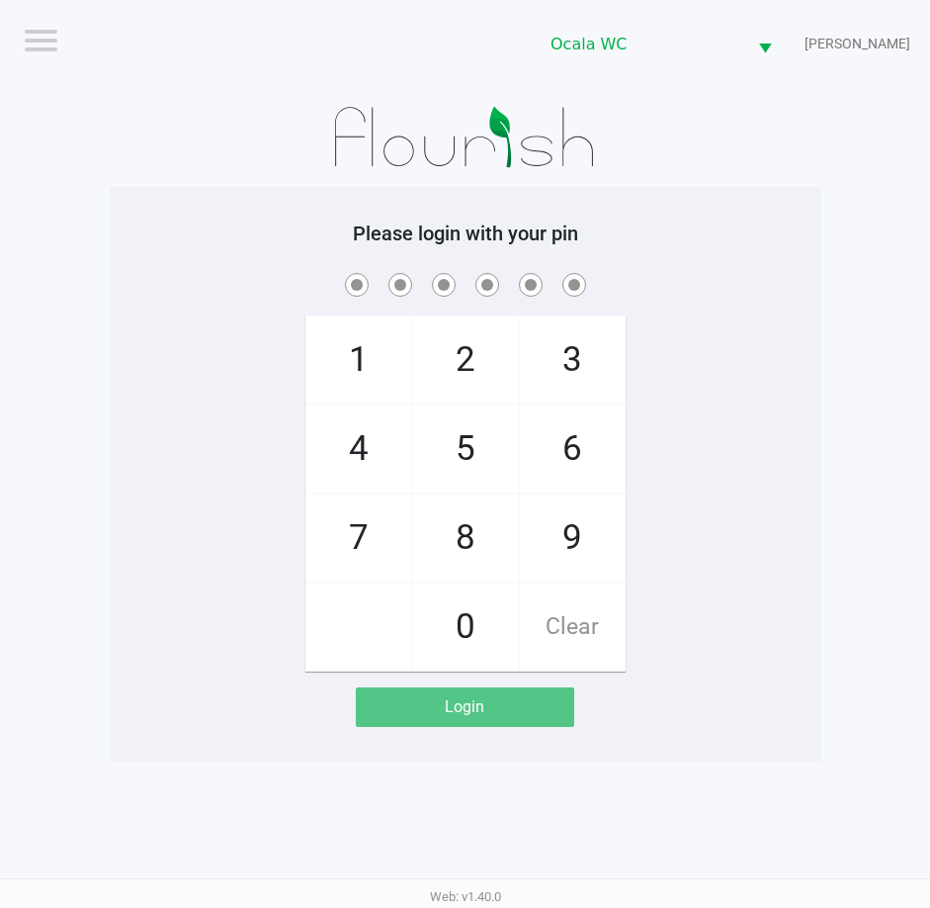
click at [734, 346] on div "1 4 7 2 5 8 0 3 6 9 Clear" at bounding box center [466, 470] width 712 height 402
click at [691, 290] on span at bounding box center [466, 284] width 682 height 31
click at [671, 439] on div "1 4 7 2 5 8 0 3 6 9 Clear" at bounding box center [466, 470] width 712 height 402
click at [707, 361] on div "1 4 7 2 5 8 0 3 6 9 Clear" at bounding box center [466, 470] width 712 height 402
click at [648, 84] on div "Ocala WC [PERSON_NAME]" at bounding box center [706, 44] width 451 height 88
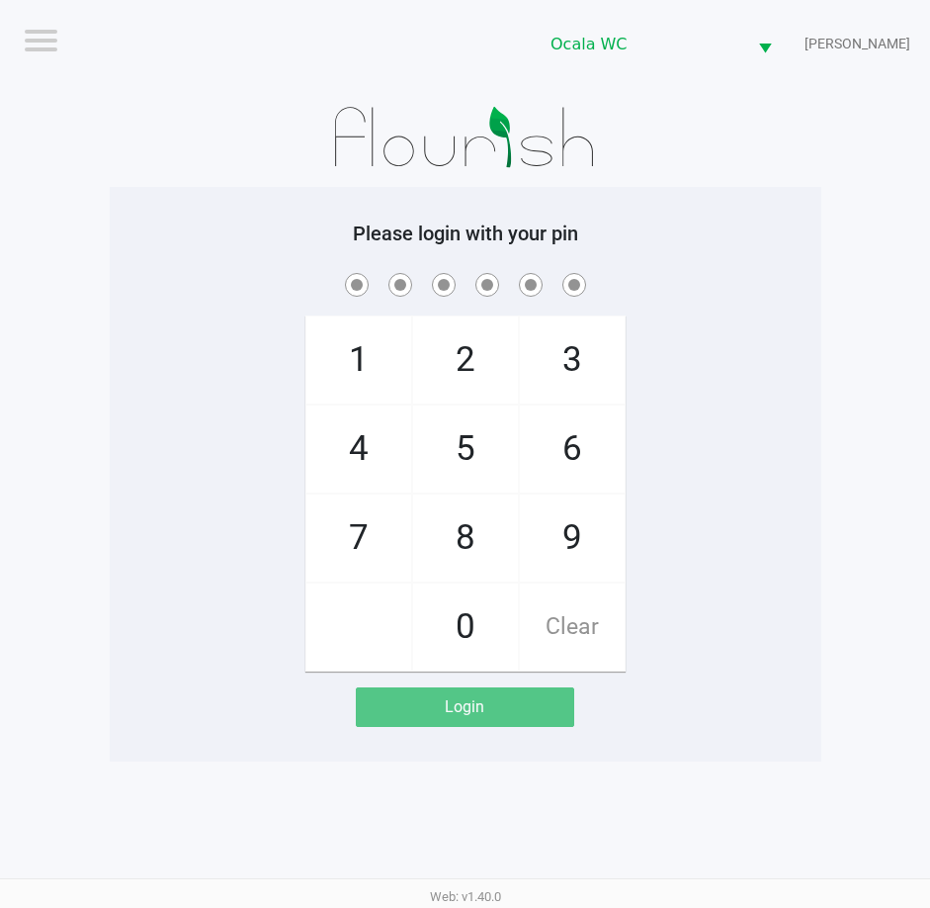
click at [835, 239] on app-pos-login-wrapper "Logout Ocala WC [PERSON_NAME] Please login with your pin 1 4 7 2 5 8 0 3 6 9 Cl…" at bounding box center [465, 380] width 930 height 761
checkbox input "true"
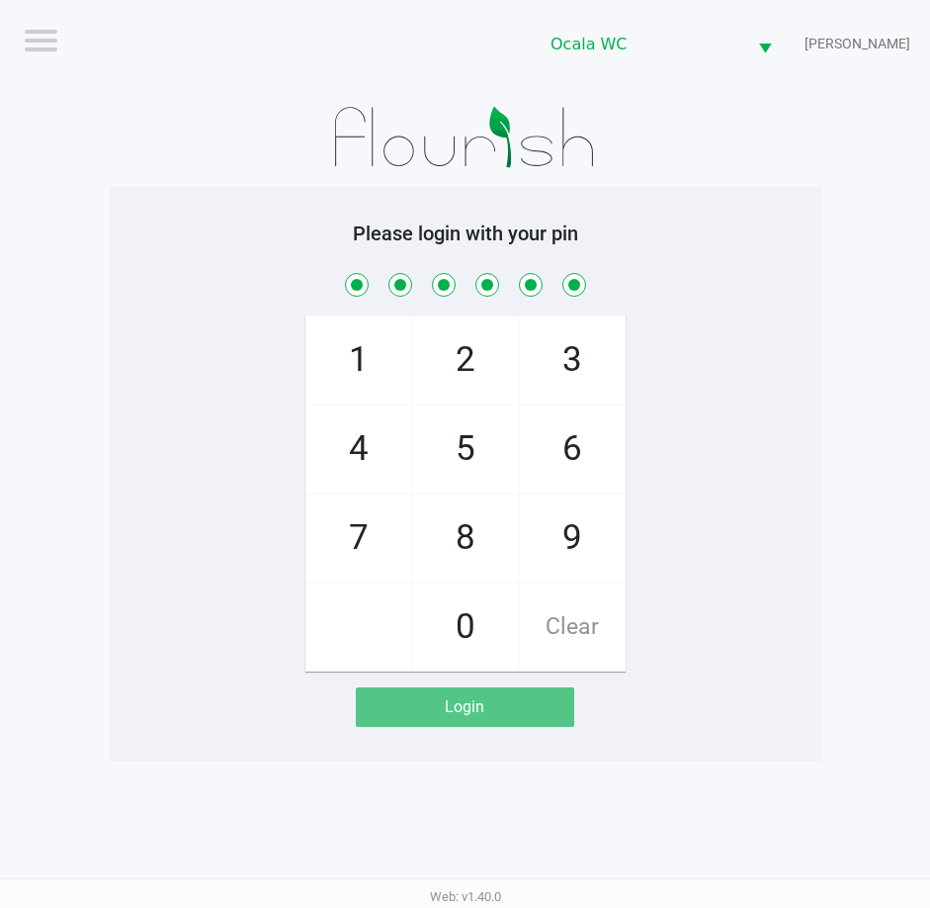
checkbox input "true"
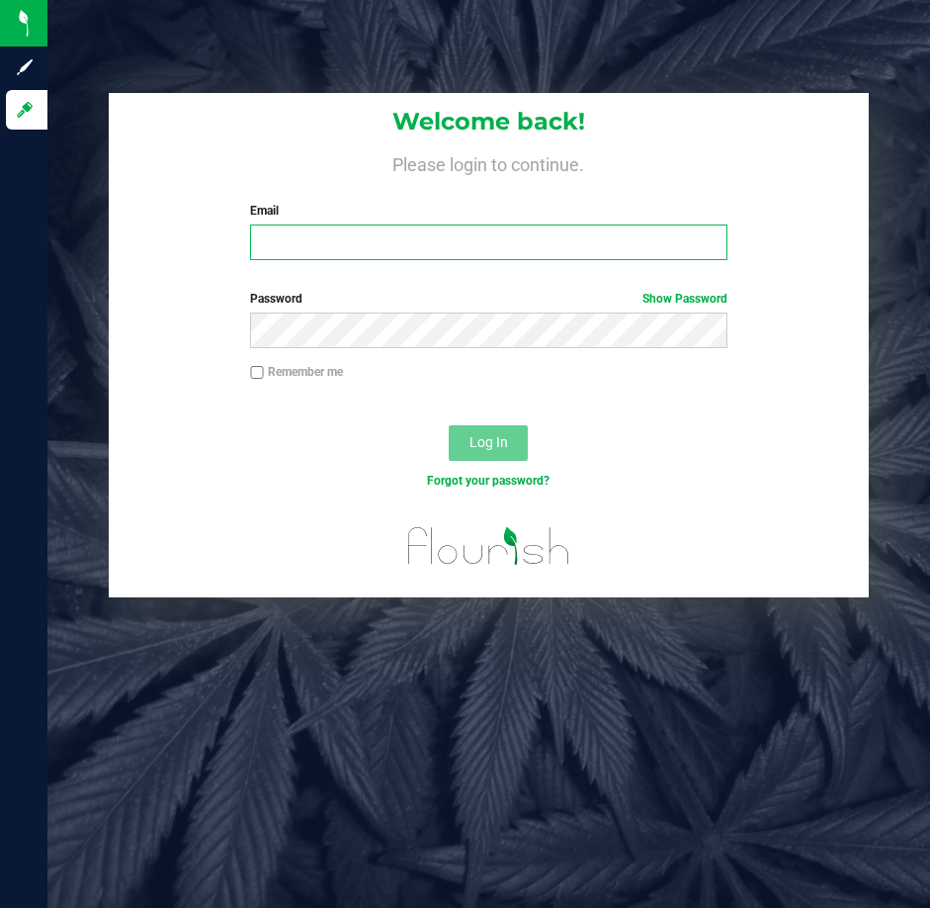
click at [318, 242] on input "Email" at bounding box center [489, 242] width 478 height 36
type input "[EMAIL_ADDRESS][DOMAIN_NAME]"
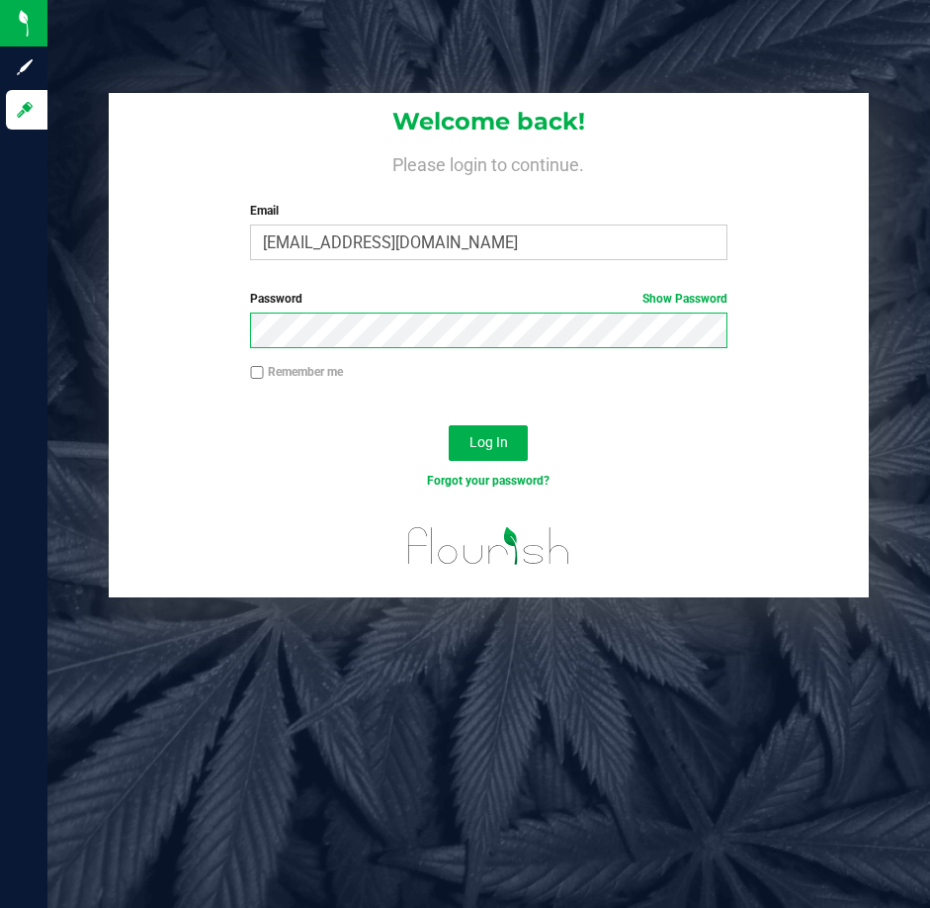
click at [449, 425] on button "Log In" at bounding box center [488, 443] width 79 height 36
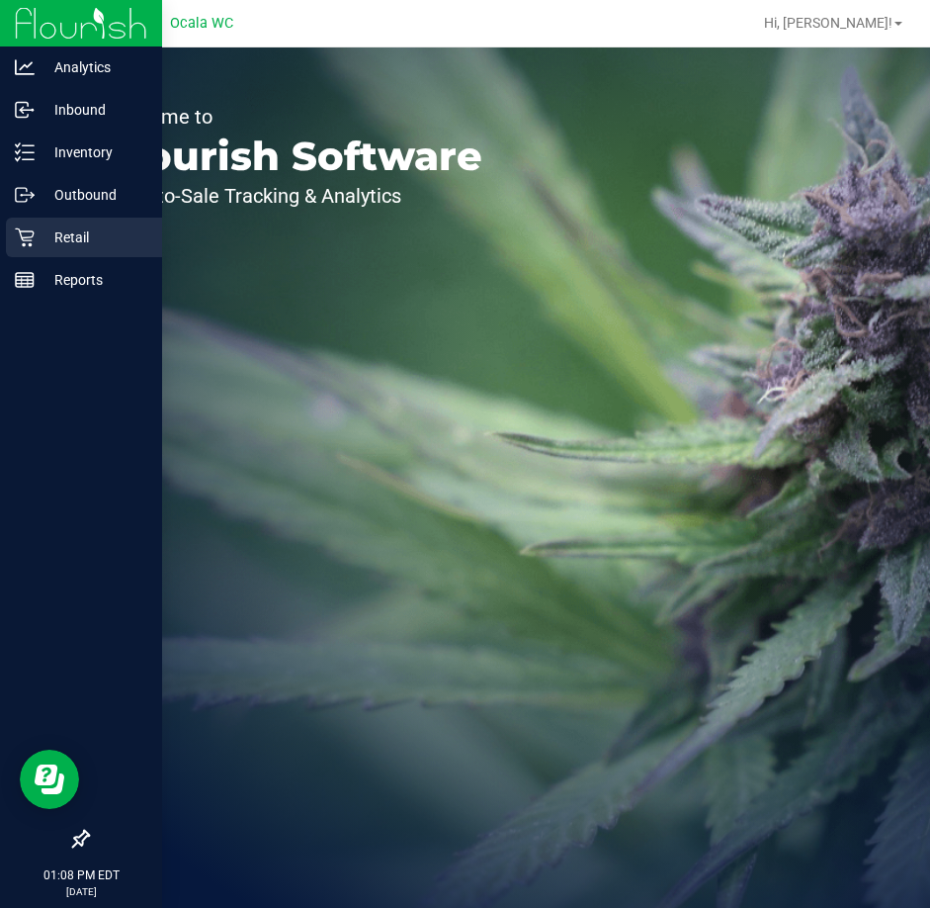
click at [67, 235] on p "Retail" at bounding box center [94, 237] width 119 height 24
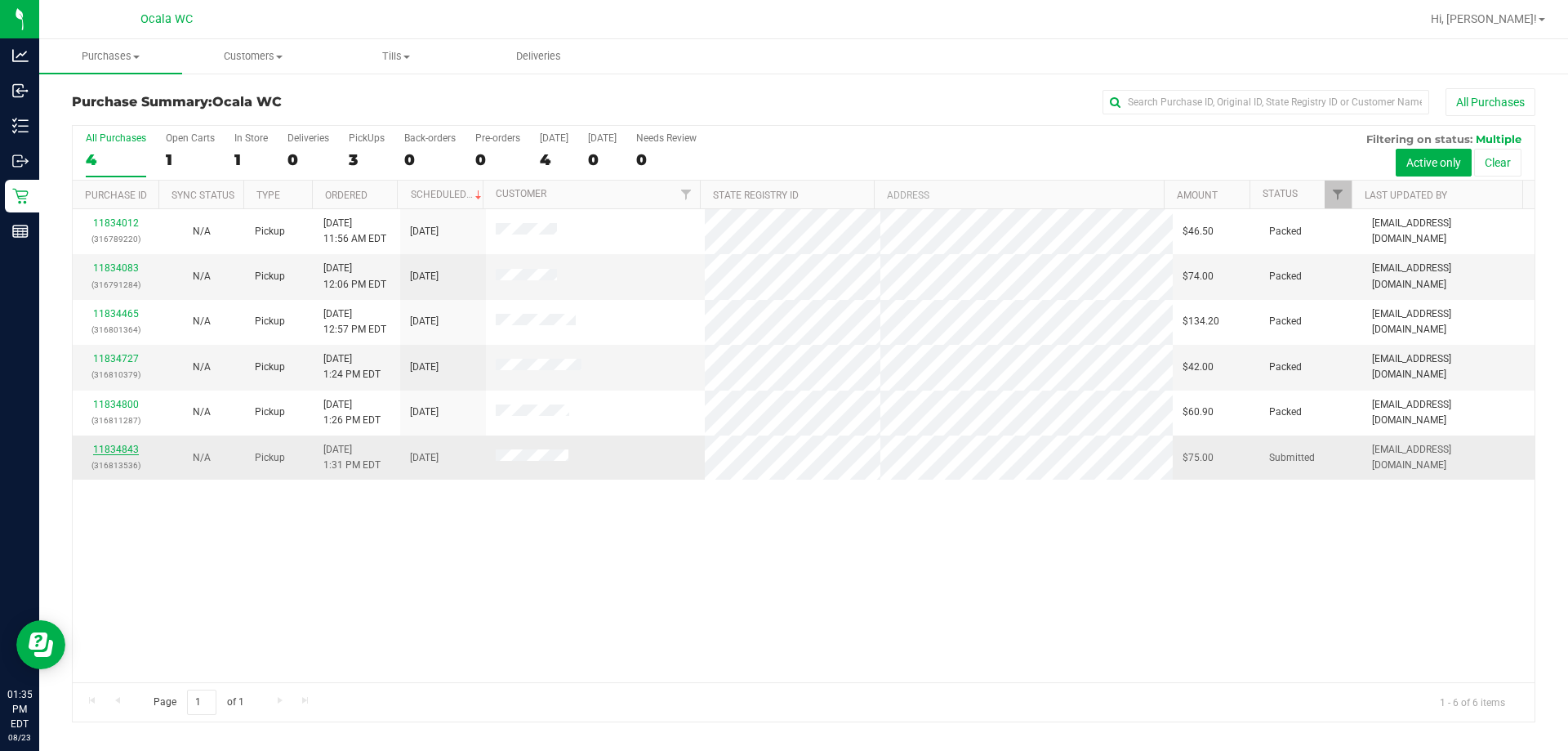
click at [115, 446] on link "11834843" at bounding box center [116, 449] width 45 height 12
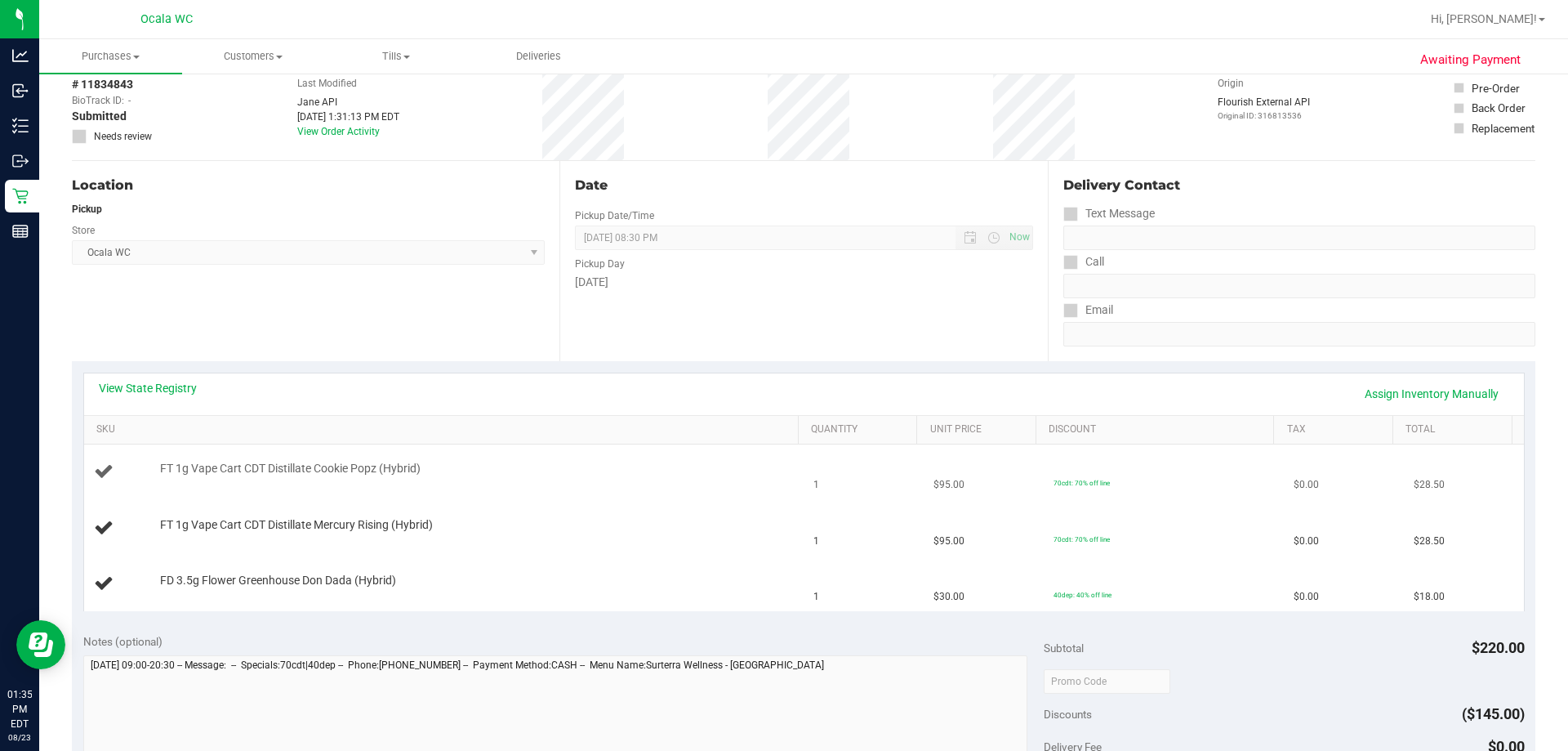
scroll to position [164, 0]
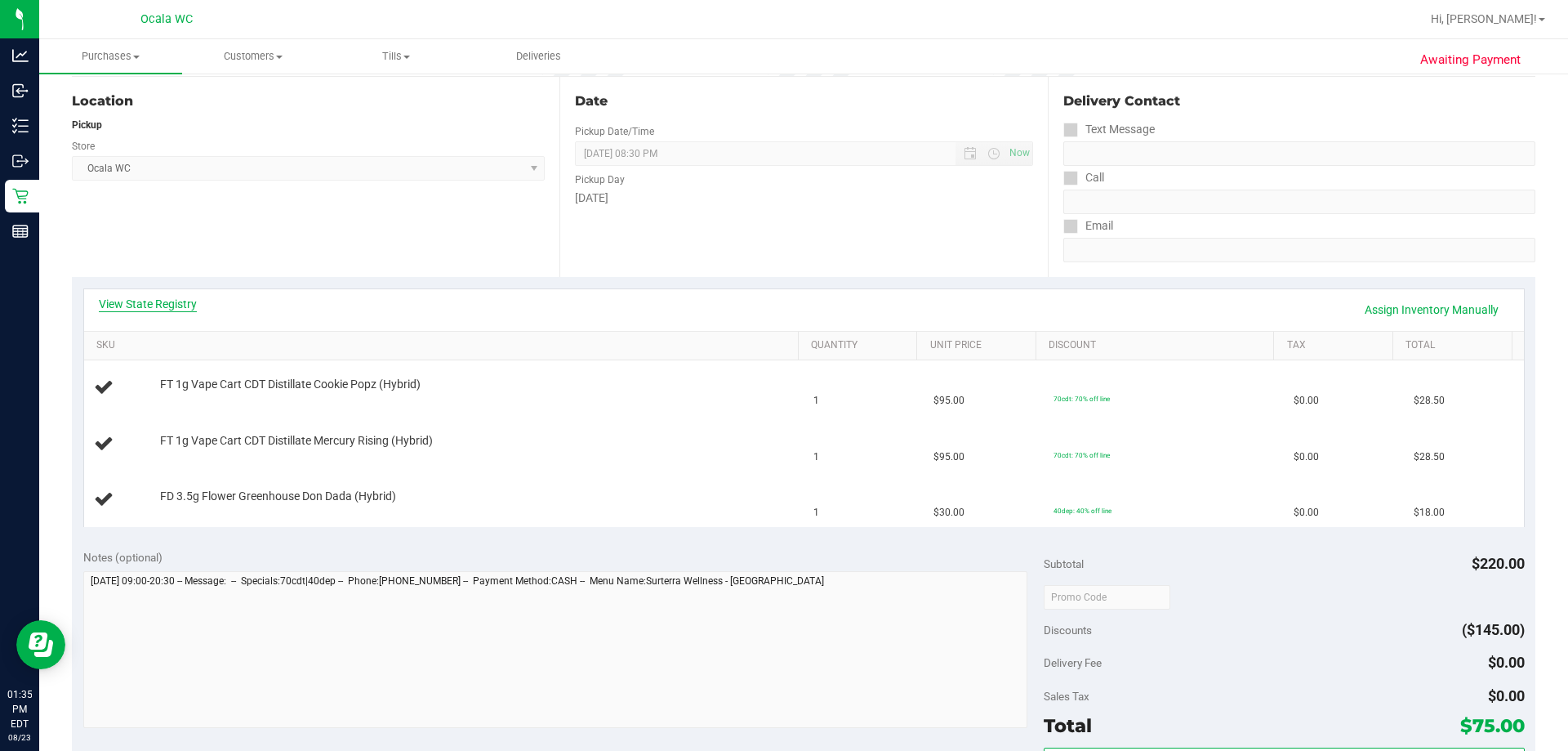
click at [160, 302] on link "View State Registry" at bounding box center [148, 304] width 98 height 17
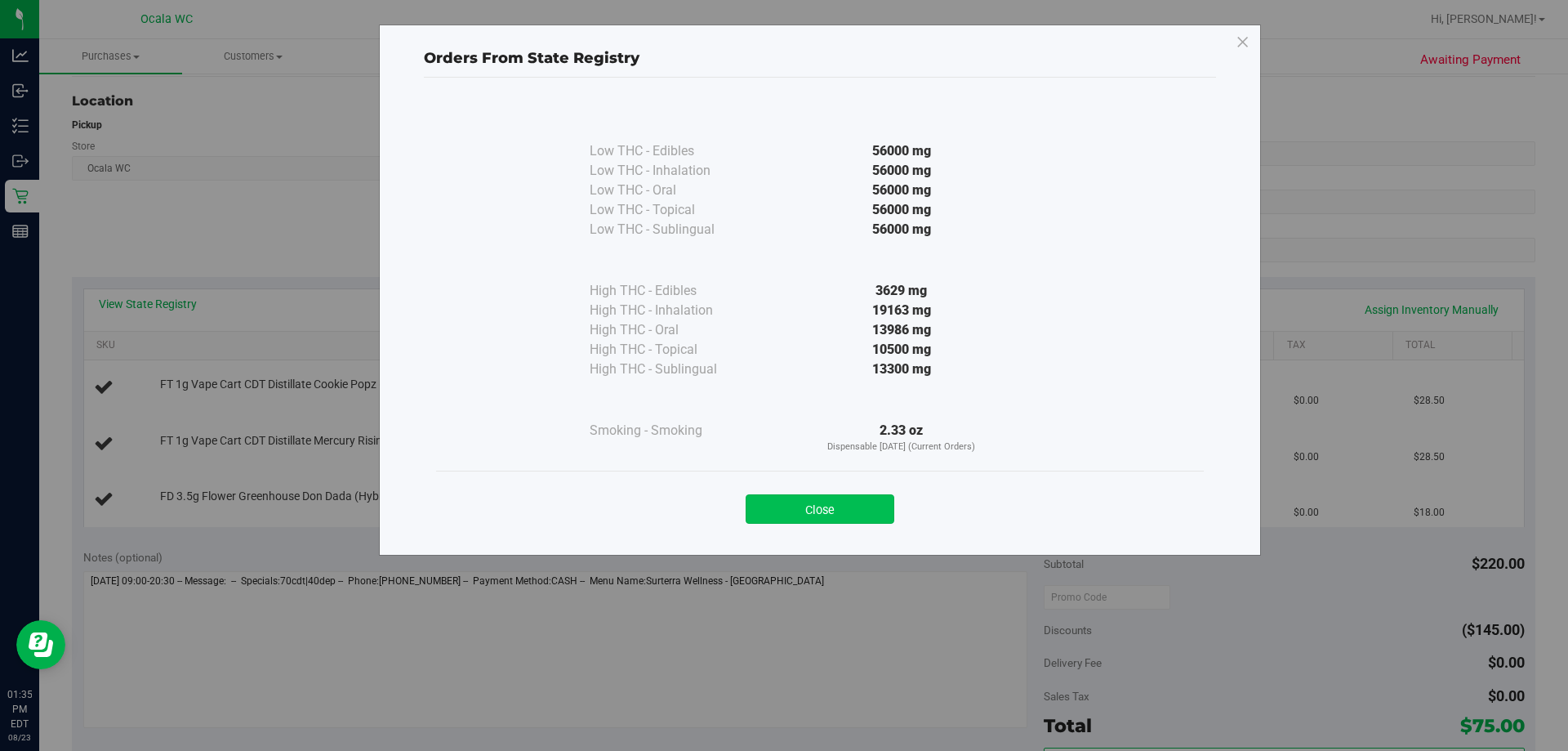
click at [767, 509] on button "Close" at bounding box center [820, 509] width 149 height 30
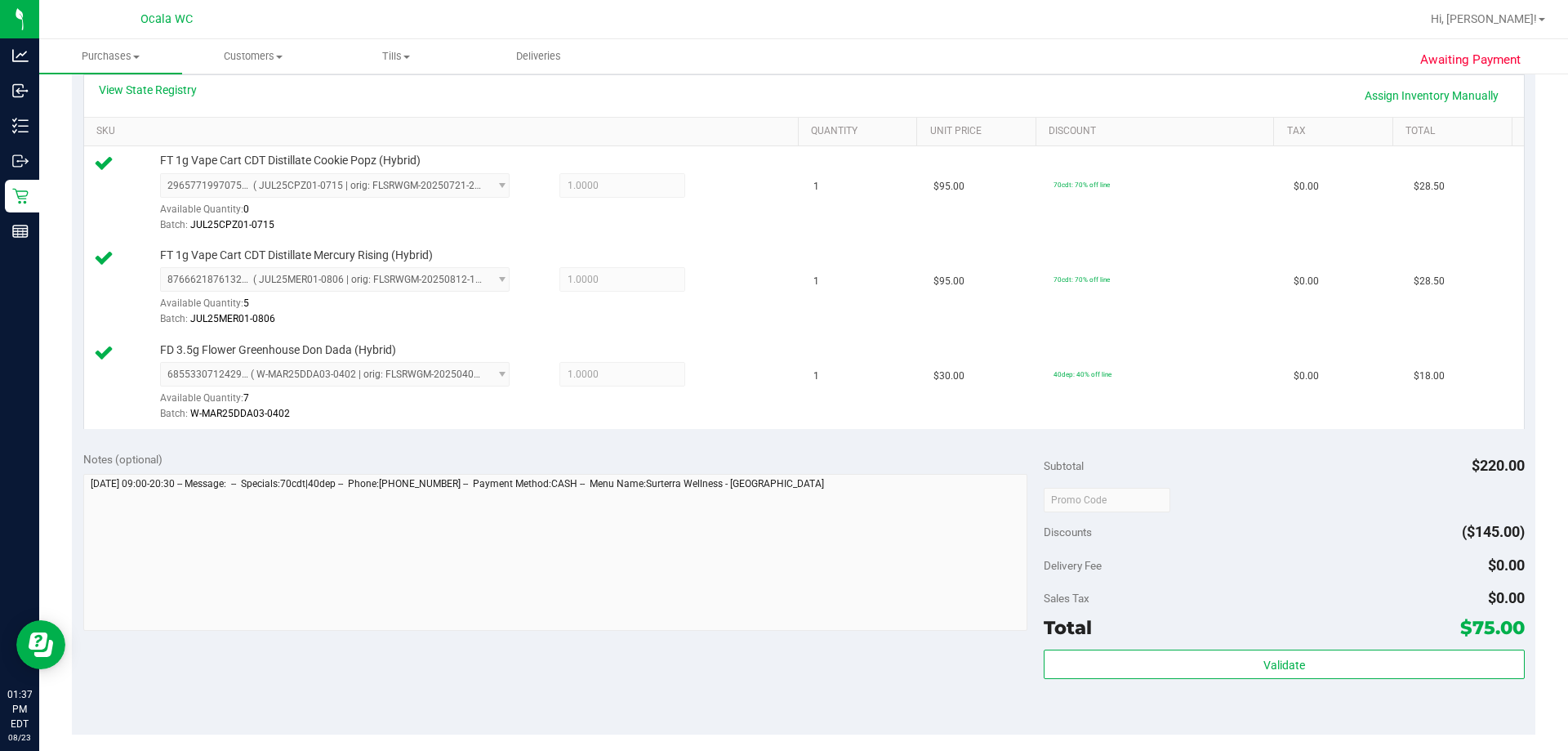
scroll to position [654, 0]
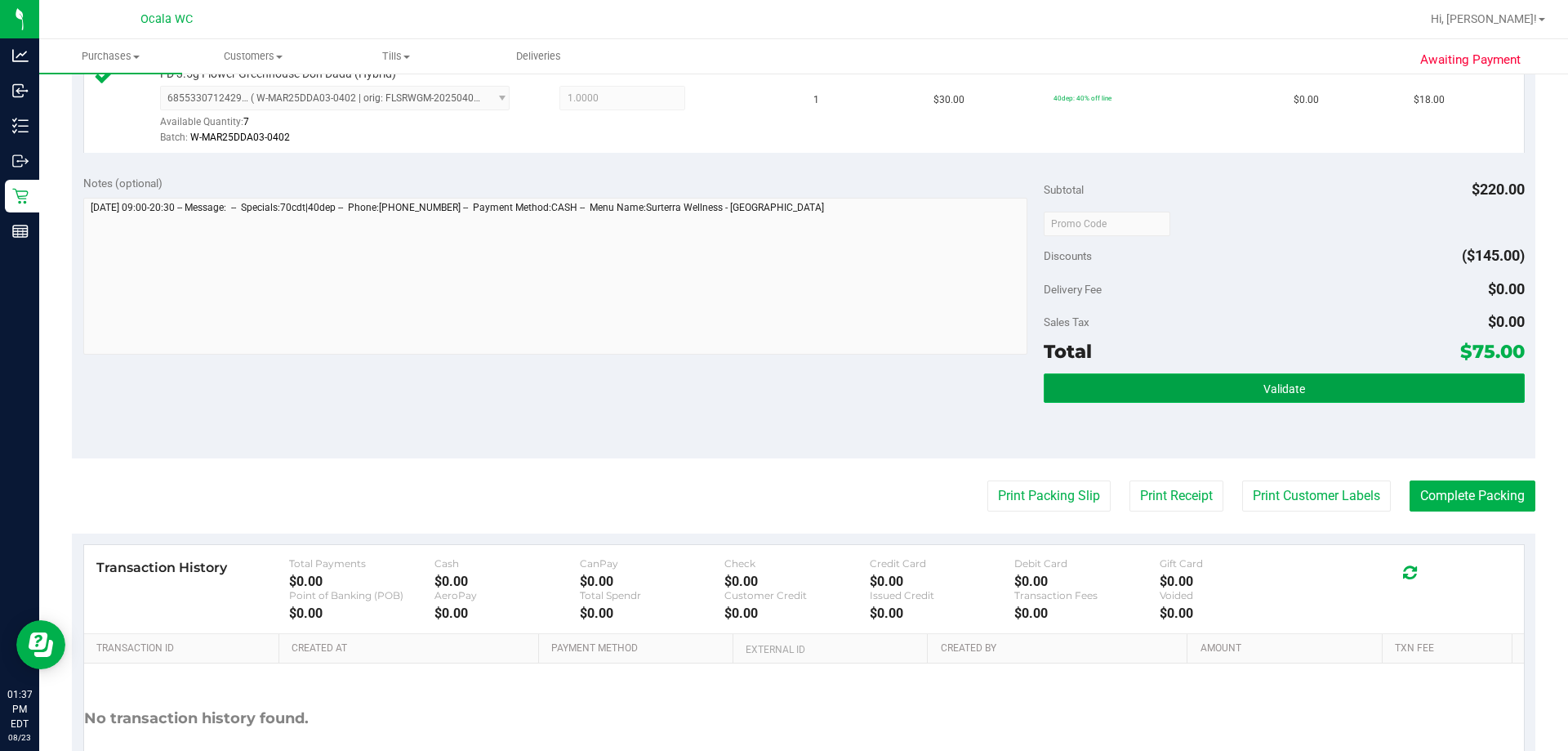
click at [767, 385] on span "Validate" at bounding box center [1284, 389] width 41 height 13
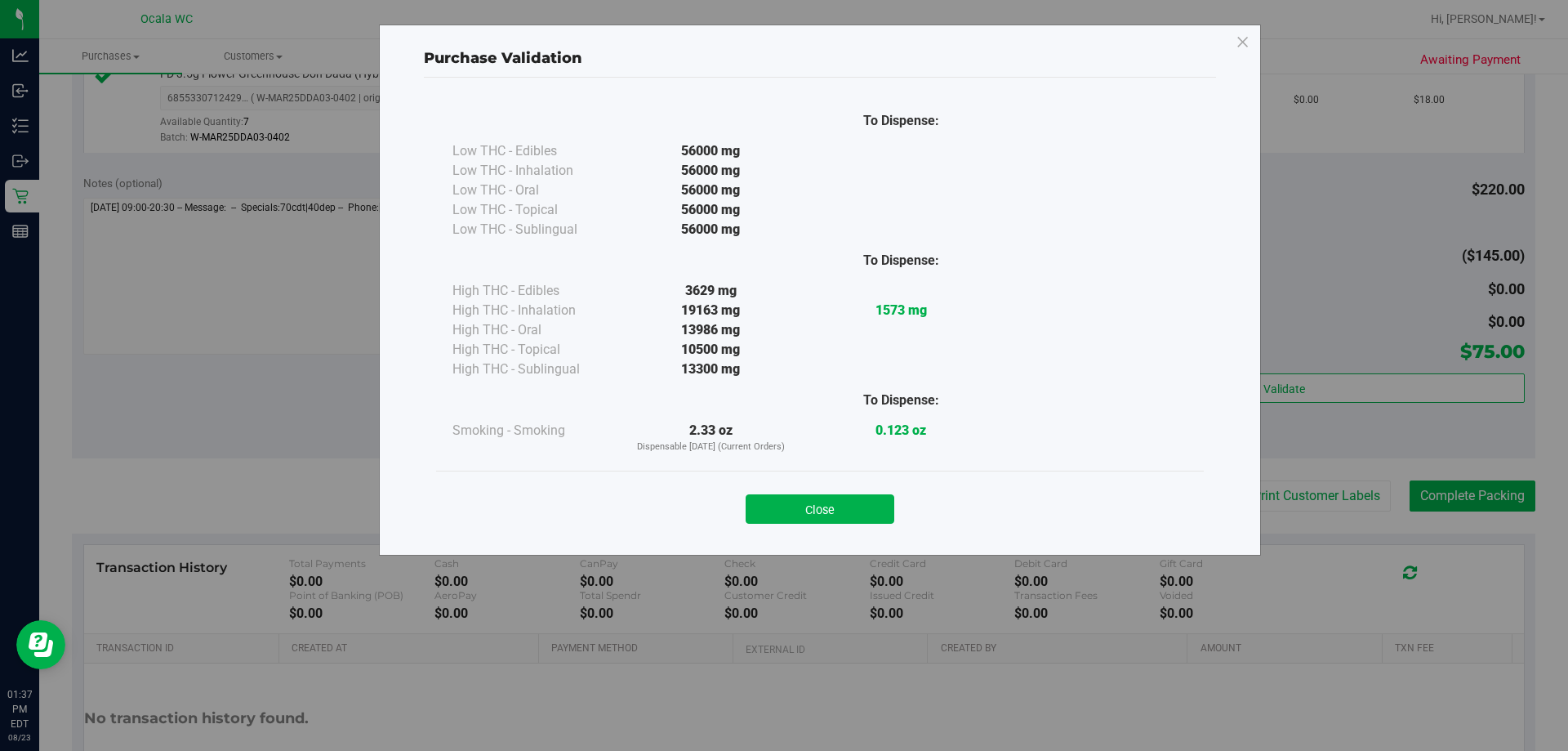
click at [767, 510] on button "Close" at bounding box center [820, 509] width 149 height 30
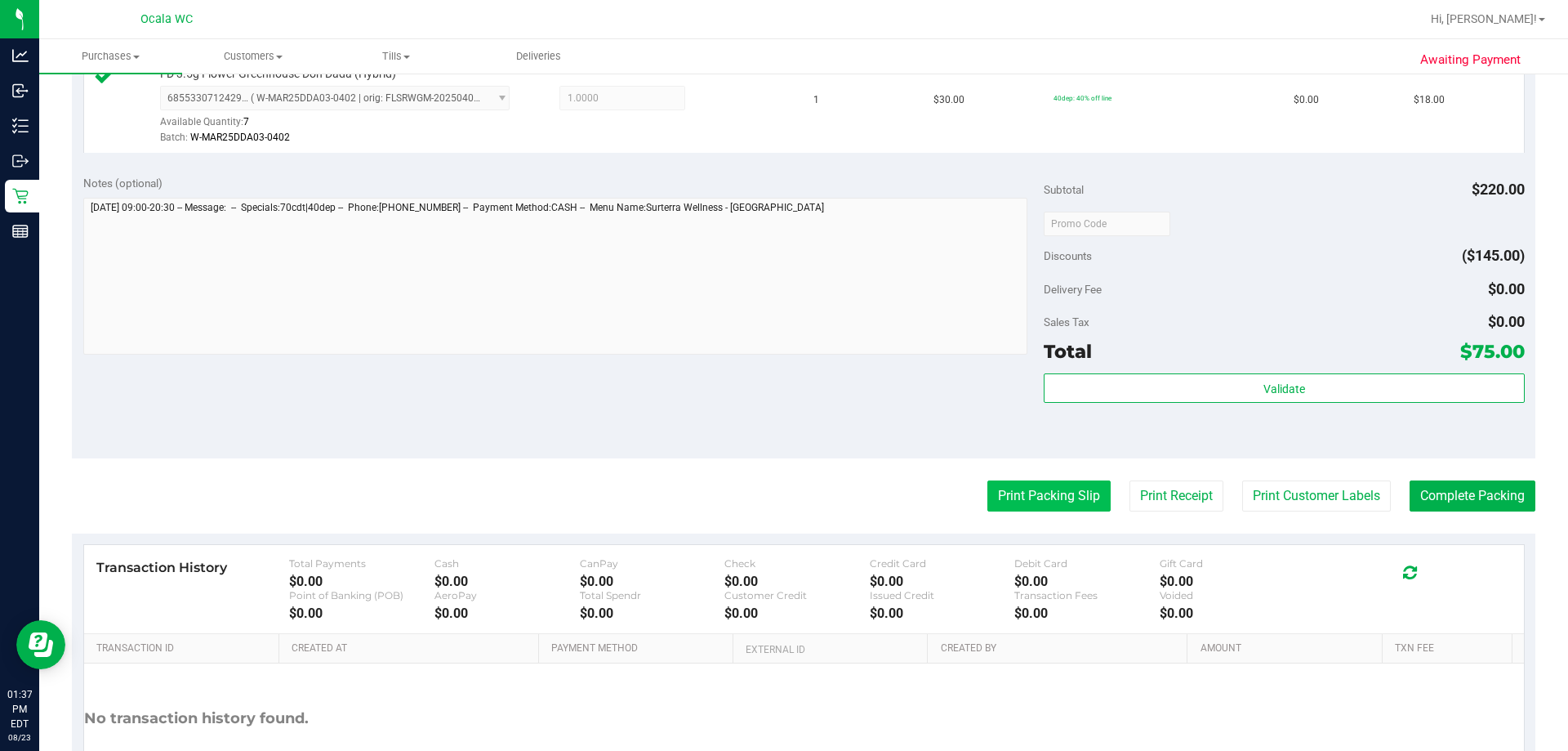
click at [767, 481] on button "Print Packing Slip" at bounding box center [1048, 496] width 123 height 31
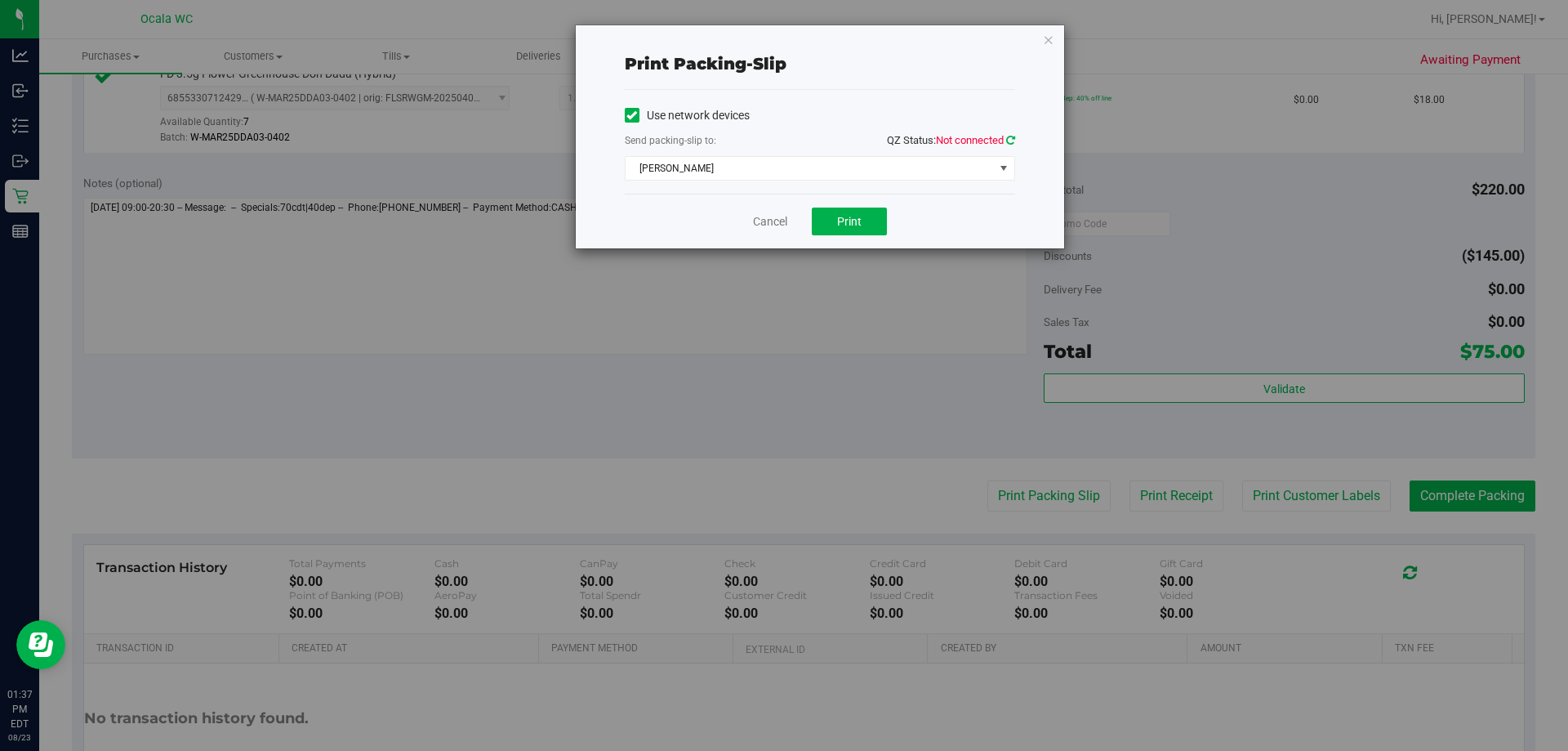
click at [767, 142] on icon at bounding box center [1010, 140] width 9 height 11
click at [767, 177] on span "[PERSON_NAME]" at bounding box center [809, 169] width 368 height 23
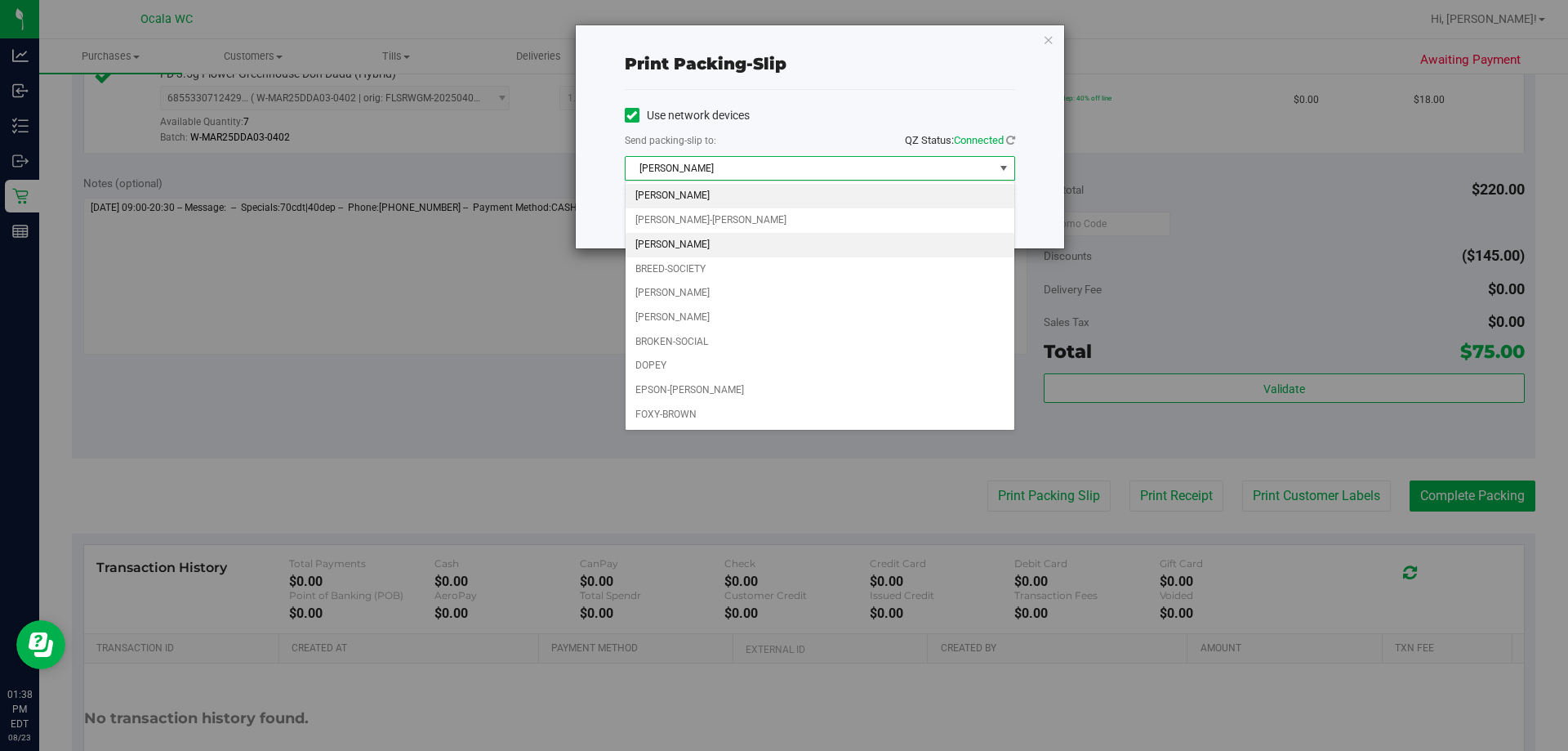
click at [670, 244] on li "[PERSON_NAME]" at bounding box center [819, 245] width 389 height 25
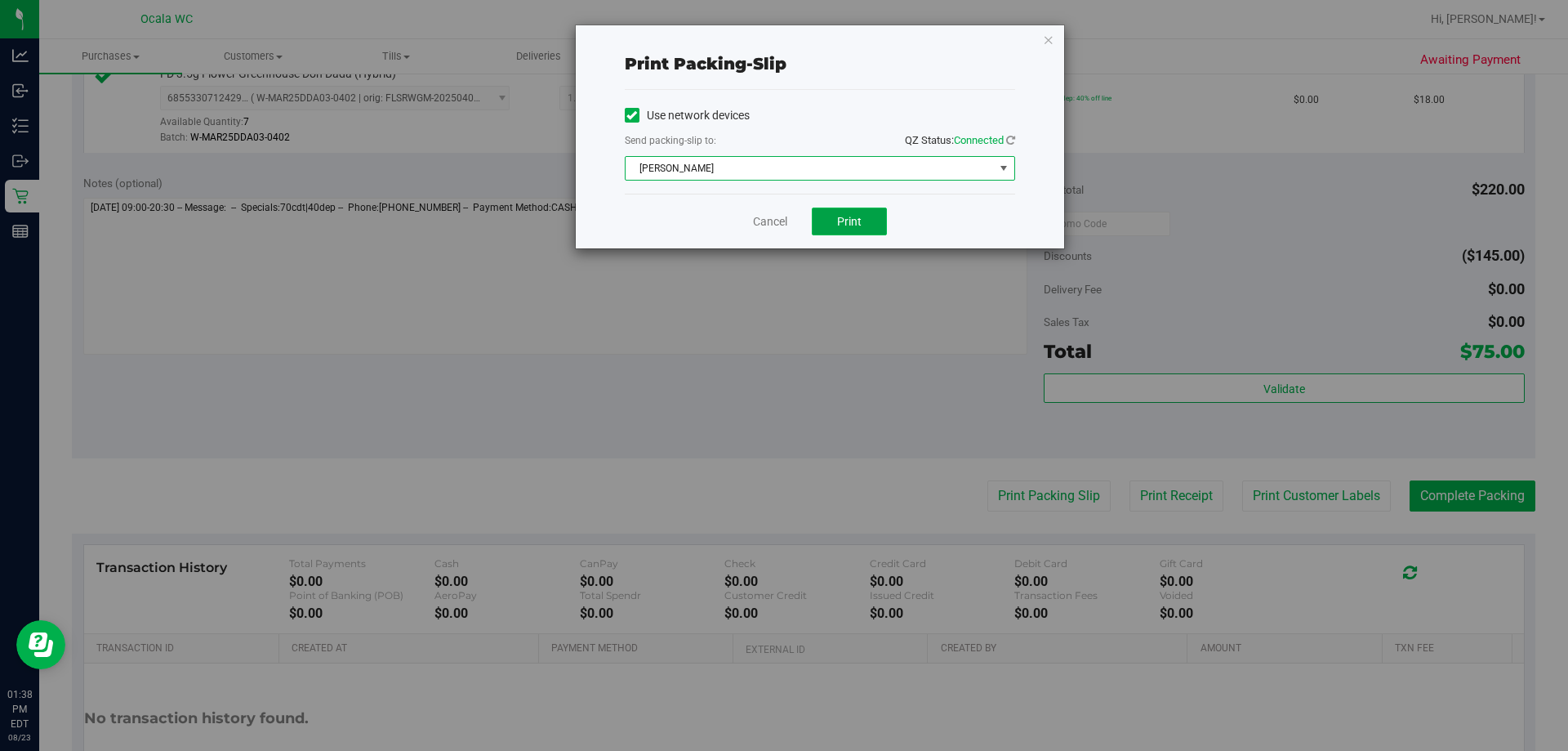
click at [767, 226] on span "Print" at bounding box center [850, 221] width 25 height 13
click at [767, 216] on link "Cancel" at bounding box center [770, 221] width 35 height 17
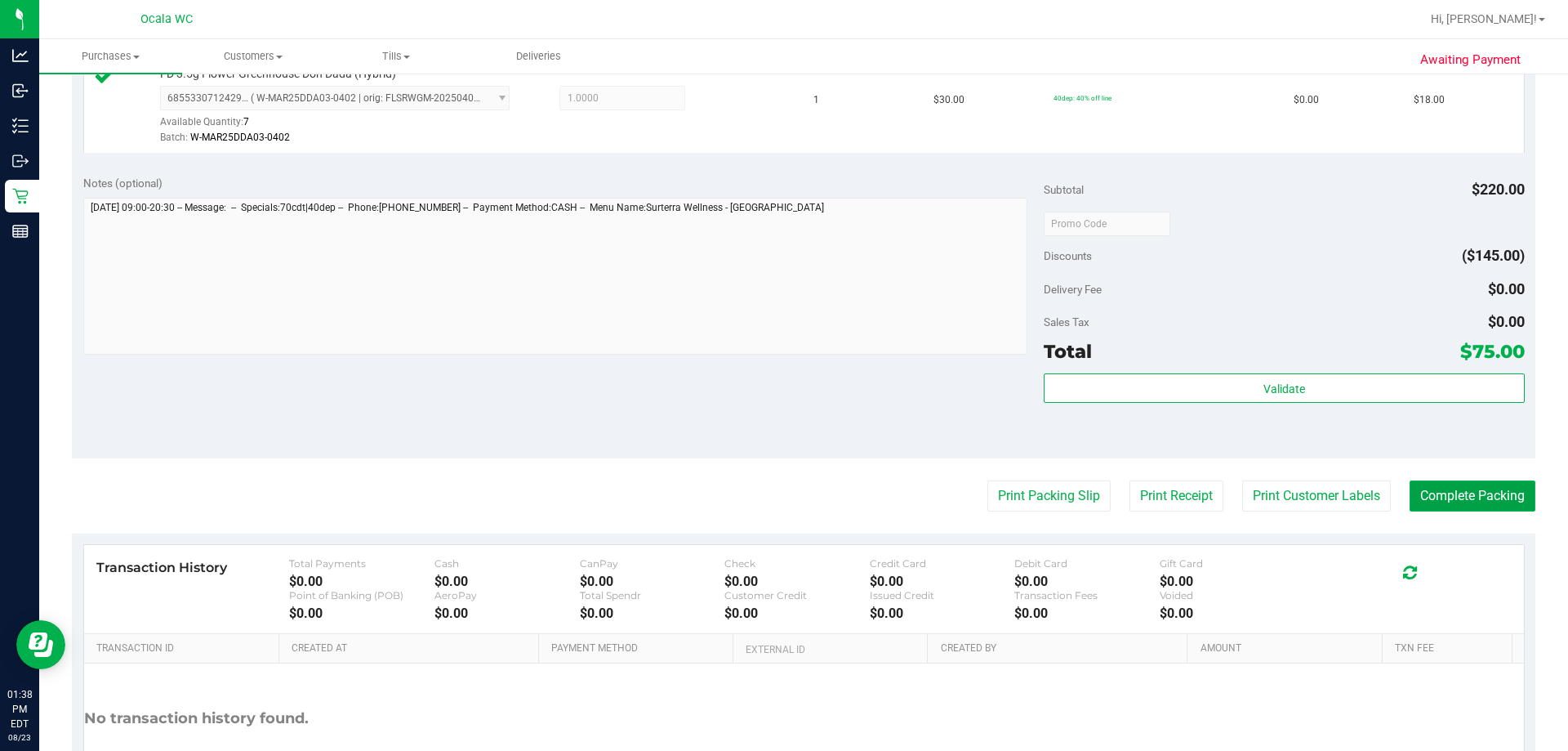
click at [767, 486] on button "Complete Packing" at bounding box center [1472, 496] width 126 height 31
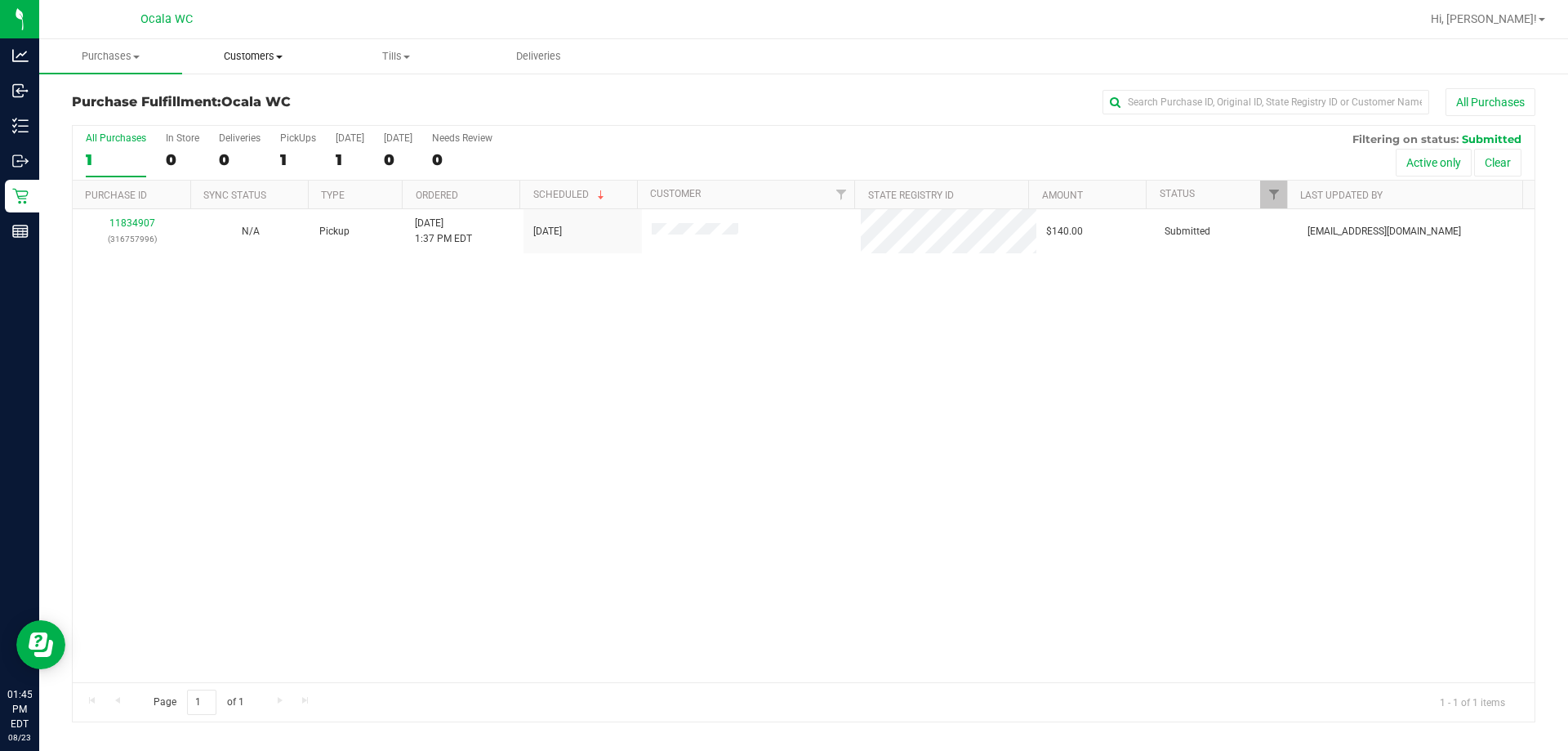
click at [253, 60] on span "Customers" at bounding box center [253, 56] width 141 height 15
click at [102, 55] on span "Purchases" at bounding box center [110, 56] width 141 height 15
click at [95, 131] on span "All purchases" at bounding box center [97, 137] width 116 height 14
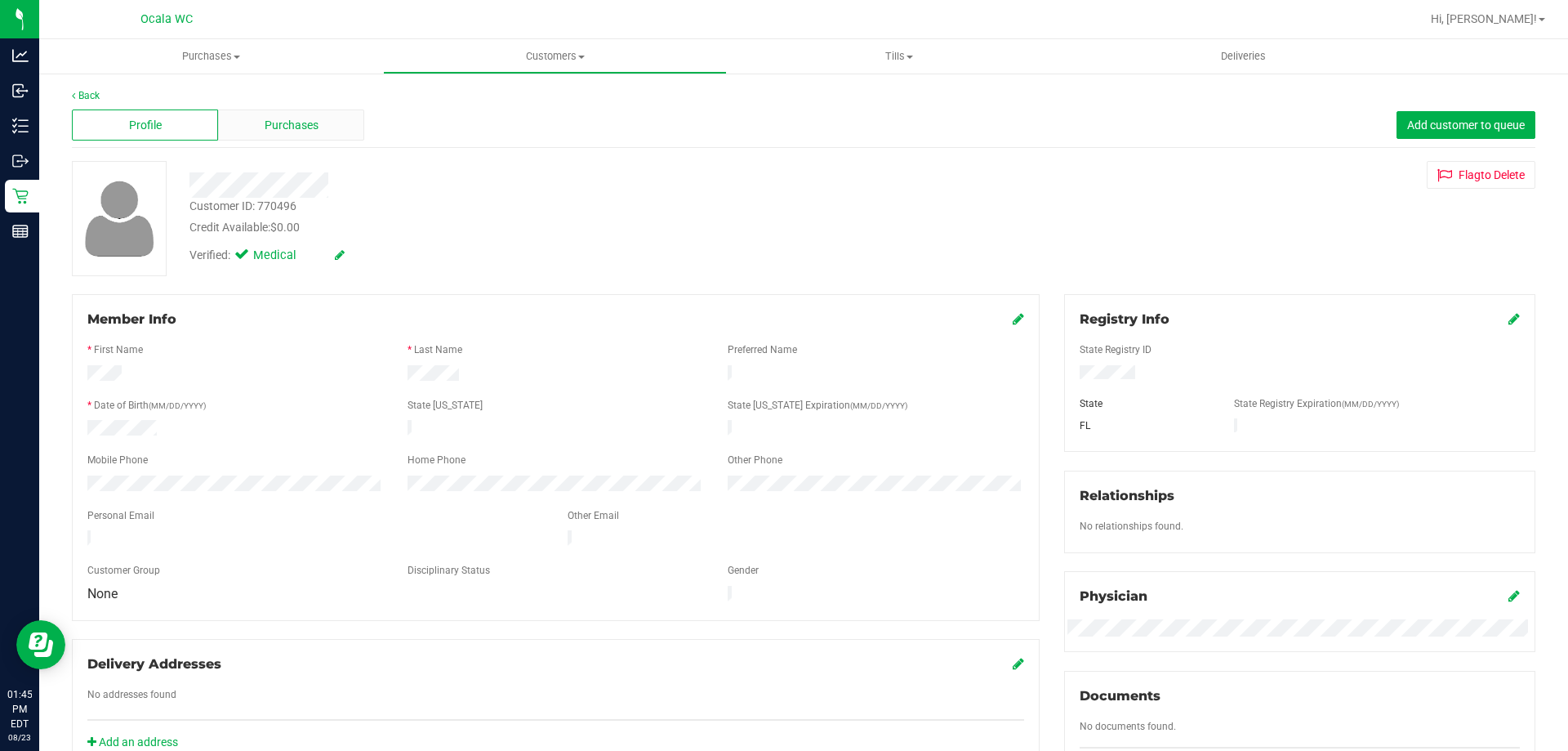
click at [284, 122] on span "Purchases" at bounding box center [291, 125] width 54 height 17
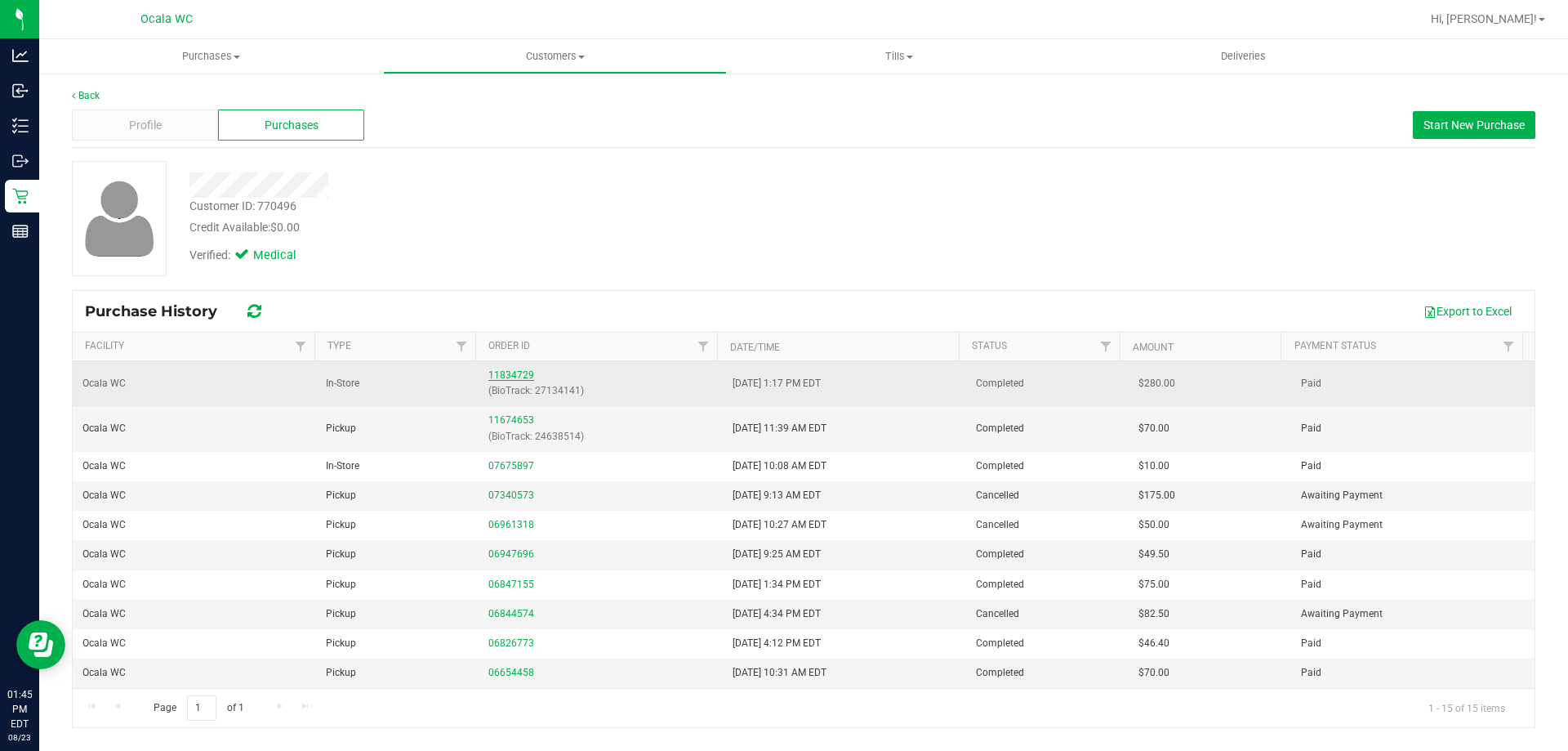
click at [504, 373] on link "11834729" at bounding box center [510, 375] width 45 height 12
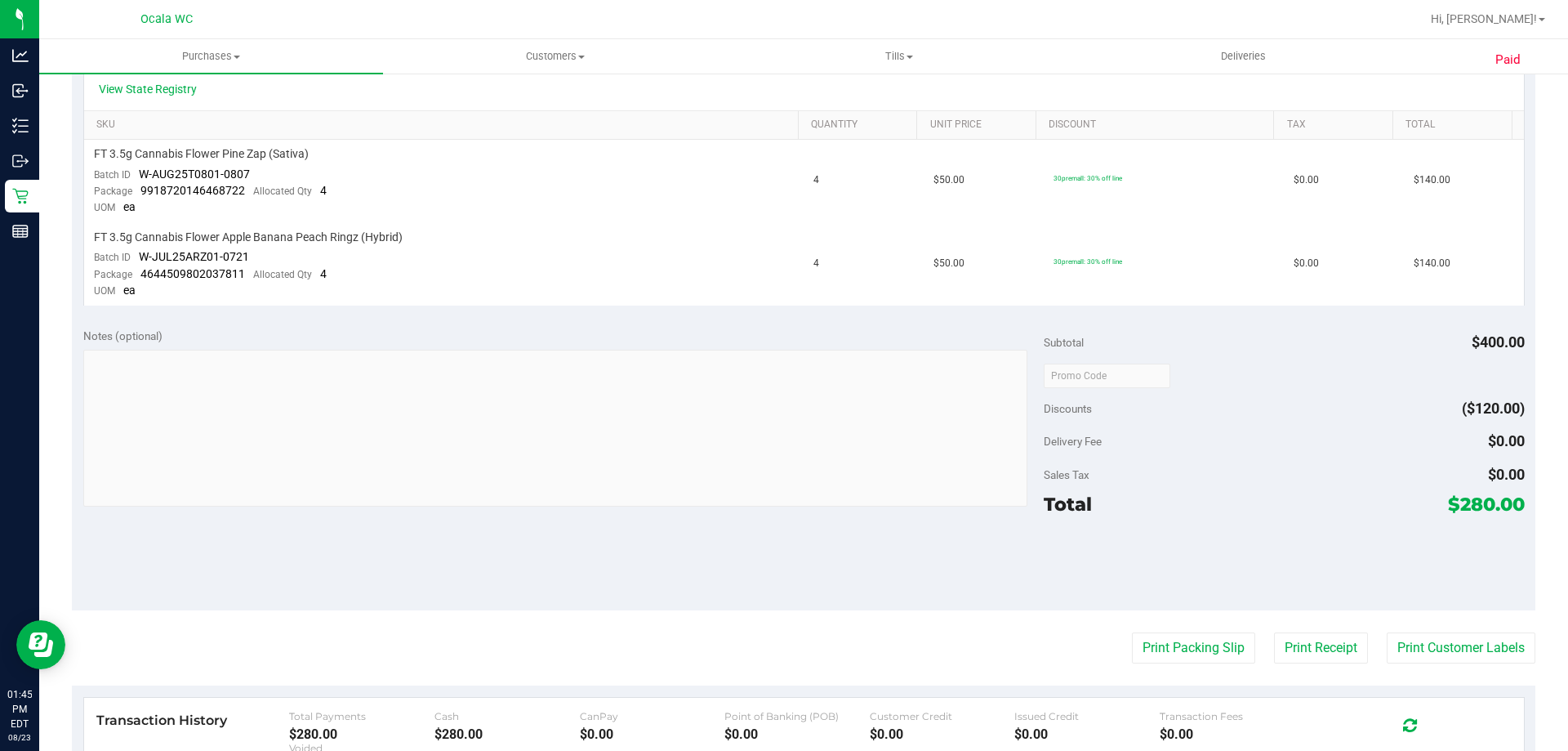
scroll to position [572, 0]
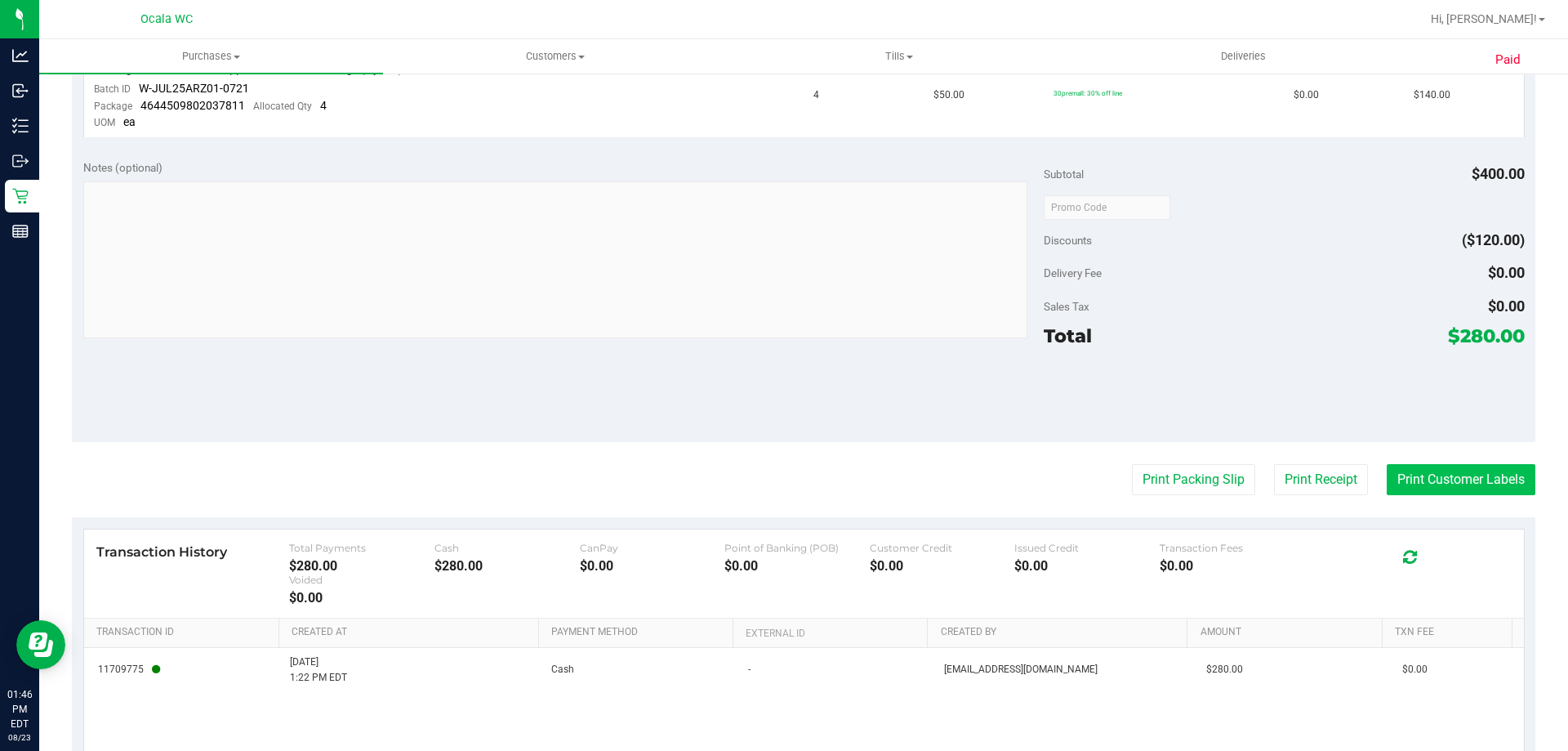
click at [767, 475] on button "Print Customer Labels" at bounding box center [1461, 480] width 149 height 31
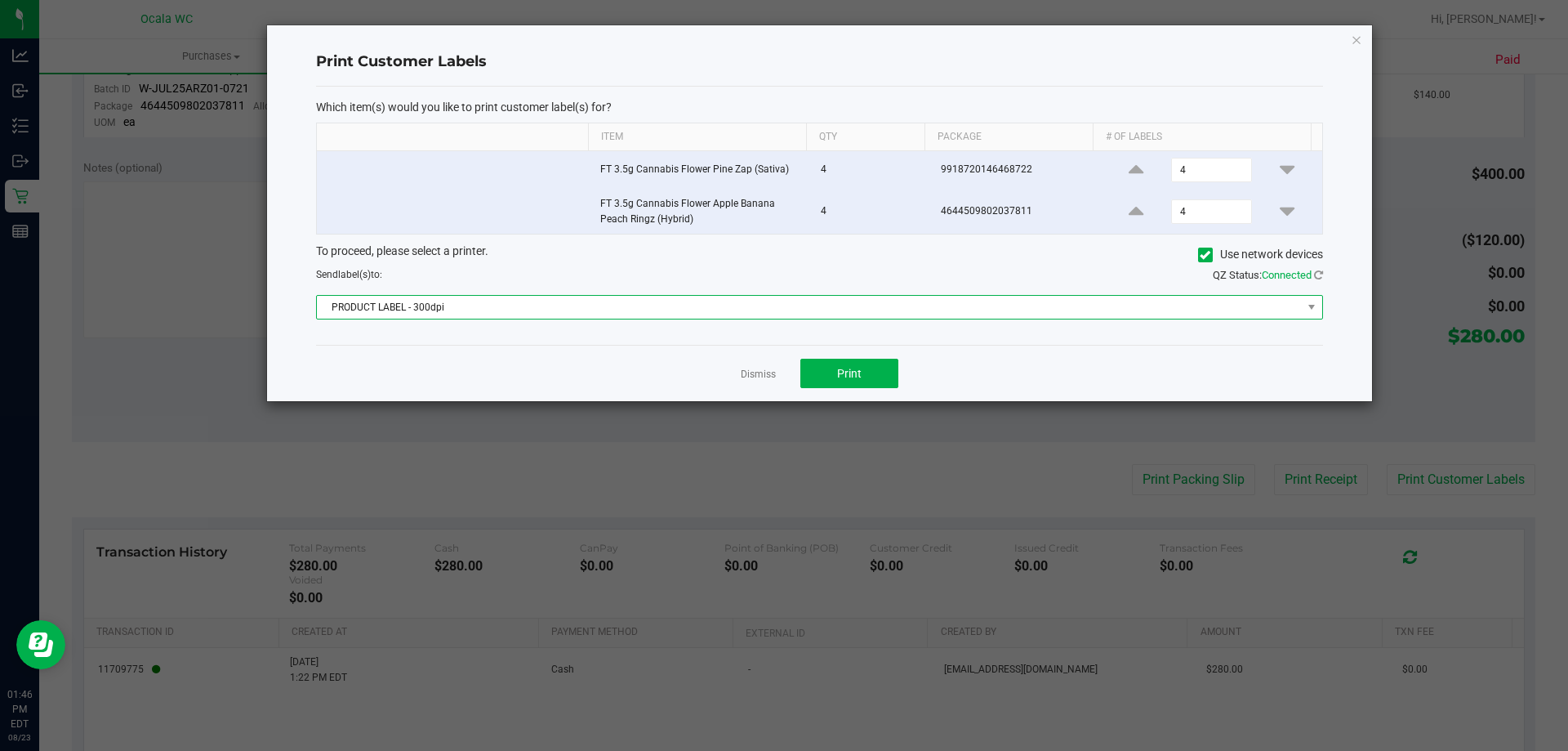
click at [495, 302] on span "PRODUCT LABEL - 300dpi" at bounding box center [809, 307] width 984 height 23
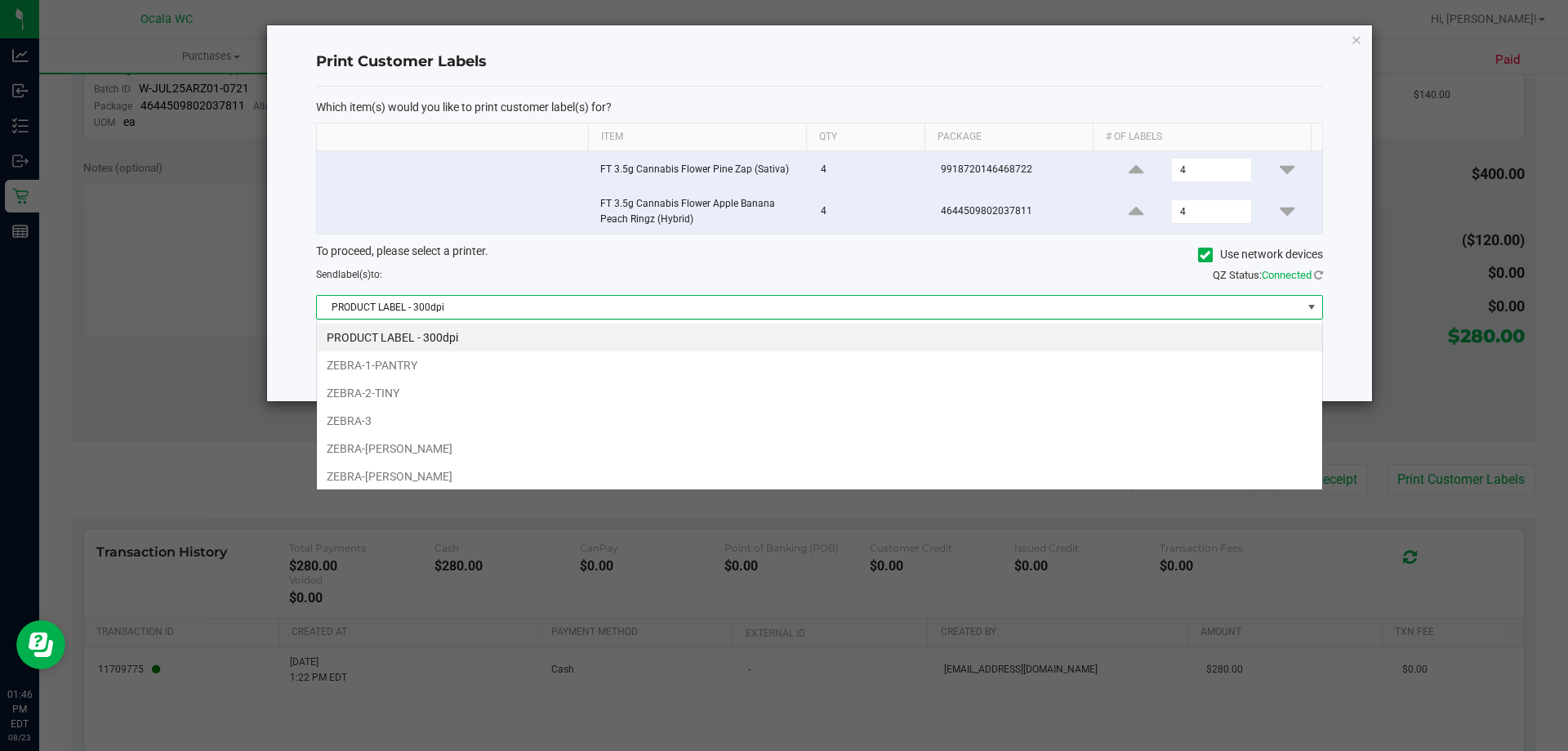
scroll to position [25, 1006]
click at [415, 444] on li "ZEBRA-[PERSON_NAME]" at bounding box center [819, 449] width 1005 height 28
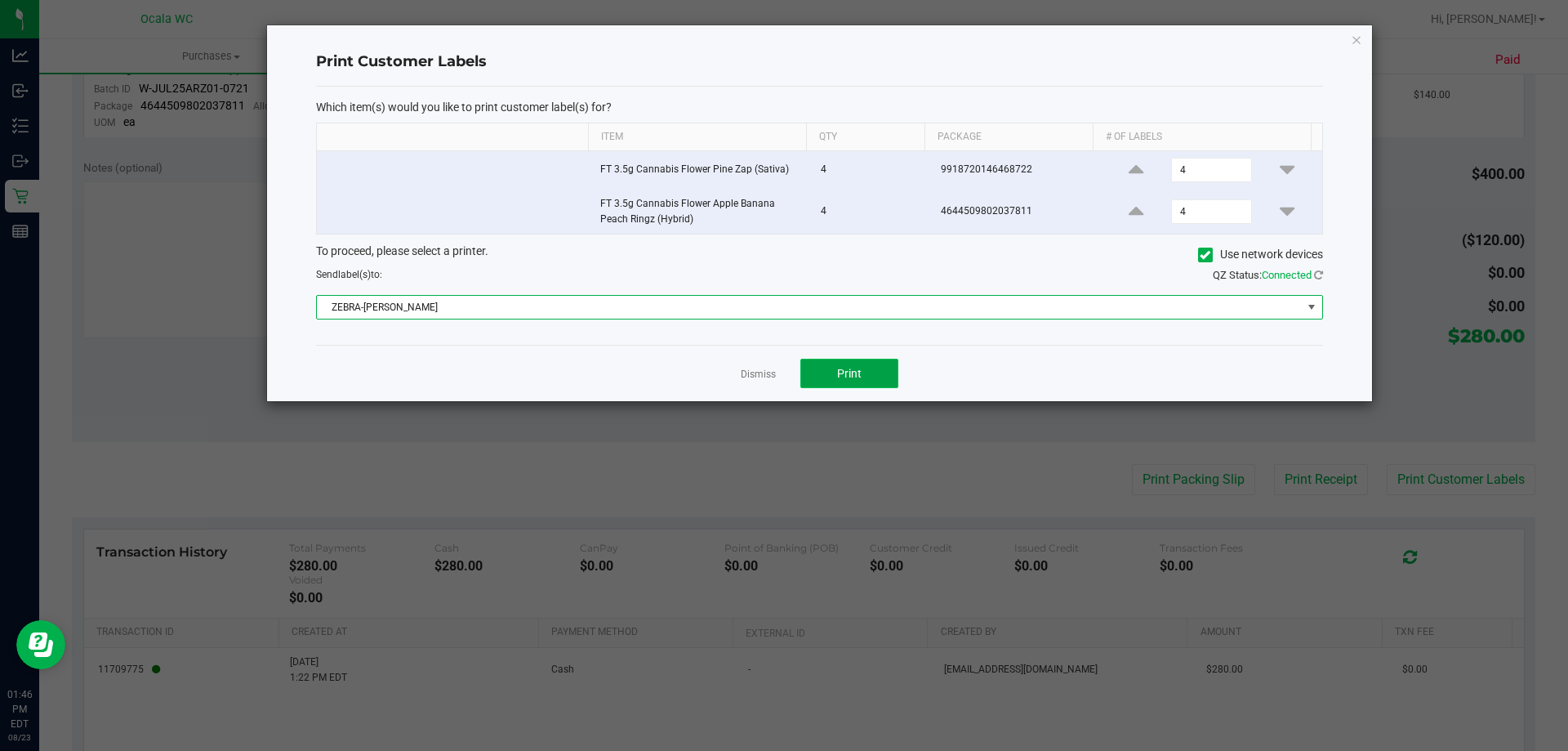
click at [767, 371] on span "Print" at bounding box center [850, 373] width 25 height 13
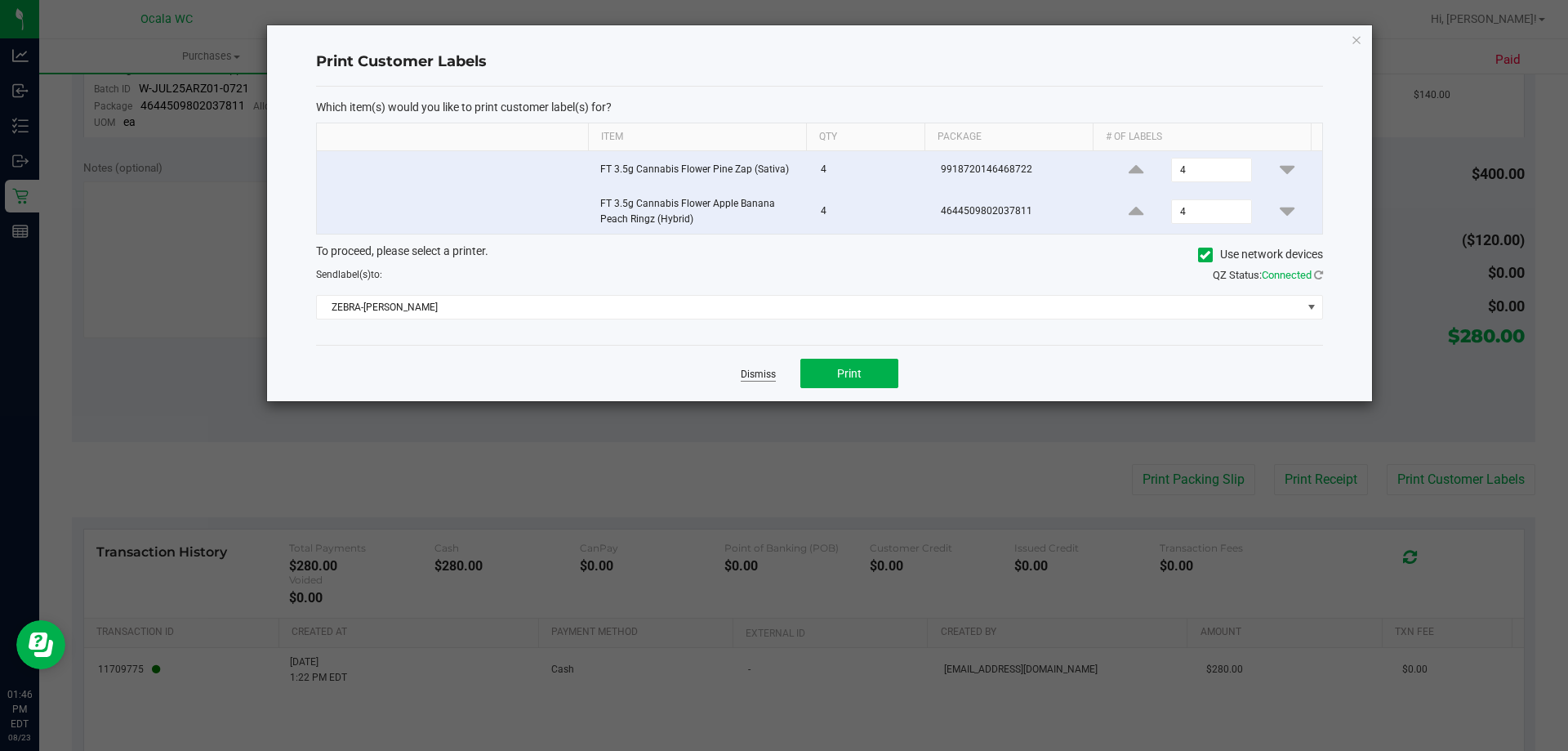
click at [760, 380] on link "Dismiss" at bounding box center [758, 374] width 36 height 14
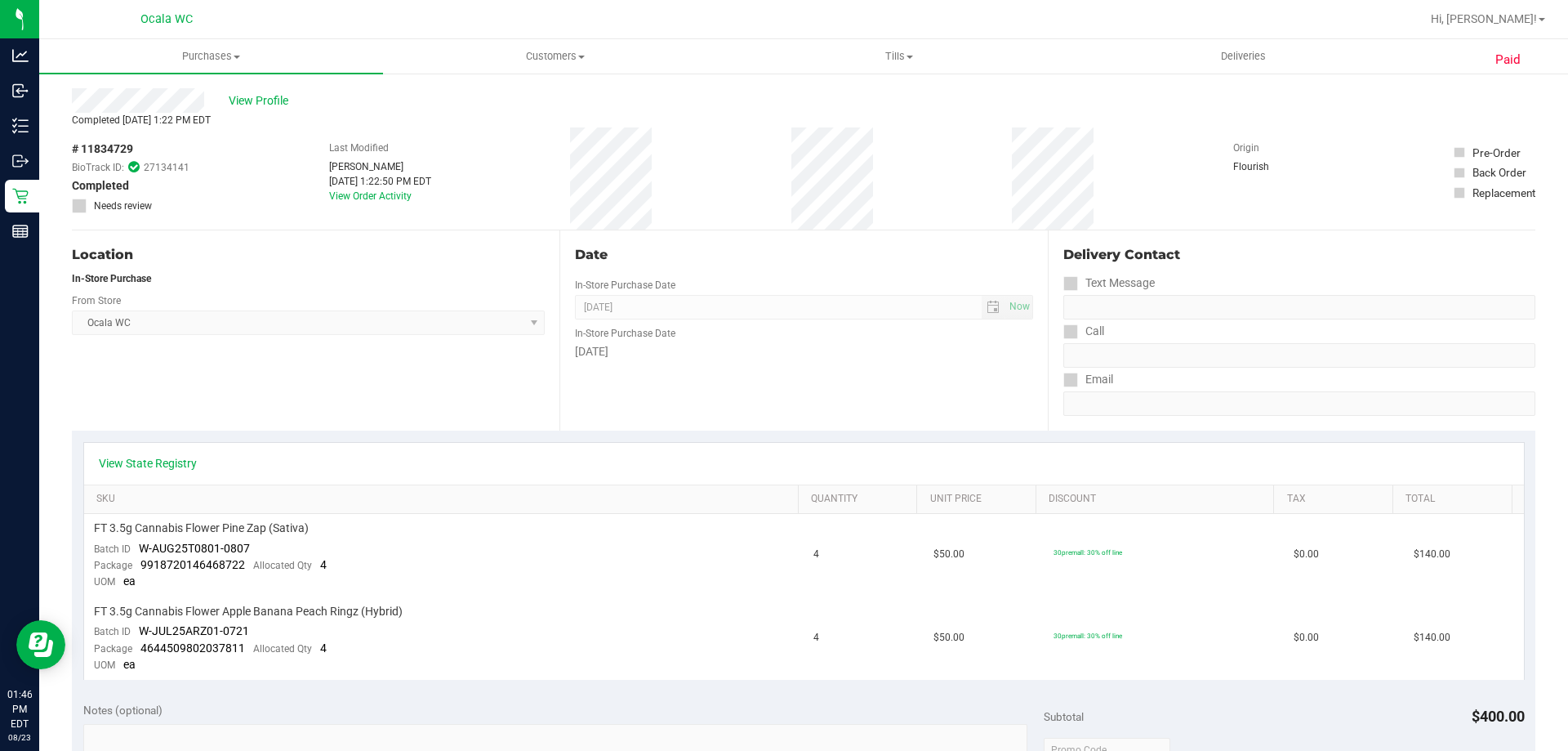
scroll to position [0, 0]
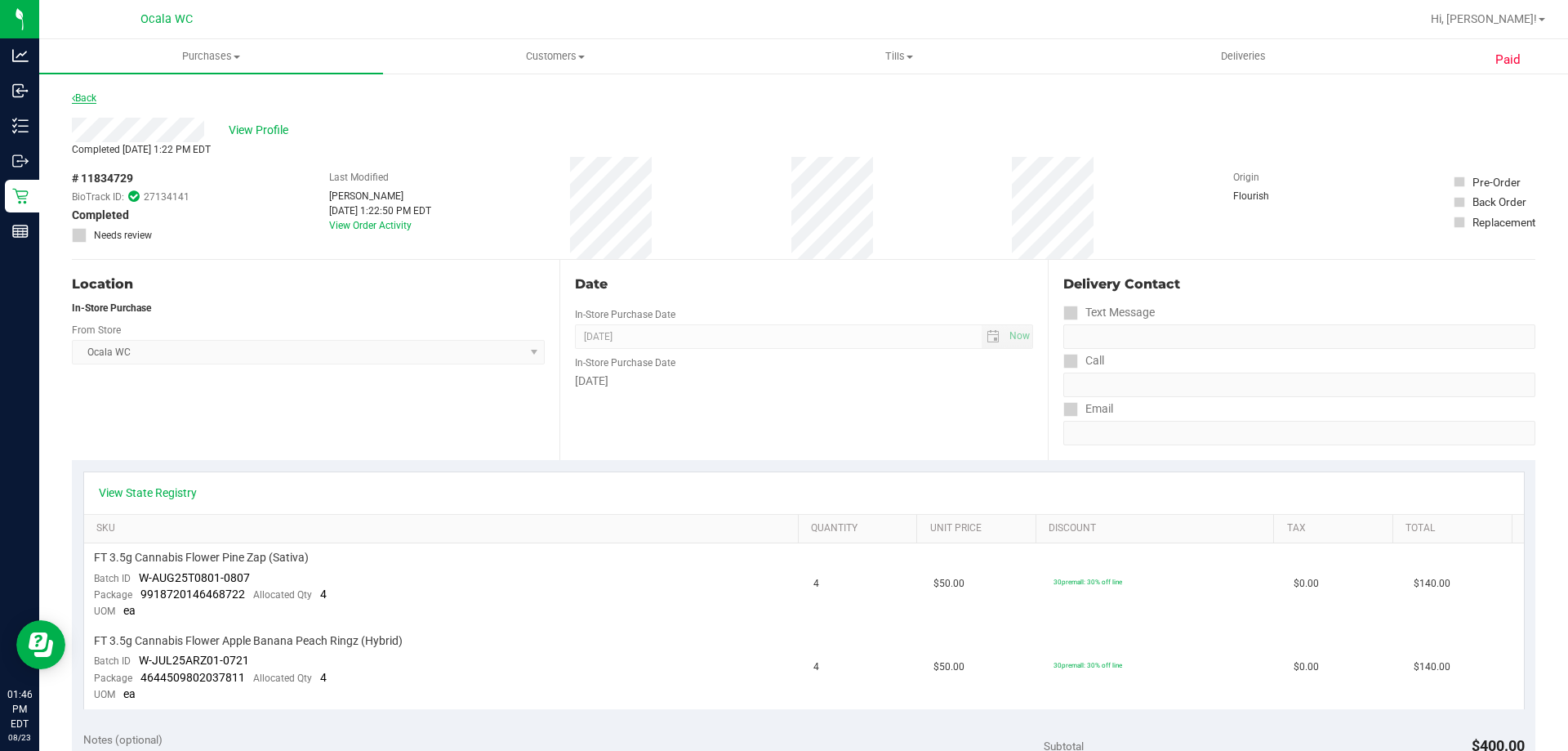
click at [85, 93] on link "Back" at bounding box center [84, 98] width 25 height 12
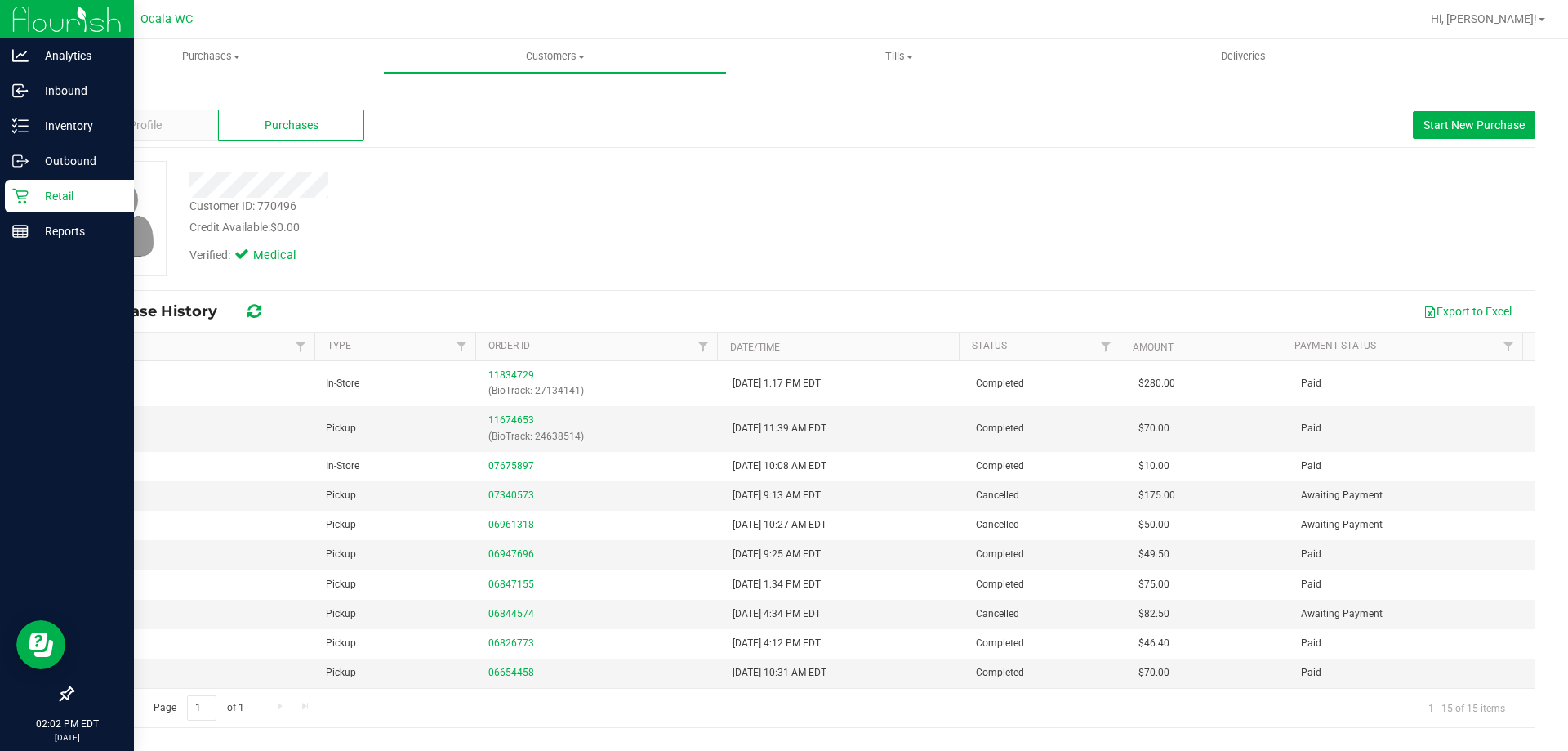
click at [73, 192] on p "Retail" at bounding box center [78, 196] width 98 height 20
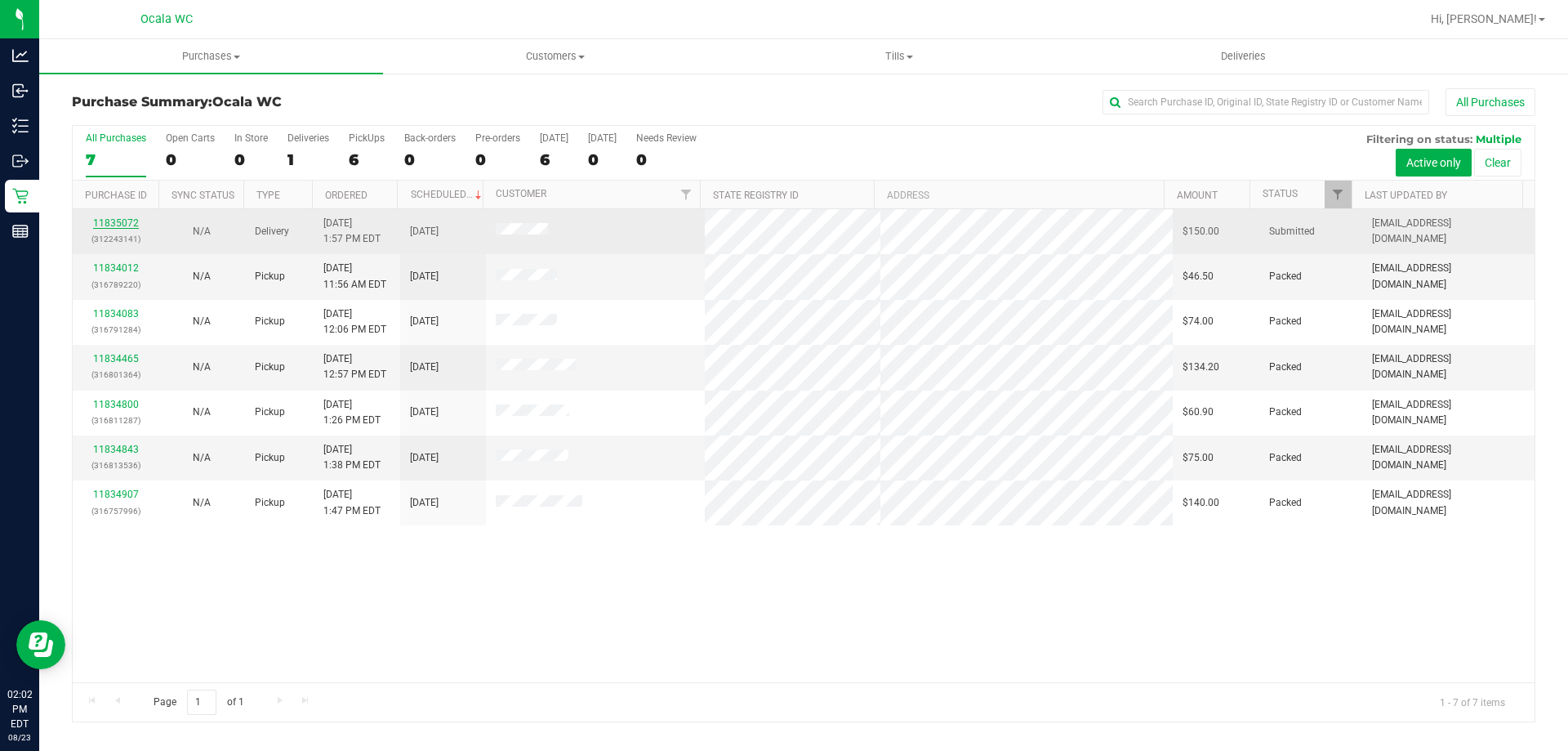
click at [115, 217] on link "11835072" at bounding box center [116, 223] width 45 height 12
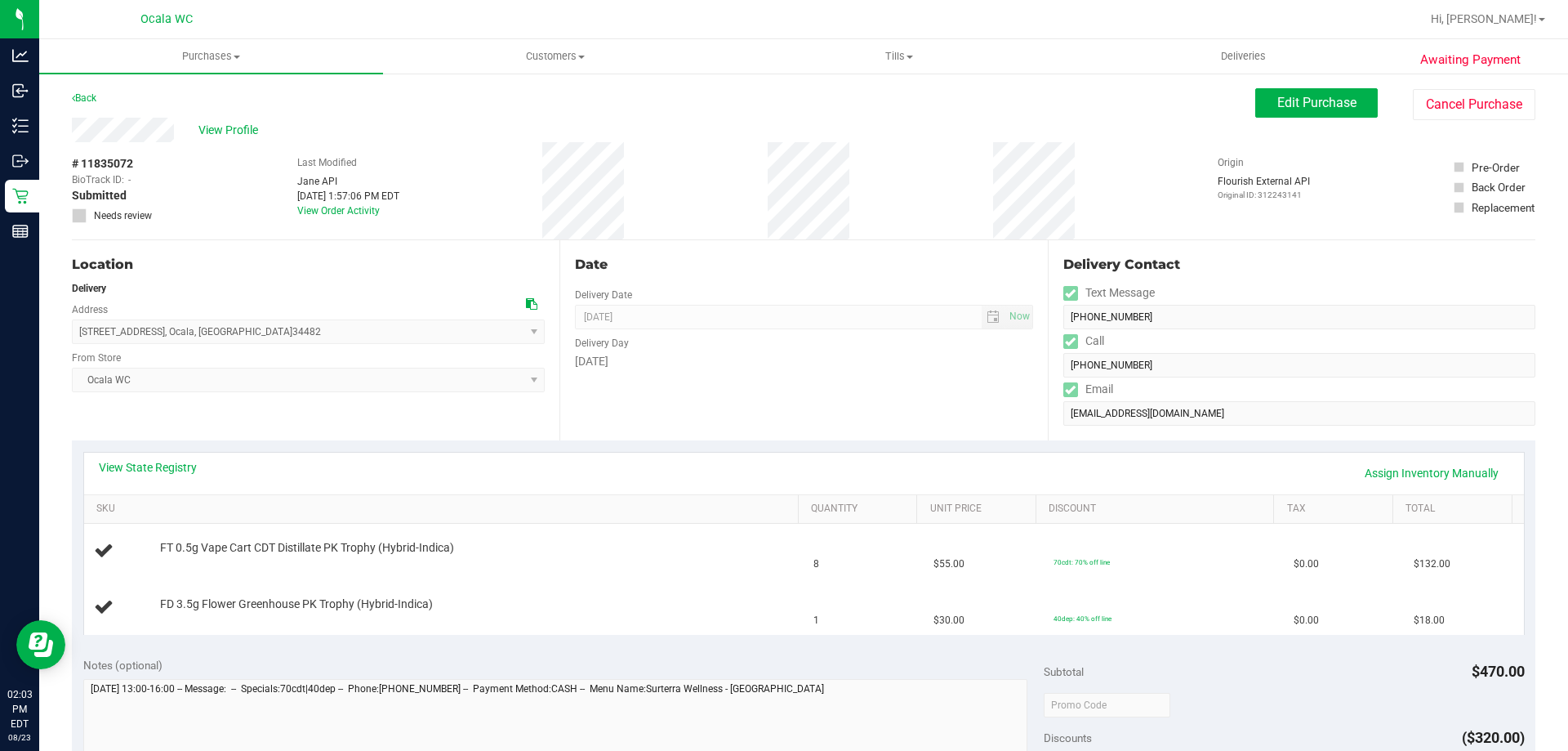
scroll to position [164, 0]
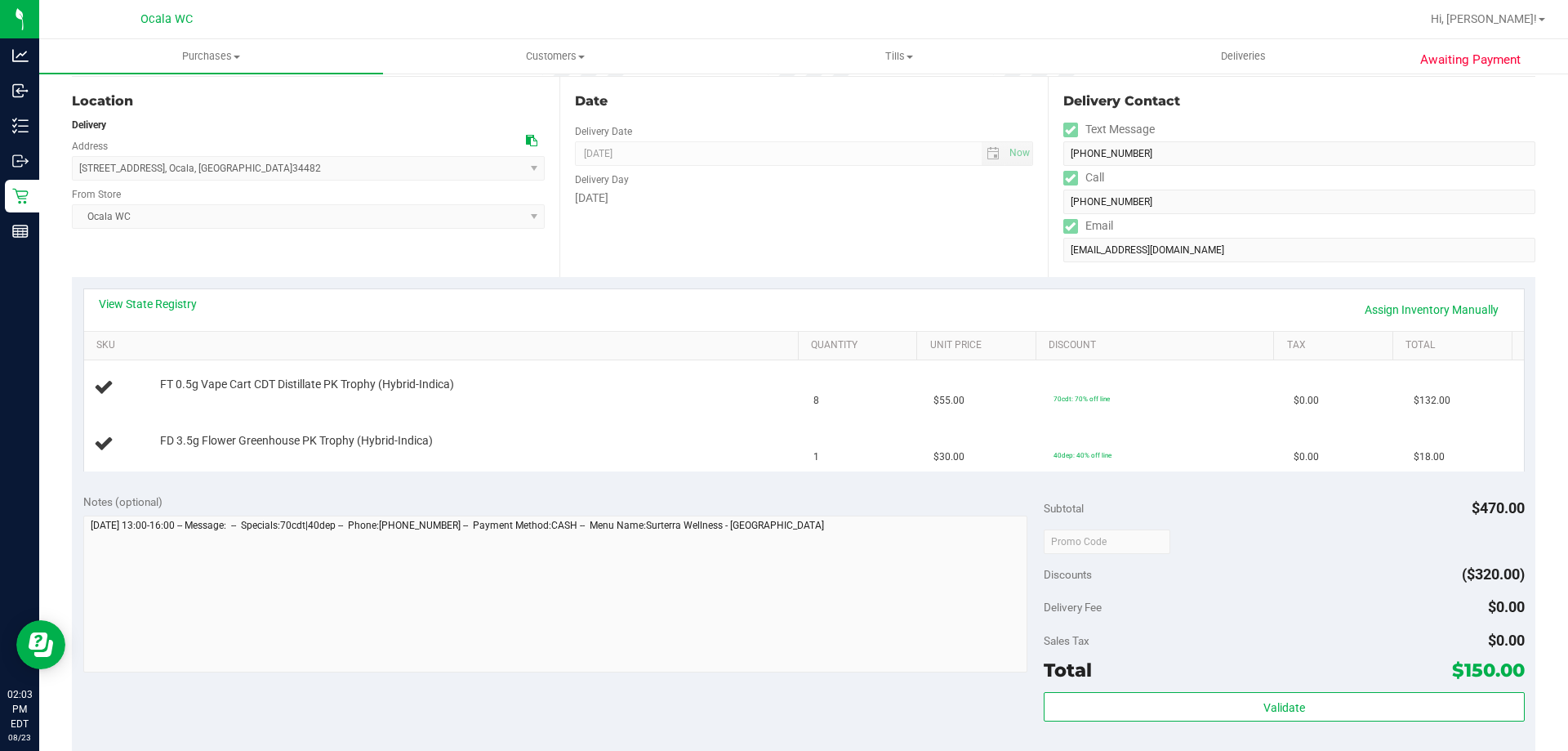
click at [147, 293] on div "View State Registry Assign Inventory Manually" at bounding box center [803, 310] width 1439 height 41
click at [149, 305] on link "View State Registry" at bounding box center [148, 304] width 98 height 17
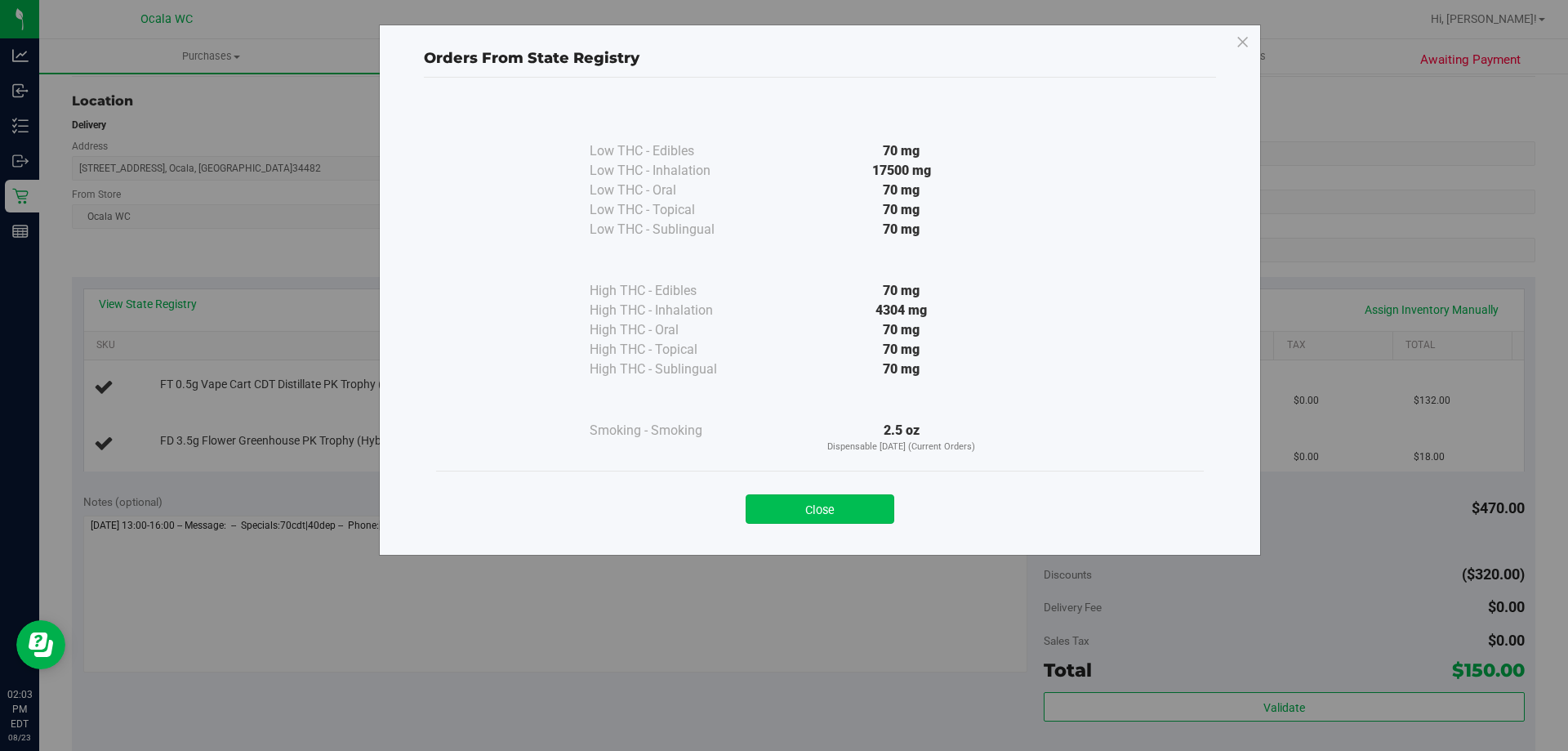
click at [767, 504] on button "Close" at bounding box center [820, 509] width 149 height 30
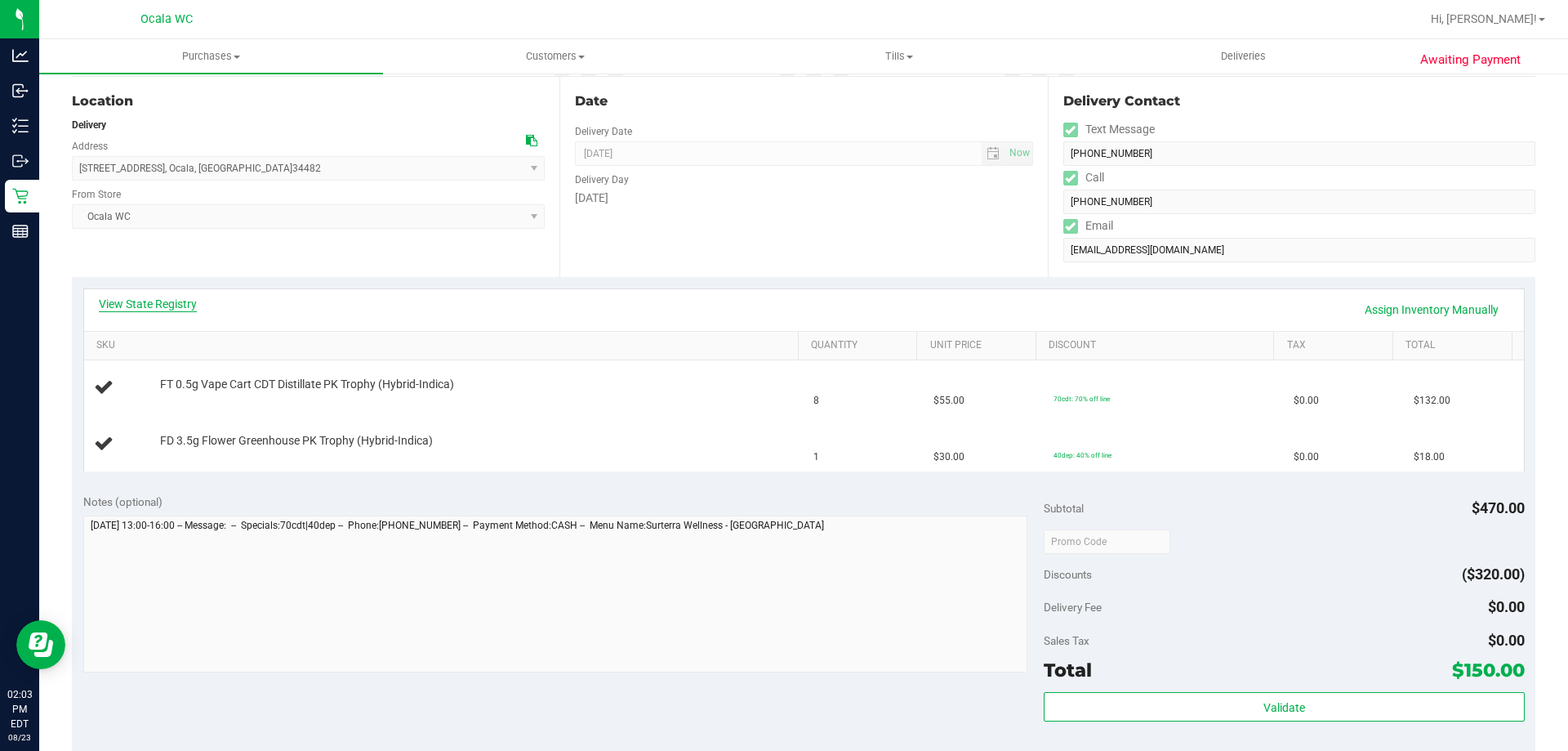
click at [150, 307] on link "View State Registry" at bounding box center [148, 304] width 98 height 17
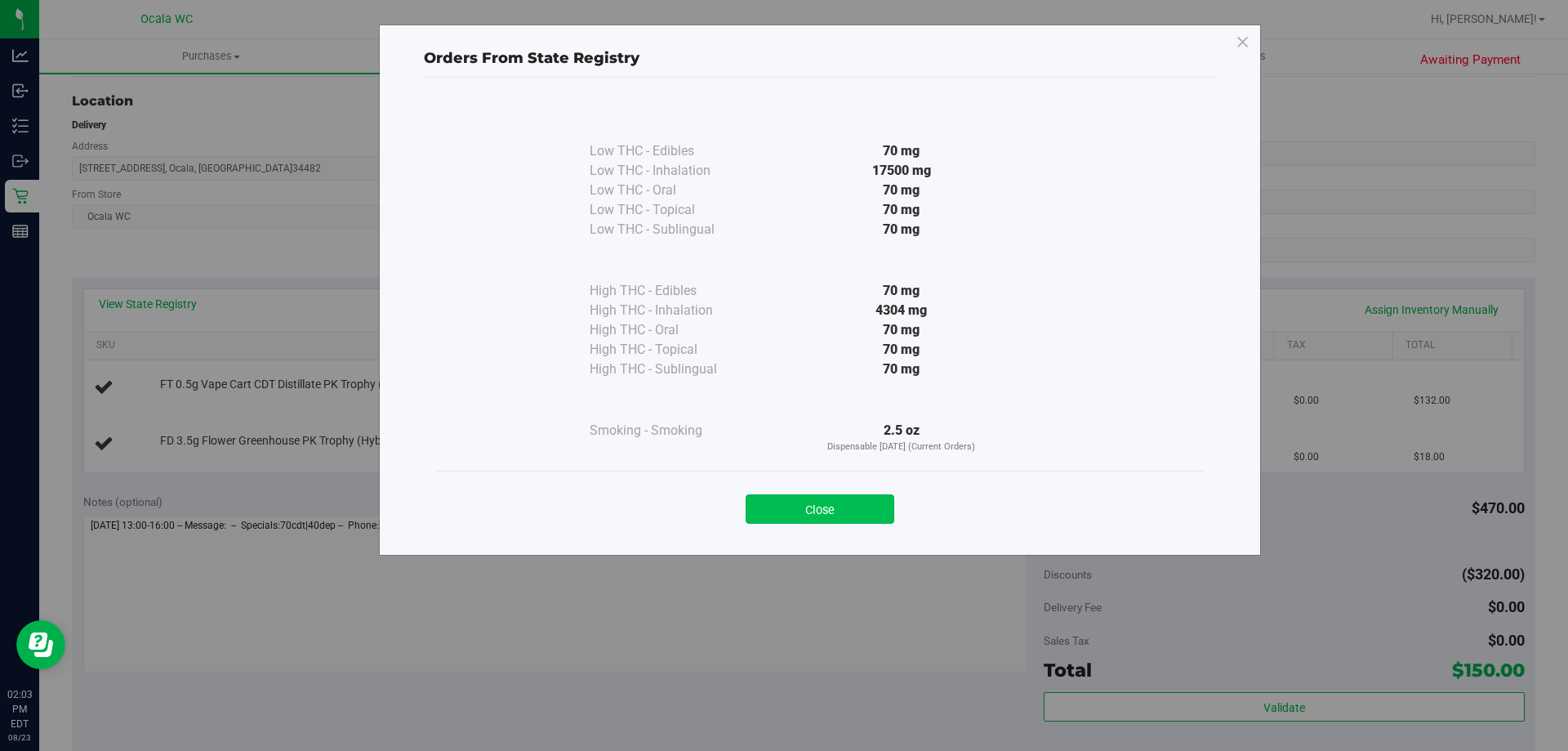
click at [767, 506] on button "Close" at bounding box center [820, 509] width 149 height 30
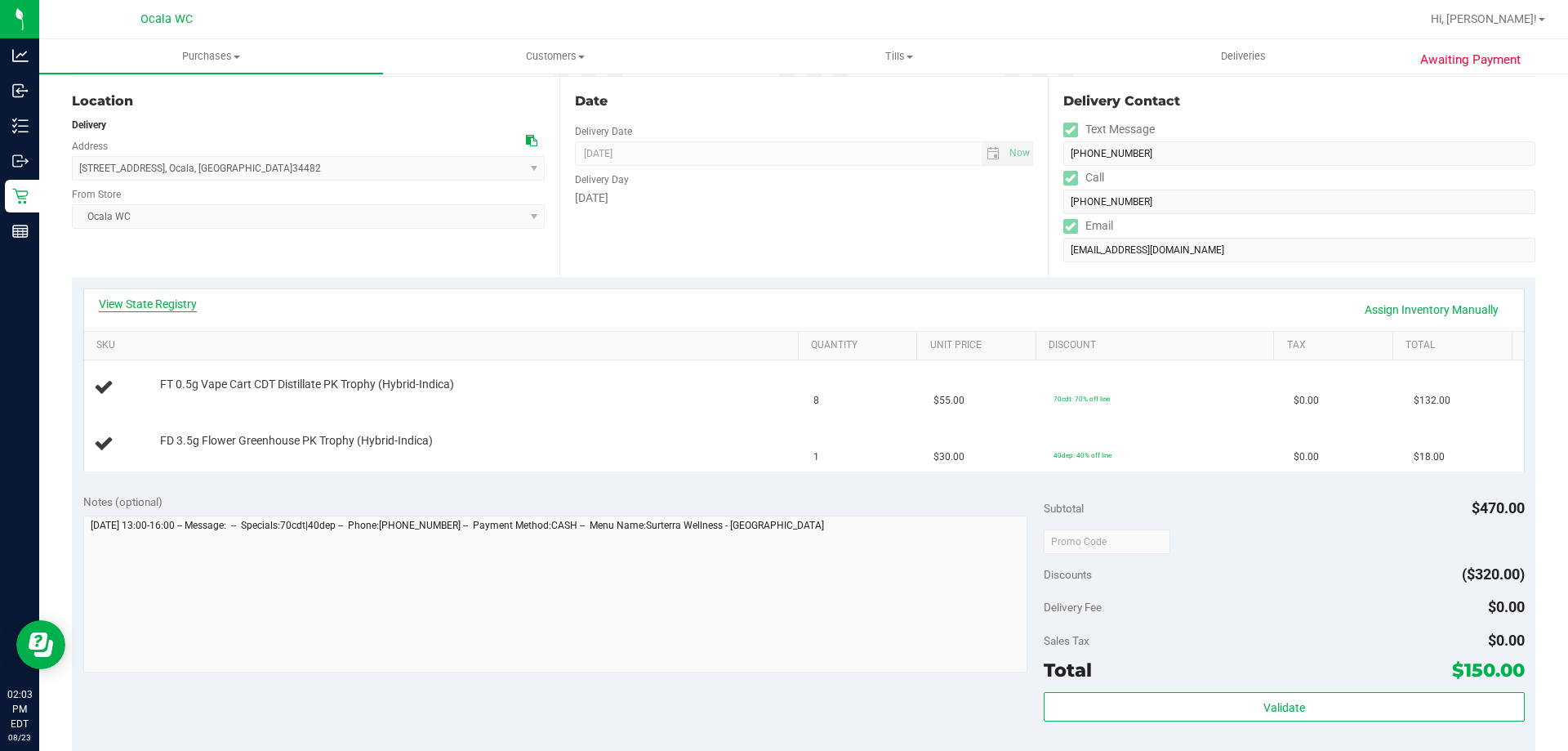
click at [165, 299] on link "View State Registry" at bounding box center [148, 304] width 98 height 17
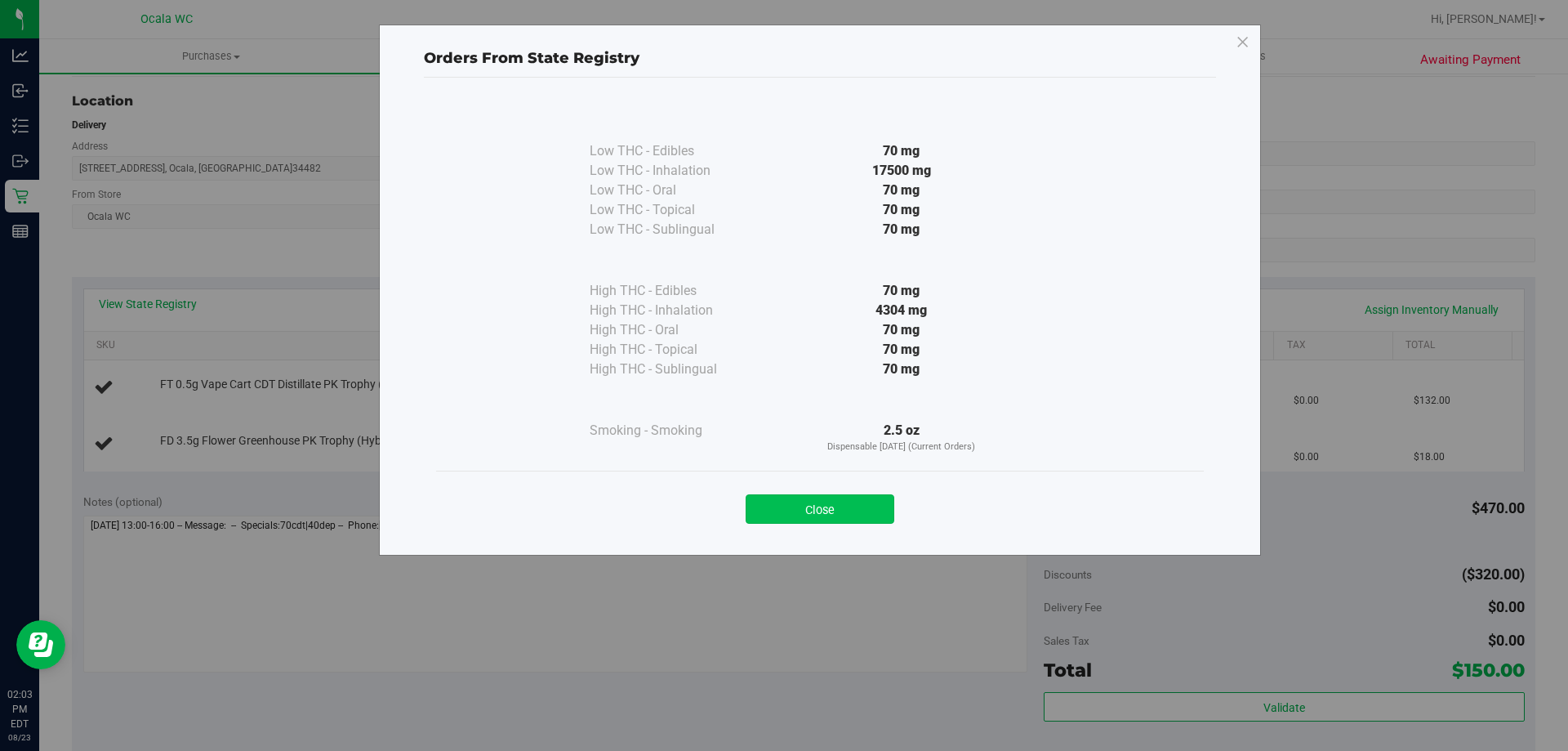
click at [767, 509] on button "Close" at bounding box center [820, 509] width 149 height 30
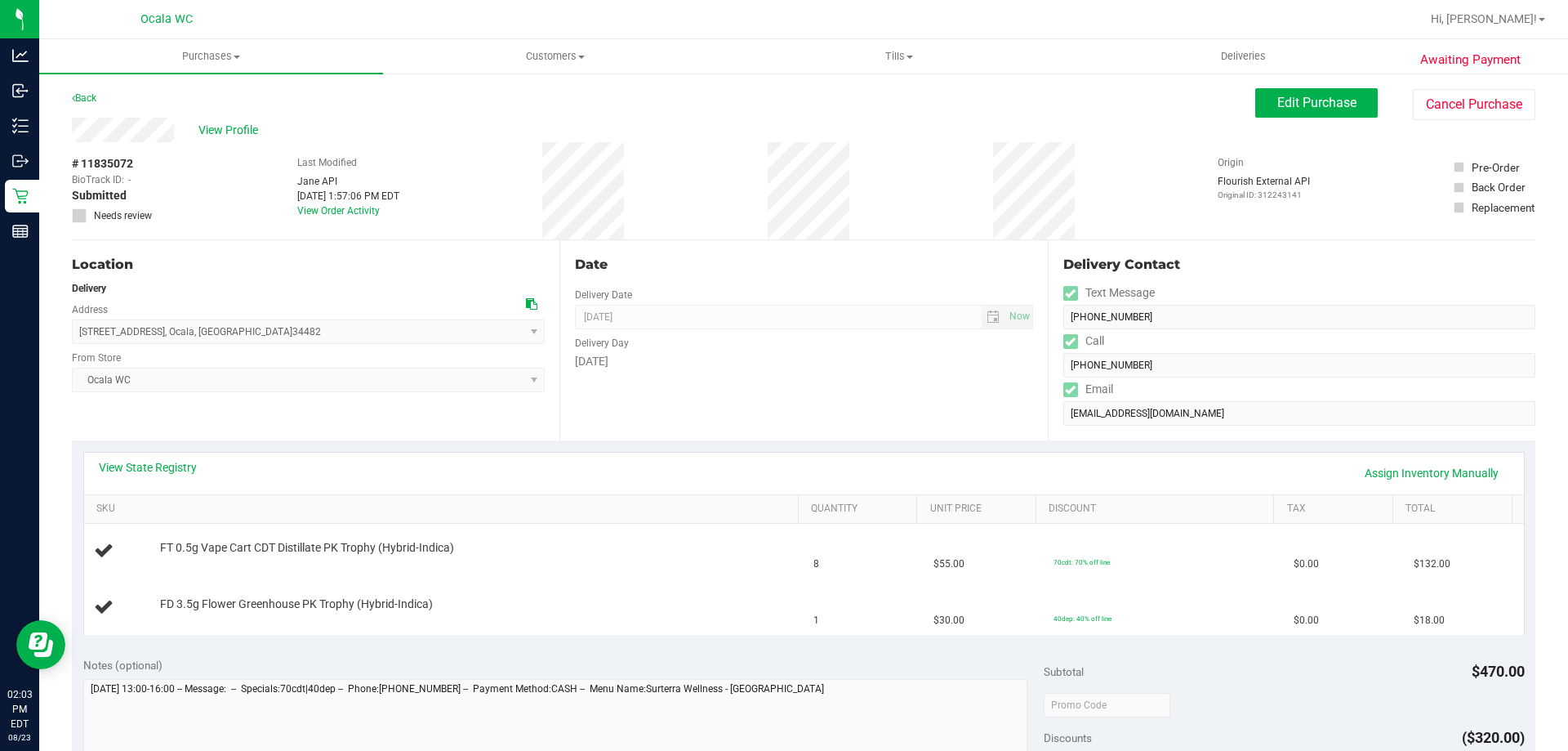
scroll to position [245, 0]
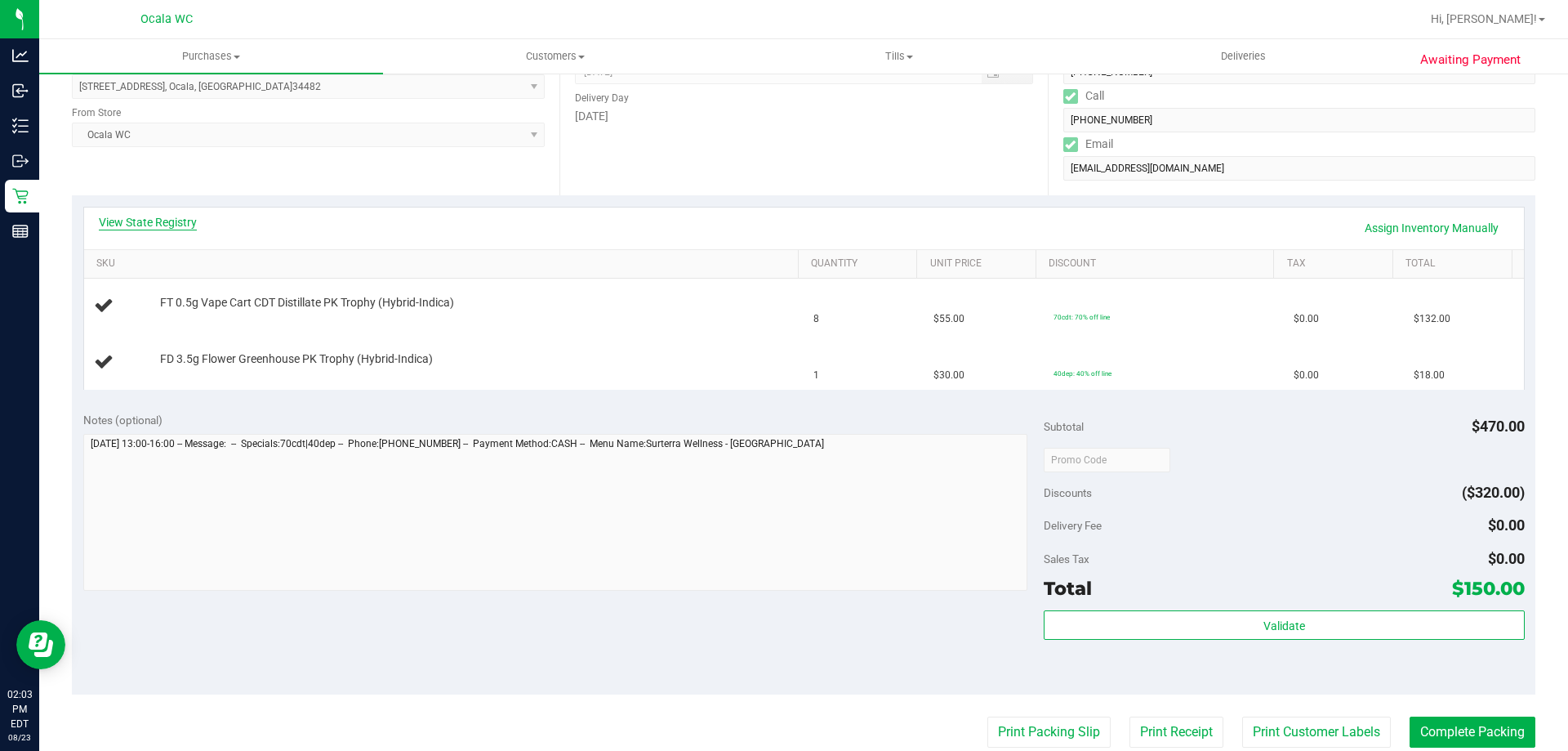
click at [143, 221] on link "View State Registry" at bounding box center [148, 222] width 98 height 17
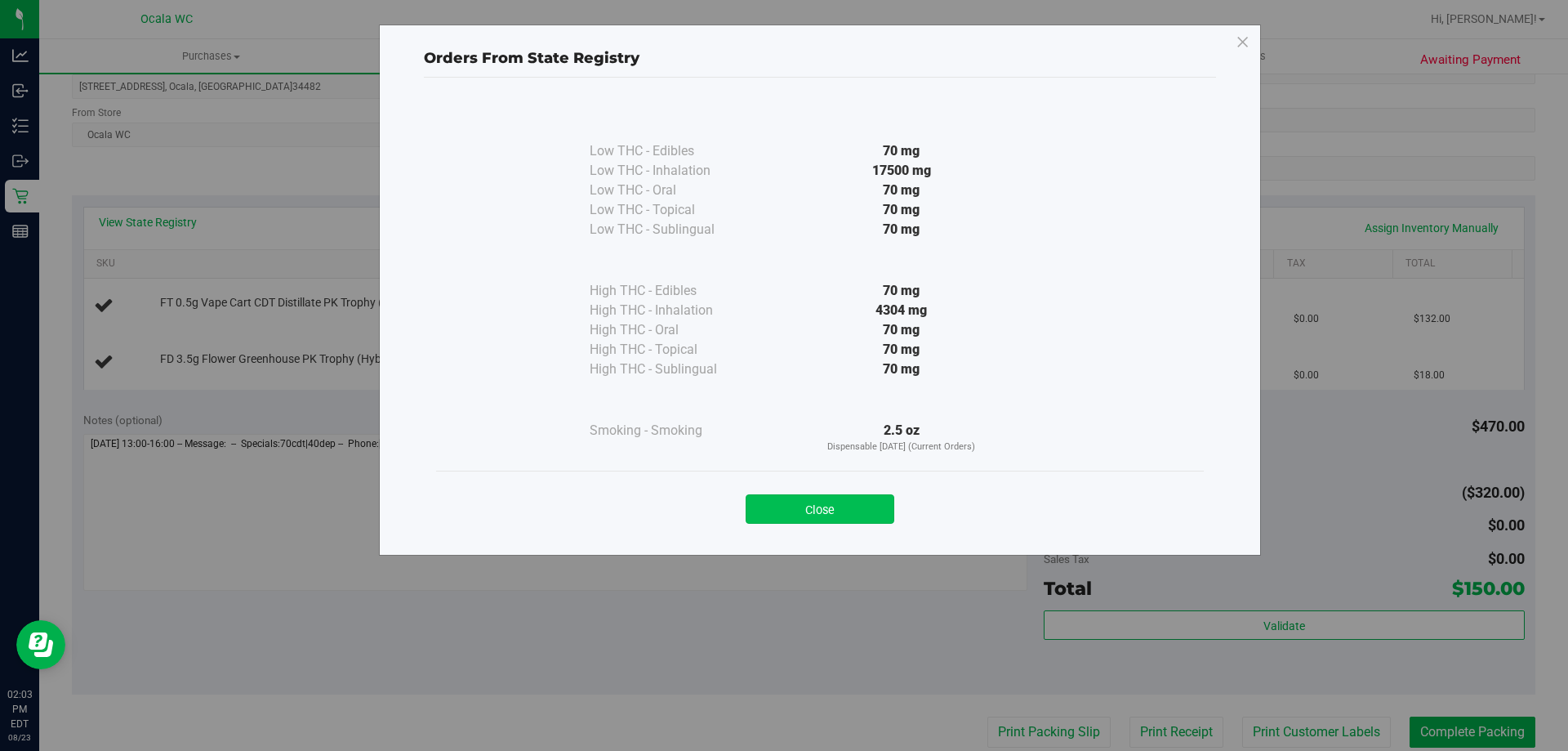
click at [767, 515] on button "Close" at bounding box center [820, 509] width 149 height 30
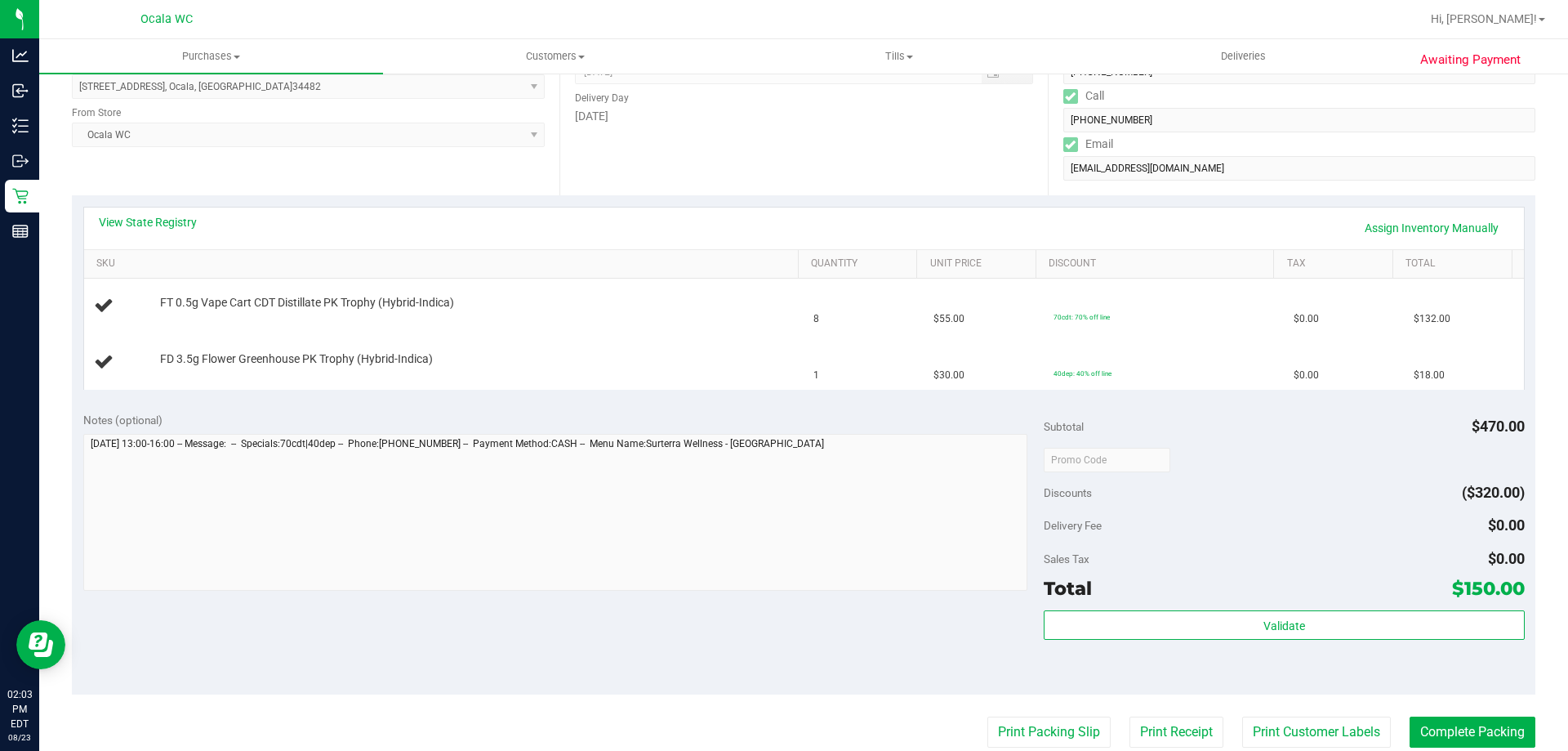
click at [767, 235] on div "View State Registry Assign Inventory Manually" at bounding box center [804, 228] width 1410 height 28
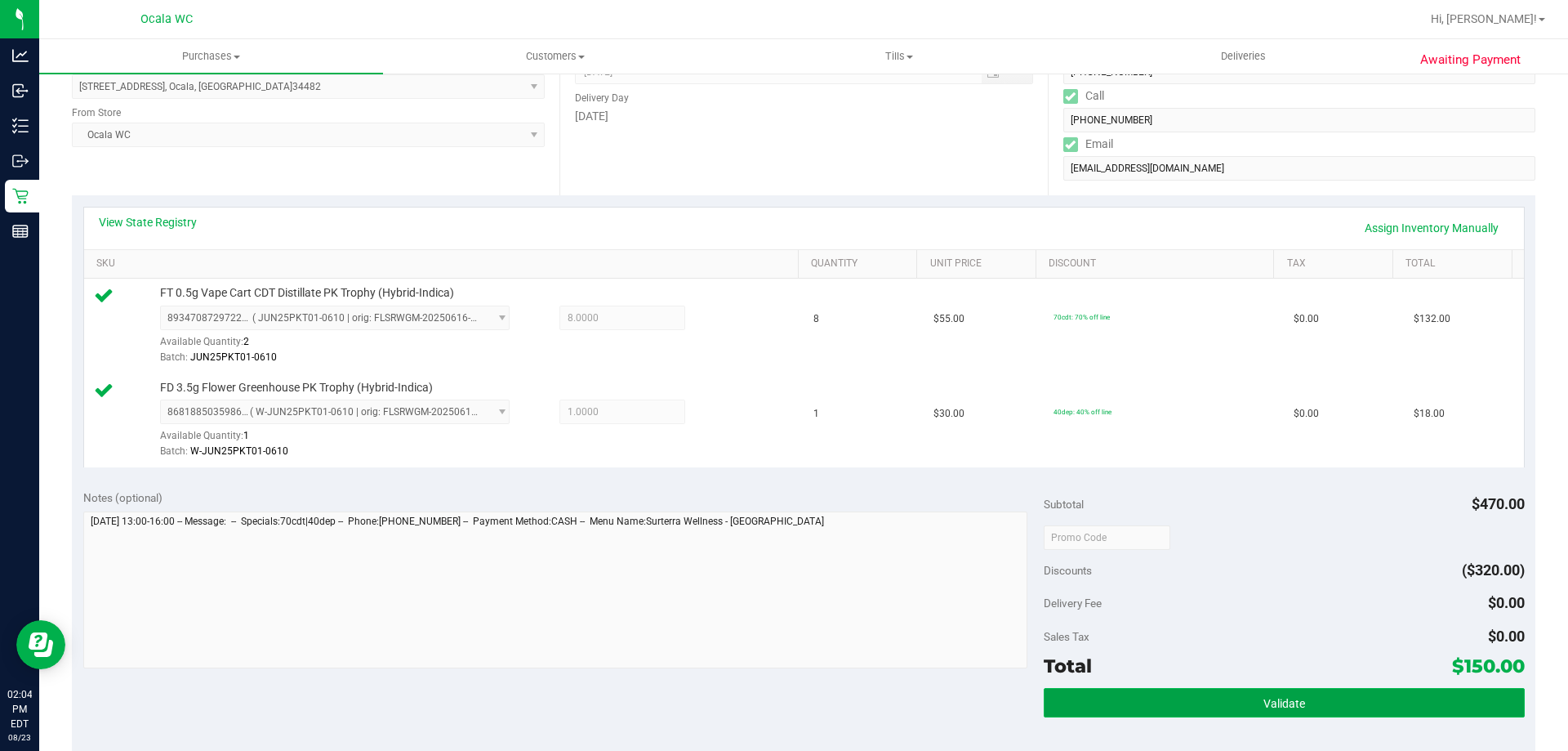
click at [767, 707] on span "Validate" at bounding box center [1284, 703] width 41 height 13
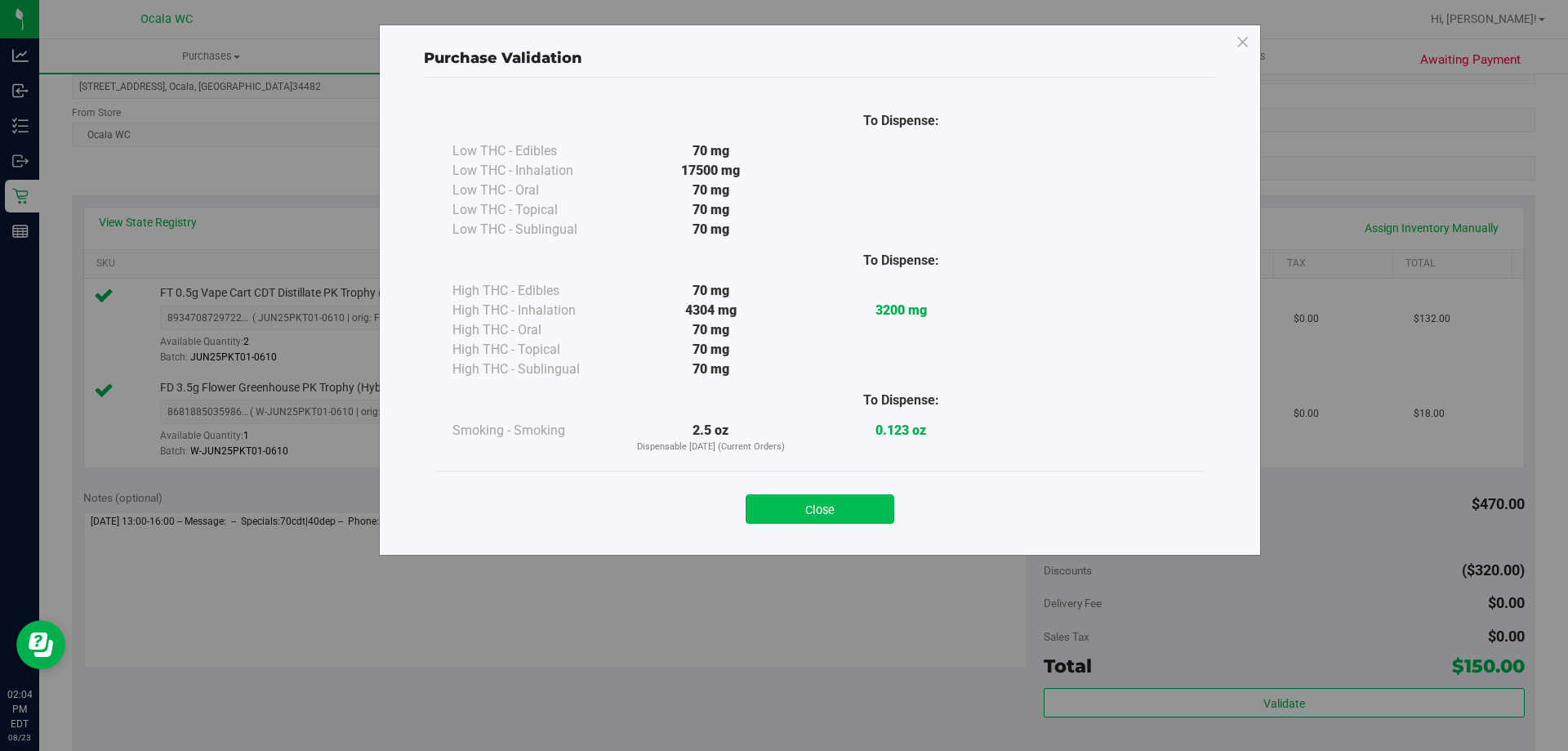
click at [767, 505] on button "Close" at bounding box center [820, 509] width 149 height 30
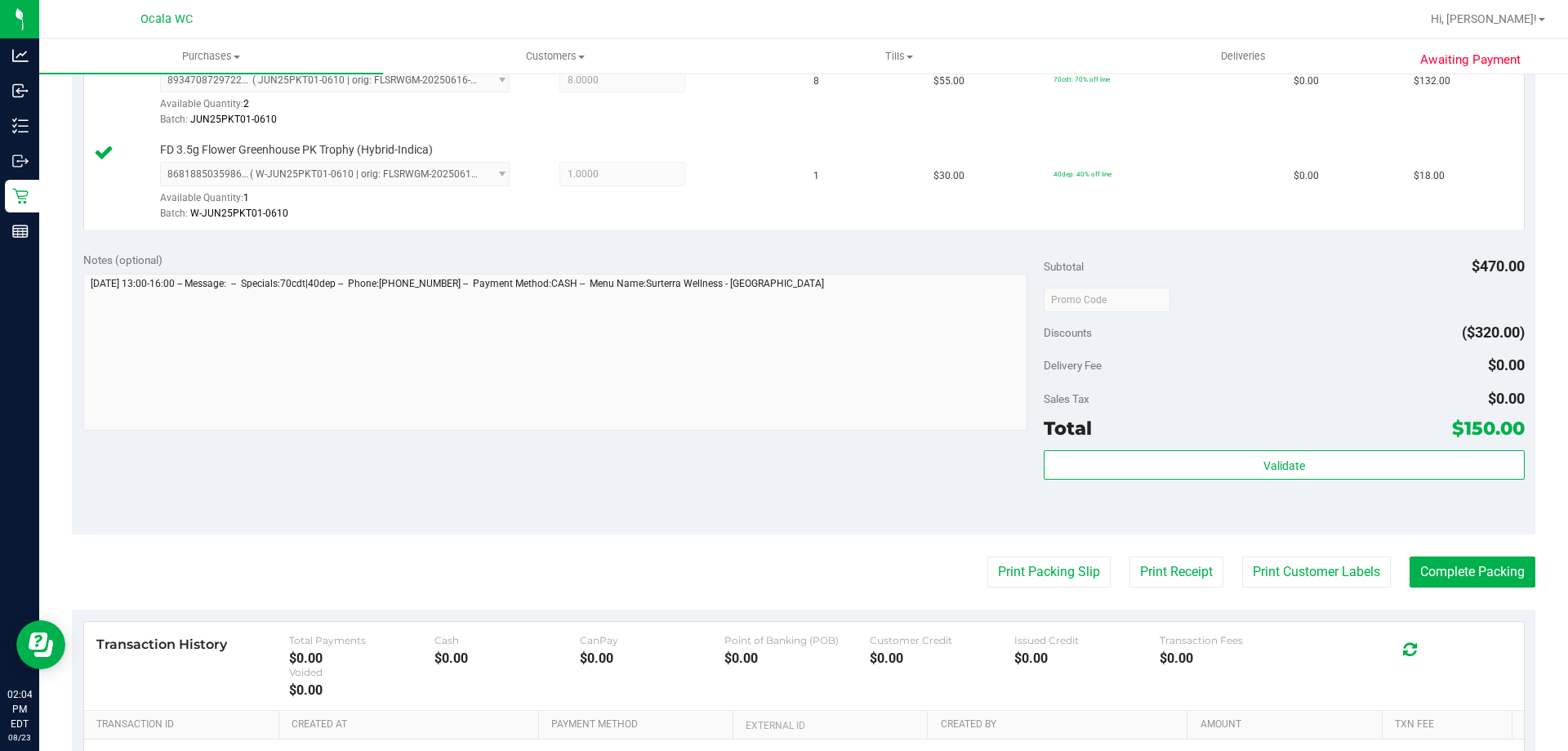
scroll to position [680, 0]
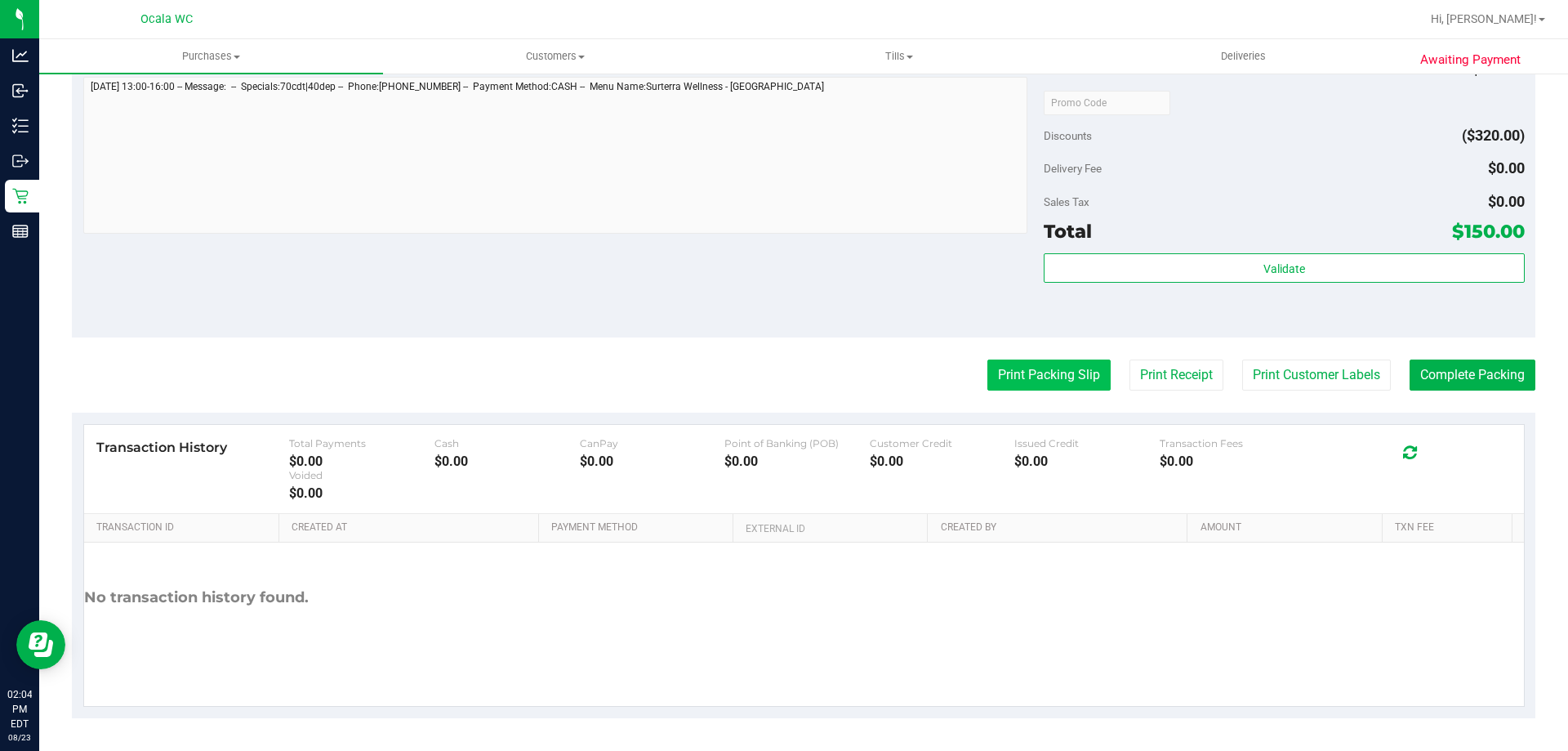
click at [767, 365] on button "Print Packing Slip" at bounding box center [1048, 375] width 123 height 31
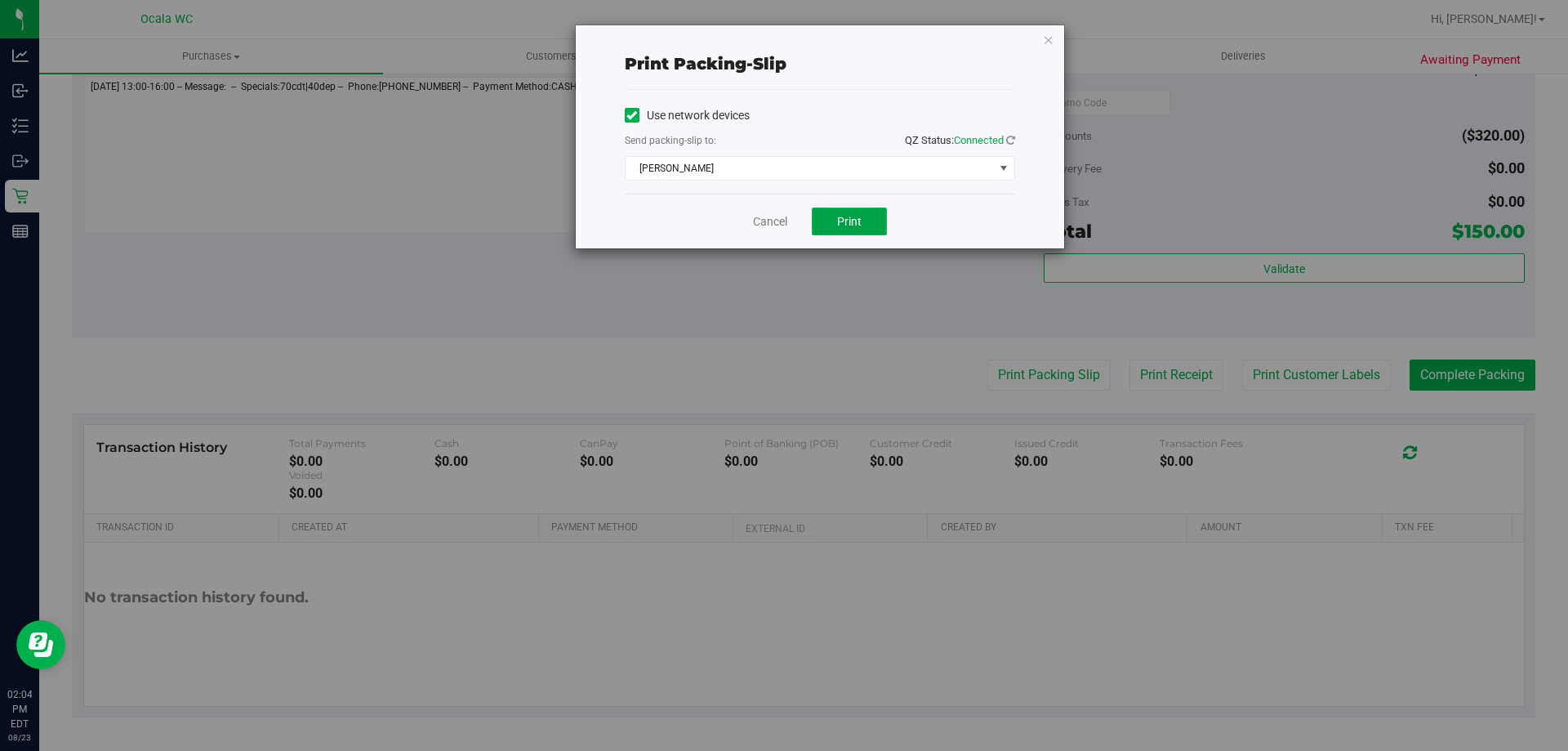
click at [767, 221] on span "Print" at bounding box center [850, 221] width 25 height 13
click at [767, 213] on link "Cancel" at bounding box center [770, 221] width 35 height 17
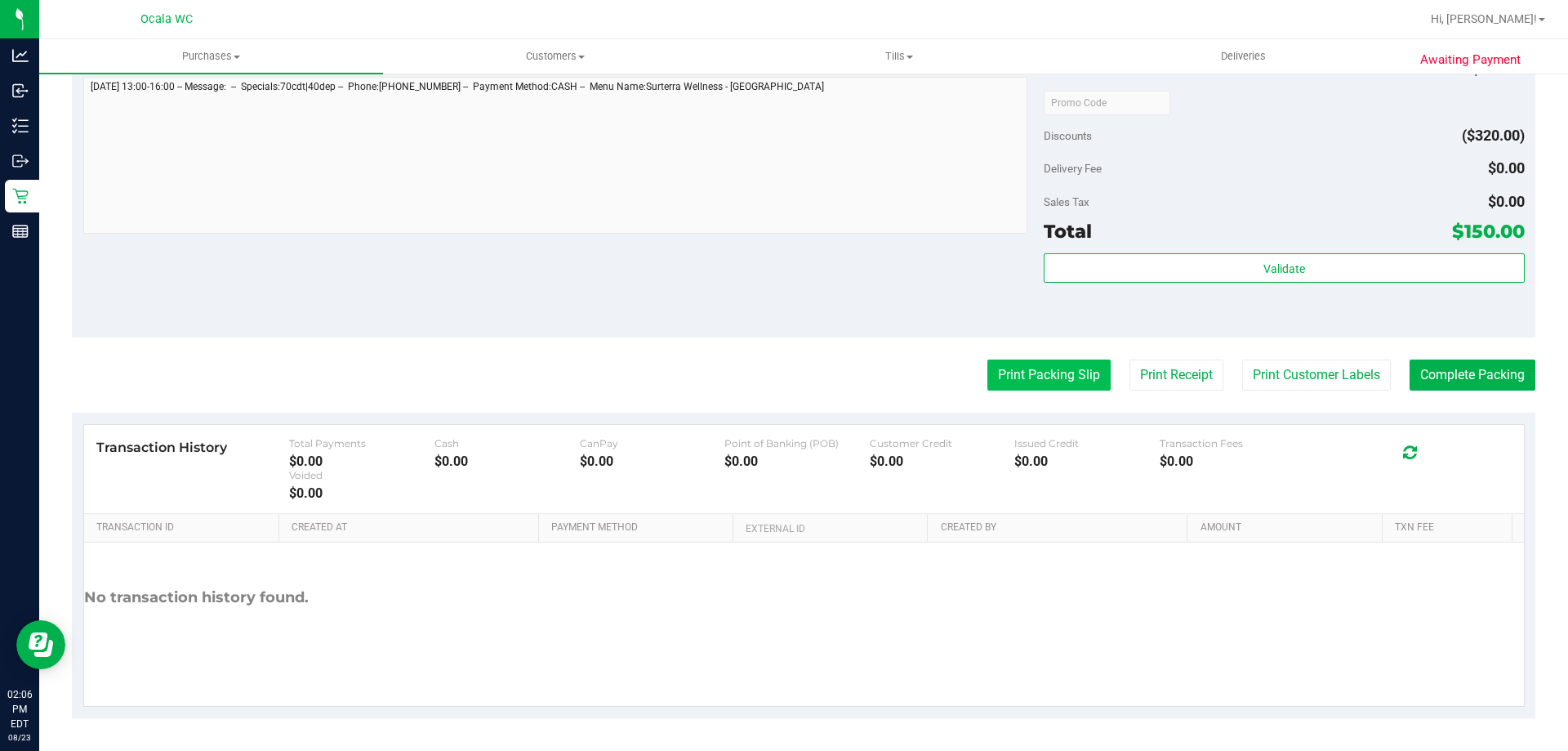
click at [767, 363] on button "Print Packing Slip" at bounding box center [1048, 375] width 123 height 31
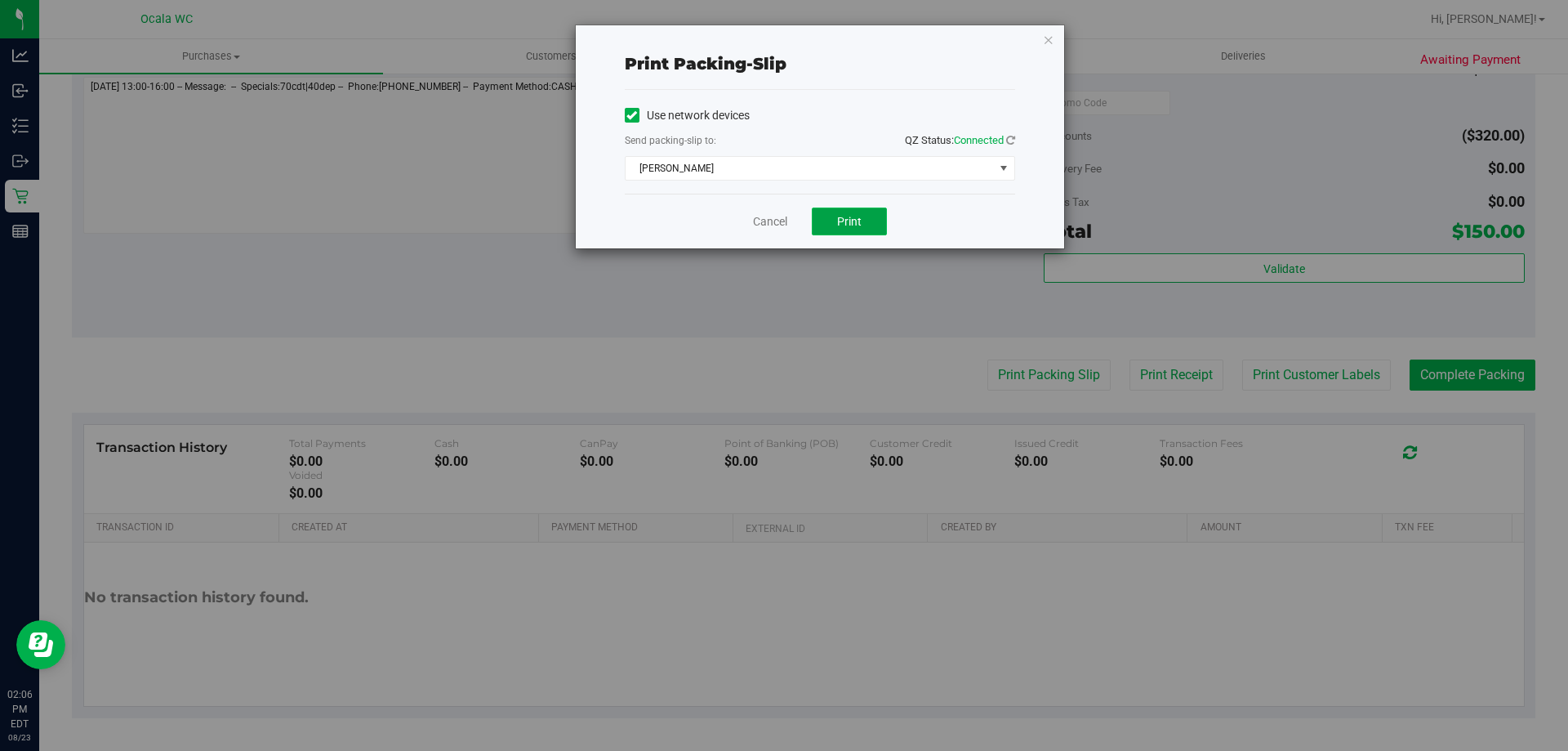
click at [767, 215] on span "Print" at bounding box center [850, 221] width 25 height 13
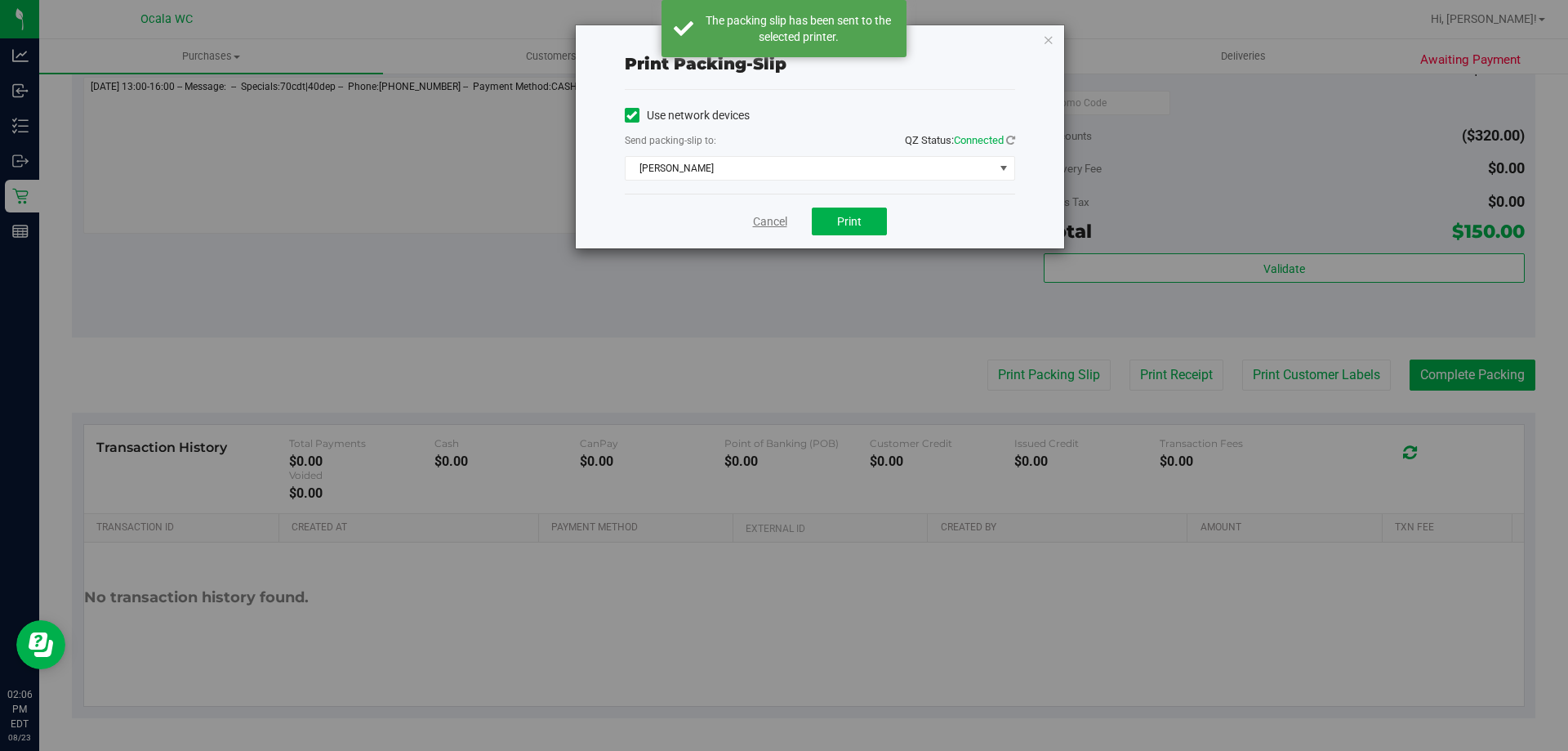
click at [759, 218] on link "Cancel" at bounding box center [770, 221] width 35 height 17
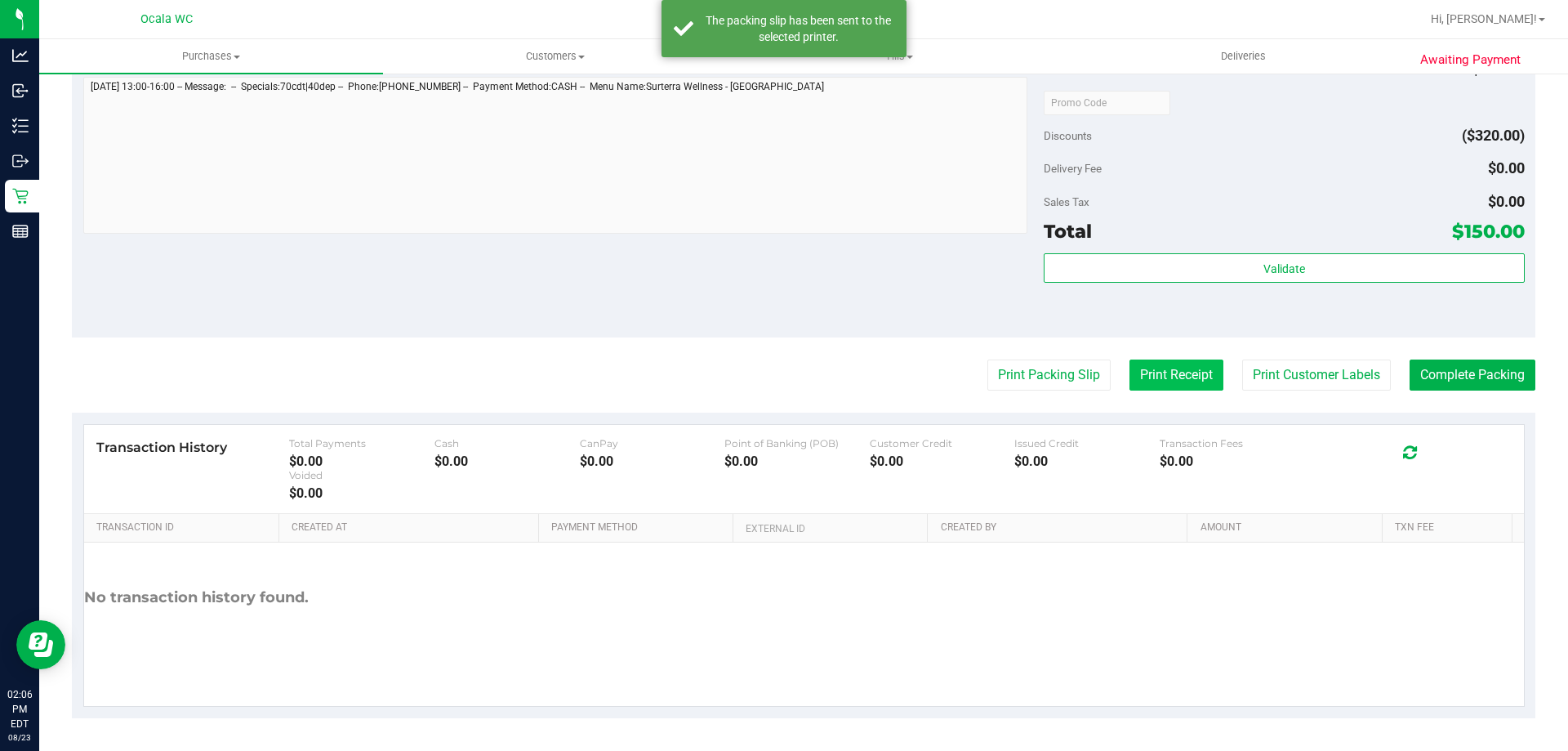
click at [767, 386] on button "Print Receipt" at bounding box center [1177, 375] width 94 height 31
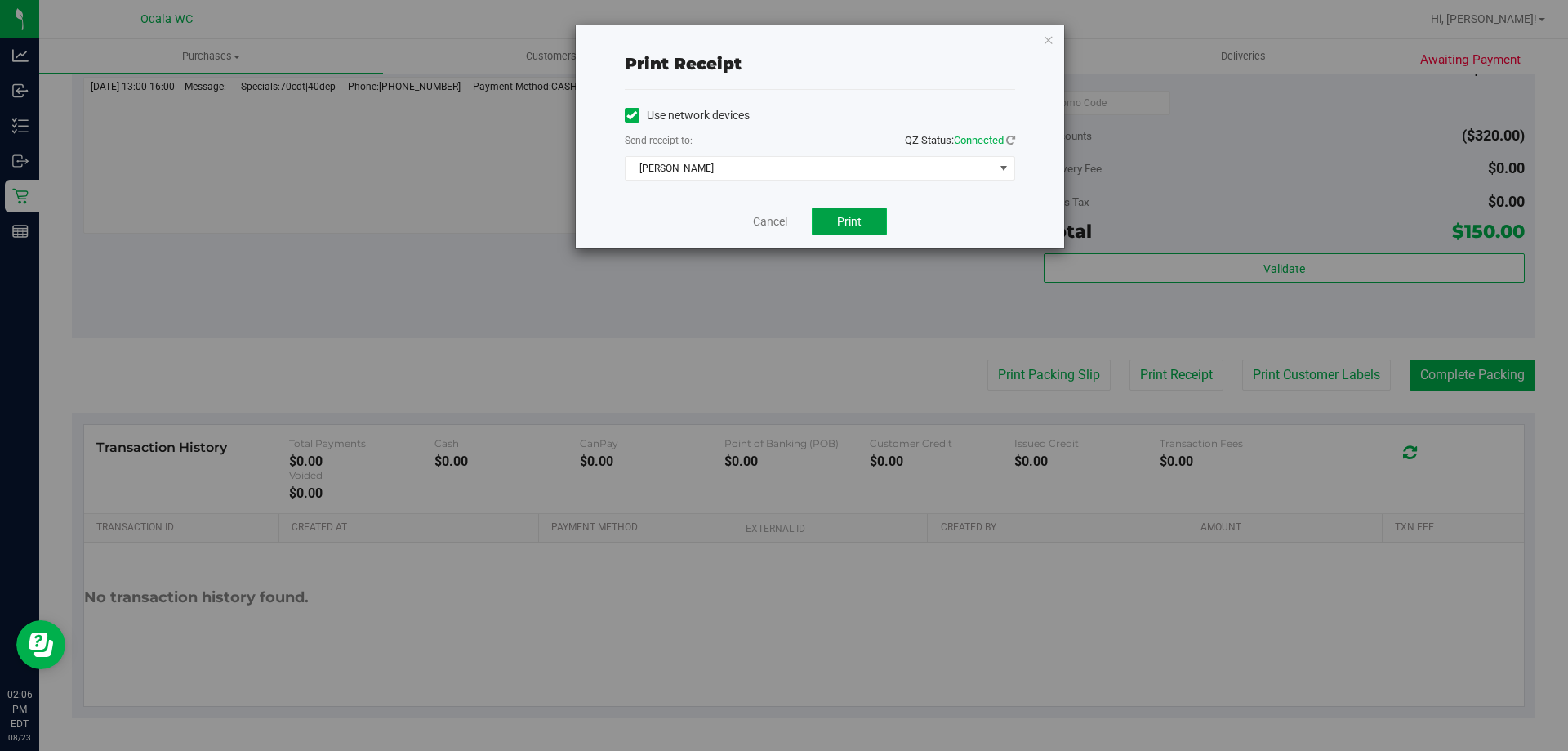
click at [767, 212] on button "Print" at bounding box center [849, 221] width 75 height 28
click at [767, 216] on span "Print" at bounding box center [850, 221] width 25 height 13
click at [755, 216] on link "Cancel" at bounding box center [770, 221] width 35 height 17
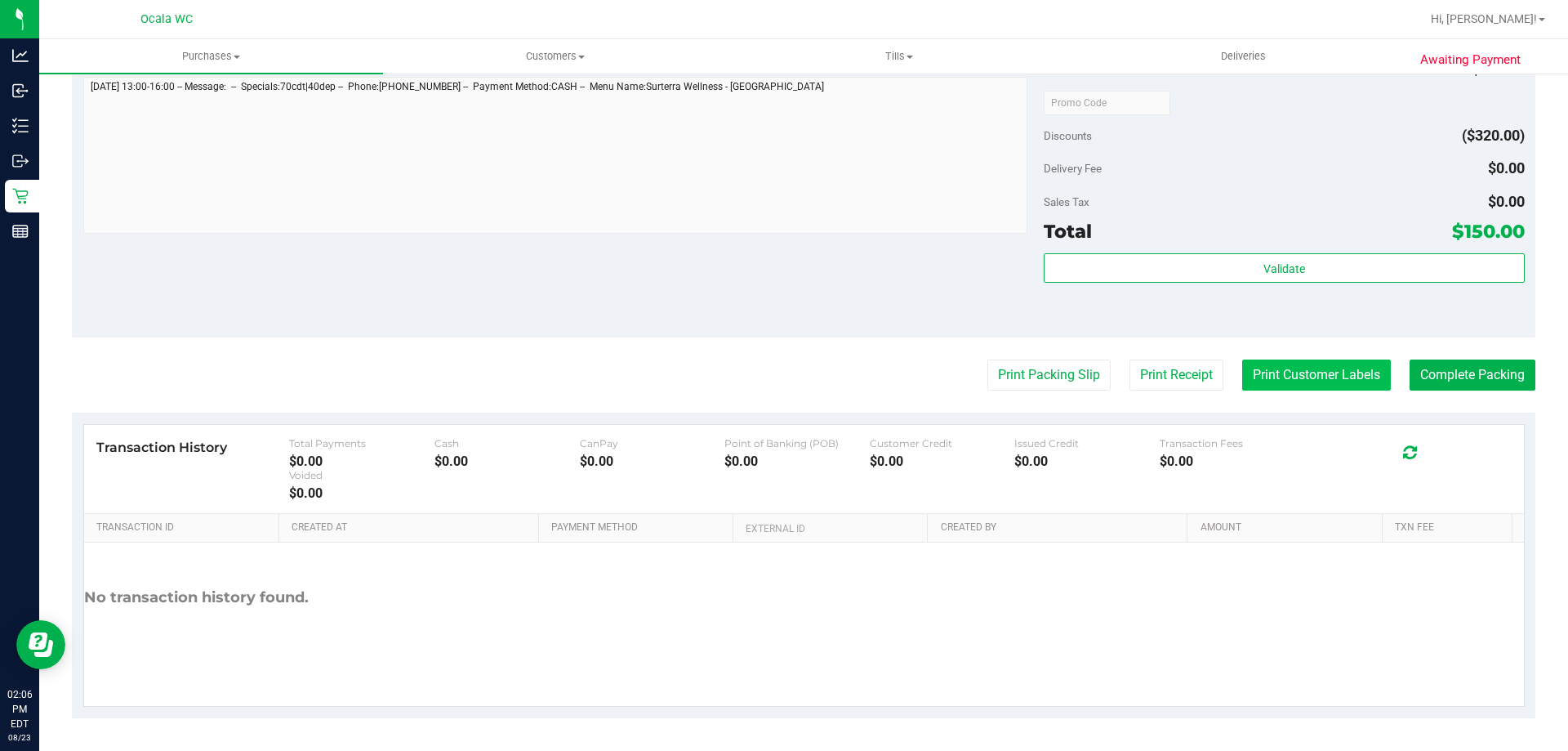
click at [767, 380] on button "Print Customer Labels" at bounding box center [1316, 375] width 149 height 31
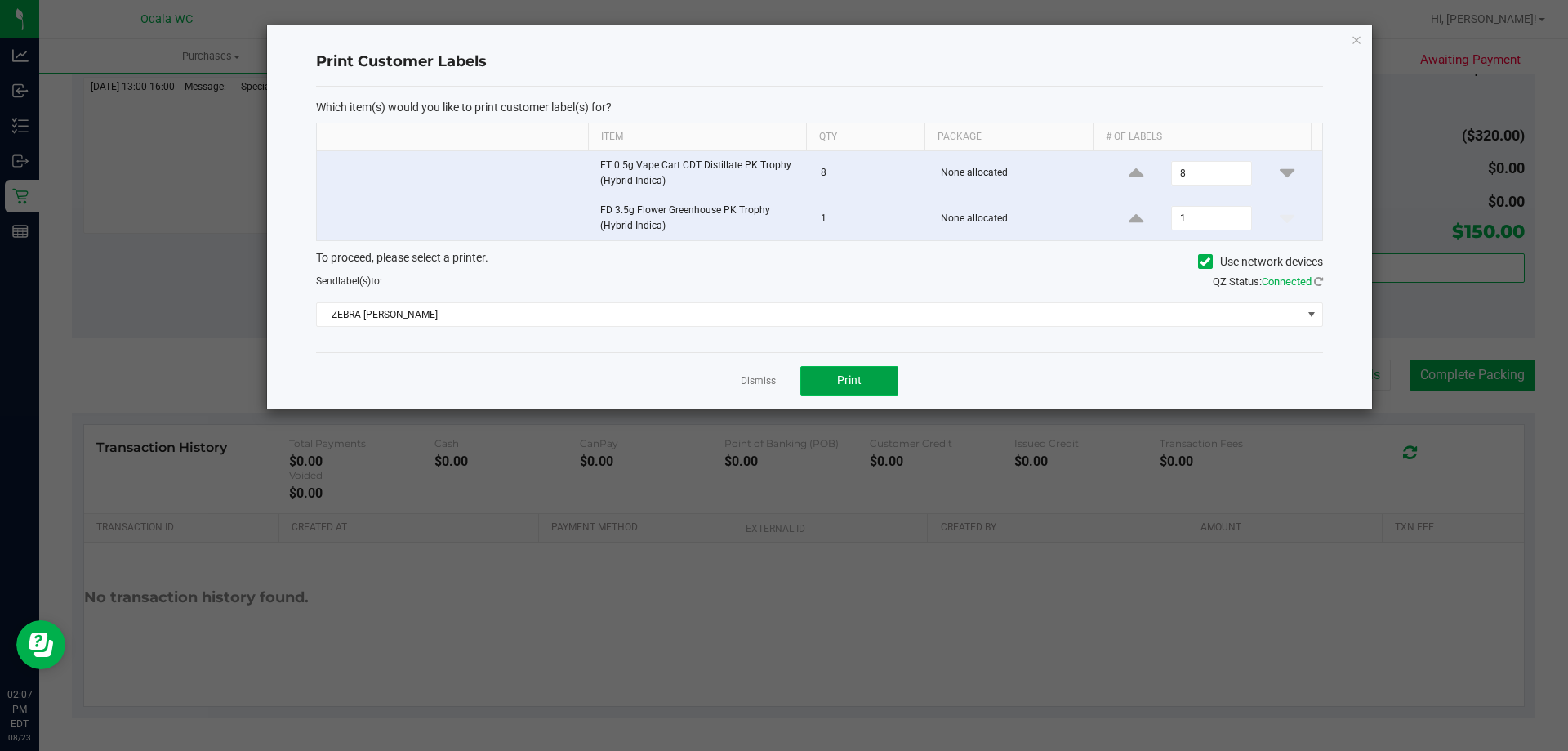
click at [767, 383] on span "Print" at bounding box center [850, 380] width 25 height 13
click at [751, 386] on link "Dismiss" at bounding box center [758, 381] width 36 height 14
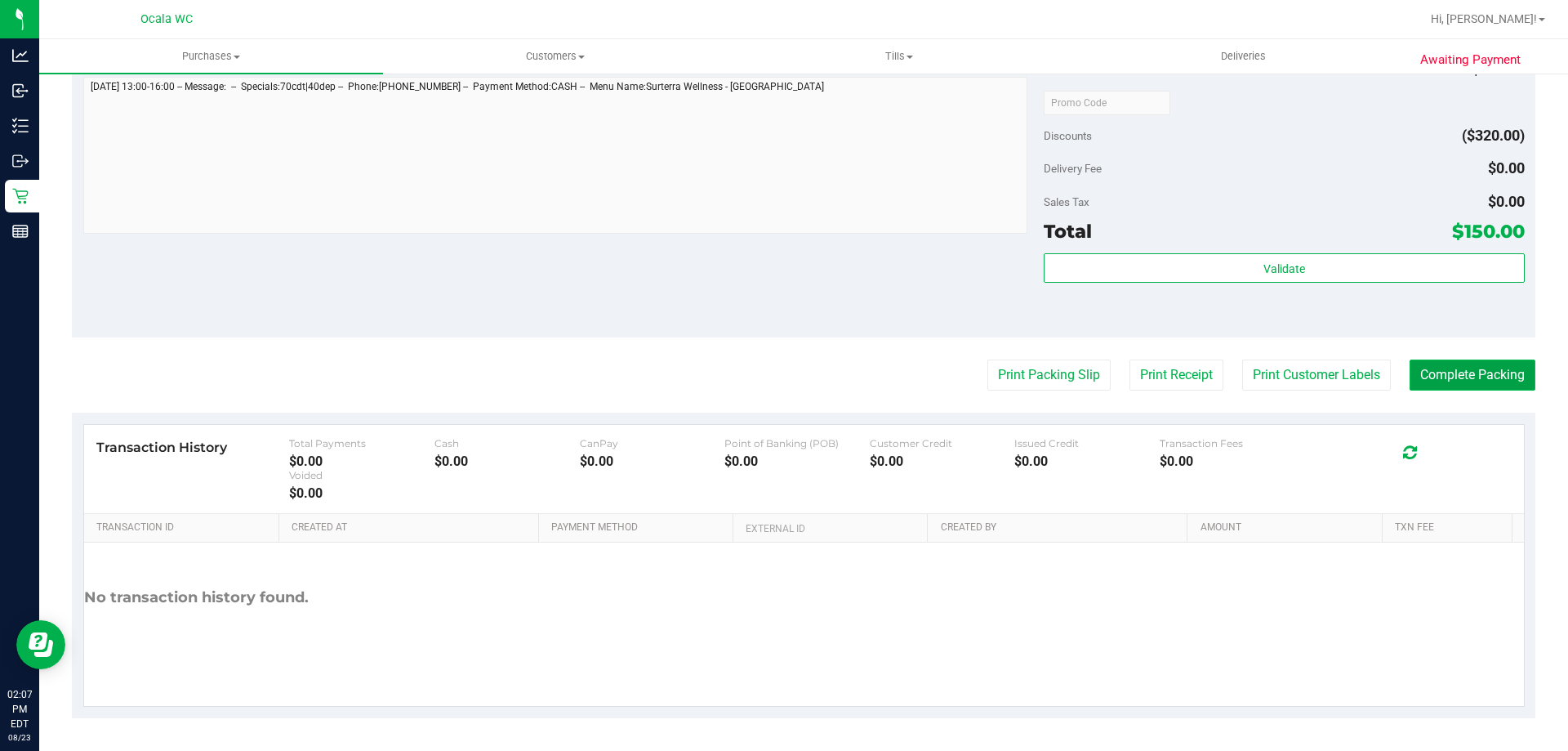
click at [767, 374] on button "Complete Packing" at bounding box center [1472, 375] width 126 height 31
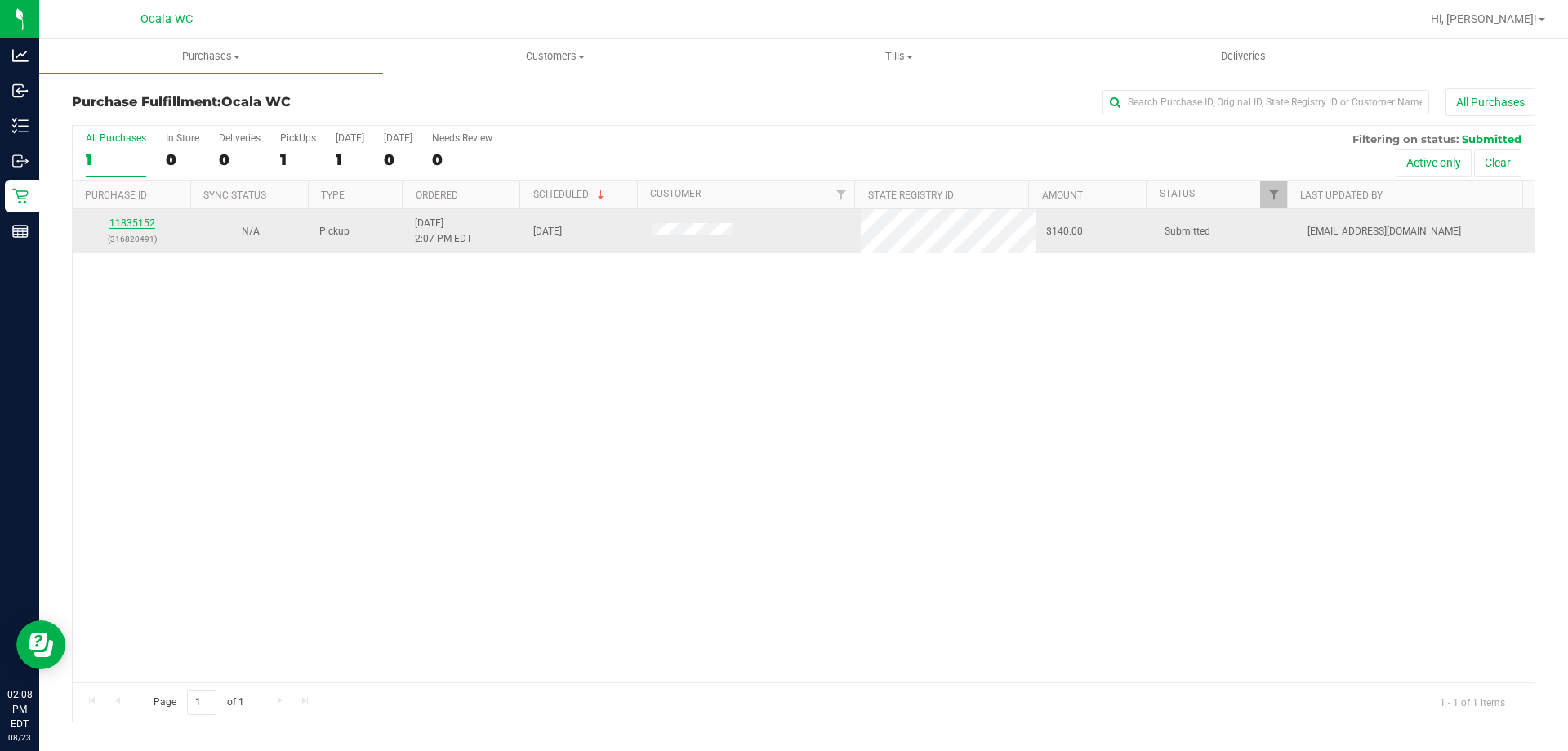
click at [136, 223] on link "11835152" at bounding box center [131, 223] width 45 height 12
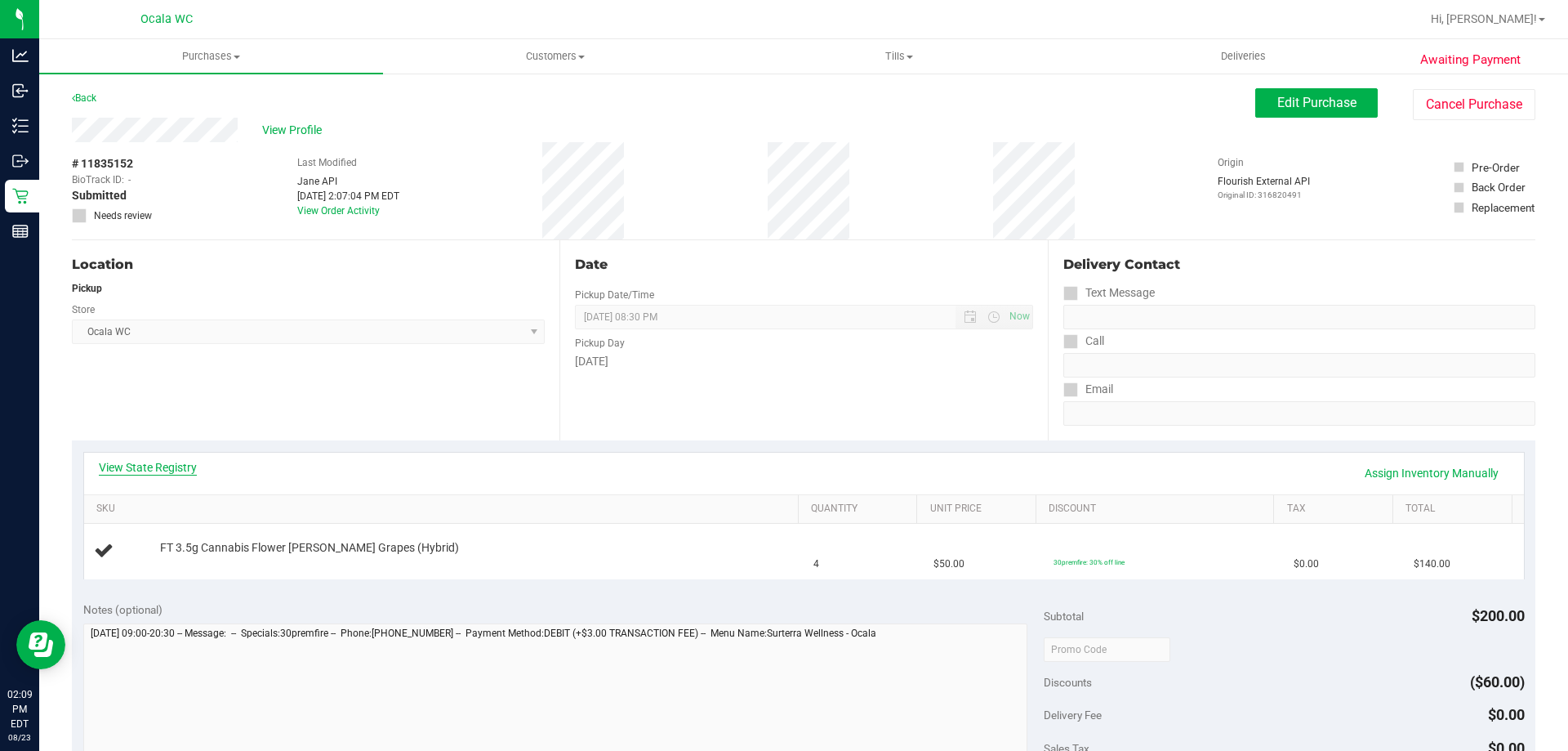
click at [144, 466] on link "View State Registry" at bounding box center [148, 468] width 98 height 17
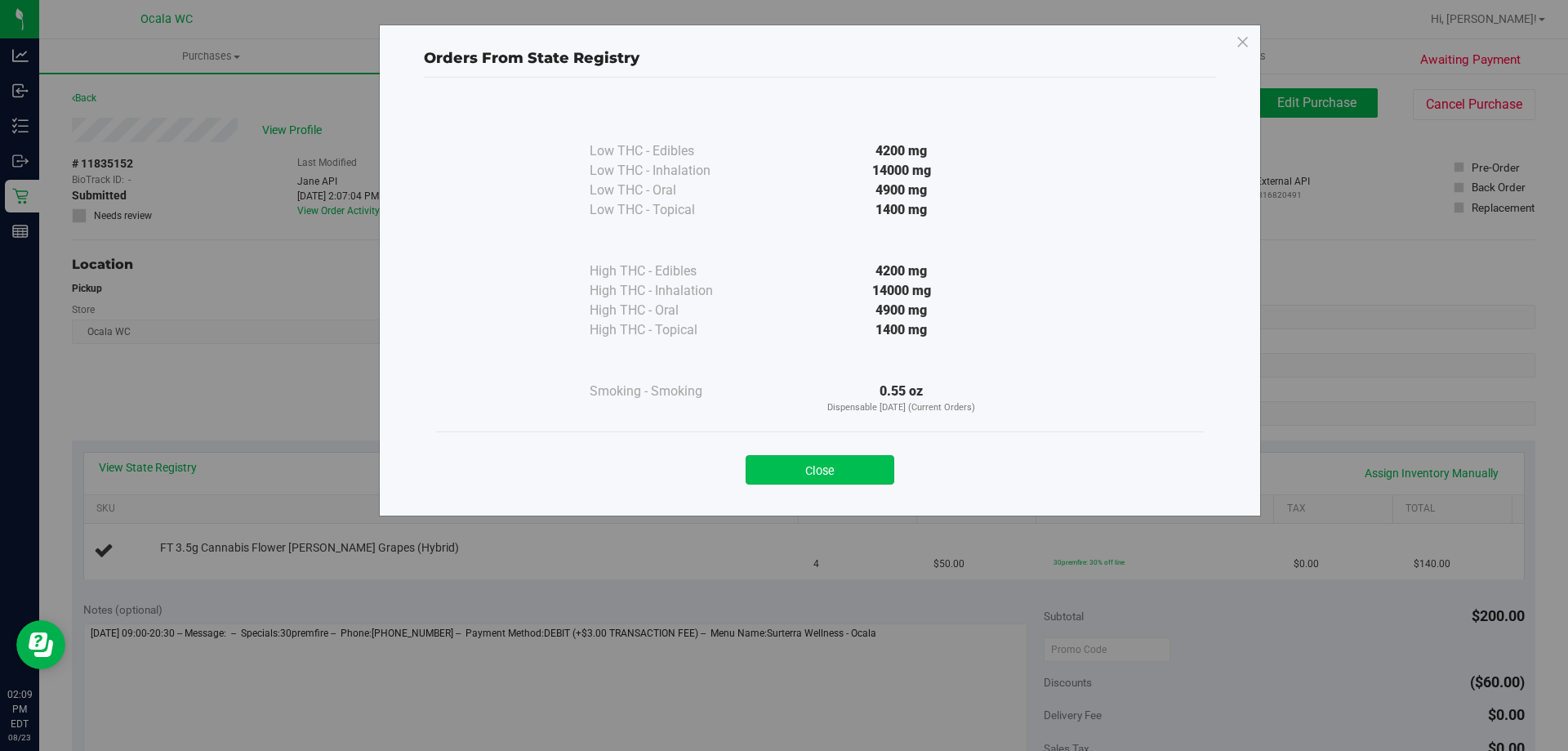
click at [767, 463] on button "Close" at bounding box center [820, 470] width 149 height 30
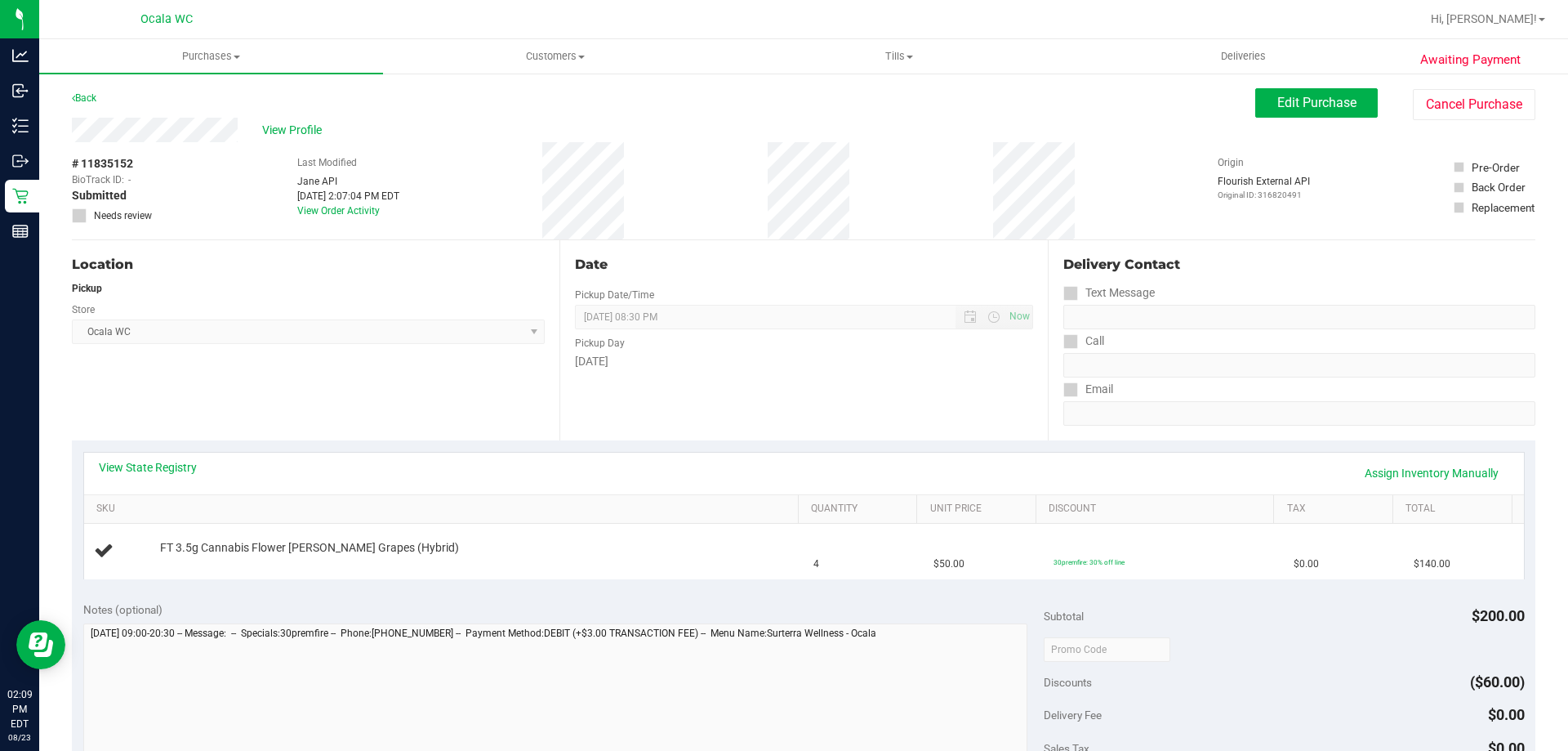
click at [343, 390] on div "Location Pickup Store Ocala WC Select Store Bonita Springs WC Boynton Beach WC …" at bounding box center [315, 340] width 487 height 200
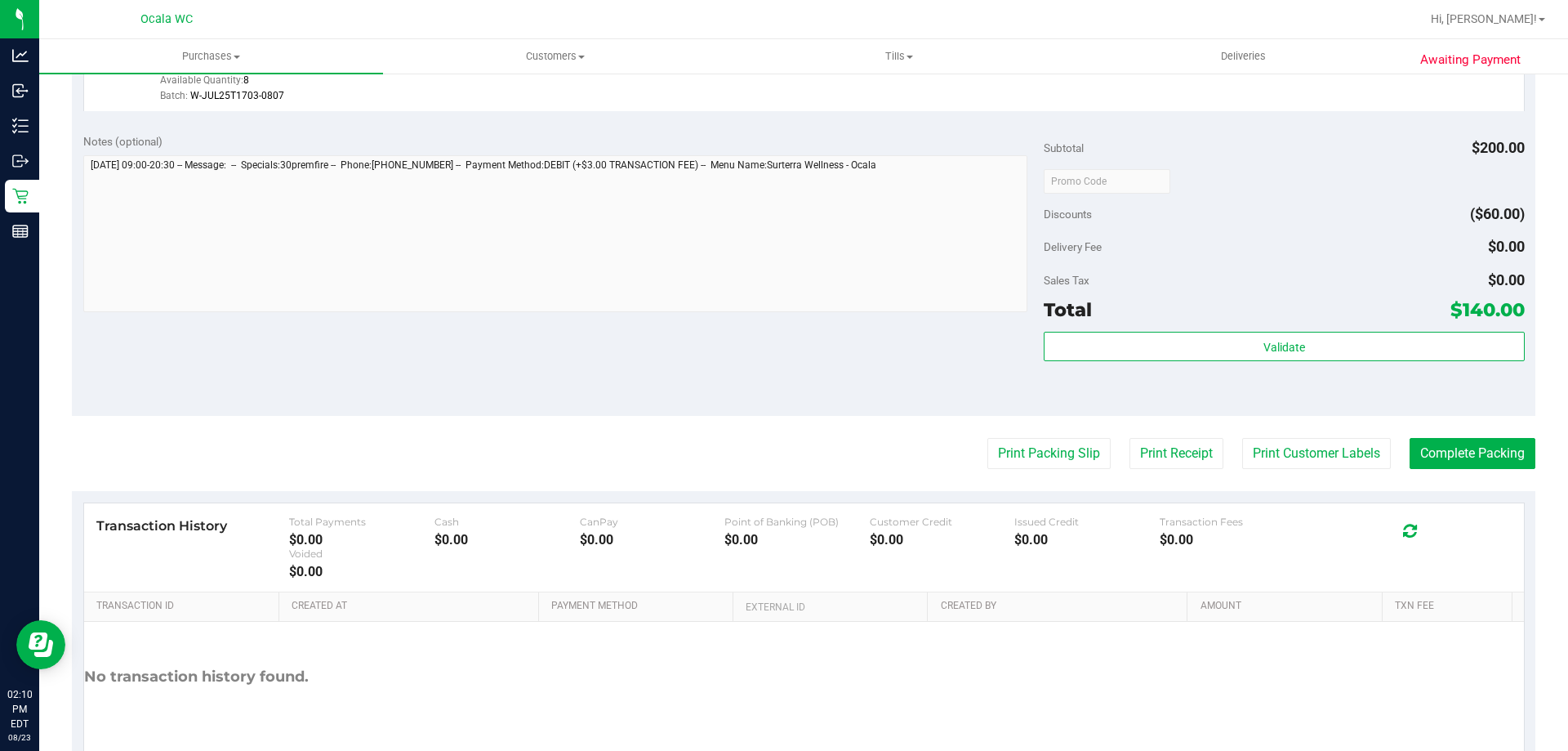
scroll to position [585, 0]
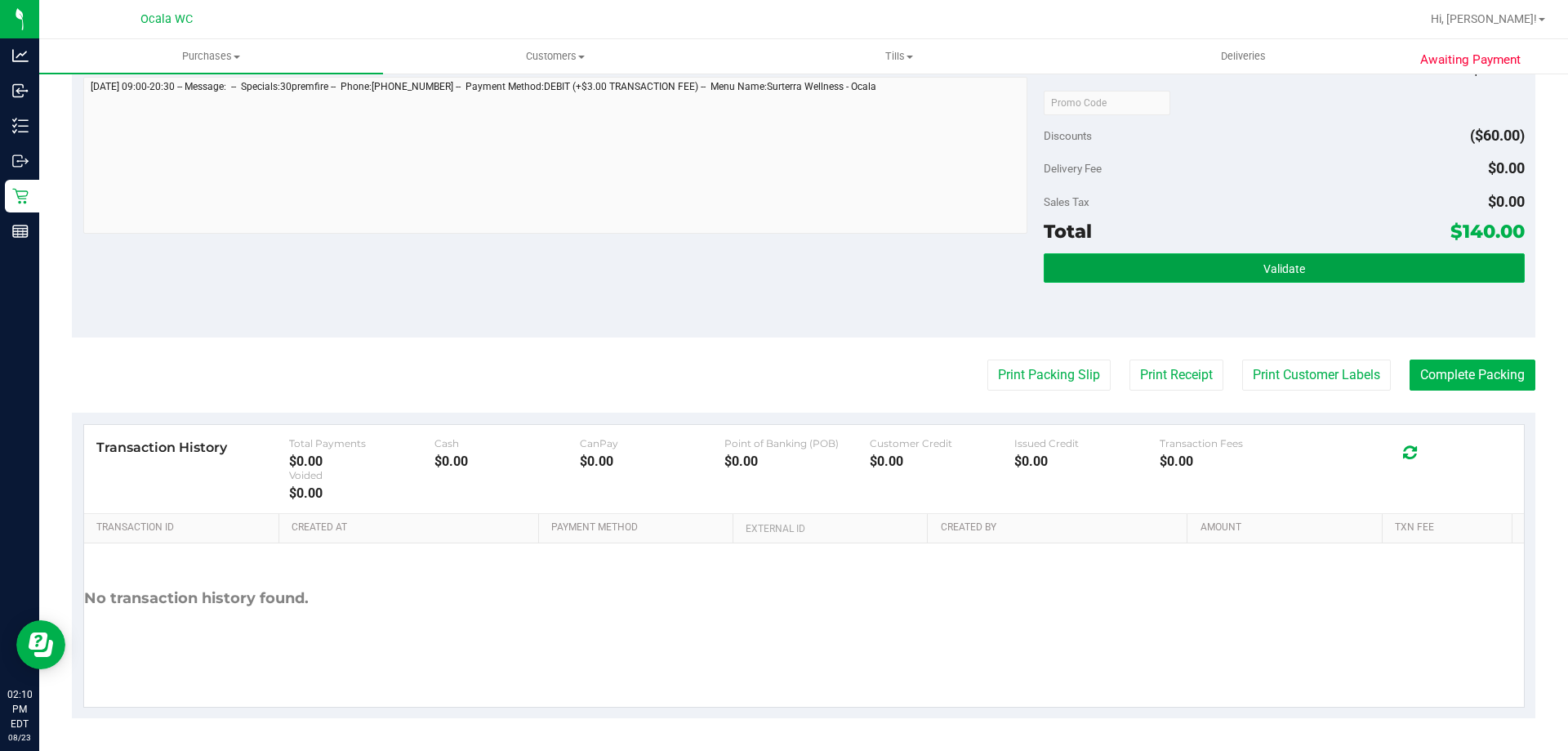
click at [767, 268] on button "Validate" at bounding box center [1283, 269] width 480 height 30
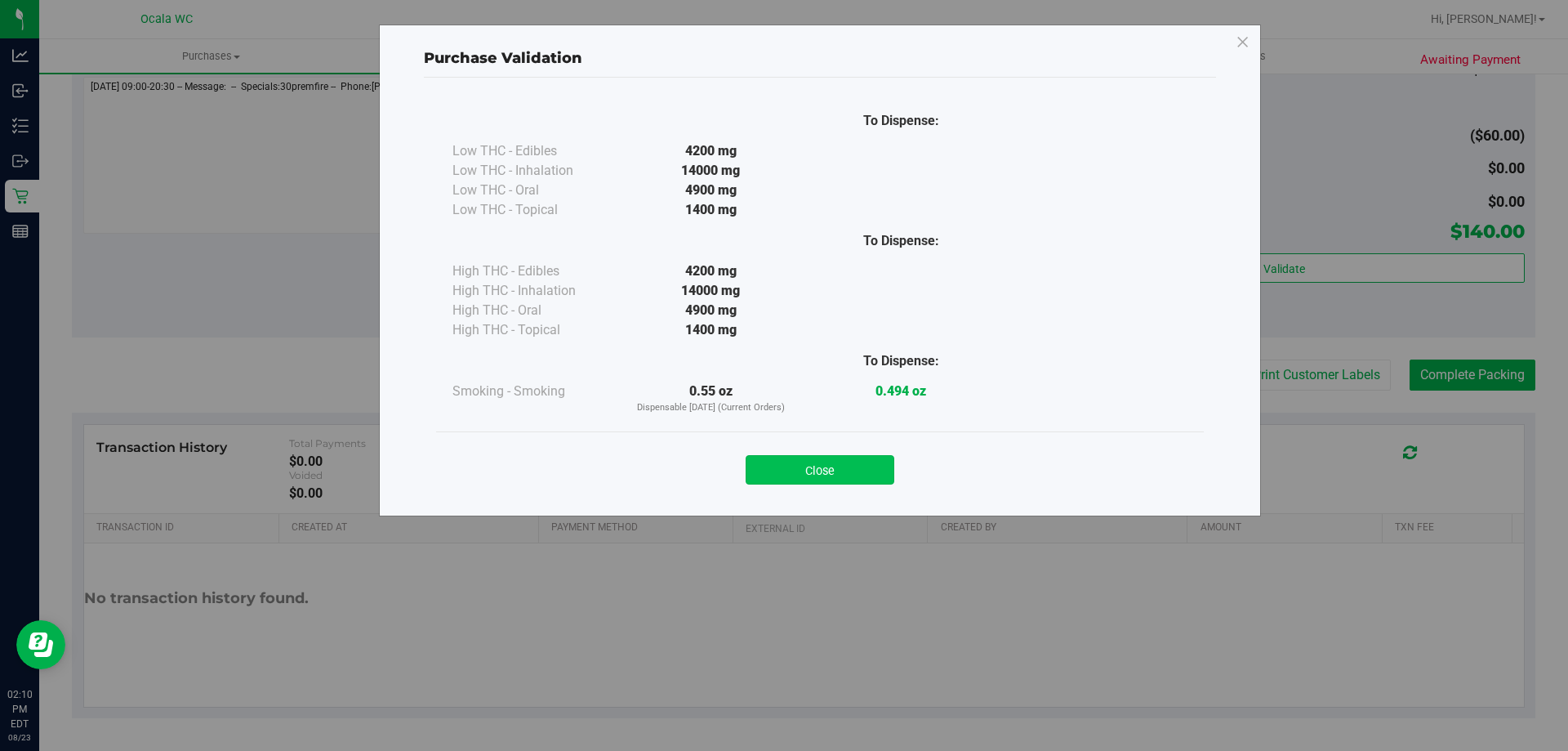
click at [767, 465] on button "Close" at bounding box center [820, 470] width 149 height 30
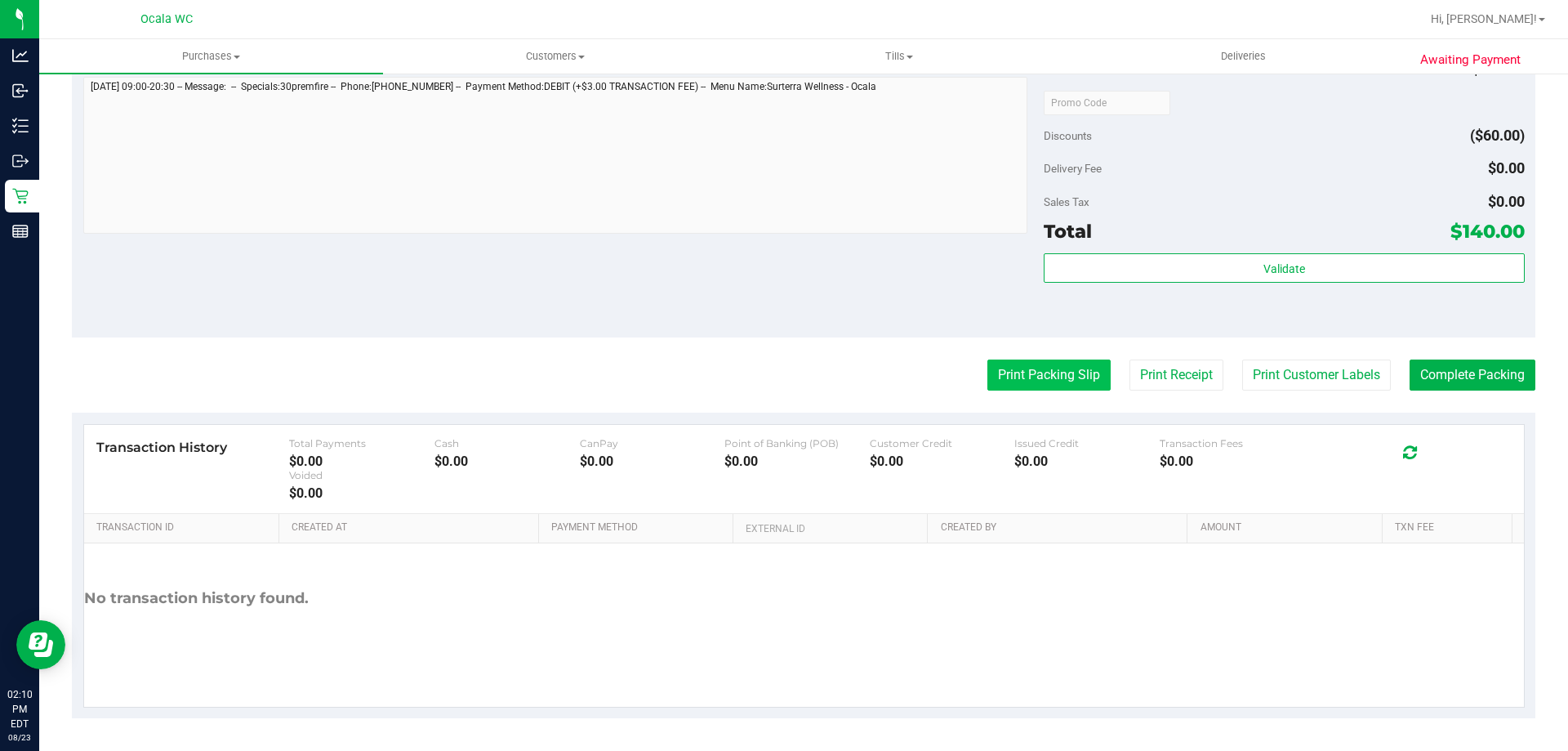
click at [767, 381] on button "Print Packing Slip" at bounding box center [1048, 375] width 123 height 31
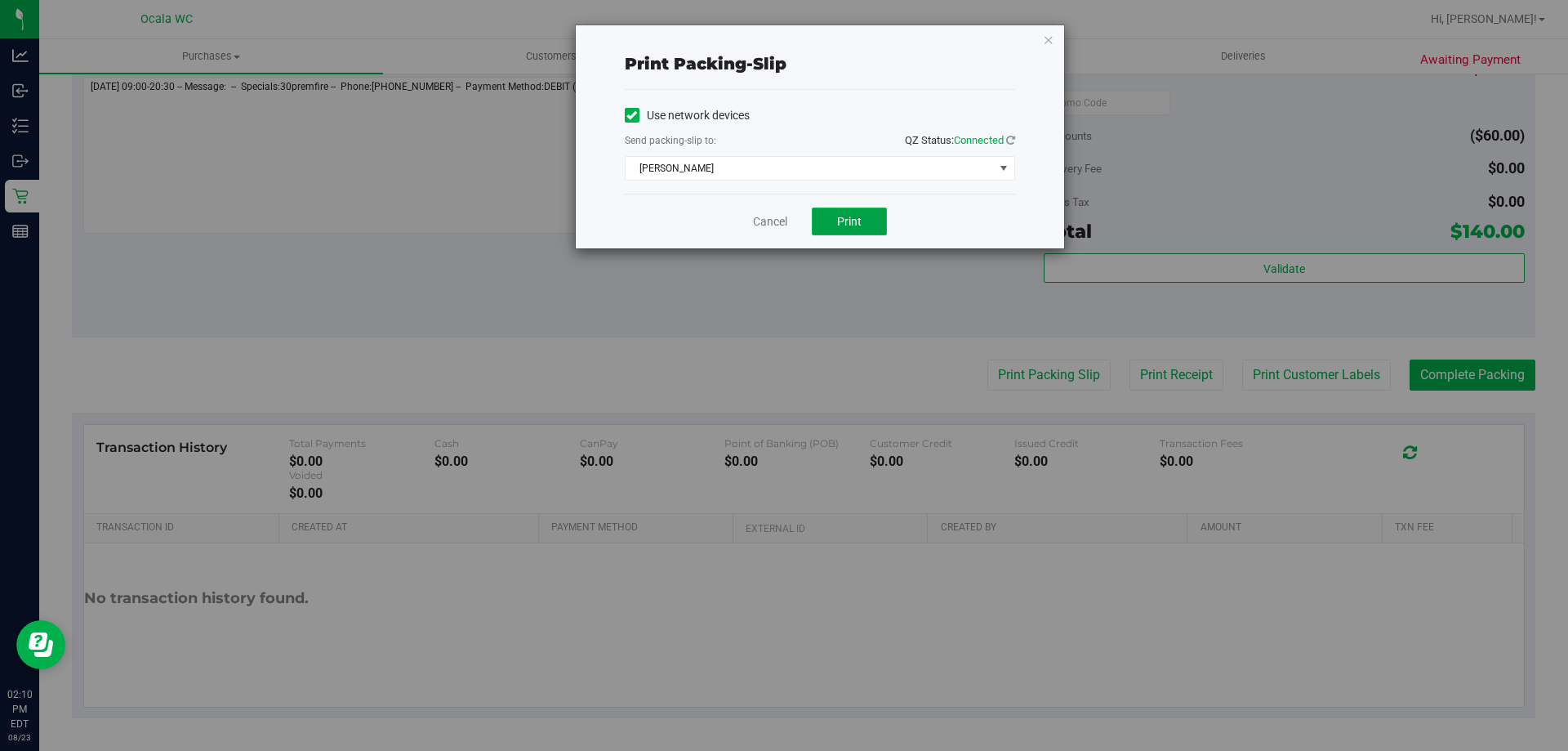
click at [767, 226] on span "Print" at bounding box center [850, 221] width 25 height 13
click at [767, 221] on link "Cancel" at bounding box center [770, 221] width 35 height 17
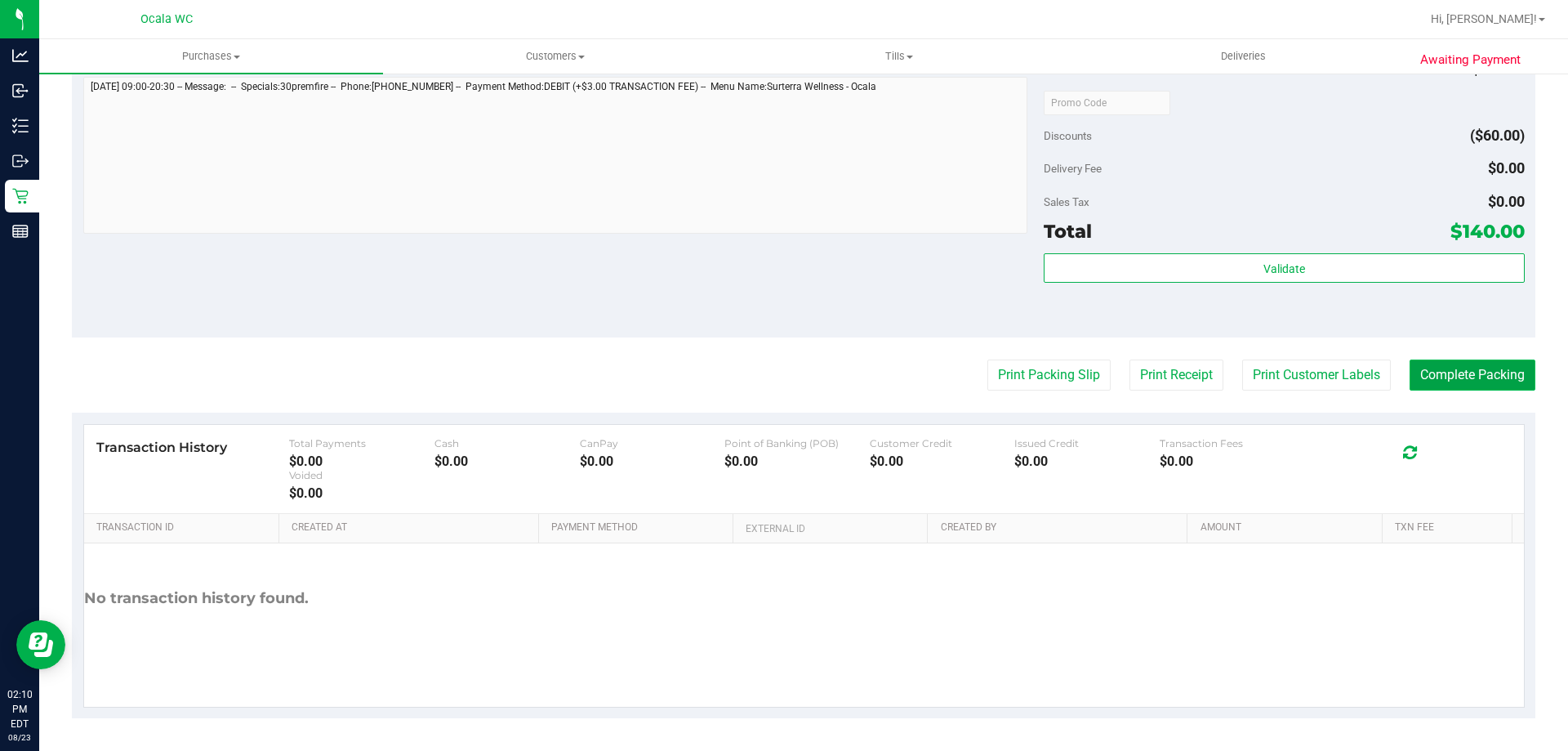
click at [767, 371] on button "Complete Packing" at bounding box center [1472, 375] width 126 height 31
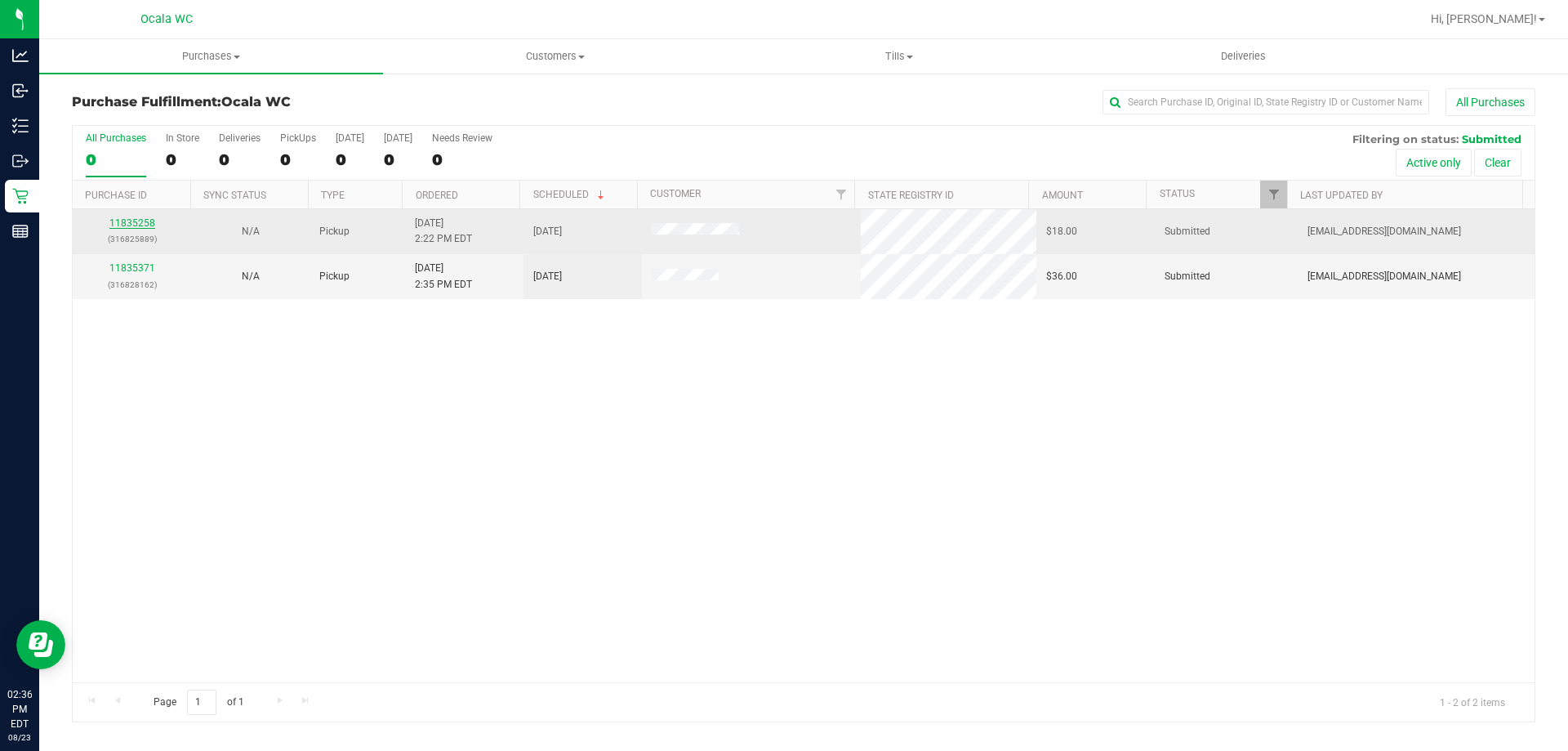
click at [124, 217] on link "11835258" at bounding box center [131, 223] width 45 height 12
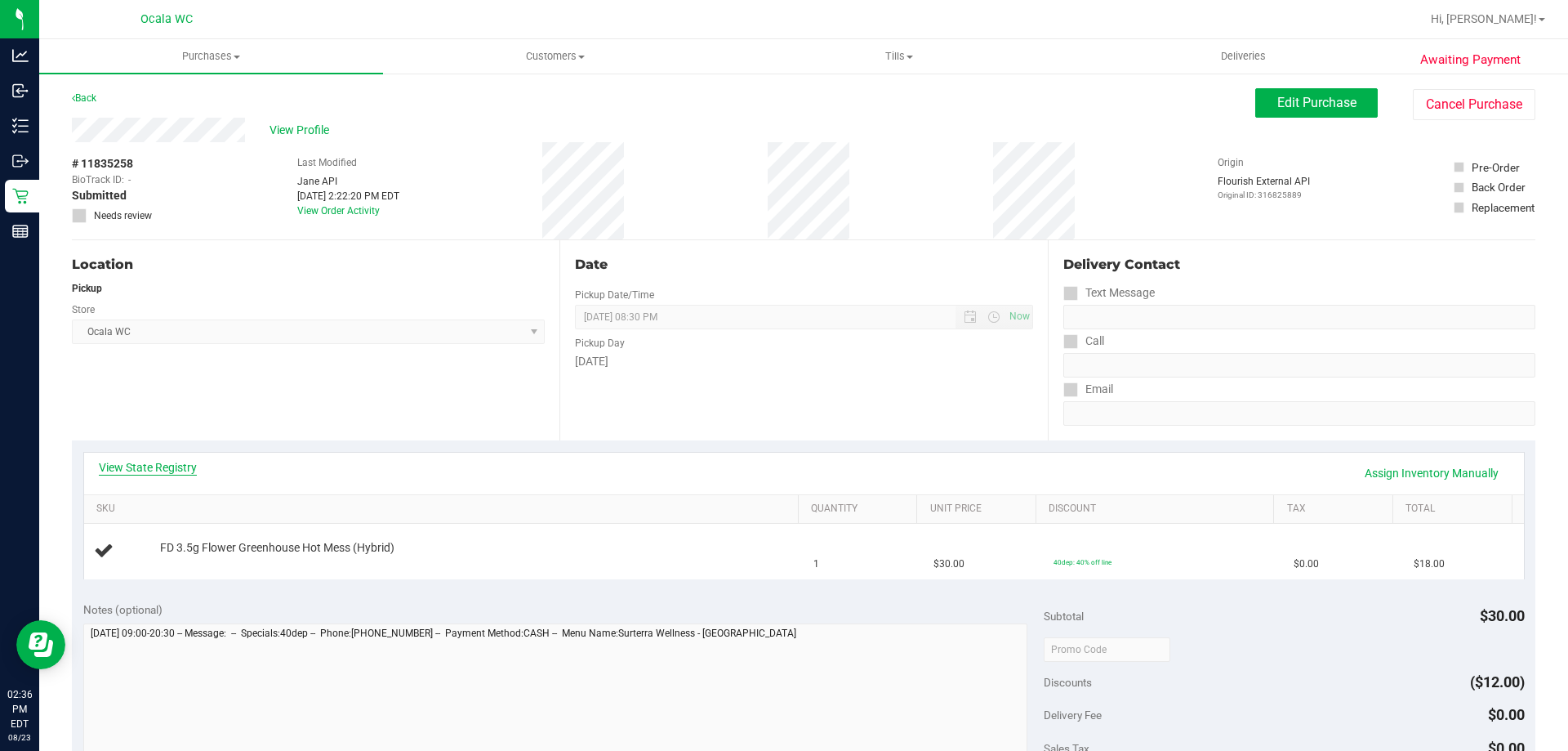
click at [140, 470] on link "View State Registry" at bounding box center [148, 468] width 98 height 17
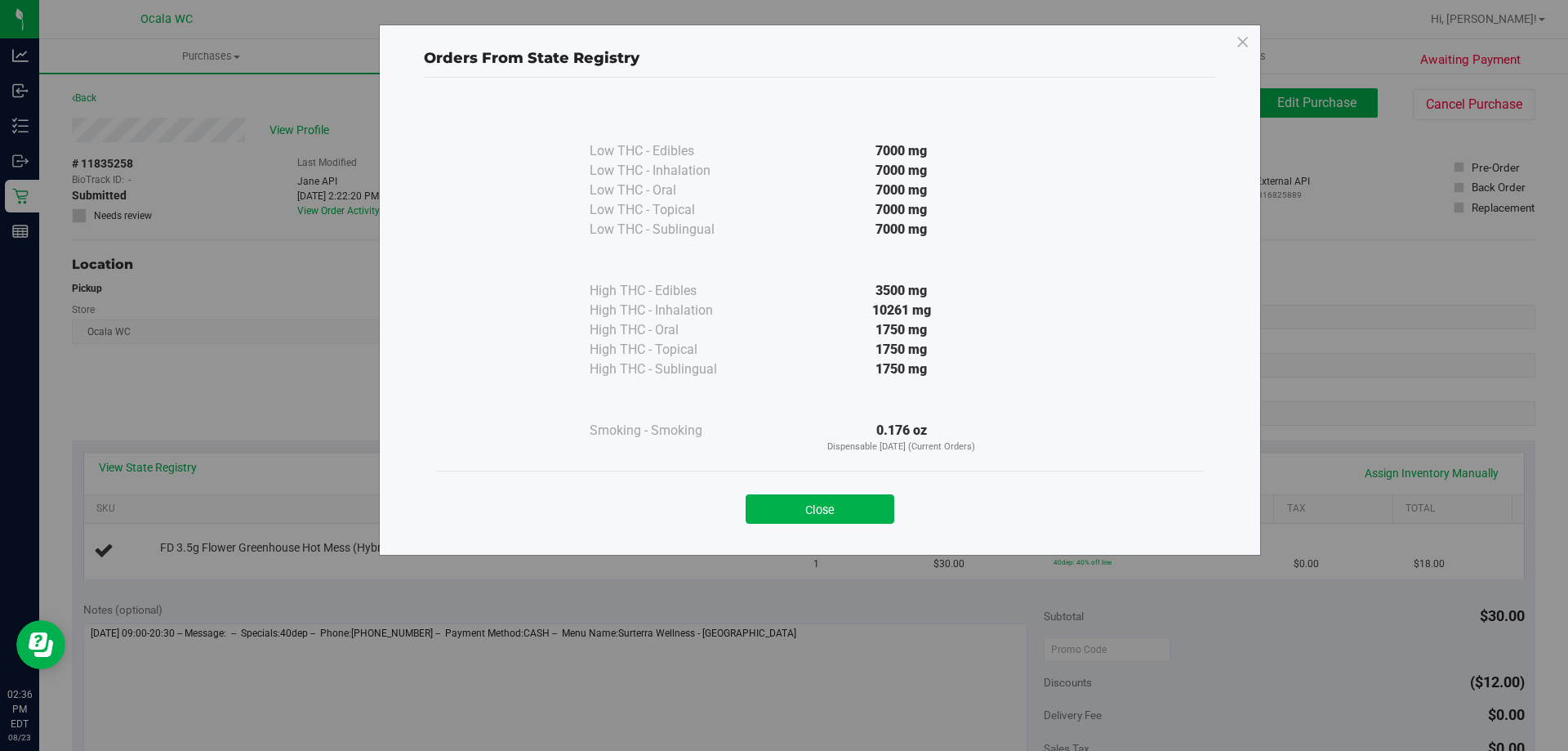
click at [767, 489] on div "Close" at bounding box center [820, 503] width 743 height 40
click at [767, 499] on button "Close" at bounding box center [820, 509] width 149 height 30
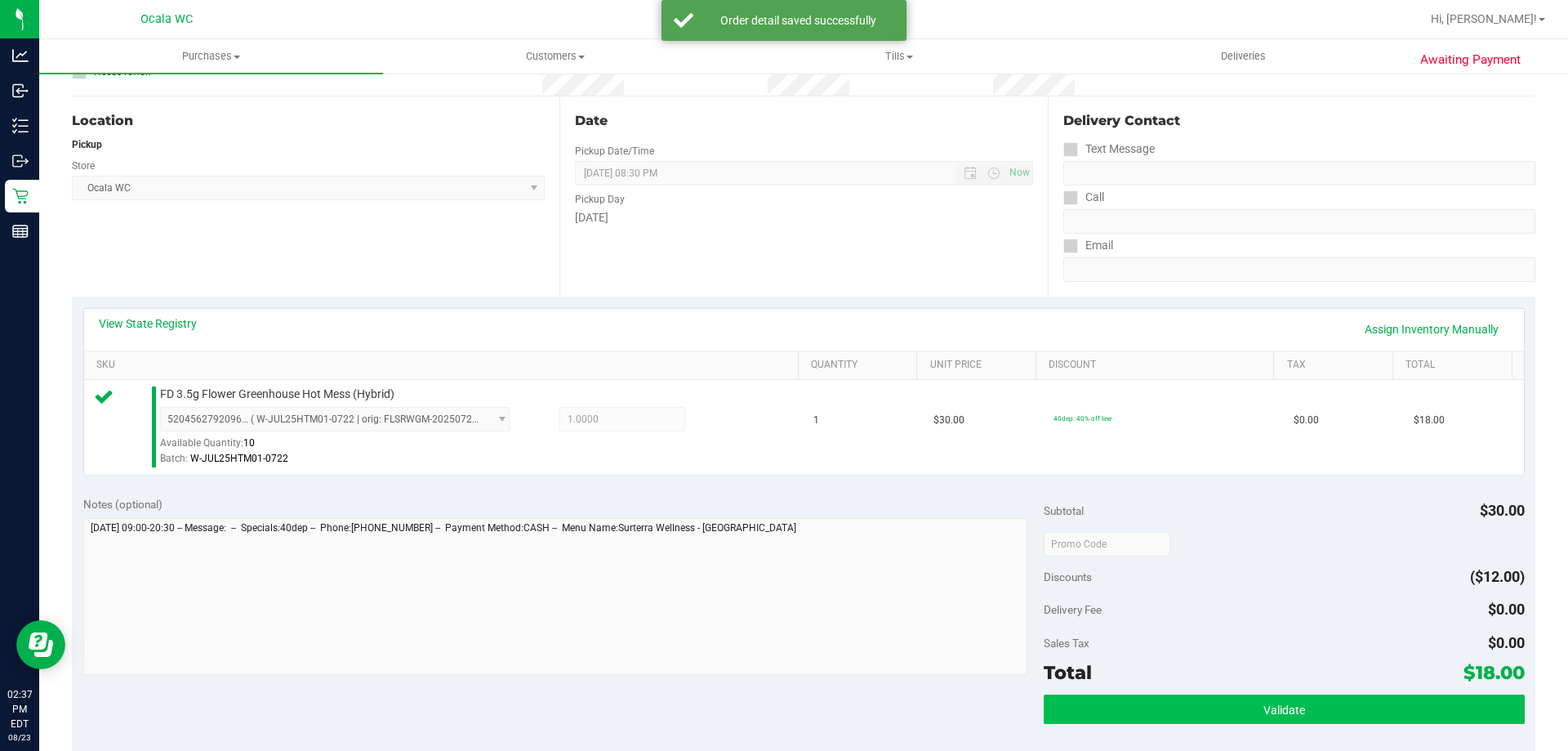
scroll to position [408, 0]
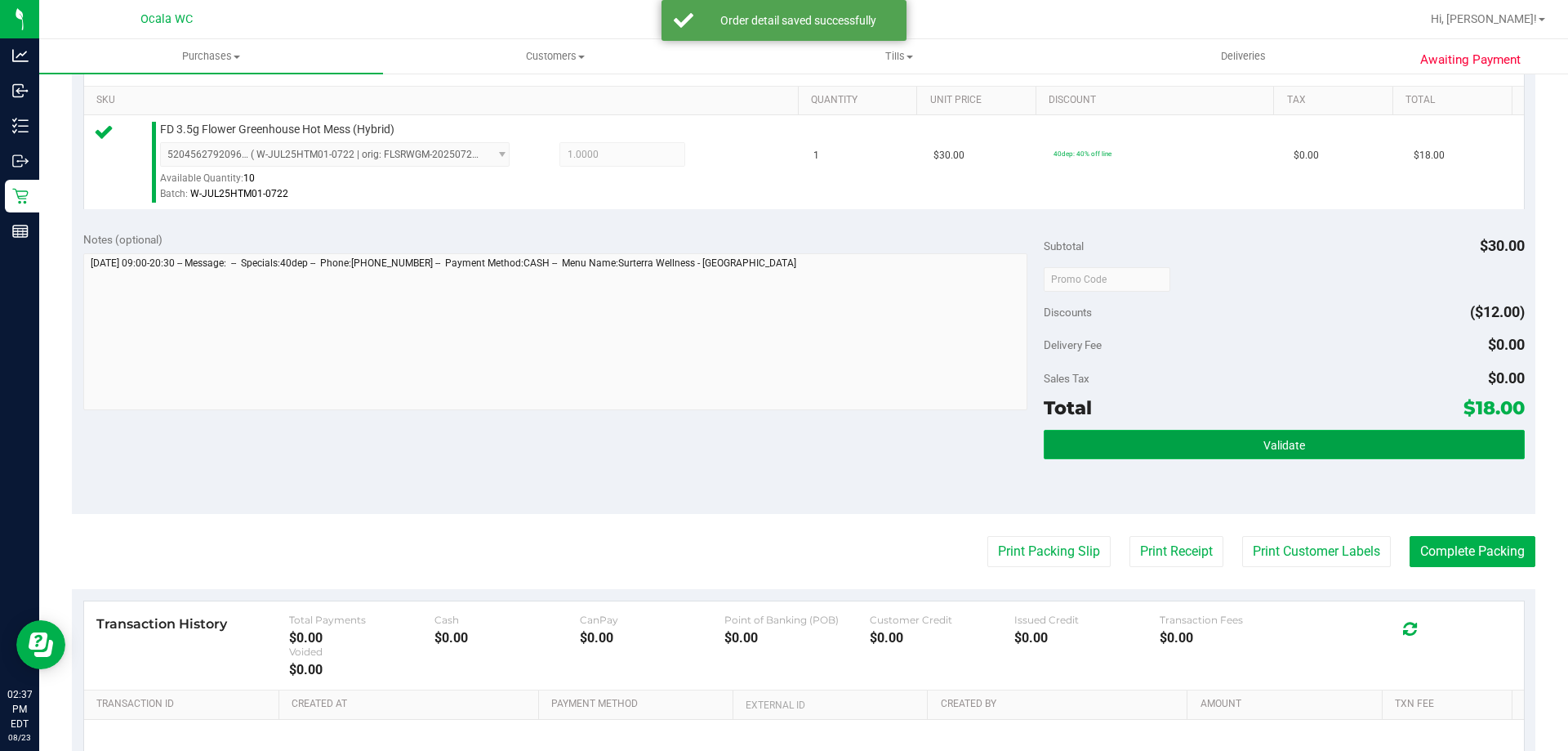
click at [767, 448] on button "Validate" at bounding box center [1283, 444] width 480 height 30
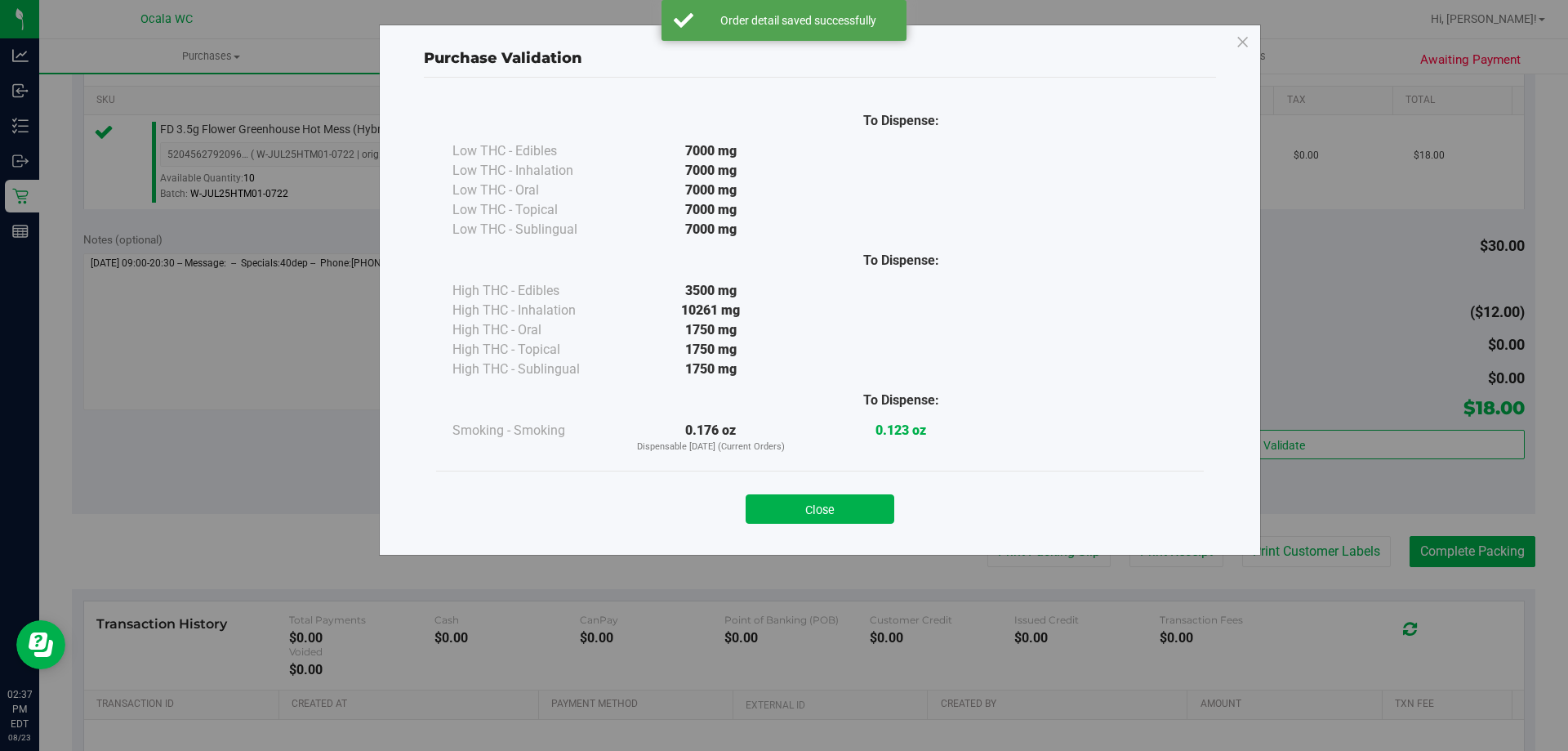
drag, startPoint x: 822, startPoint y: 498, endPoint x: 946, endPoint y: 515, distance: 125.2
click at [767, 498] on button "Close" at bounding box center [820, 509] width 149 height 30
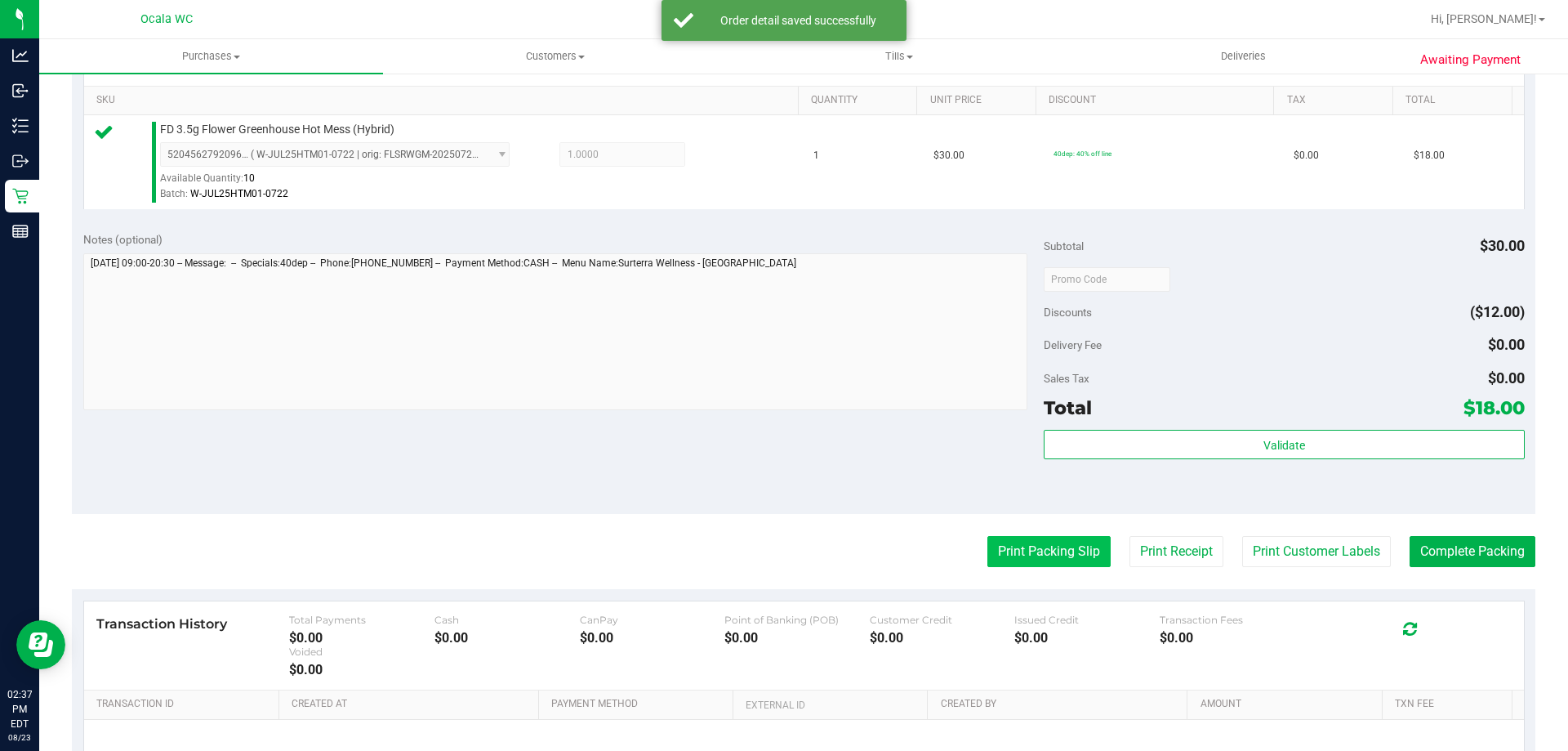
click at [767, 560] on button "Print Packing Slip" at bounding box center [1048, 552] width 123 height 31
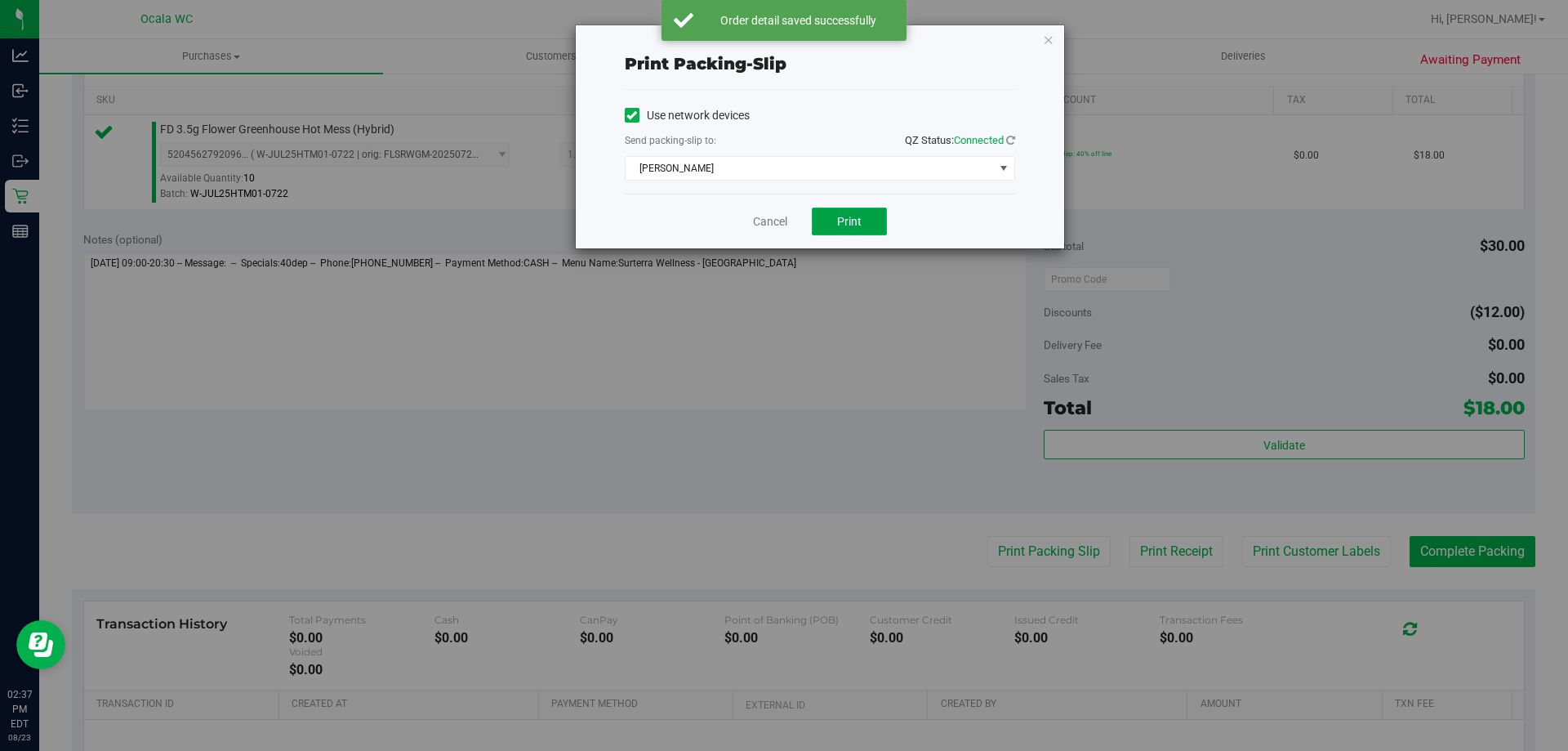
click at [767, 221] on span "Print" at bounding box center [850, 221] width 25 height 13
click at [767, 218] on link "Cancel" at bounding box center [770, 221] width 35 height 17
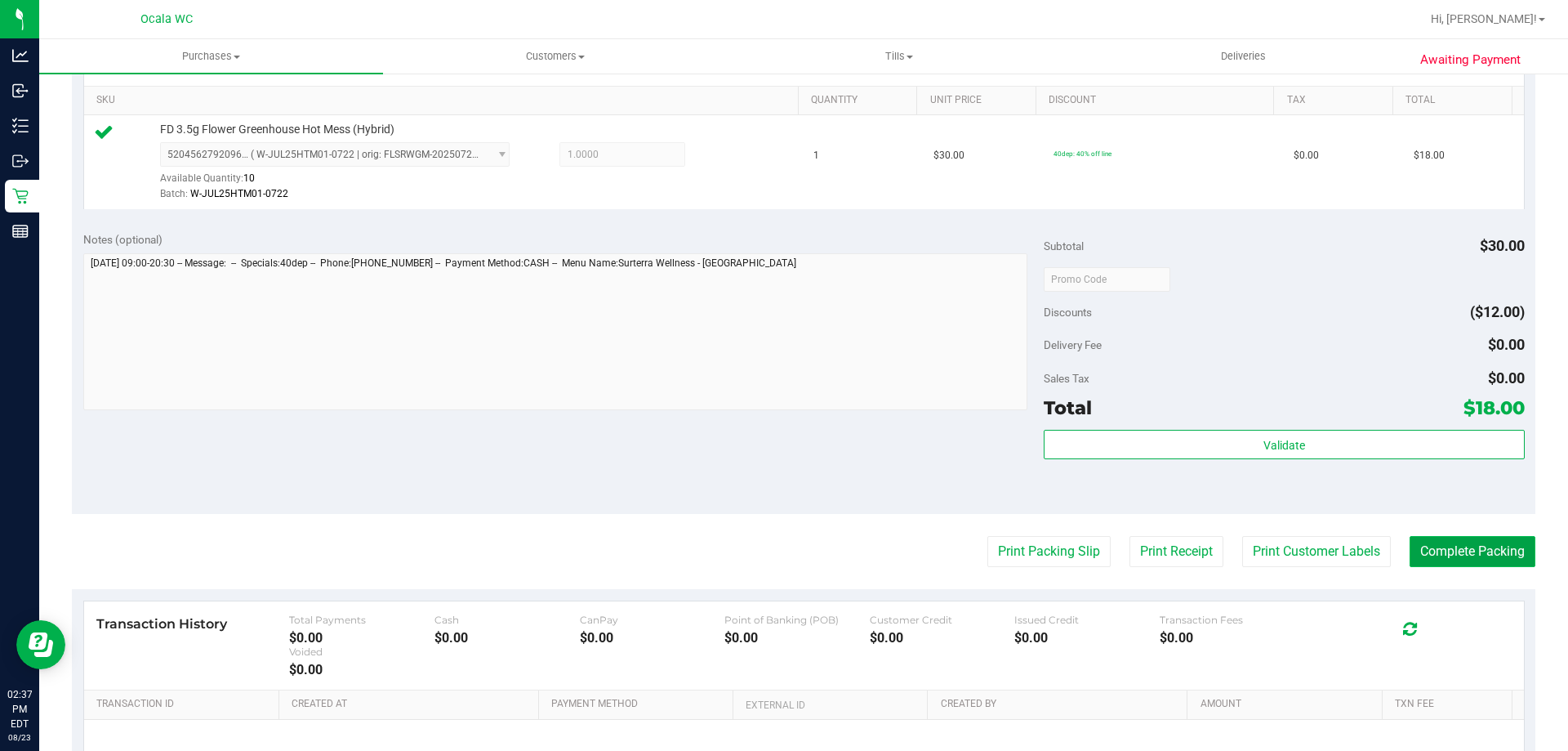
click at [767, 554] on button "Complete Packing" at bounding box center [1472, 552] width 126 height 31
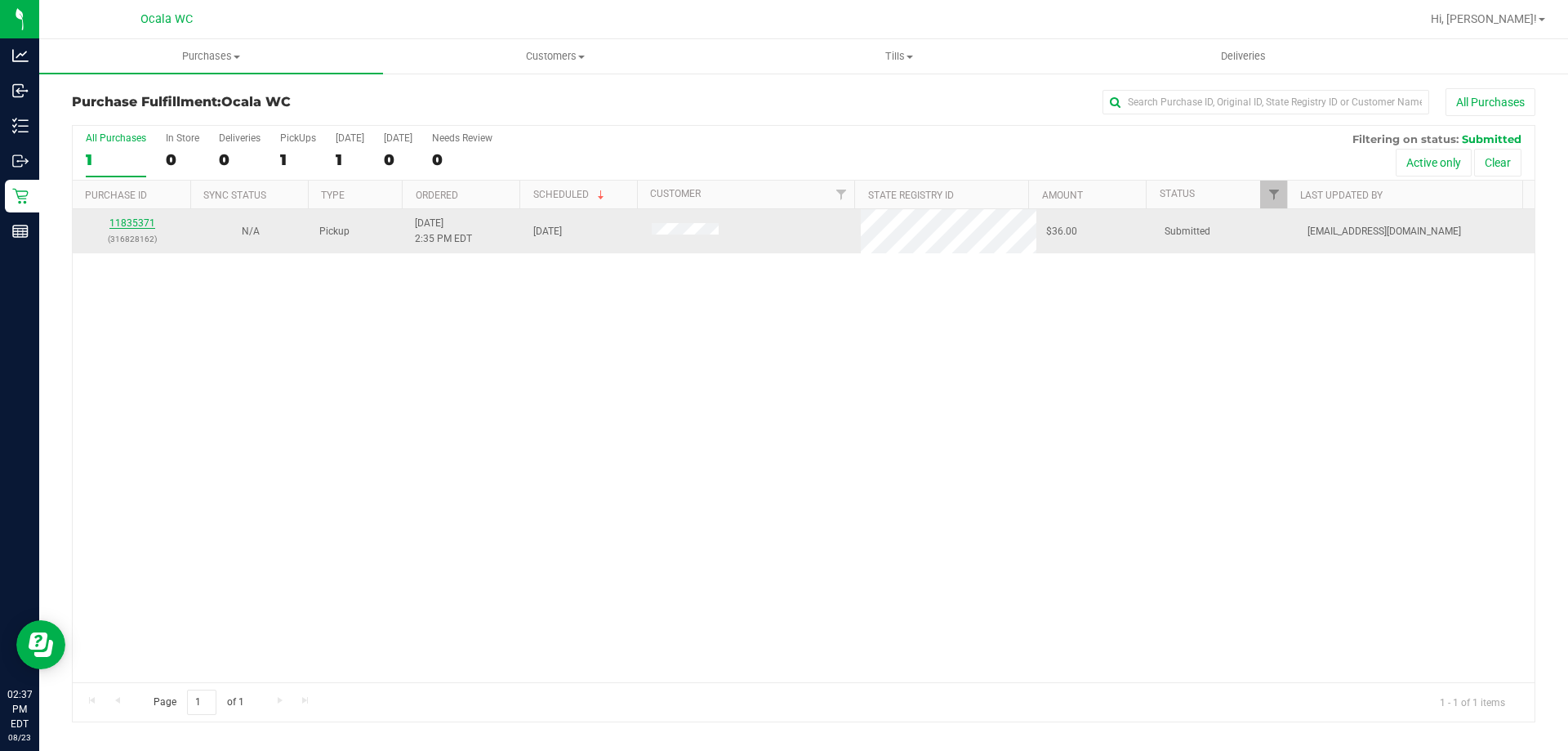
click at [130, 225] on link "11835371" at bounding box center [131, 223] width 45 height 12
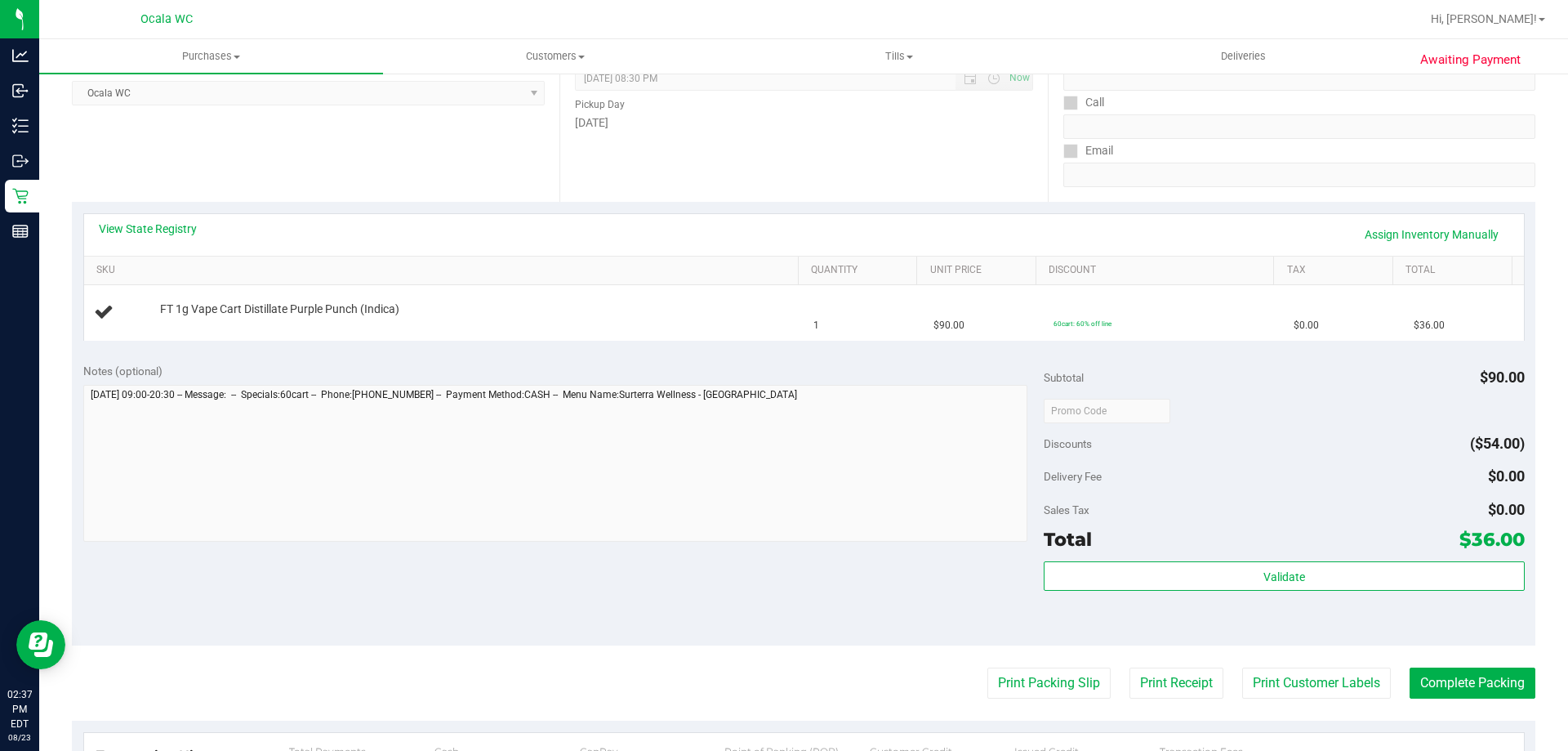
scroll to position [245, 0]
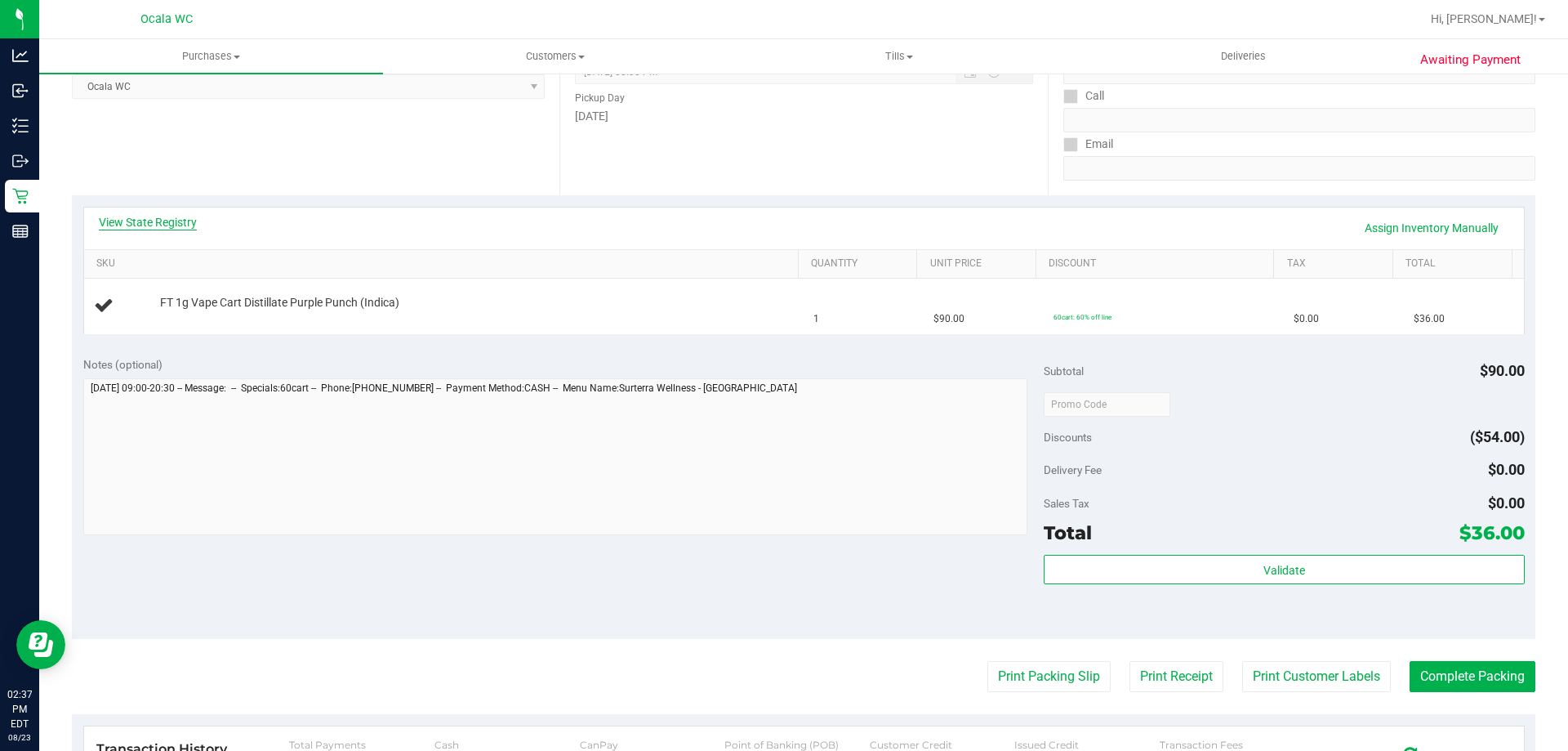
click at [163, 223] on link "View State Registry" at bounding box center [148, 222] width 98 height 17
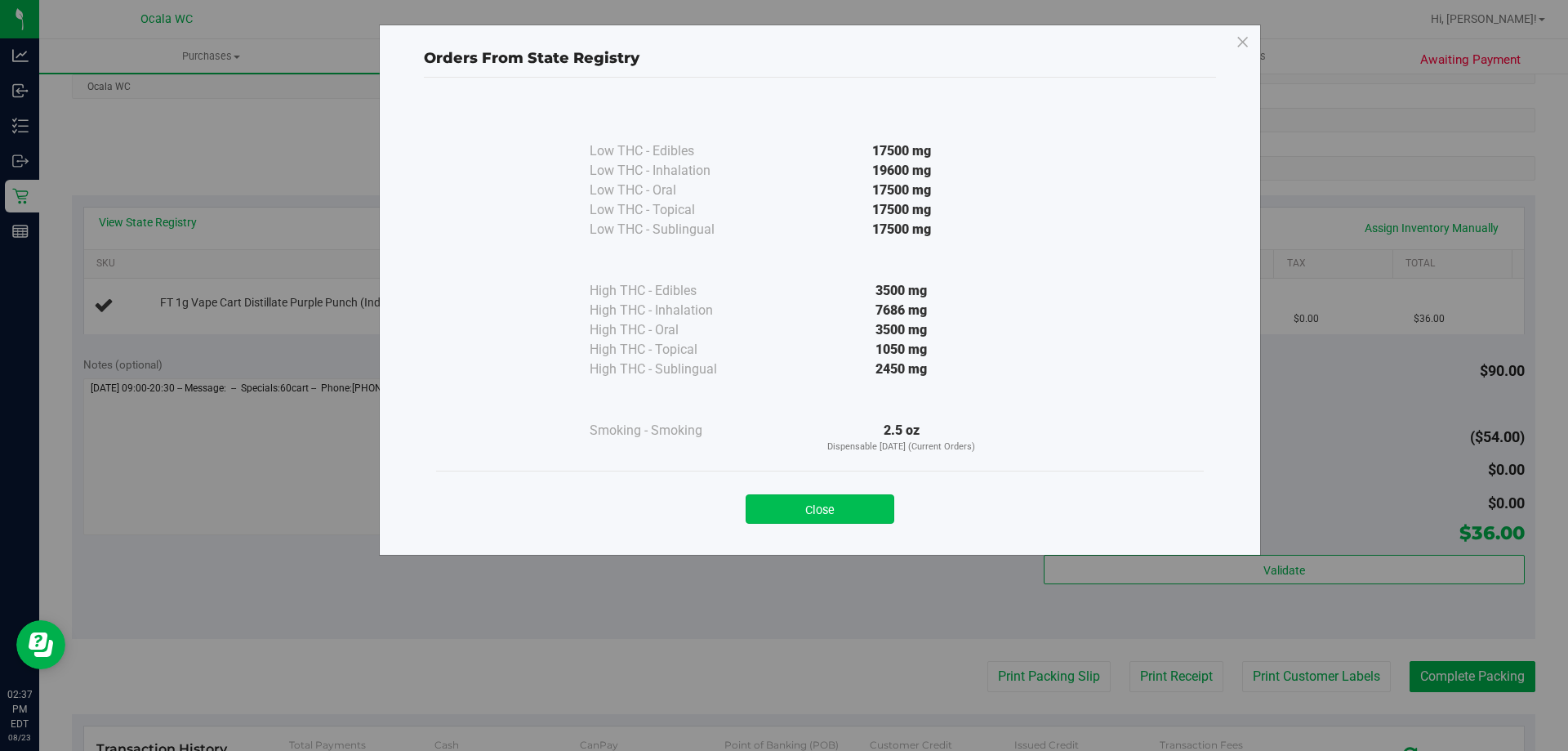
click at [767, 508] on button "Close" at bounding box center [820, 509] width 149 height 30
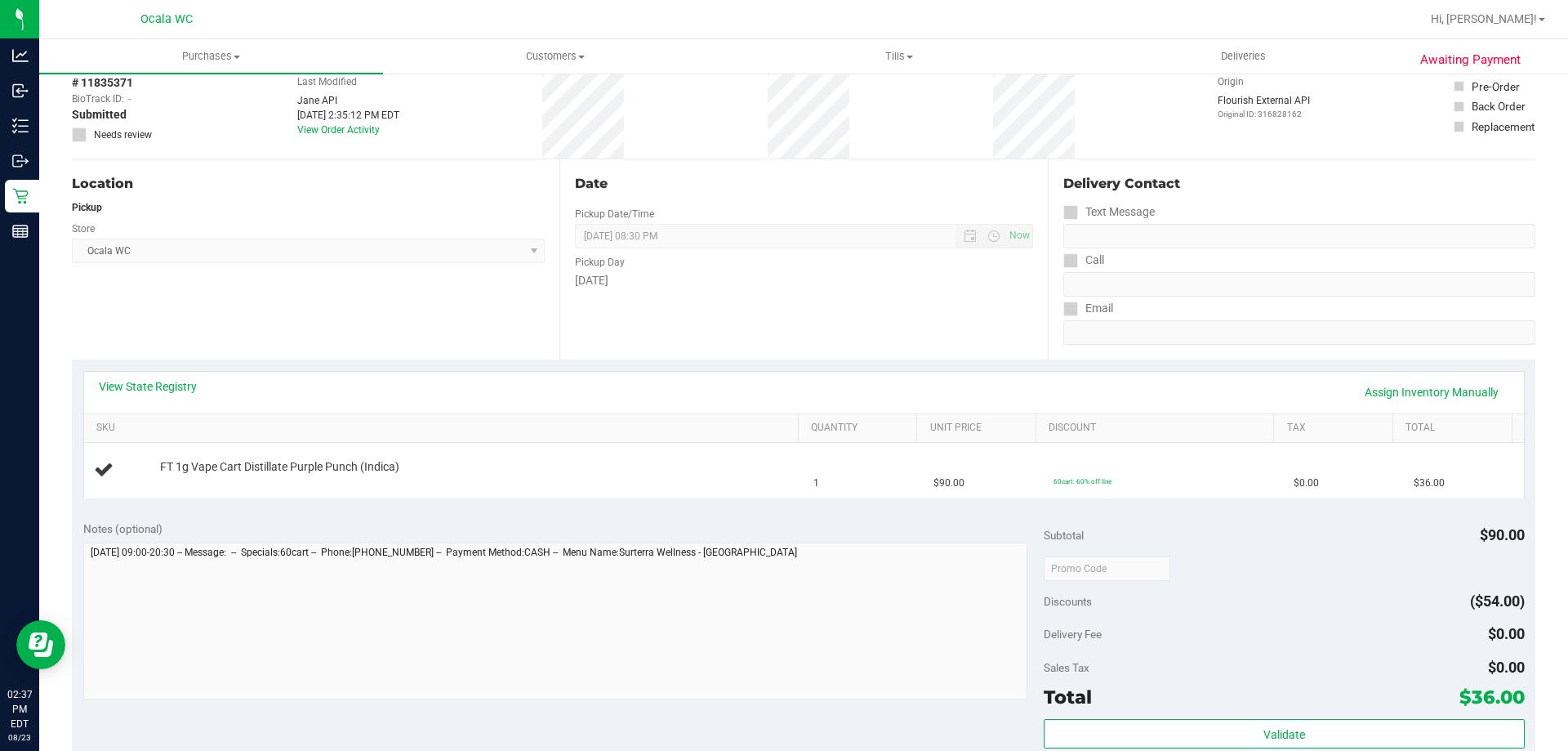
scroll to position [0, 0]
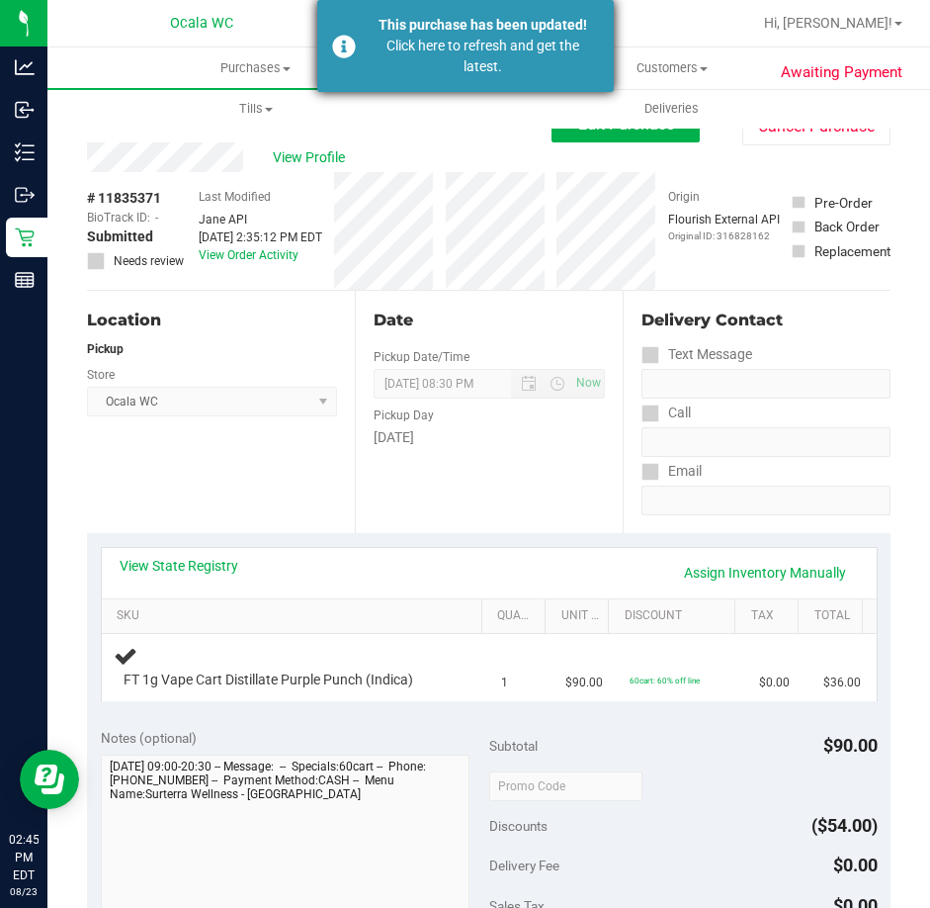
click at [425, 58] on div "Click here to refresh and get the latest." at bounding box center [483, 57] width 232 height 42
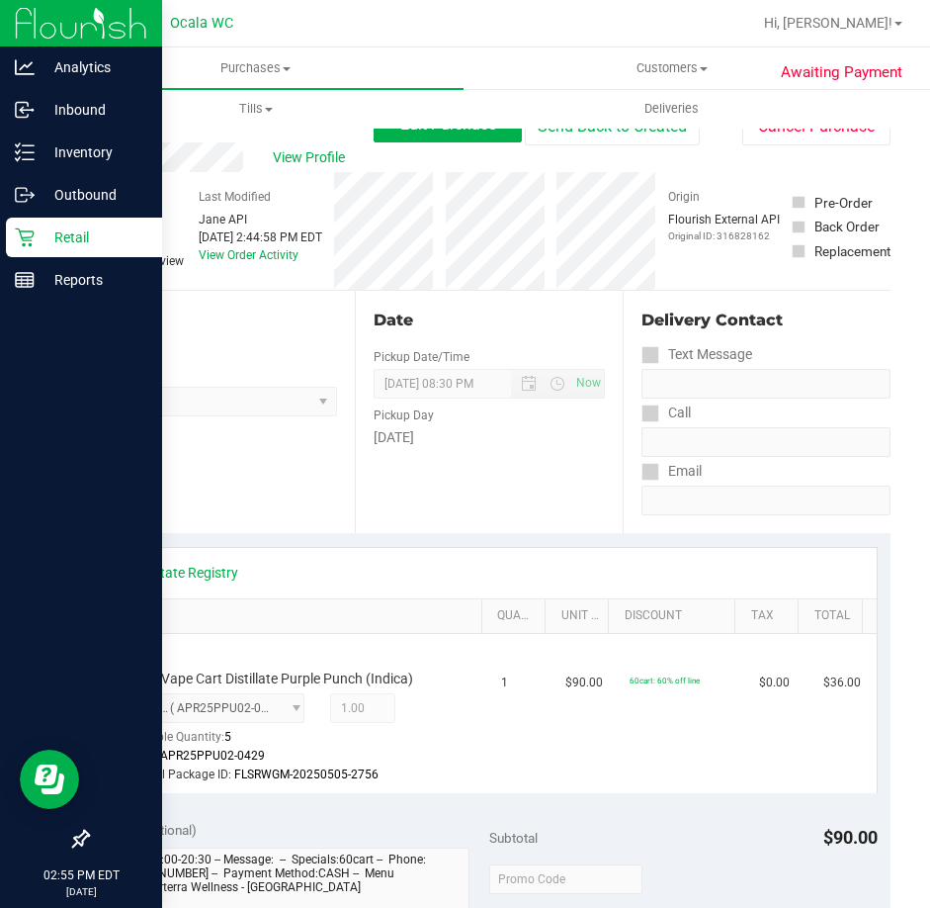
click at [78, 240] on p "Retail" at bounding box center [94, 237] width 119 height 24
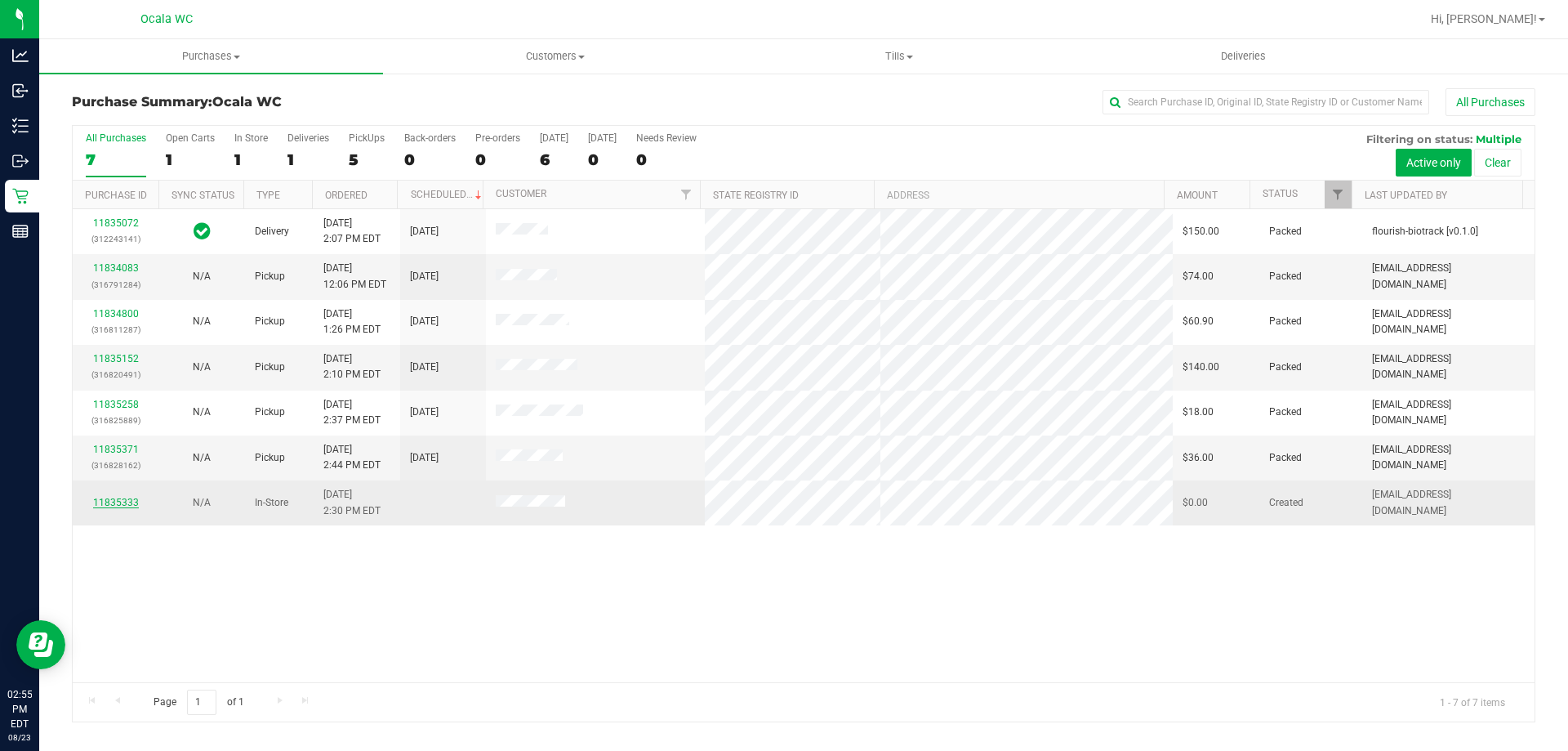
click at [110, 501] on link "11835333" at bounding box center [116, 502] width 45 height 12
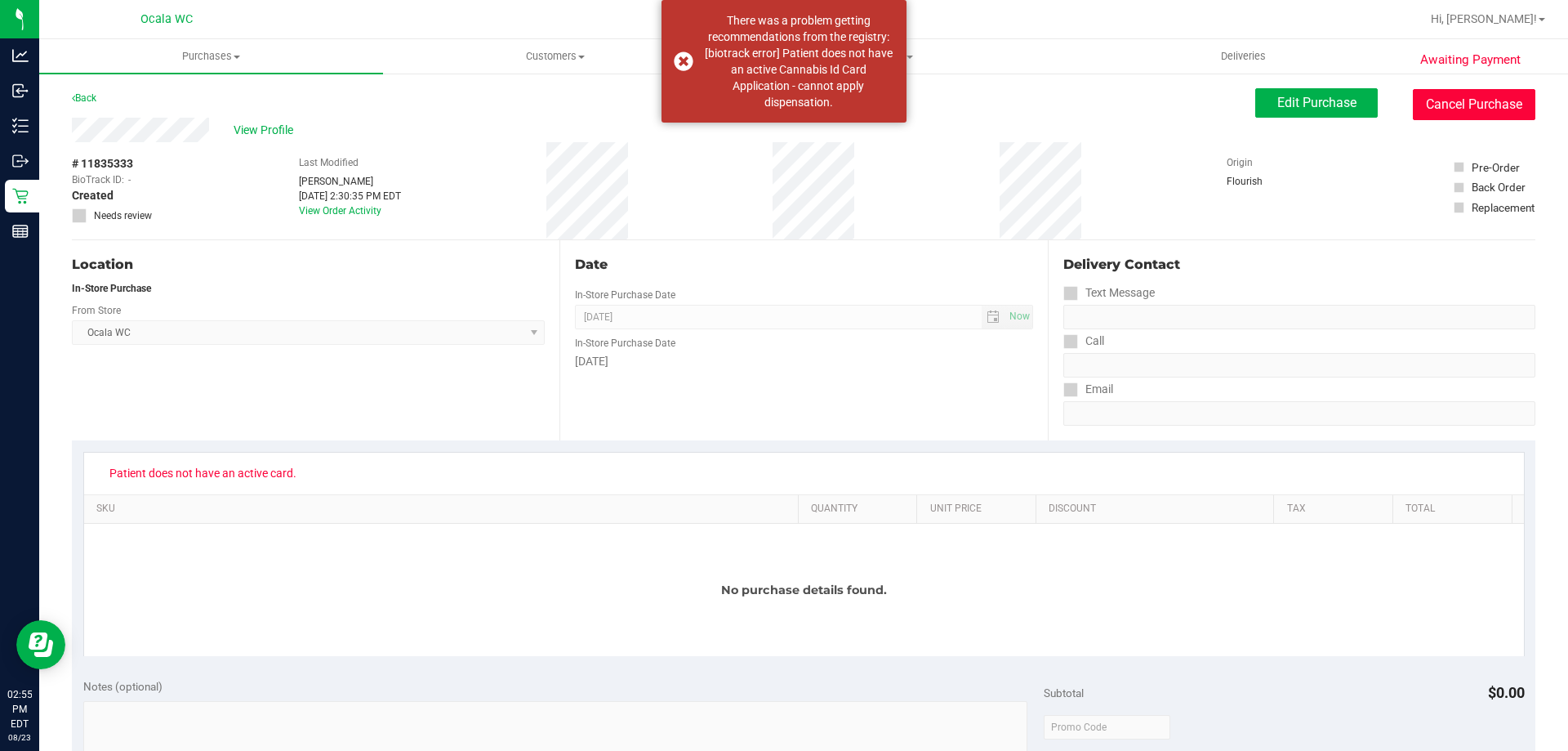
click at [767, 102] on button "Cancel Purchase" at bounding box center [1474, 105] width 122 height 31
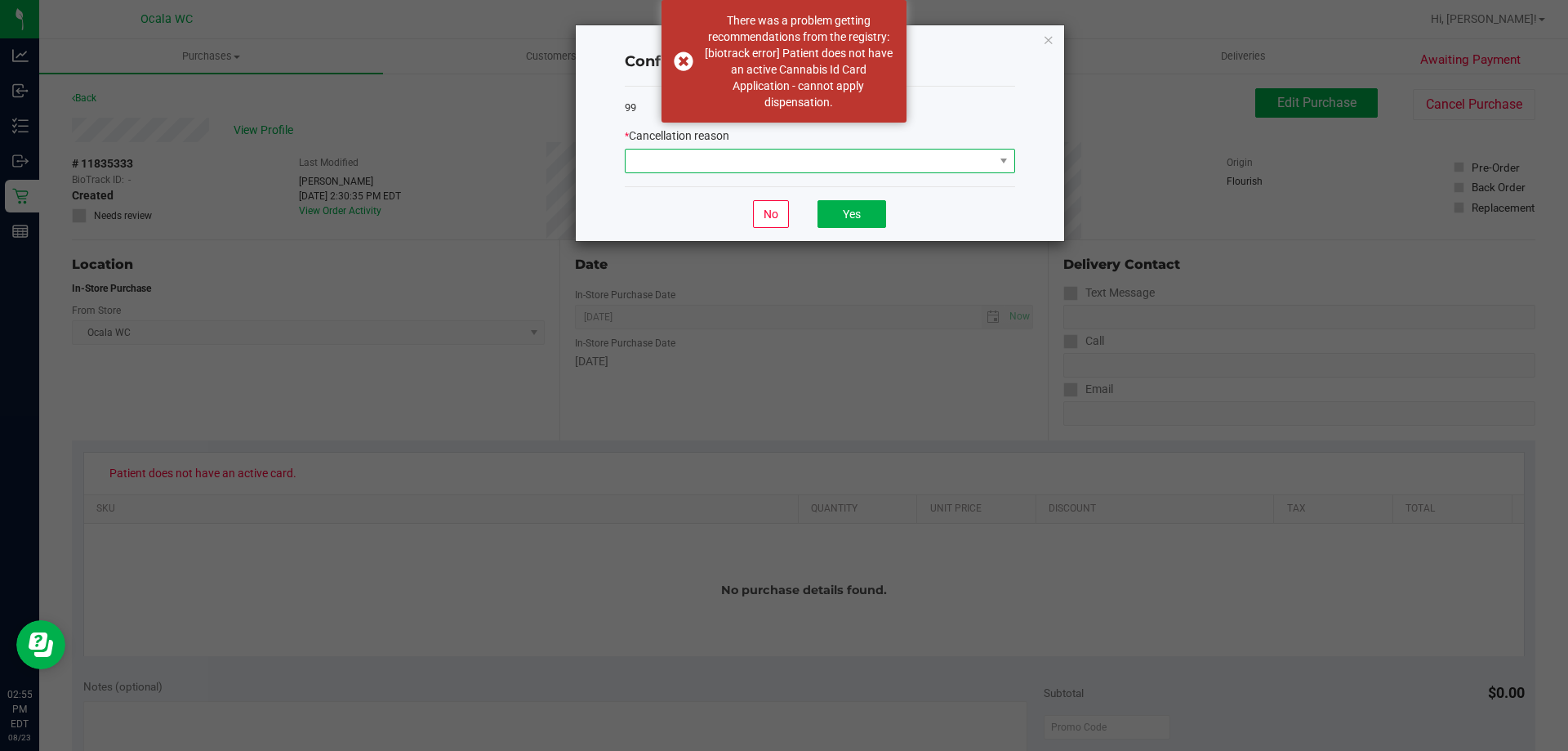
click at [669, 171] on span at bounding box center [809, 161] width 368 height 23
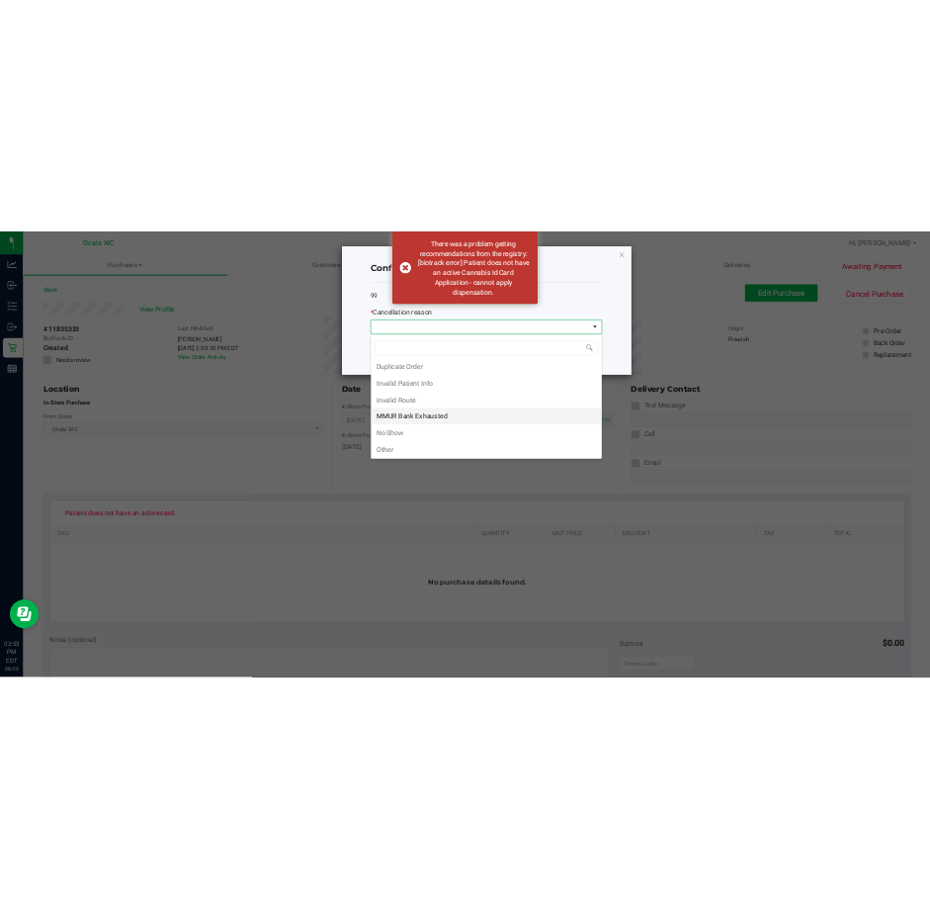
scroll to position [105, 0]
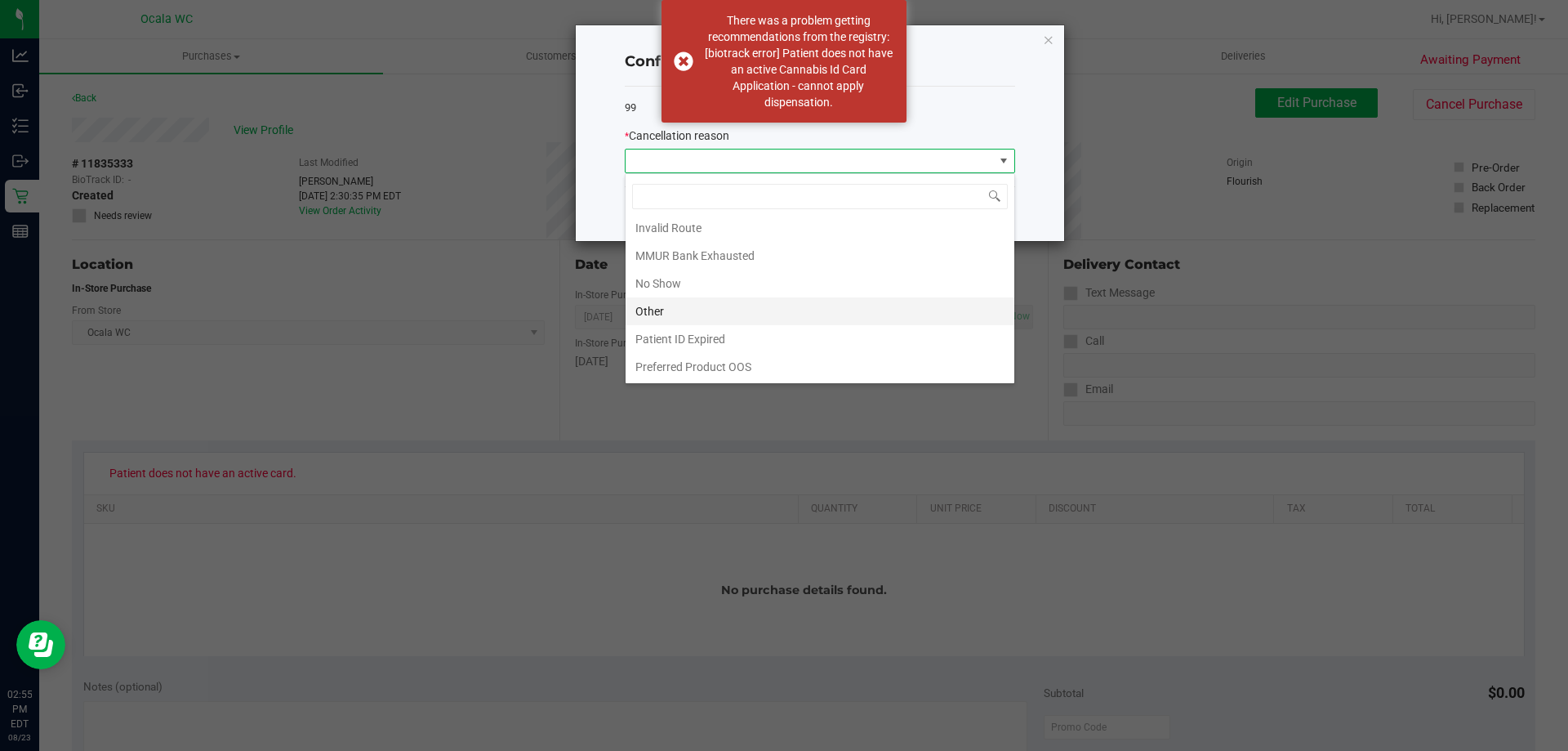
click at [650, 311] on li "Other" at bounding box center [819, 311] width 389 height 28
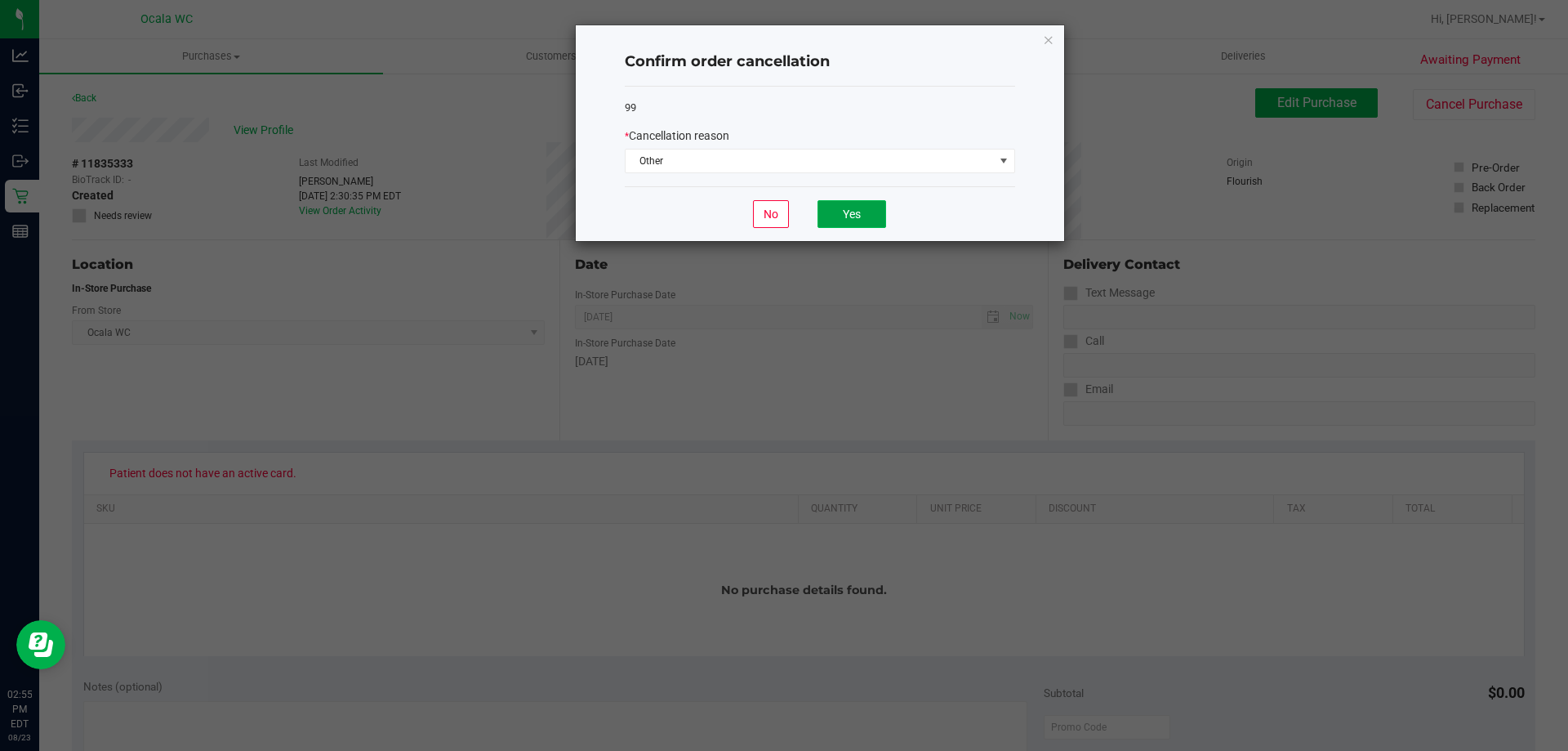
click at [767, 215] on button "Yes" at bounding box center [851, 214] width 69 height 28
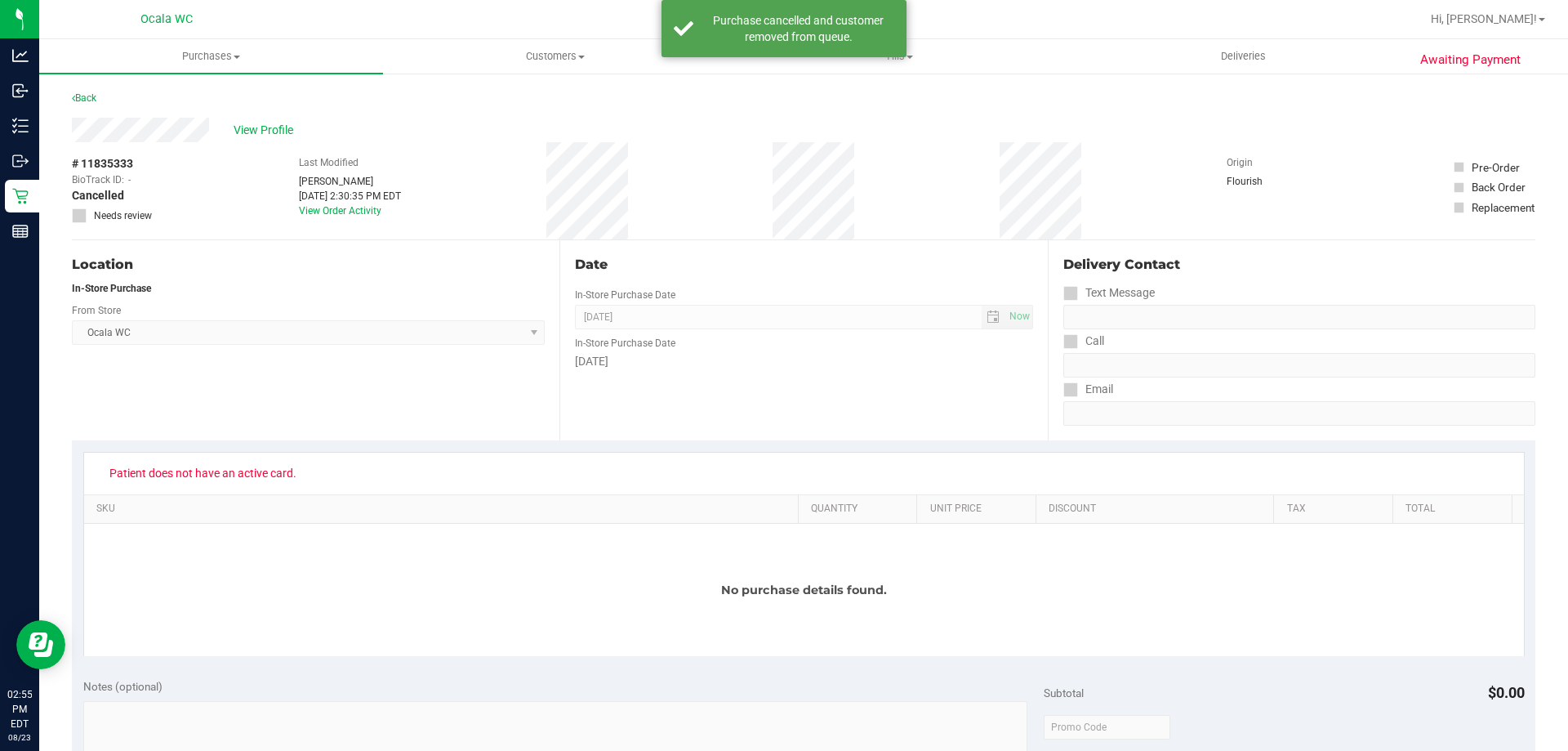
click at [82, 104] on div "Back" at bounding box center [84, 98] width 25 height 20
click at [88, 98] on link "Back" at bounding box center [84, 98] width 25 height 12
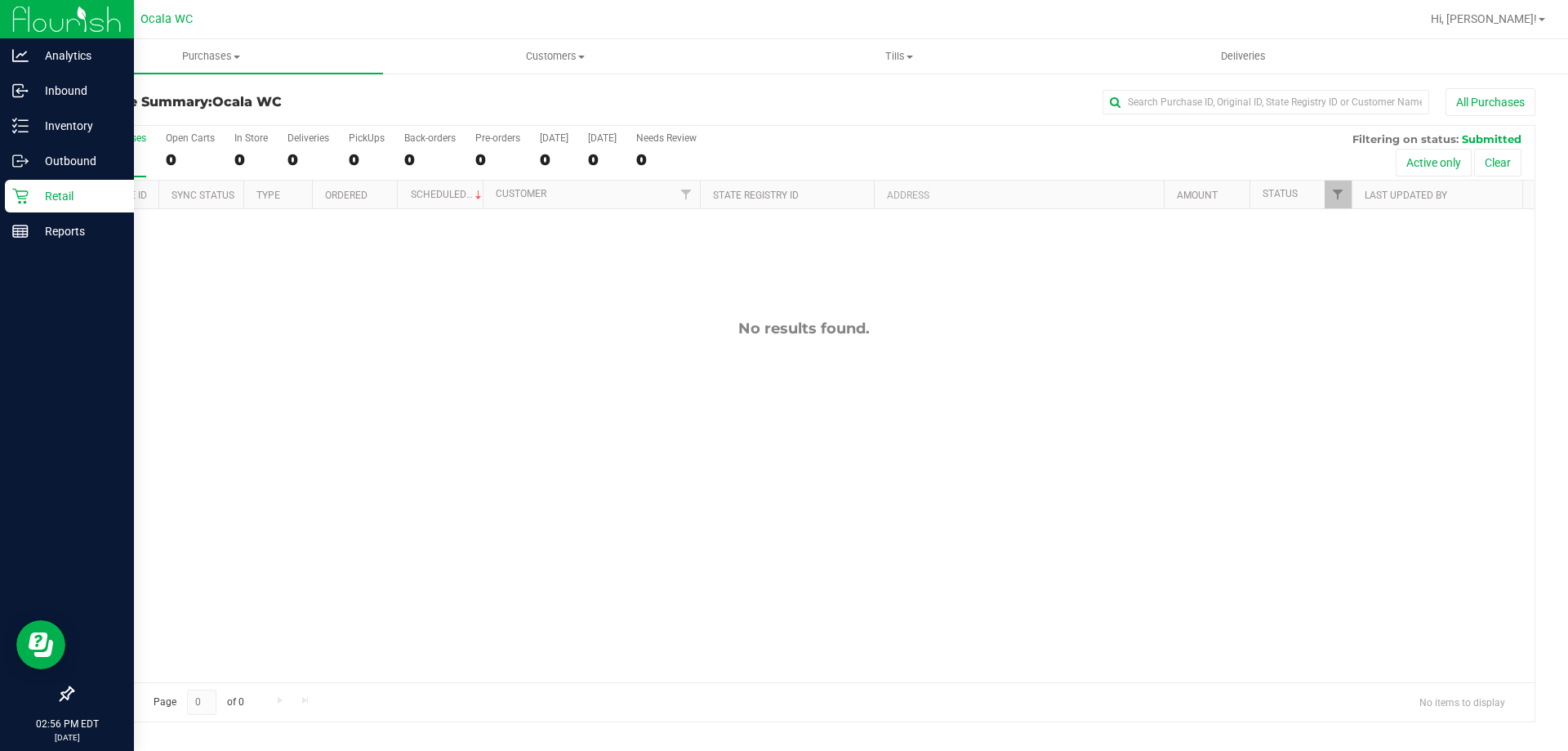
click at [66, 199] on p "Retail" at bounding box center [78, 196] width 98 height 20
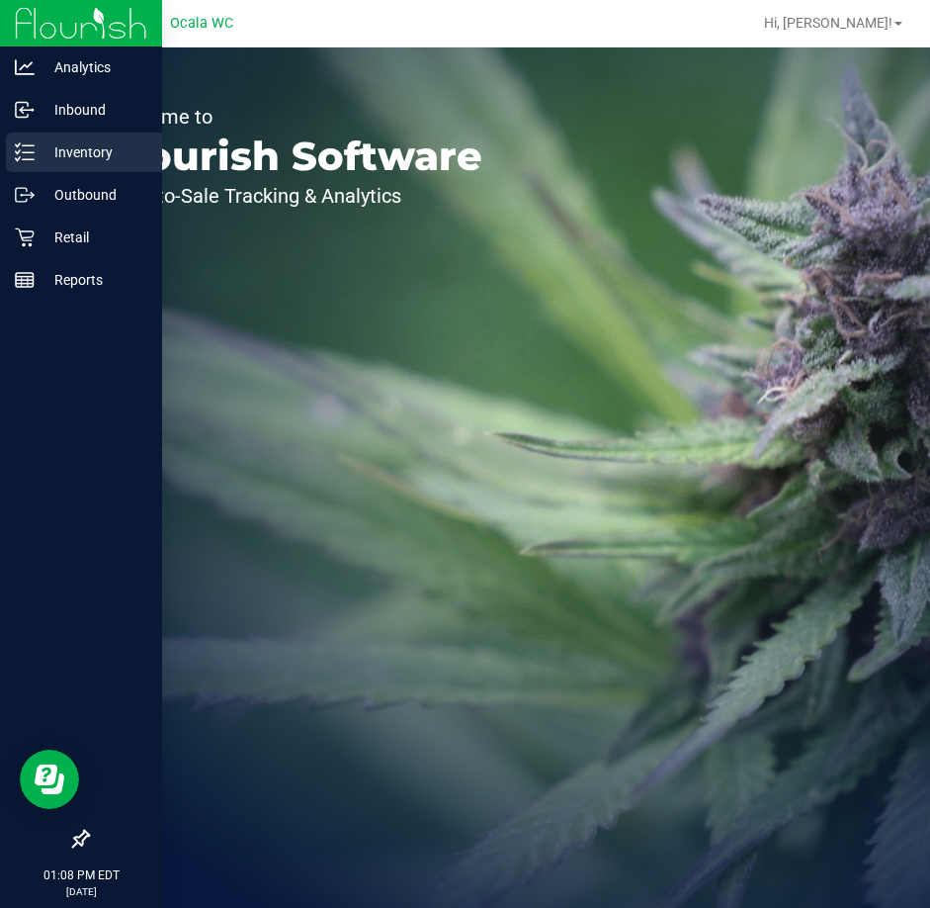
click at [72, 148] on p "Inventory" at bounding box center [94, 152] width 119 height 24
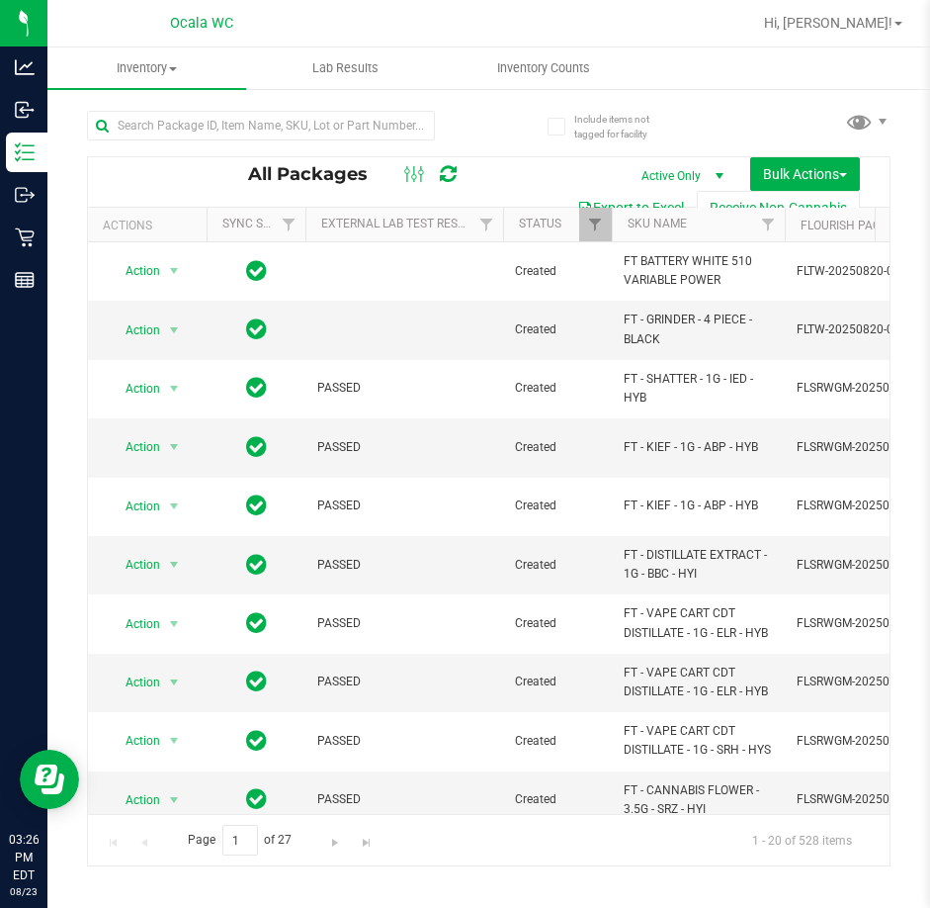
click at [875, 12] on div "Hi, John!" at bounding box center [833, 23] width 154 height 35
click at [861, 23] on span "Hi, John!" at bounding box center [828, 23] width 129 height 16
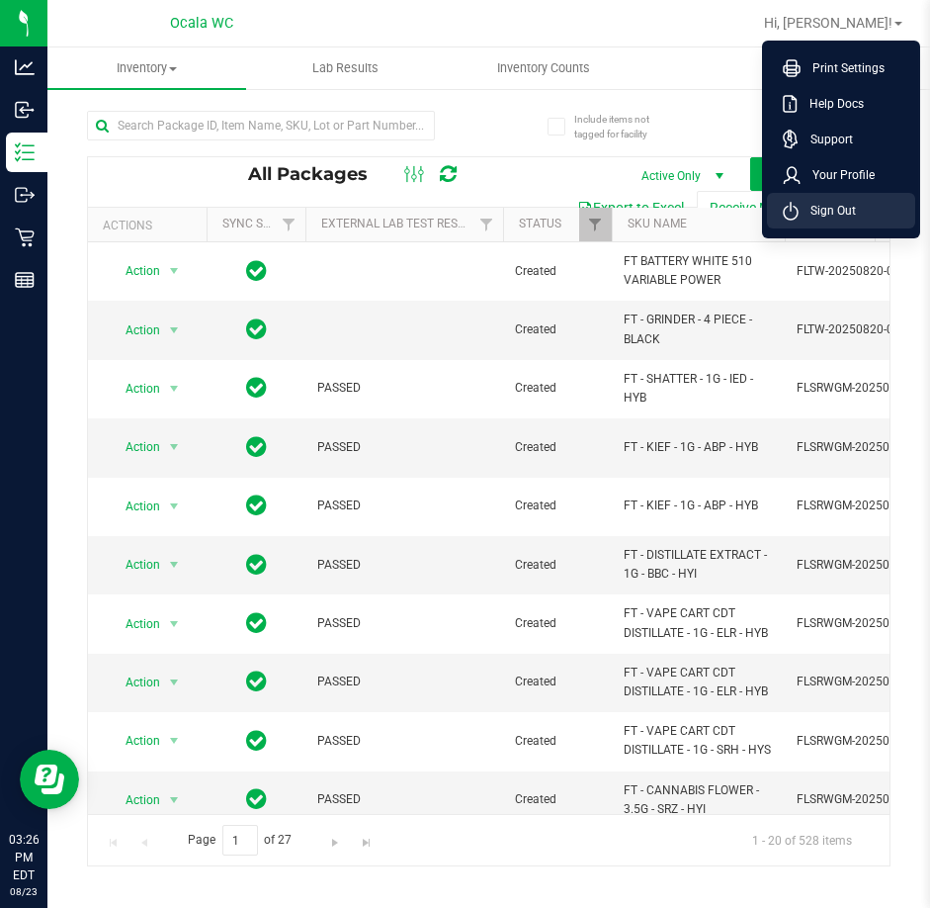
click at [828, 209] on span "Sign Out" at bounding box center [827, 211] width 57 height 20
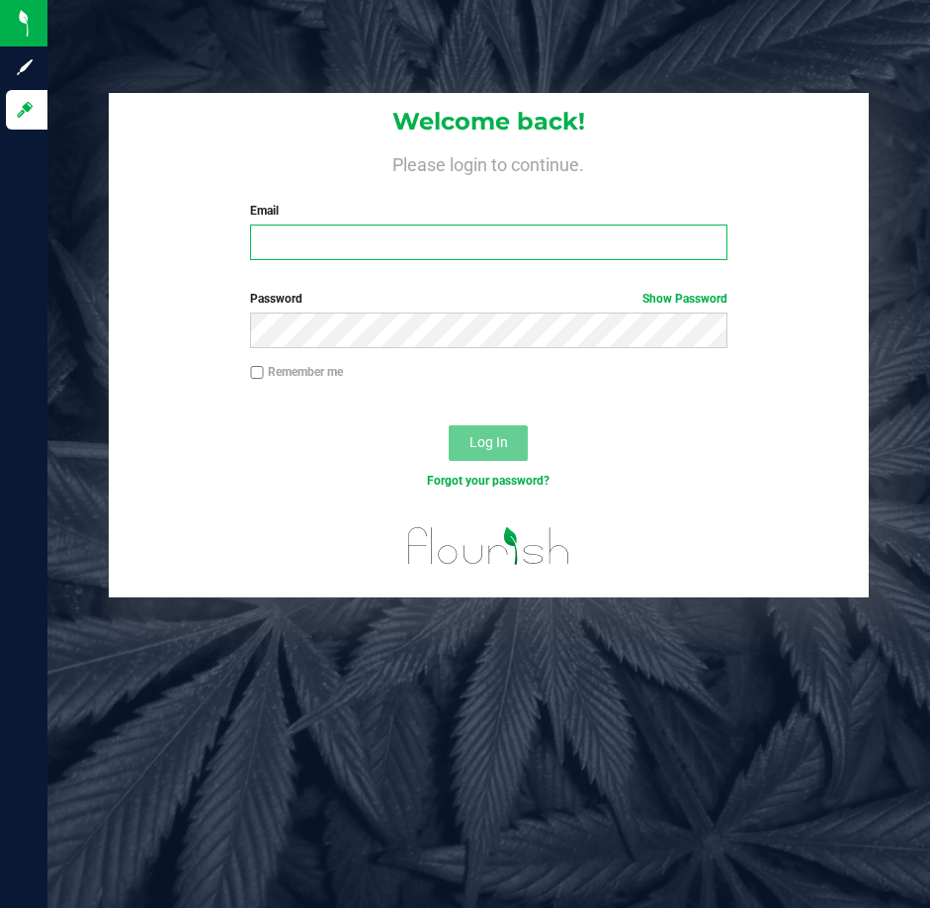
click at [308, 245] on input "Email" at bounding box center [489, 242] width 478 height 36
type input "Ctowne@liveparallel.com"
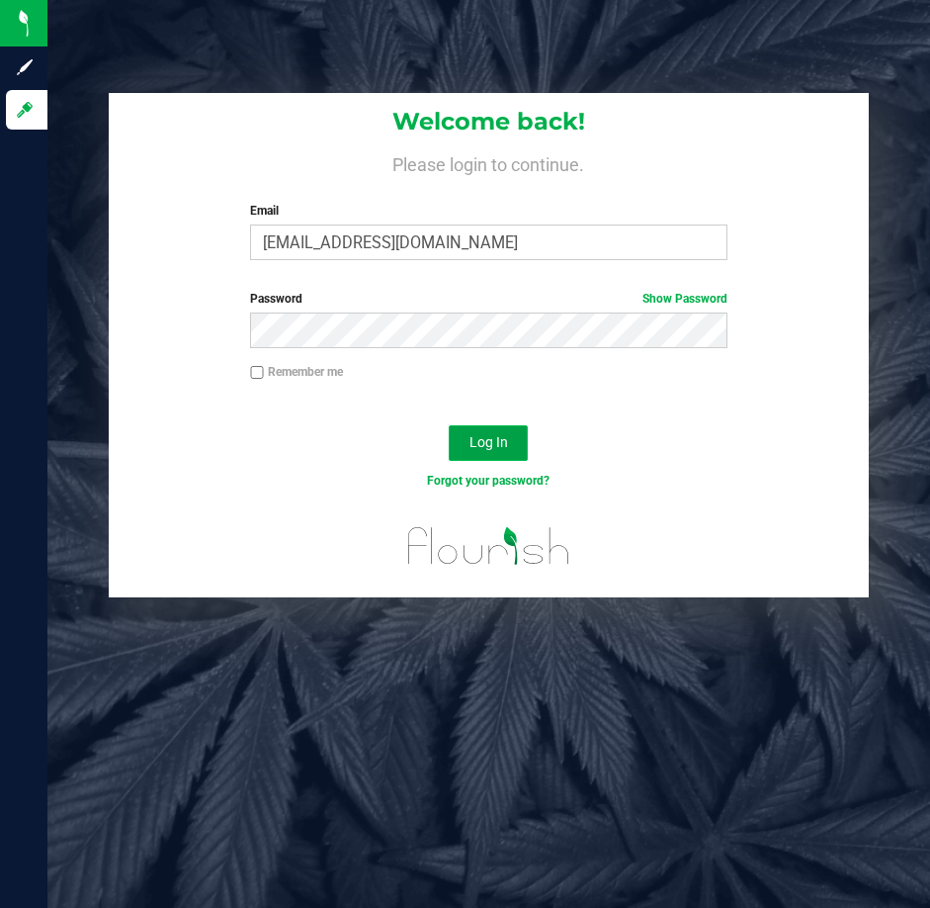
click at [470, 452] on button "Log In" at bounding box center [488, 443] width 79 height 36
